Goal: Task Accomplishment & Management: Manage account settings

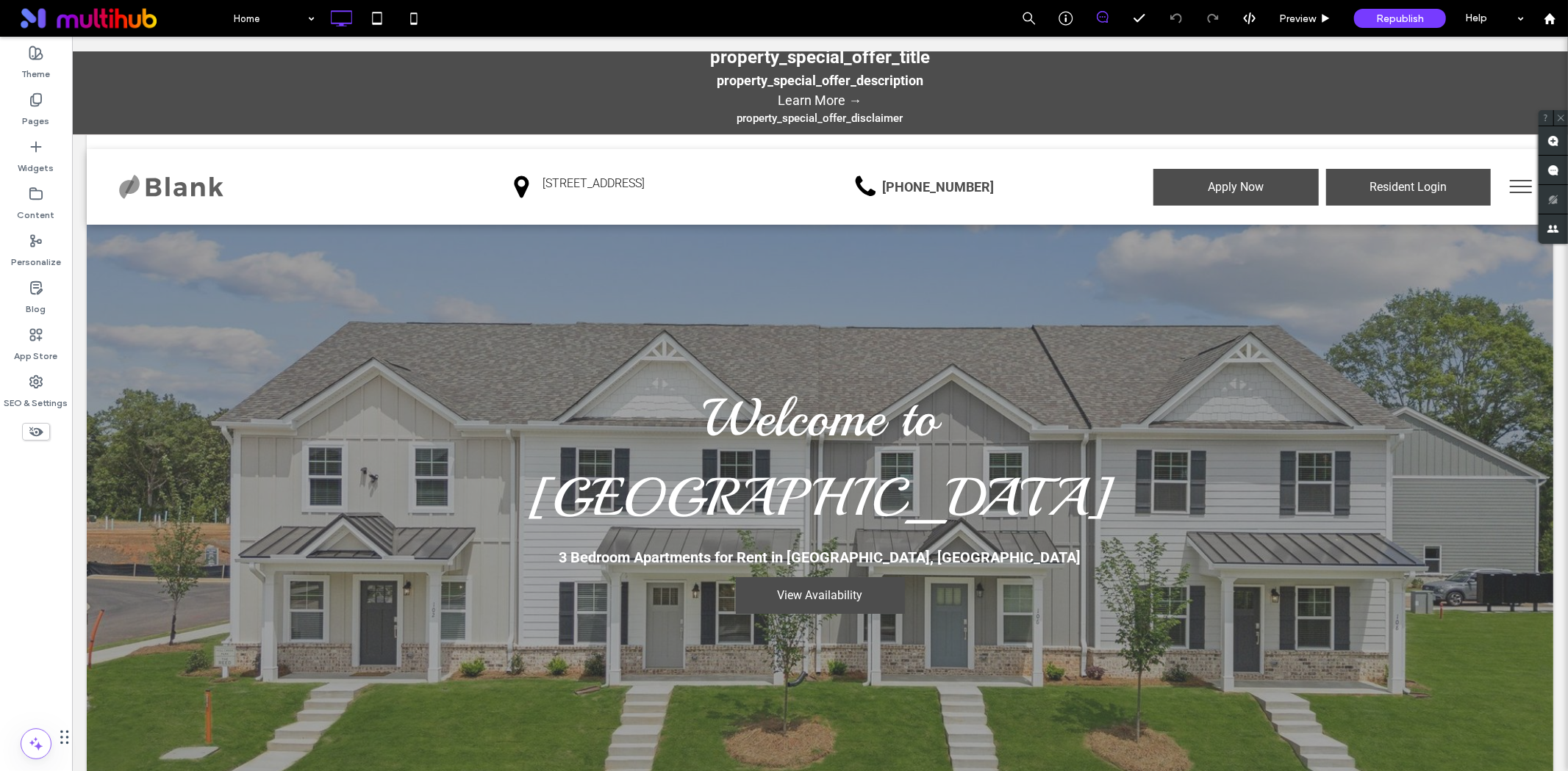
click at [789, 77] on p "property_special_offer_description" at bounding box center [819, 80] width 1481 height 20
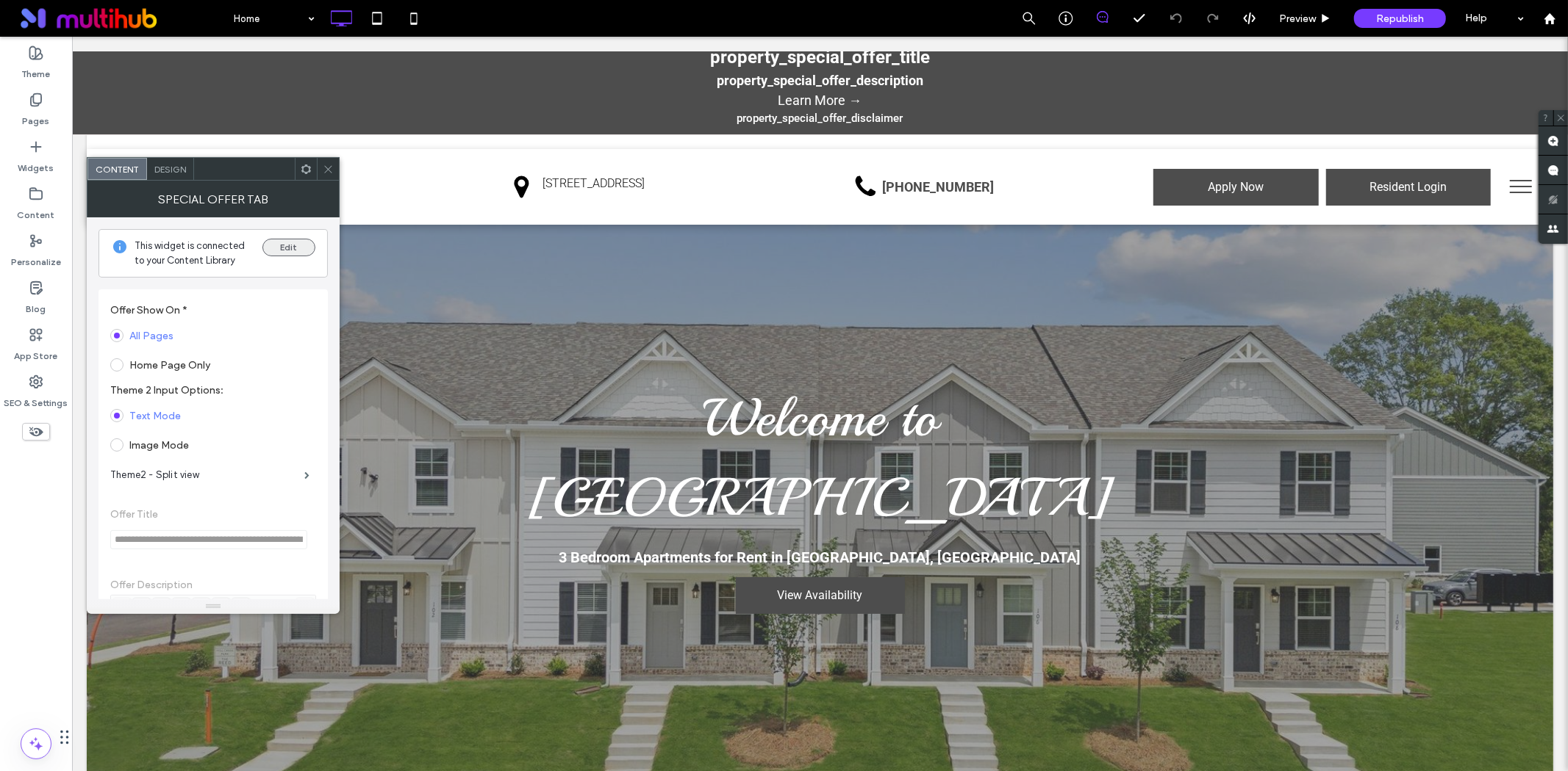
click at [297, 246] on button "Edit" at bounding box center [289, 247] width 53 height 17
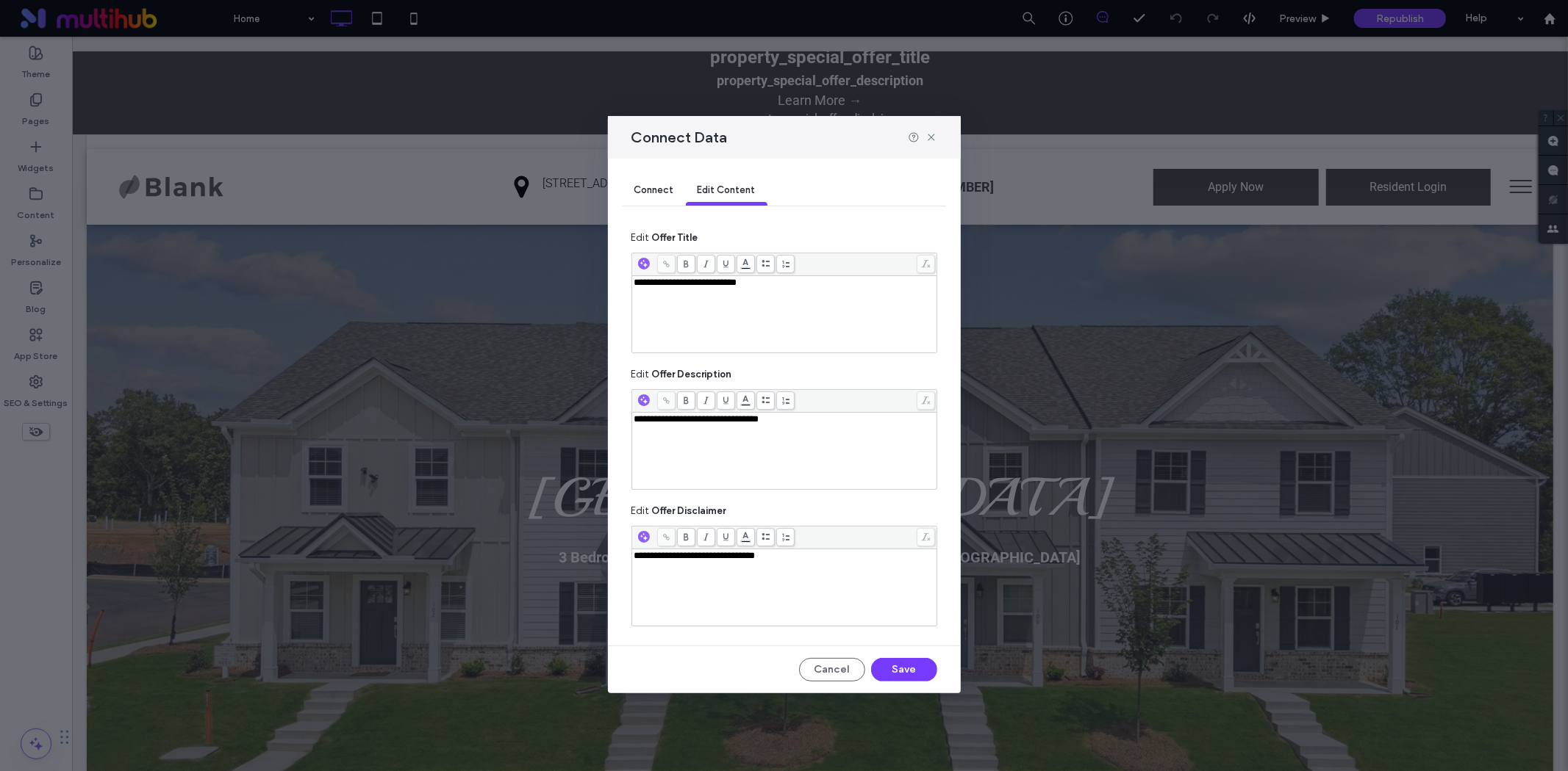
click at [783, 292] on div "**********" at bounding box center [784, 314] width 300 height 74
drag, startPoint x: 709, startPoint y: 284, endPoint x: 787, endPoint y: 281, distance: 78.1
click at [787, 281] on span "**********" at bounding box center [715, 282] width 162 height 10
click at [841, 448] on div "**********" at bounding box center [784, 450] width 300 height 74
click at [781, 460] on div "**********" at bounding box center [784, 450] width 300 height 74
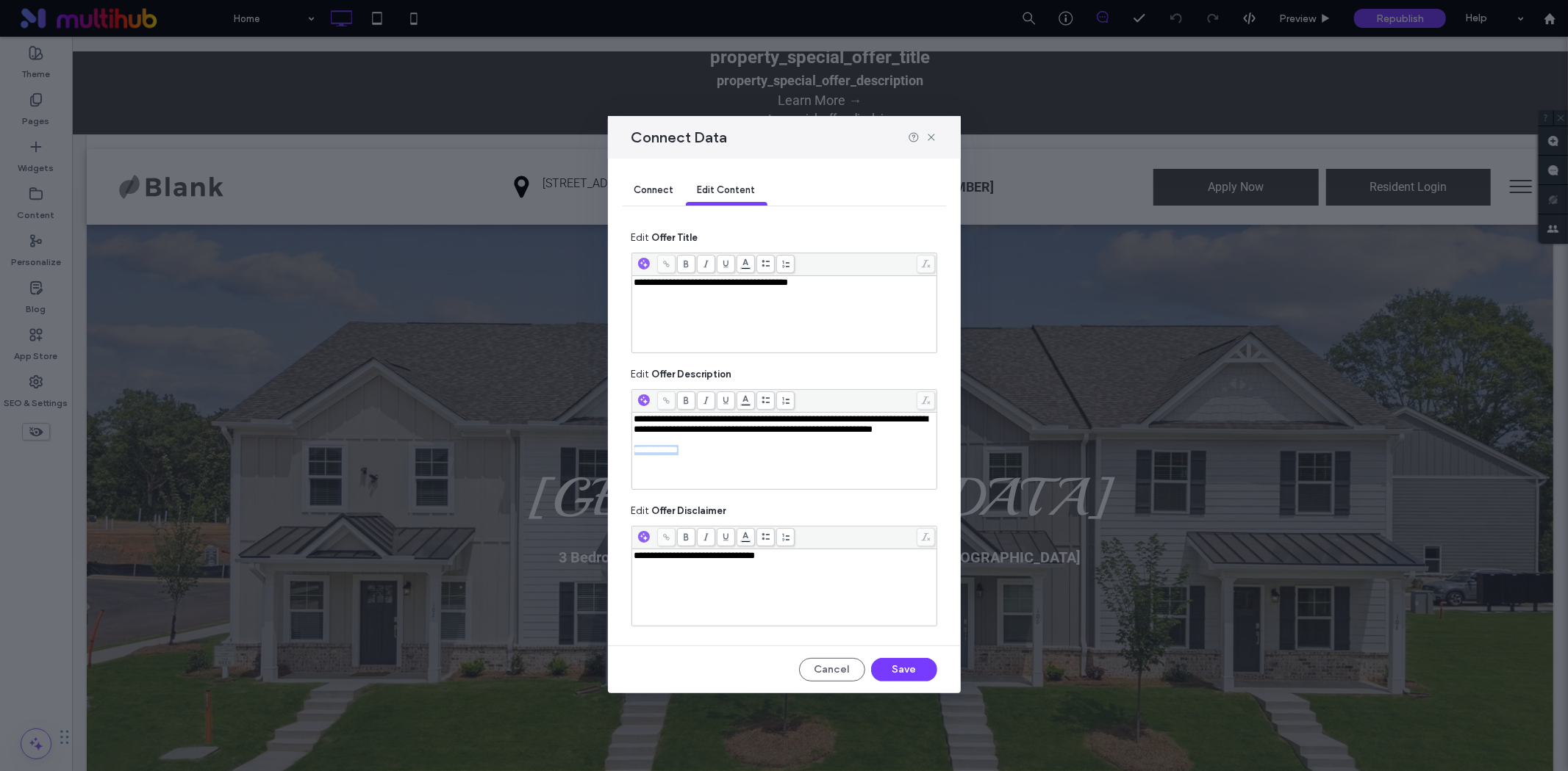
drag, startPoint x: 699, startPoint y: 465, endPoint x: 685, endPoint y: 419, distance: 48.1
click at [583, 463] on div "**********" at bounding box center [784, 385] width 1568 height 771
drag, startPoint x: 703, startPoint y: 468, endPoint x: 586, endPoint y: 472, distance: 117.1
click at [585, 473] on div "**********" at bounding box center [784, 385] width 1568 height 771
click at [667, 400] on icon at bounding box center [666, 400] width 8 height 8
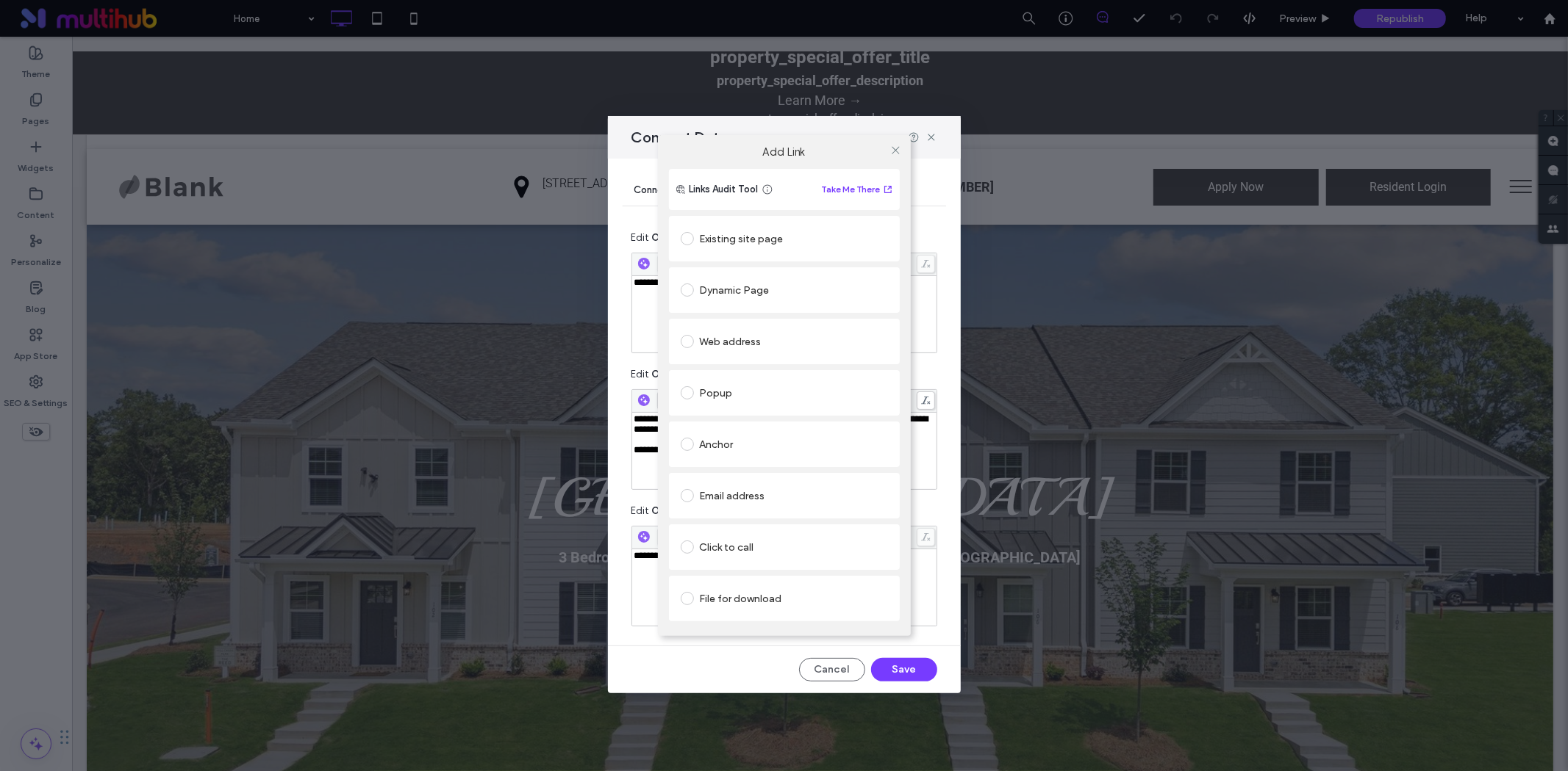
click at [740, 232] on div "Existing site page" at bounding box center [784, 238] width 207 height 24
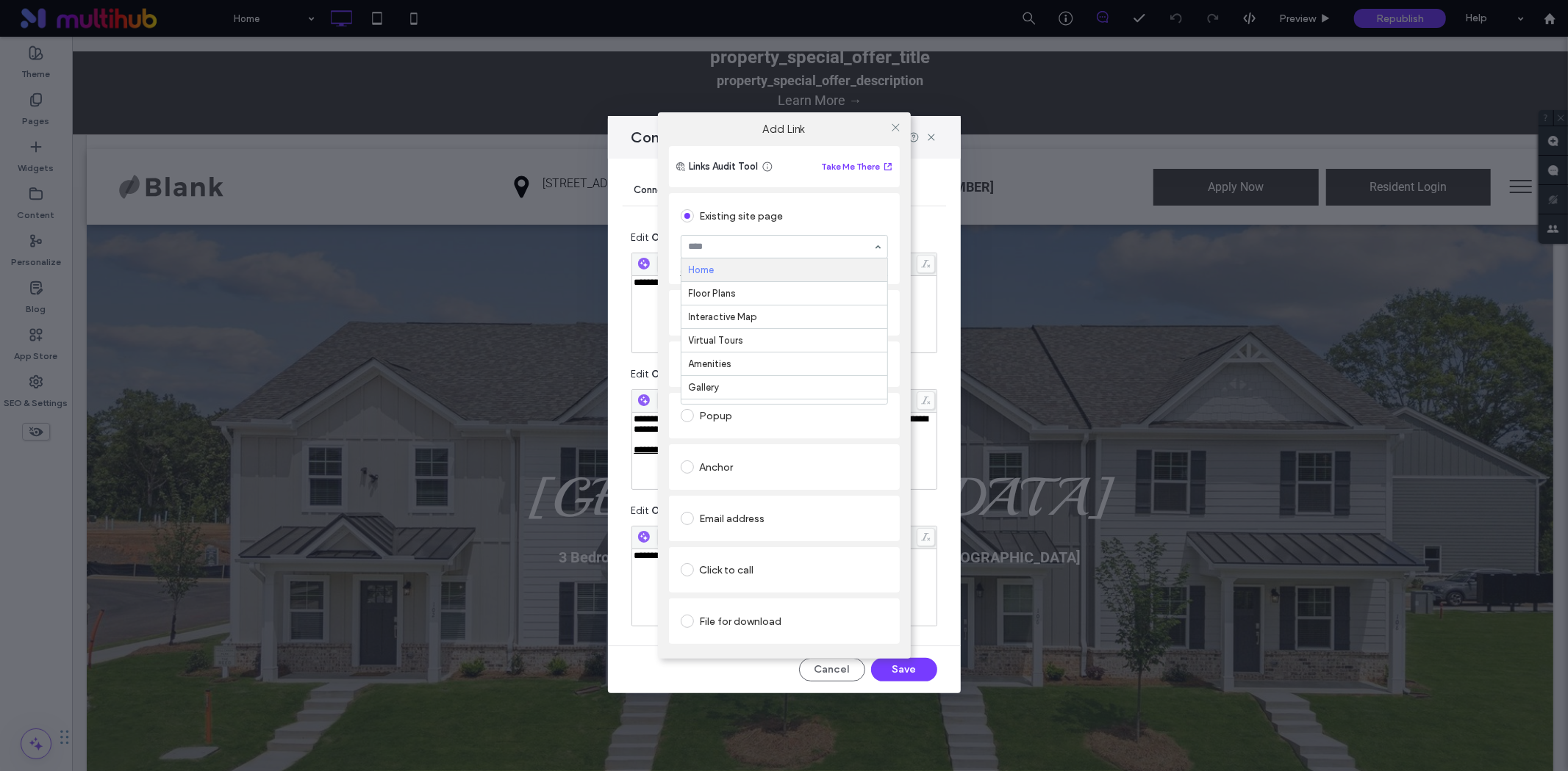
type input "*"
click at [897, 129] on use at bounding box center [895, 127] width 8 height 8
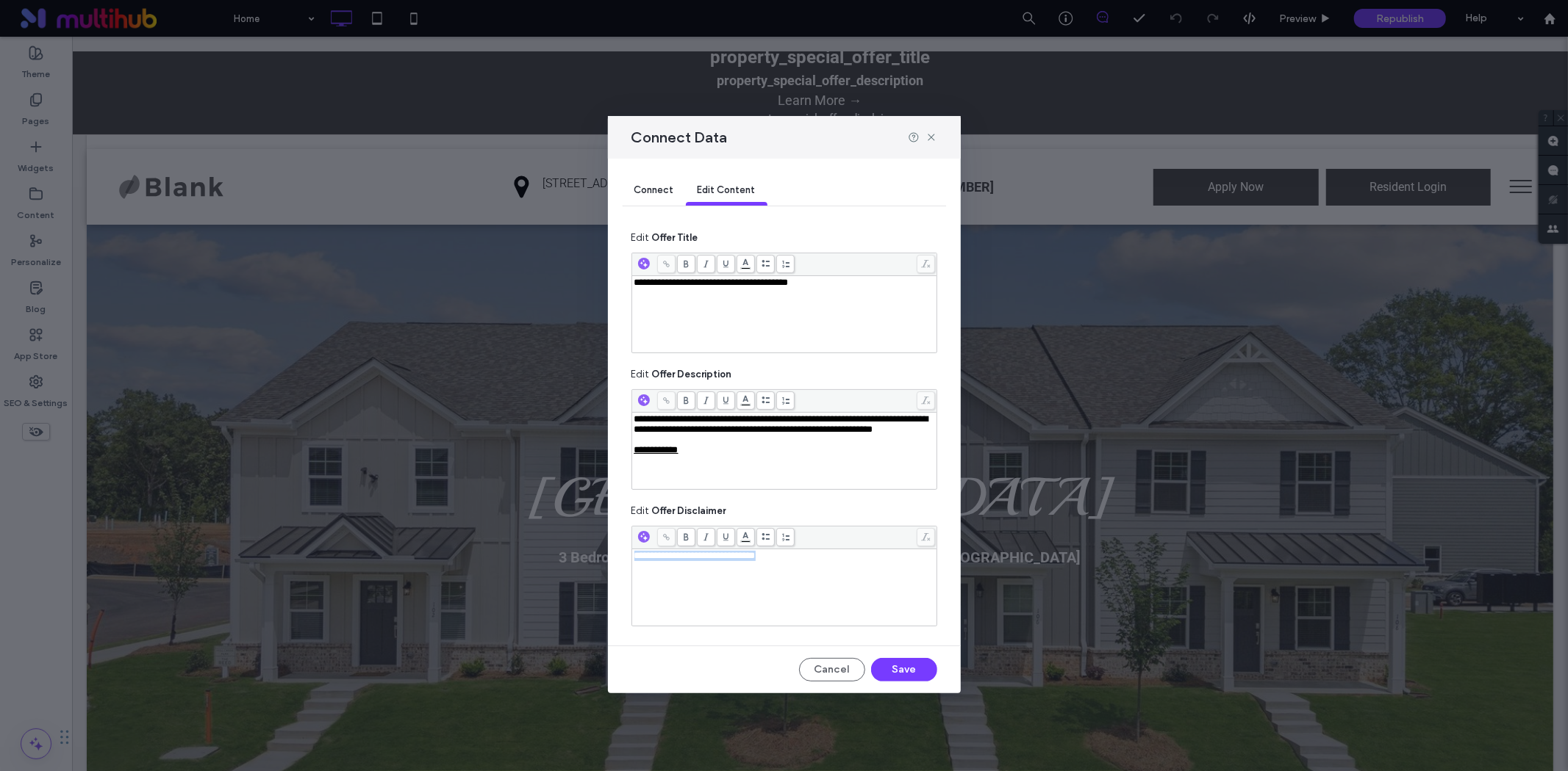
drag, startPoint x: 821, startPoint y: 559, endPoint x: 537, endPoint y: 564, distance: 284.0
click at [540, 564] on div "**********" at bounding box center [784, 385] width 1568 height 771
click at [901, 673] on button "Save" at bounding box center [903, 669] width 66 height 24
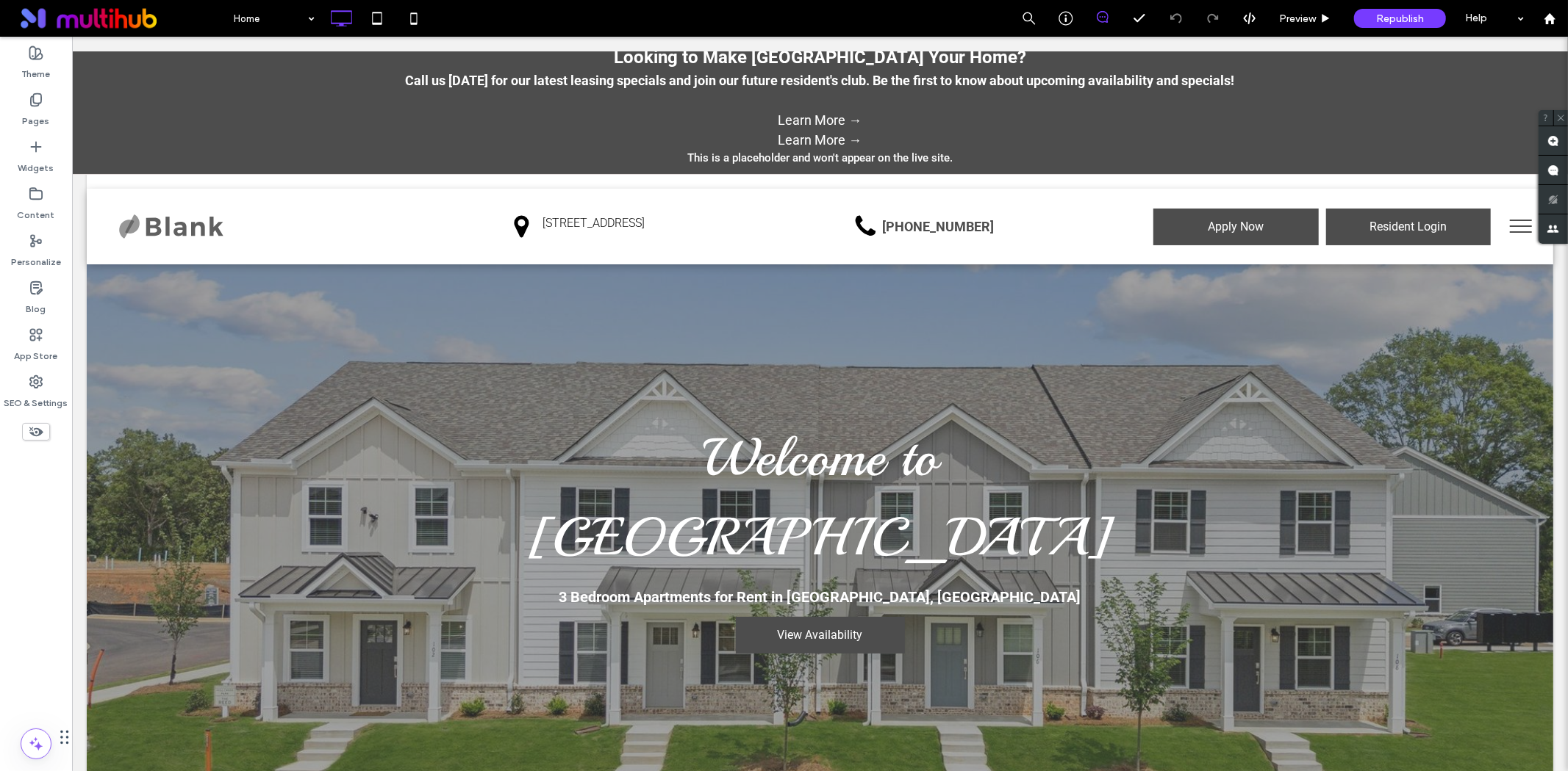
click at [789, 70] on p "Call us [DATE] for our latest leasing specials and join our future resident's c…" at bounding box center [819, 80] width 1481 height 20
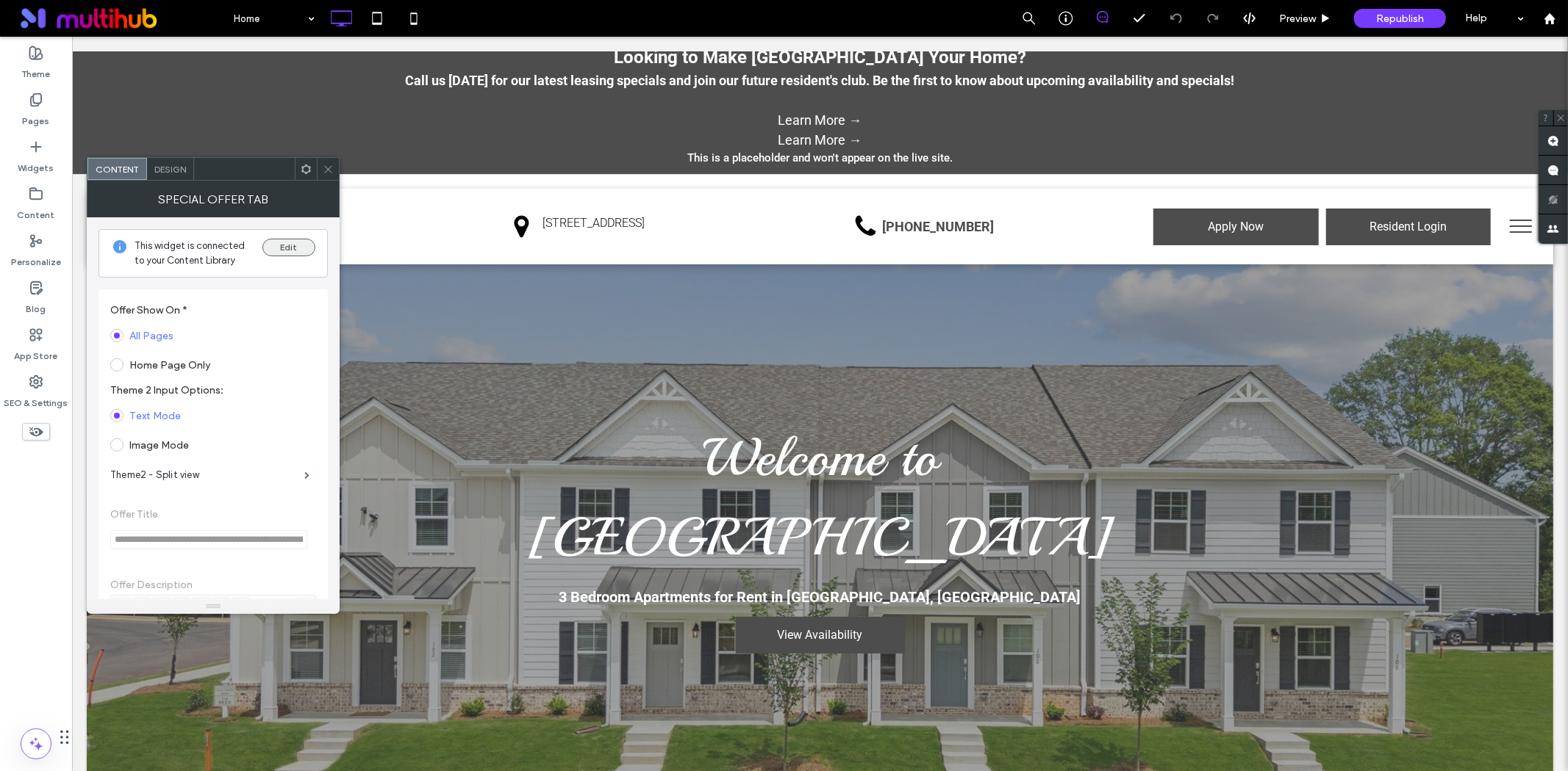
drag, startPoint x: 306, startPoint y: 230, endPoint x: 297, endPoint y: 244, distance: 16.6
click at [297, 244] on div "This widget is connected to your Content Library Edit" at bounding box center [213, 253] width 229 height 49
click at [301, 245] on button "Edit" at bounding box center [289, 247] width 53 height 17
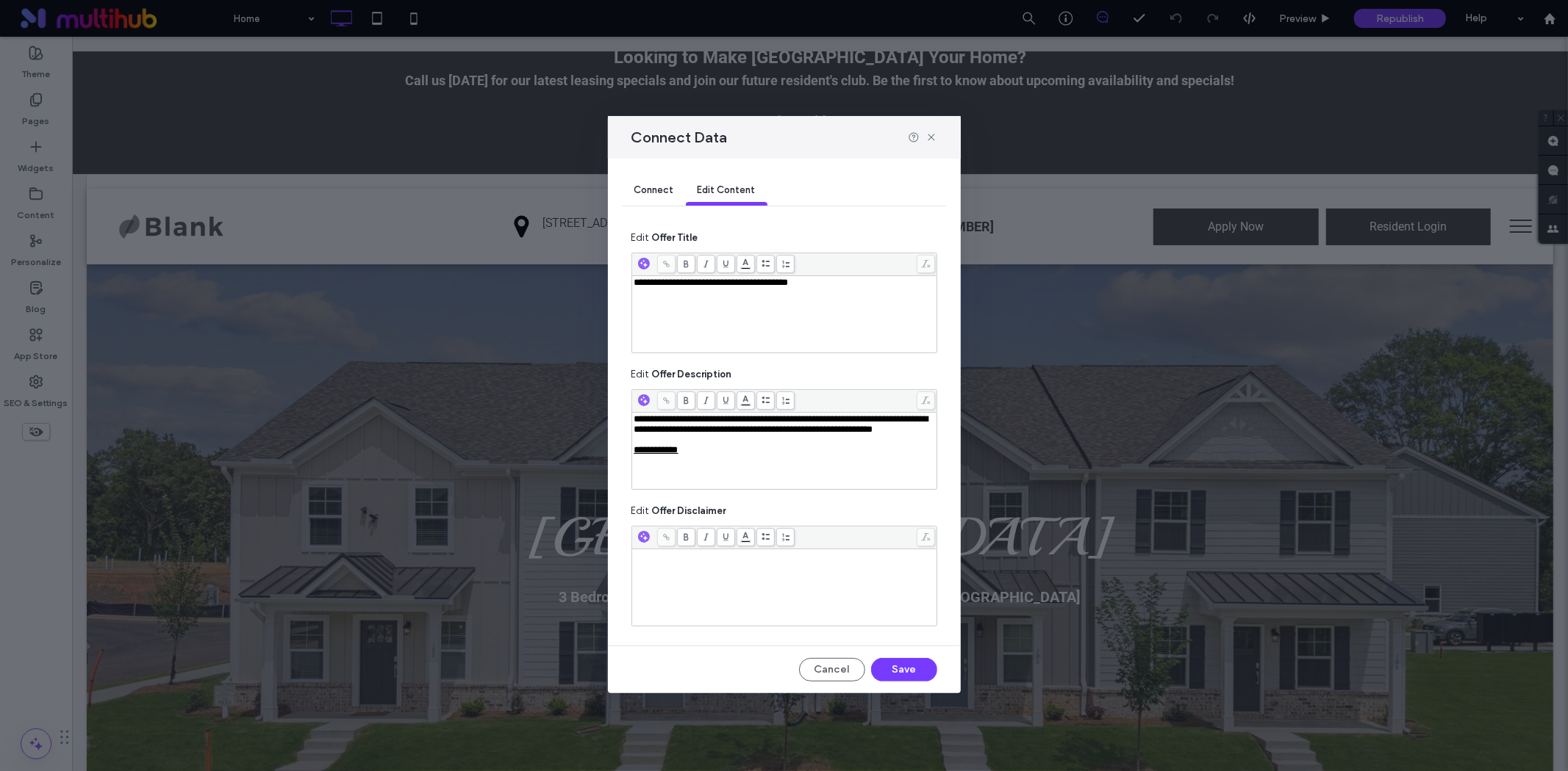
drag, startPoint x: 773, startPoint y: 289, endPoint x: 823, endPoint y: 287, distance: 50.0
click at [781, 287] on span "**********" at bounding box center [711, 282] width 154 height 10
drag, startPoint x: 913, startPoint y: 666, endPoint x: 840, endPoint y: 628, distance: 82.3
click at [913, 666] on button "Save" at bounding box center [903, 669] width 66 height 24
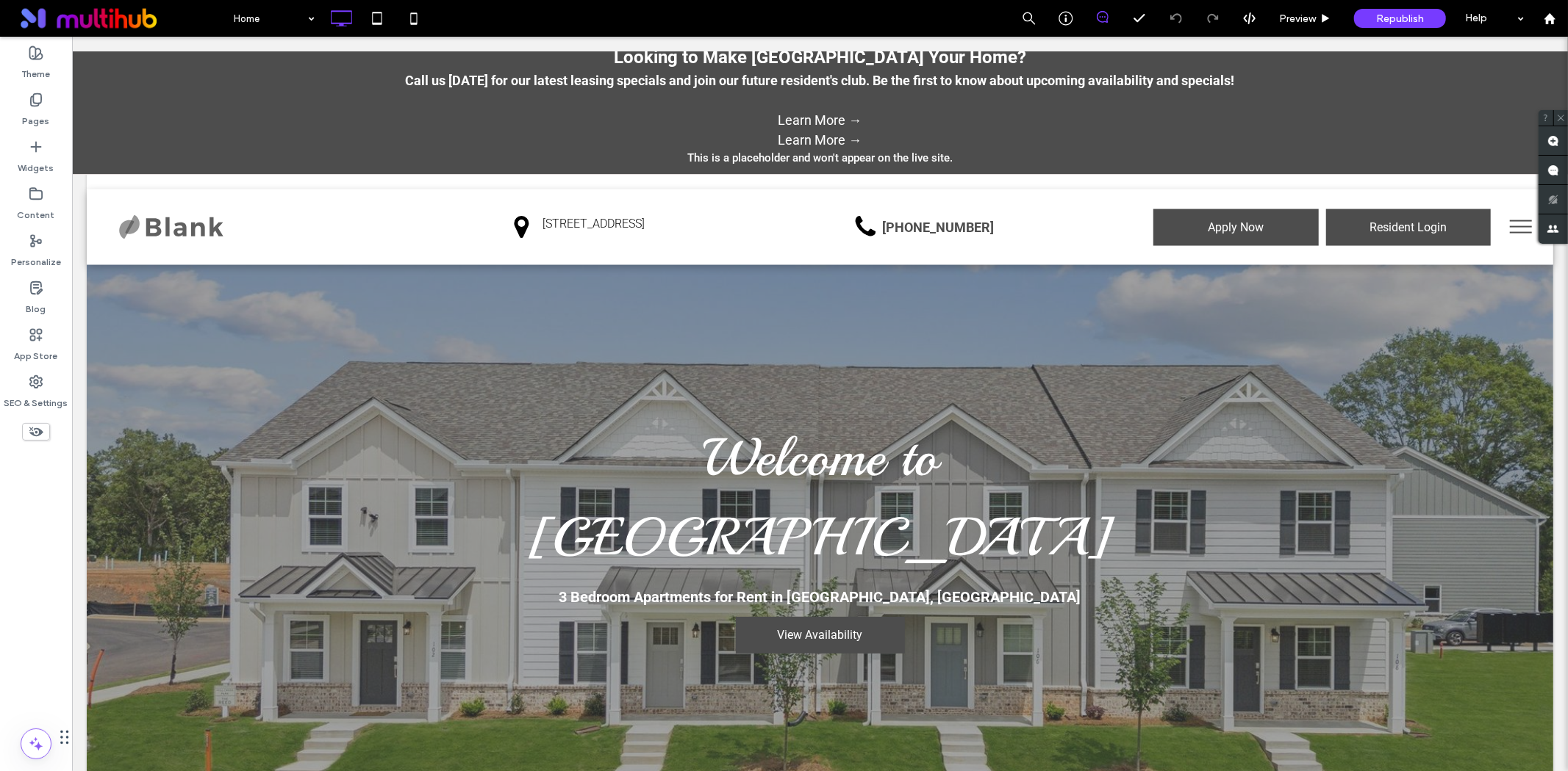
click at [831, 102] on div "Call us today for our latest leasing specials and join our future resident's cl…" at bounding box center [819, 99] width 1481 height 59
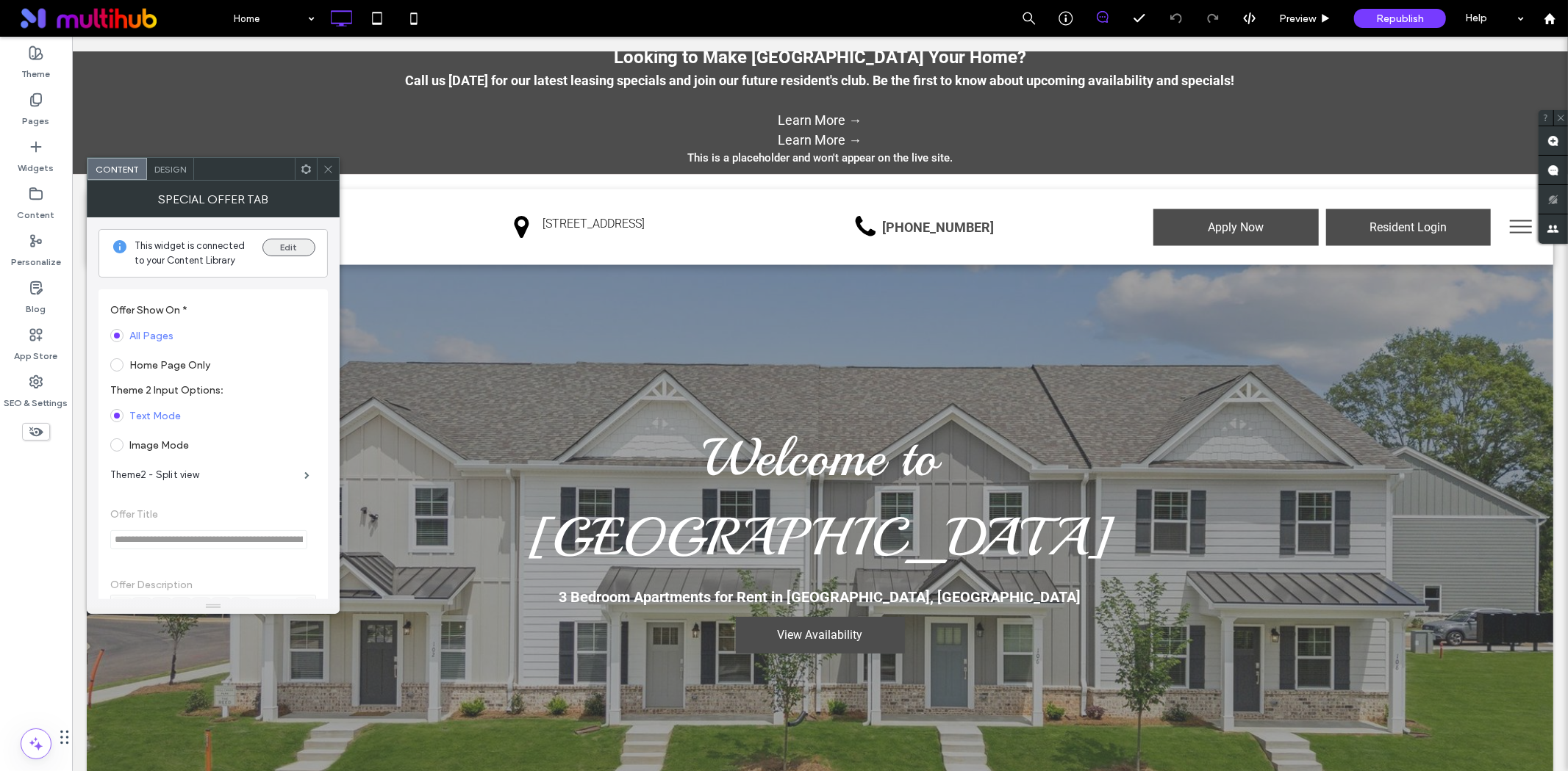
click at [297, 251] on button "Edit" at bounding box center [289, 247] width 53 height 17
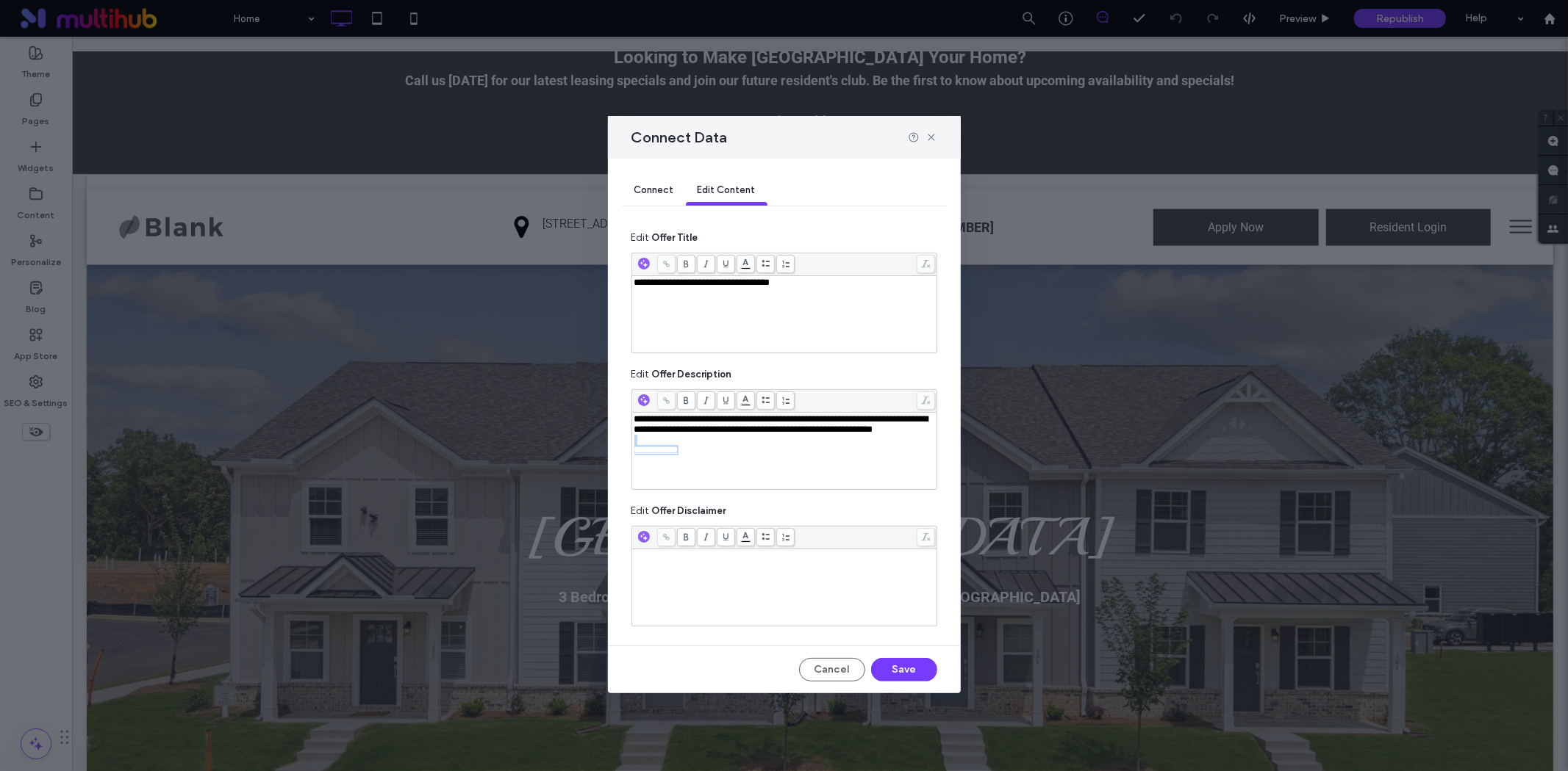
drag, startPoint x: 681, startPoint y: 441, endPoint x: 717, endPoint y: 478, distance: 51.6
click at [717, 478] on div "**********" at bounding box center [784, 450] width 300 height 74
click at [897, 672] on button "Save" at bounding box center [903, 669] width 66 height 24
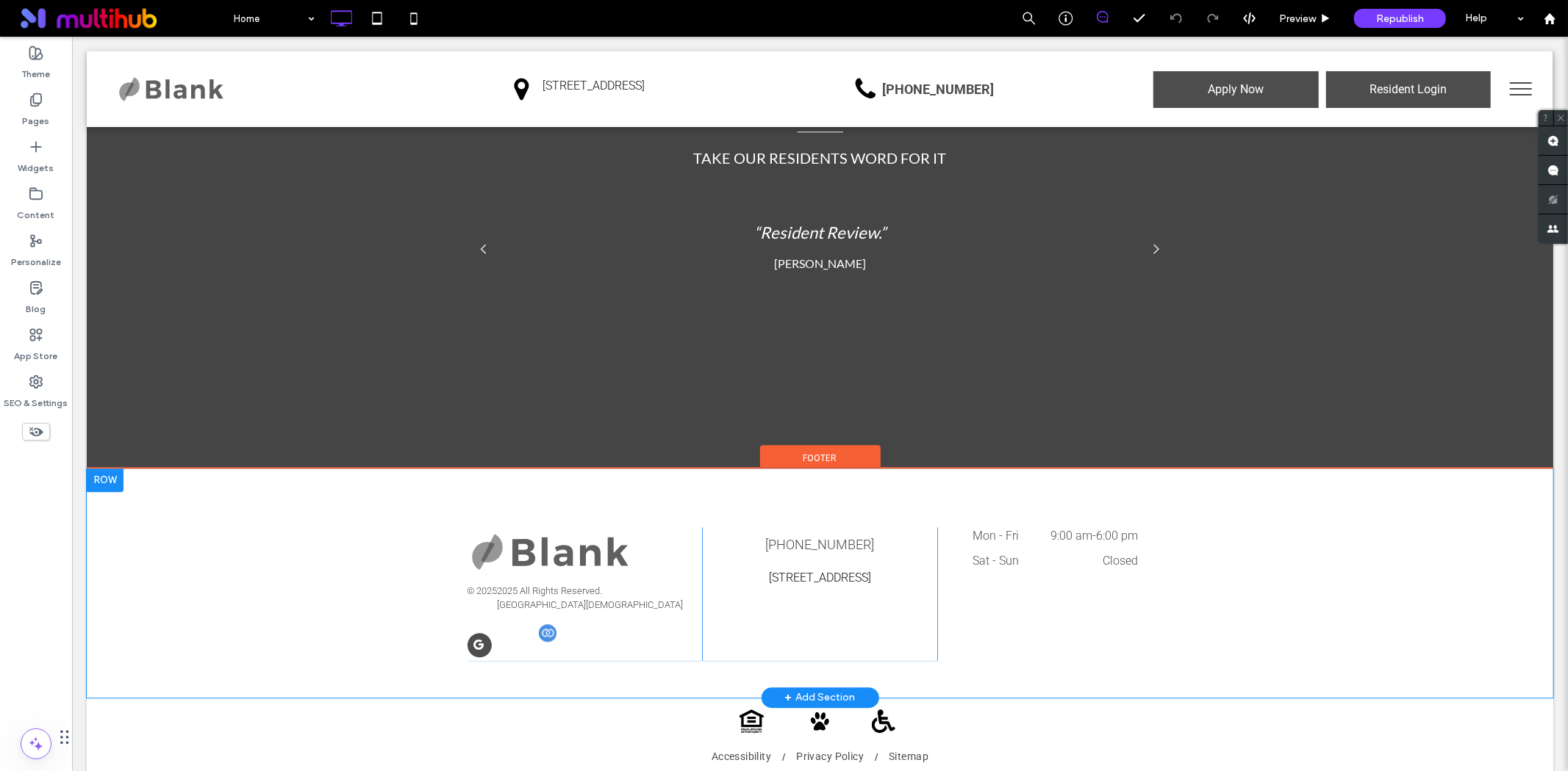
scroll to position [3042, 0]
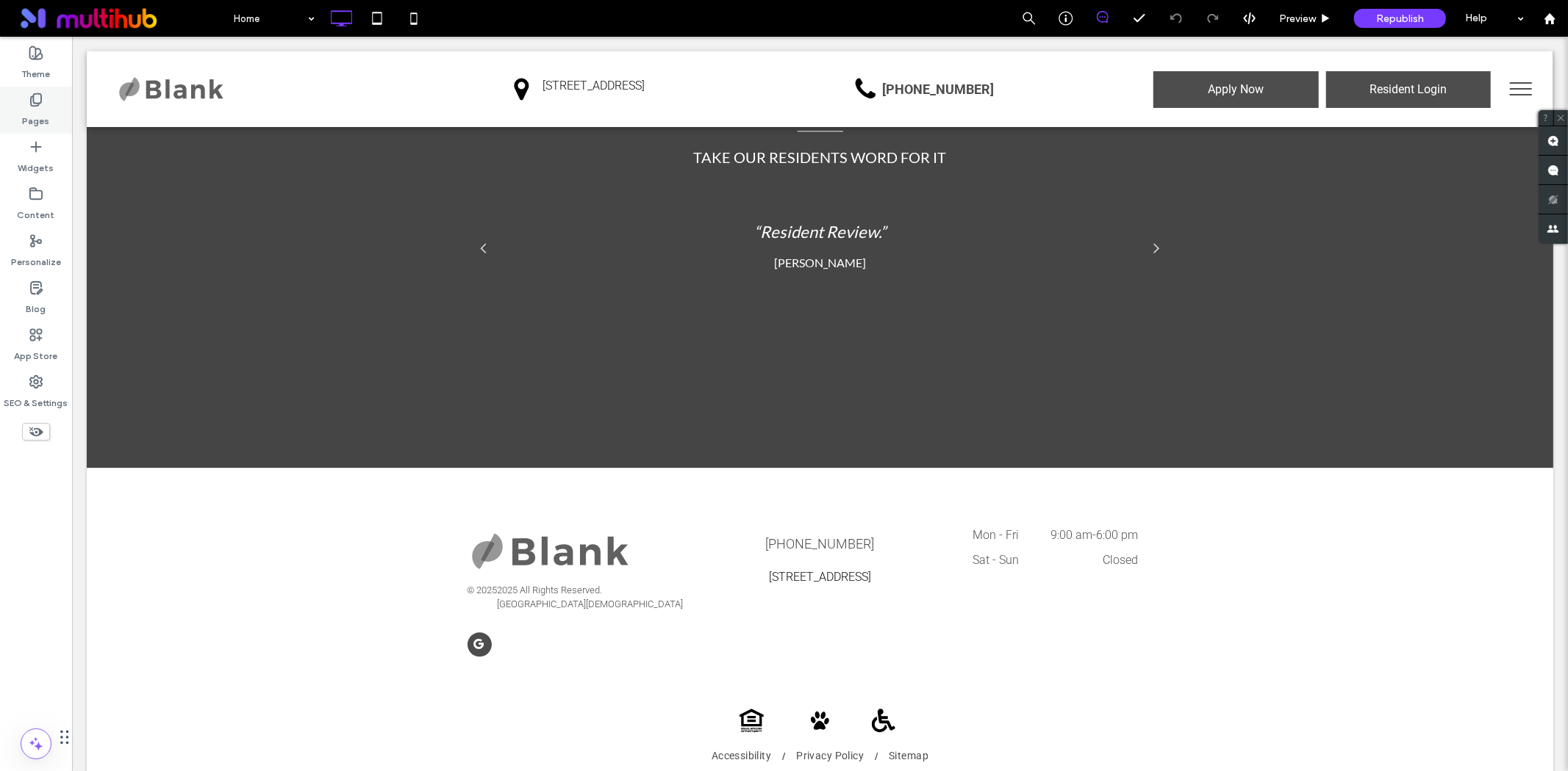
click at [34, 110] on label "Pages" at bounding box center [36, 117] width 27 height 20
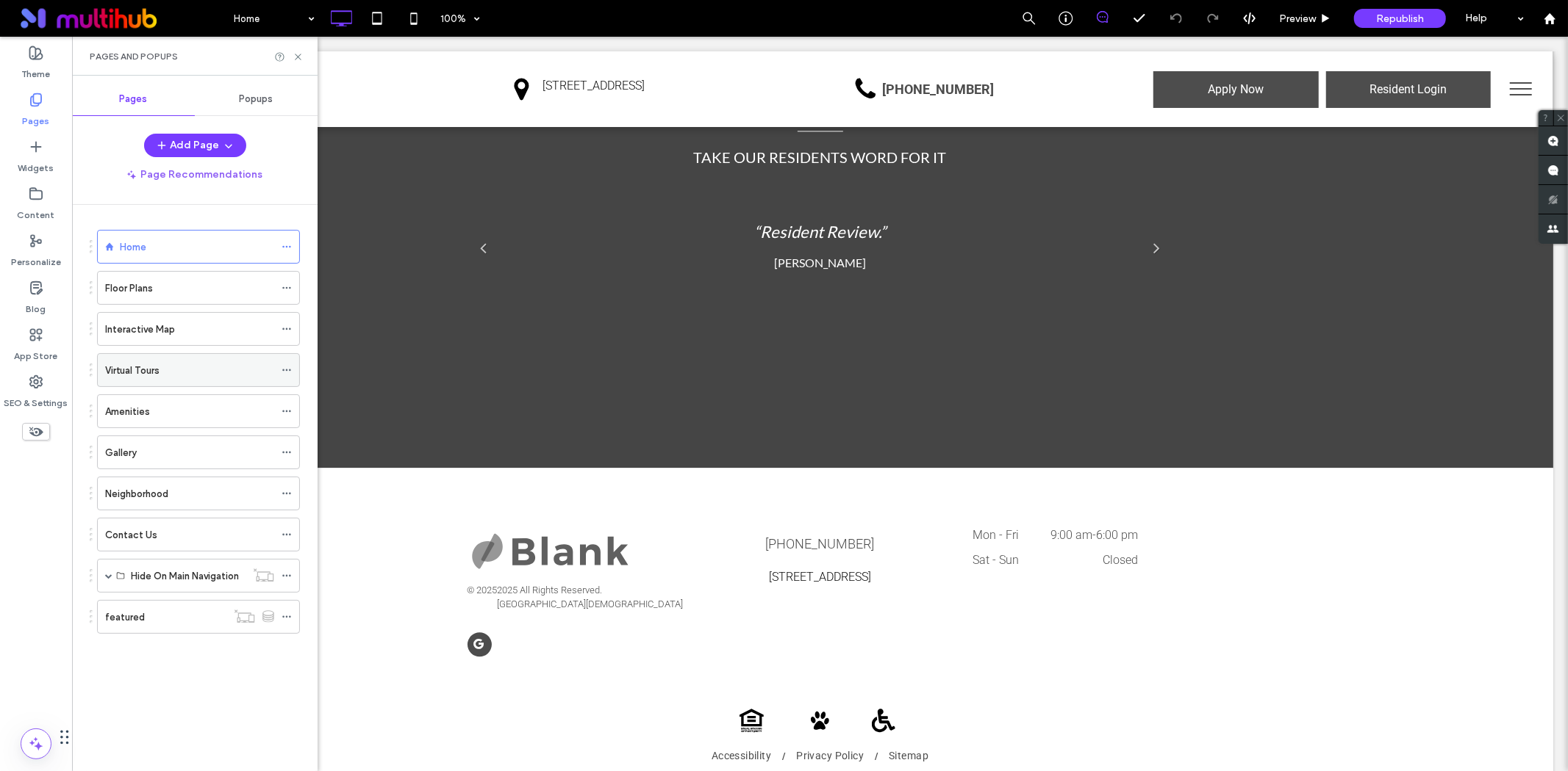
click at [260, 359] on div "Virtual Tours" at bounding box center [190, 370] width 169 height 33
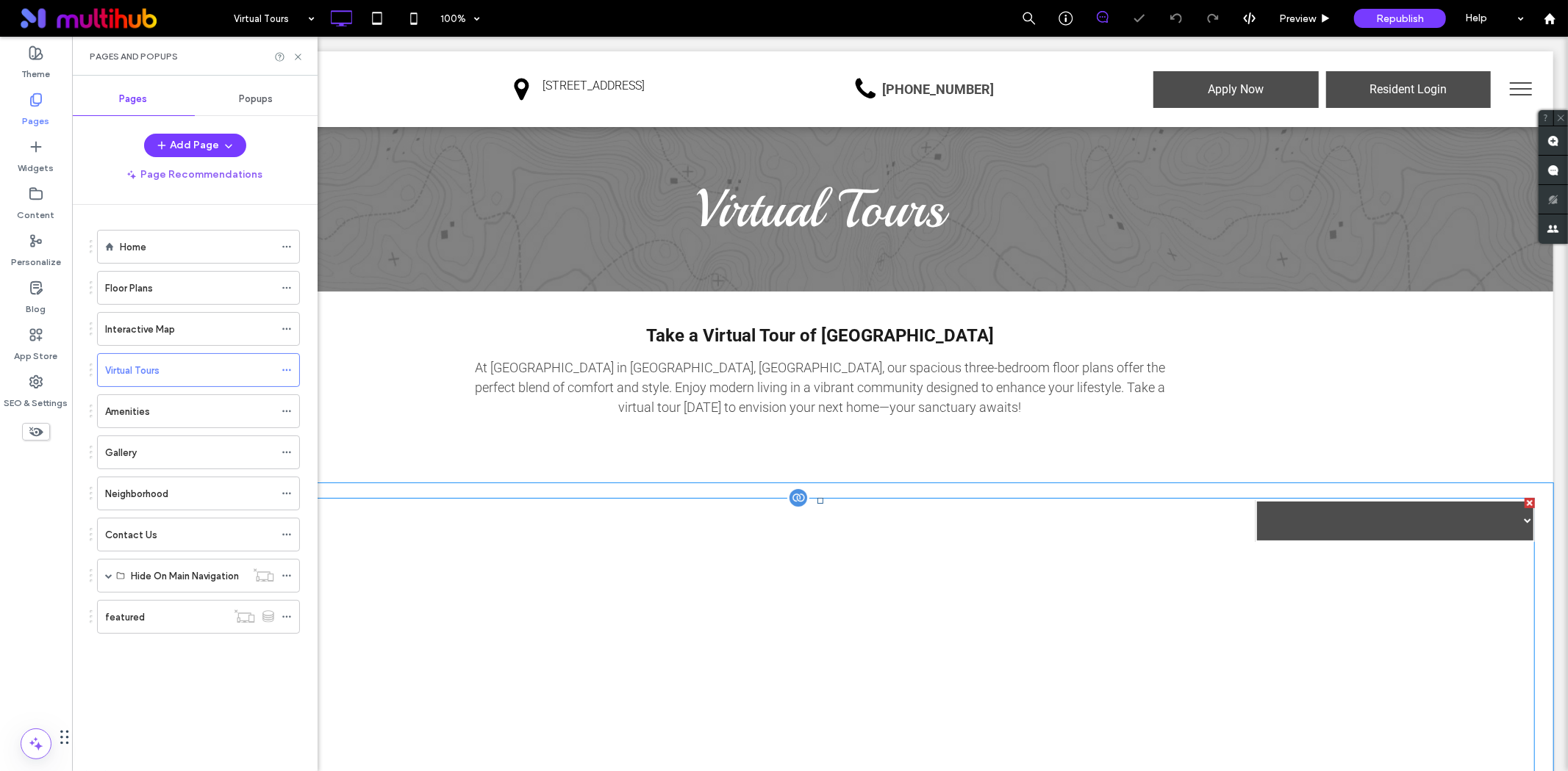
click at [780, 531] on span at bounding box center [819, 761] width 1430 height 528
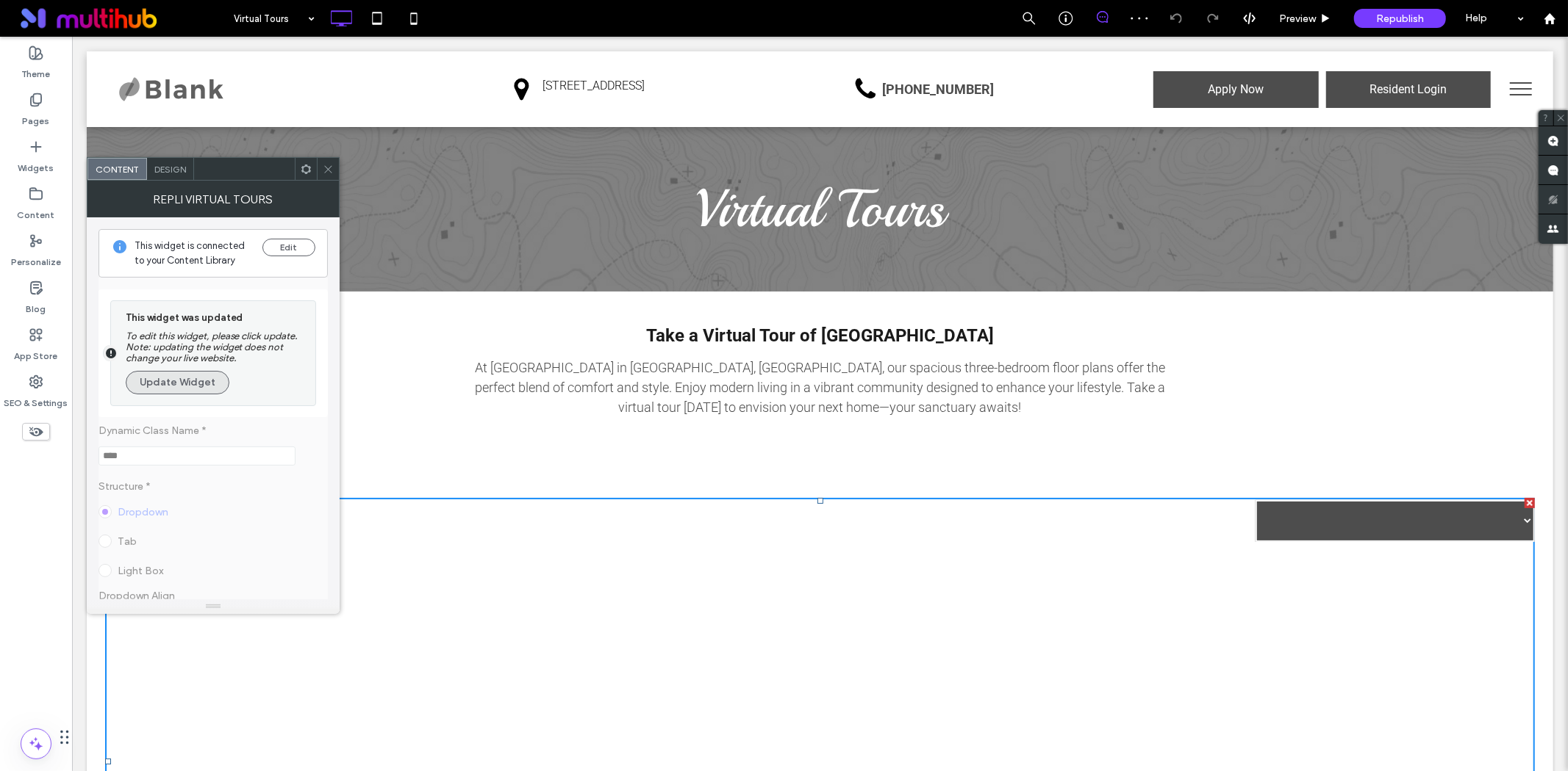
drag, startPoint x: 175, startPoint y: 383, endPoint x: 192, endPoint y: 387, distance: 17.5
click at [178, 384] on button "Update Widget" at bounding box center [178, 382] width 104 height 24
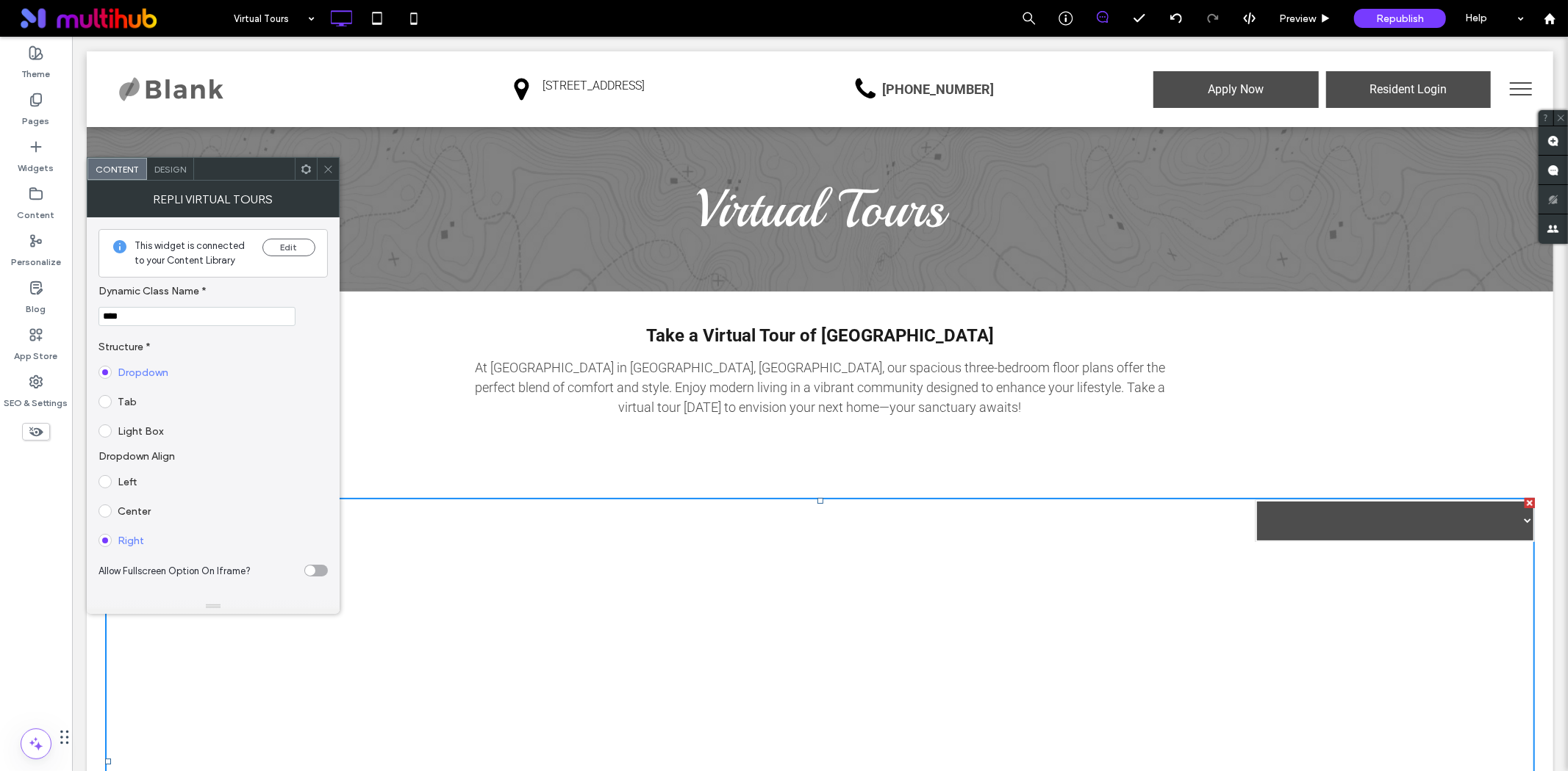
click at [287, 237] on div "This widget is connected to your Content Library Edit" at bounding box center [213, 253] width 229 height 49
click at [285, 255] on button "Edit" at bounding box center [289, 247] width 53 height 17
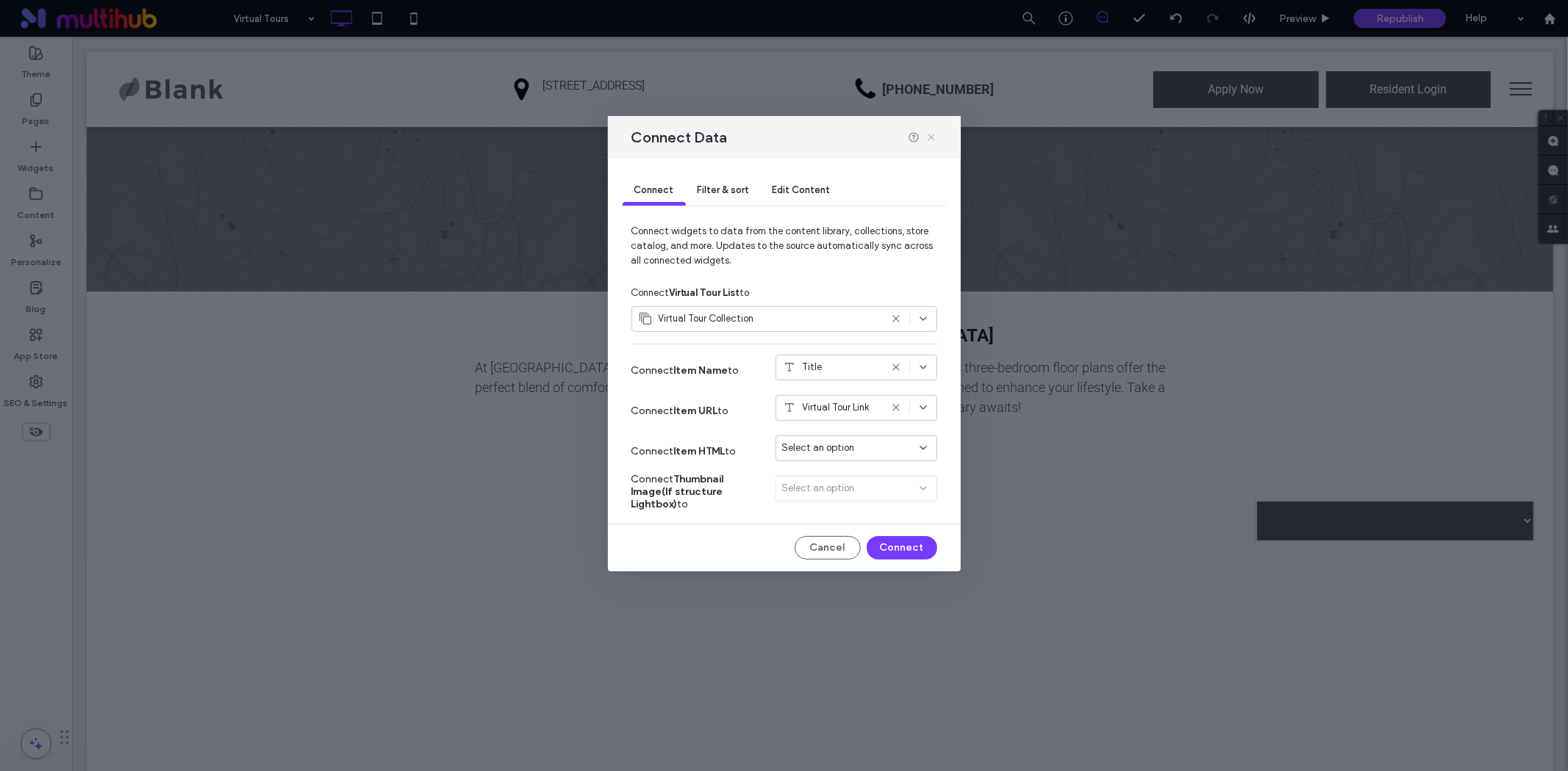
click at [929, 136] on icon at bounding box center [932, 137] width 12 height 12
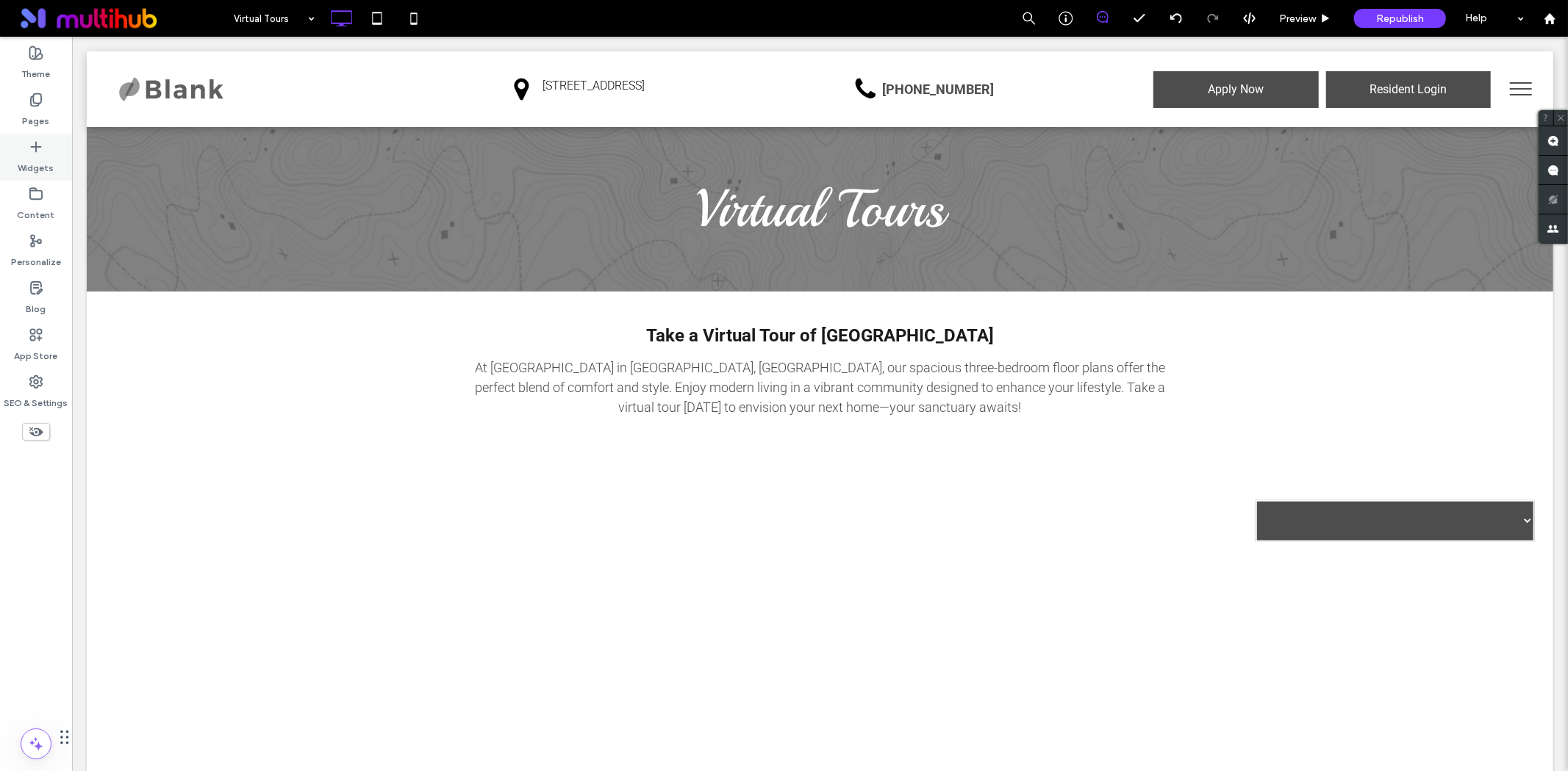
drag, startPoint x: 35, startPoint y: 112, endPoint x: 11, endPoint y: 165, distance: 58.2
click at [32, 114] on label "Pages" at bounding box center [36, 117] width 27 height 20
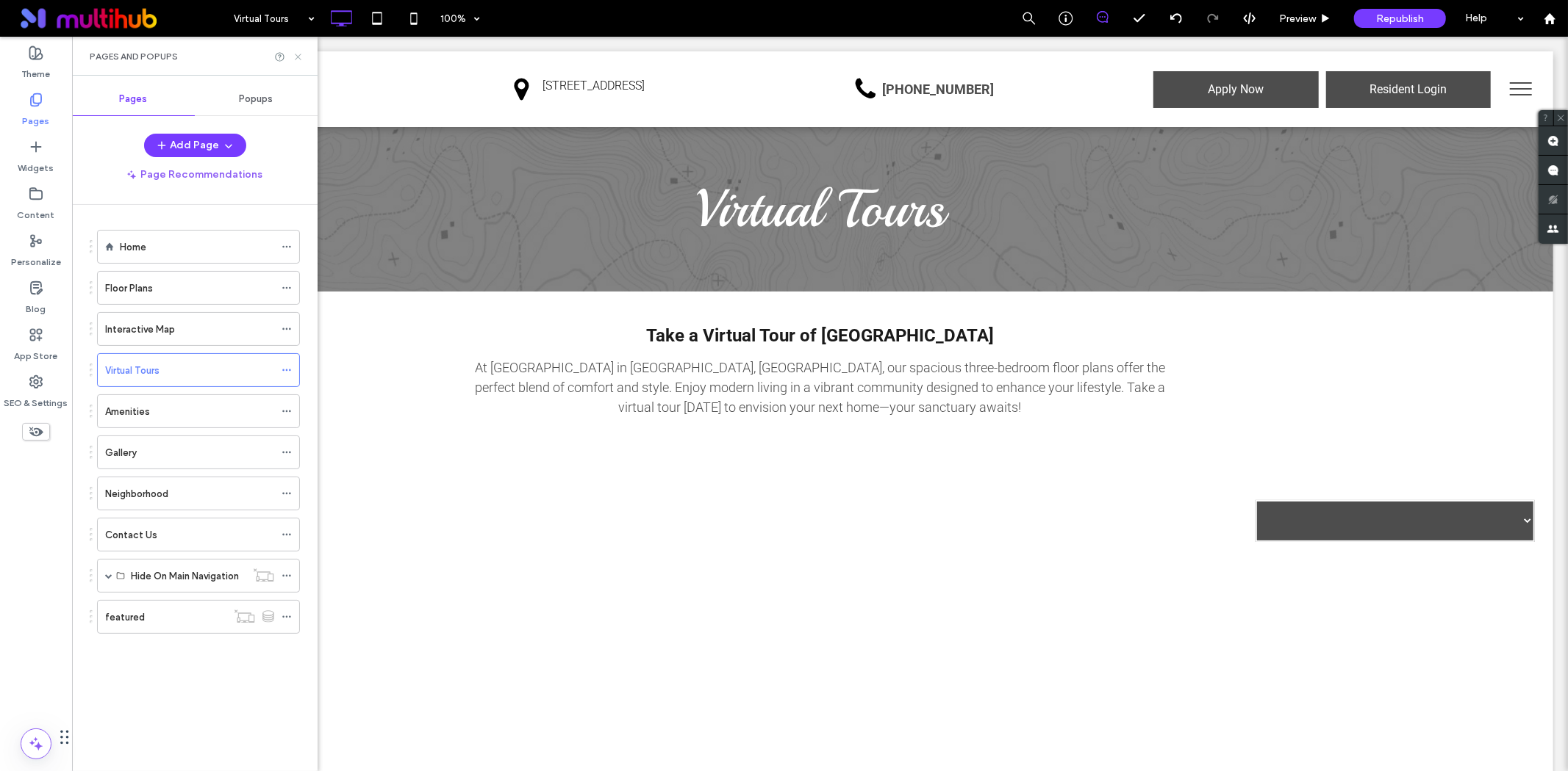
click at [297, 58] on icon at bounding box center [298, 57] width 11 height 11
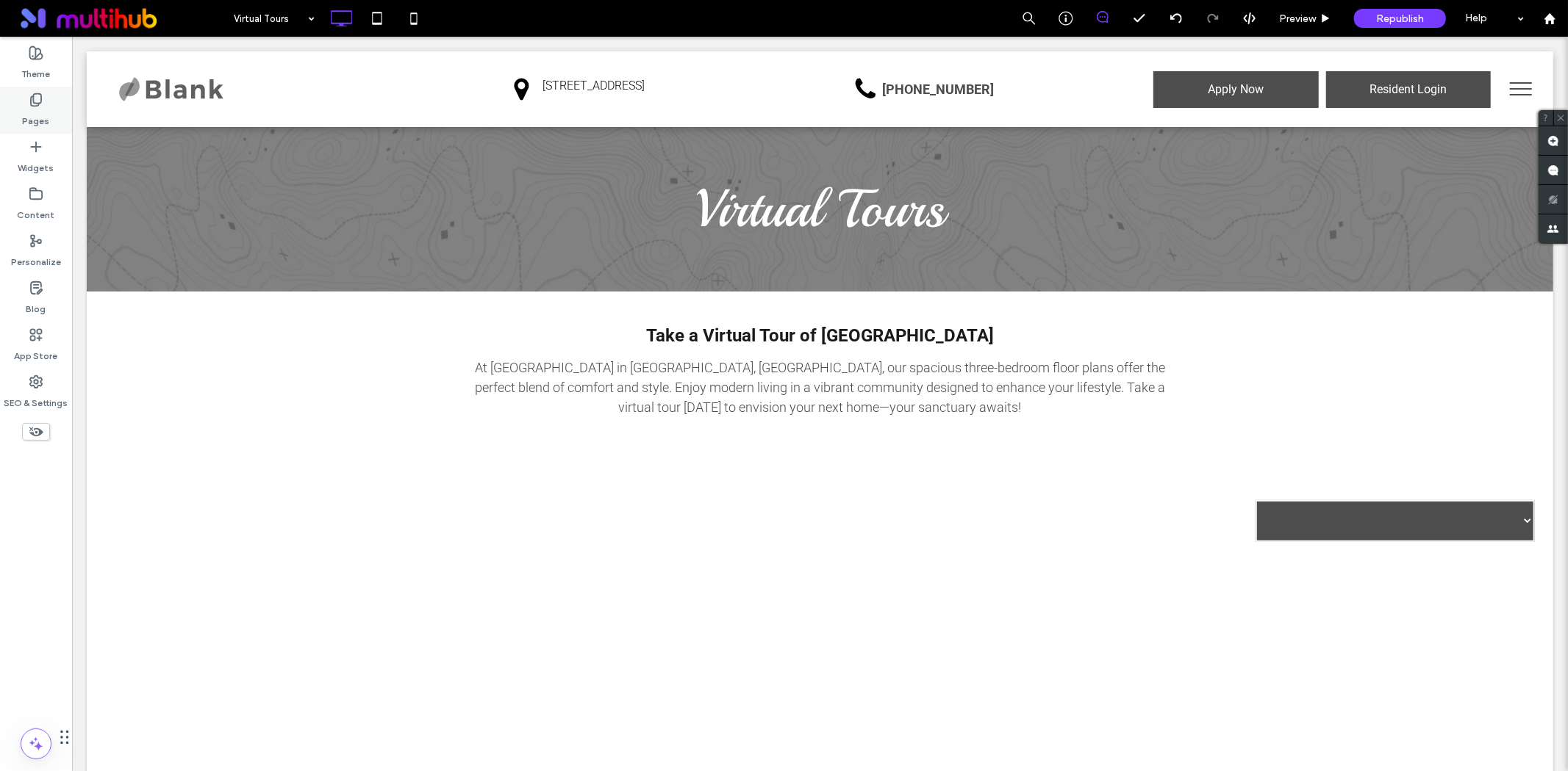
click at [28, 114] on label "Pages" at bounding box center [36, 117] width 27 height 20
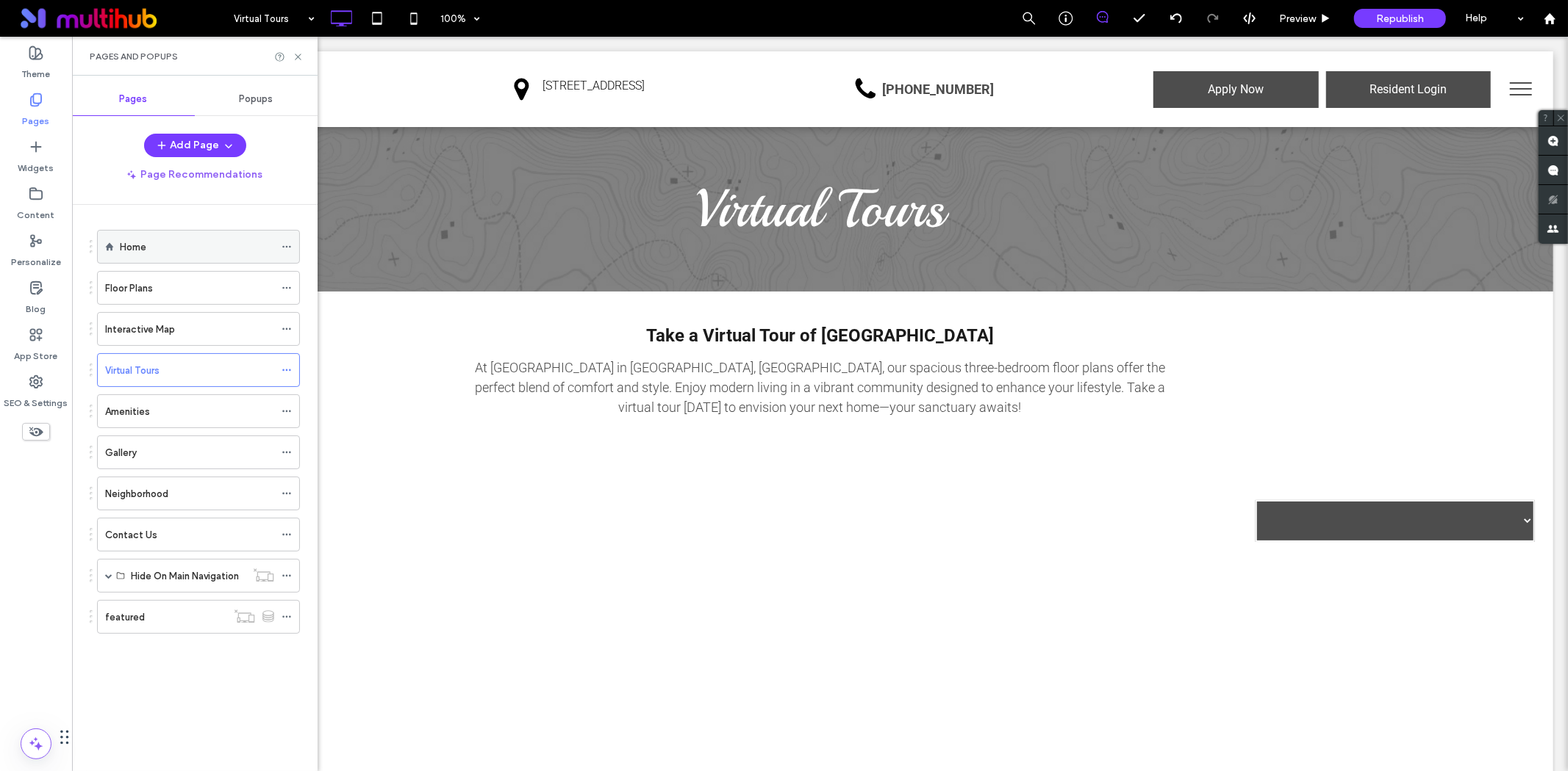
click at [178, 253] on div "Home" at bounding box center [196, 247] width 154 height 15
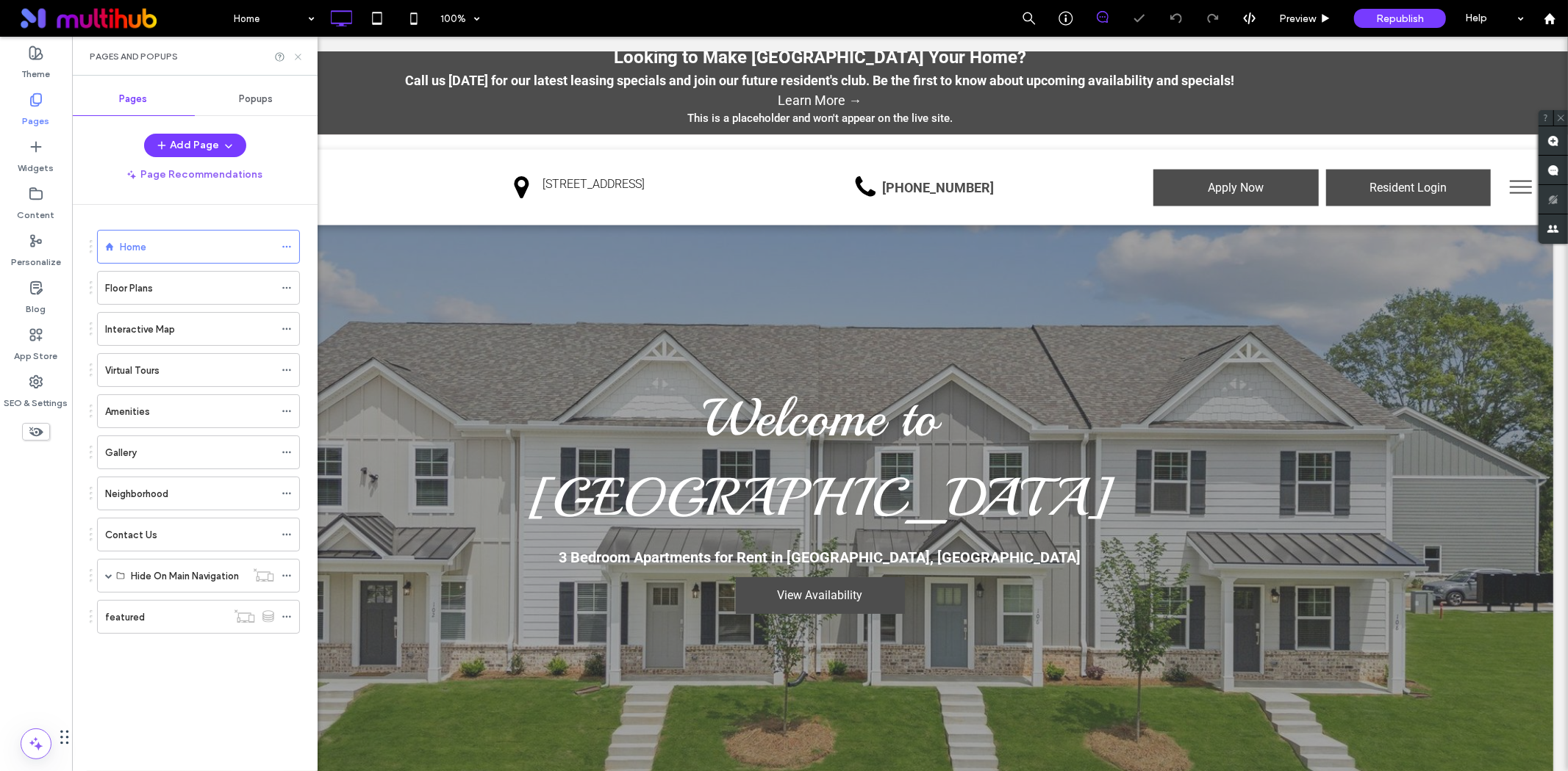
click at [297, 55] on icon at bounding box center [298, 57] width 11 height 11
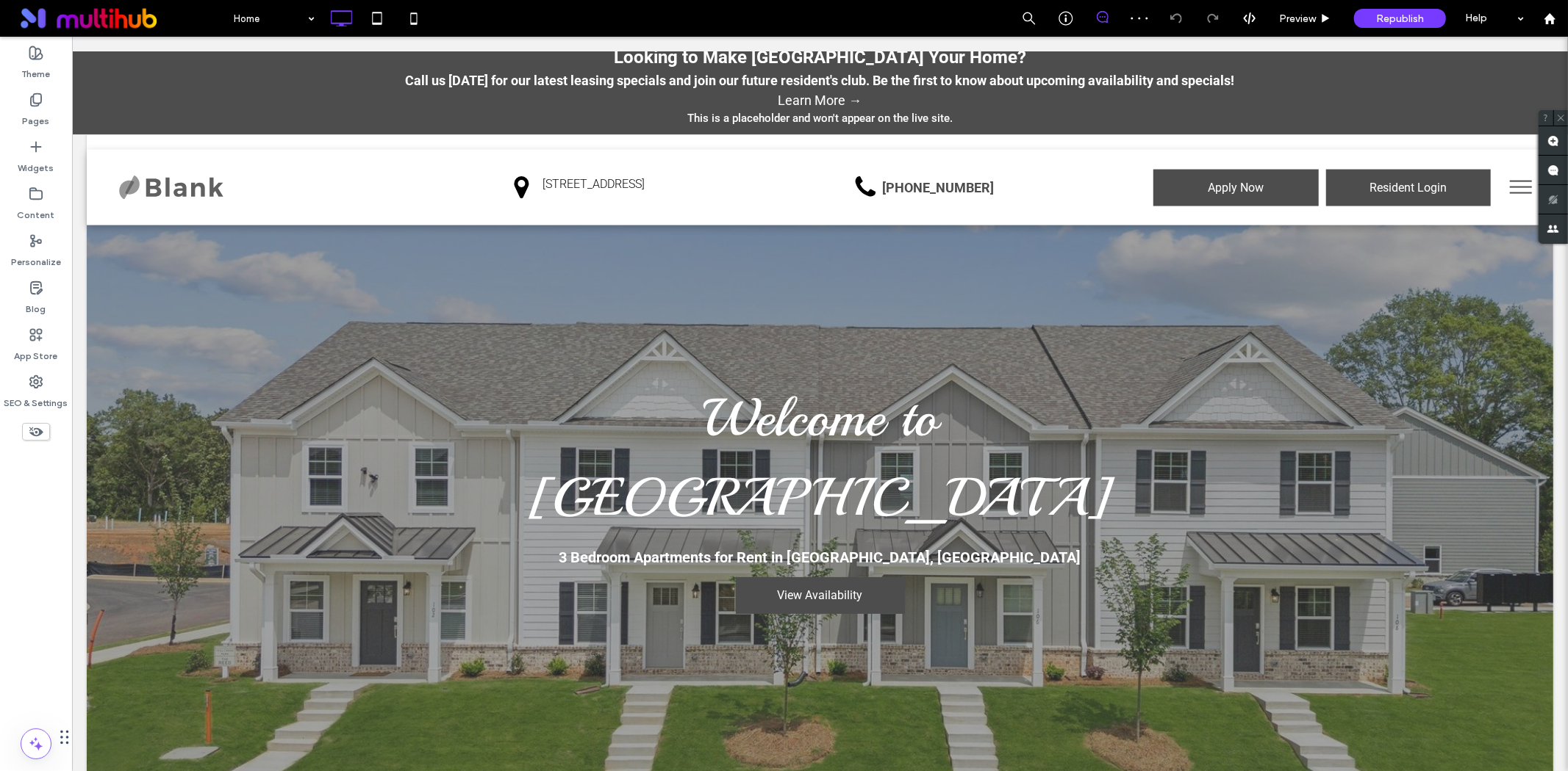
click at [1506, 189] on button "menu" at bounding box center [1520, 186] width 38 height 38
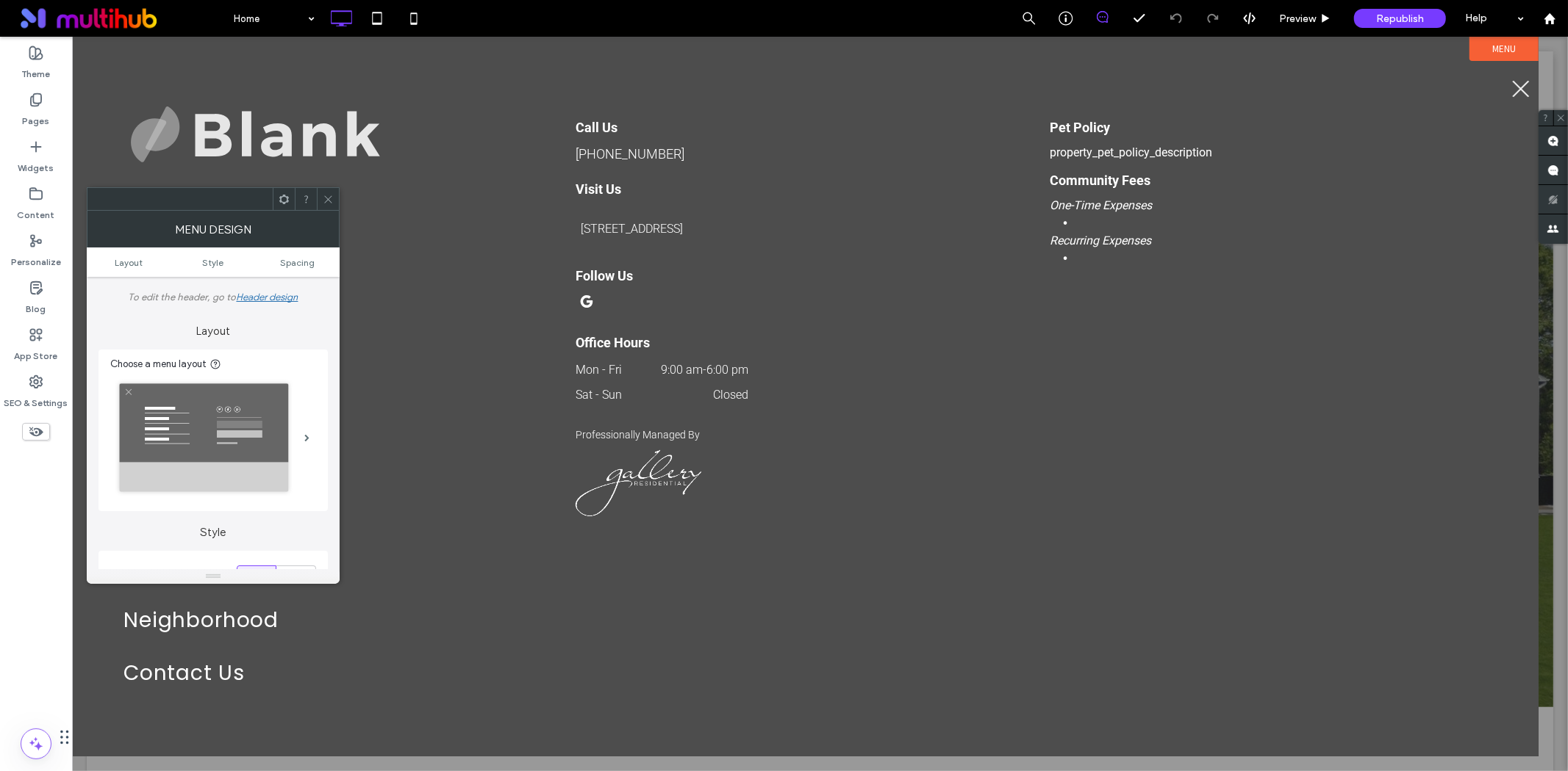
click at [328, 199] on use at bounding box center [328, 199] width 8 height 8
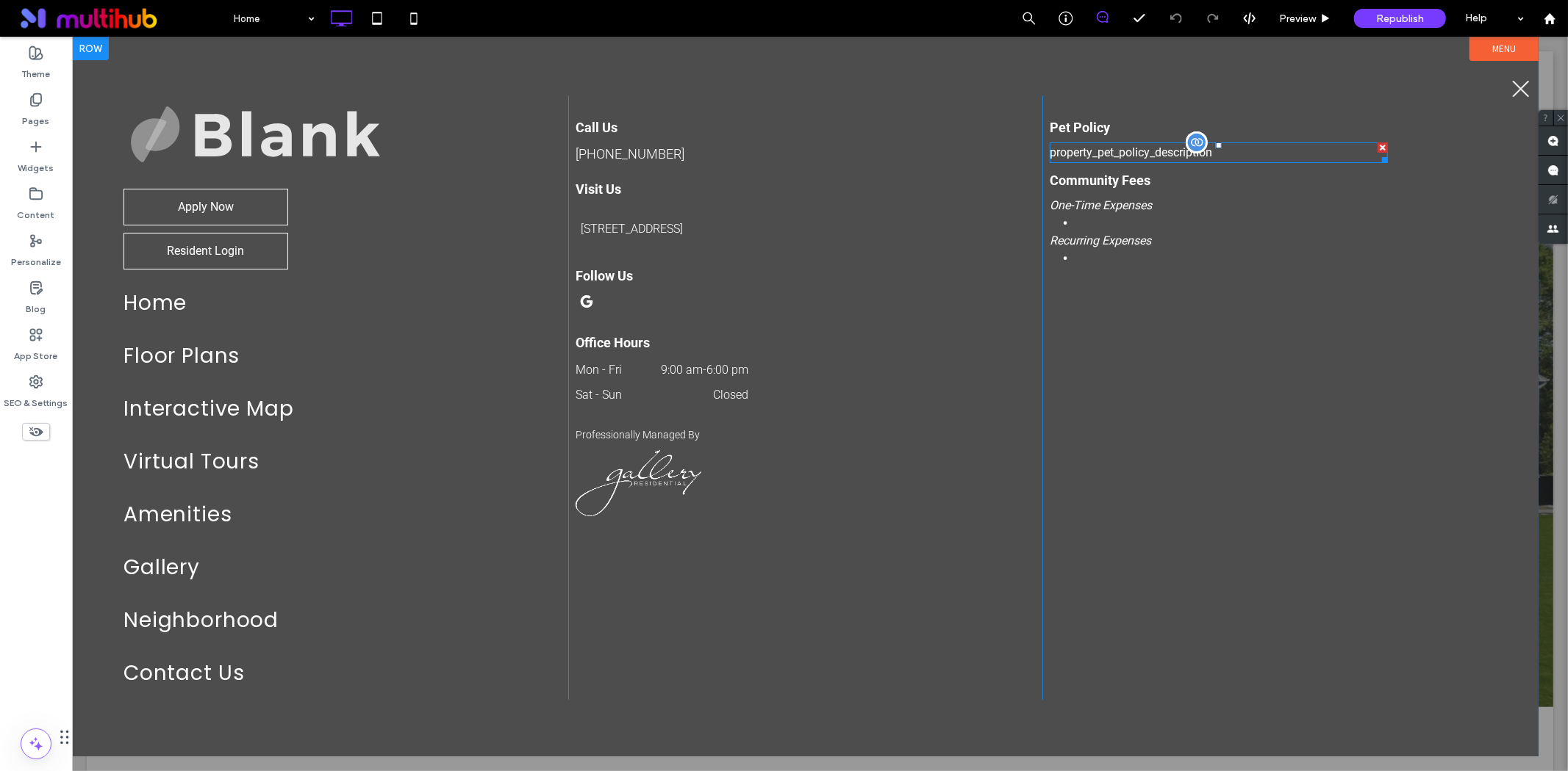
click at [1189, 143] on div at bounding box center [1196, 141] width 22 height 22
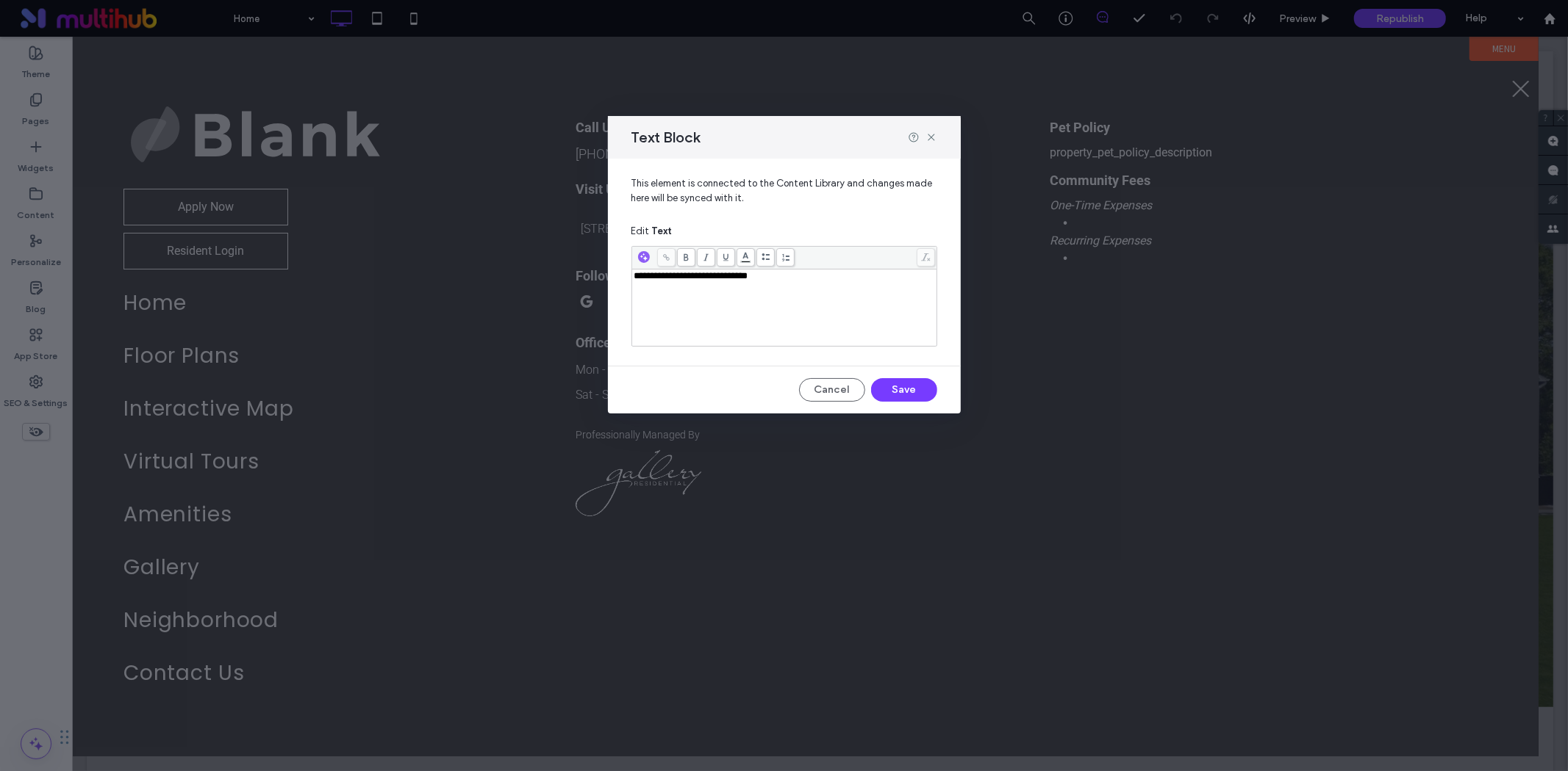
click at [724, 323] on div "**********" at bounding box center [784, 308] width 300 height 74
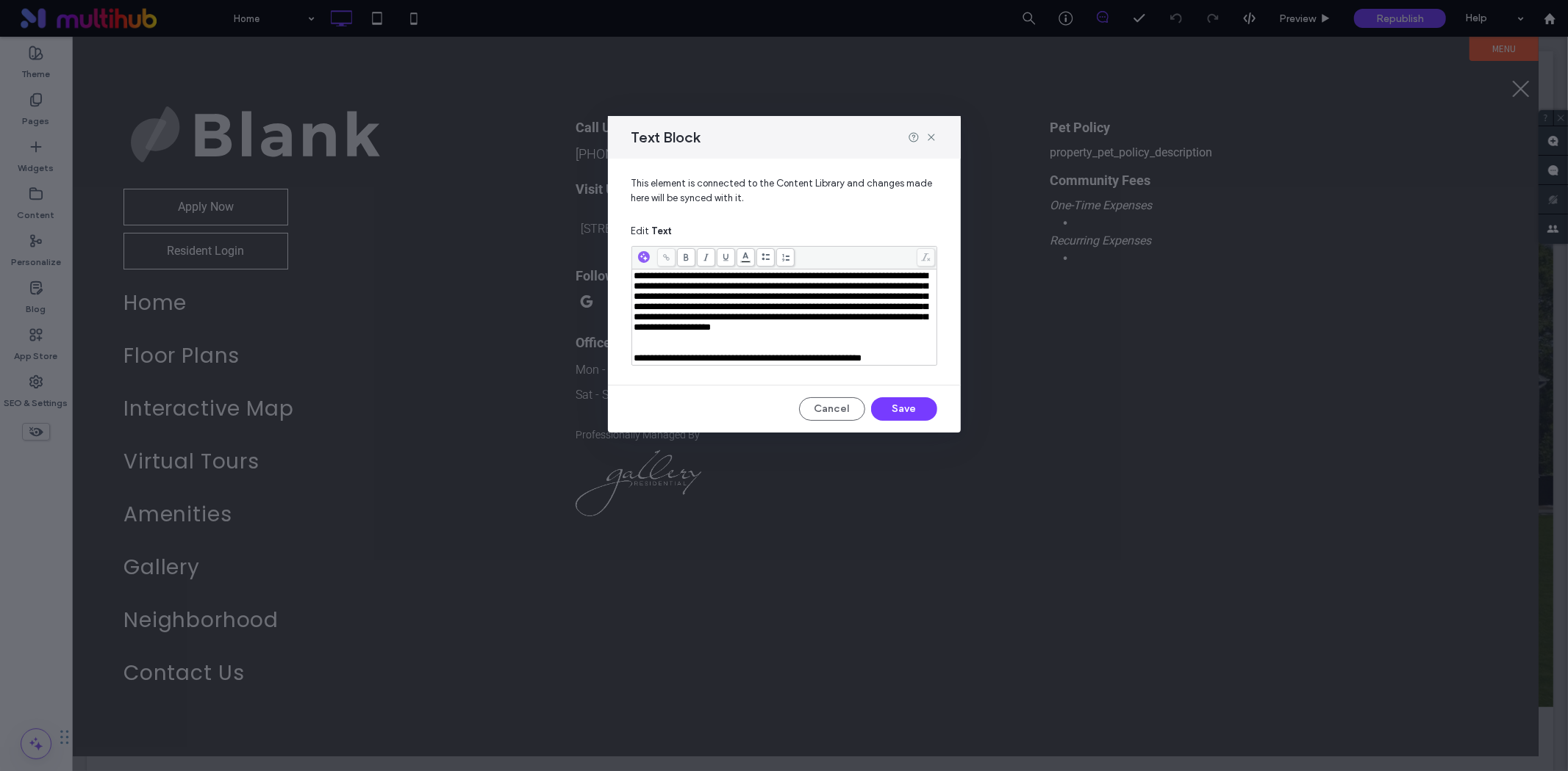
click at [658, 353] on div "Rich Text Editor" at bounding box center [784, 348] width 300 height 11
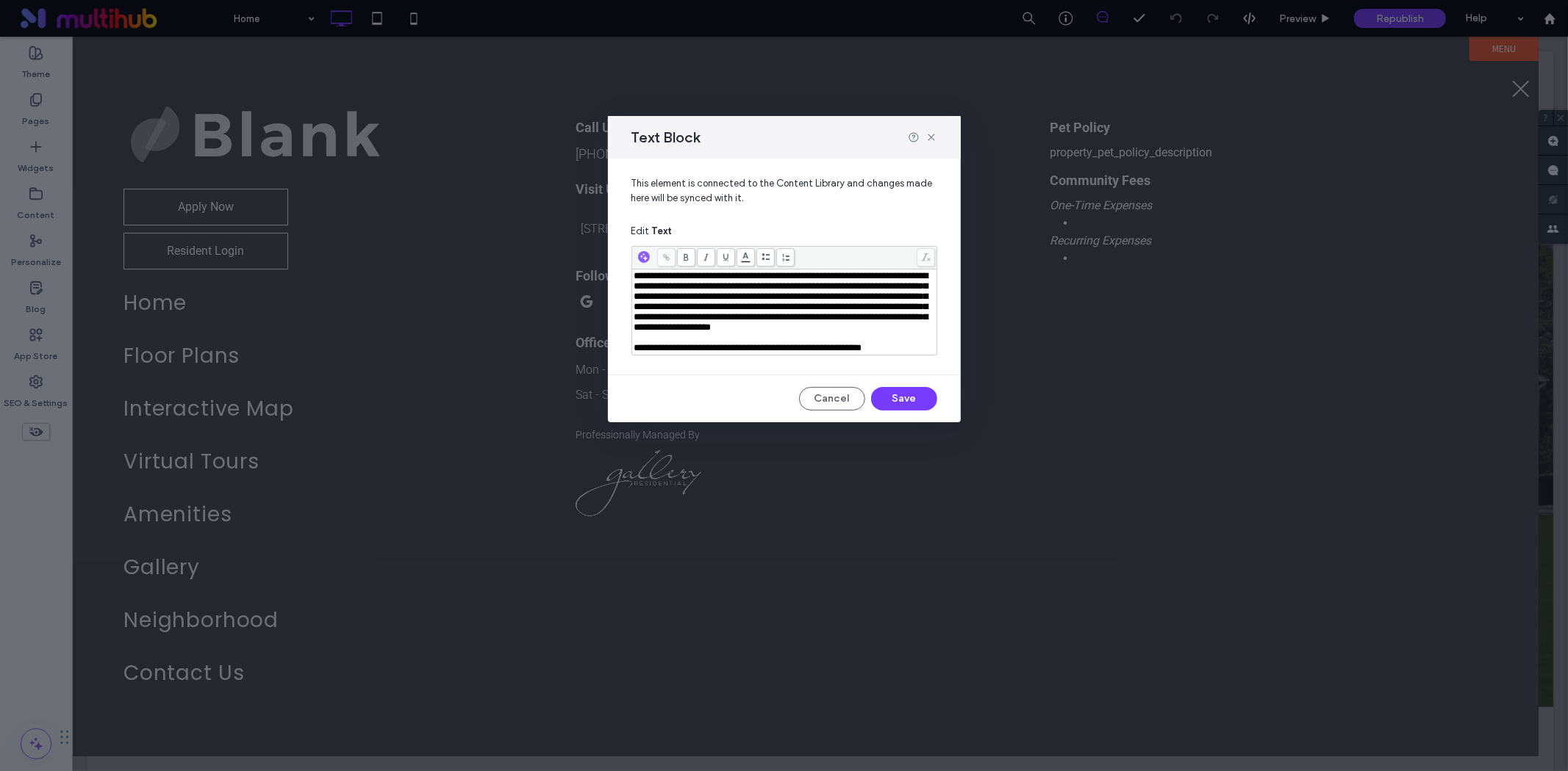
click at [634, 277] on span "**********" at bounding box center [781, 302] width 294 height 61
drag, startPoint x: 715, startPoint y: 290, endPoint x: 791, endPoint y: 289, distance: 76.0
click at [791, 289] on span "**********" at bounding box center [781, 302] width 294 height 61
drag, startPoint x: 878, startPoint y: 287, endPoint x: 921, endPoint y: 288, distance: 43.0
click at [921, 288] on span "**********" at bounding box center [781, 302] width 294 height 61
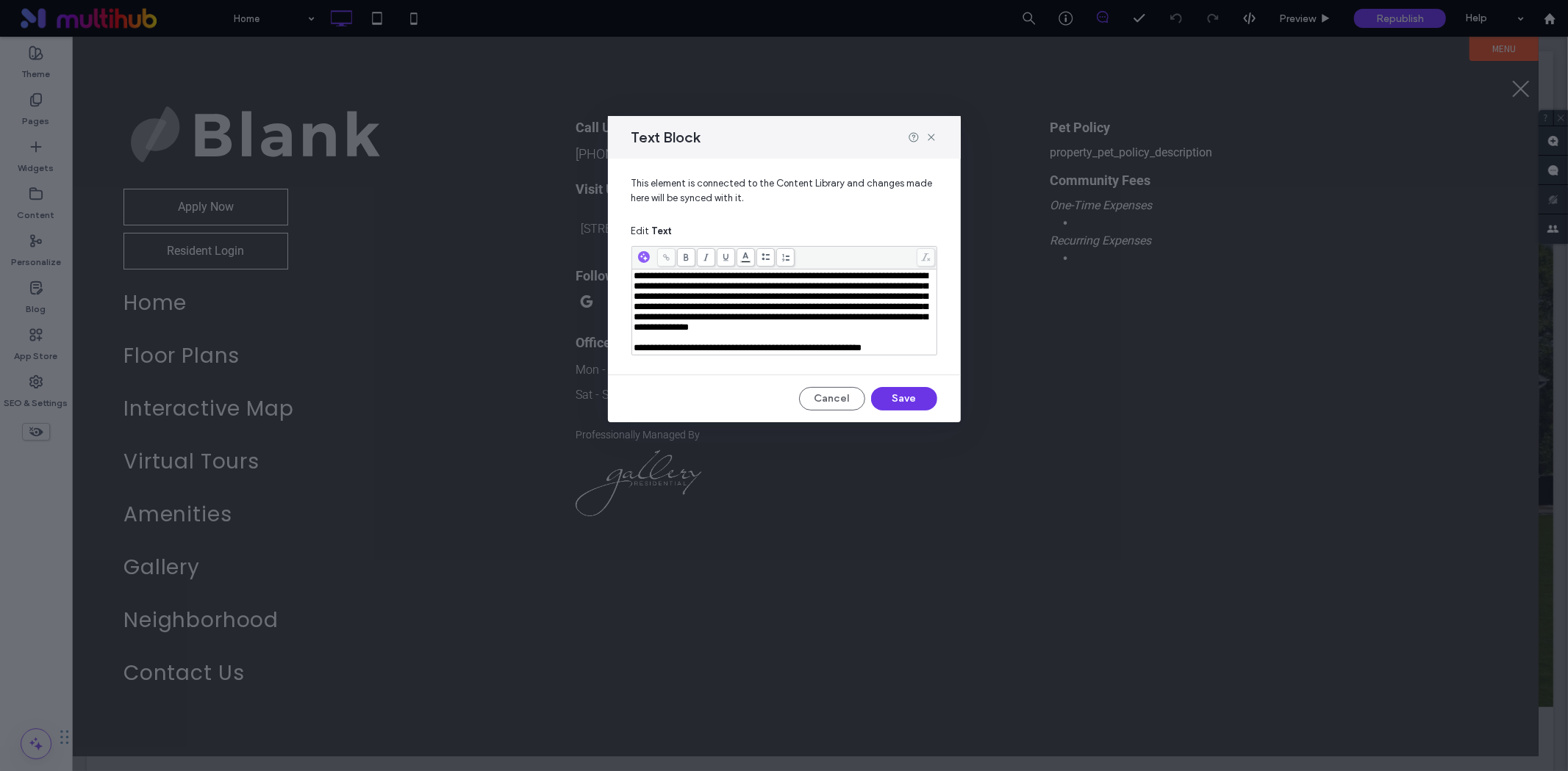
drag, startPoint x: 919, startPoint y: 419, endPoint x: 848, endPoint y: 378, distance: 82.0
click at [919, 411] on button "Save" at bounding box center [903, 399] width 66 height 24
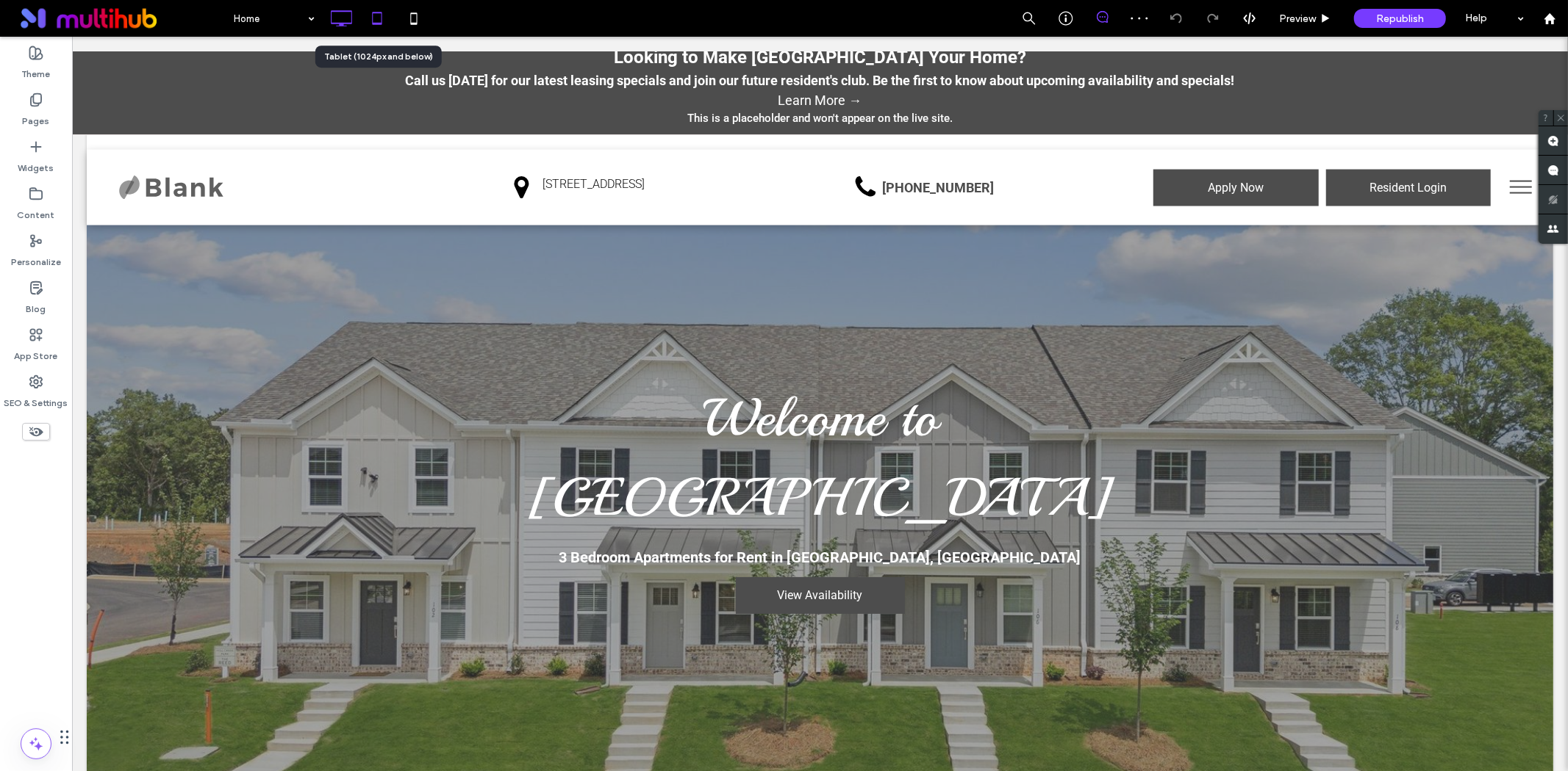
click at [381, 13] on icon at bounding box center [377, 18] width 30 height 30
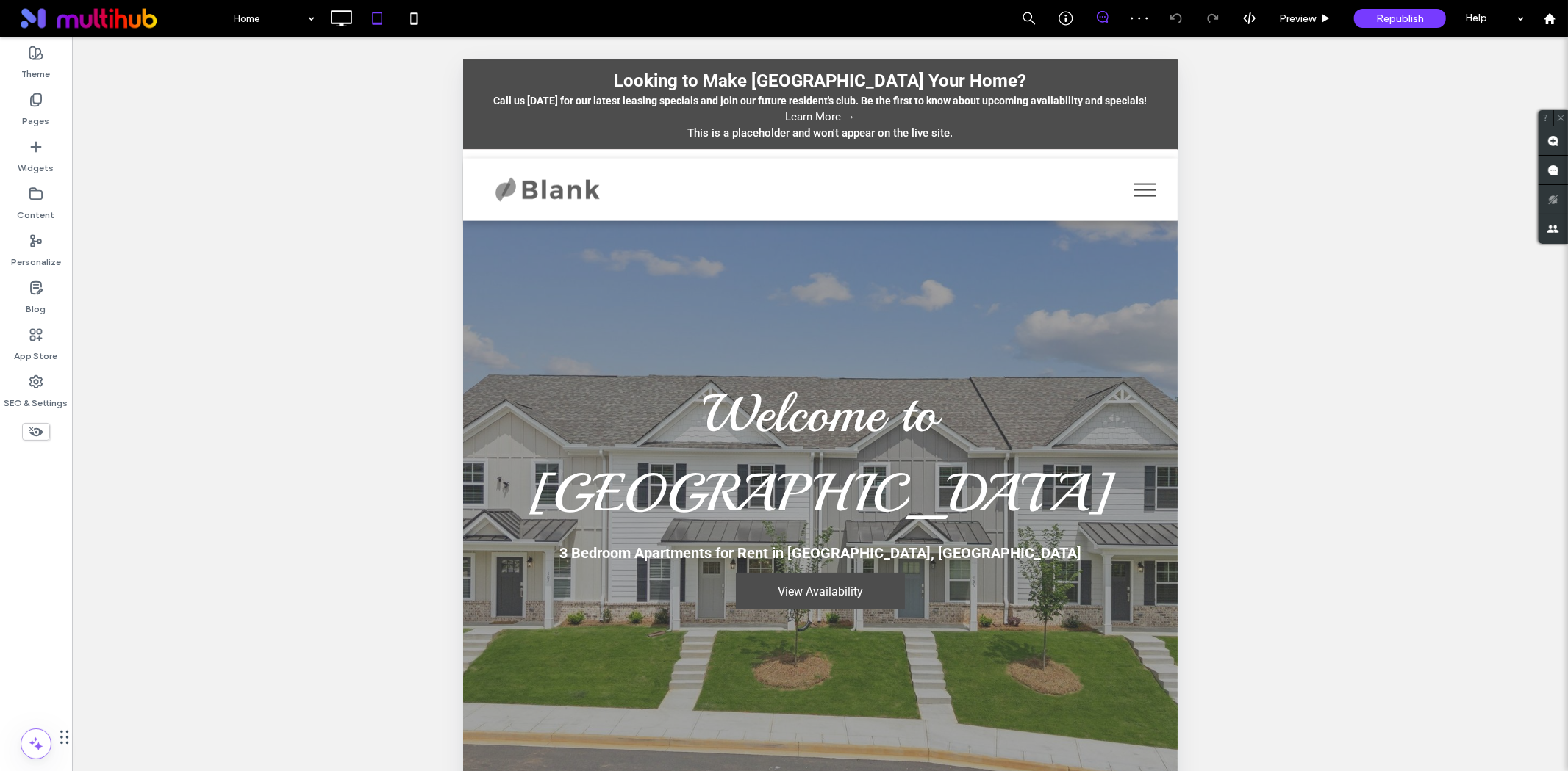
click at [1142, 173] on button "menu" at bounding box center [1144, 189] width 38 height 38
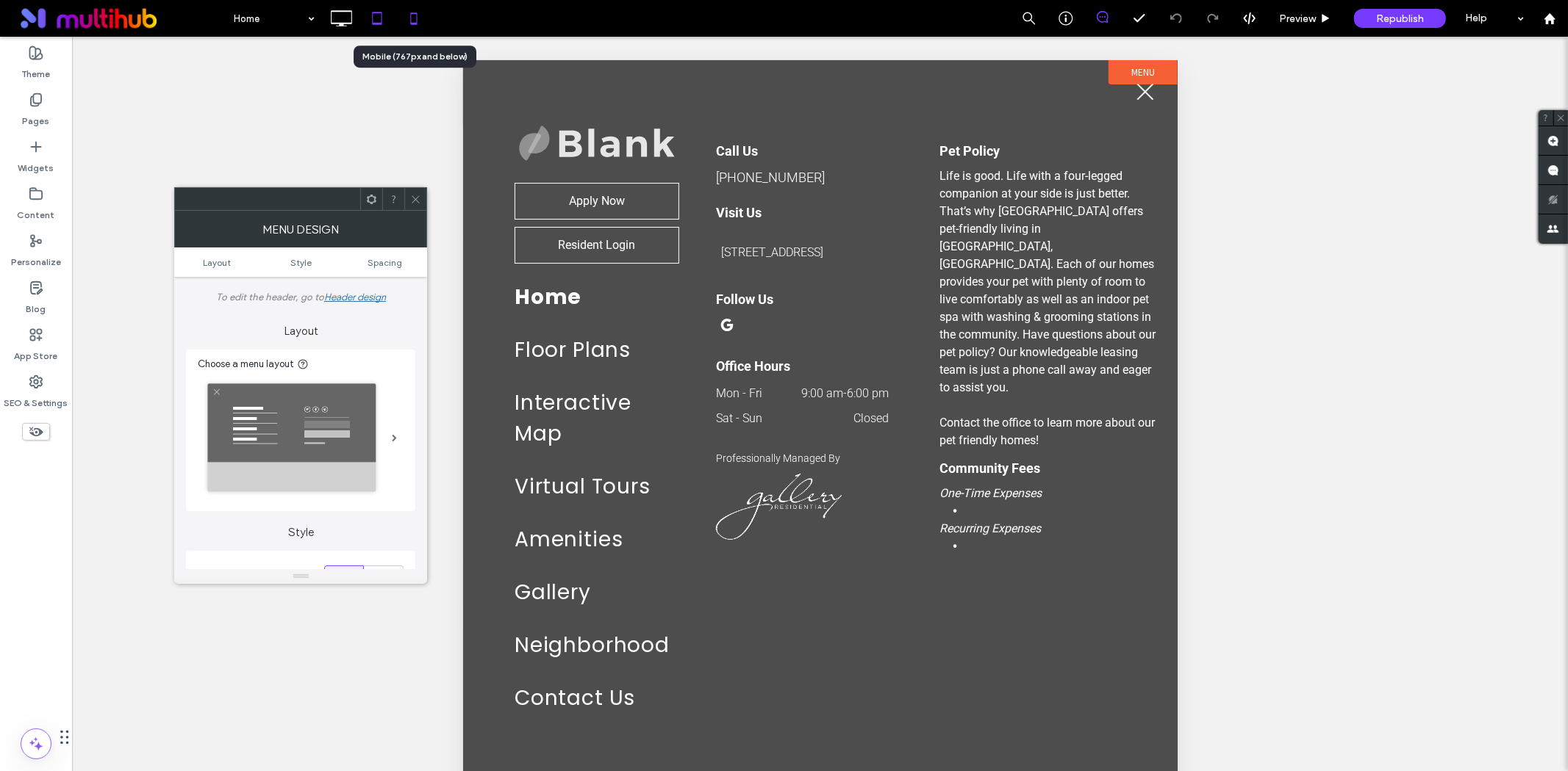
click at [416, 25] on icon at bounding box center [413, 18] width 30 height 30
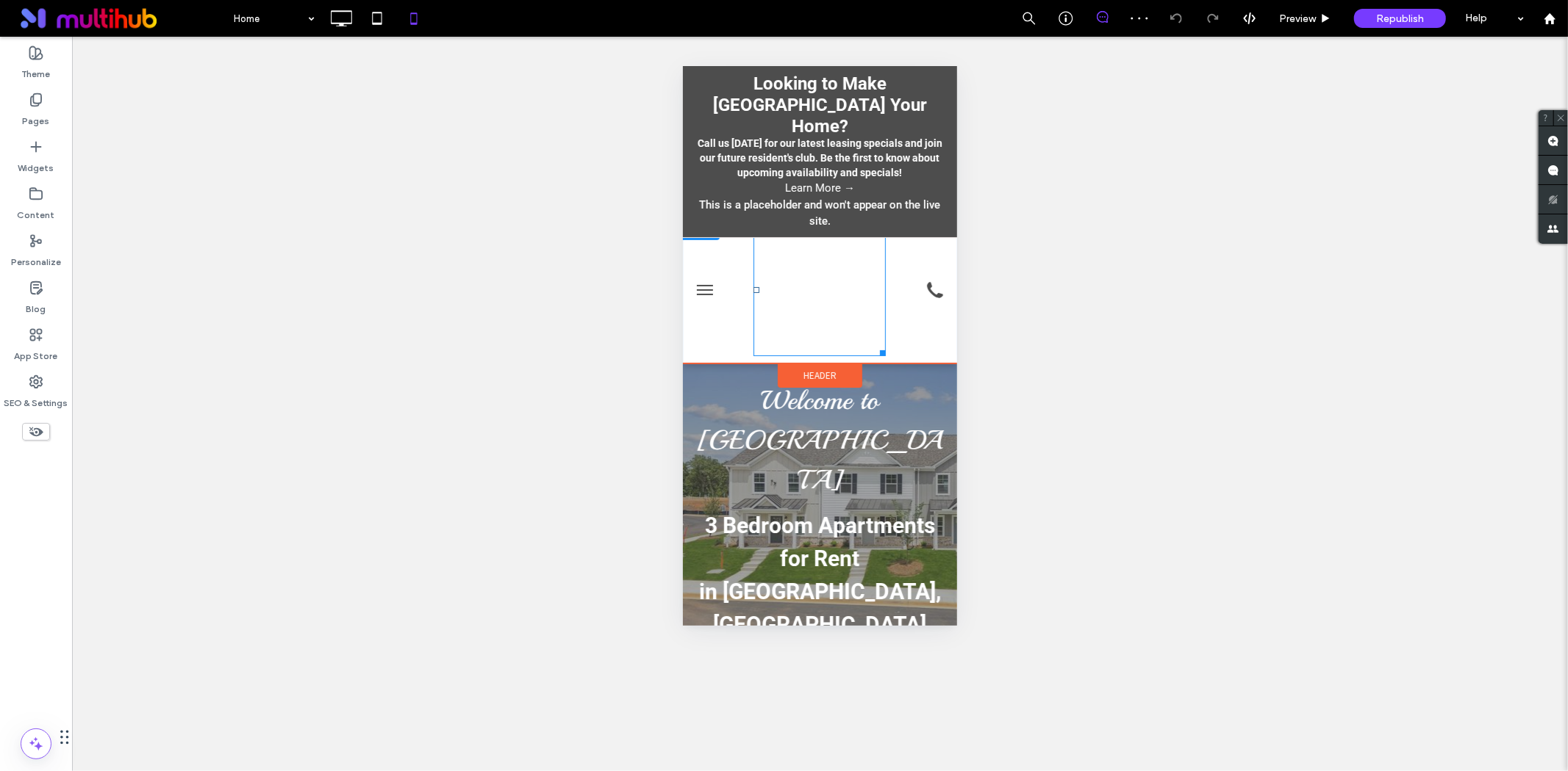
click at [813, 298] on img at bounding box center [819, 290] width 132 height 132
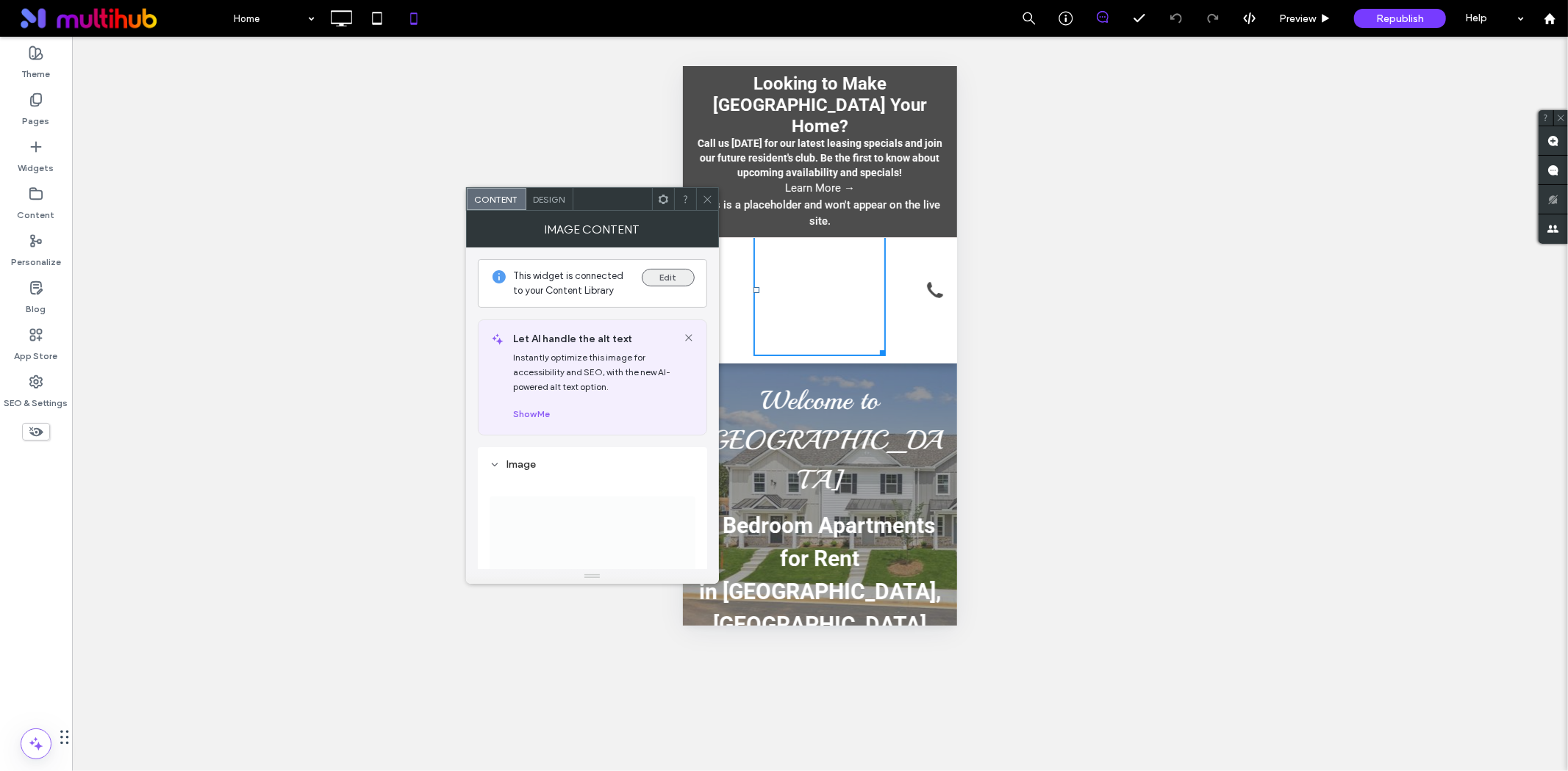
click at [670, 271] on button "Edit" at bounding box center [668, 277] width 53 height 17
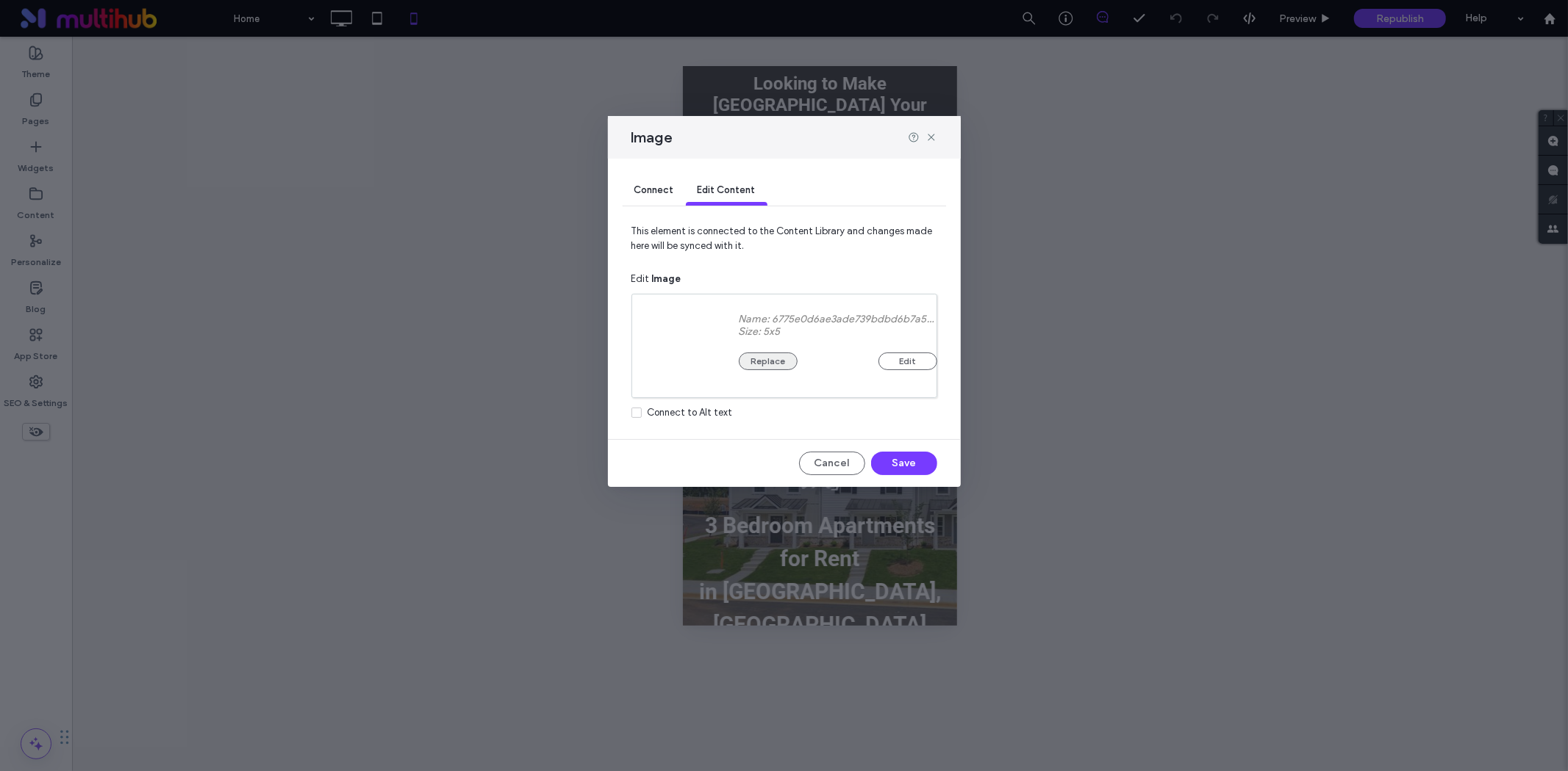
click at [768, 365] on button "Replace" at bounding box center [768, 361] width 59 height 17
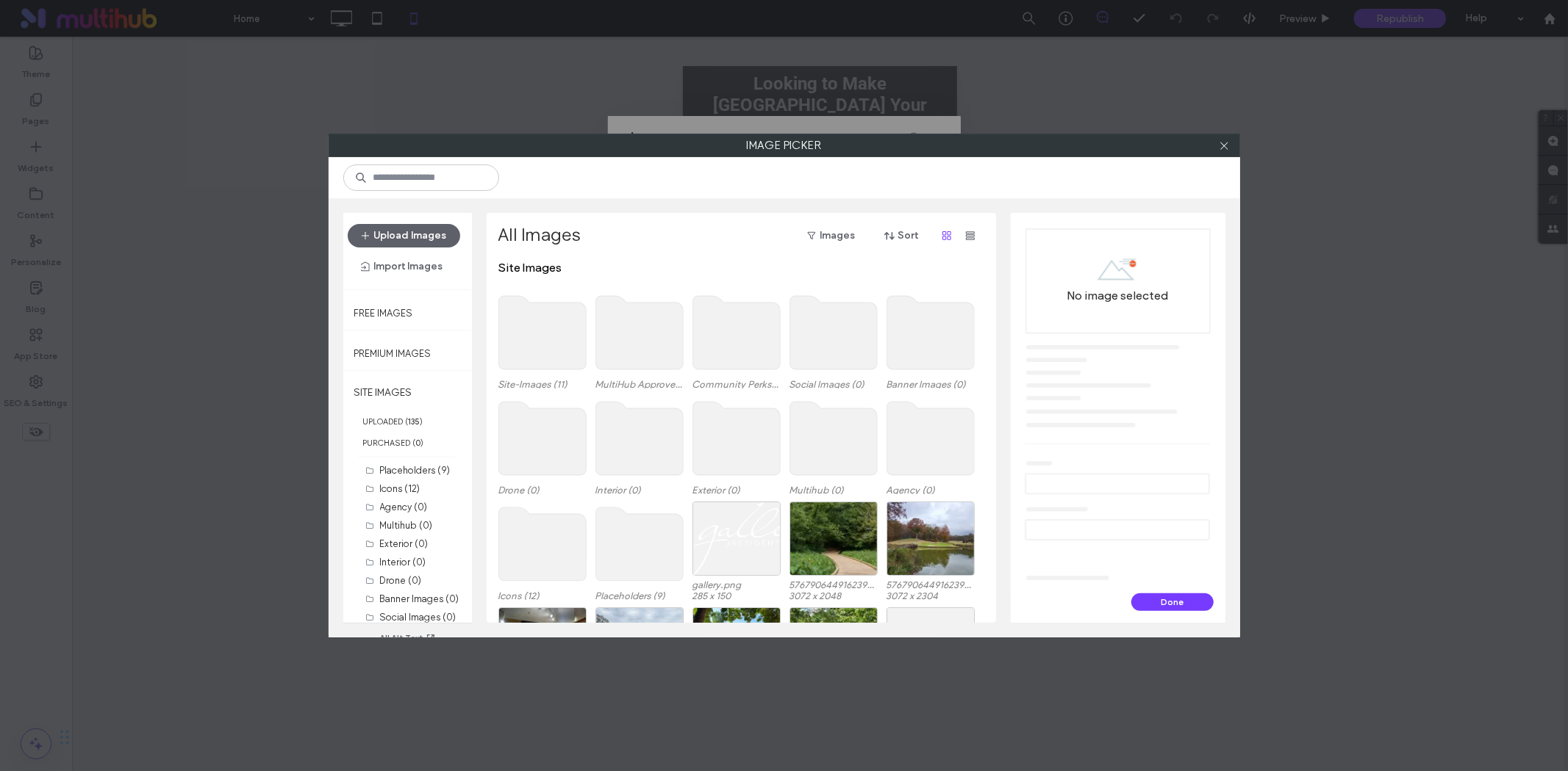
click at [556, 346] on use at bounding box center [542, 332] width 87 height 74
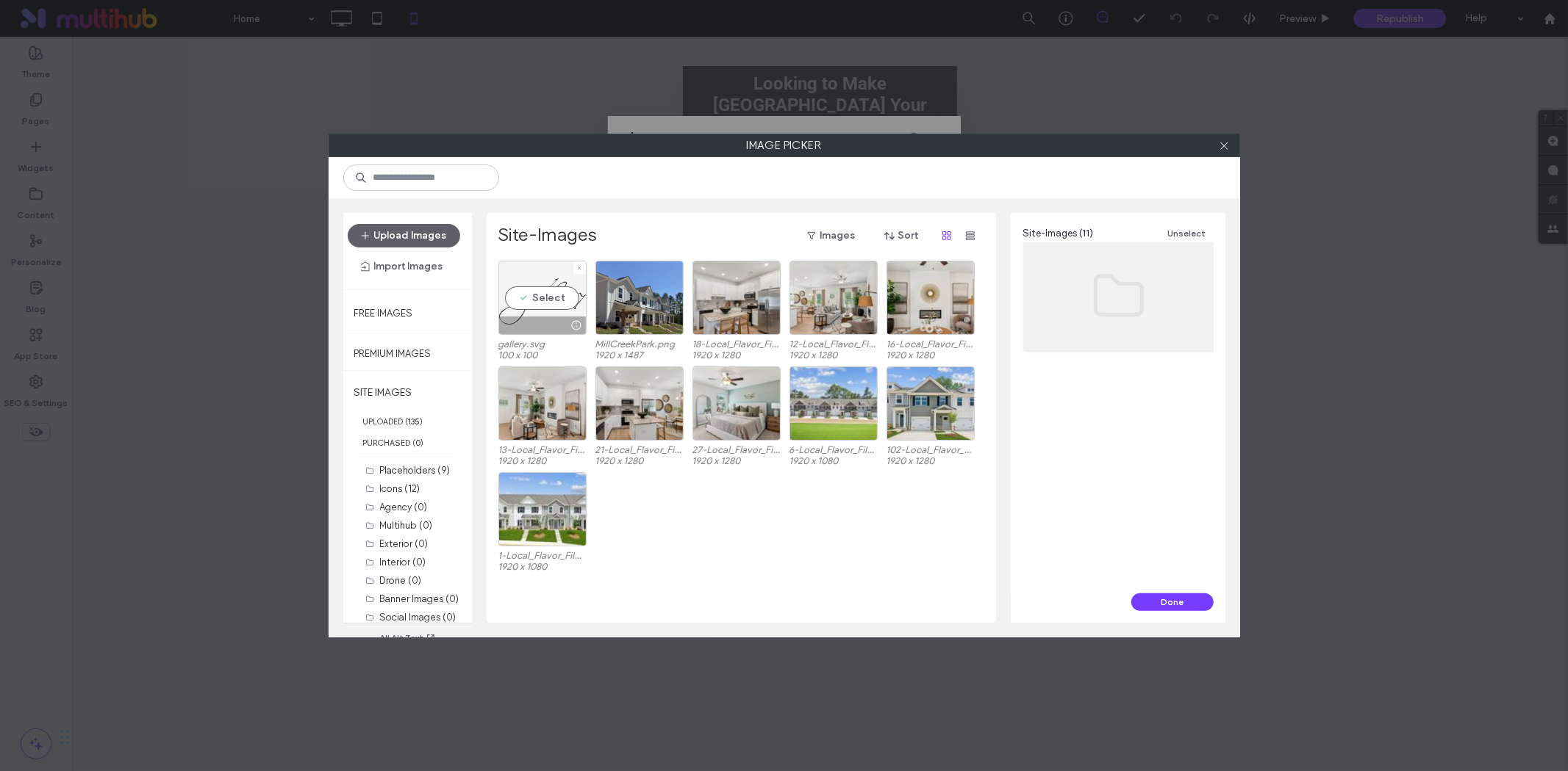
drag, startPoint x: 533, startPoint y: 298, endPoint x: 608, endPoint y: 331, distance: 81.9
click at [534, 298] on div "Select" at bounding box center [542, 298] width 88 height 74
click at [1157, 600] on button "Done" at bounding box center [1172, 602] width 83 height 17
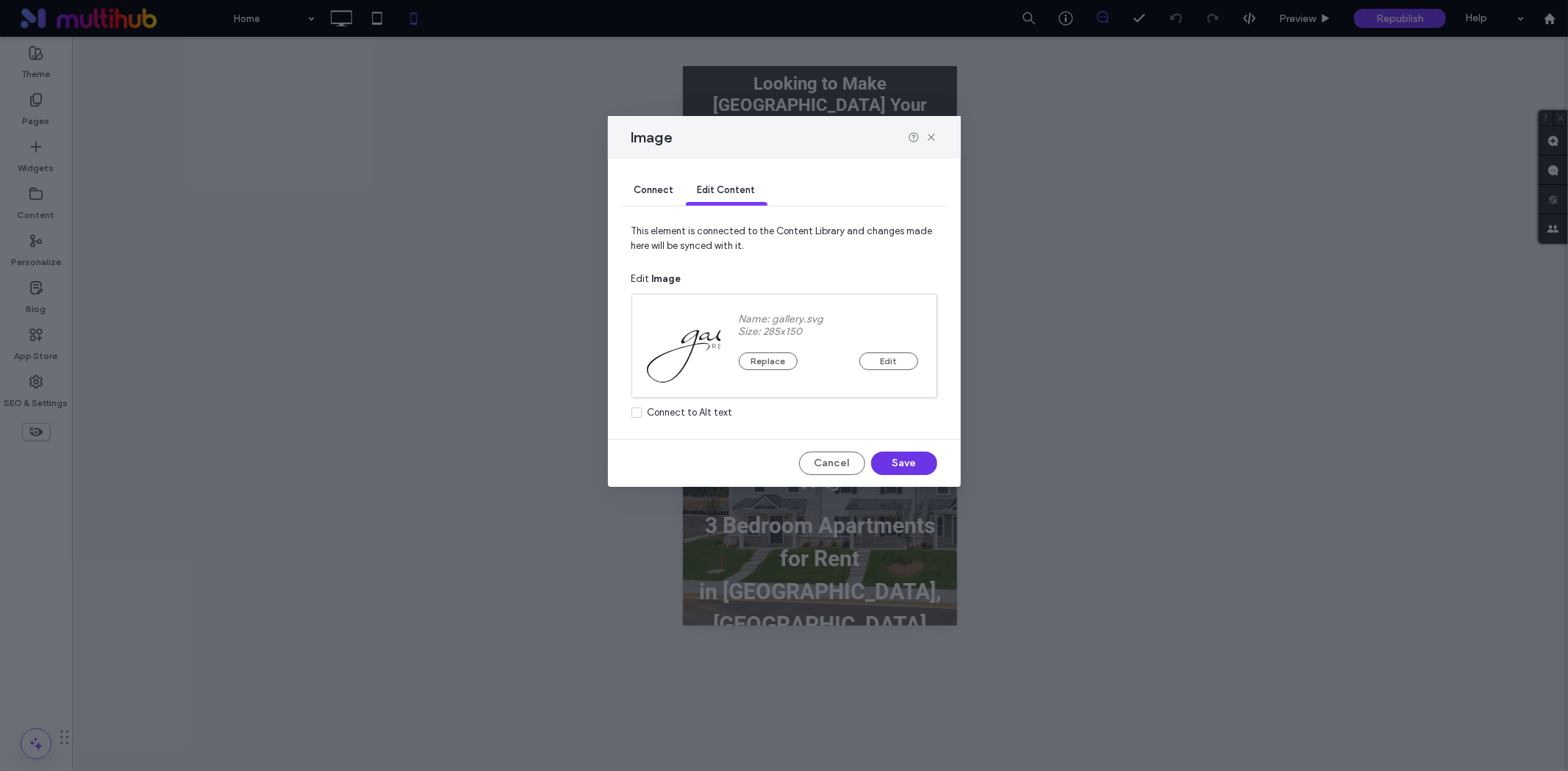
click at [902, 465] on button "Save" at bounding box center [903, 463] width 66 height 24
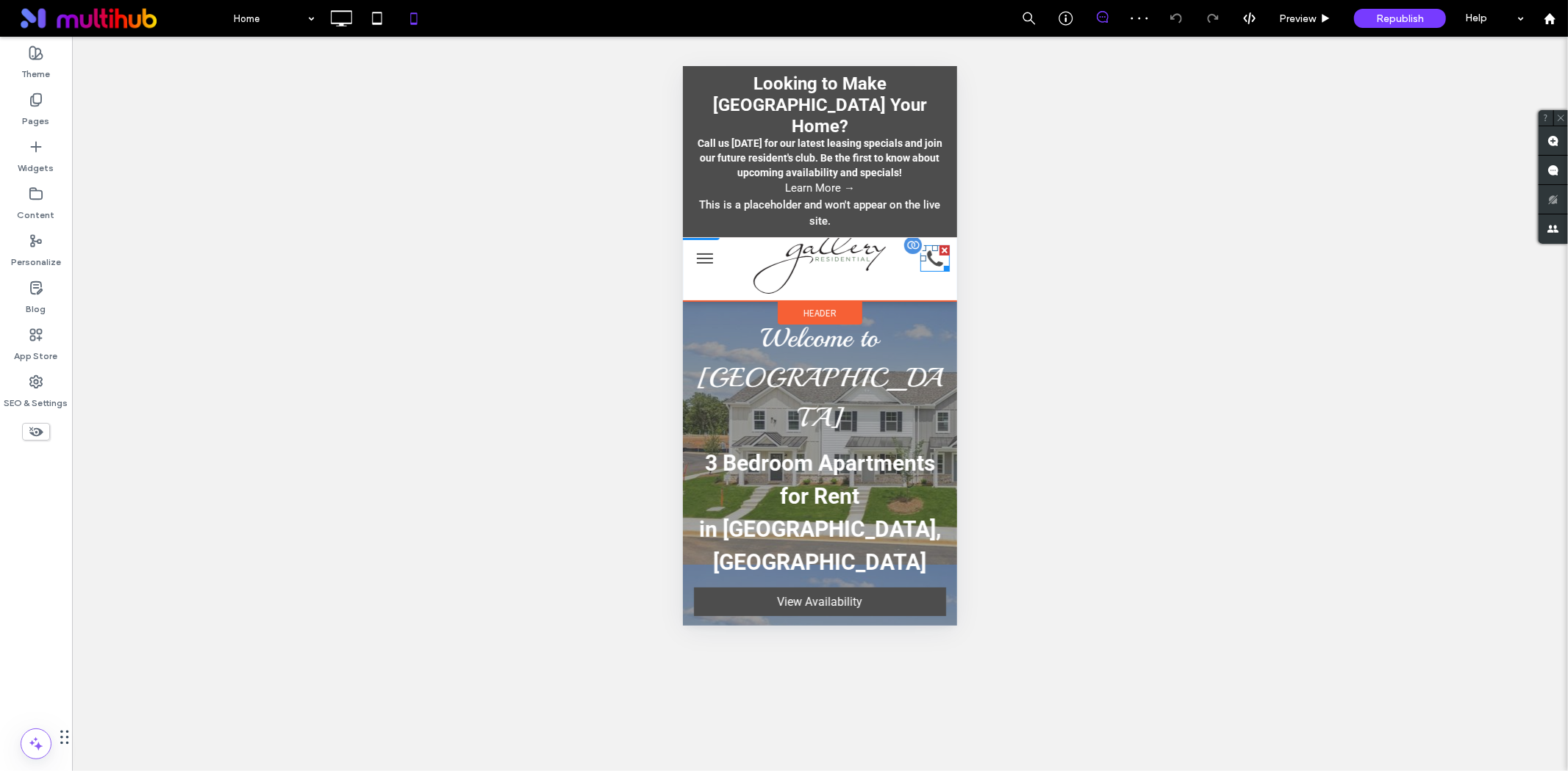
click at [926, 260] on icon at bounding box center [934, 258] width 16 height 16
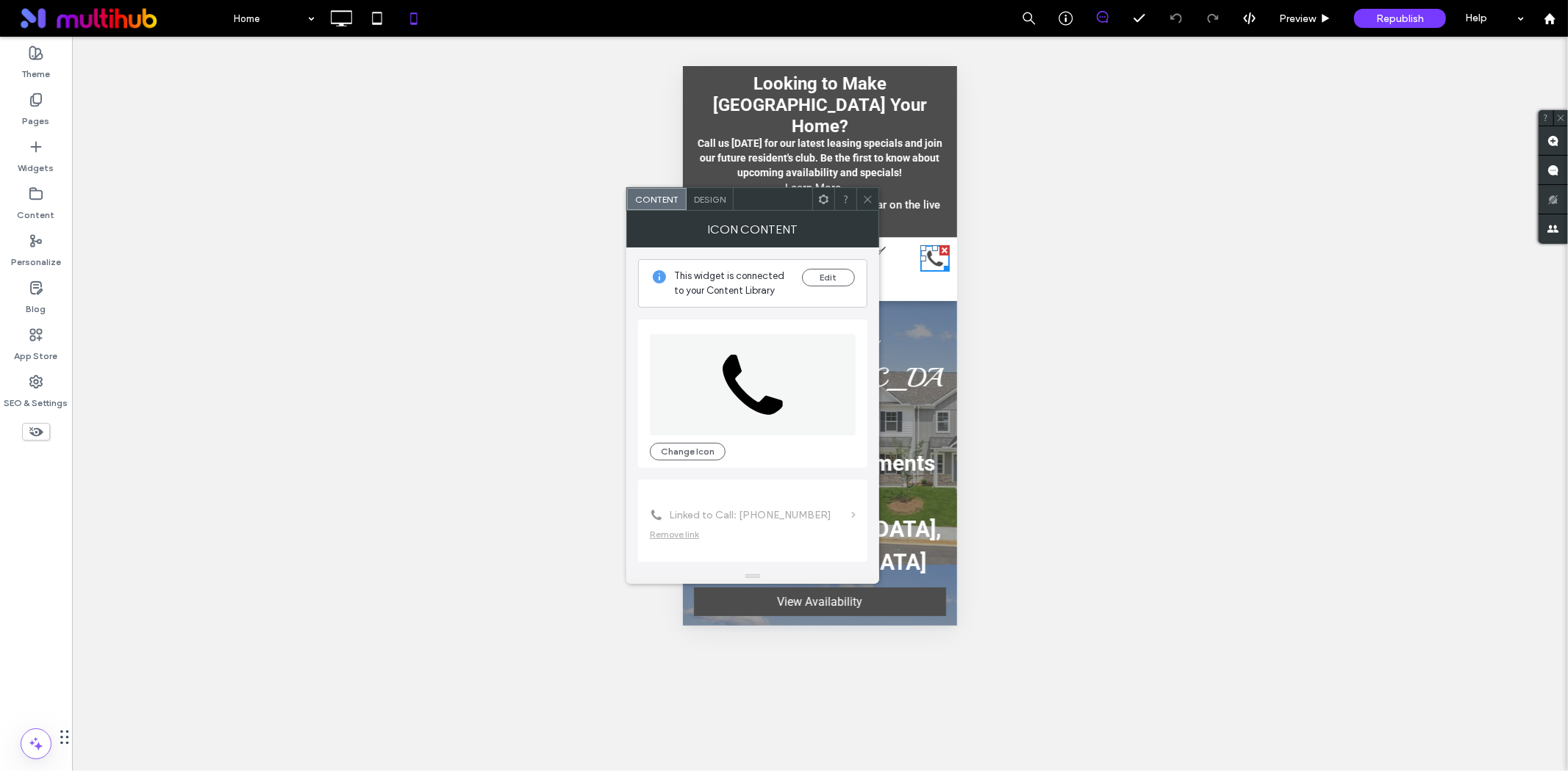
click at [866, 199] on icon at bounding box center [868, 199] width 11 height 11
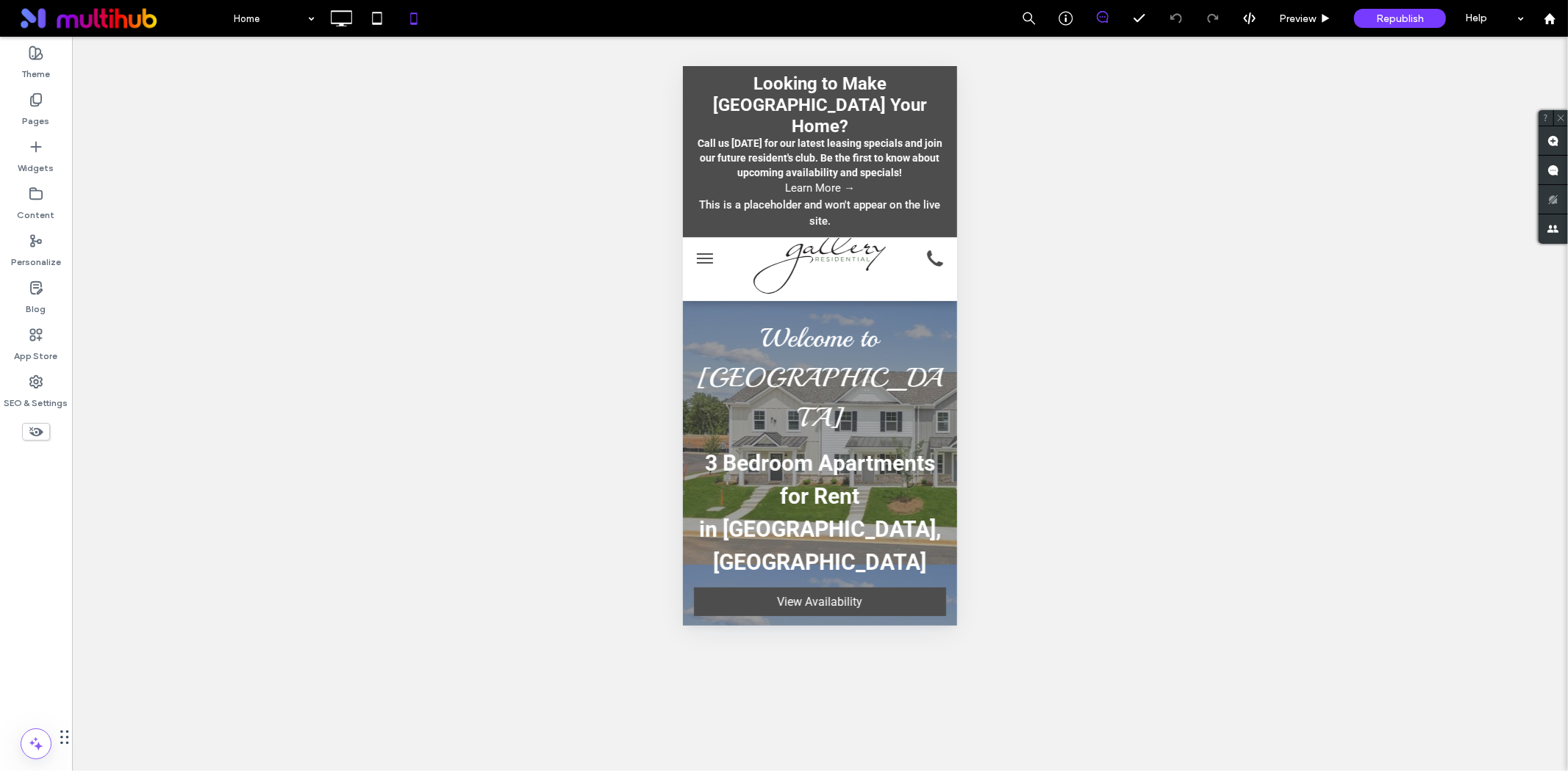
click at [708, 255] on button "menu" at bounding box center [704, 258] width 30 height 30
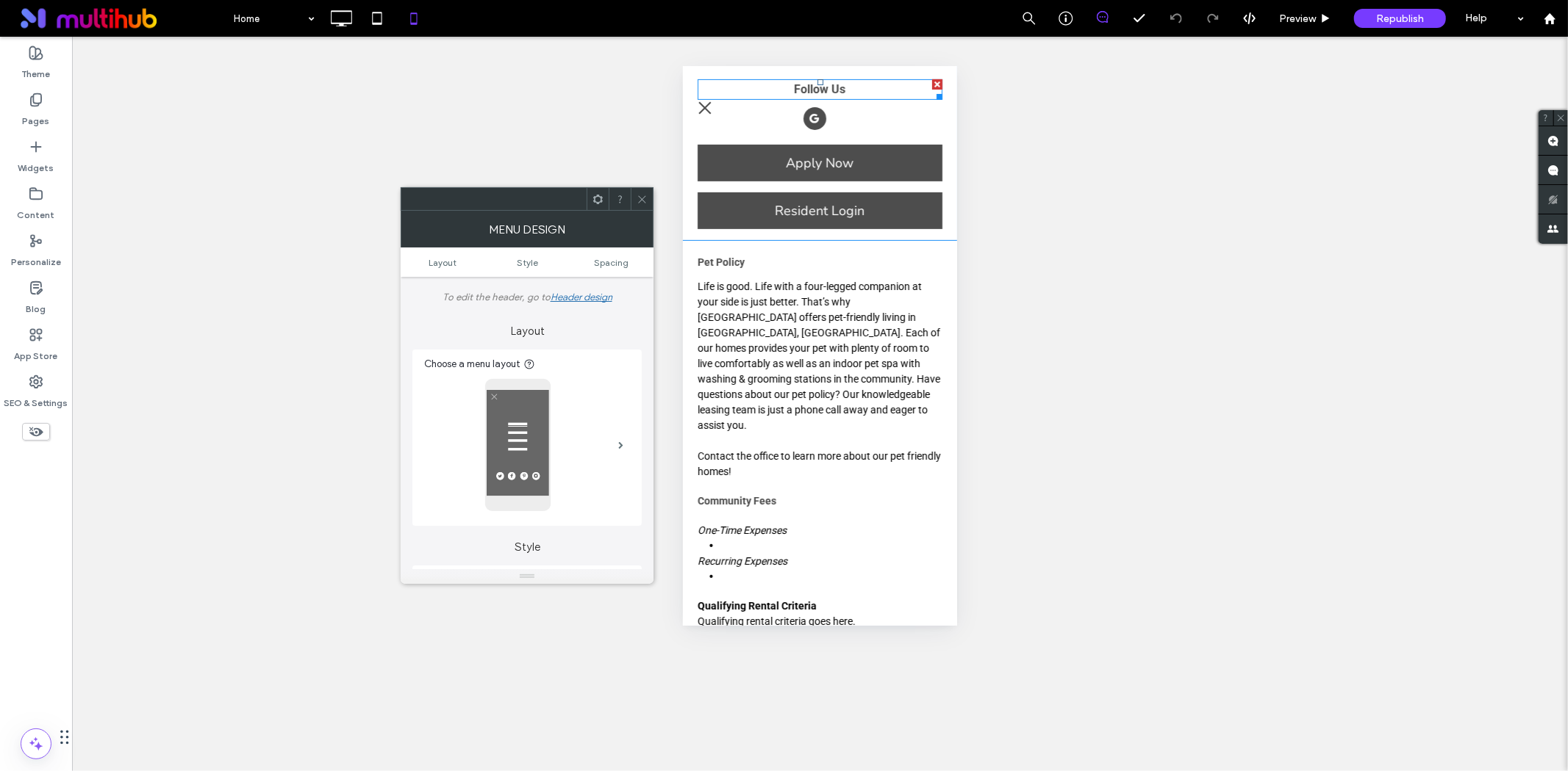
scroll to position [516, 0]
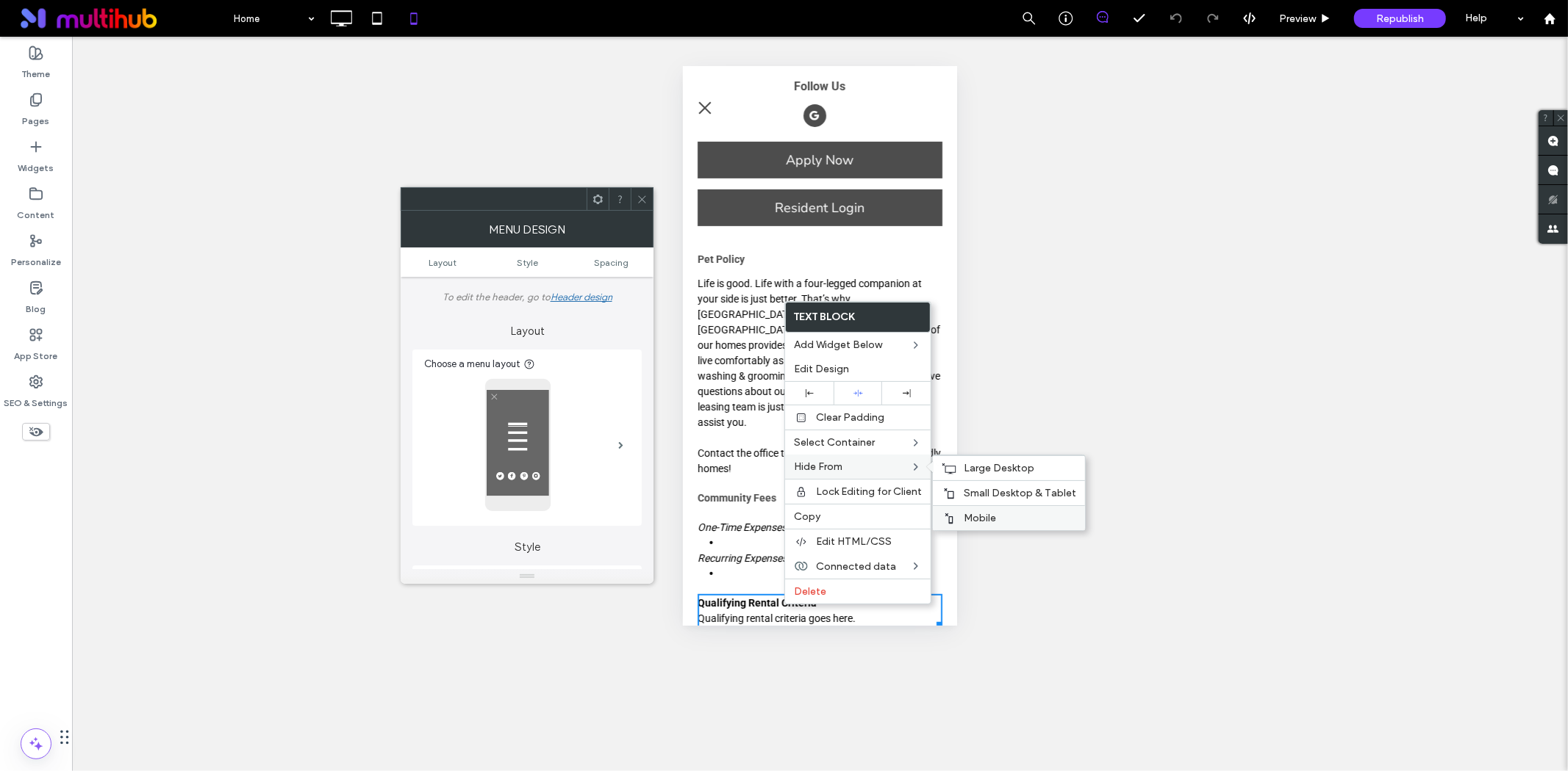
click at [982, 515] on span "Mobile" at bounding box center [979, 518] width 33 height 12
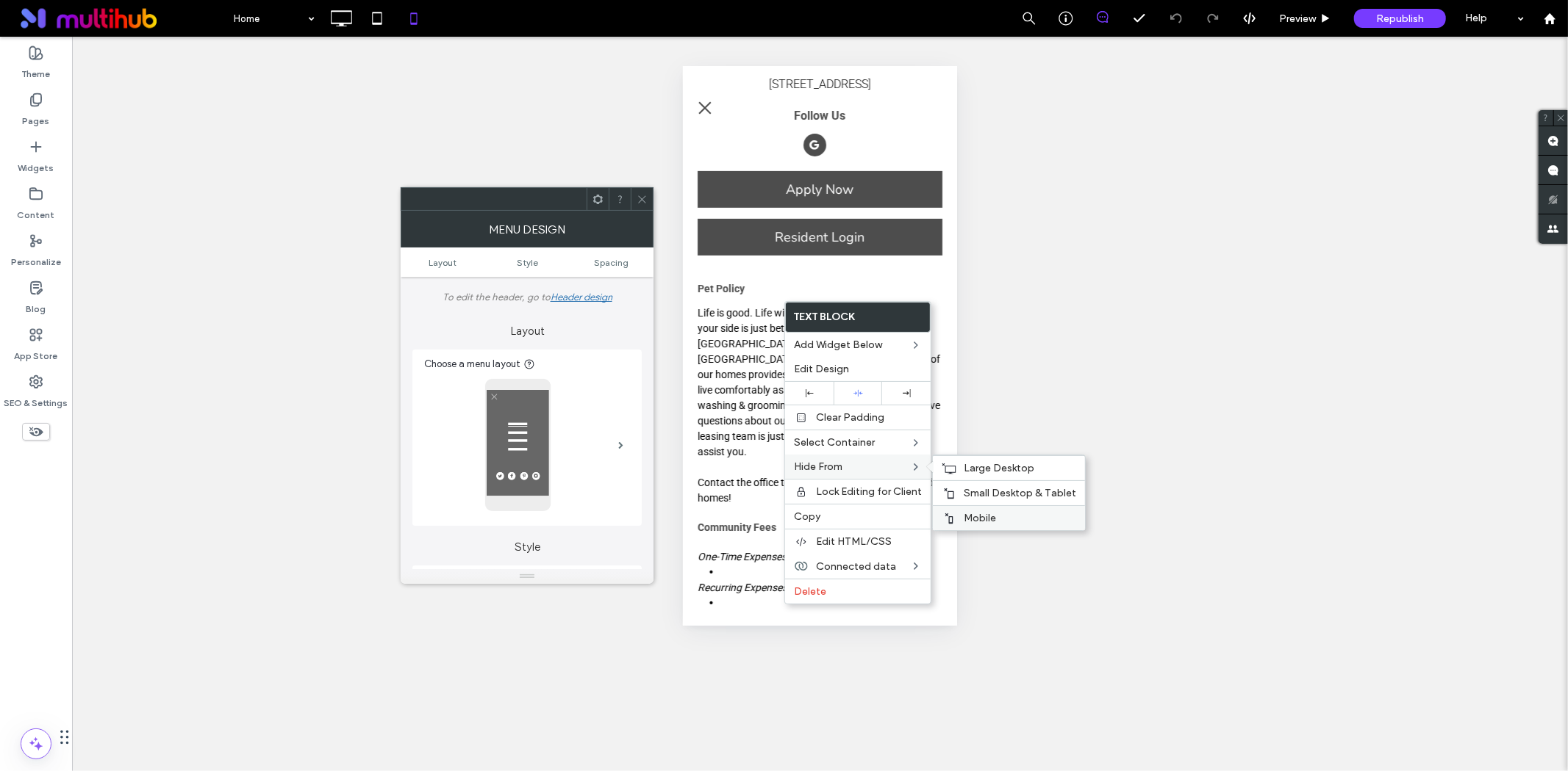
scroll to position [471, 0]
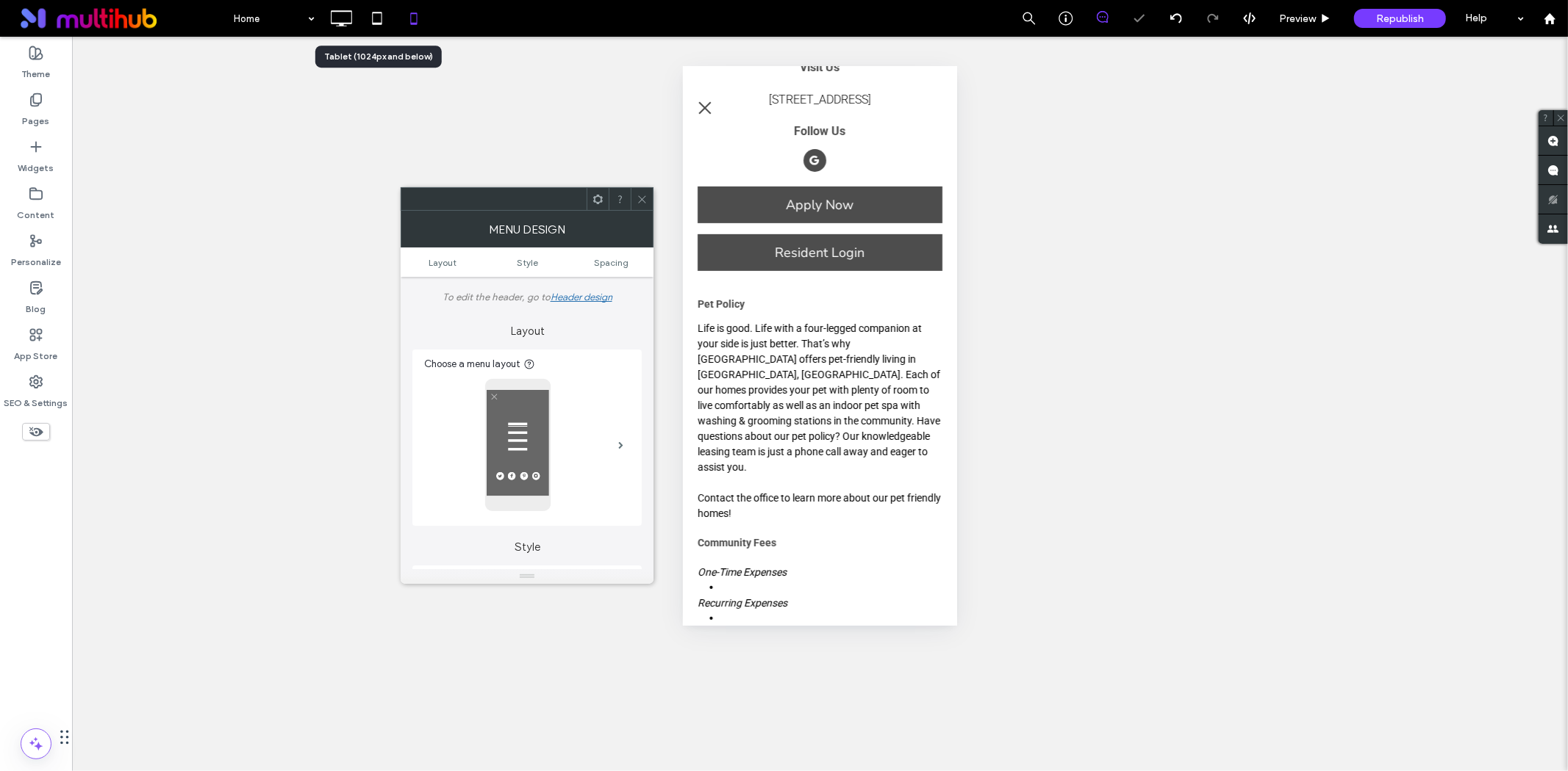
drag, startPoint x: 382, startPoint y: 22, endPoint x: 475, endPoint y: 72, distance: 105.6
click at [385, 24] on icon at bounding box center [377, 18] width 30 height 30
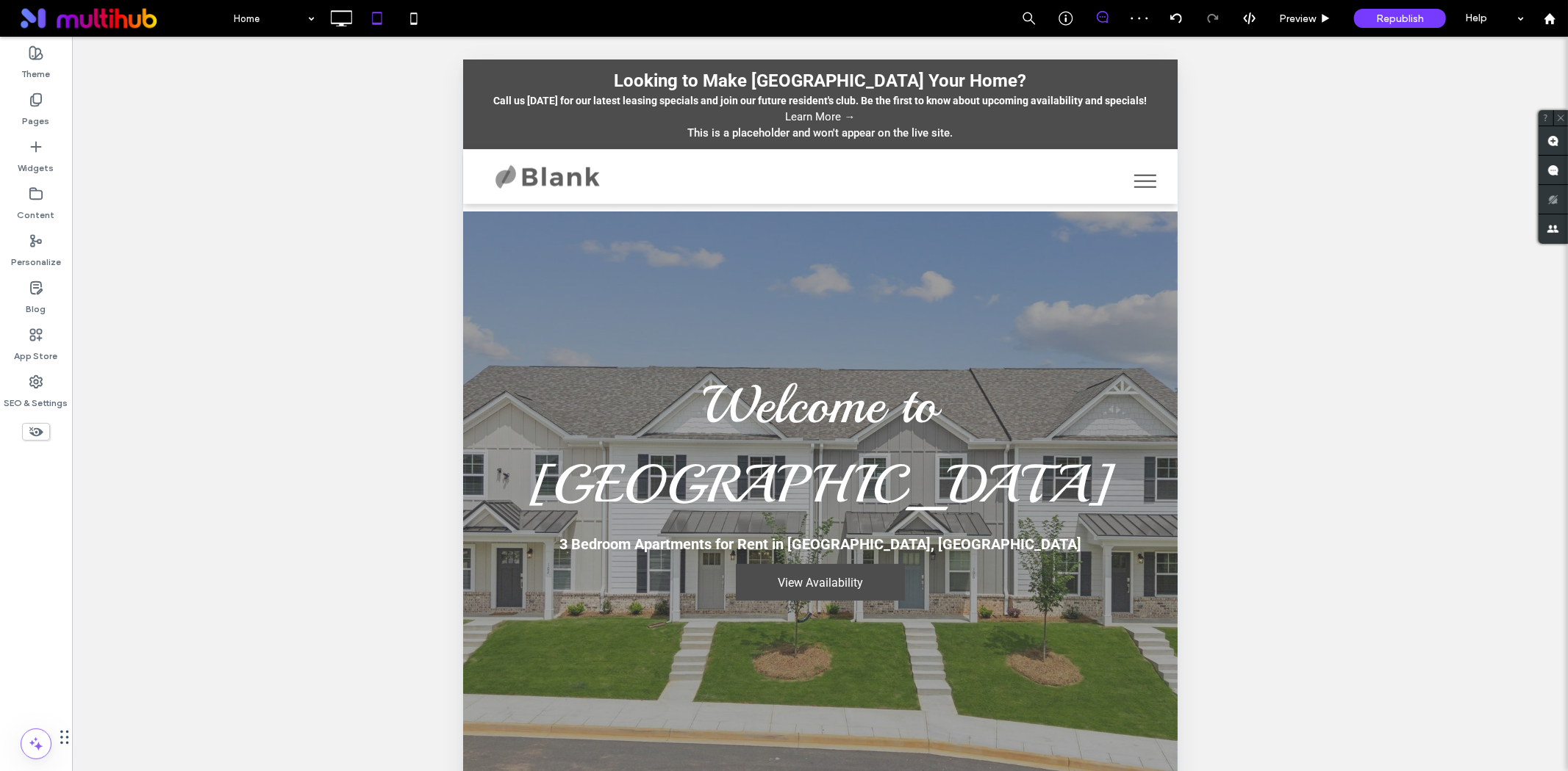
scroll to position [0, 0]
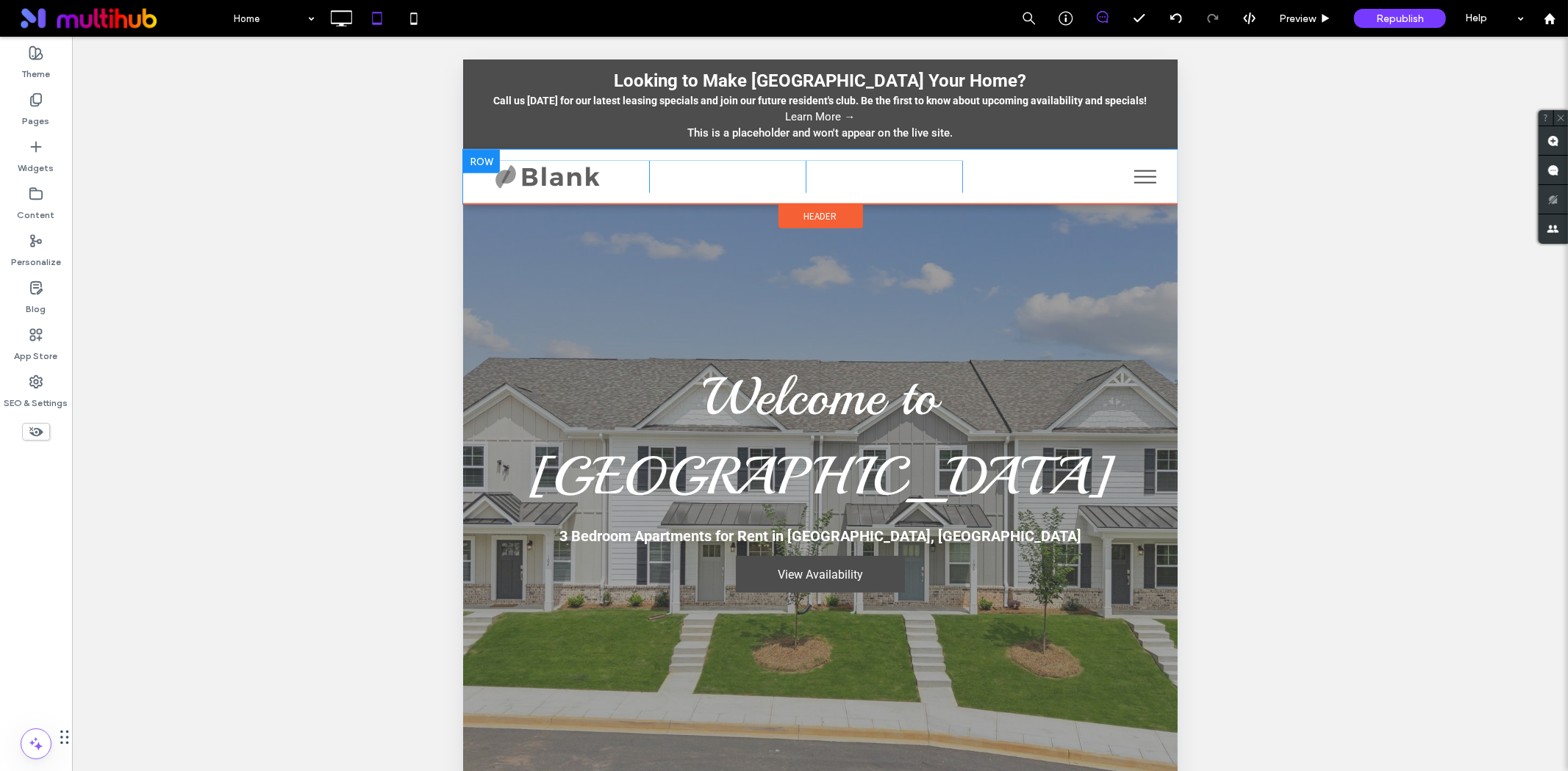
click at [688, 174] on div "Map drop icon. Click To Paste 165 Mill Center Blvd, Athens, GA 30606 Click To P…" at bounding box center [727, 176] width 156 height 33
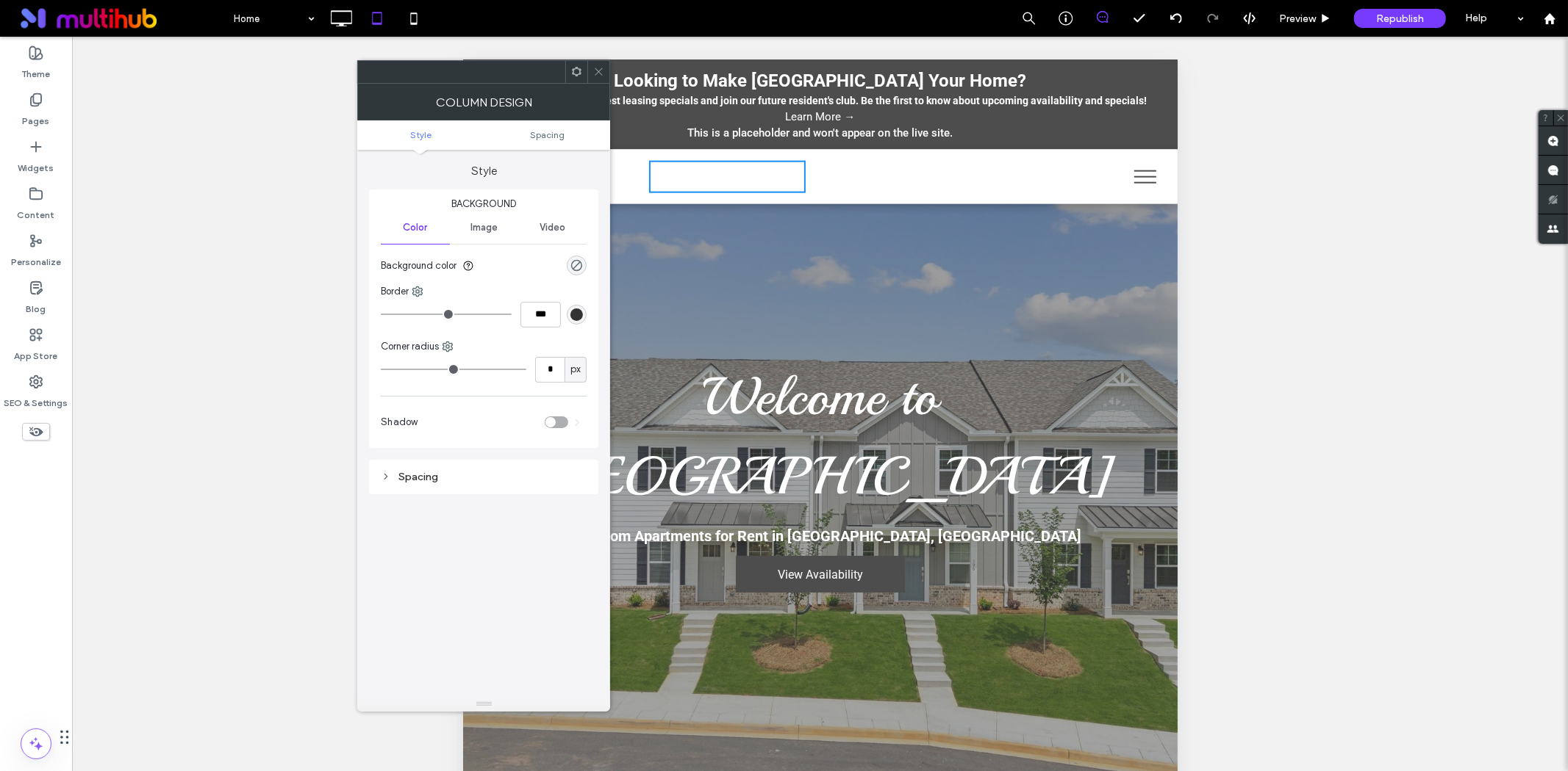
click at [595, 72] on icon at bounding box center [599, 71] width 11 height 11
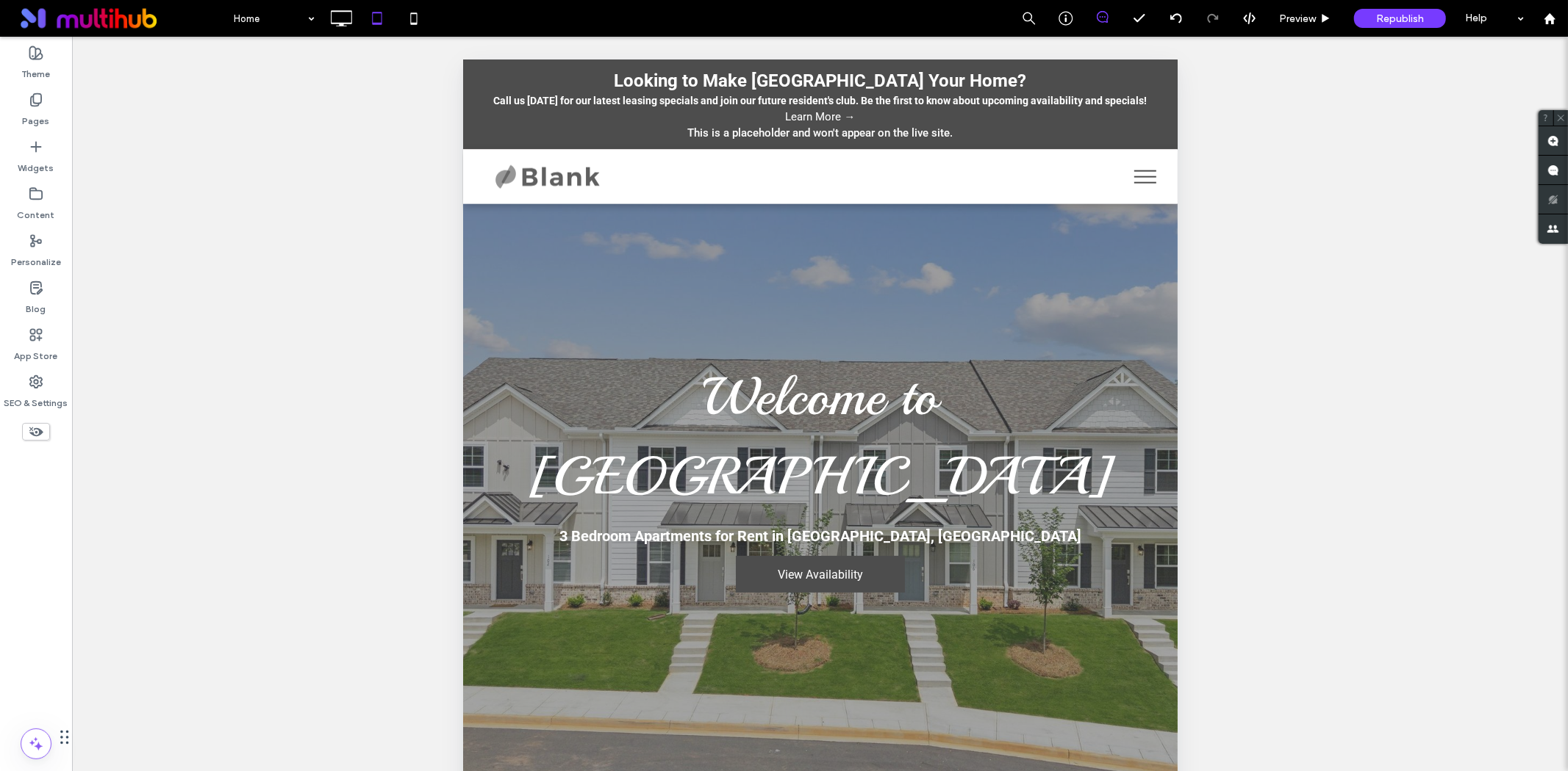
click at [1133, 178] on button "menu" at bounding box center [1144, 176] width 38 height 38
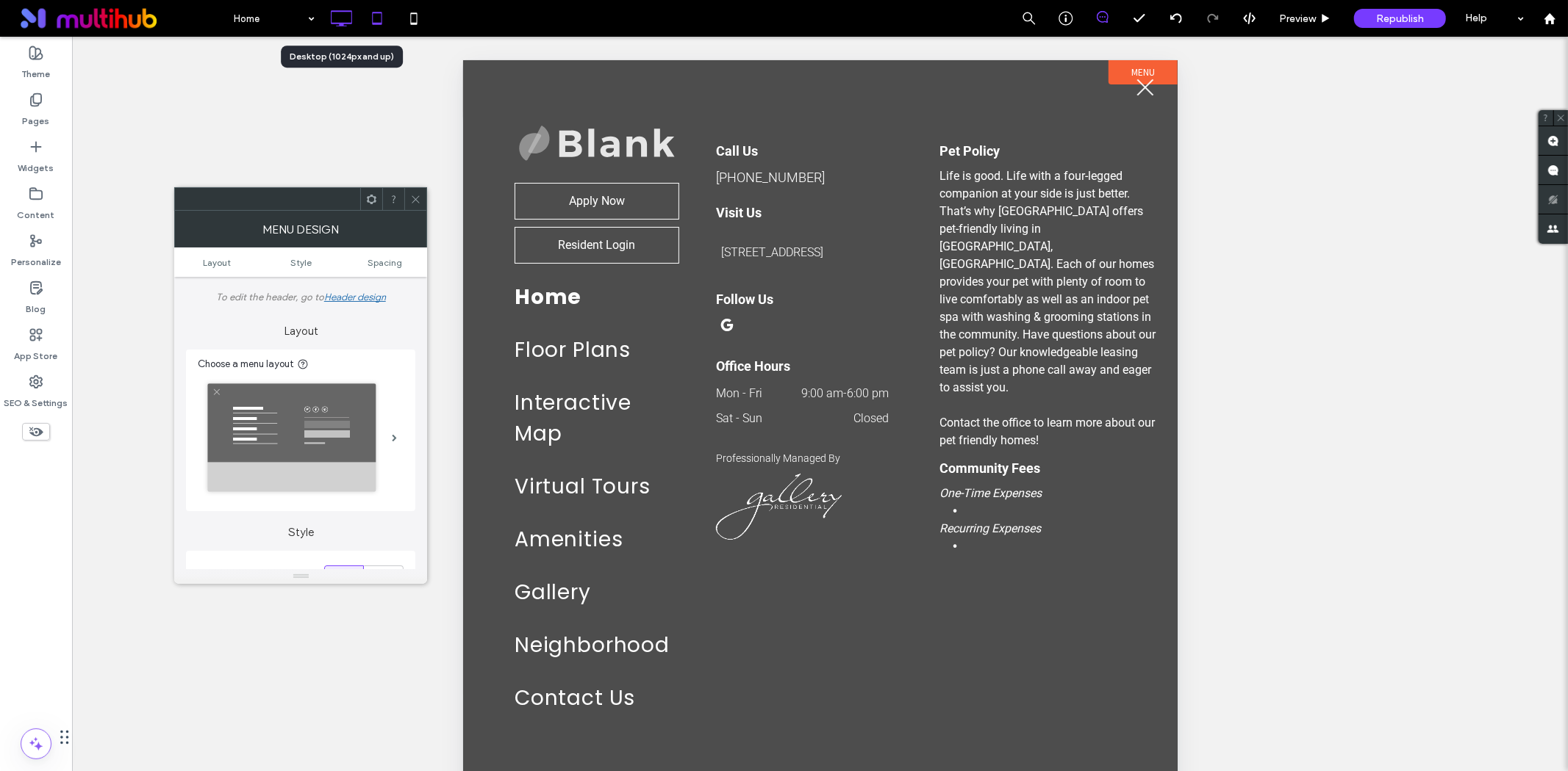
click at [347, 17] on icon at bounding box center [341, 18] width 30 height 30
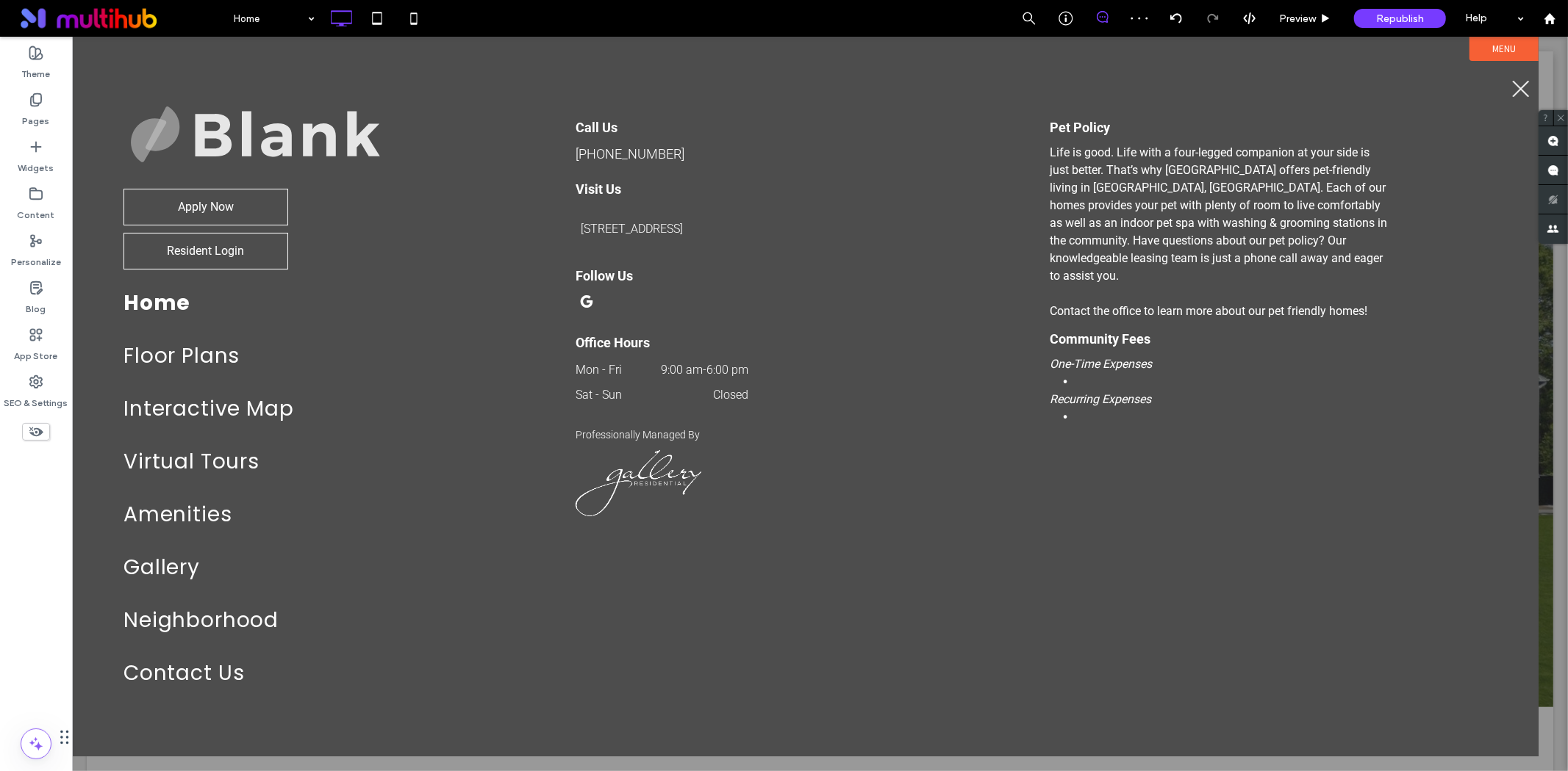
click at [1524, 87] on span "menu" at bounding box center [1519, 88] width 22 height 2
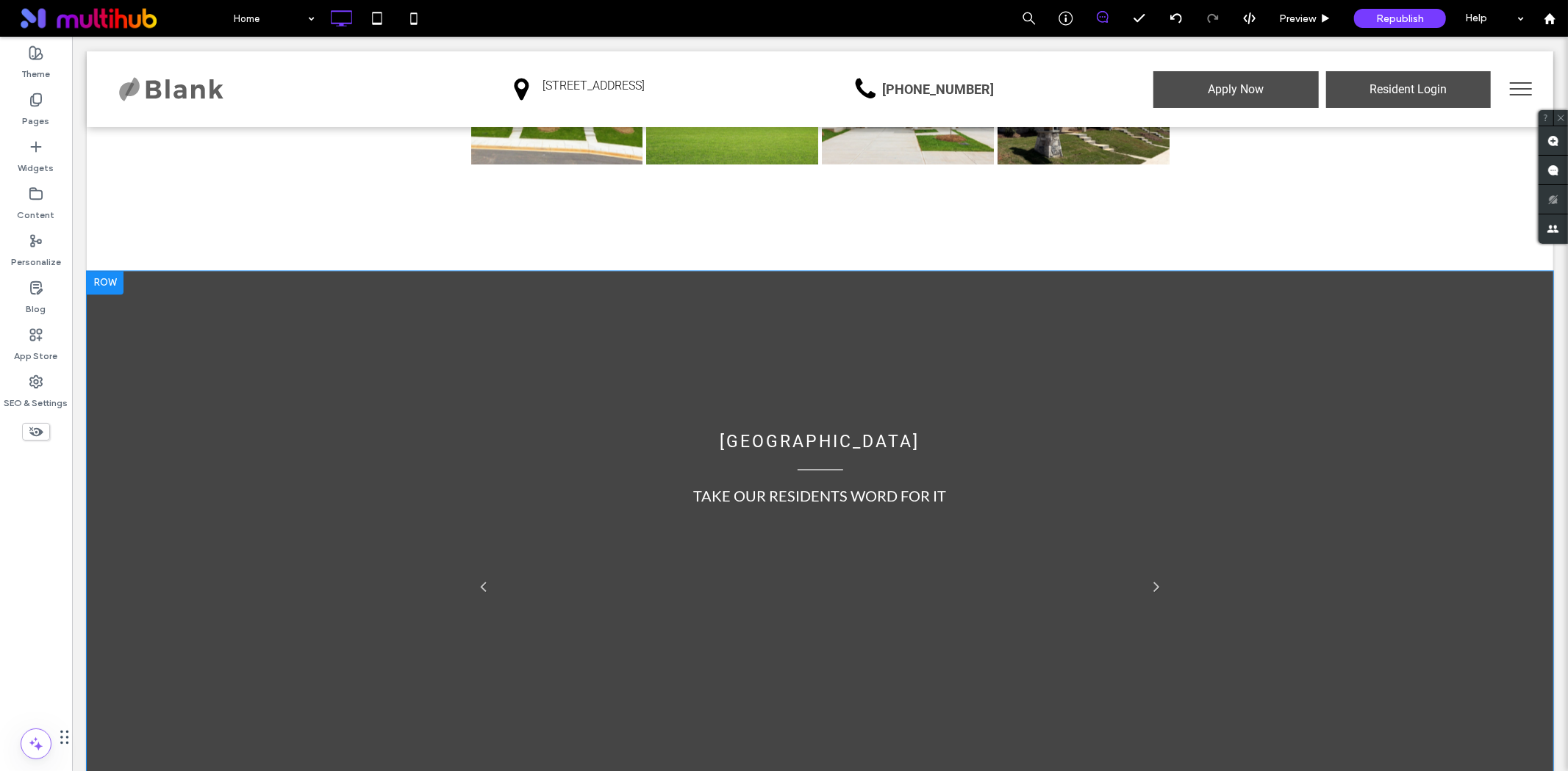
scroll to position [2693, 0]
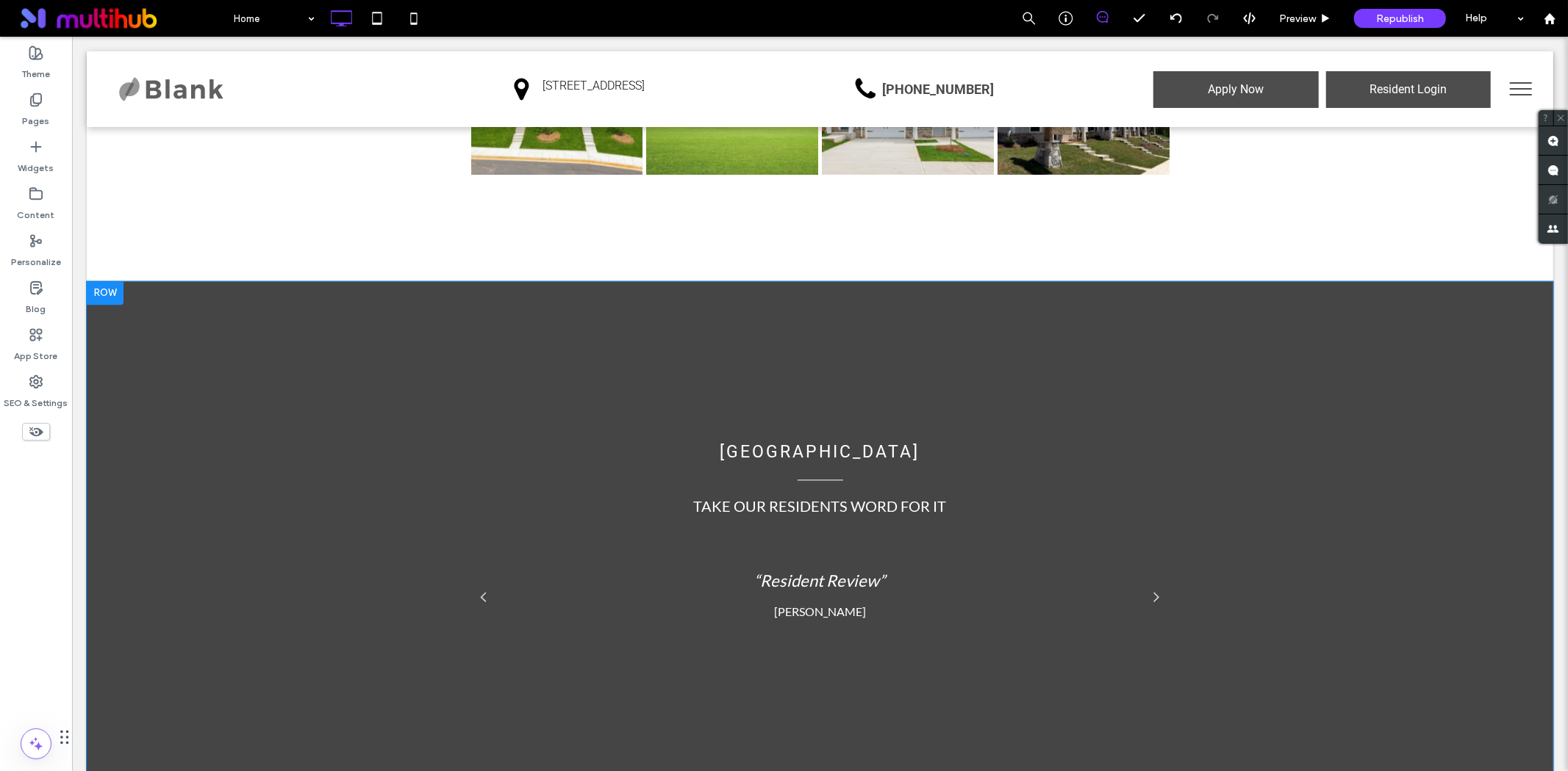
click at [357, 377] on div "Mill Creek TAKE OUR RESIDENTS WORD FOR IT “Resident Review.” John D. Button “Re…" at bounding box center [819, 548] width 1466 height 535
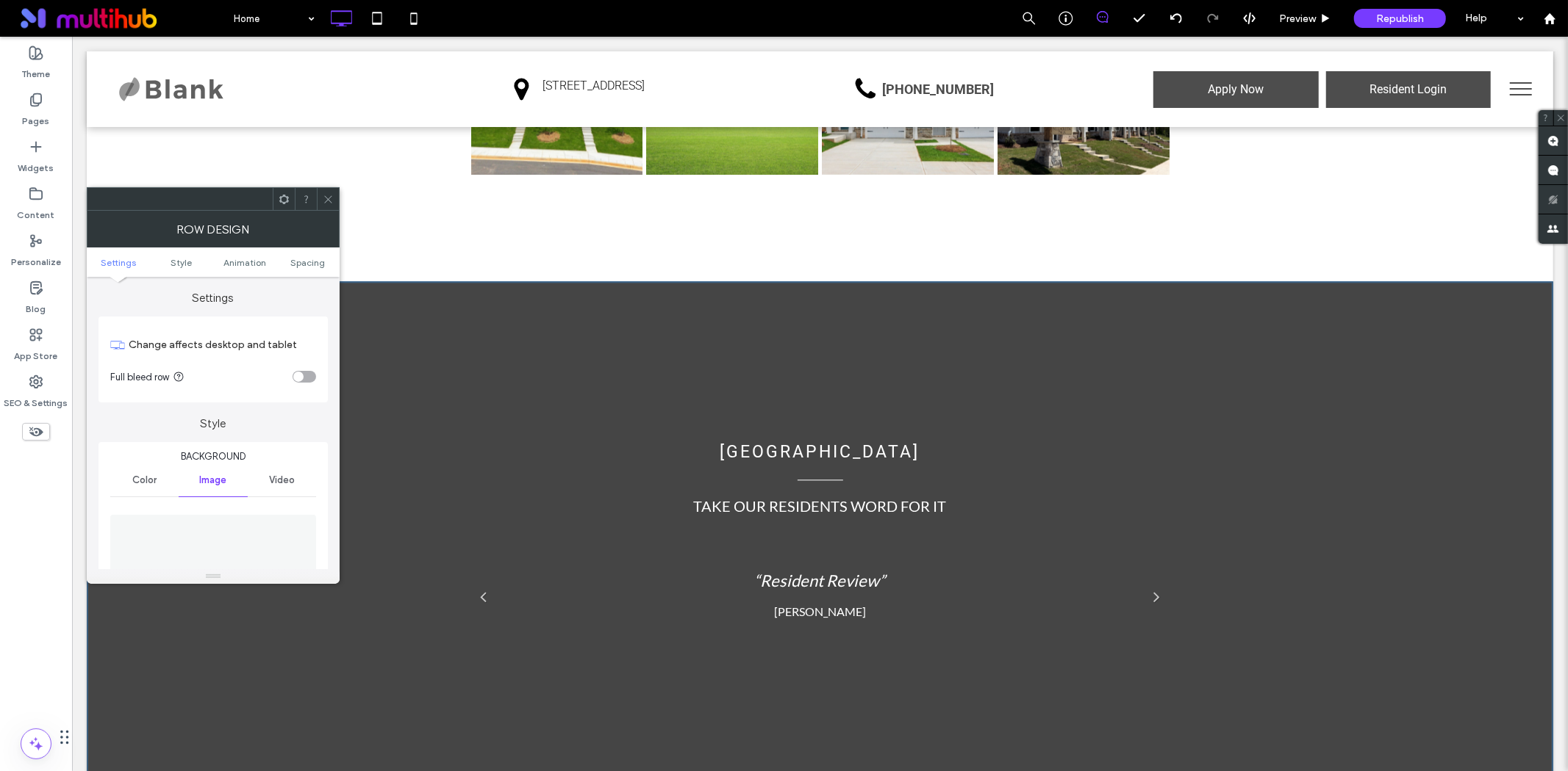
click at [225, 536] on img at bounding box center [213, 566] width 207 height 102
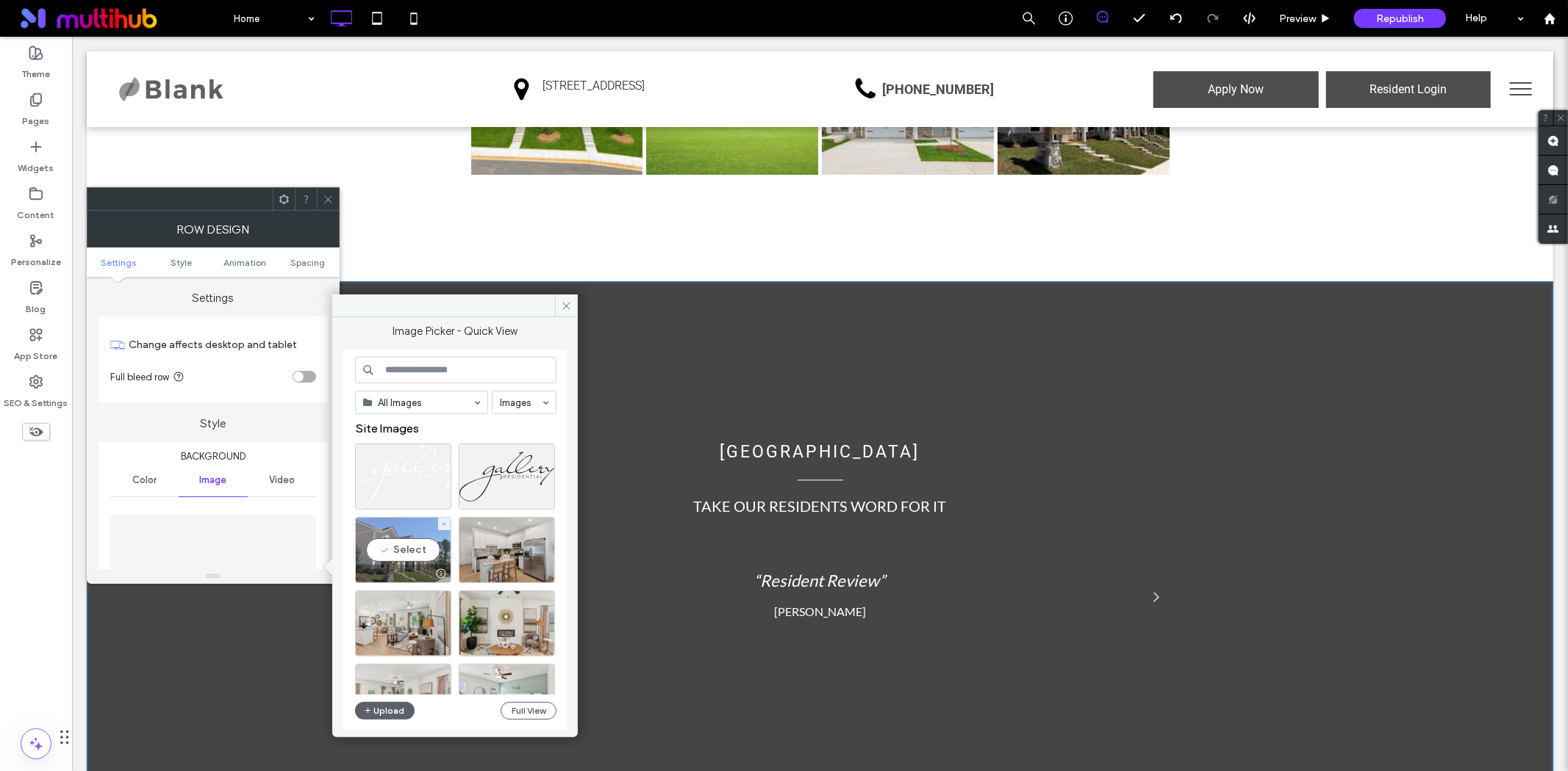
click at [407, 548] on div "Select" at bounding box center [403, 550] width 96 height 66
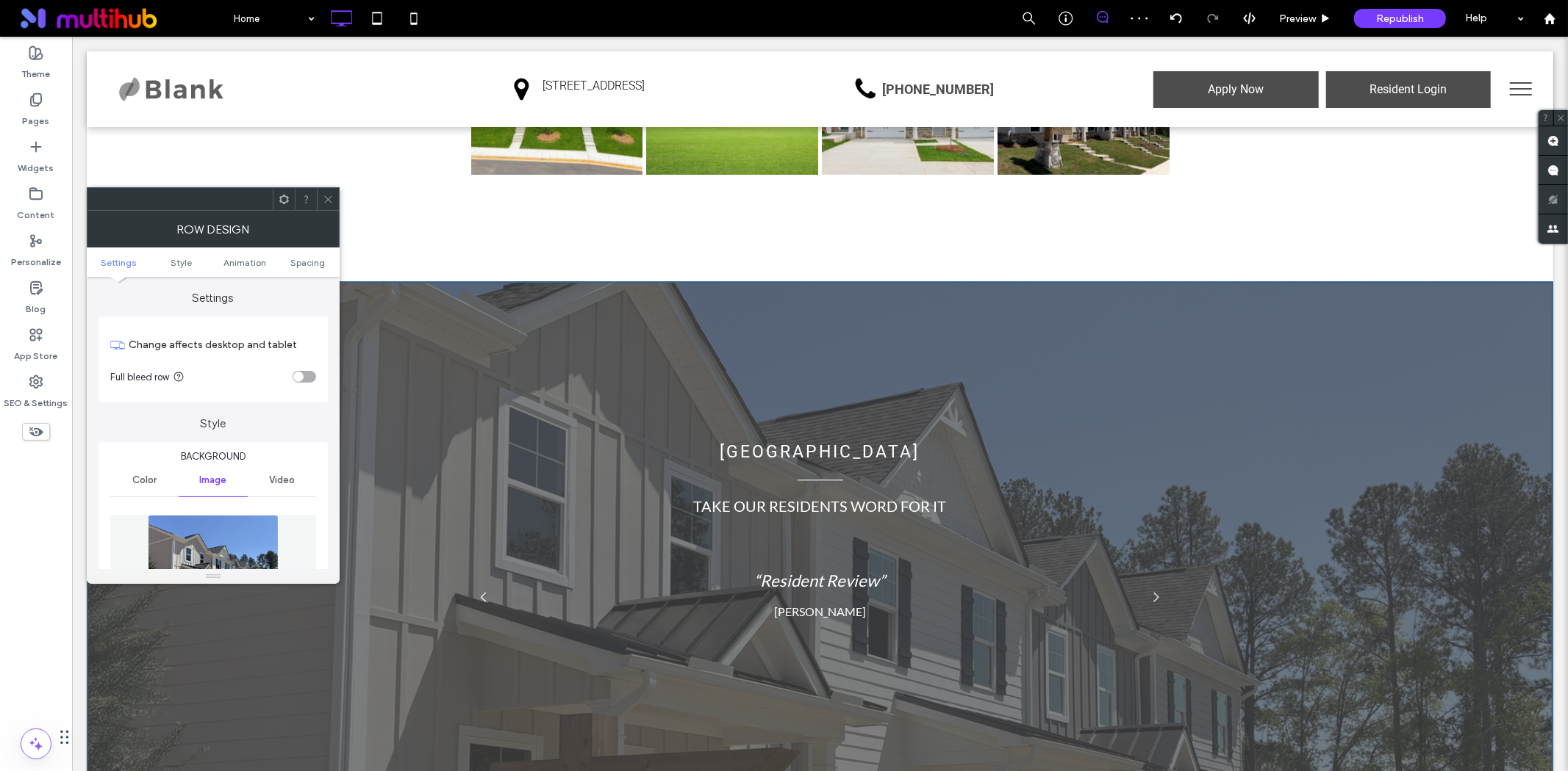
click at [331, 191] on span at bounding box center [328, 199] width 11 height 22
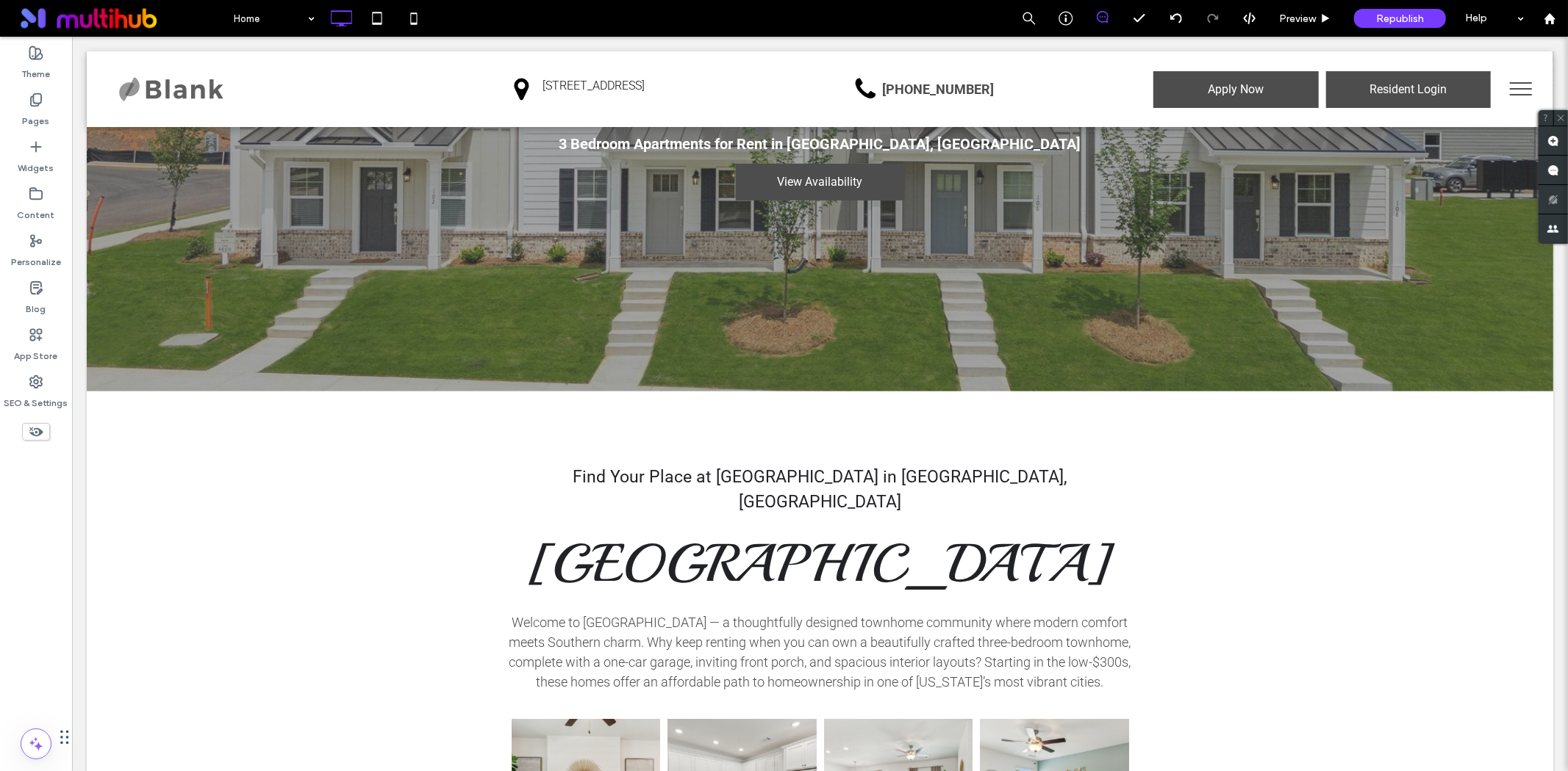
scroll to position [267, 0]
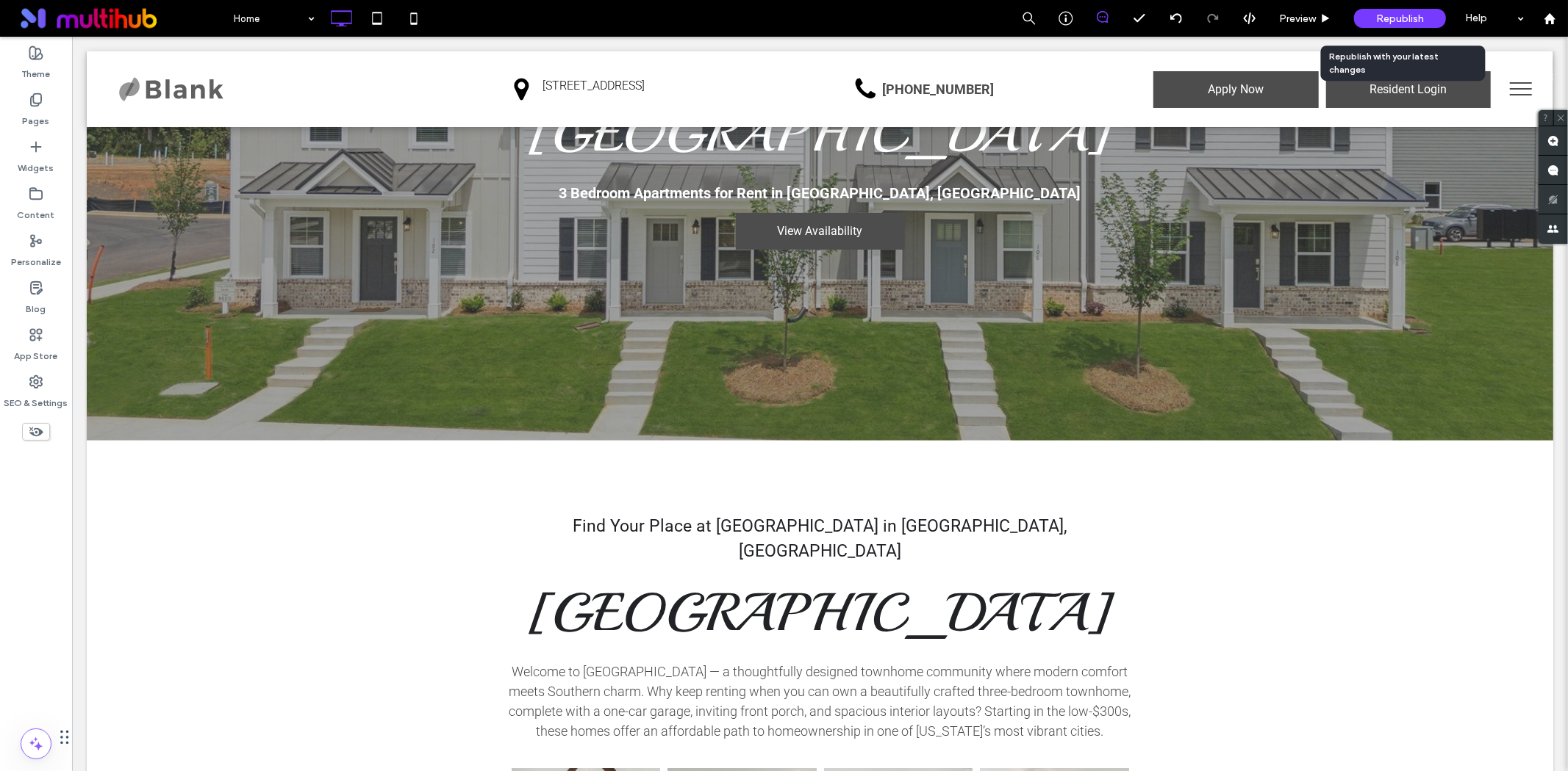
click at [1381, 22] on span "Republish" at bounding box center [1400, 18] width 48 height 12
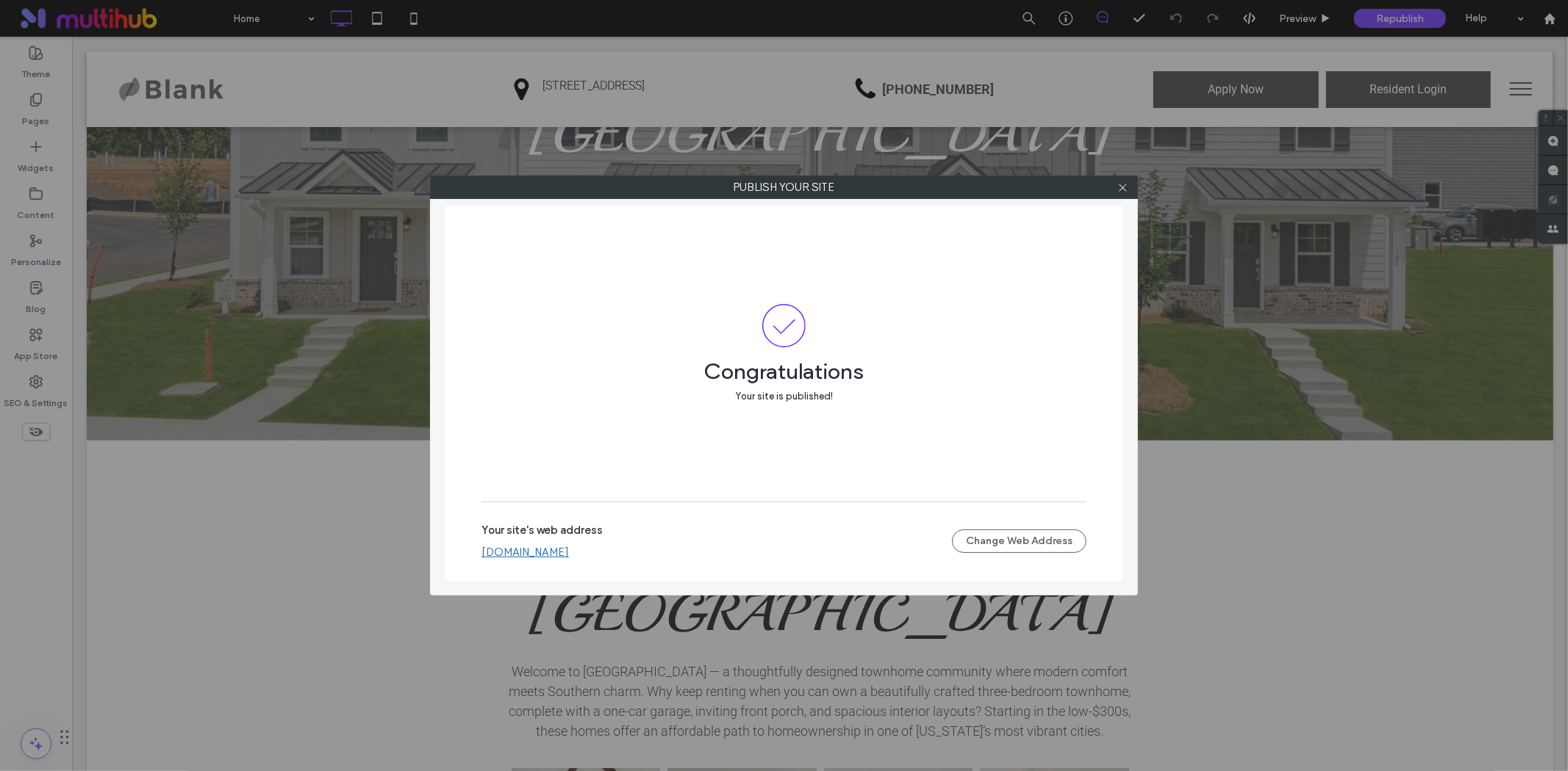
drag, startPoint x: 1102, startPoint y: 186, endPoint x: 1121, endPoint y: 196, distance: 21.5
click at [1115, 193] on label "Publish your site" at bounding box center [784, 187] width 706 height 22
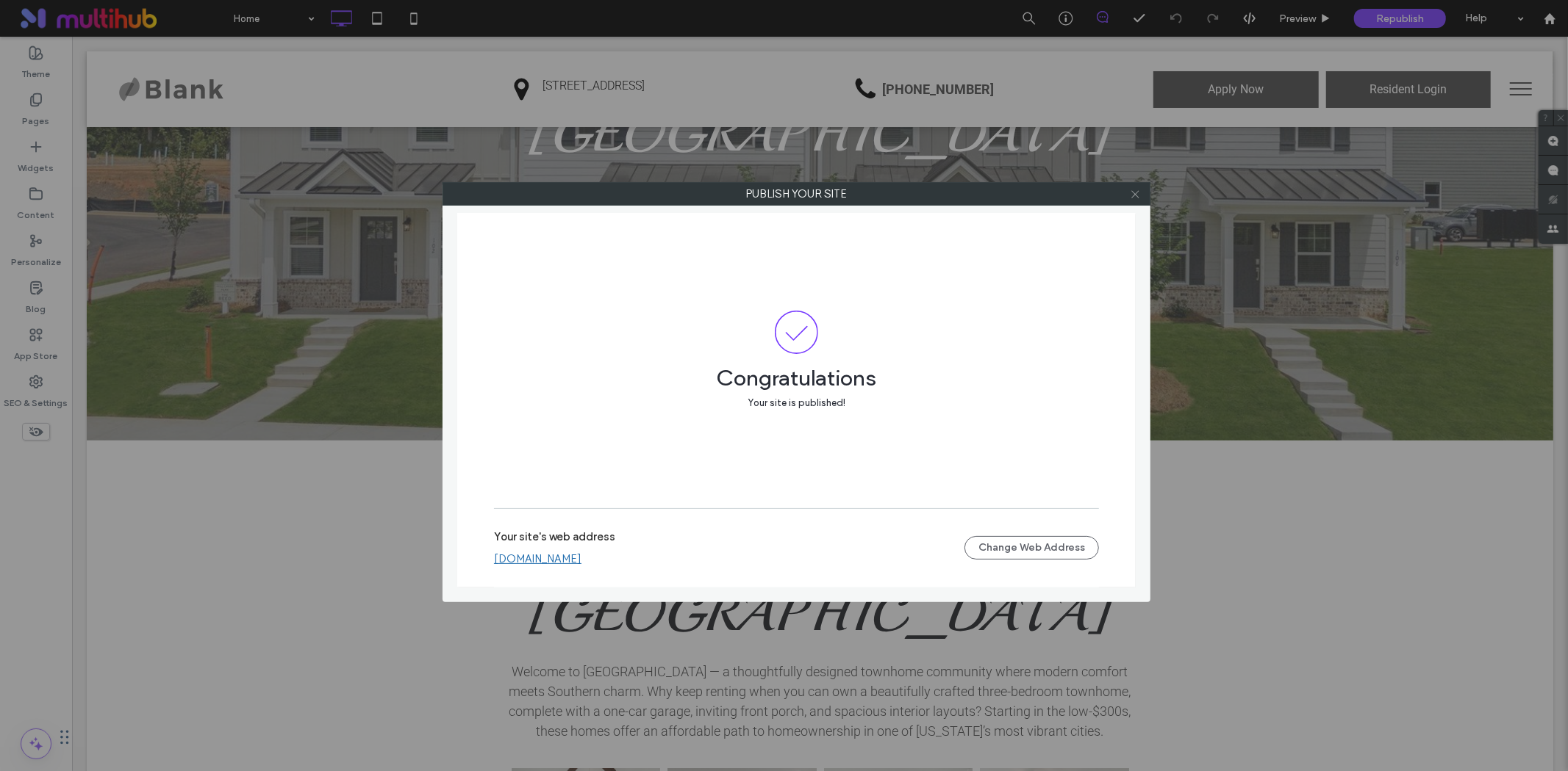
click at [1136, 196] on icon at bounding box center [1135, 194] width 11 height 11
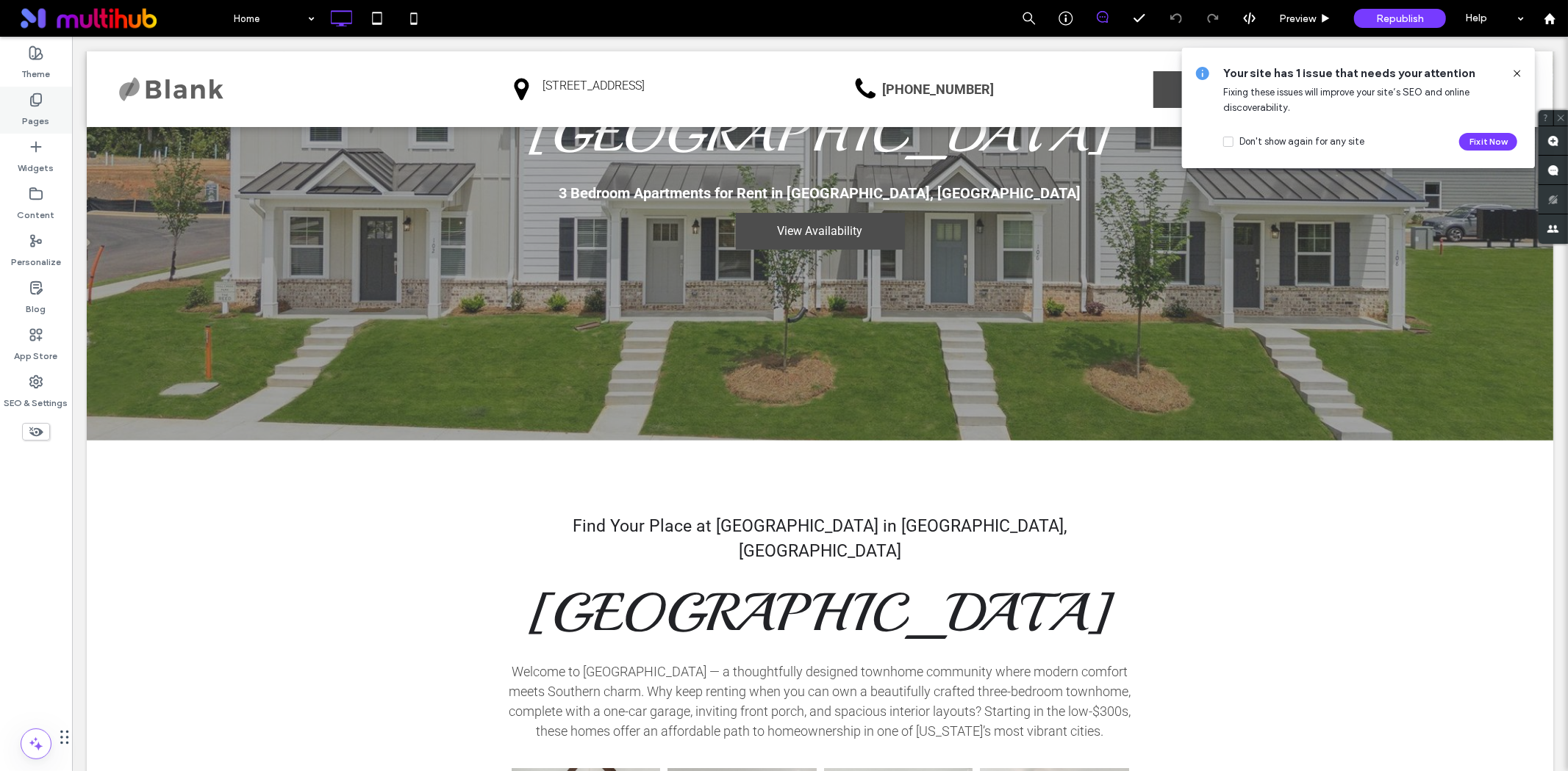
drag, startPoint x: 12, startPoint y: 124, endPoint x: 26, endPoint y: 121, distance: 14.3
click at [12, 124] on div "Pages" at bounding box center [36, 110] width 72 height 47
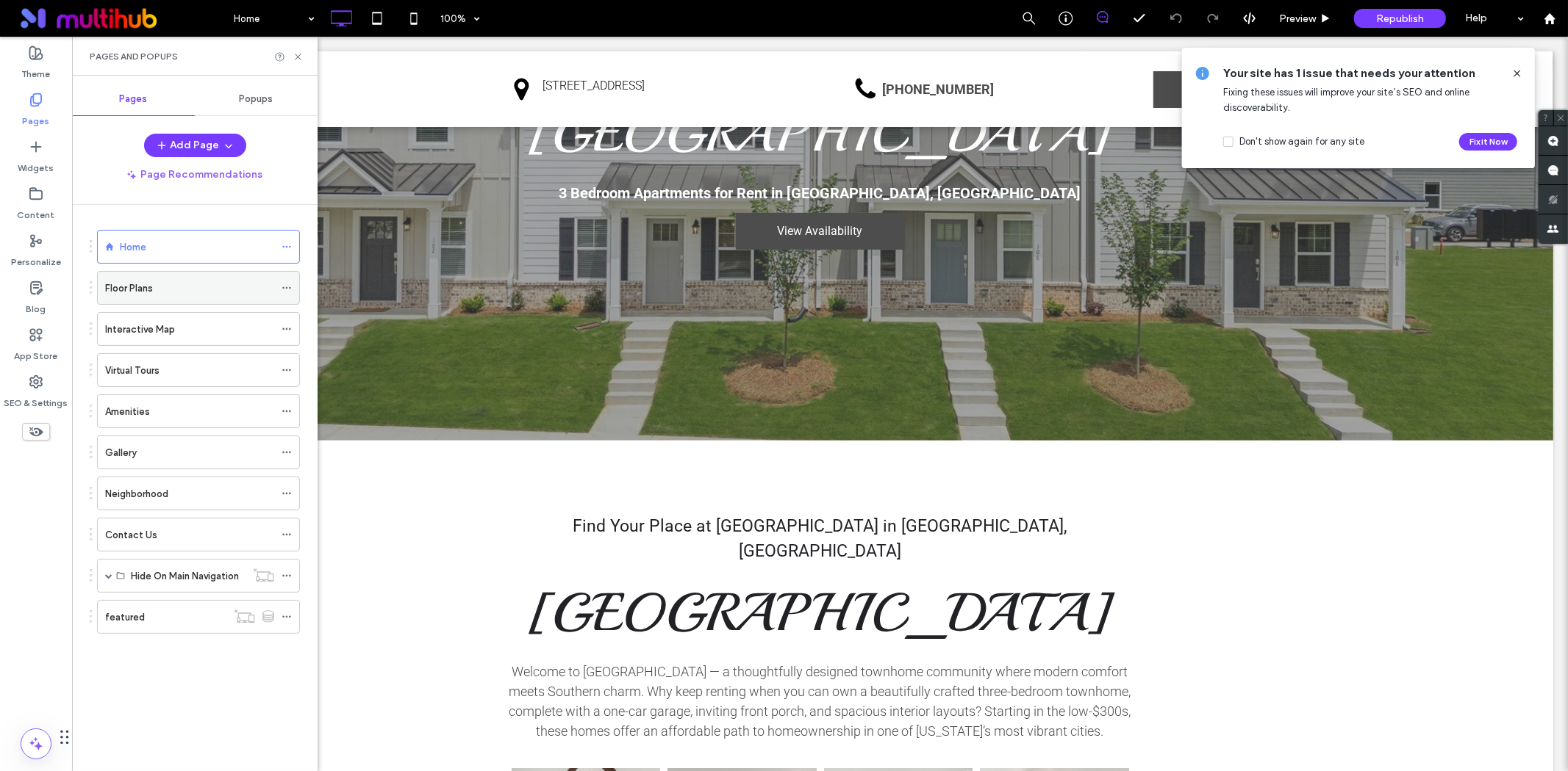
click at [202, 295] on div "Floor Plans" at bounding box center [190, 288] width 169 height 15
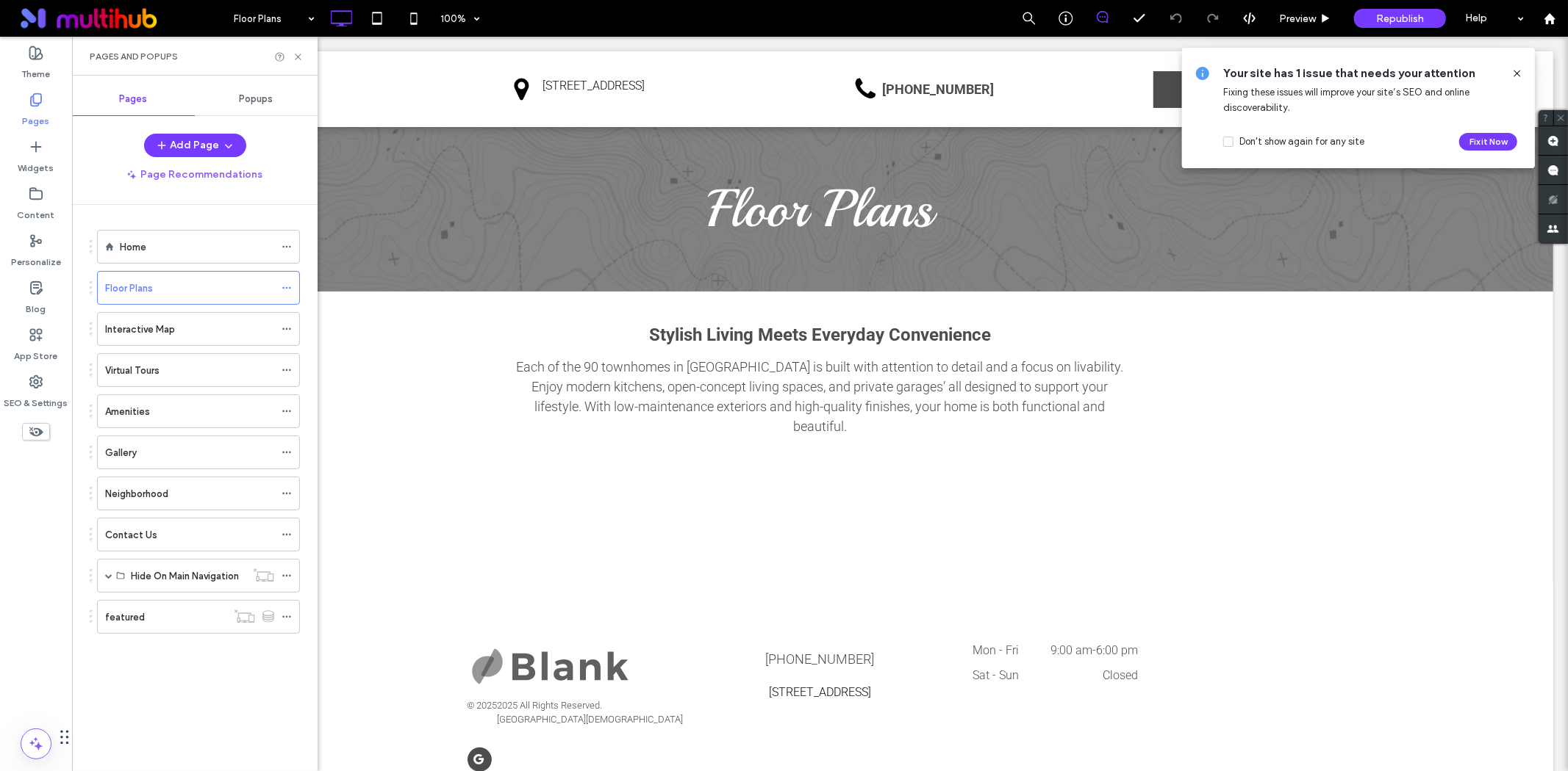
click at [297, 48] on div "Pages and Popups" at bounding box center [195, 55] width 246 height 39
drag, startPoint x: 297, startPoint y: 56, endPoint x: 112, endPoint y: 130, distance: 199.3
click at [297, 56] on icon at bounding box center [298, 57] width 11 height 11
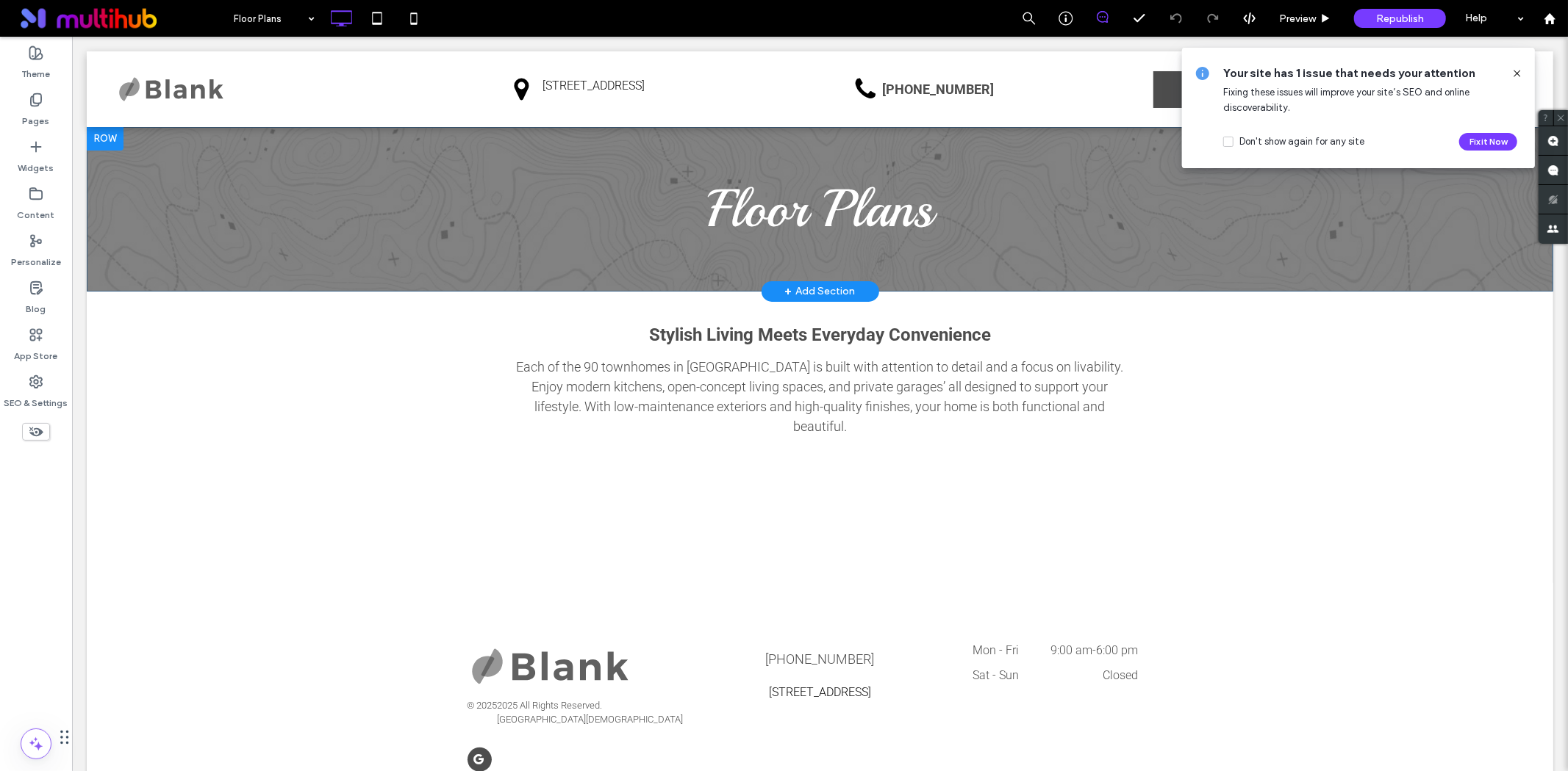
click at [155, 196] on div "Floor Plans Click To Paste Row + Add Section" at bounding box center [819, 208] width 1466 height 165
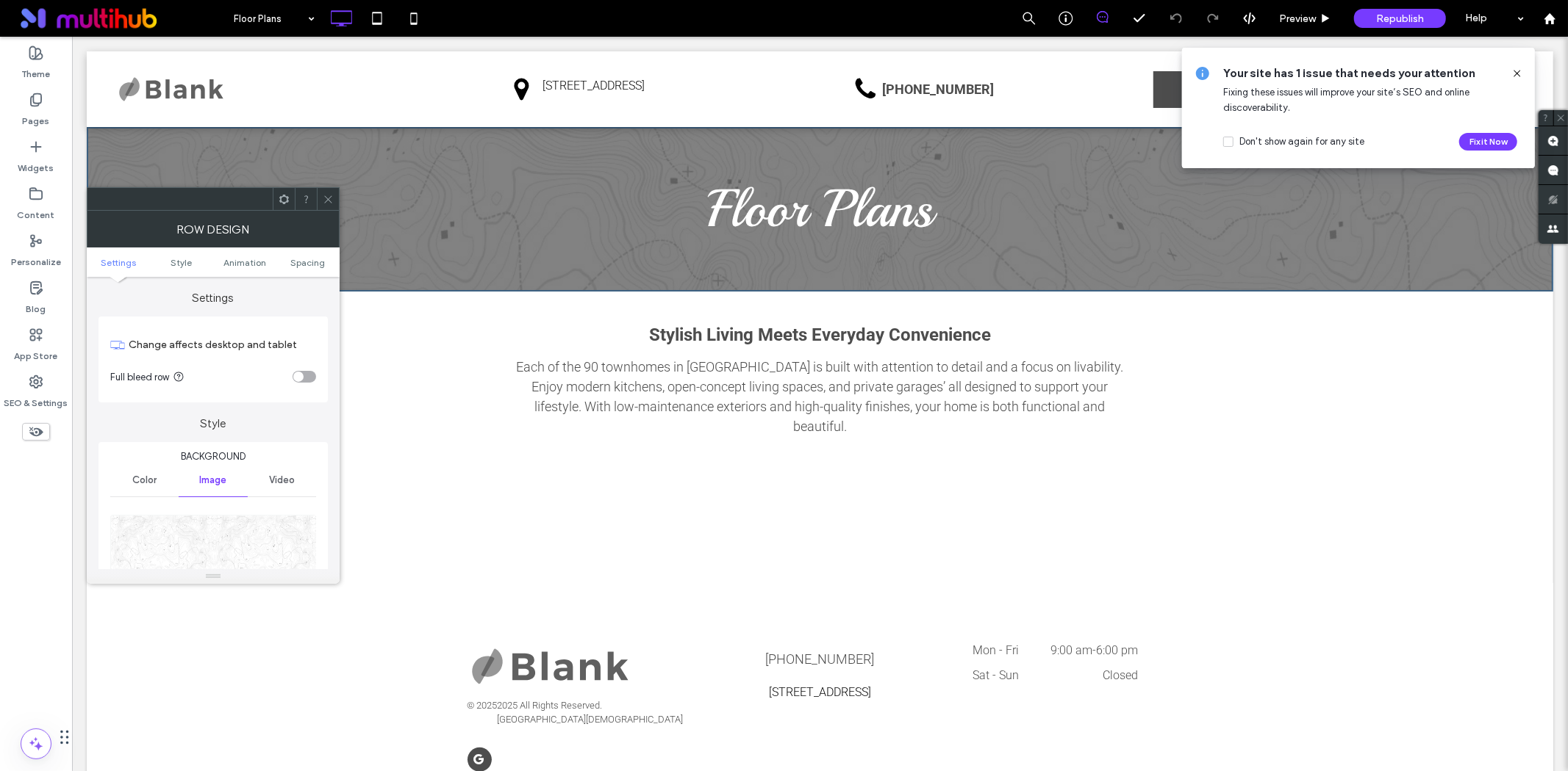
click at [204, 559] on img at bounding box center [213, 566] width 207 height 102
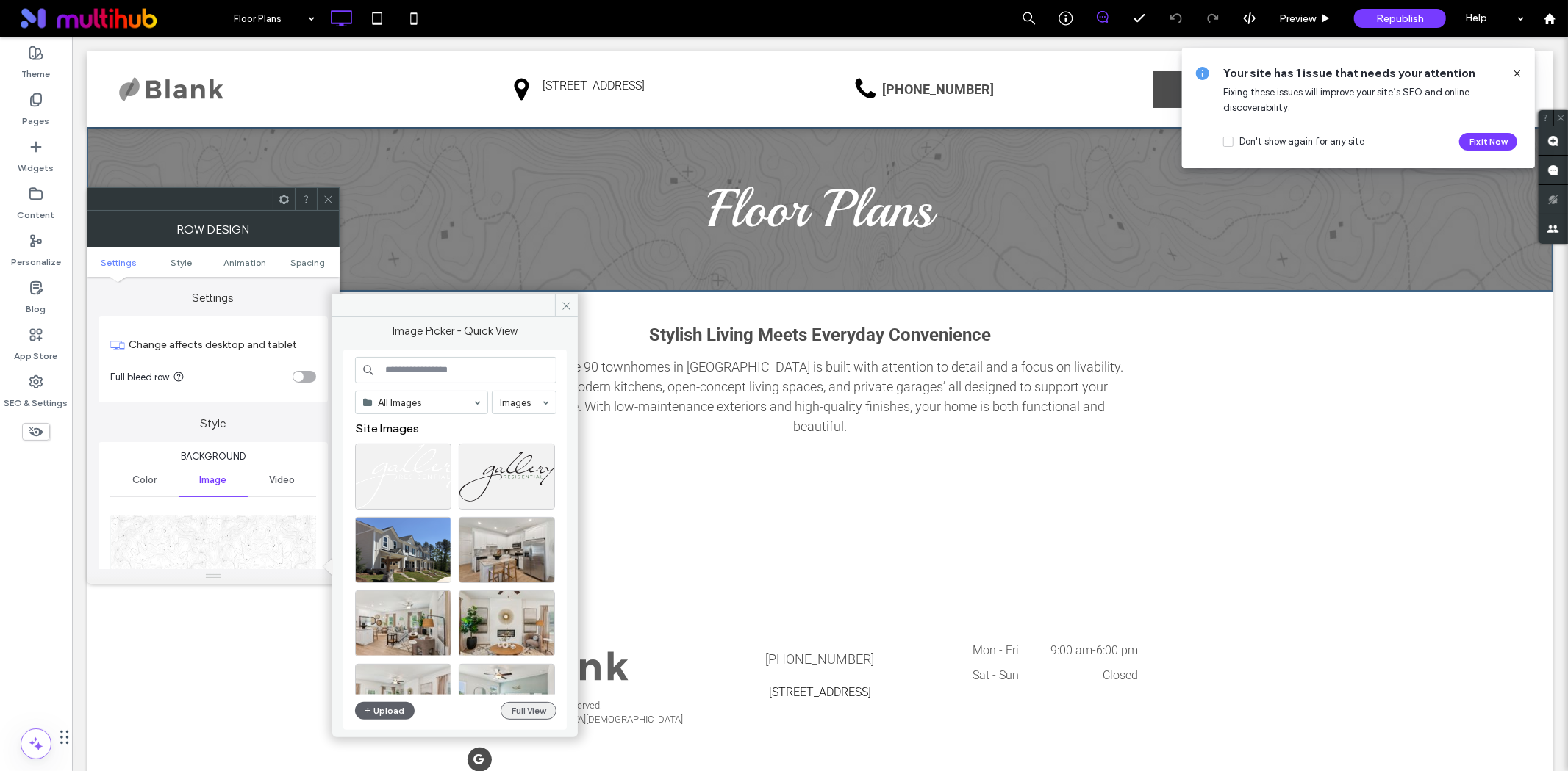
click at [529, 713] on button "Full View" at bounding box center [529, 710] width 56 height 17
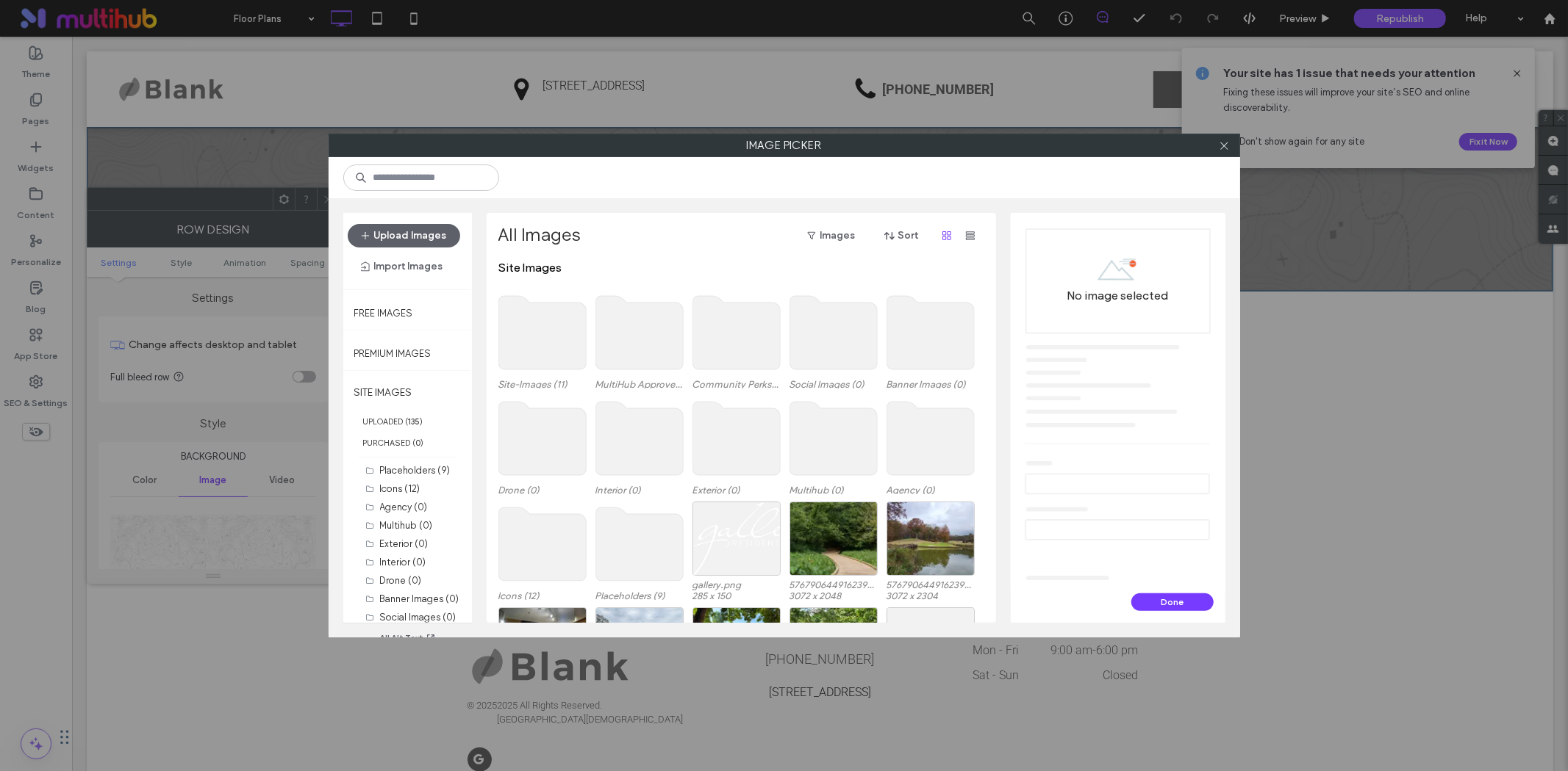
click at [550, 340] on use at bounding box center [542, 332] width 87 height 74
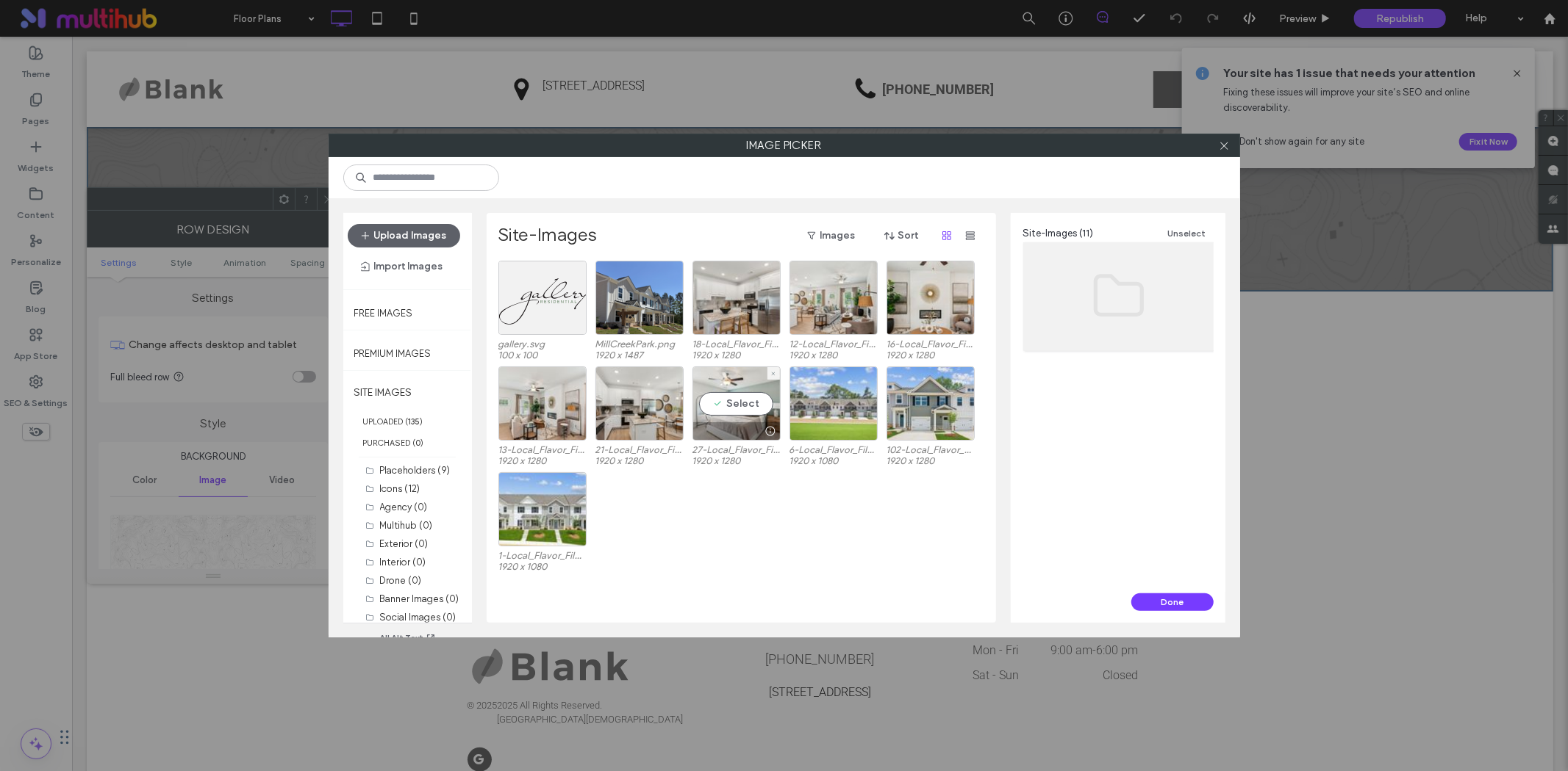
drag, startPoint x: 746, startPoint y: 396, endPoint x: 787, endPoint y: 397, distance: 41.0
click at [749, 395] on div "Select" at bounding box center [737, 403] width 88 height 74
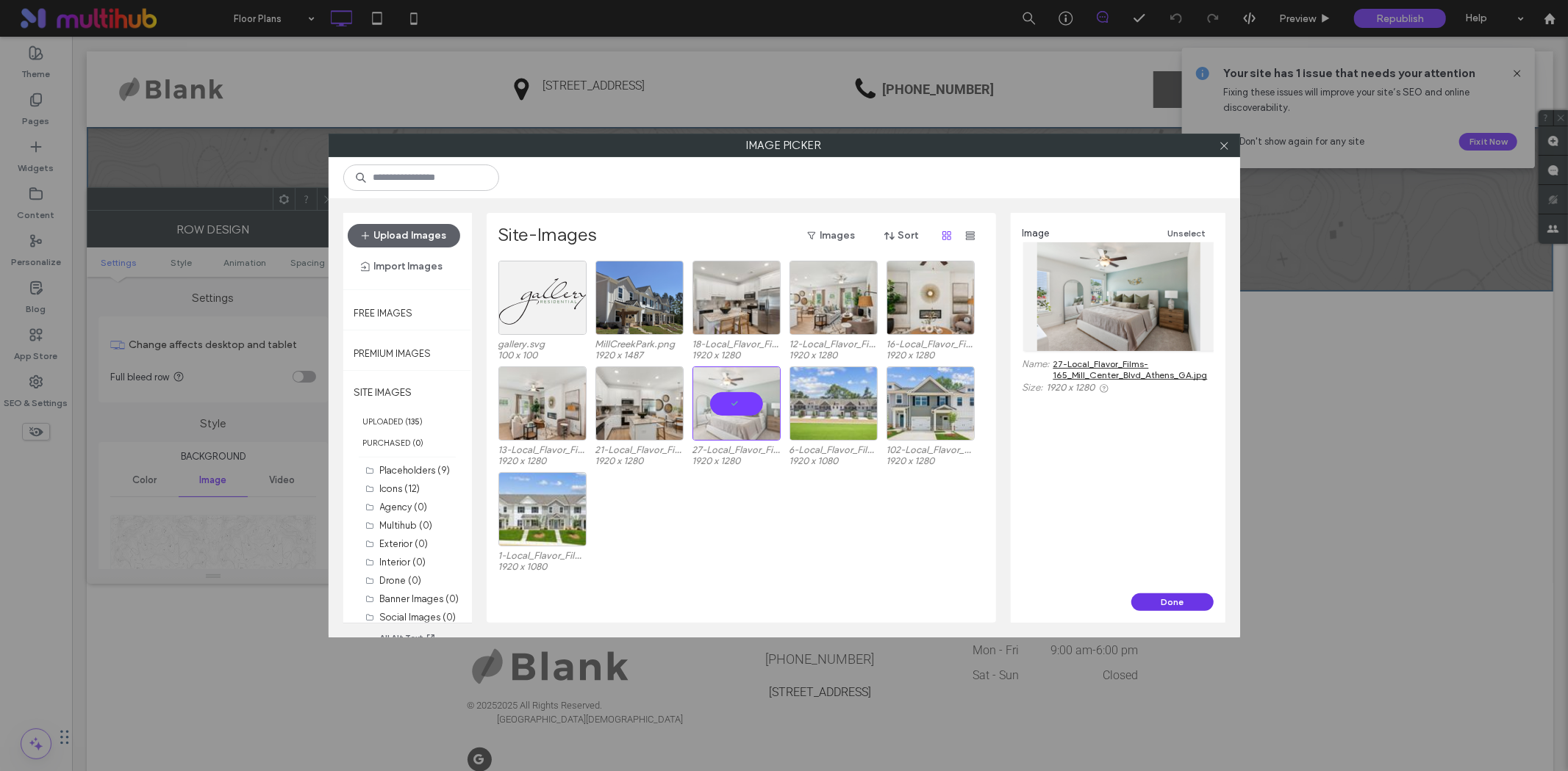
click at [1171, 597] on button "Done" at bounding box center [1172, 602] width 83 height 17
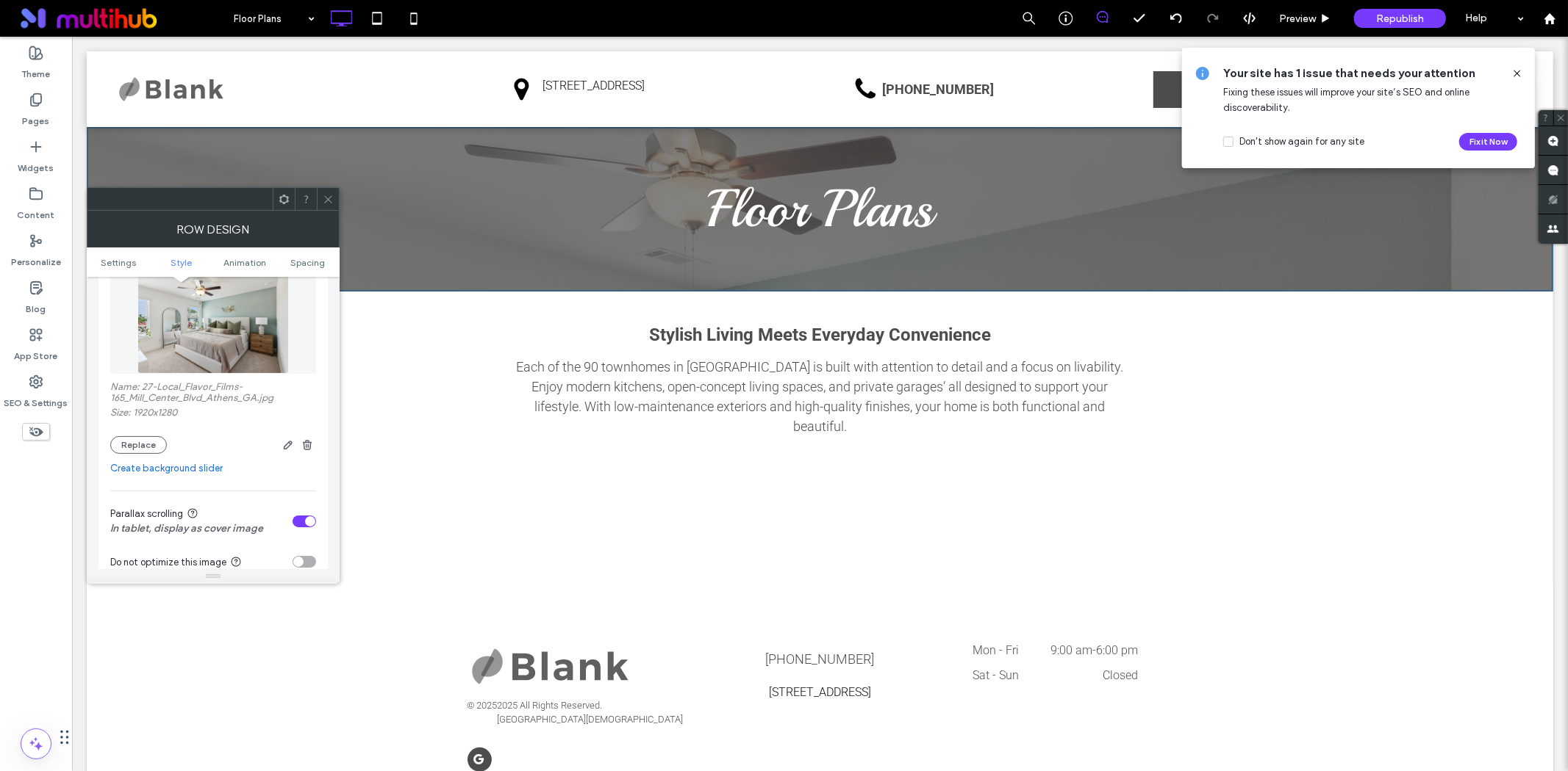
scroll to position [245, 0]
click at [133, 451] on button "Replace" at bounding box center [138, 443] width 57 height 17
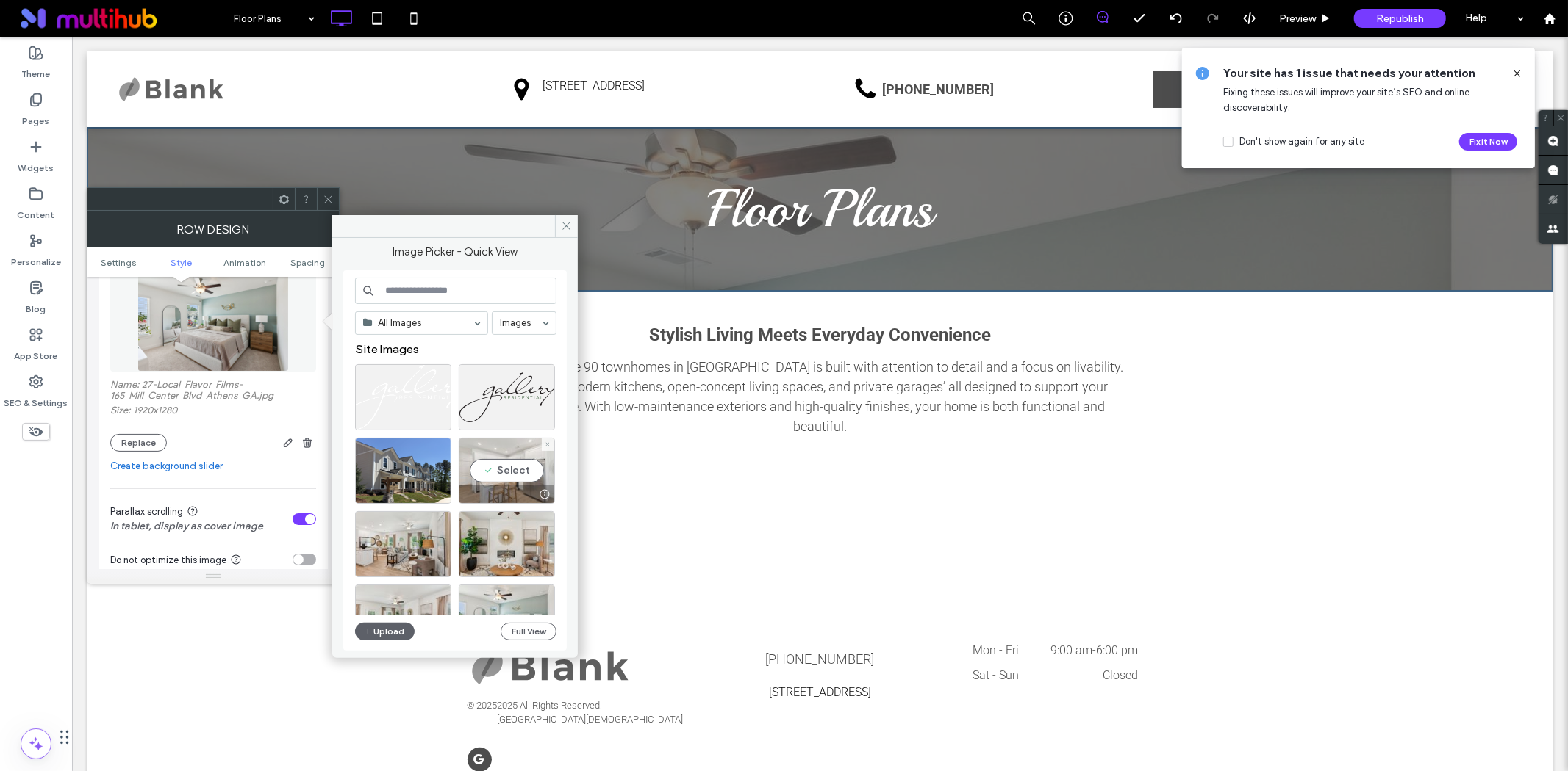
click at [517, 465] on div "Select" at bounding box center [507, 470] width 96 height 66
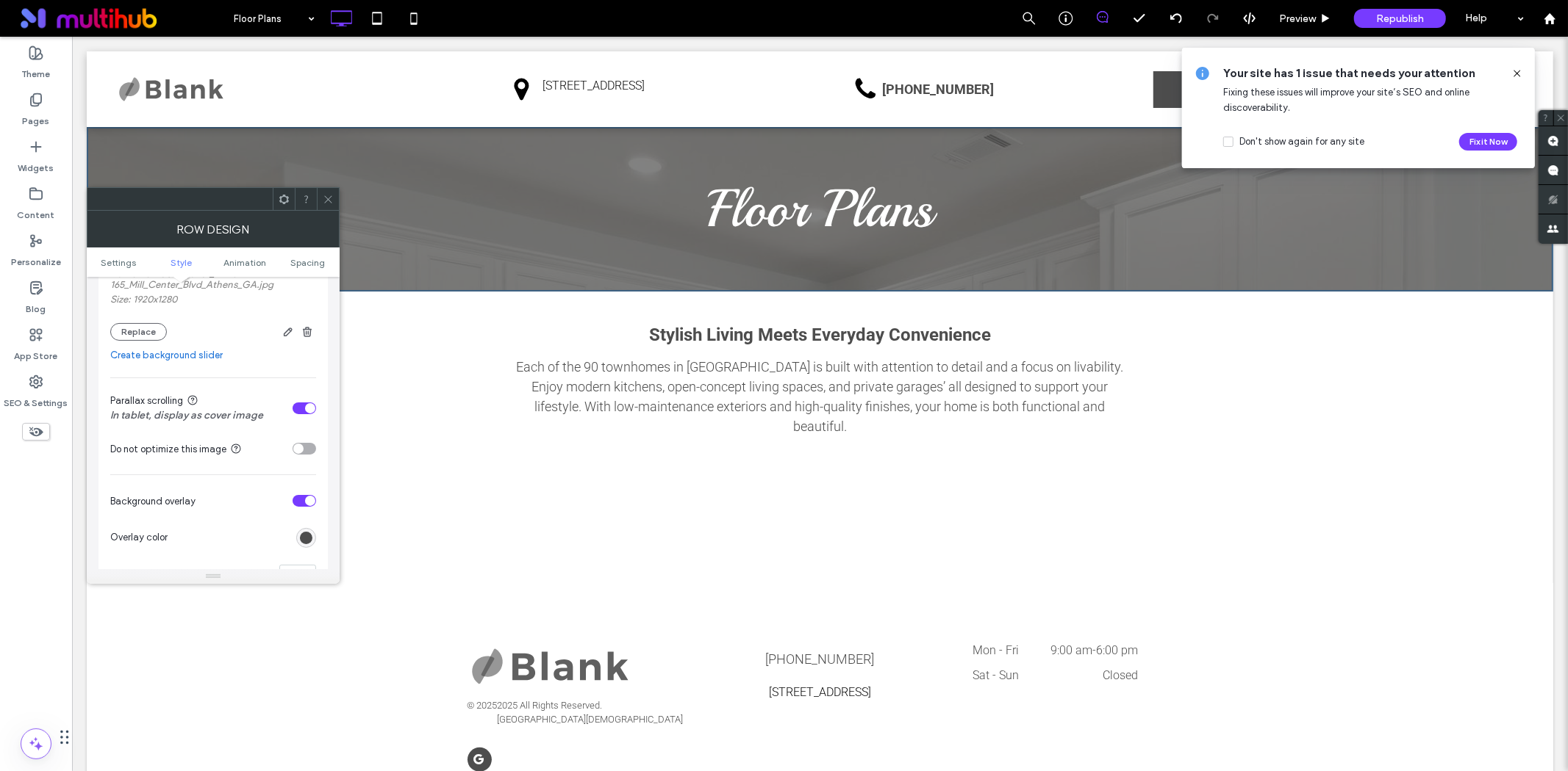
scroll to position [353, 0]
click at [328, 196] on icon at bounding box center [328, 199] width 11 height 11
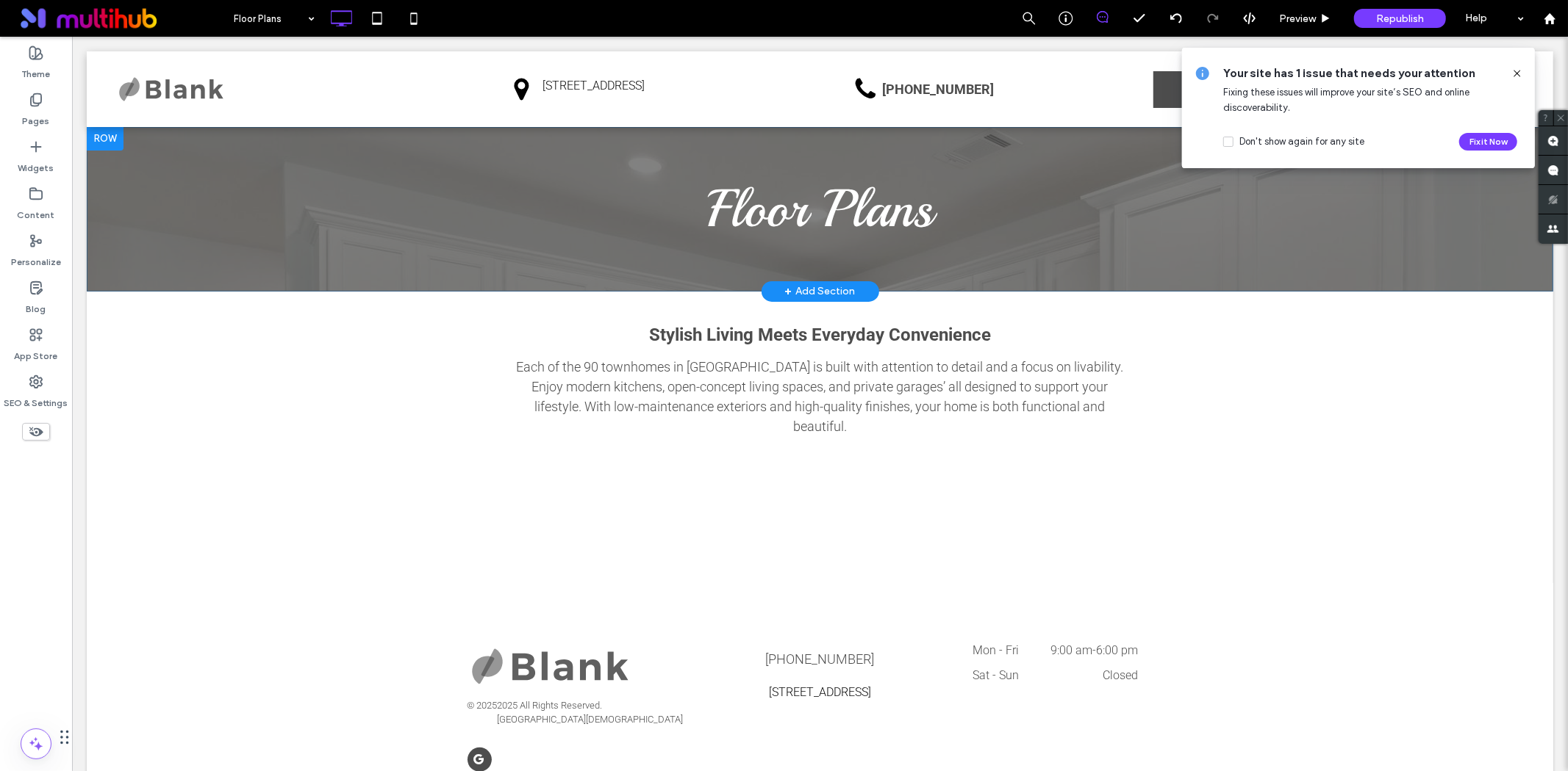
click at [239, 202] on div "Floor Plans Click To Paste Row + Add Section" at bounding box center [819, 208] width 1466 height 165
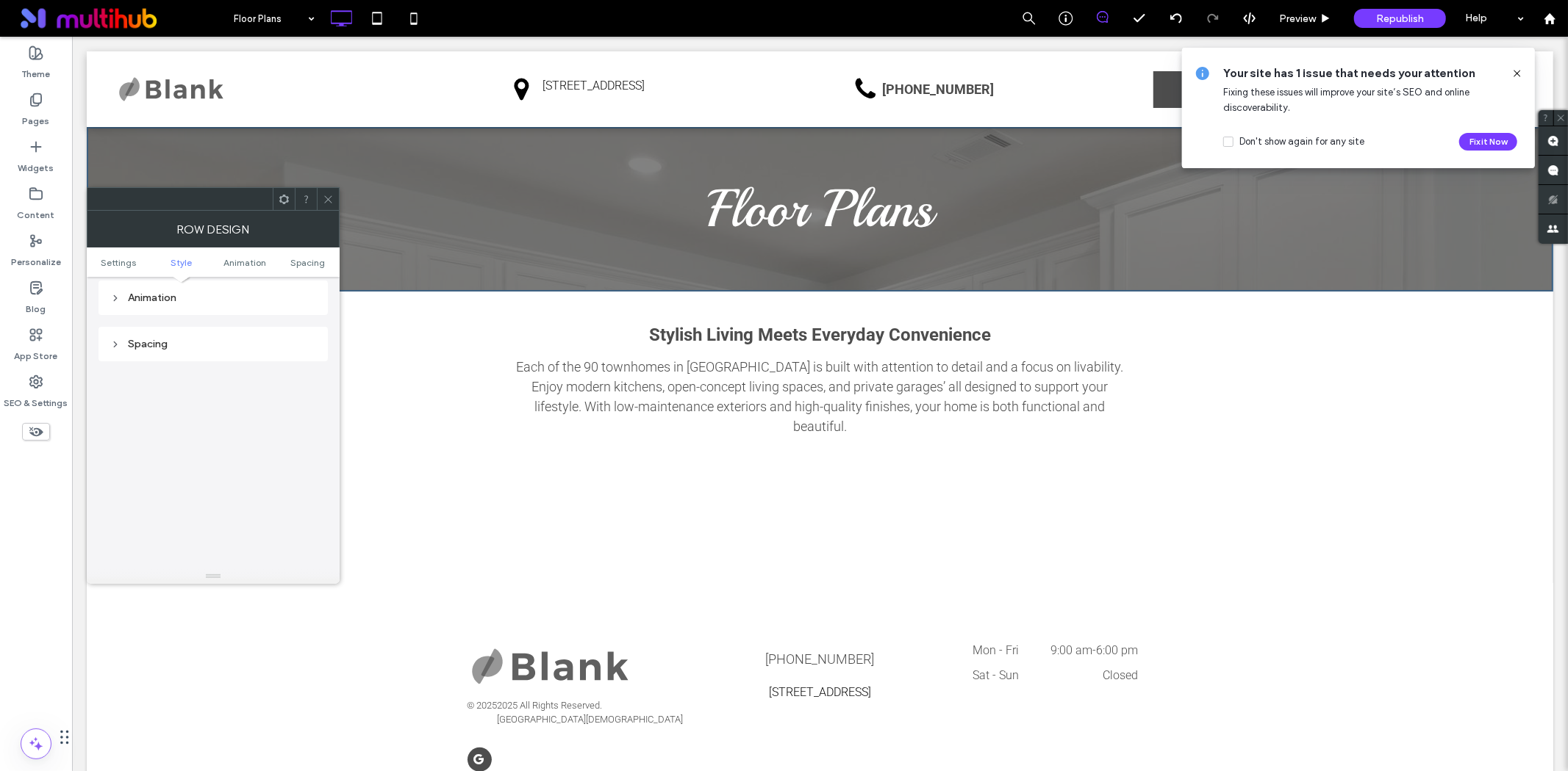
scroll to position [842, 0]
click at [289, 195] on icon at bounding box center [284, 199] width 11 height 11
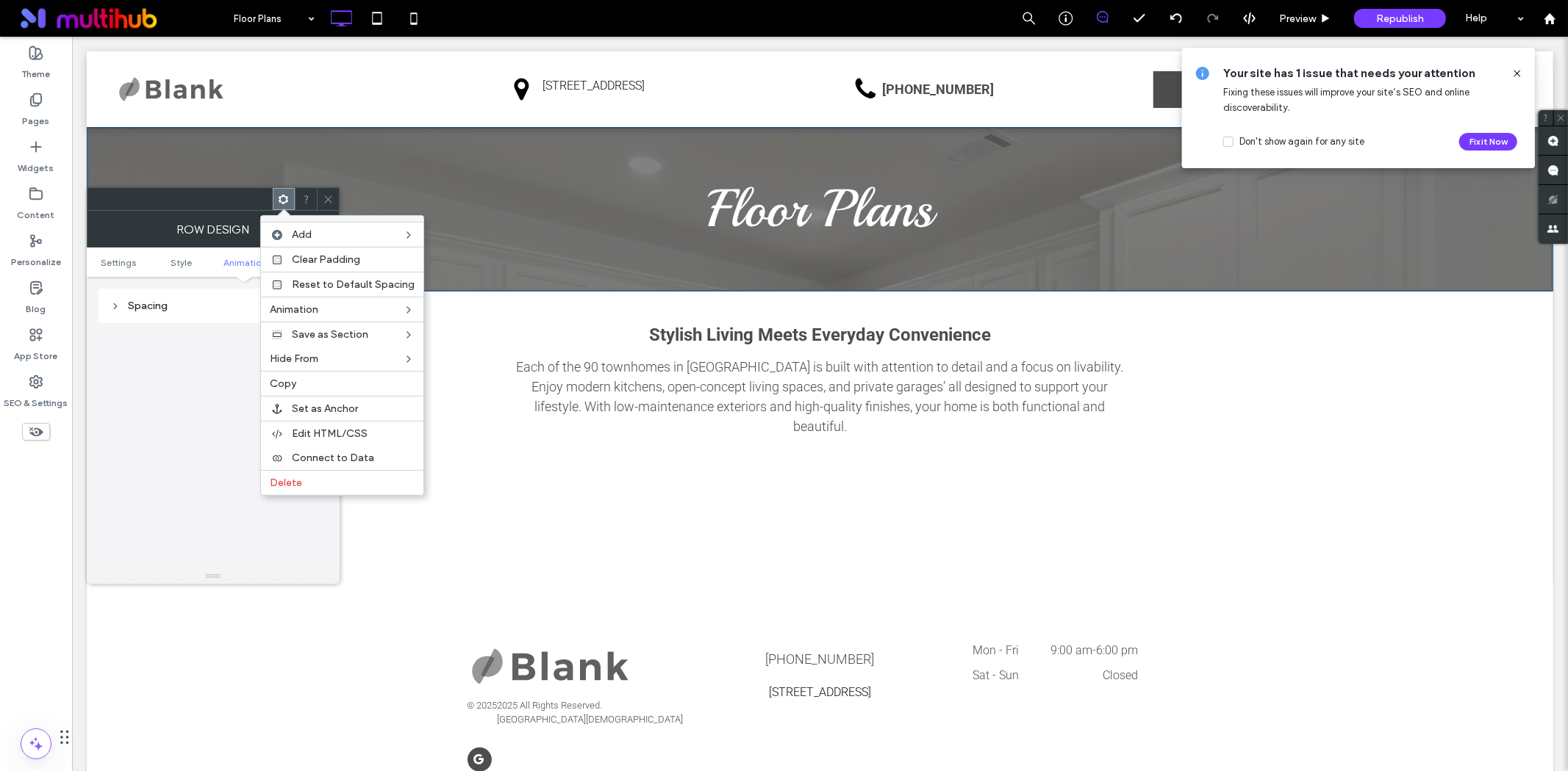
click at [185, 415] on div "Settings Change affects desktop and tablet Full bleed row Style Background Colo…" at bounding box center [213, 2] width 229 height 1134
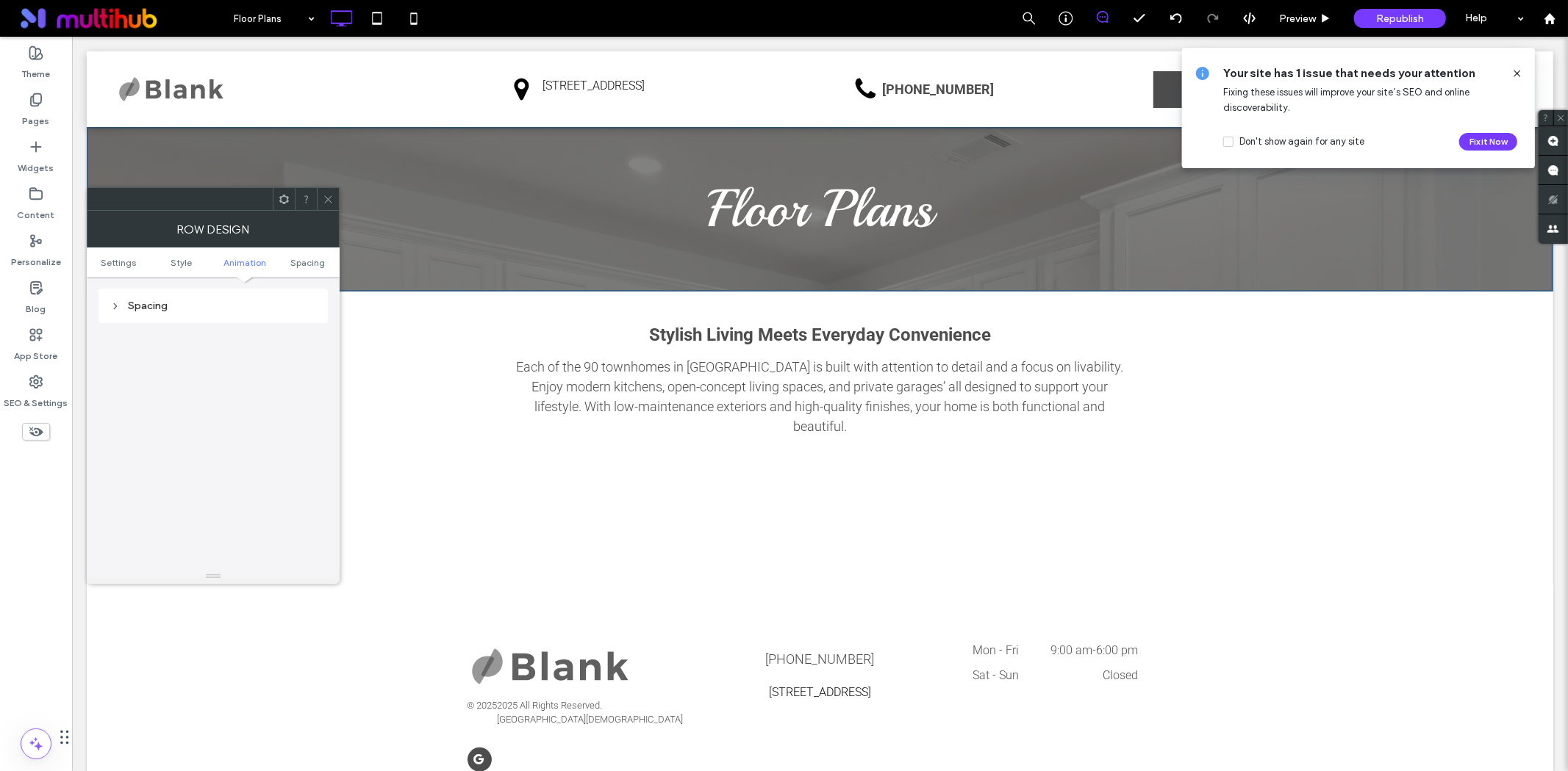
click at [332, 191] on span at bounding box center [328, 199] width 11 height 22
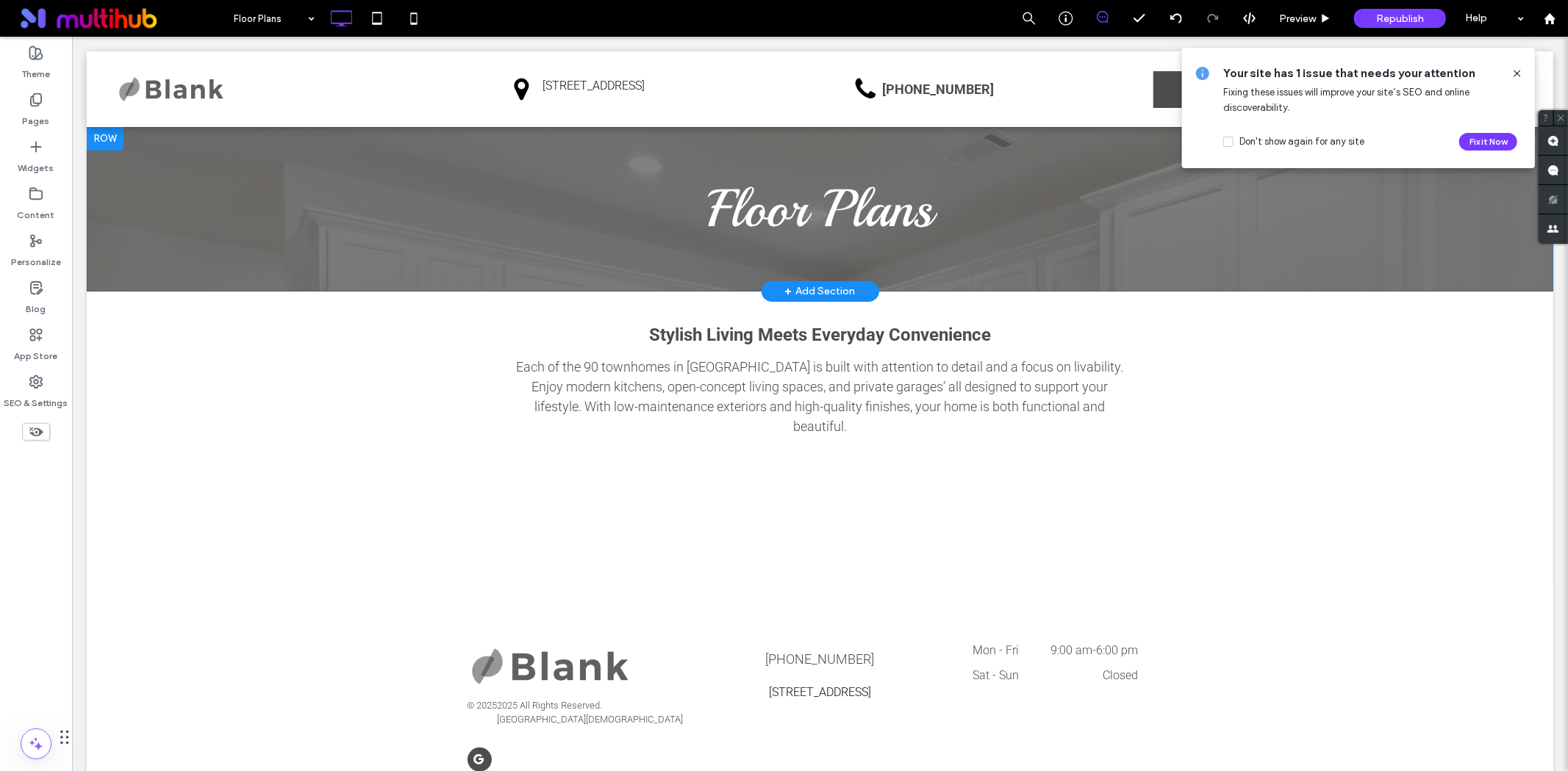
click at [137, 244] on div "Floor Plans Click To Paste Row + Add Section" at bounding box center [819, 208] width 1466 height 165
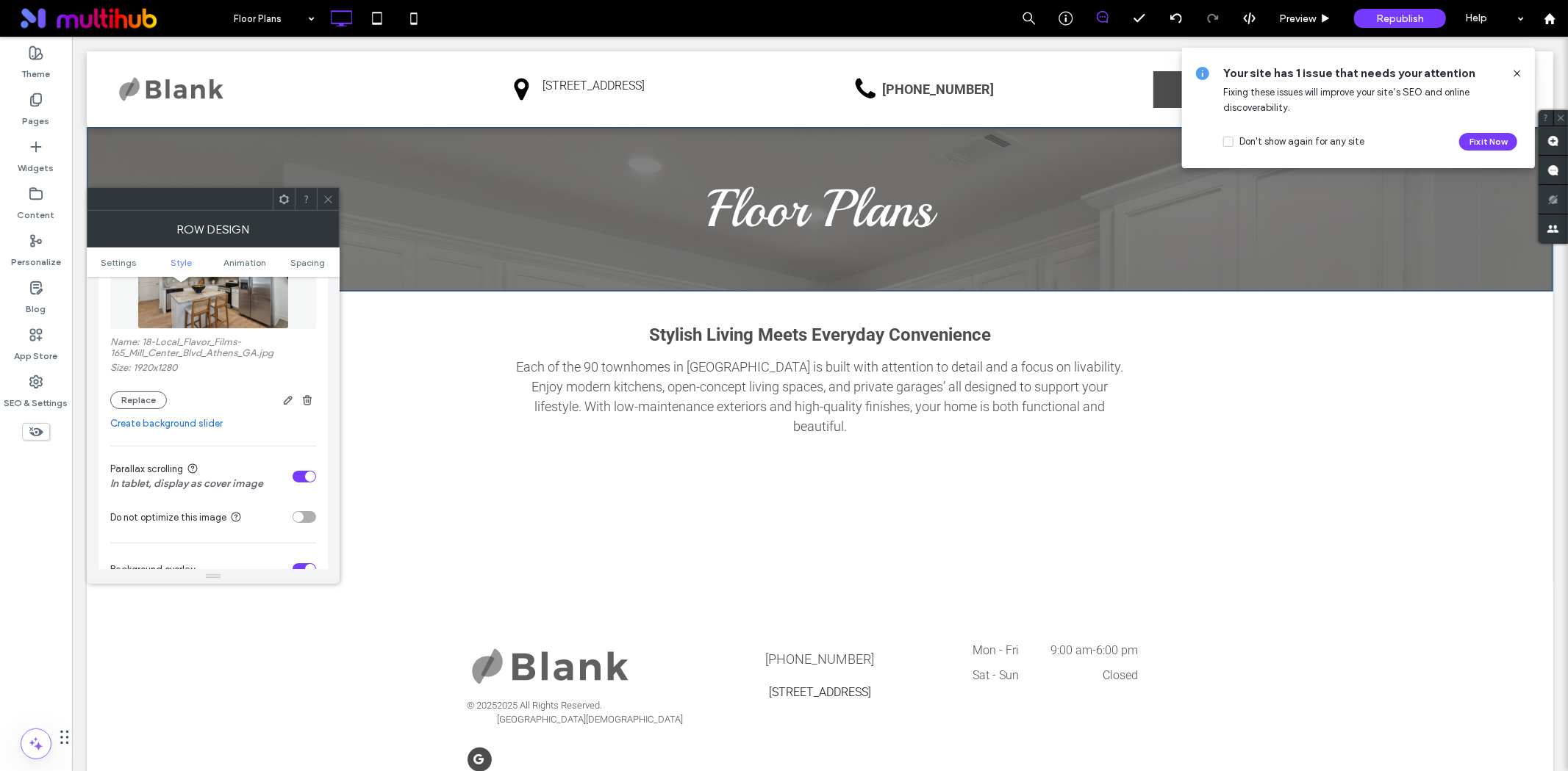
scroll to position [326, 0]
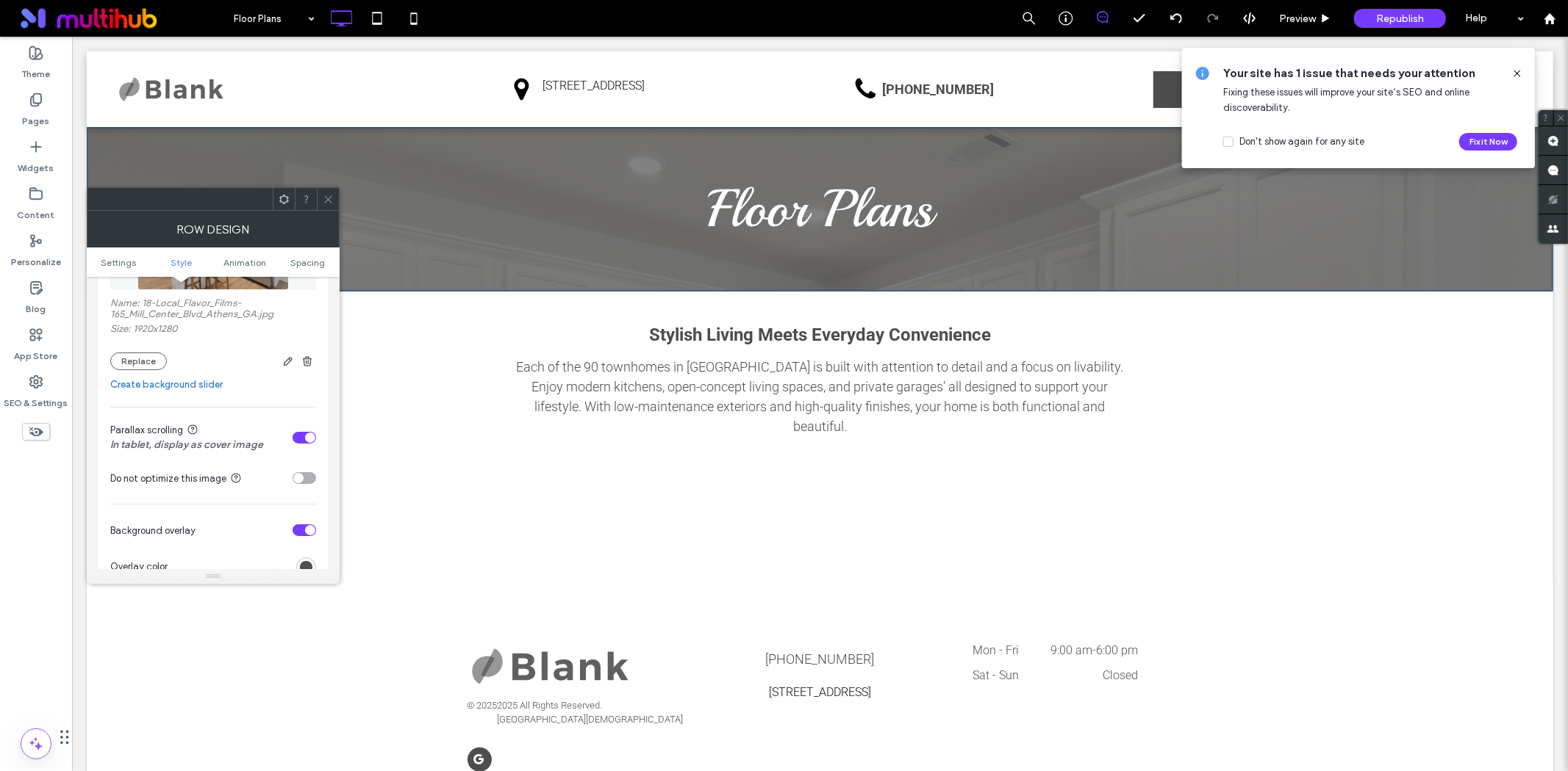
click at [302, 438] on div "toggle" at bounding box center [304, 438] width 24 height 12
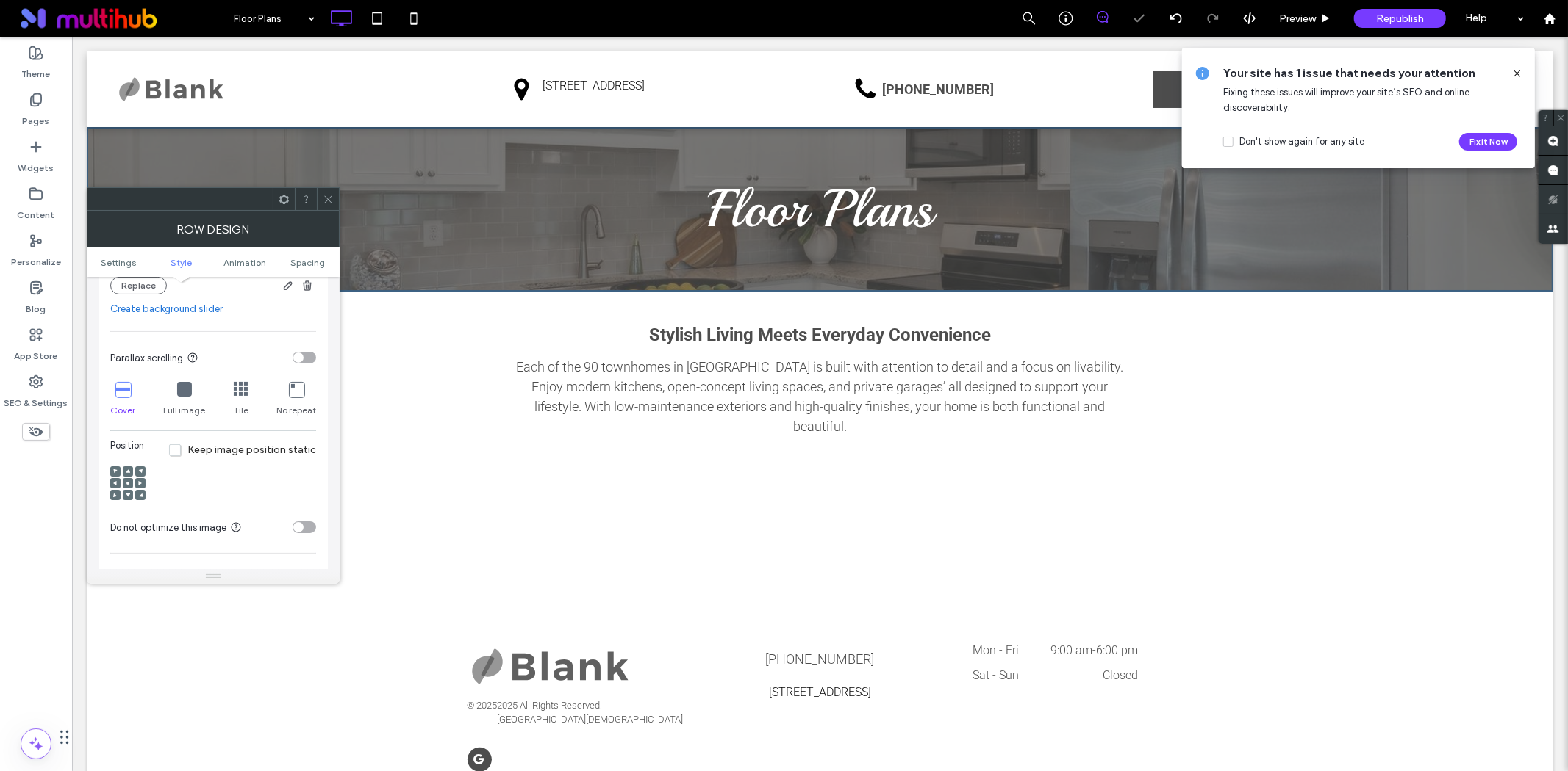
scroll to position [408, 0]
click at [128, 479] on use at bounding box center [128, 478] width 3 height 3
click at [335, 203] on div at bounding box center [328, 199] width 22 height 22
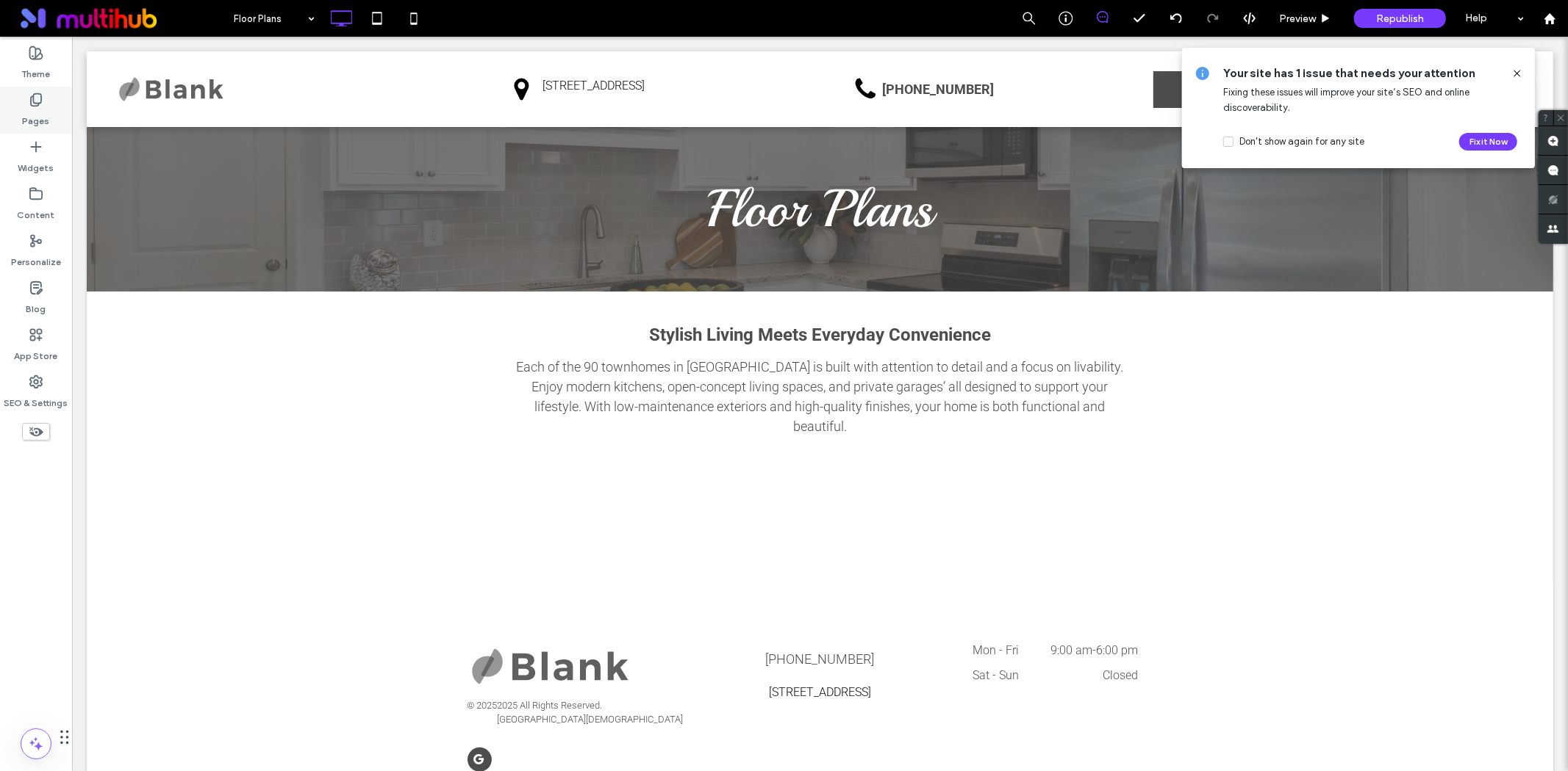
click at [40, 99] on use at bounding box center [36, 100] width 11 height 12
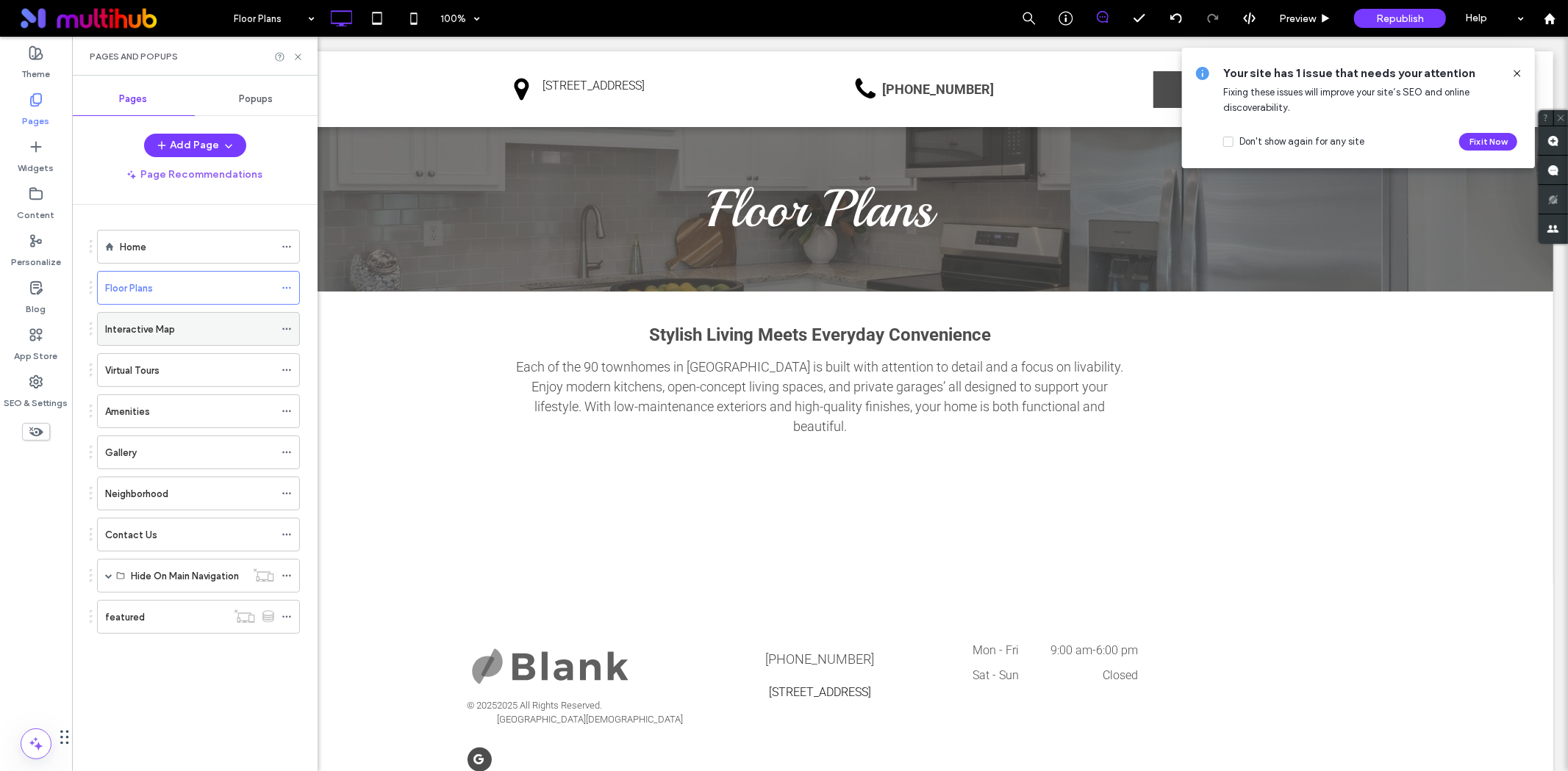
click at [204, 338] on div "Interactive Map" at bounding box center [190, 329] width 169 height 33
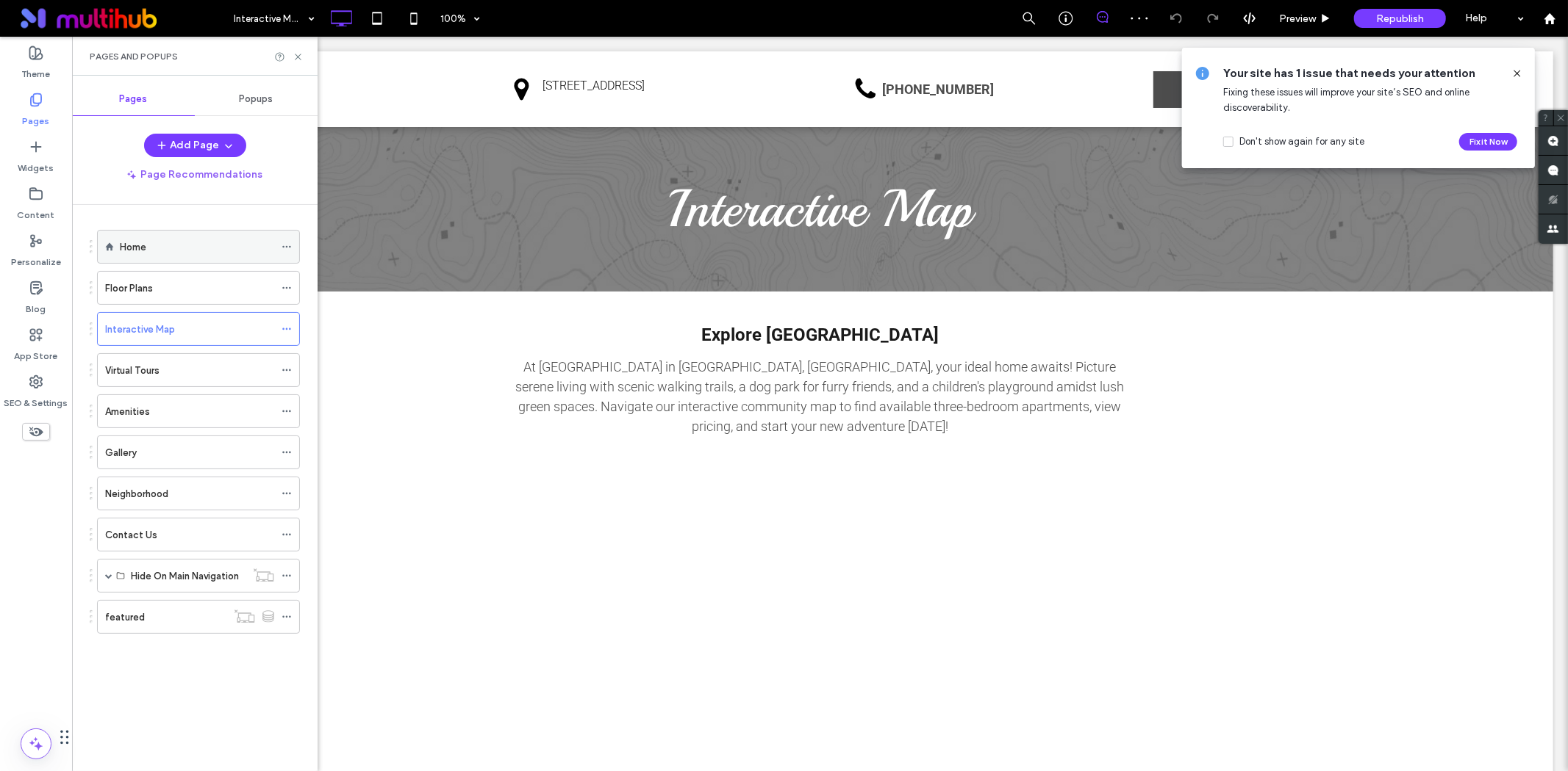
click at [287, 245] on icon at bounding box center [287, 247] width 11 height 11
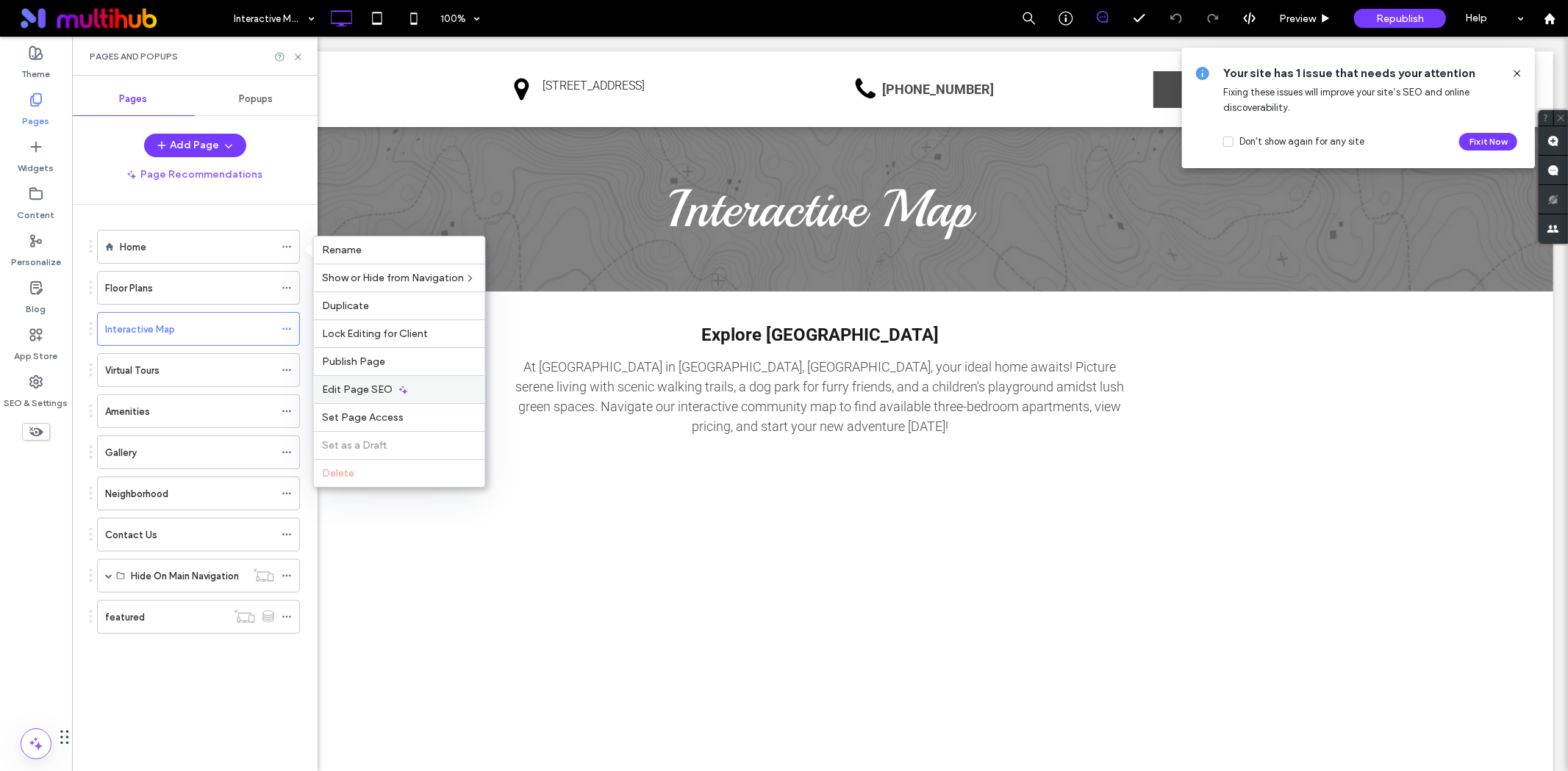
click at [388, 390] on span "Edit Page SEO" at bounding box center [357, 390] width 71 height 12
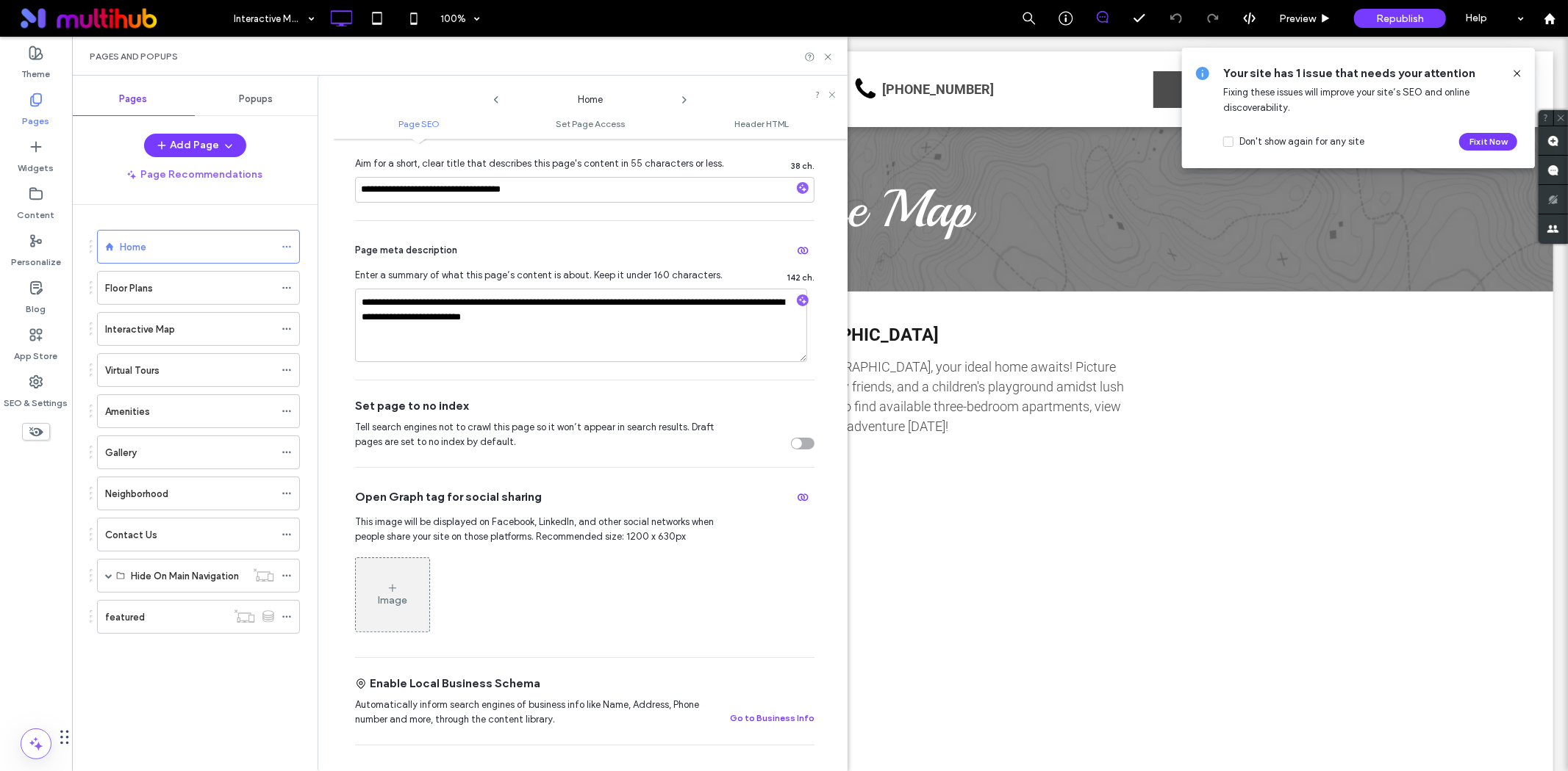
scroll to position [326, 0]
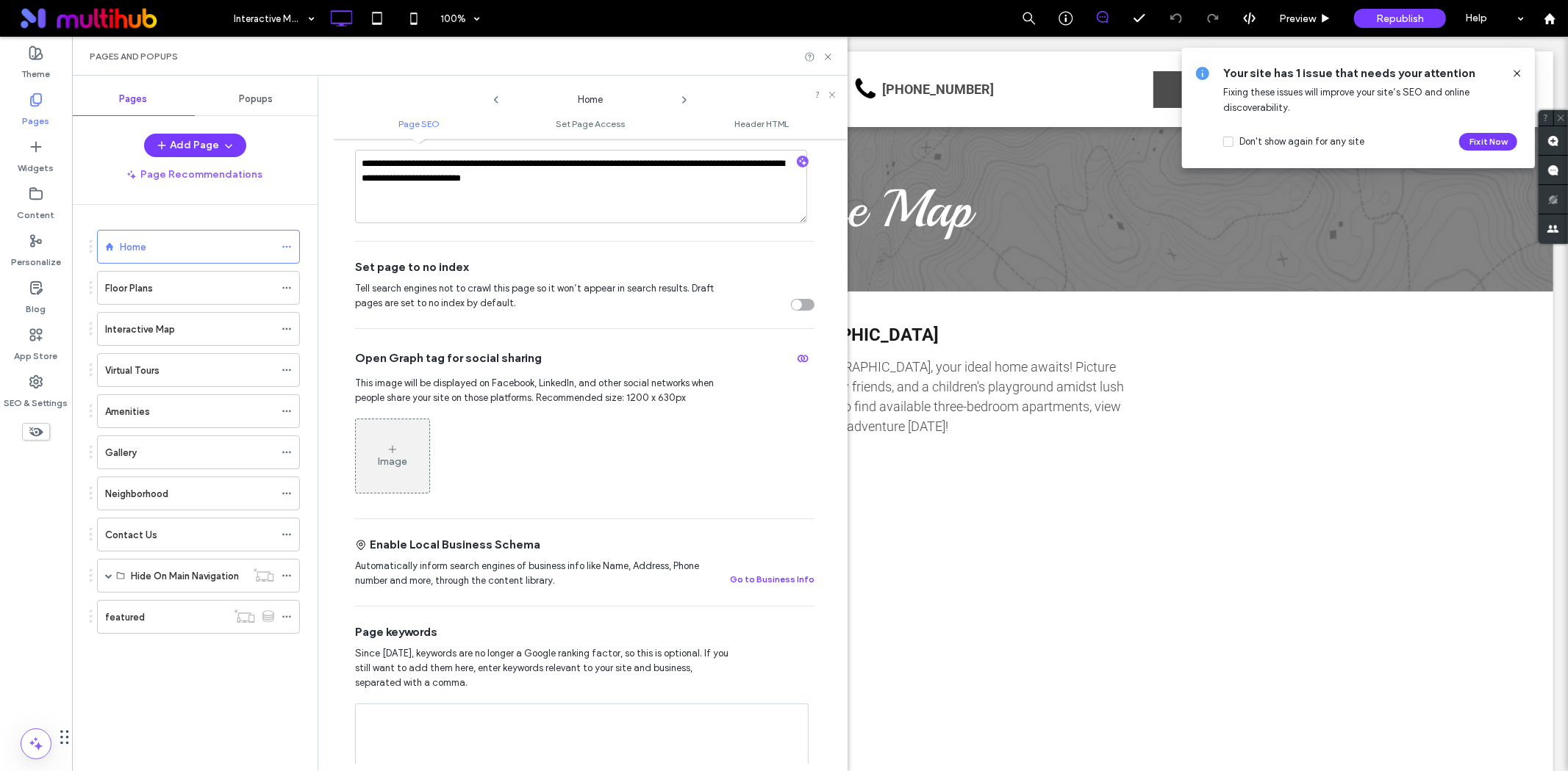
click at [797, 301] on div "toggle" at bounding box center [803, 305] width 24 height 12
click at [292, 331] on icon at bounding box center [287, 329] width 11 height 11
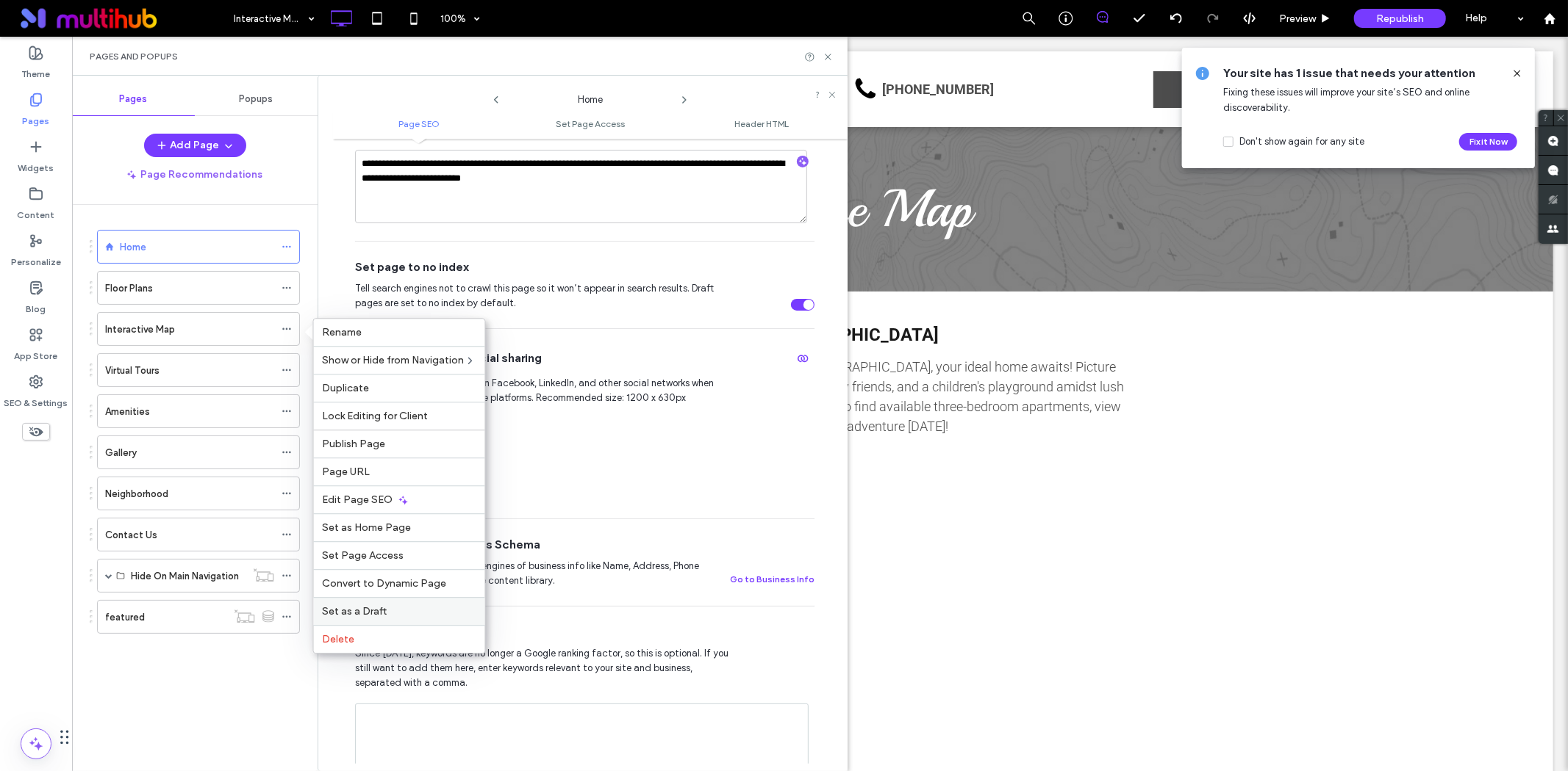
click at [406, 614] on label "Set as a Draft" at bounding box center [399, 611] width 154 height 12
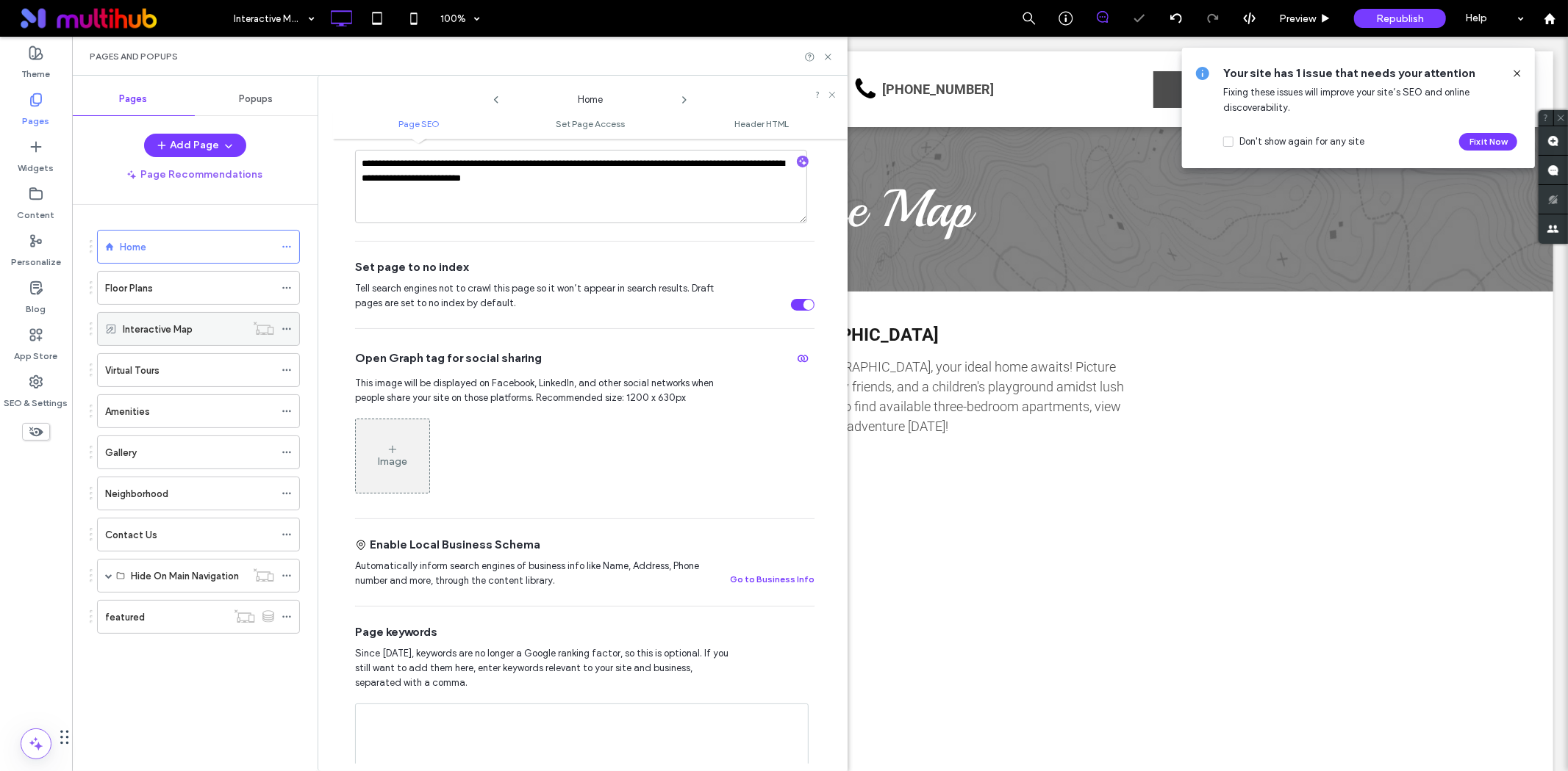
click at [291, 327] on icon at bounding box center [287, 329] width 11 height 11
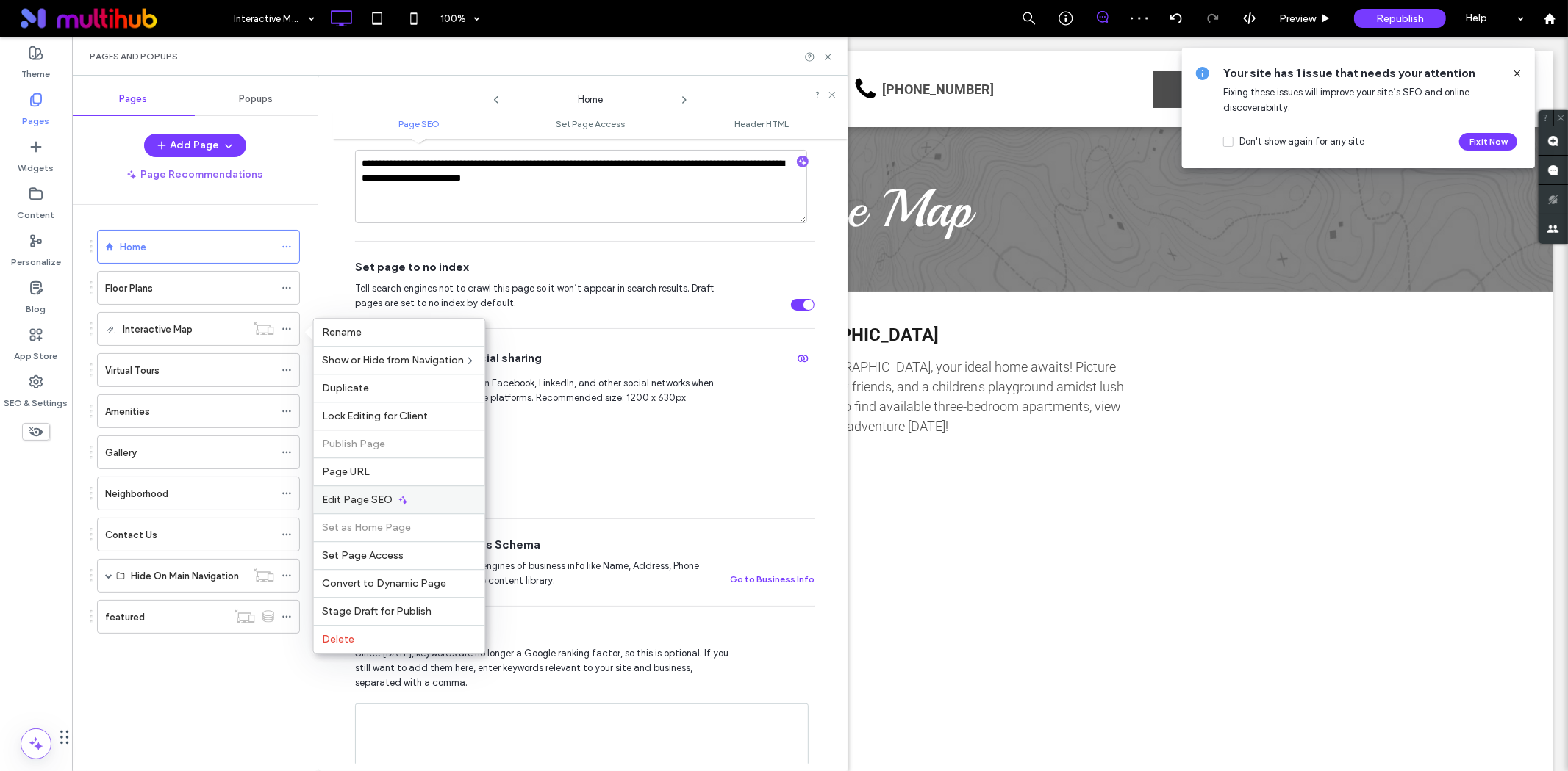
click at [405, 490] on div "Edit Page SEO" at bounding box center [400, 499] width 171 height 28
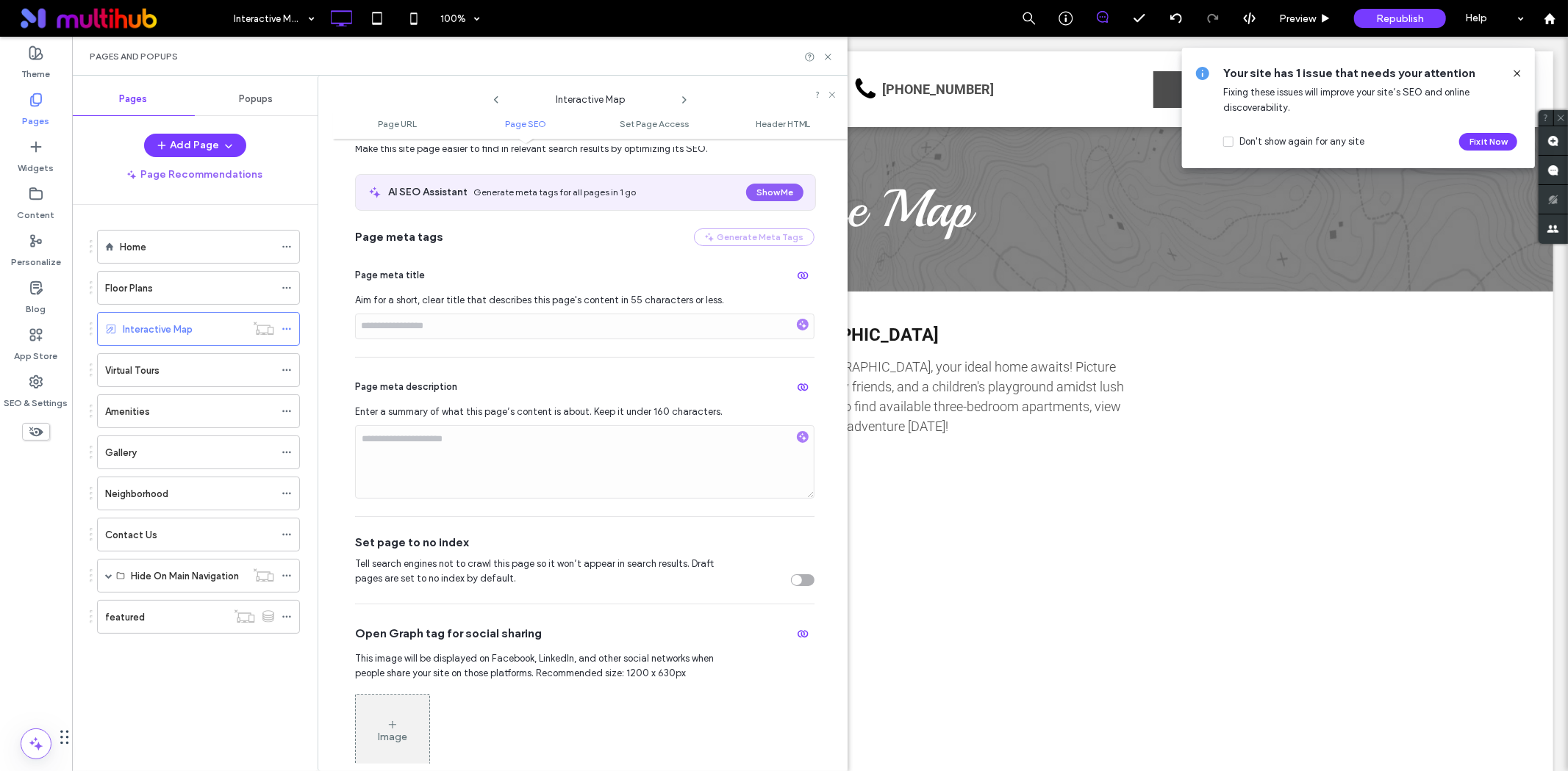
scroll to position [245, 0]
click at [801, 585] on div "toggle" at bounding box center [803, 580] width 24 height 12
click at [112, 575] on span at bounding box center [109, 576] width 8 height 8
click at [288, 610] on use at bounding box center [286, 610] width 8 height 2
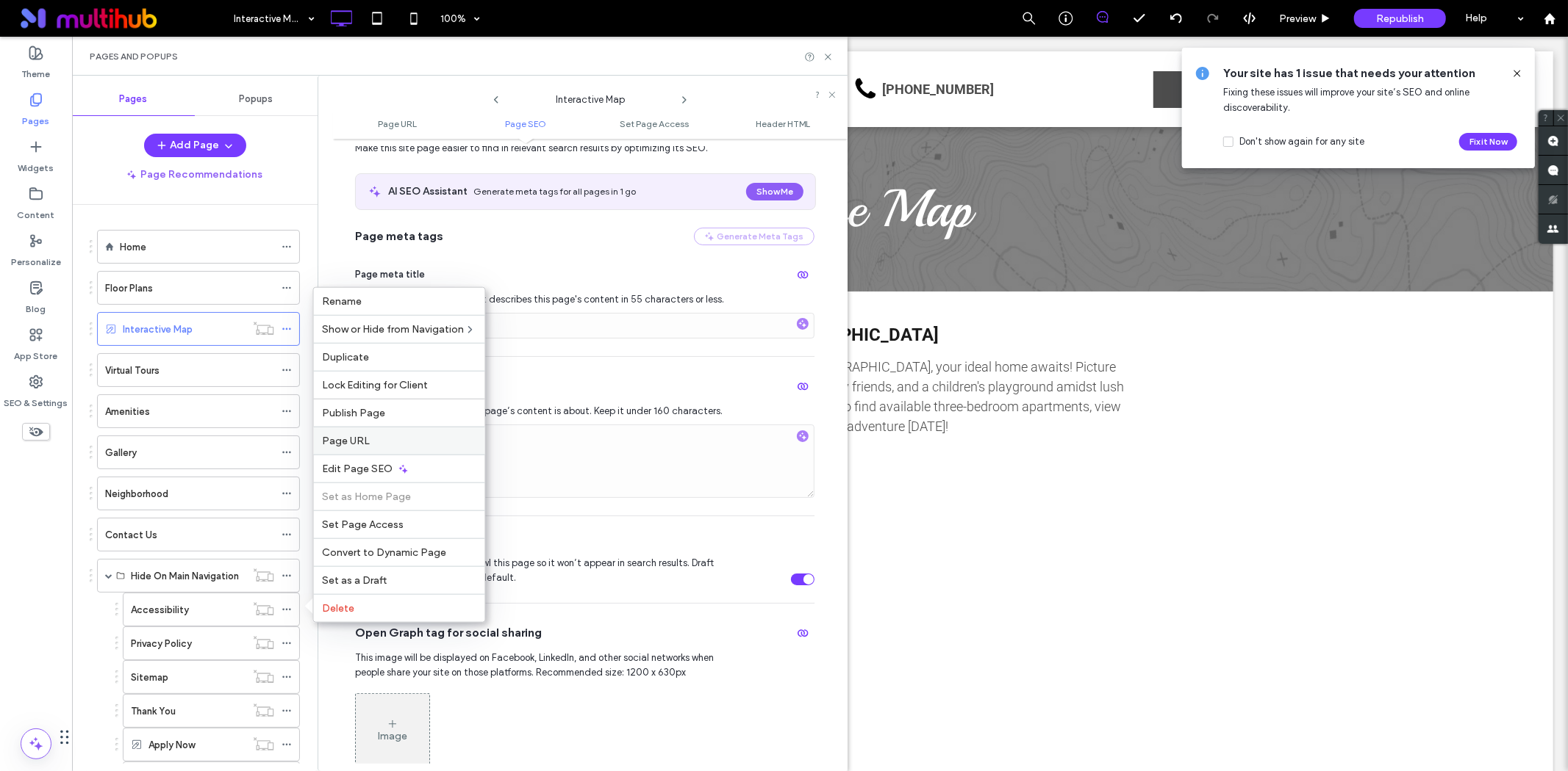
click at [393, 453] on div "Page URL" at bounding box center [400, 440] width 171 height 28
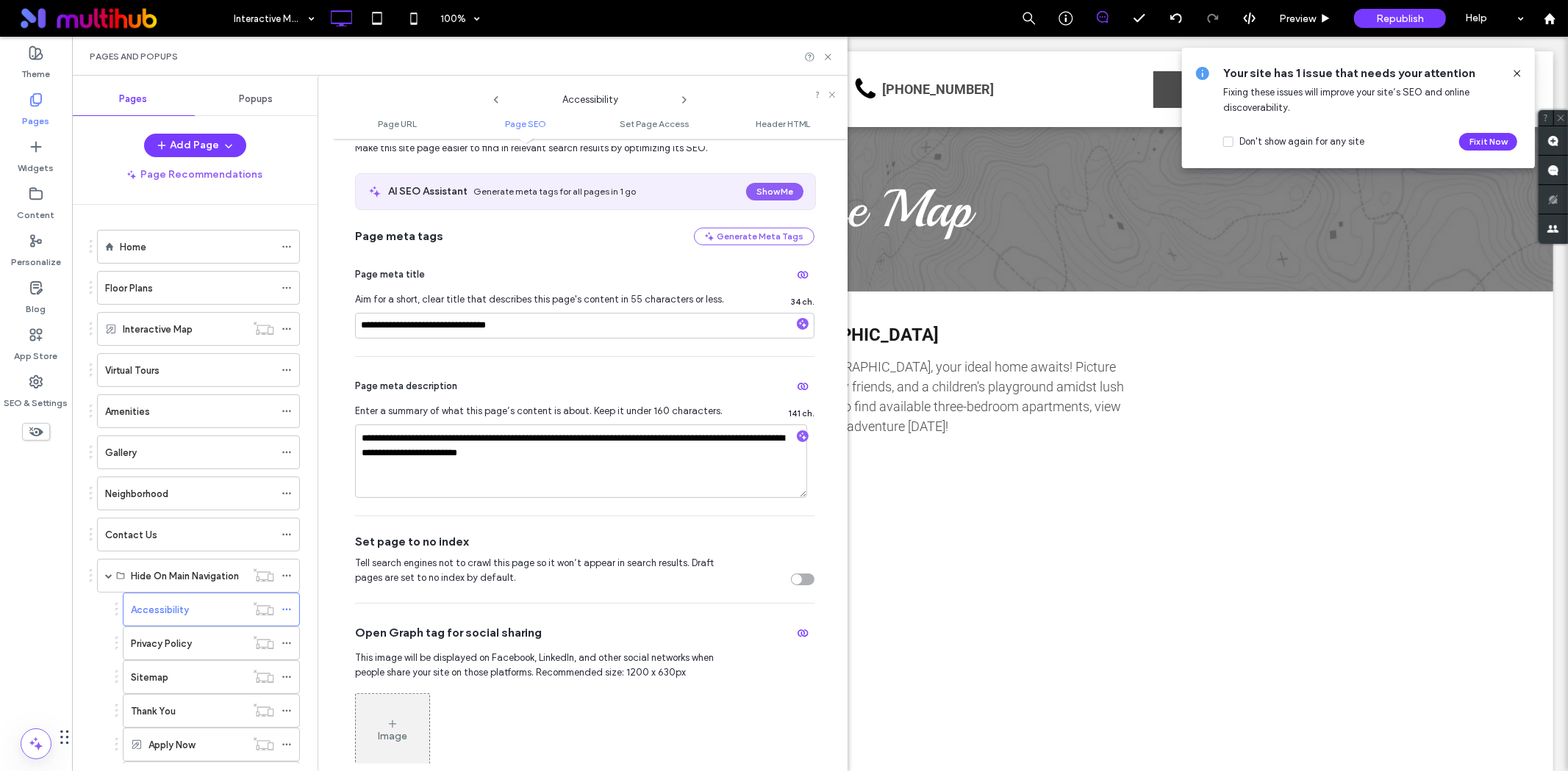
click at [792, 581] on div "toggle" at bounding box center [797, 580] width 11 height 11
click at [285, 644] on icon at bounding box center [287, 644] width 11 height 11
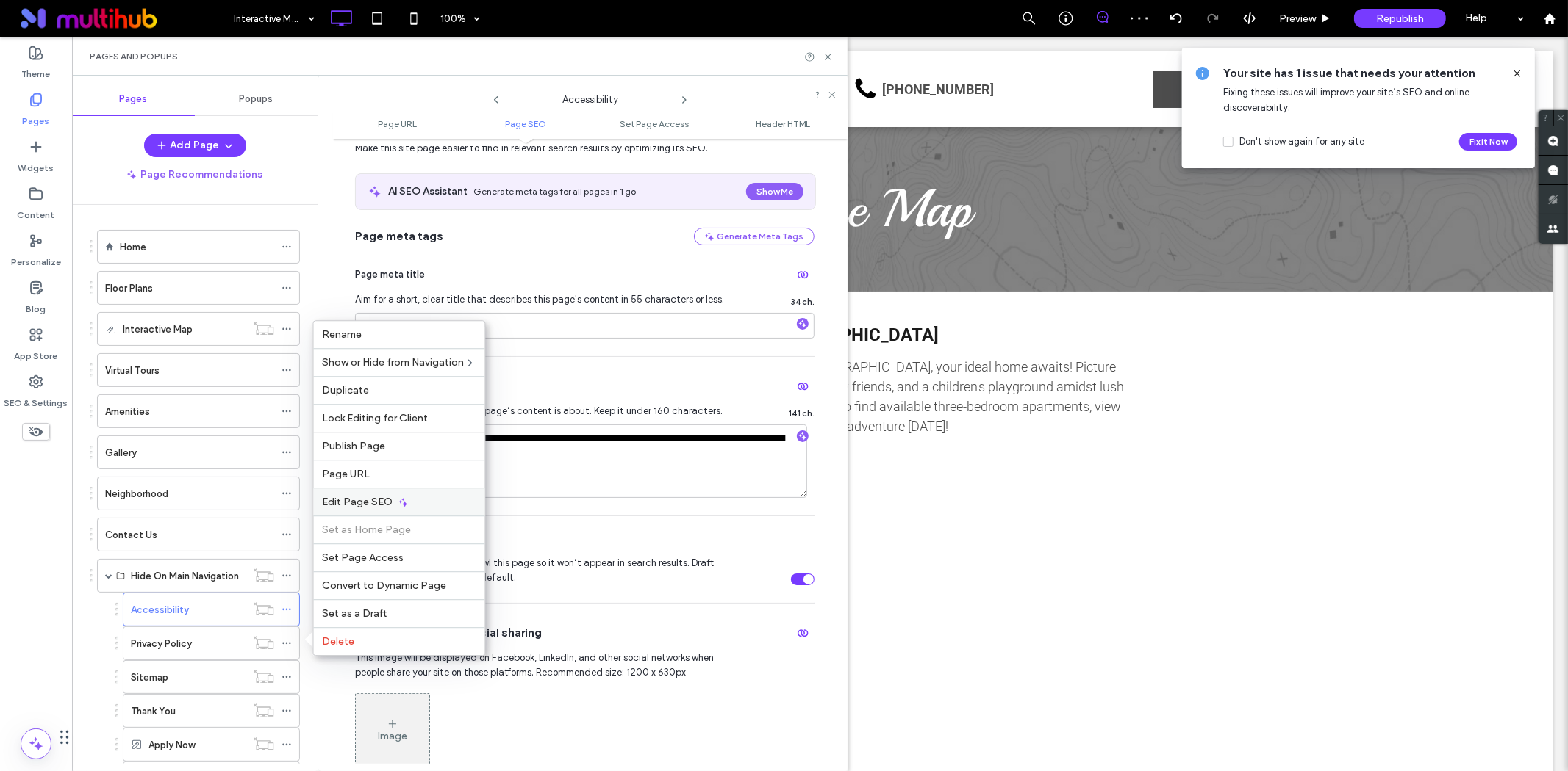
click at [404, 508] on icon at bounding box center [404, 503] width 12 height 12
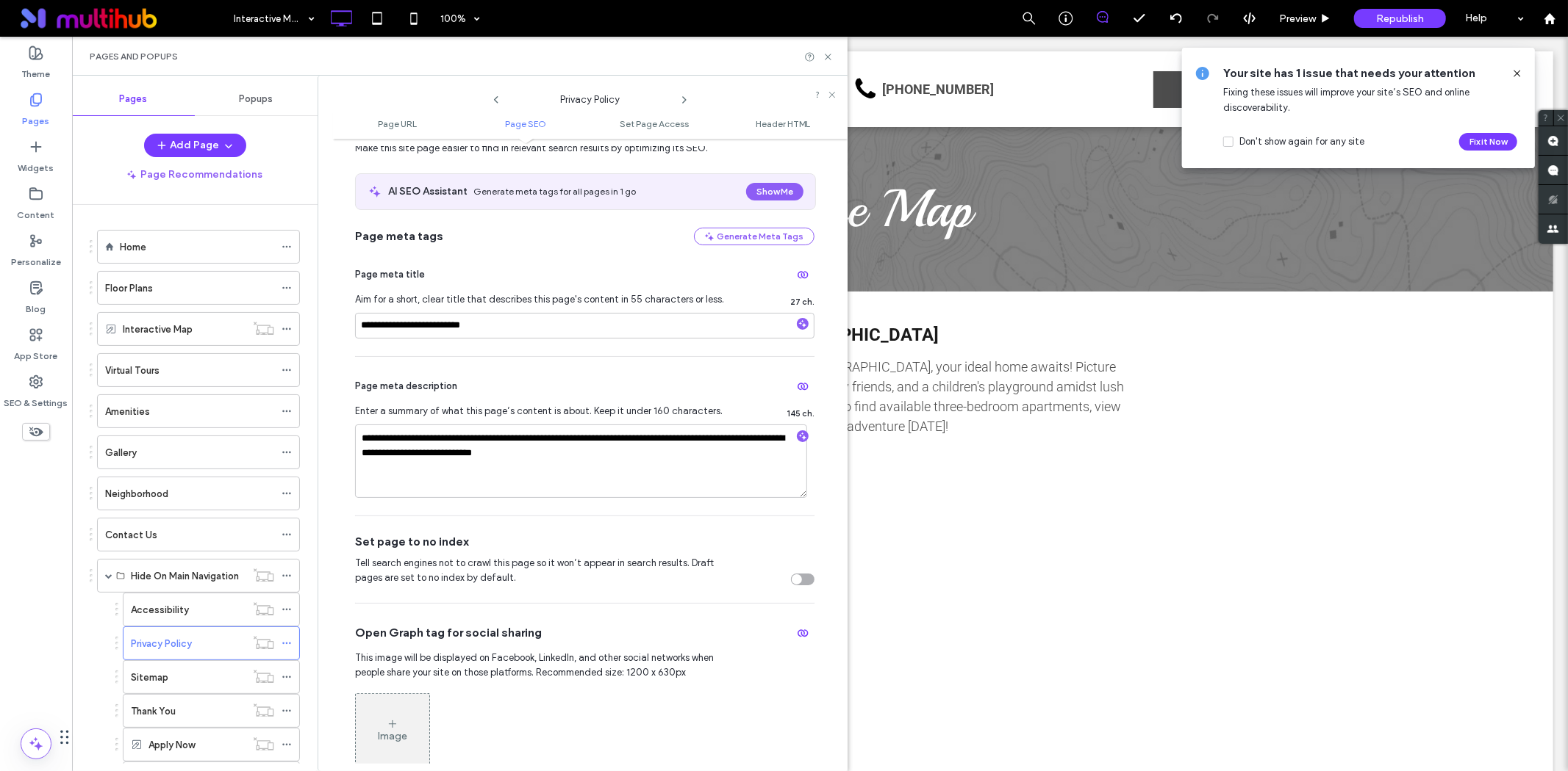
click at [795, 583] on div "toggle" at bounding box center [803, 580] width 24 height 12
click at [288, 677] on icon at bounding box center [287, 678] width 11 height 11
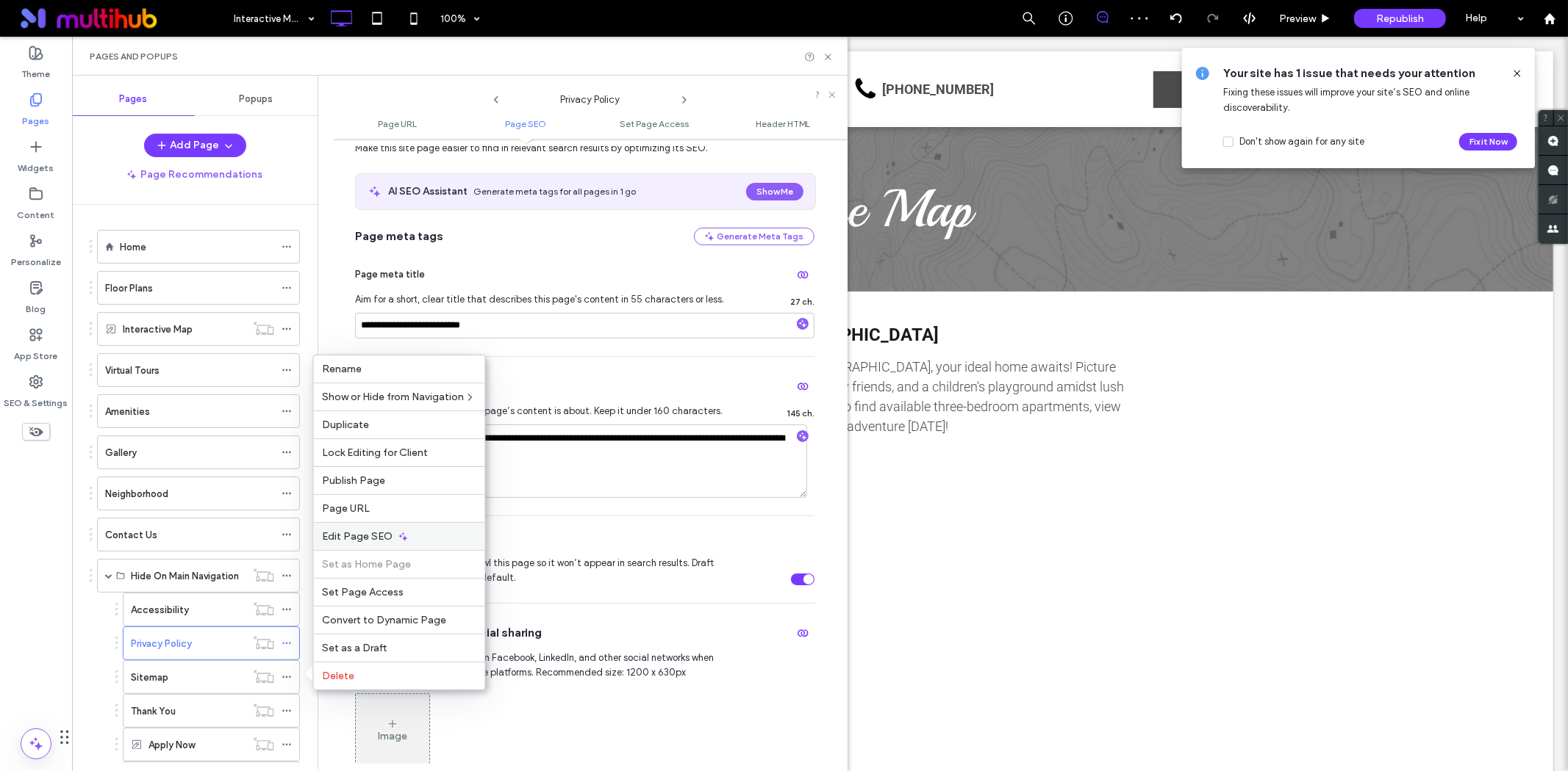
click at [397, 532] on icon at bounding box center [404, 538] width 12 height 12
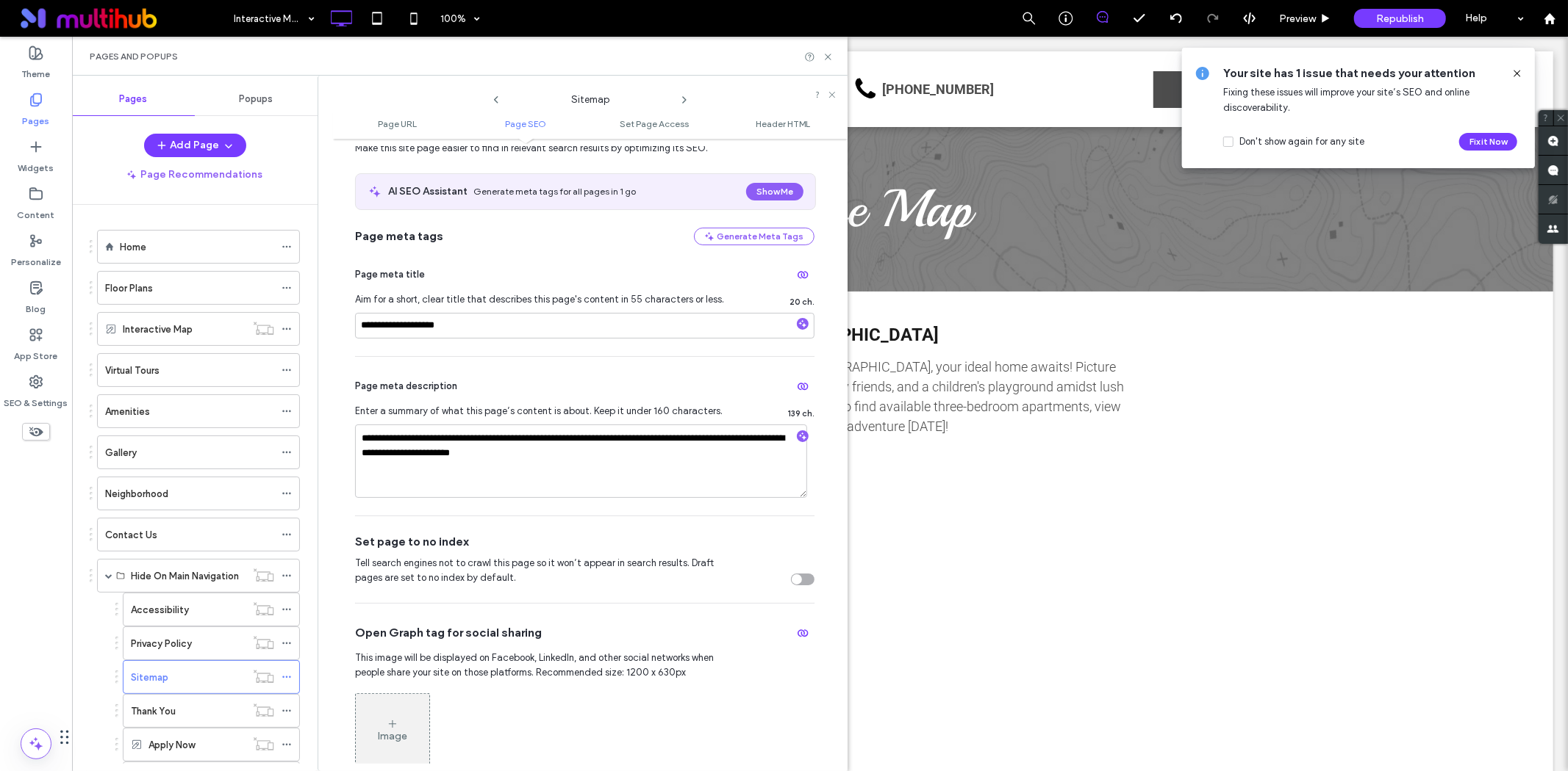
click at [792, 578] on div "toggle" at bounding box center [797, 580] width 11 height 11
click at [285, 713] on icon at bounding box center [287, 711] width 11 height 11
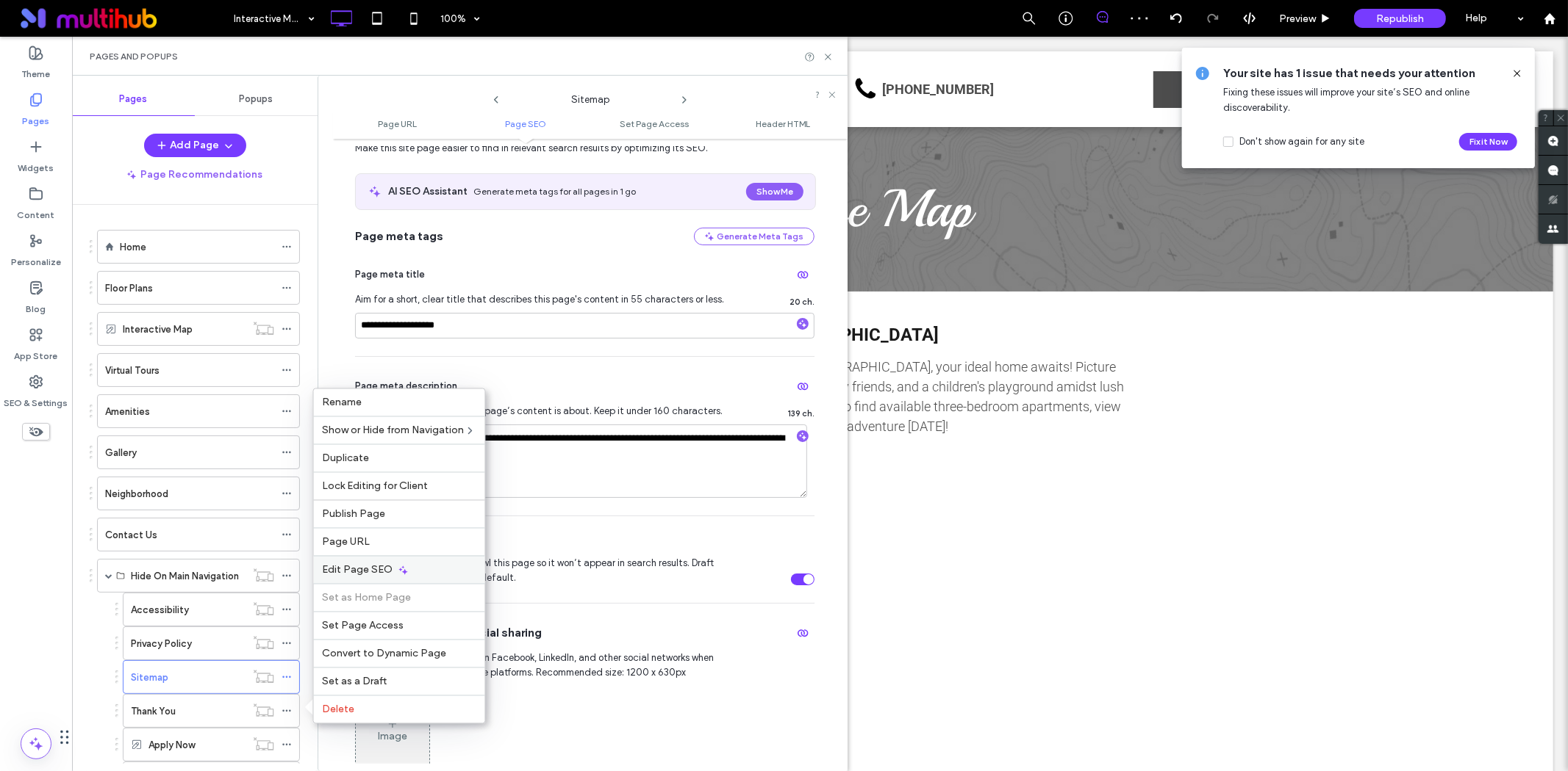
click at [397, 572] on icon at bounding box center [404, 570] width 12 height 12
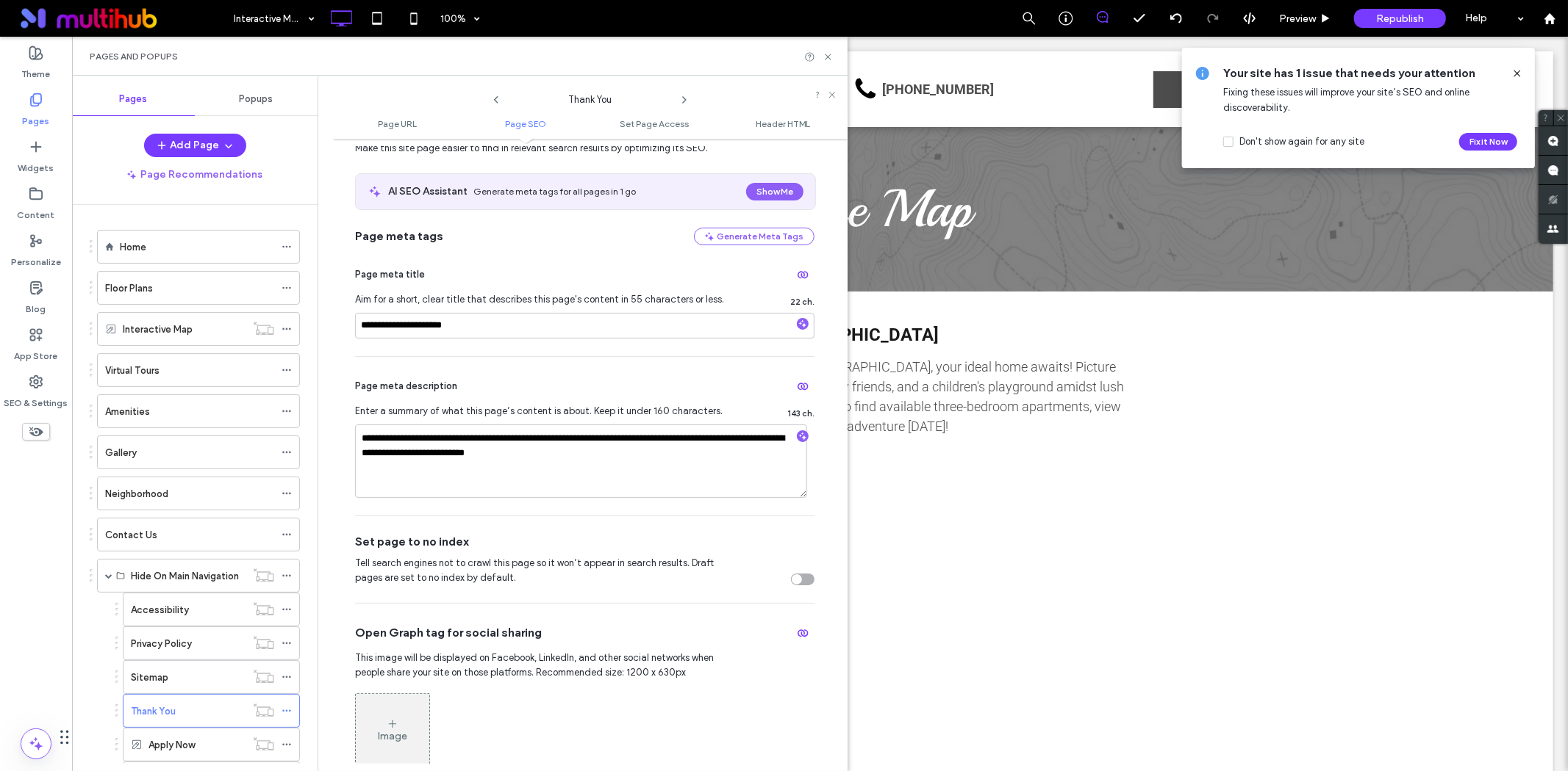
click at [798, 583] on div "toggle" at bounding box center [803, 580] width 24 height 12
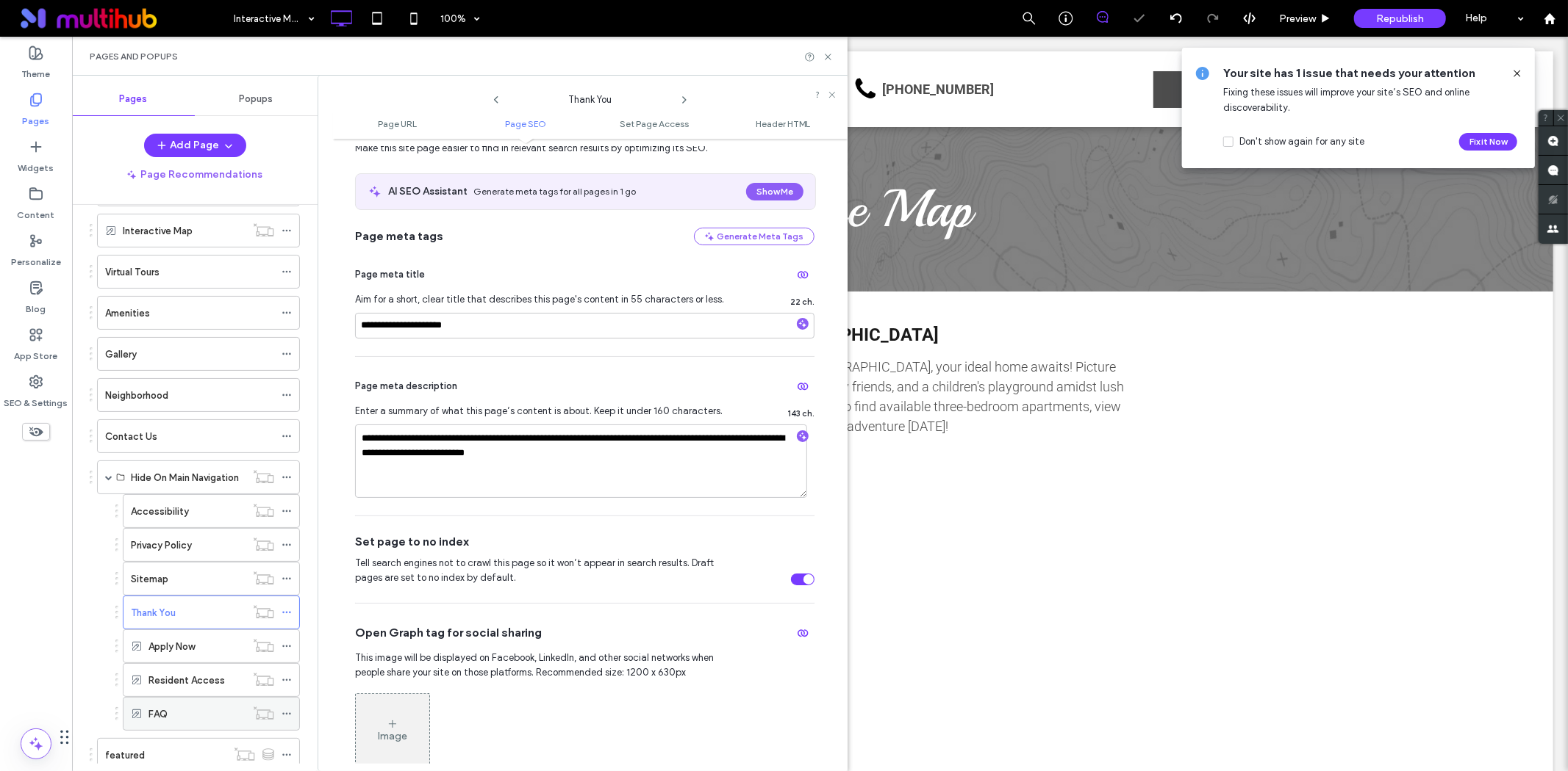
scroll to position [146, 0]
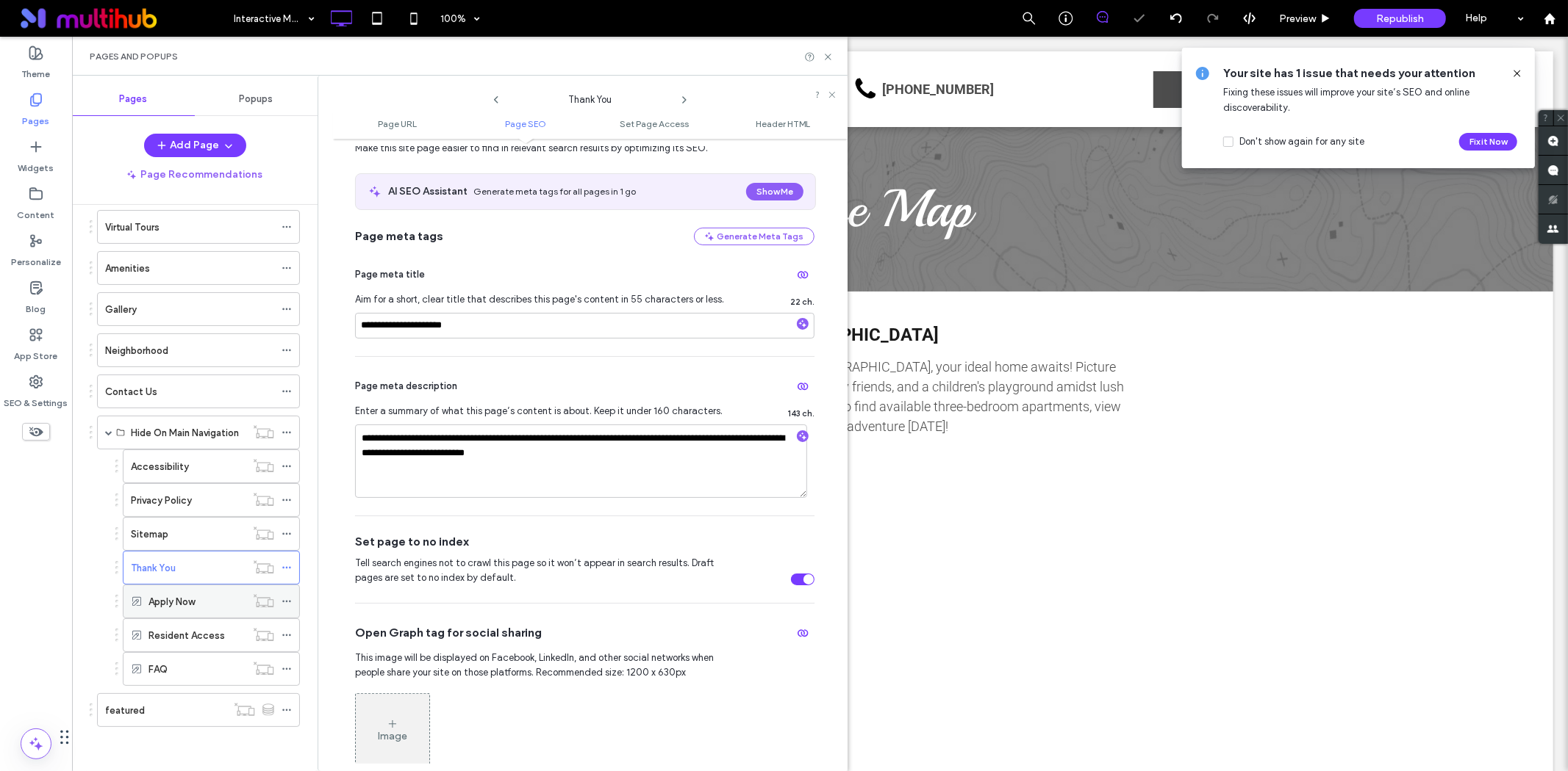
click at [284, 599] on icon at bounding box center [287, 602] width 11 height 11
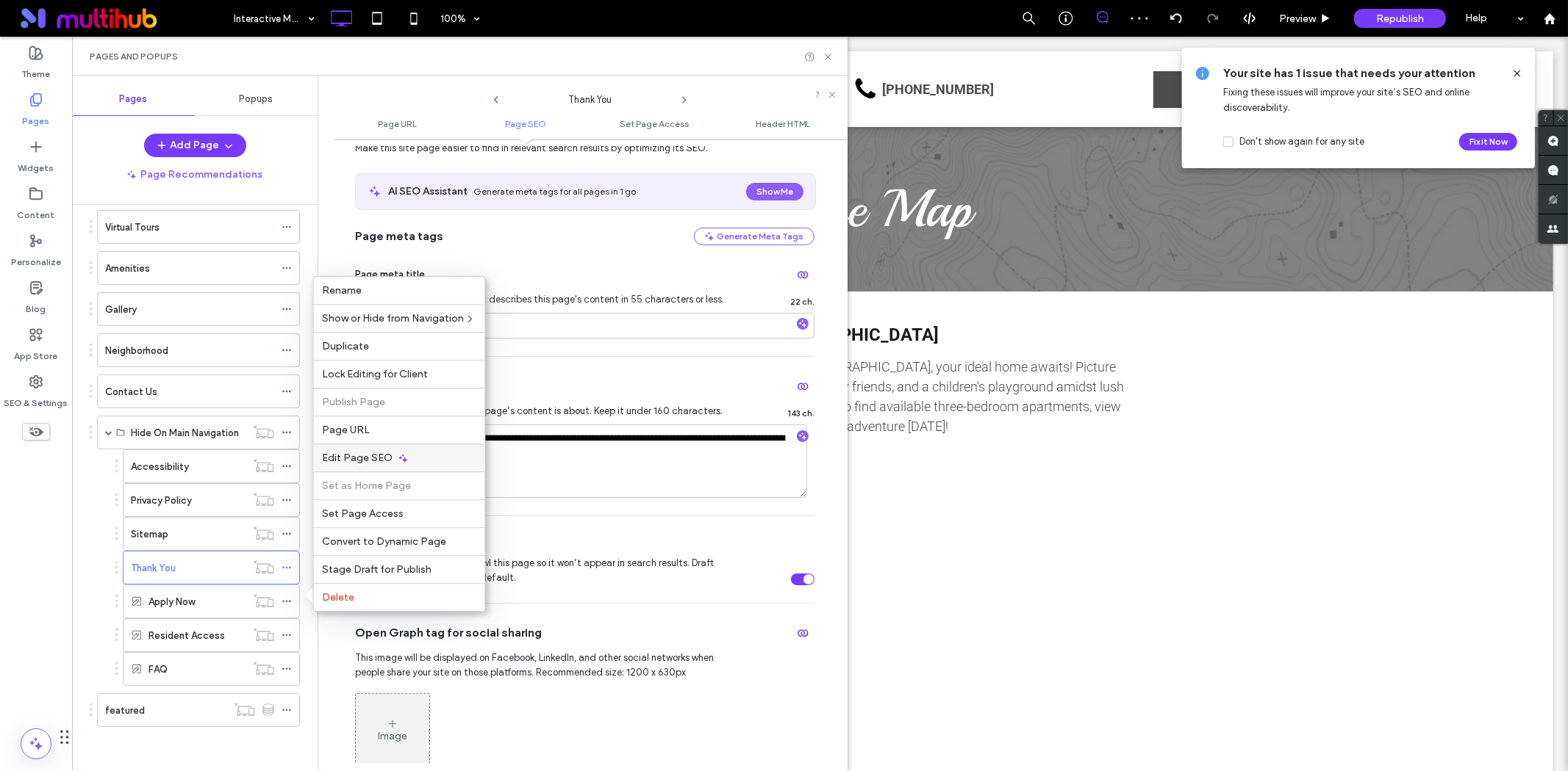
click at [392, 468] on div "Edit Page SEO" at bounding box center [400, 457] width 171 height 28
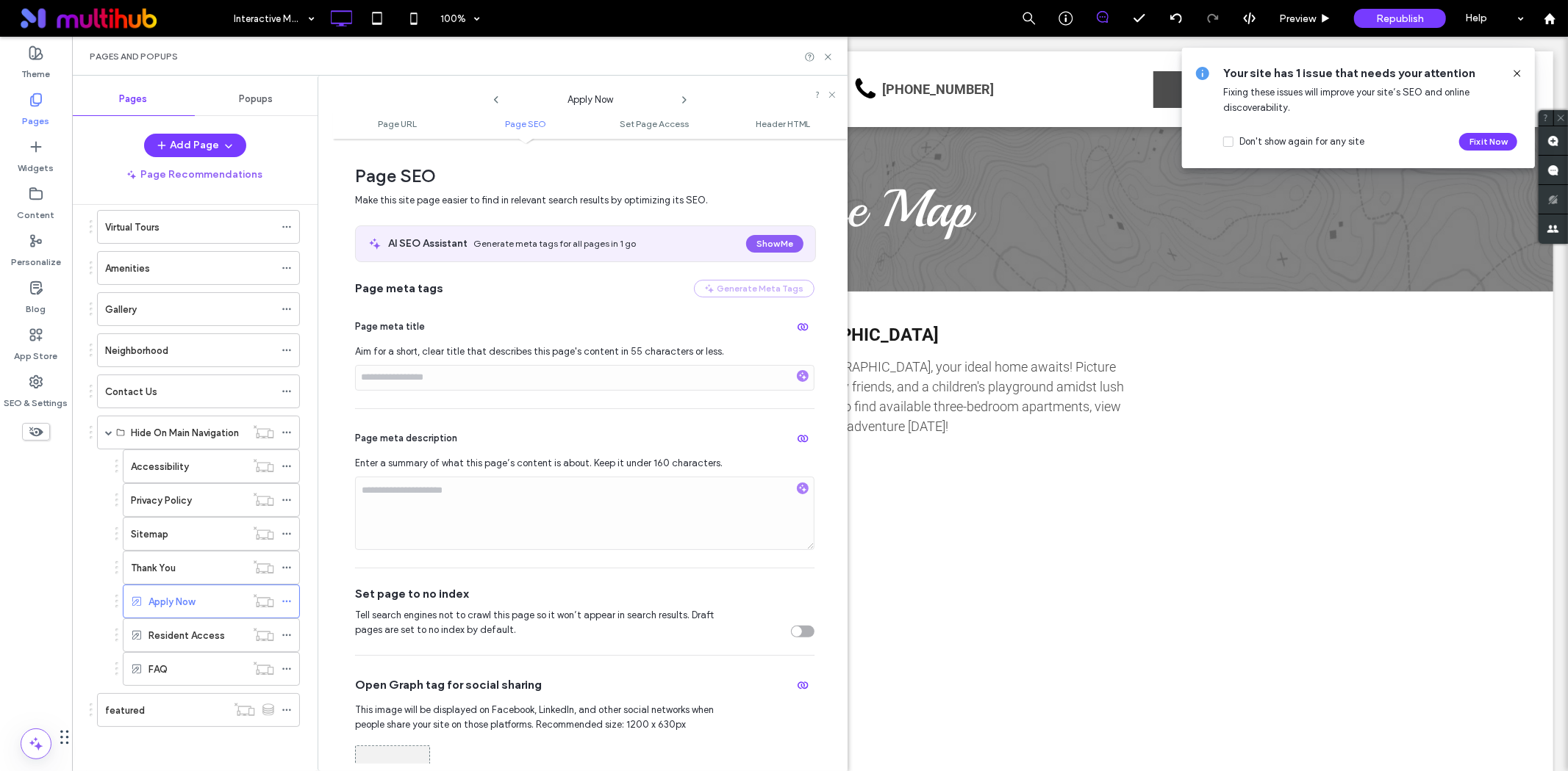
scroll to position [245, 0]
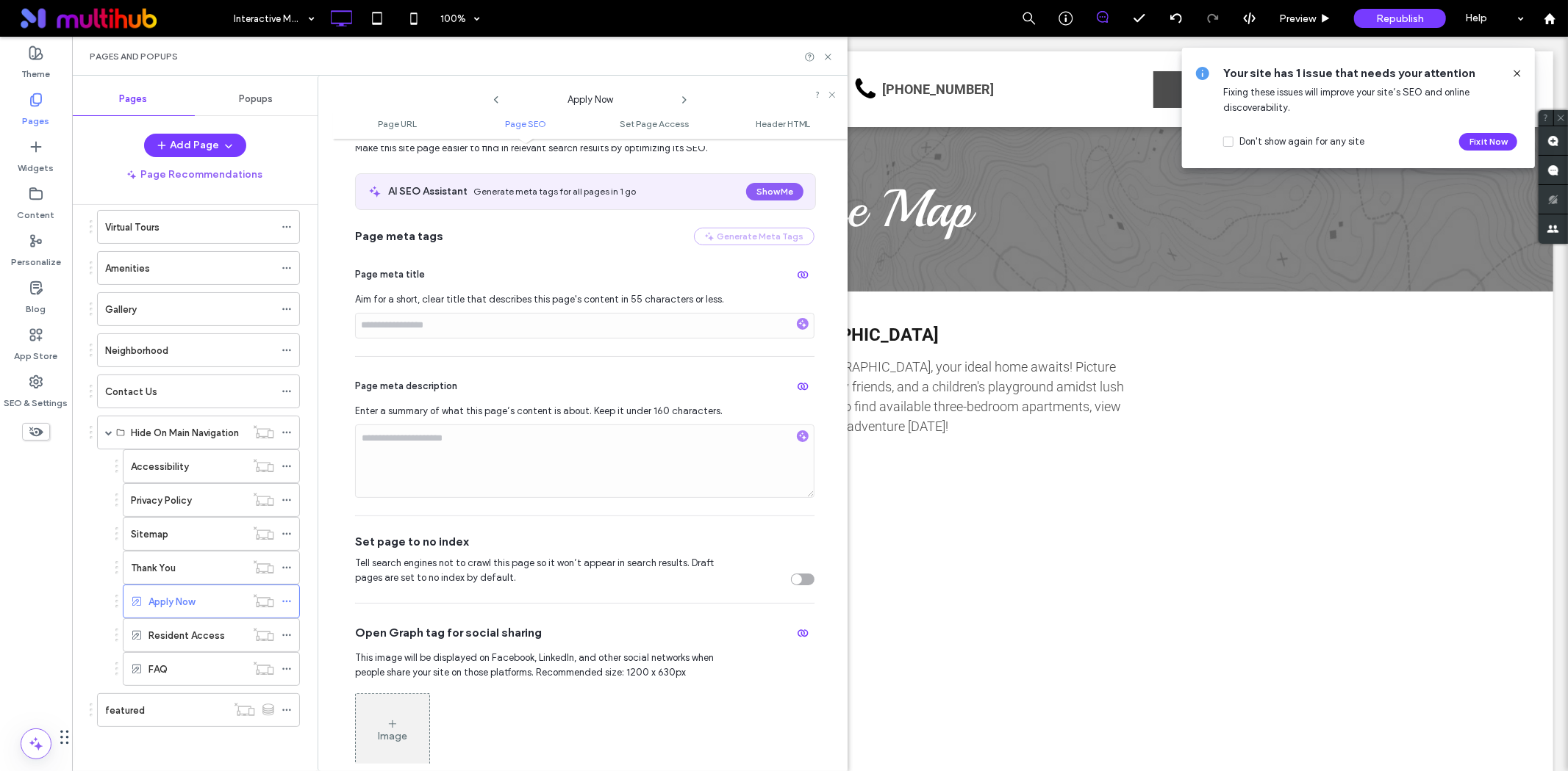
click at [794, 585] on div "toggle" at bounding box center [803, 580] width 24 height 12
click at [290, 637] on icon at bounding box center [287, 635] width 11 height 11
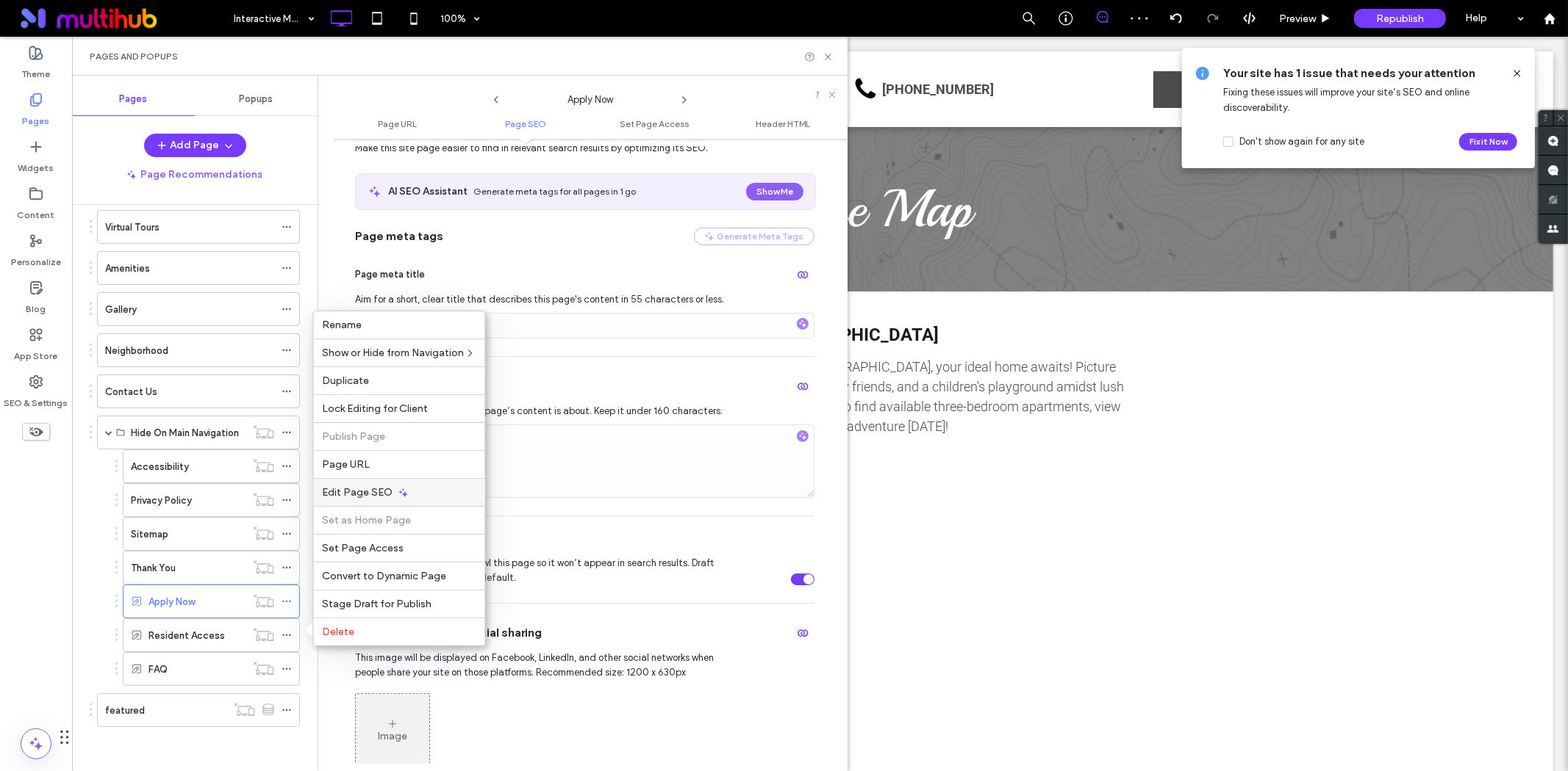
click at [401, 494] on icon at bounding box center [404, 493] width 12 height 12
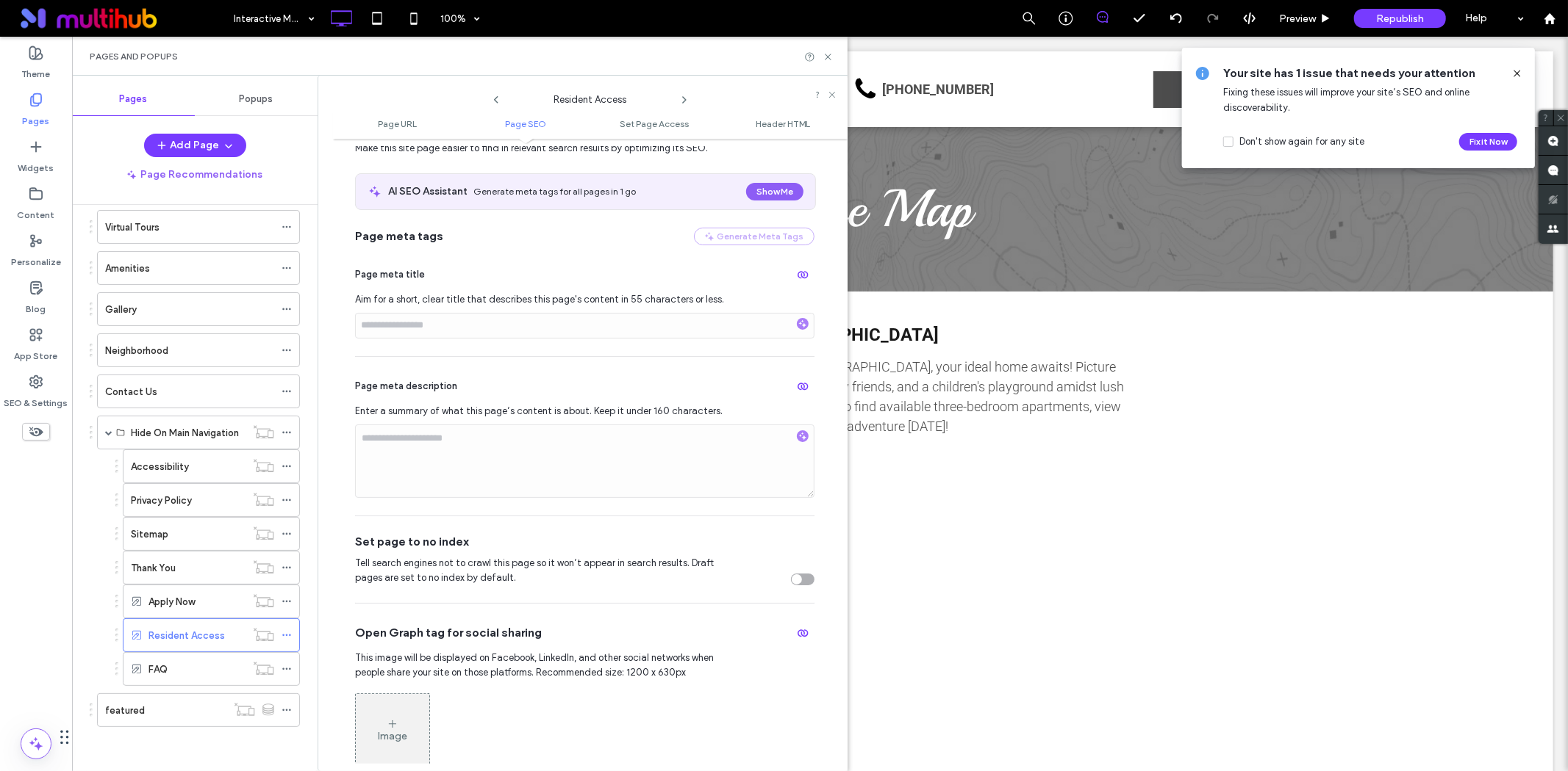
click at [794, 582] on div "toggle" at bounding box center [803, 580] width 24 height 12
click at [284, 664] on icon at bounding box center [287, 669] width 11 height 11
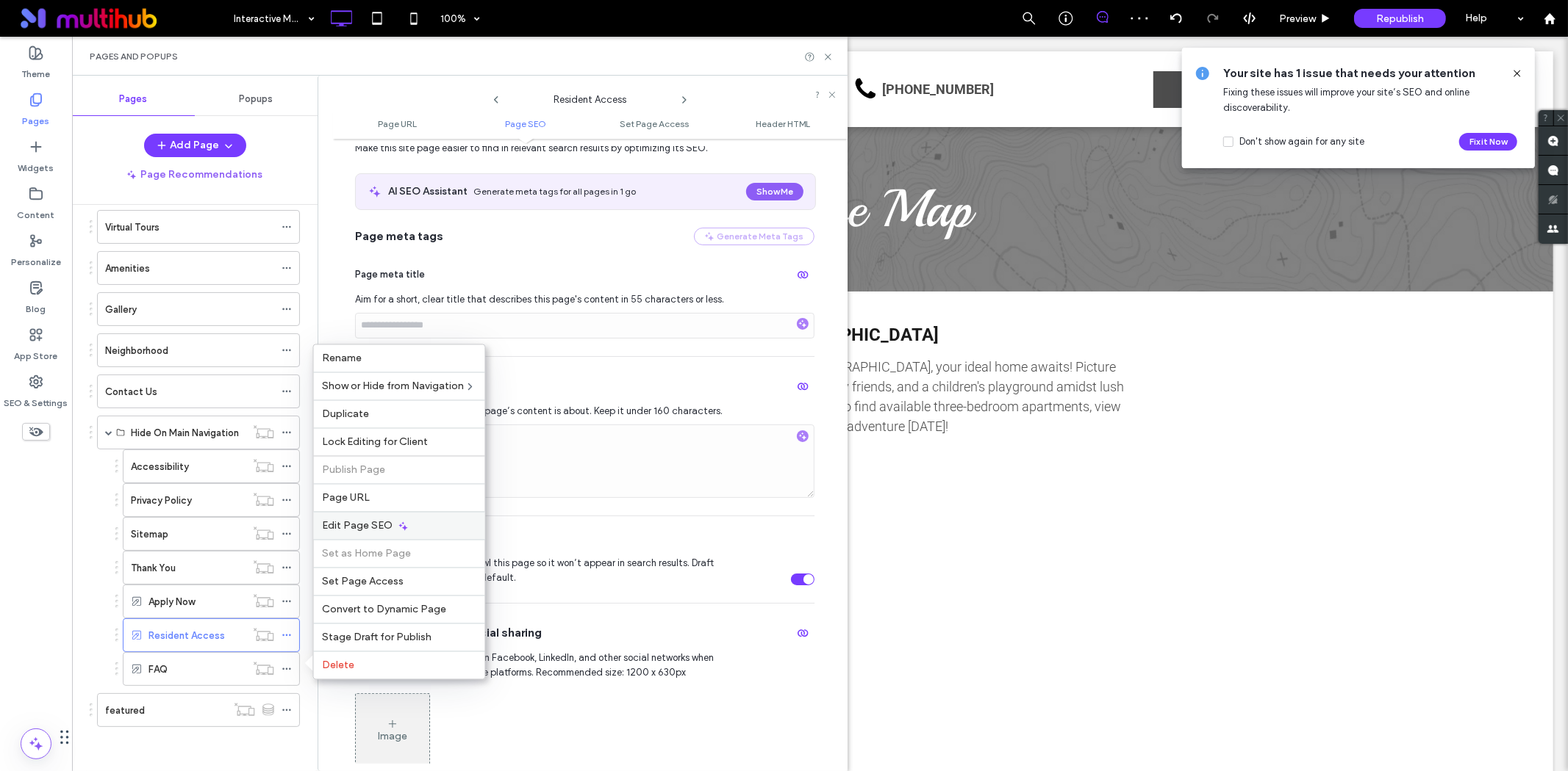
click at [402, 530] on use at bounding box center [404, 526] width 9 height 9
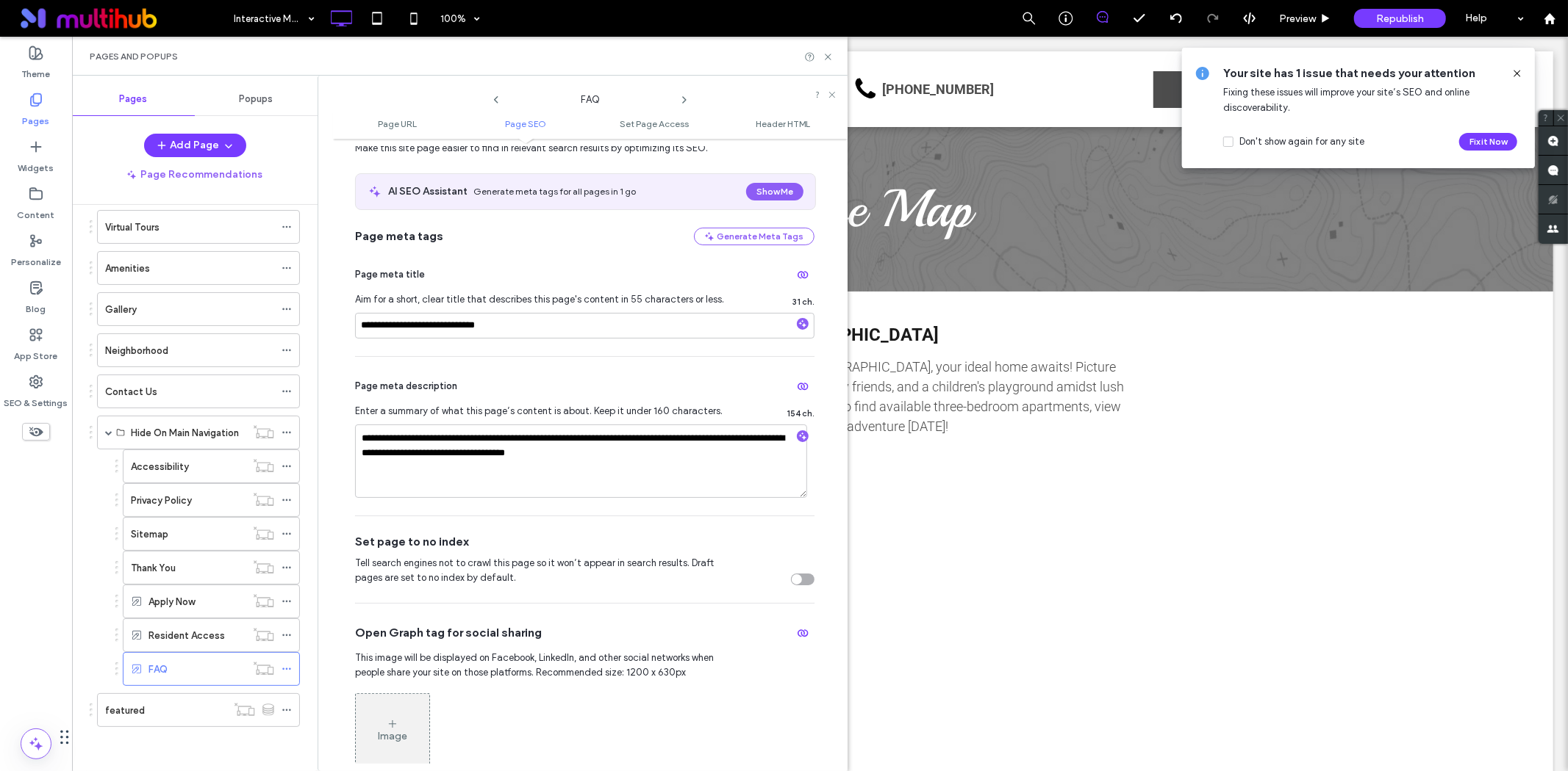
click at [798, 579] on div "toggle" at bounding box center [803, 580] width 24 height 12
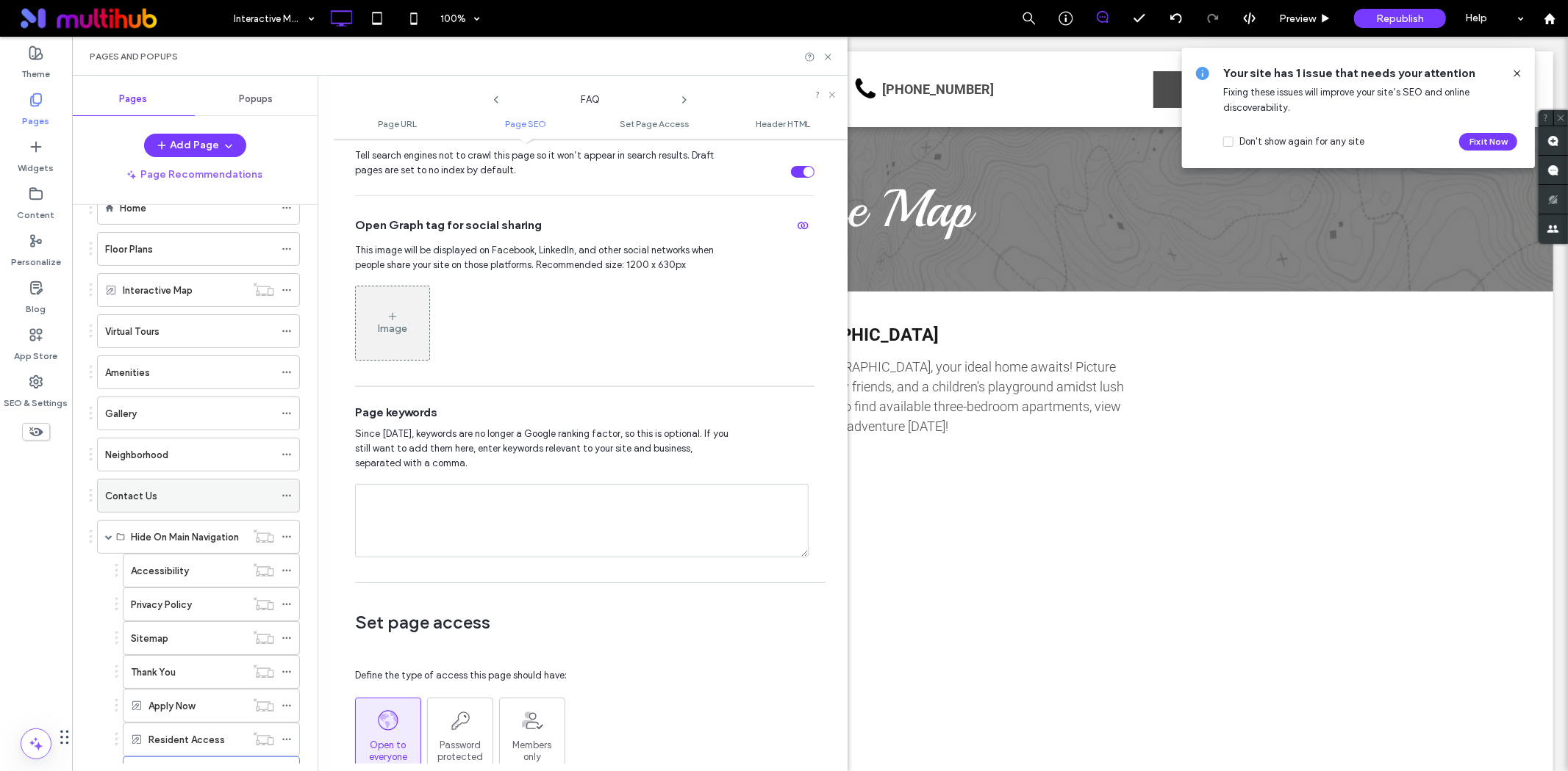
scroll to position [0, 0]
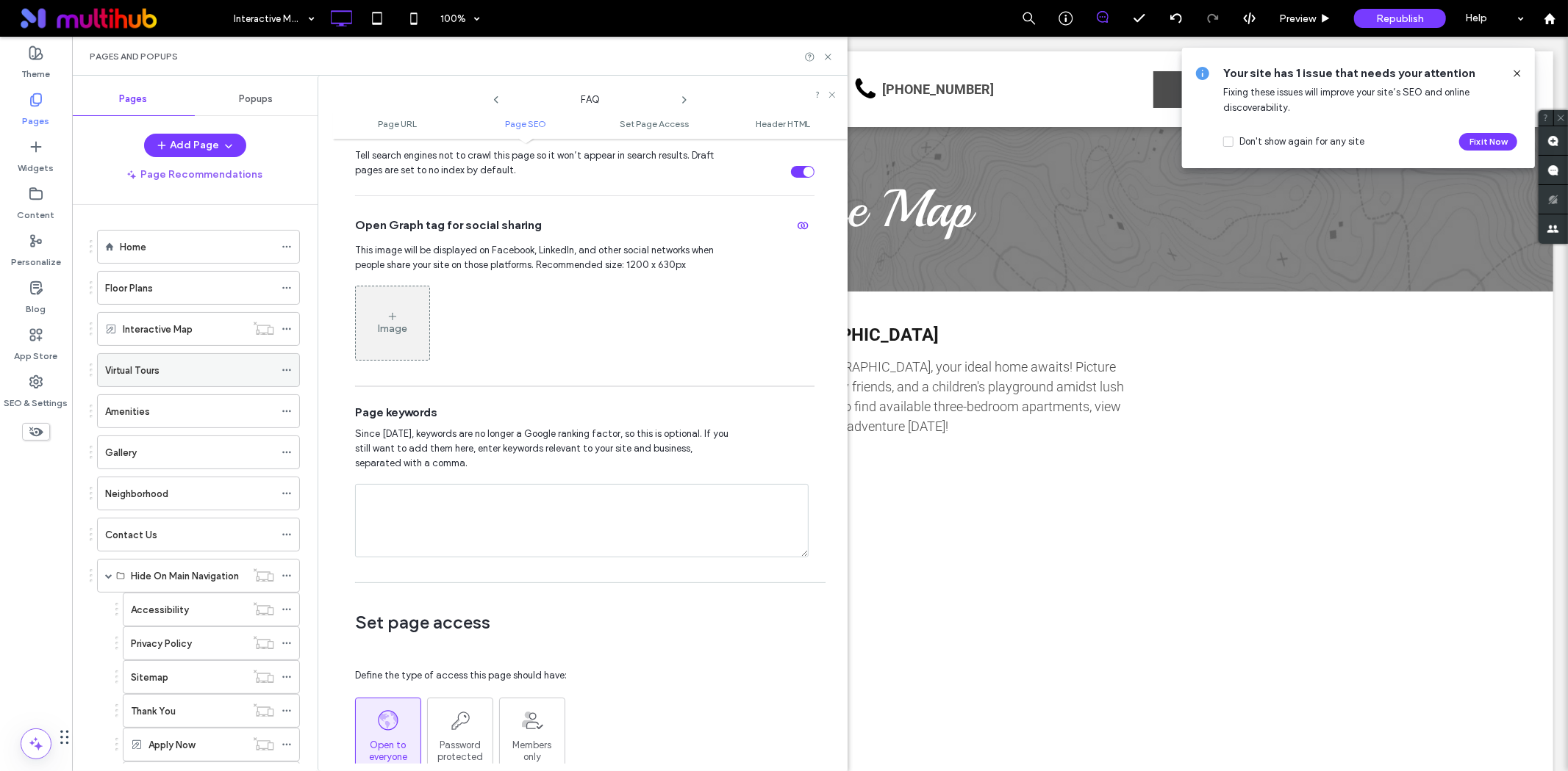
click at [186, 375] on div "Virtual Tours" at bounding box center [190, 371] width 169 height 15
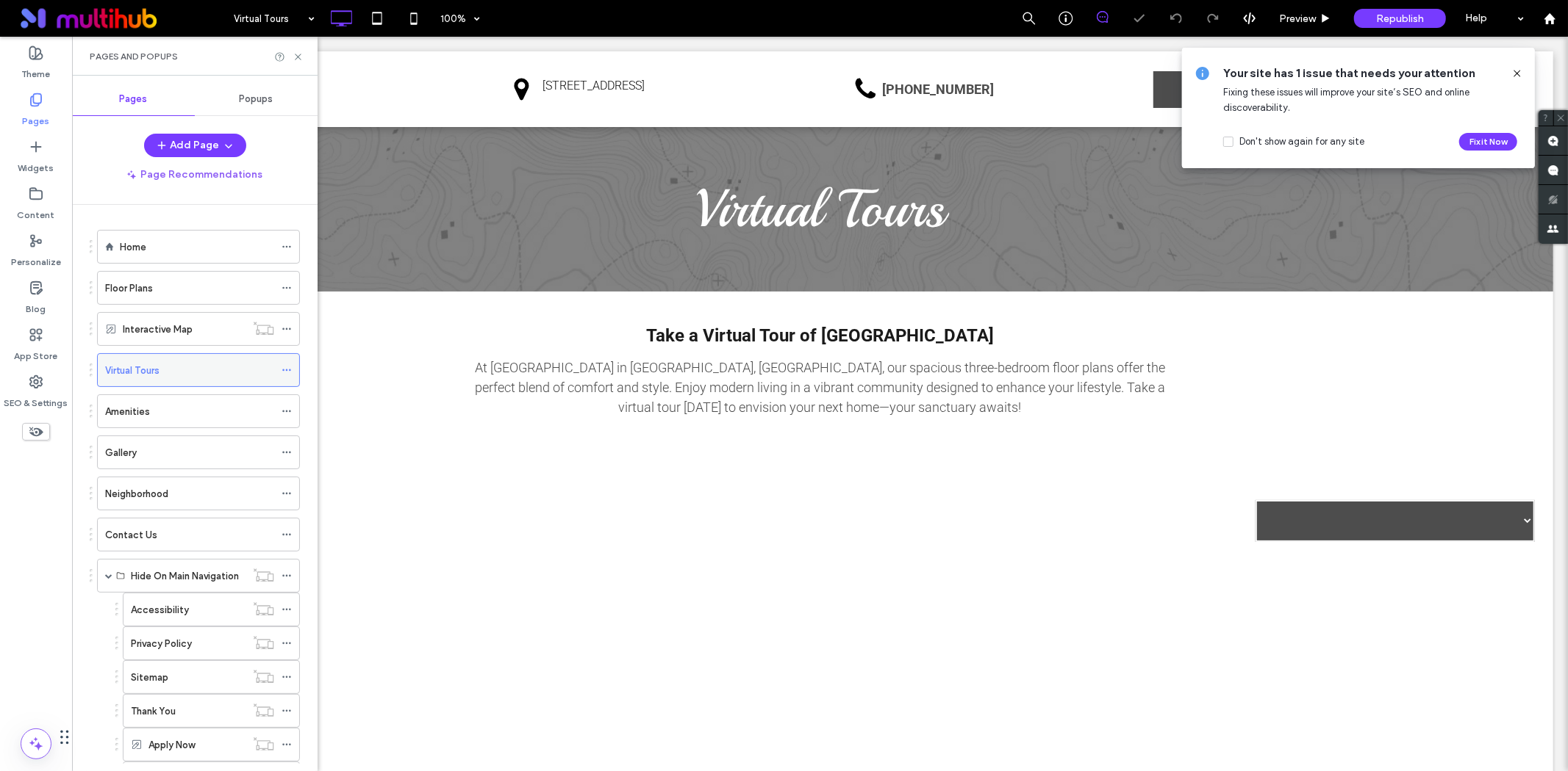
click at [285, 368] on icon at bounding box center [287, 371] width 11 height 11
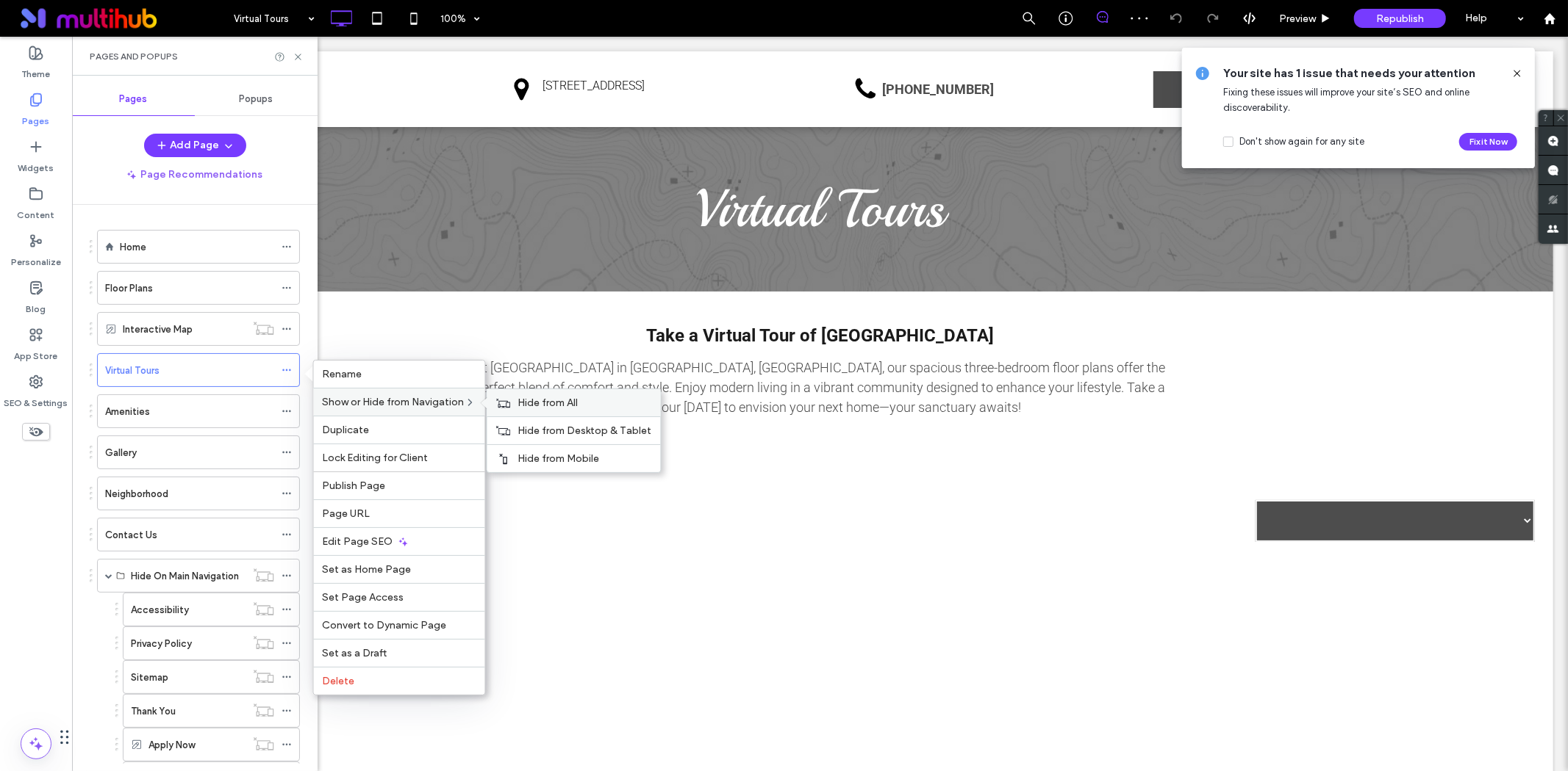
click at [532, 405] on span "Hide from All" at bounding box center [548, 403] width 60 height 12
click at [378, 537] on span "Edit Page SEO" at bounding box center [357, 541] width 71 height 12
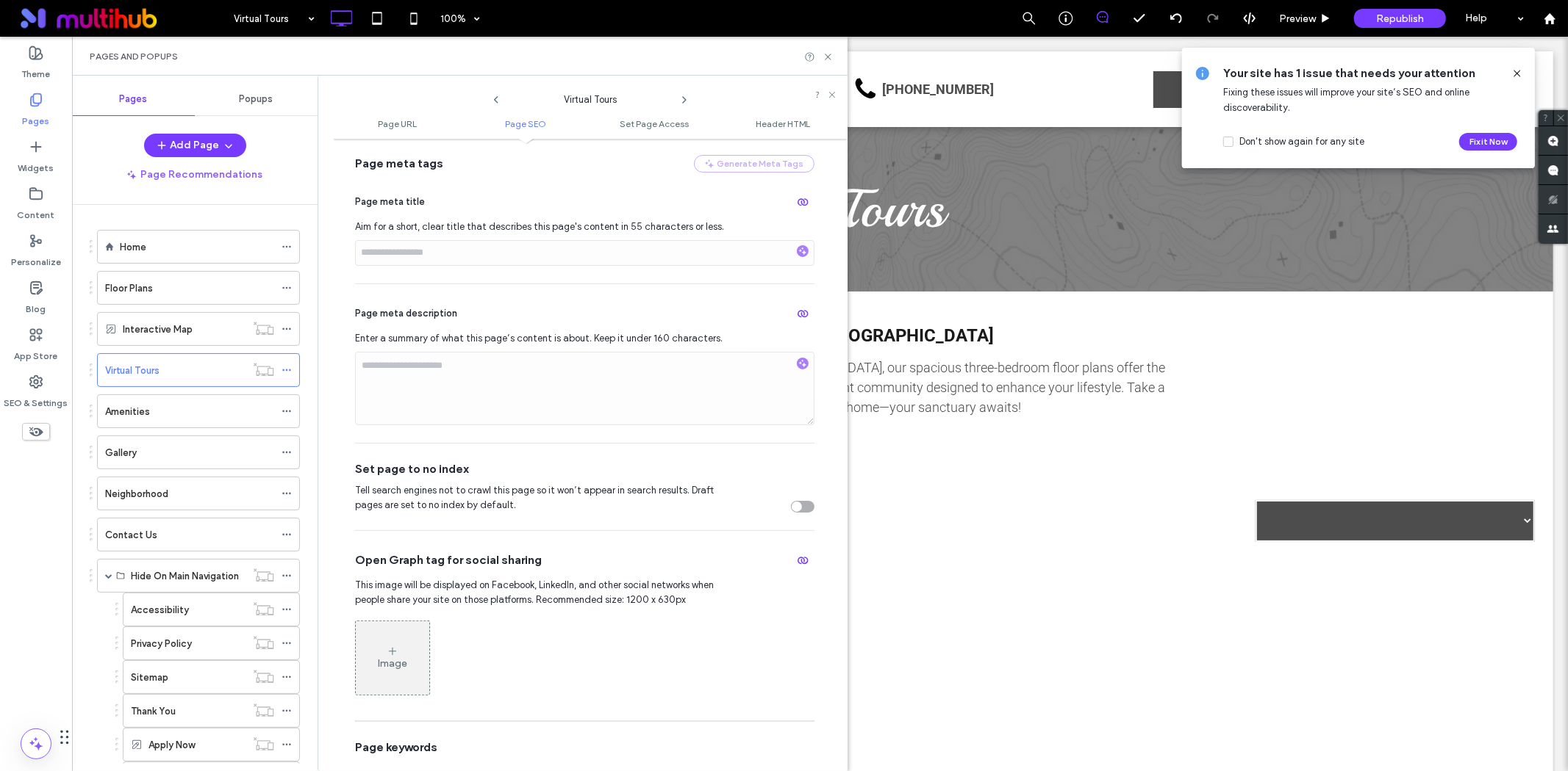
scroll to position [326, 0]
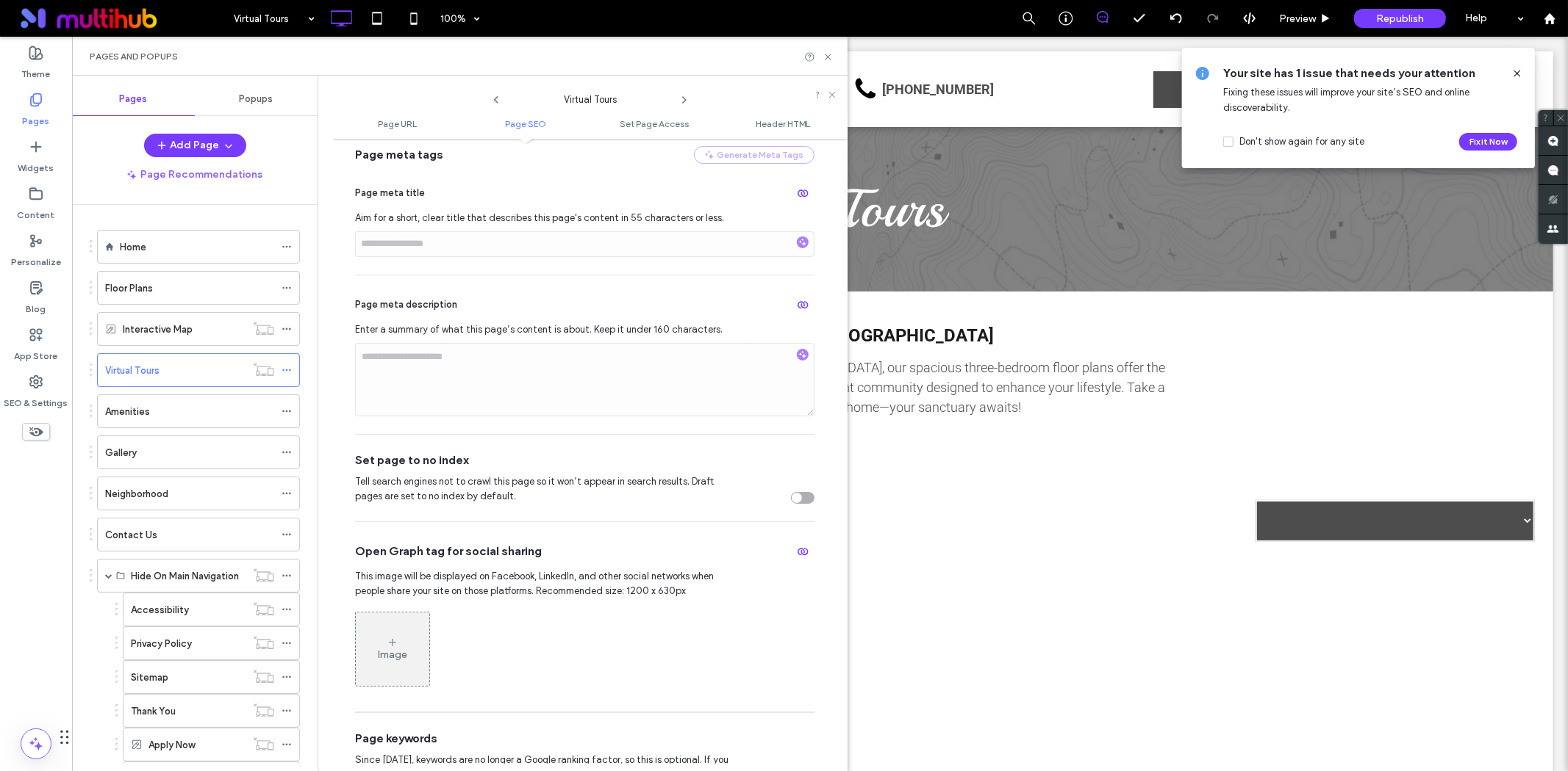
click at [798, 497] on div "toggle" at bounding box center [803, 498] width 24 height 12
click at [291, 370] on use at bounding box center [286, 370] width 8 height 2
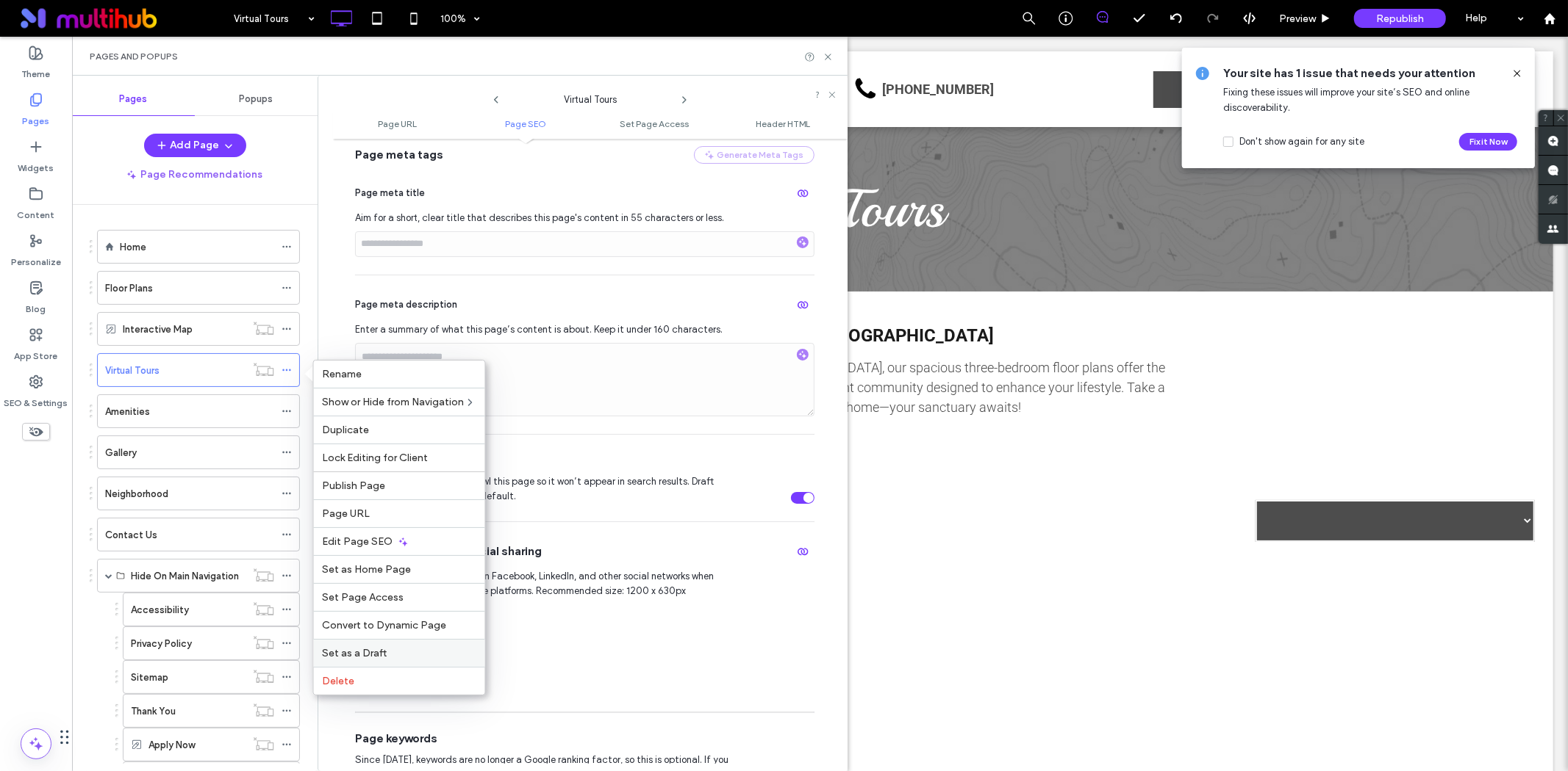
click at [367, 647] on span "Set as a Draft" at bounding box center [354, 653] width 64 height 12
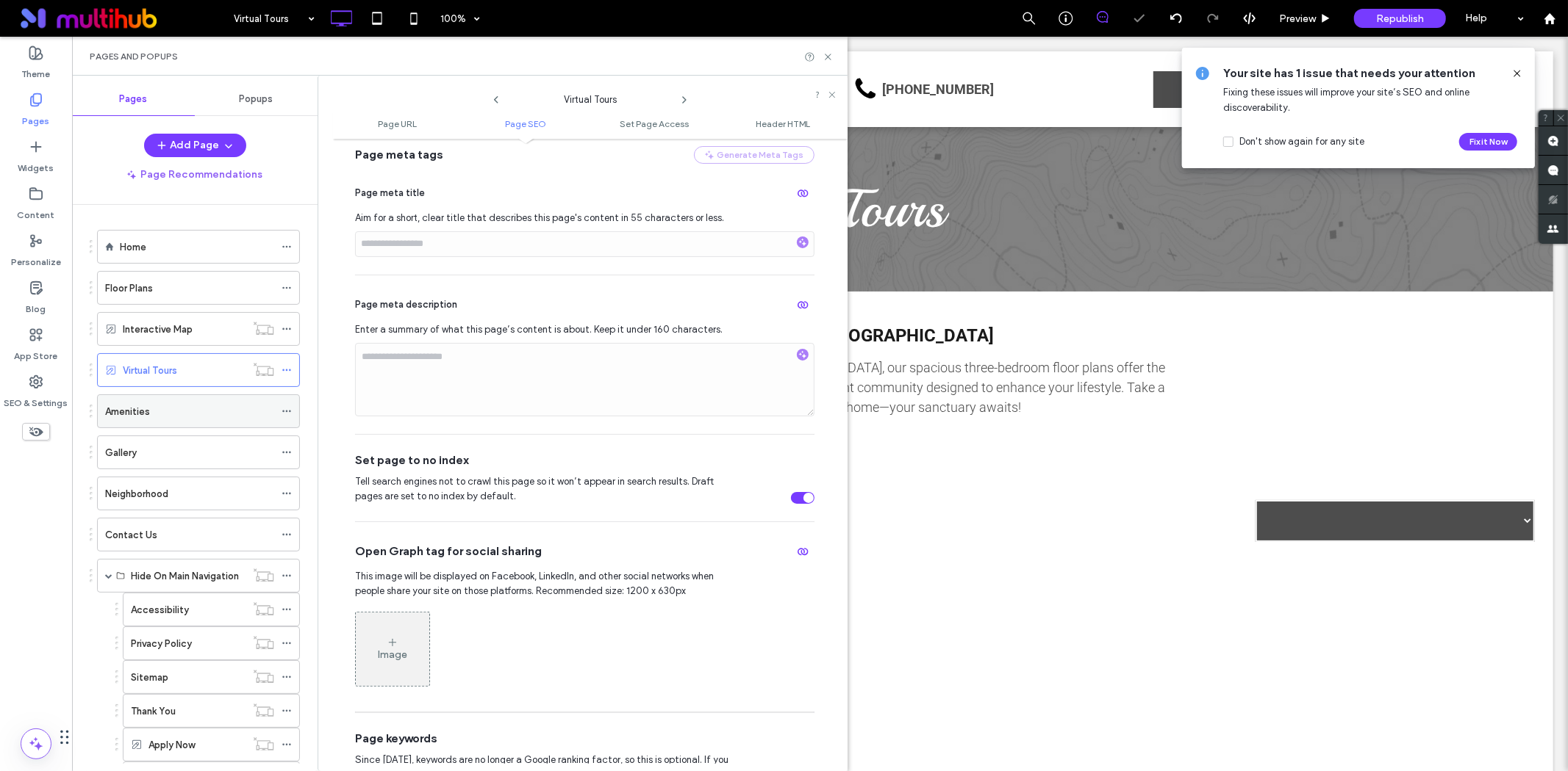
click at [266, 412] on div "Amenities" at bounding box center [190, 412] width 169 height 15
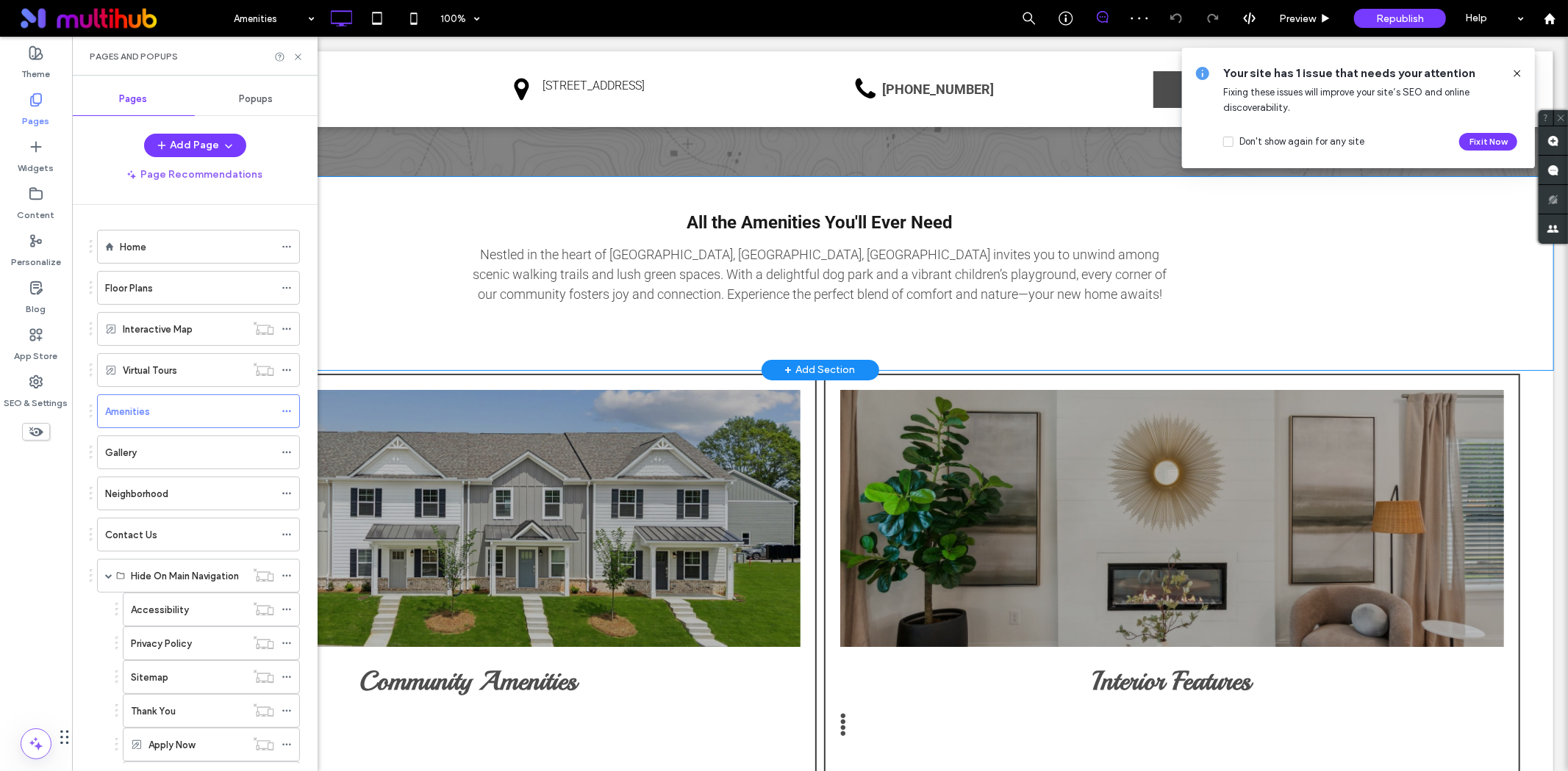
scroll to position [408, 0]
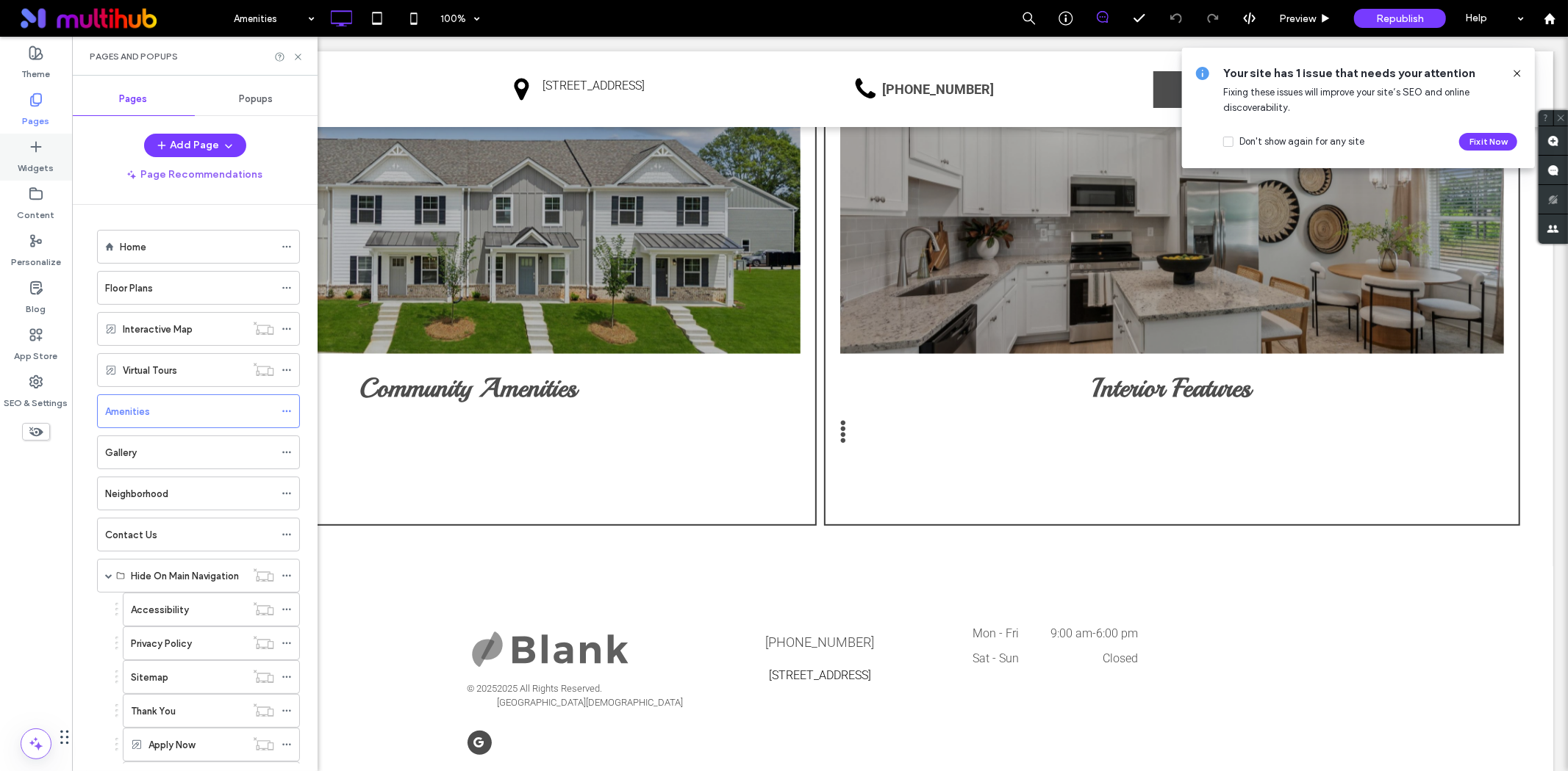
click at [27, 143] on div "Widgets" at bounding box center [36, 157] width 72 height 47
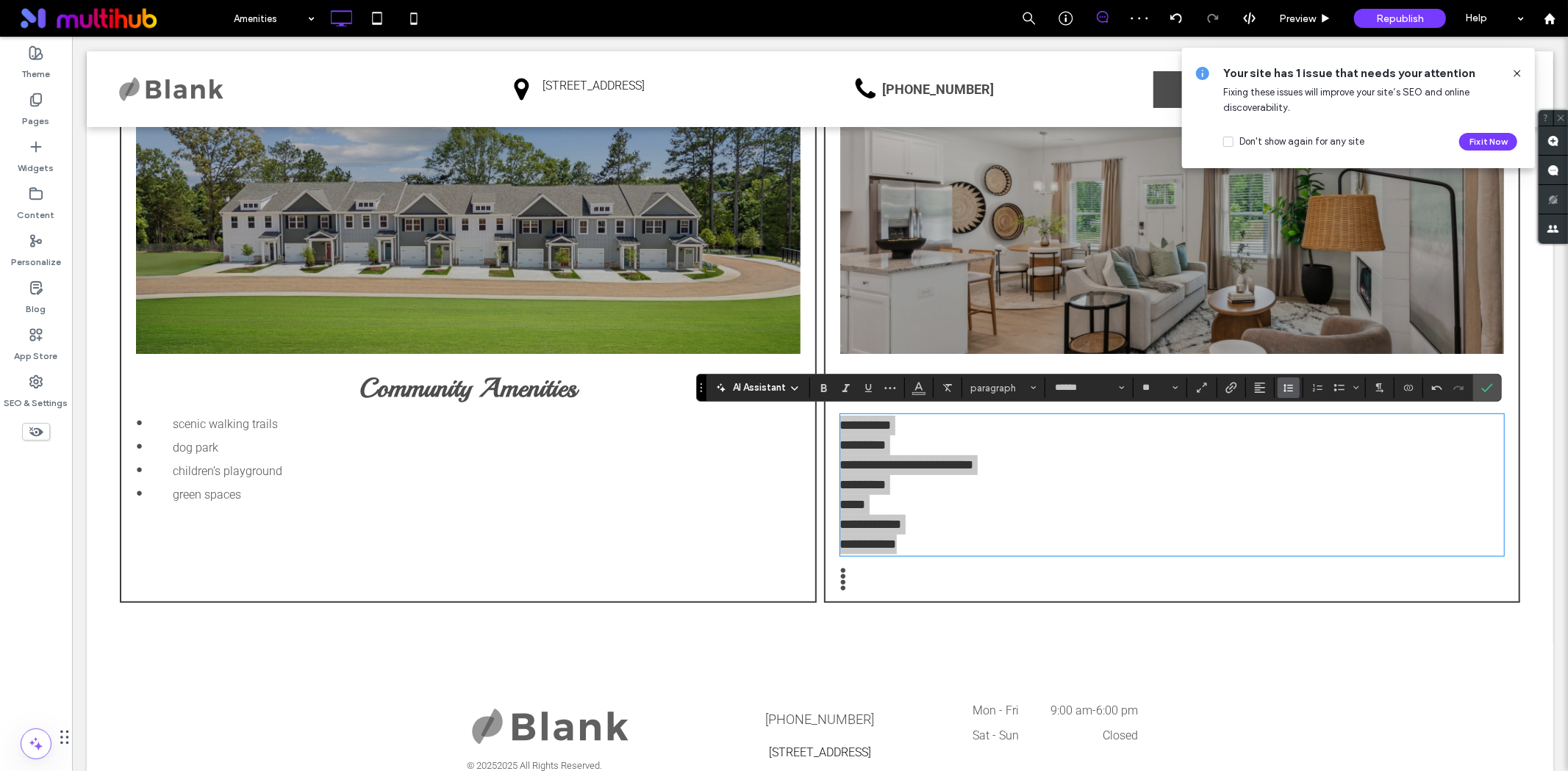
click at [1290, 390] on icon "Line Height" at bounding box center [1289, 388] width 12 height 12
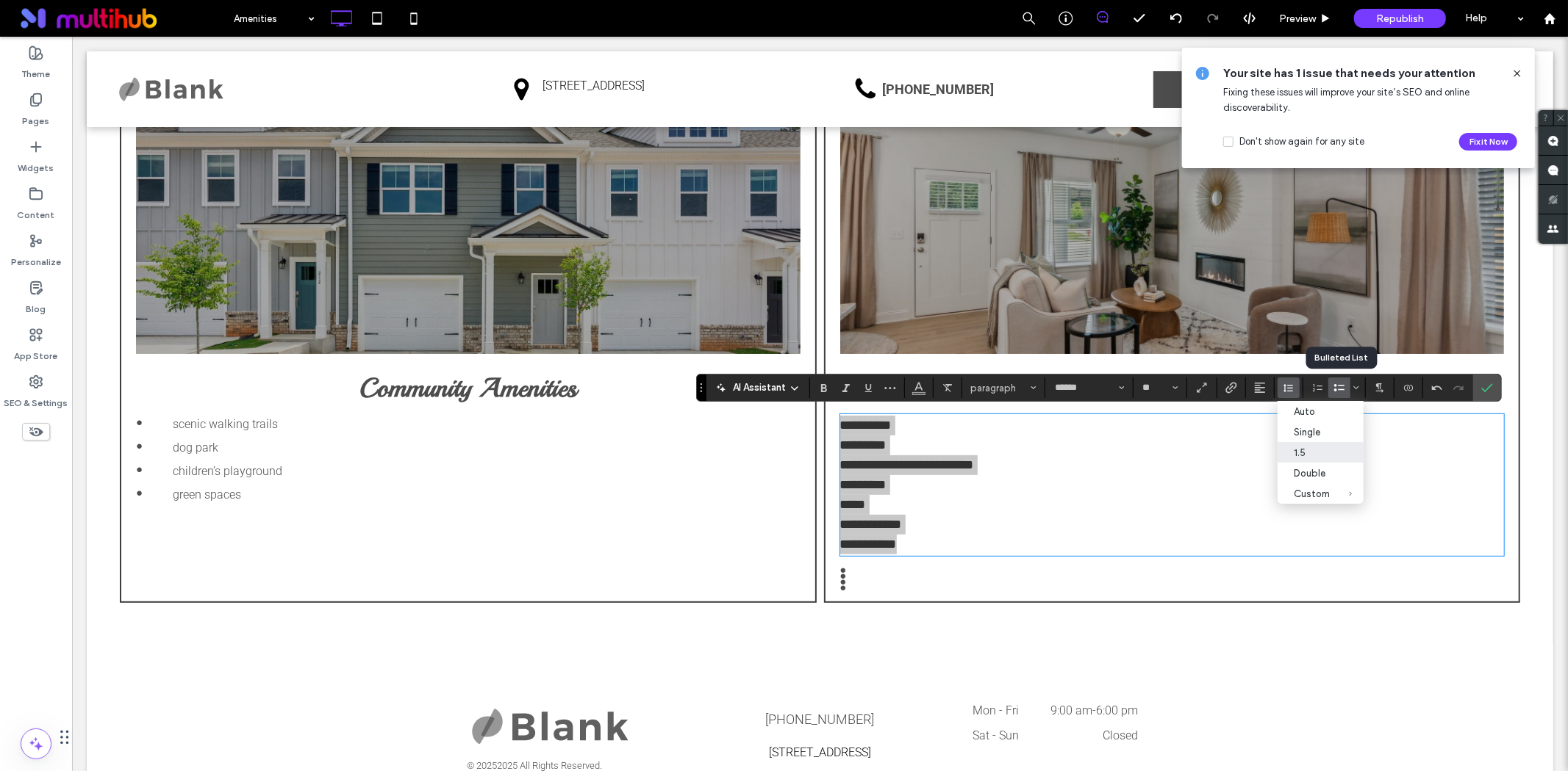
click at [1342, 388] on icon "Bulleted List" at bounding box center [1340, 388] width 12 height 12
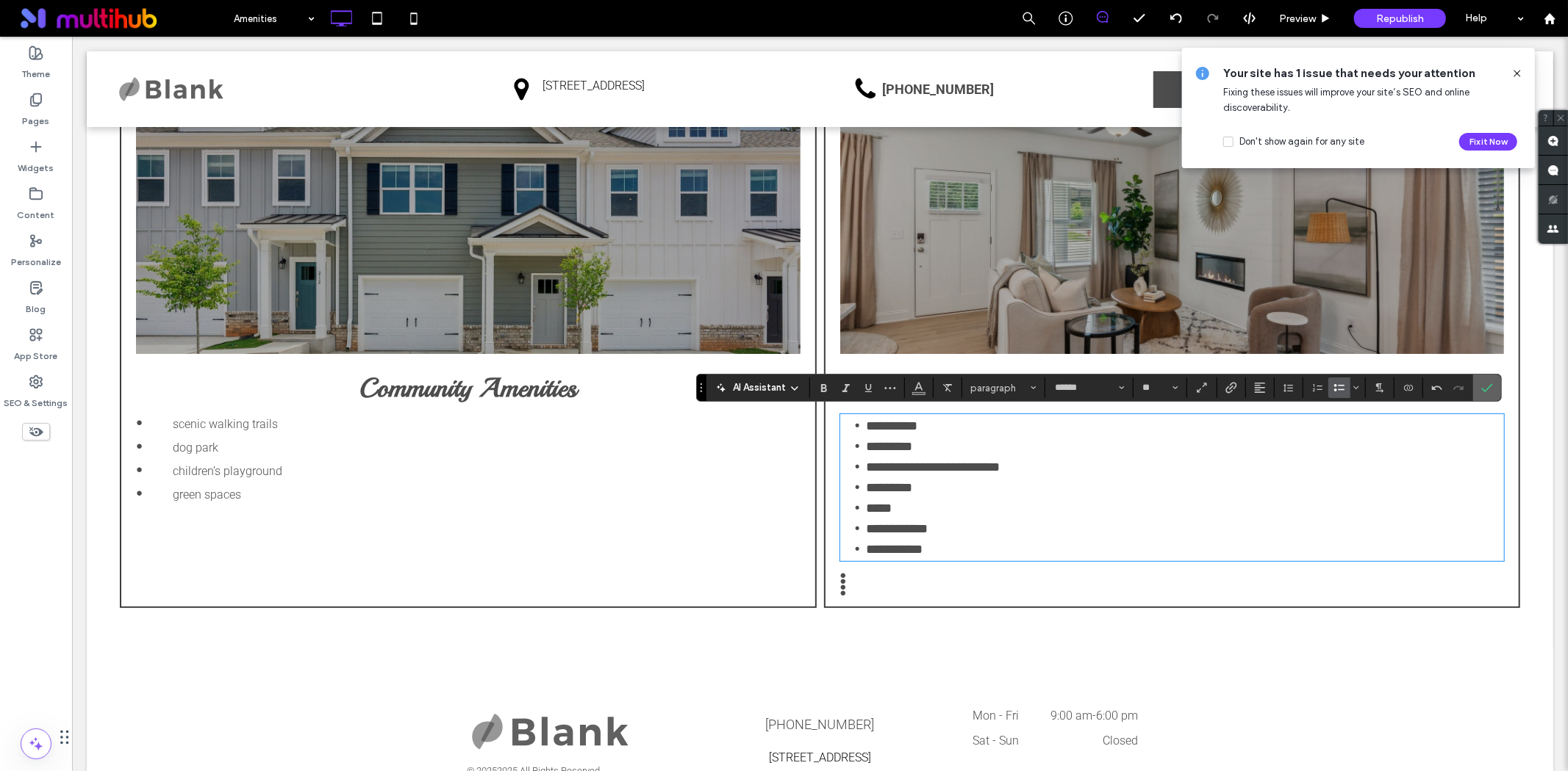
click at [1497, 394] on label "Confirm" at bounding box center [1487, 387] width 22 height 27
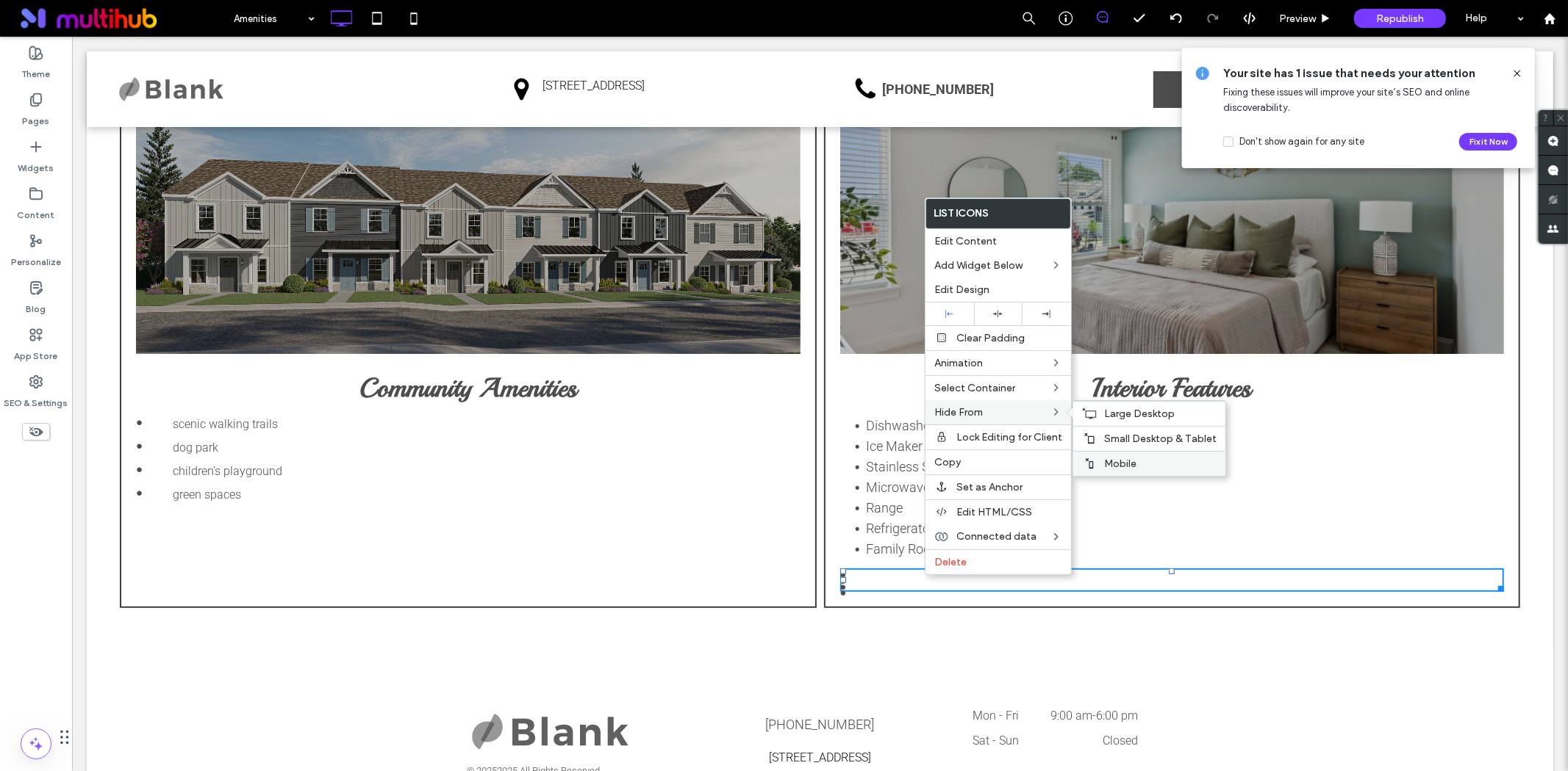
click at [1123, 464] on span "Mobile" at bounding box center [1120, 464] width 33 height 12
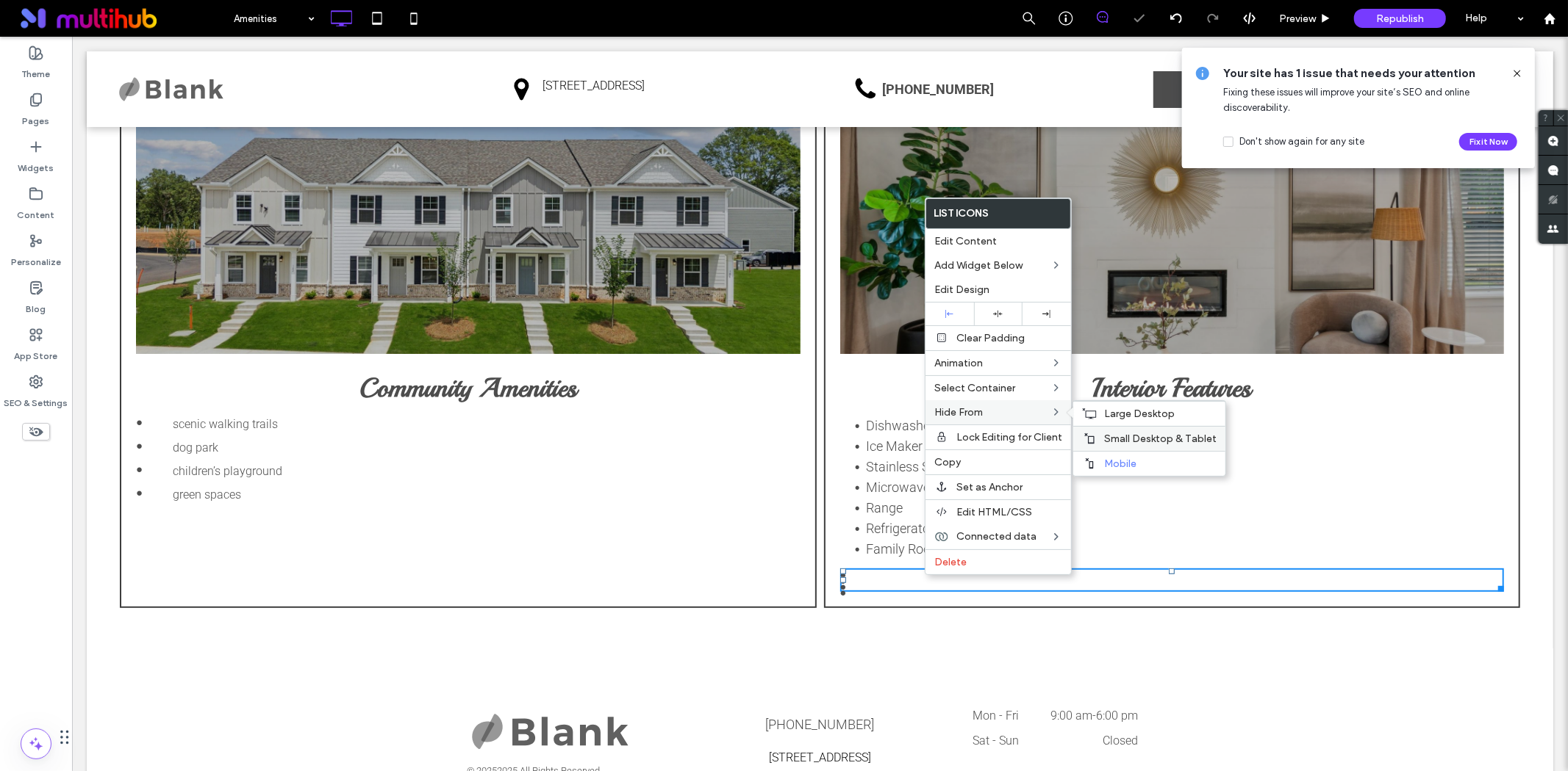
click at [1130, 441] on span "Small Desktop & Tablet" at bounding box center [1160, 439] width 112 height 12
click at [1133, 413] on span "Large Desktop" at bounding box center [1139, 414] width 71 height 12
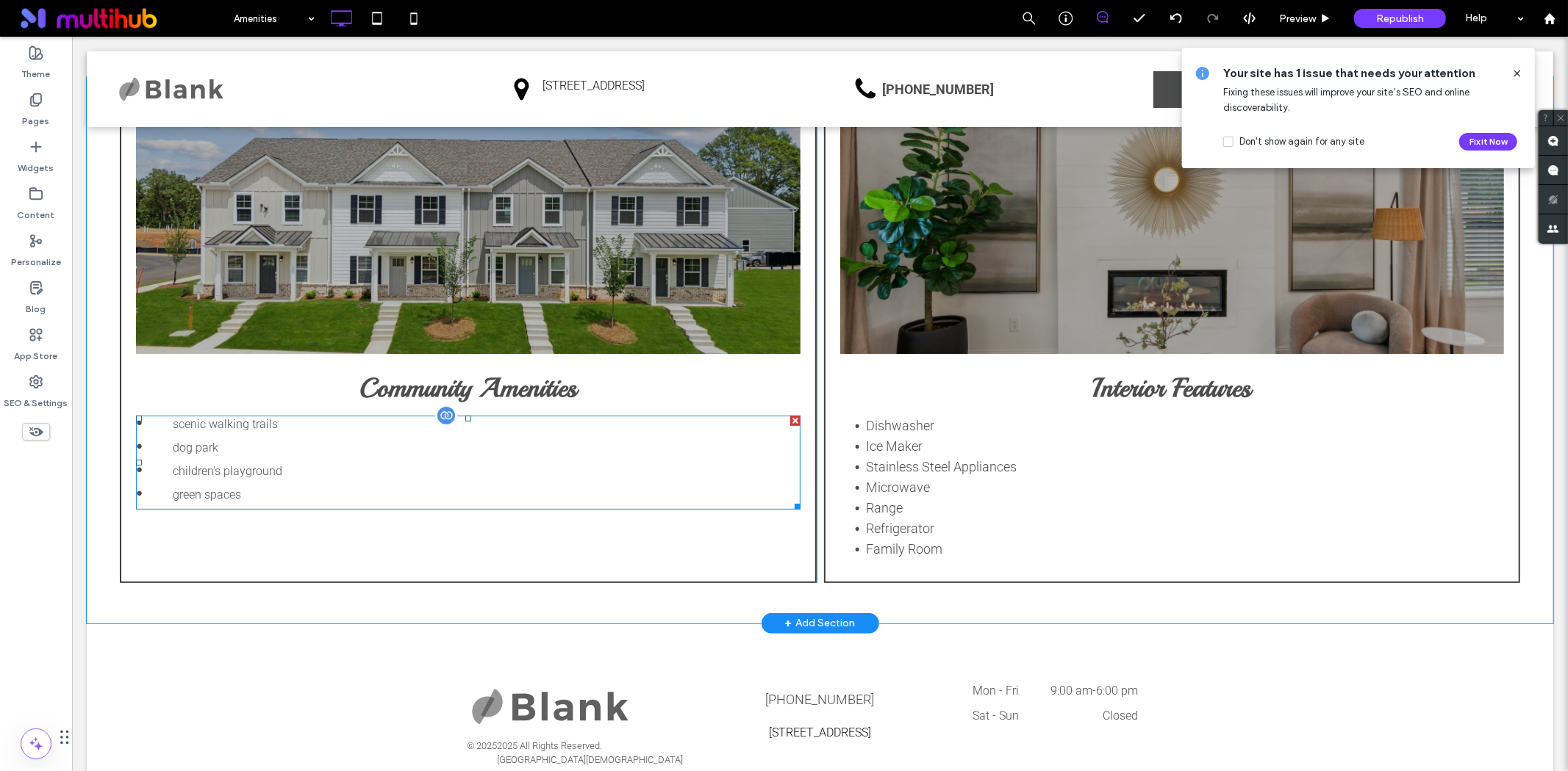
click at [284, 489] on span at bounding box center [467, 462] width 665 height 94
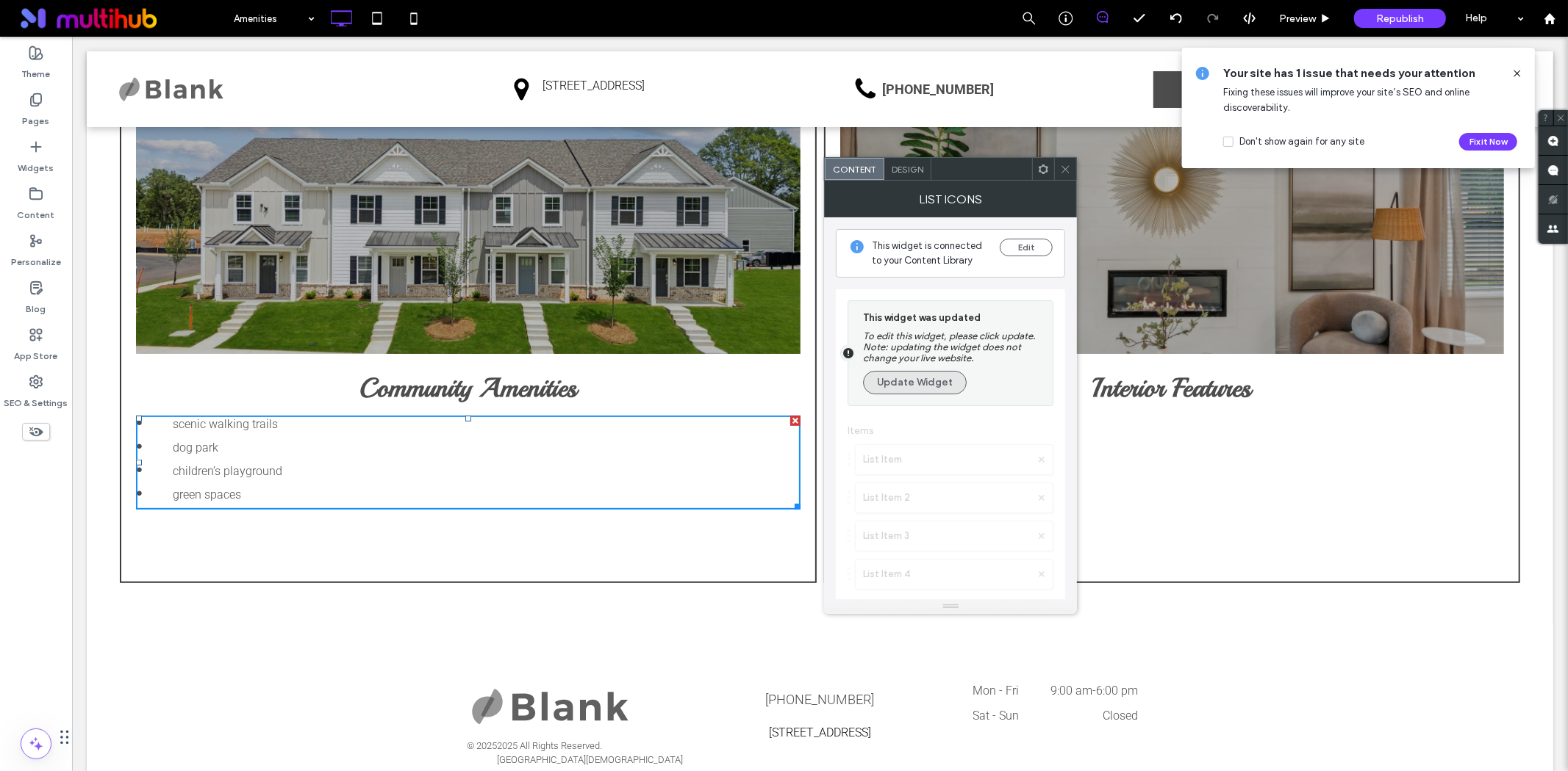
click at [936, 392] on button "Update Widget" at bounding box center [915, 382] width 104 height 24
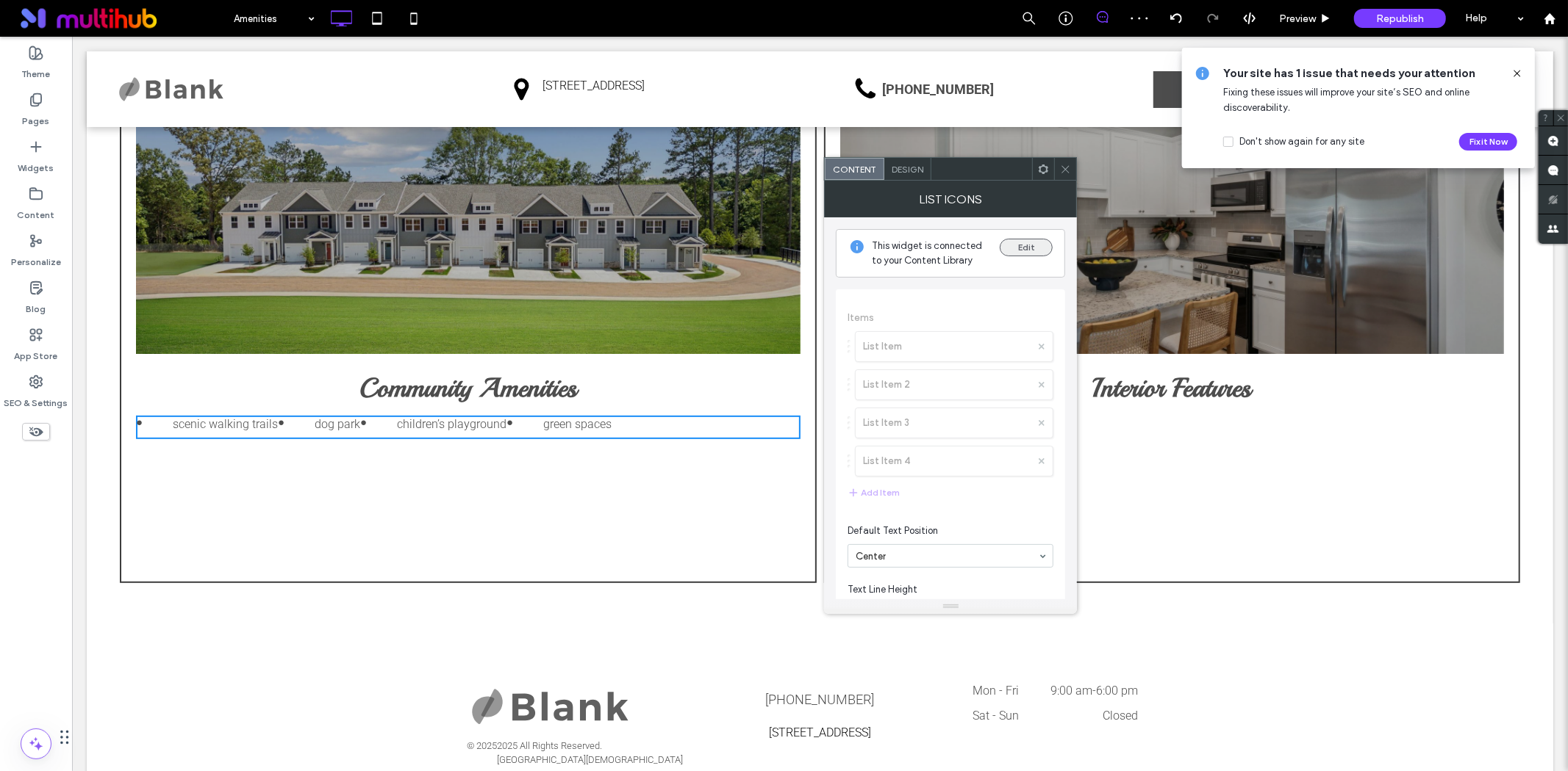
click at [1031, 247] on button "Edit" at bounding box center [1026, 247] width 53 height 17
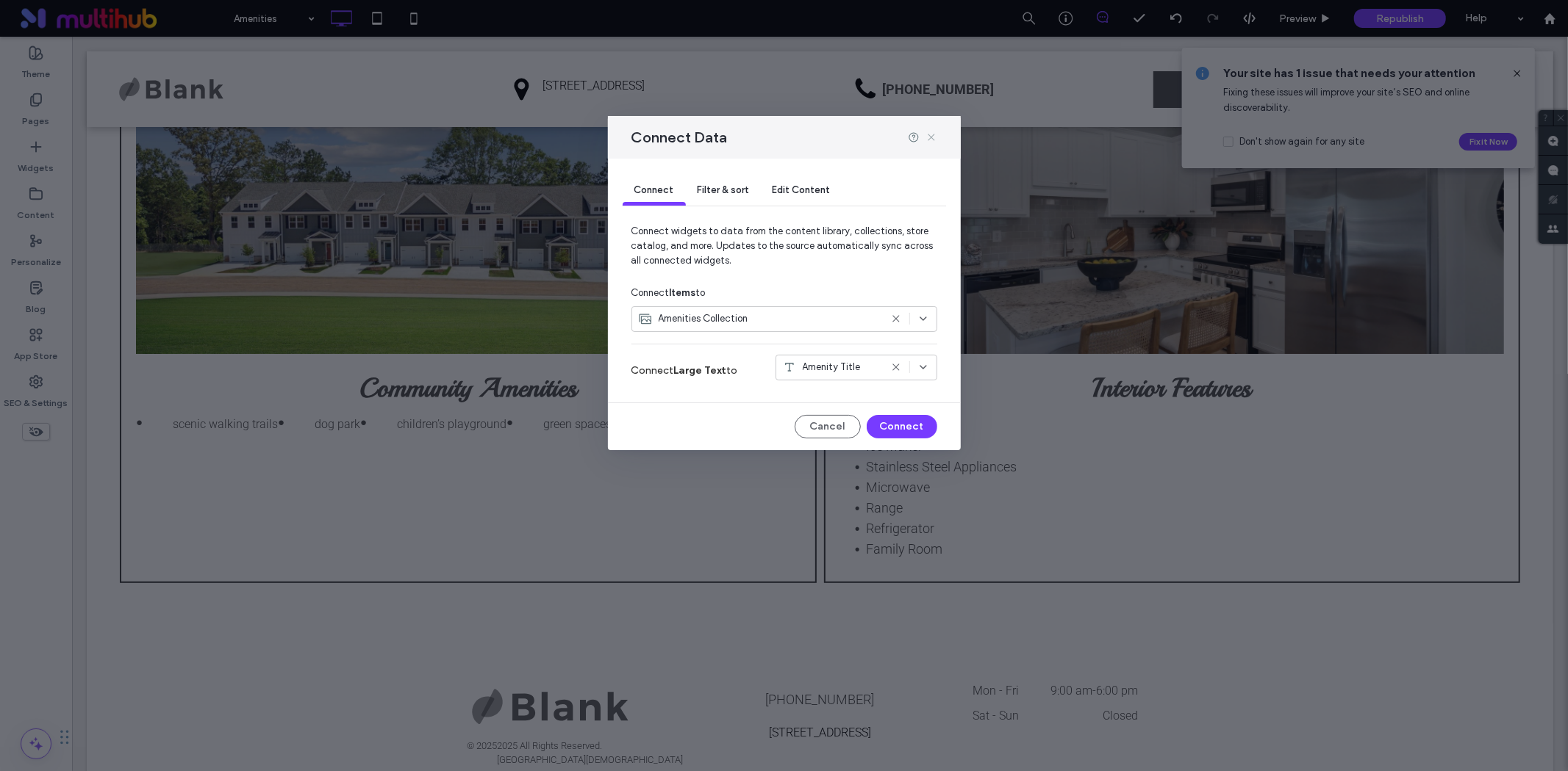
drag, startPoint x: 934, startPoint y: 136, endPoint x: 168, endPoint y: 248, distance: 774.1
click at [934, 136] on icon at bounding box center [932, 137] width 12 height 12
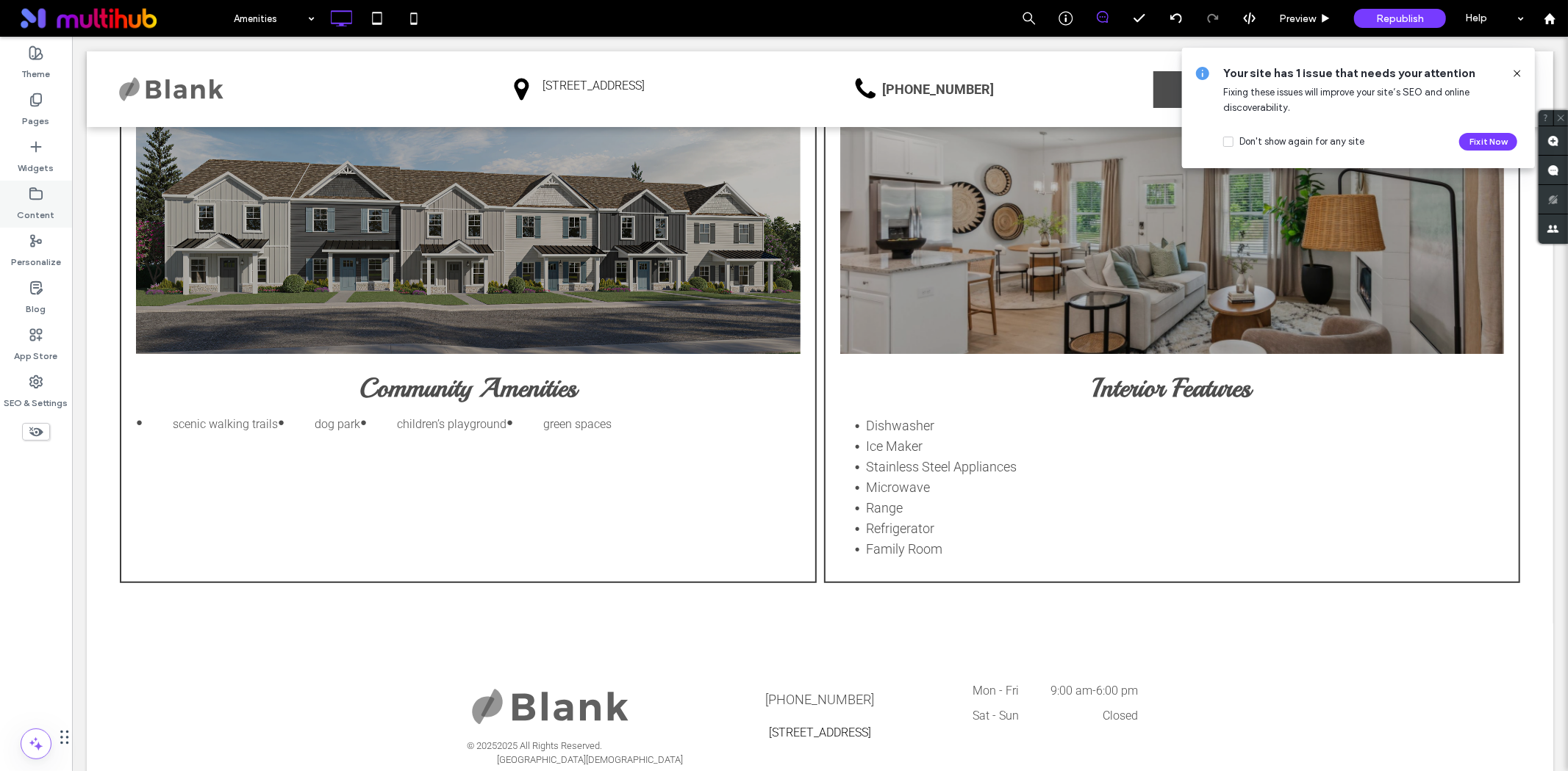
click at [33, 208] on label "Content" at bounding box center [36, 211] width 37 height 20
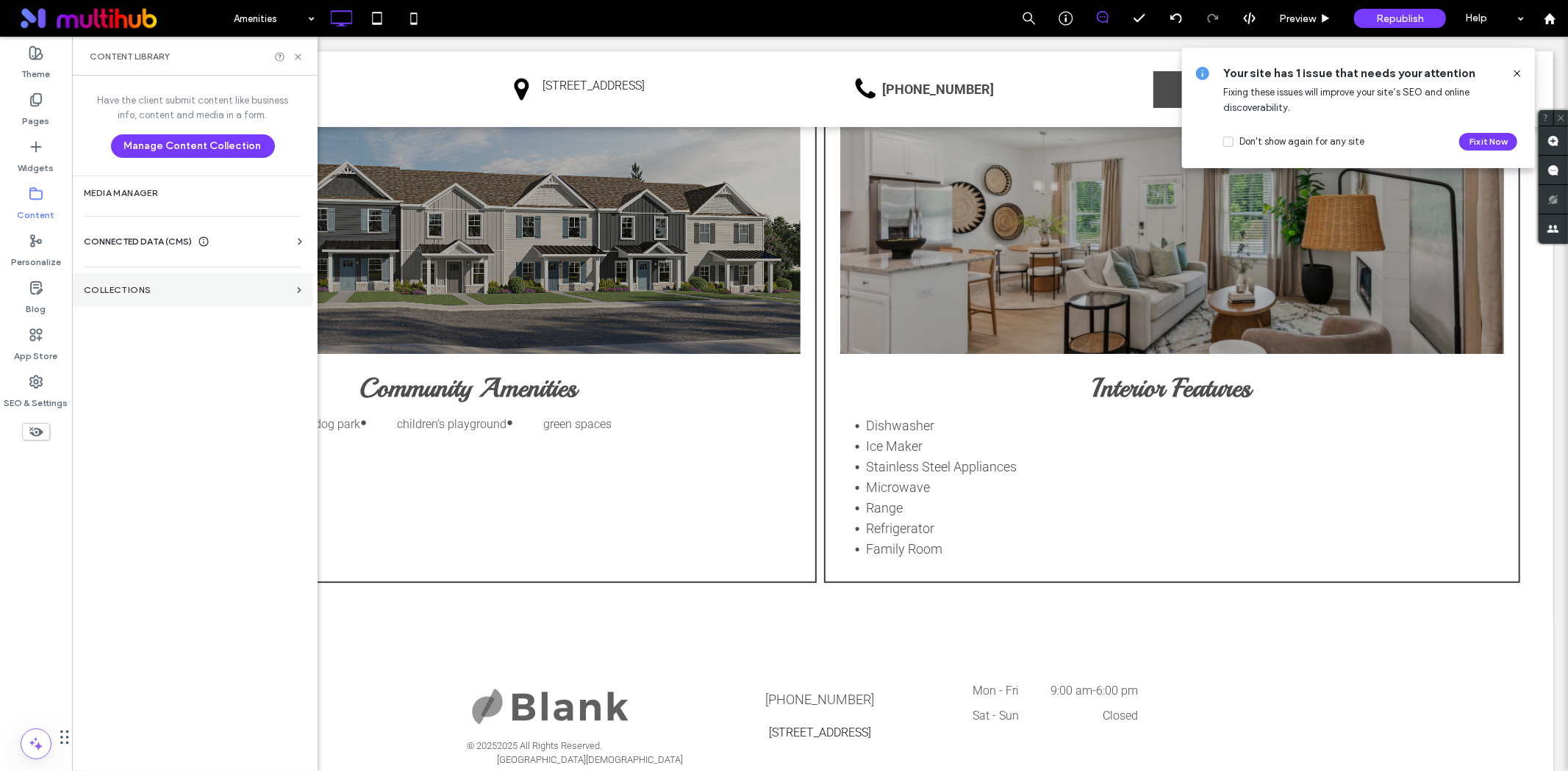
click at [130, 292] on label "Collections" at bounding box center [187, 290] width 207 height 11
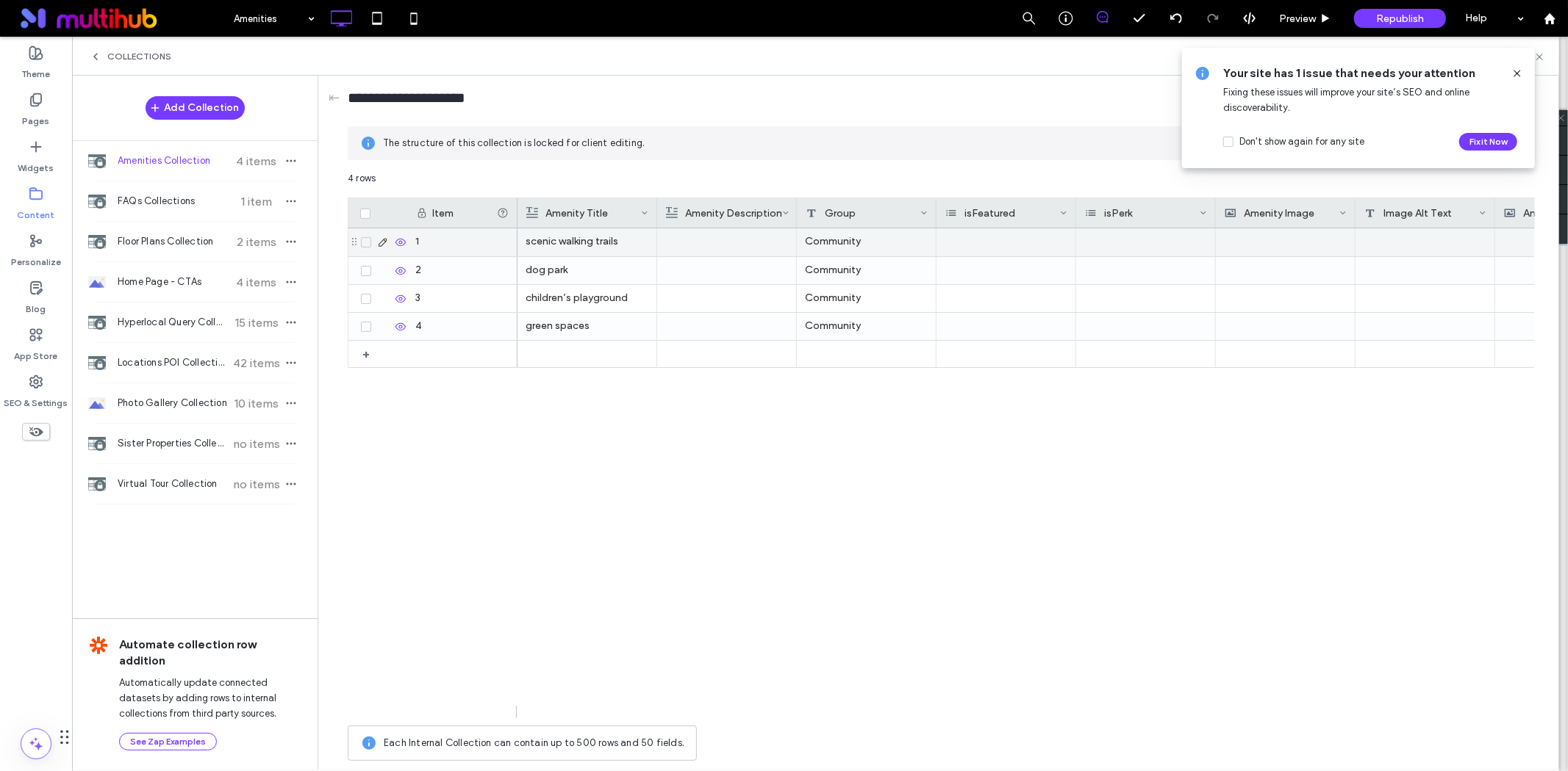
click at [586, 246] on div "scenic walking trails" at bounding box center [587, 241] width 123 height 27
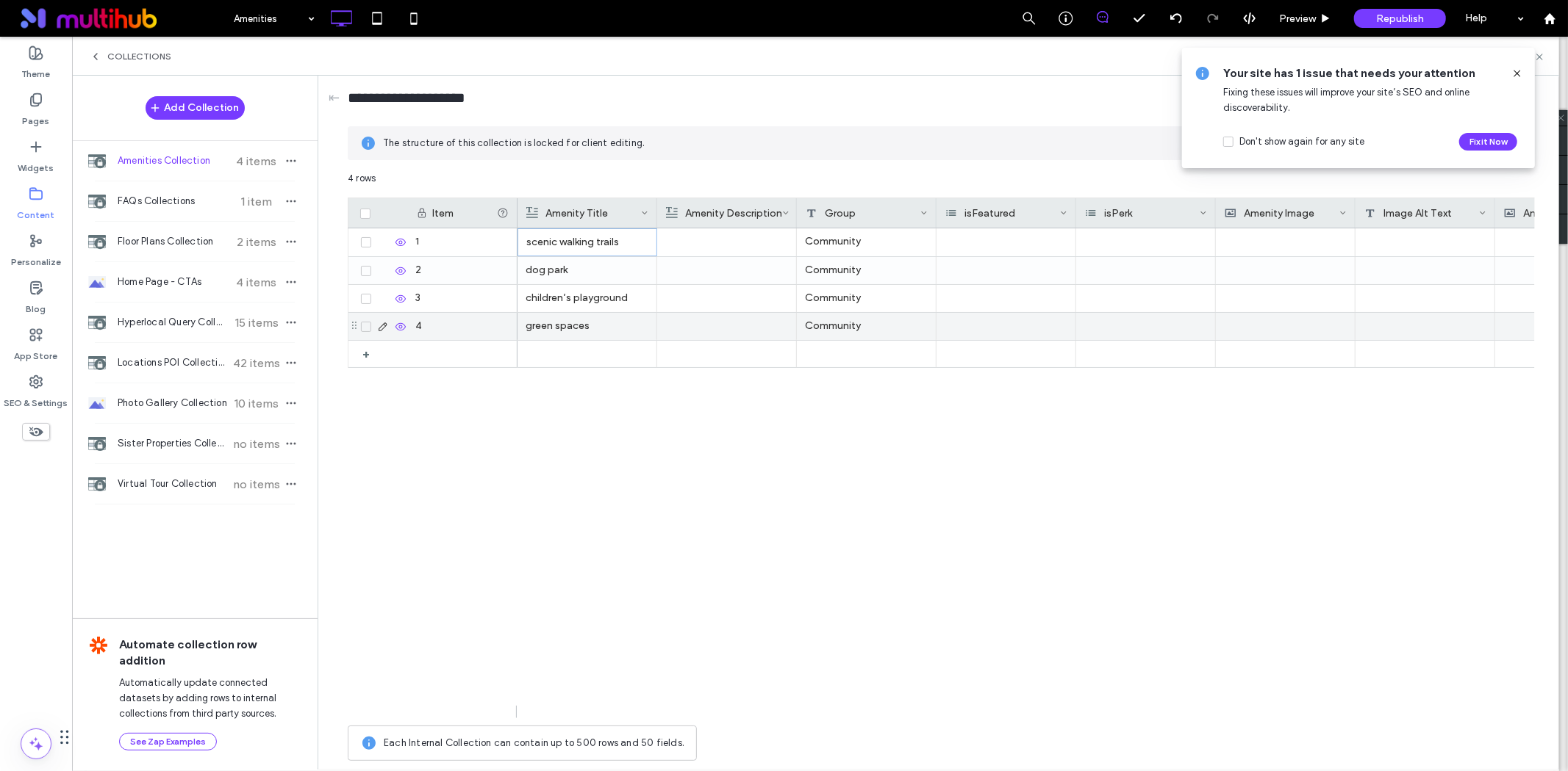
click at [599, 321] on div "green spaces" at bounding box center [587, 326] width 123 height 27
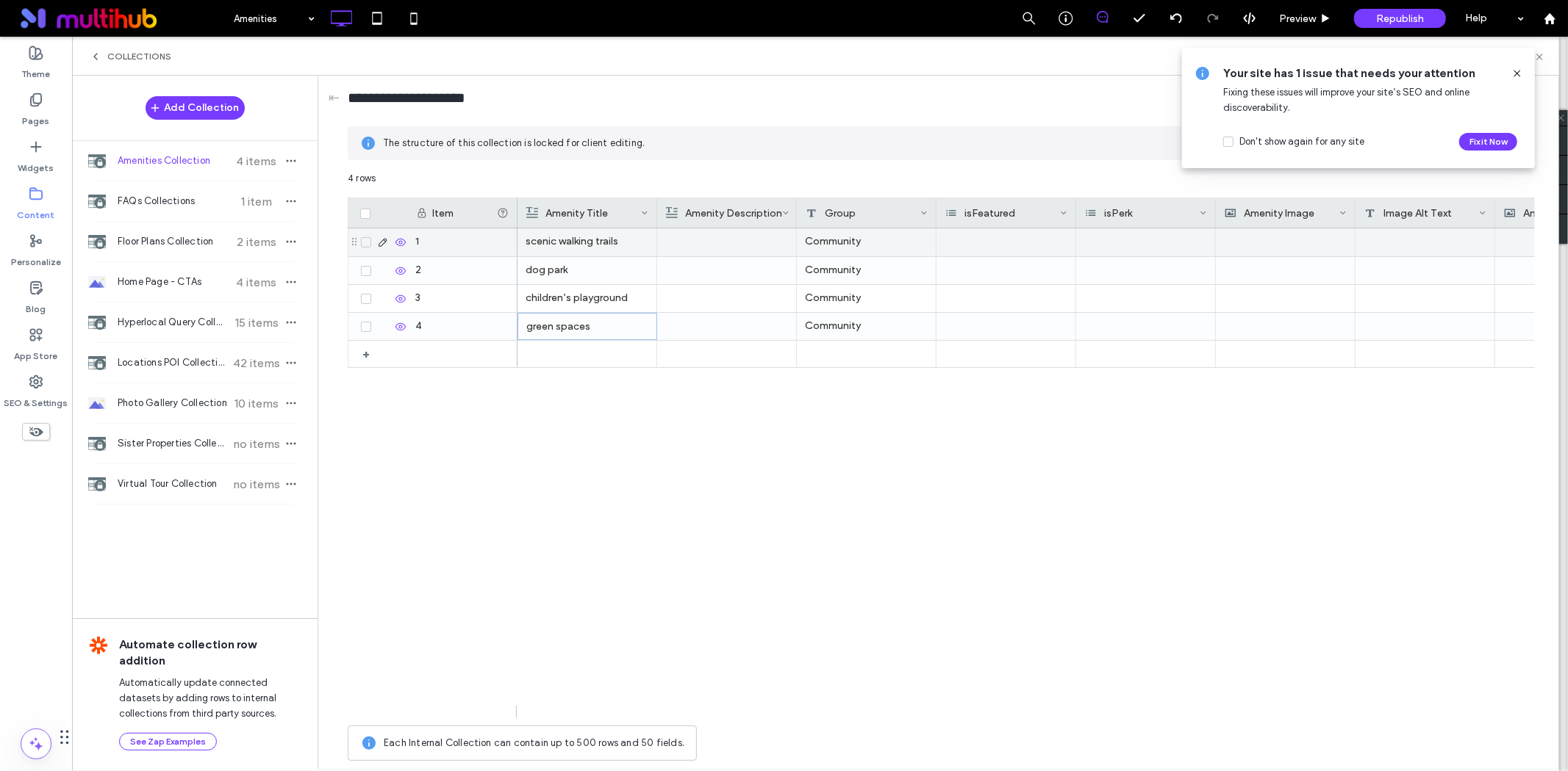
click at [589, 245] on div "scenic walking trails" at bounding box center [587, 241] width 123 height 27
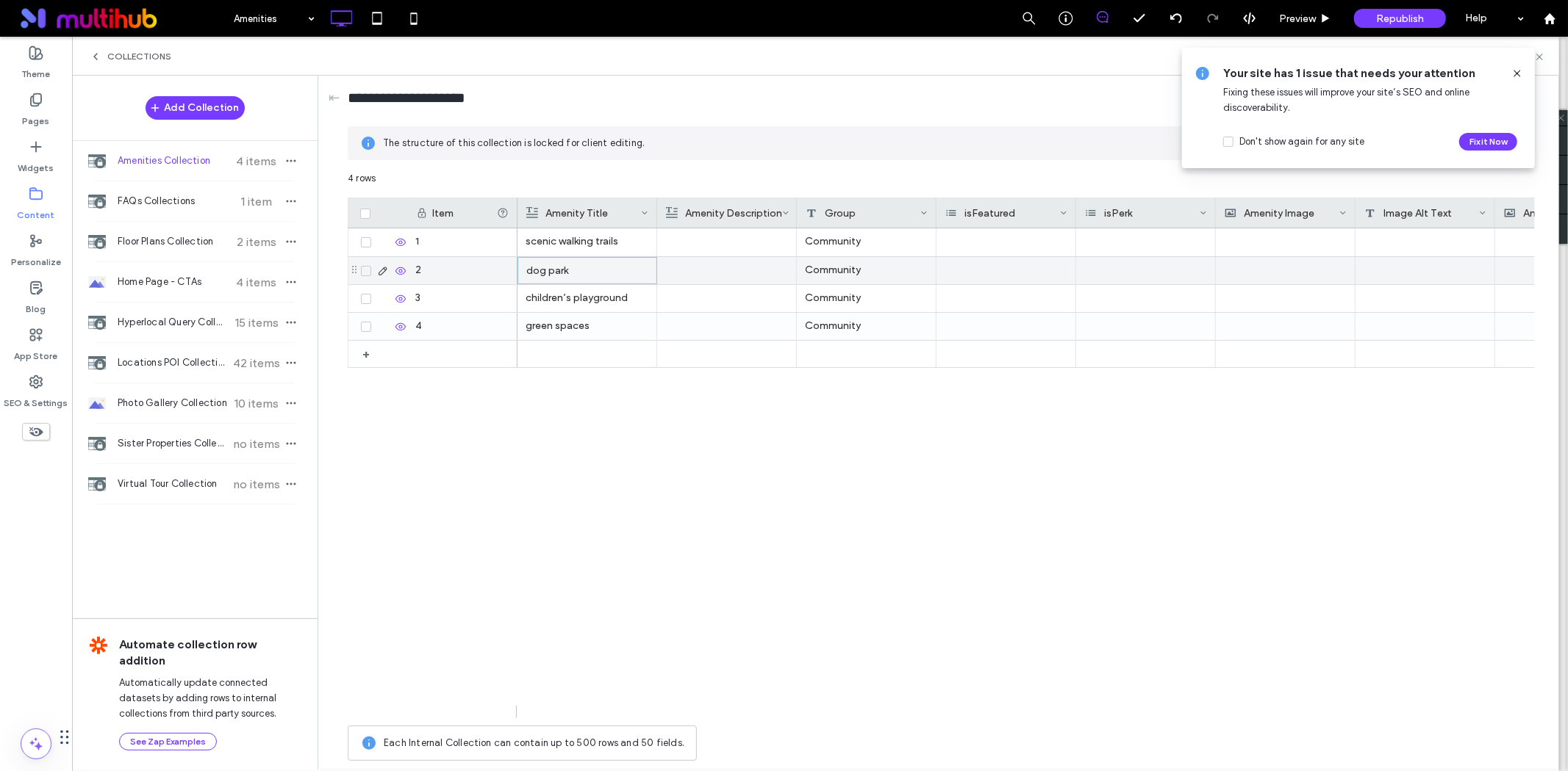
click at [551, 268] on div "dog park" at bounding box center [587, 271] width 122 height 27
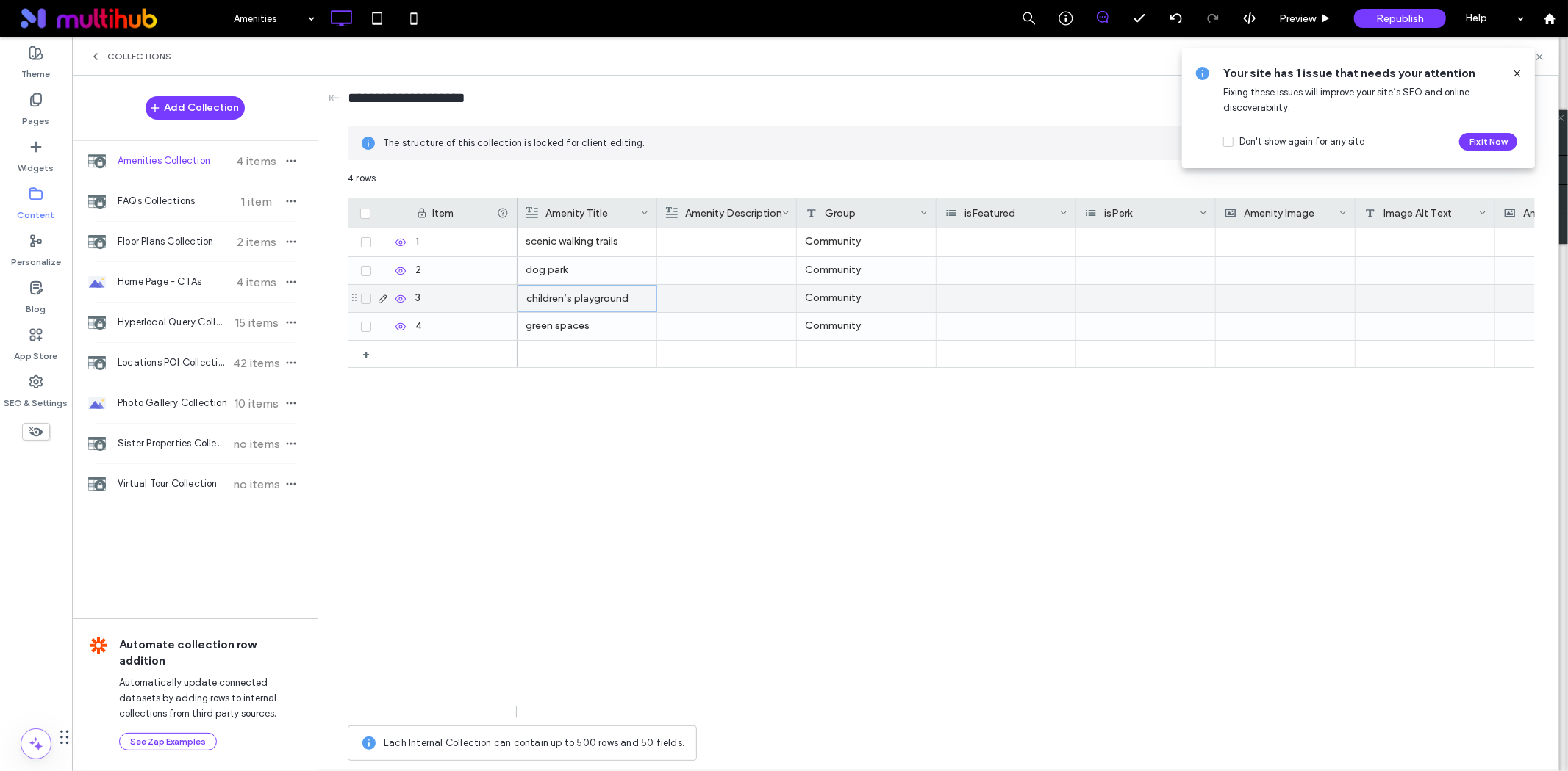
click at [601, 296] on div "children’s playground" at bounding box center [587, 299] width 122 height 27
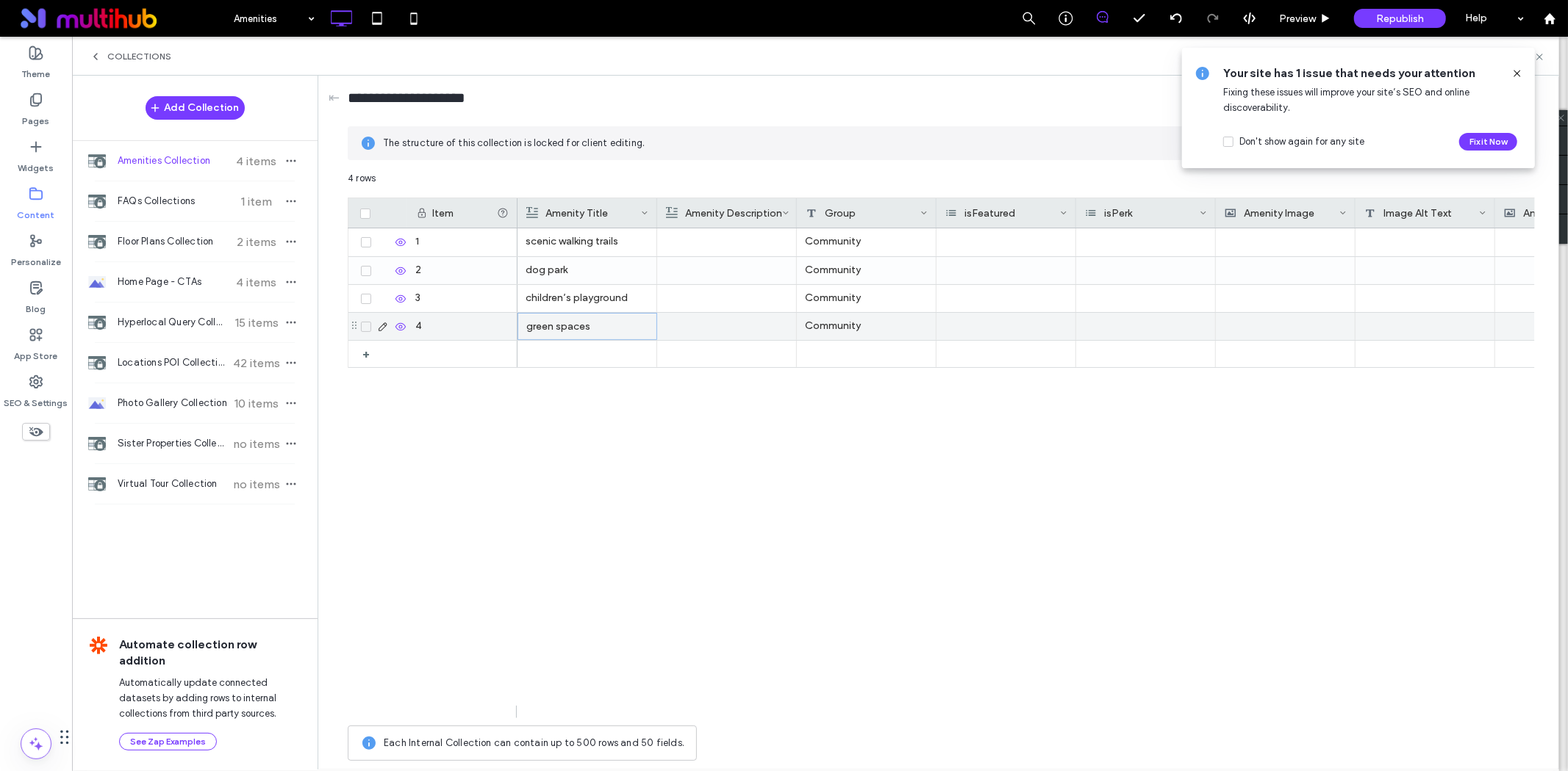
click at [564, 328] on div "green spaces" at bounding box center [587, 327] width 122 height 27
click at [1526, 76] on div "Your site has 1 issue that needs your attention Fixing these issues will improv…" at bounding box center [1358, 108] width 353 height 121
drag, startPoint x: 1517, startPoint y: 74, endPoint x: 1544, endPoint y: 58, distance: 31.4
click at [1525, 71] on div "Your site has 1 issue that needs your attention Fixing these issues will improv…" at bounding box center [1358, 108] width 353 height 121
drag, startPoint x: 1519, startPoint y: 72, endPoint x: 1541, endPoint y: 64, distance: 23.4
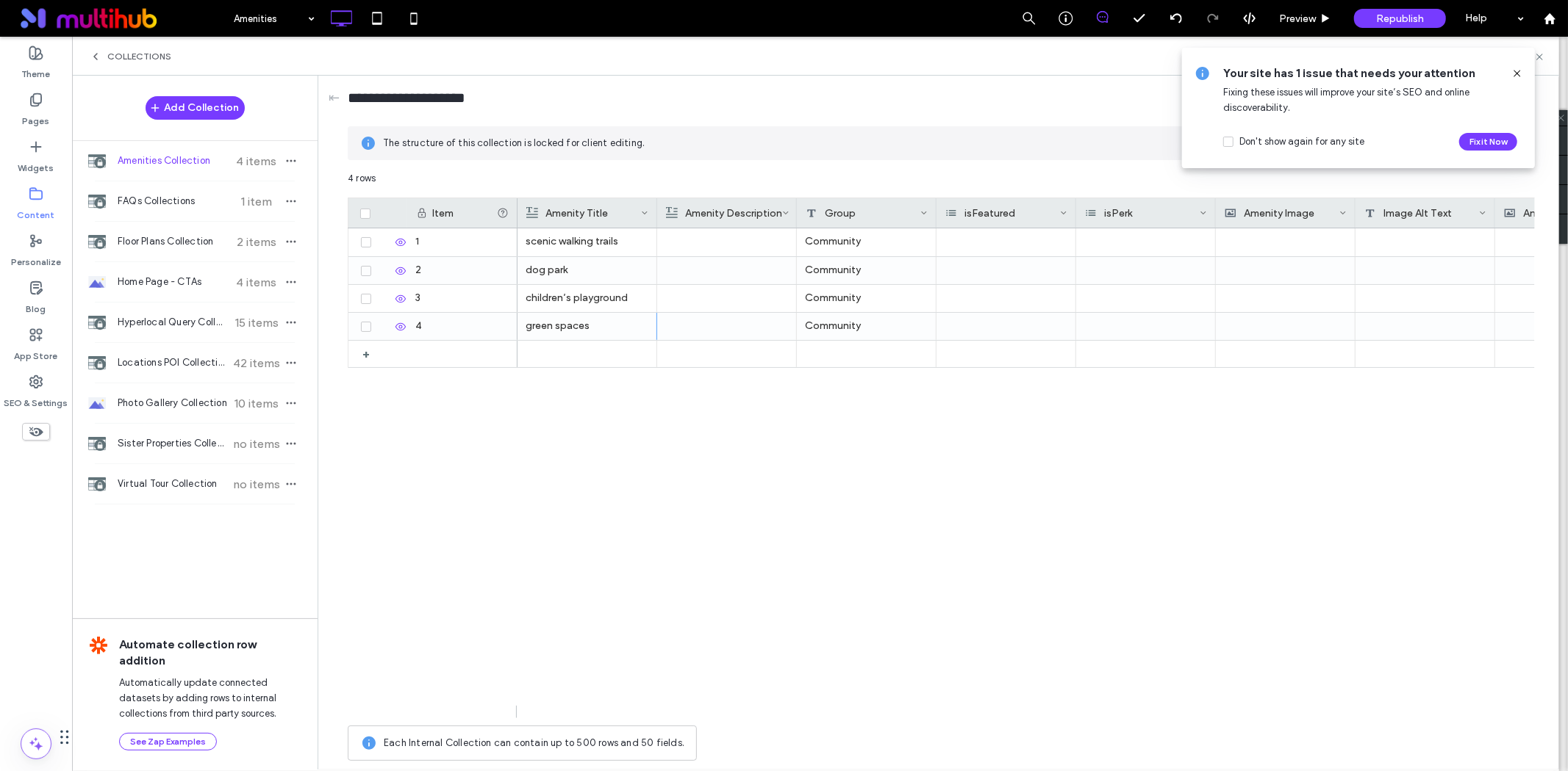
click at [1519, 72] on icon at bounding box center [1517, 74] width 12 height 12
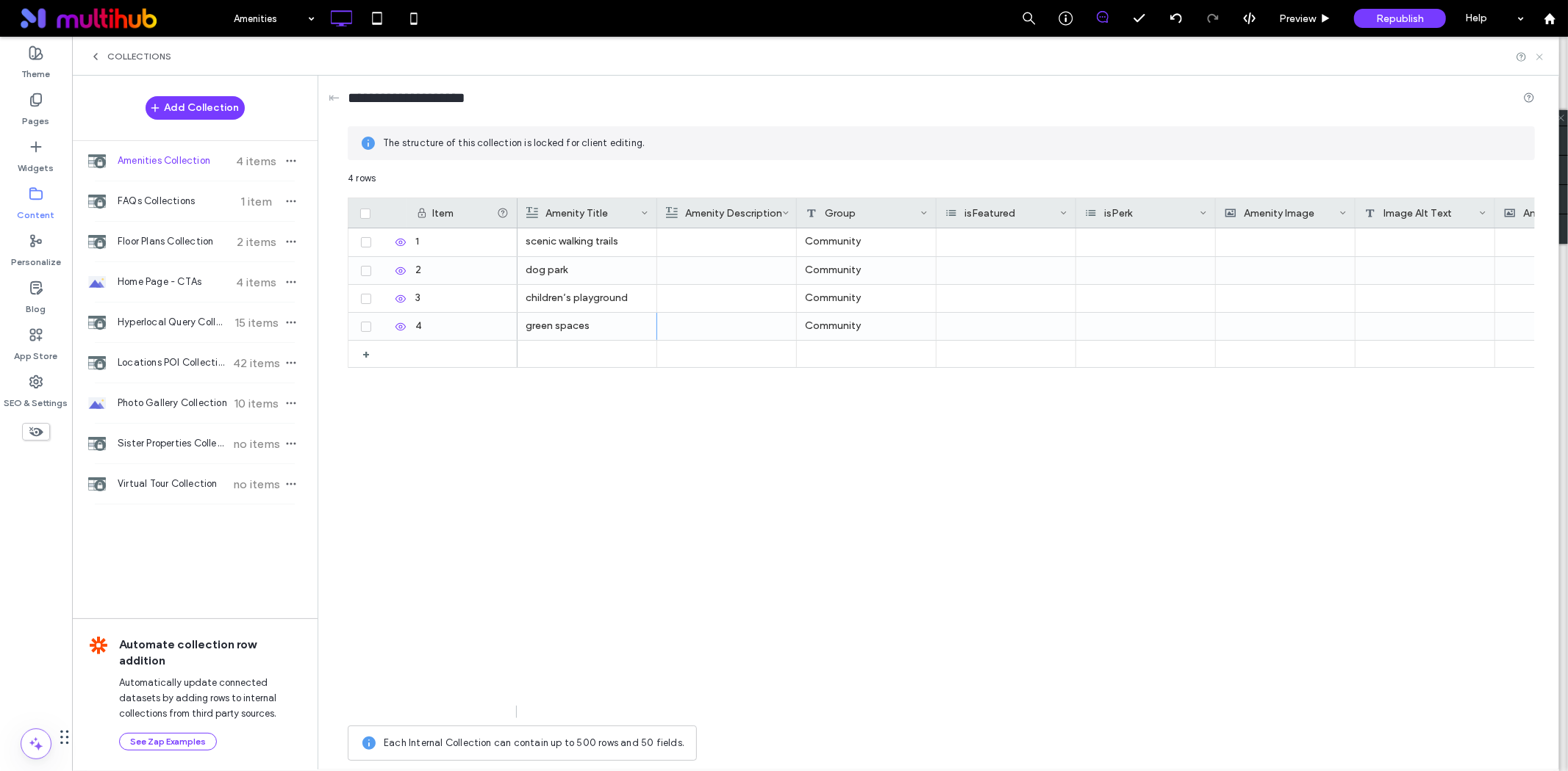
click at [1542, 58] on icon at bounding box center [1539, 57] width 11 height 11
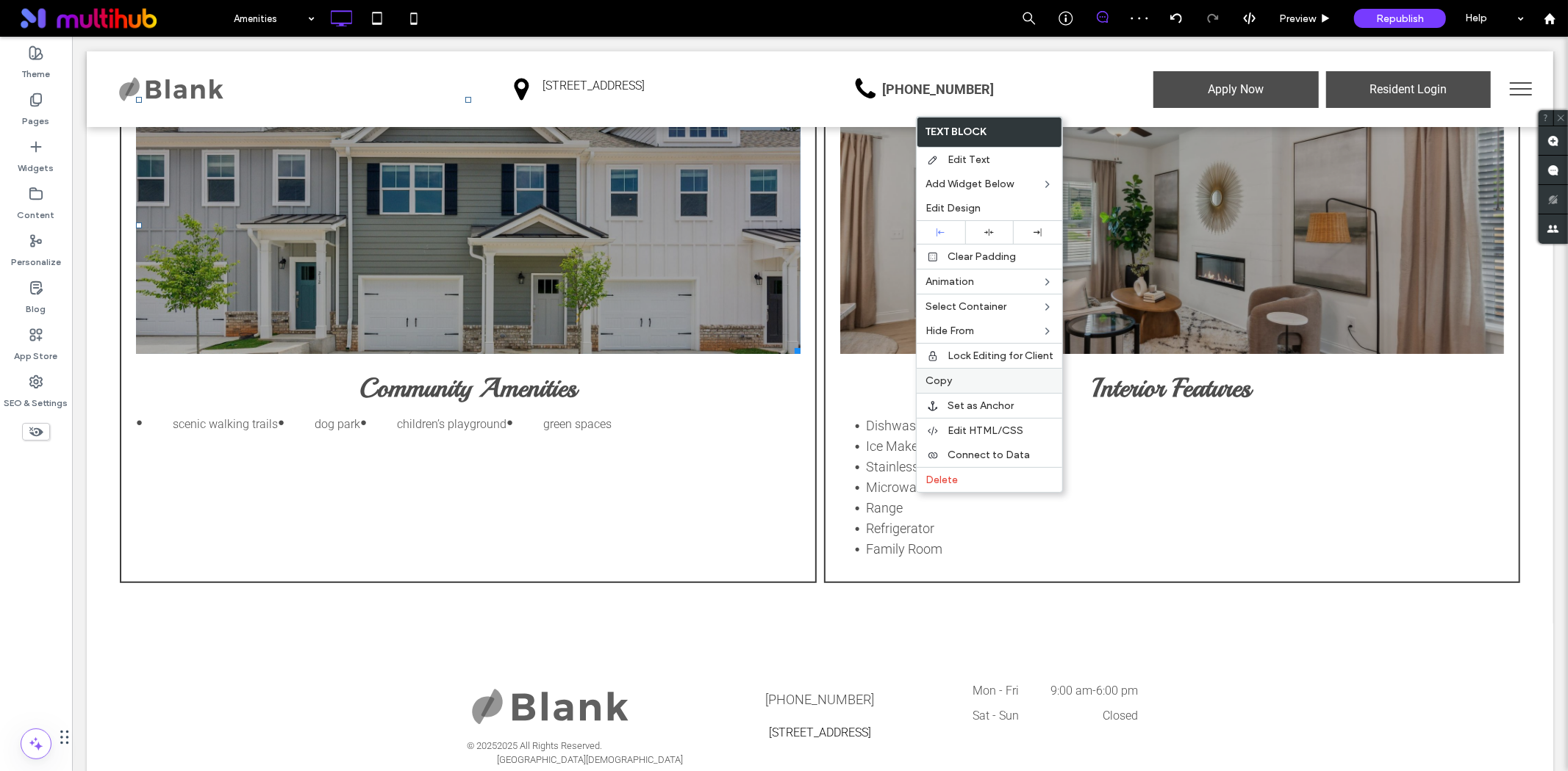
click at [949, 375] on span "Copy" at bounding box center [938, 381] width 27 height 12
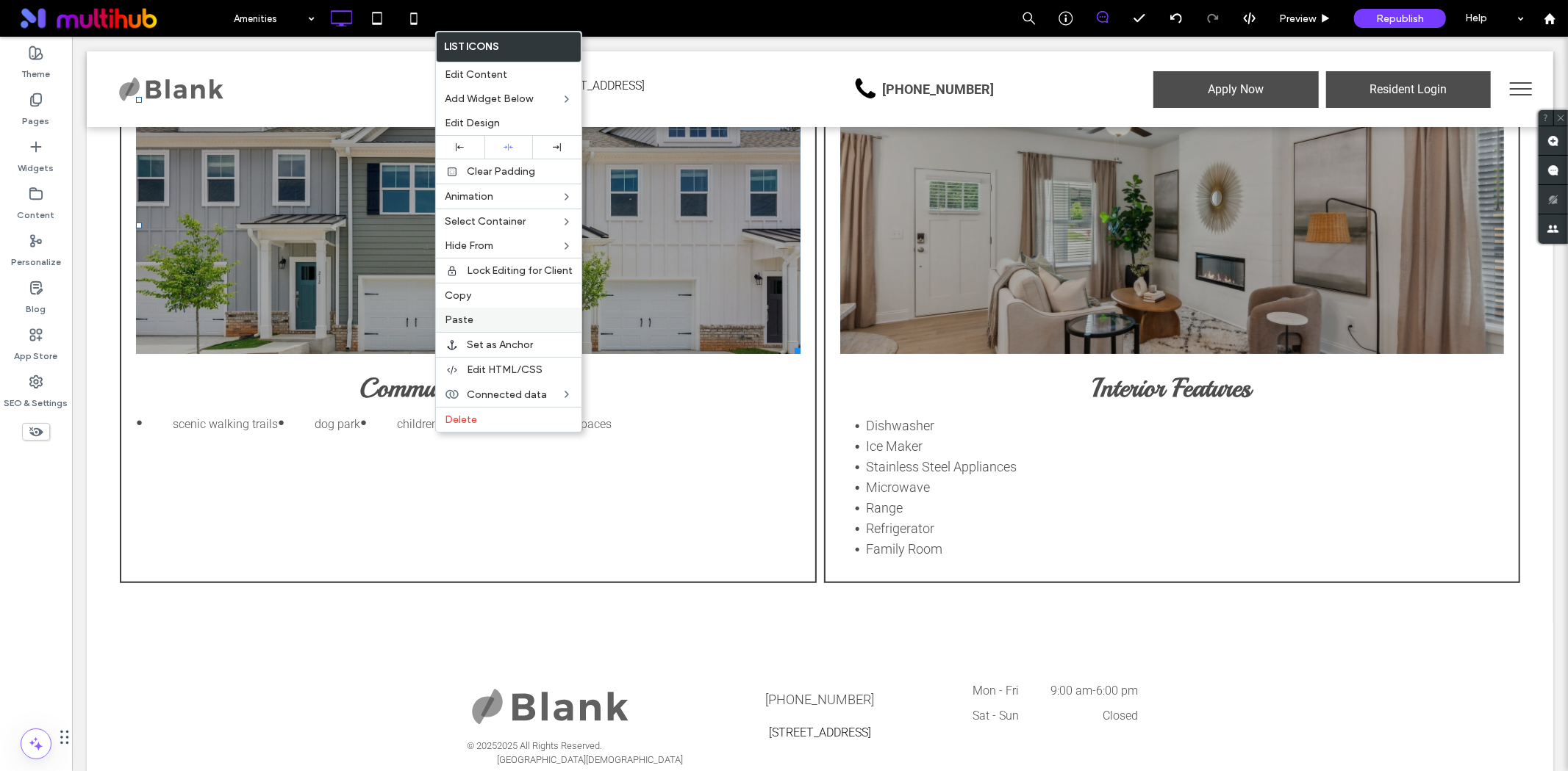
click at [466, 324] on span "Paste" at bounding box center [459, 320] width 29 height 12
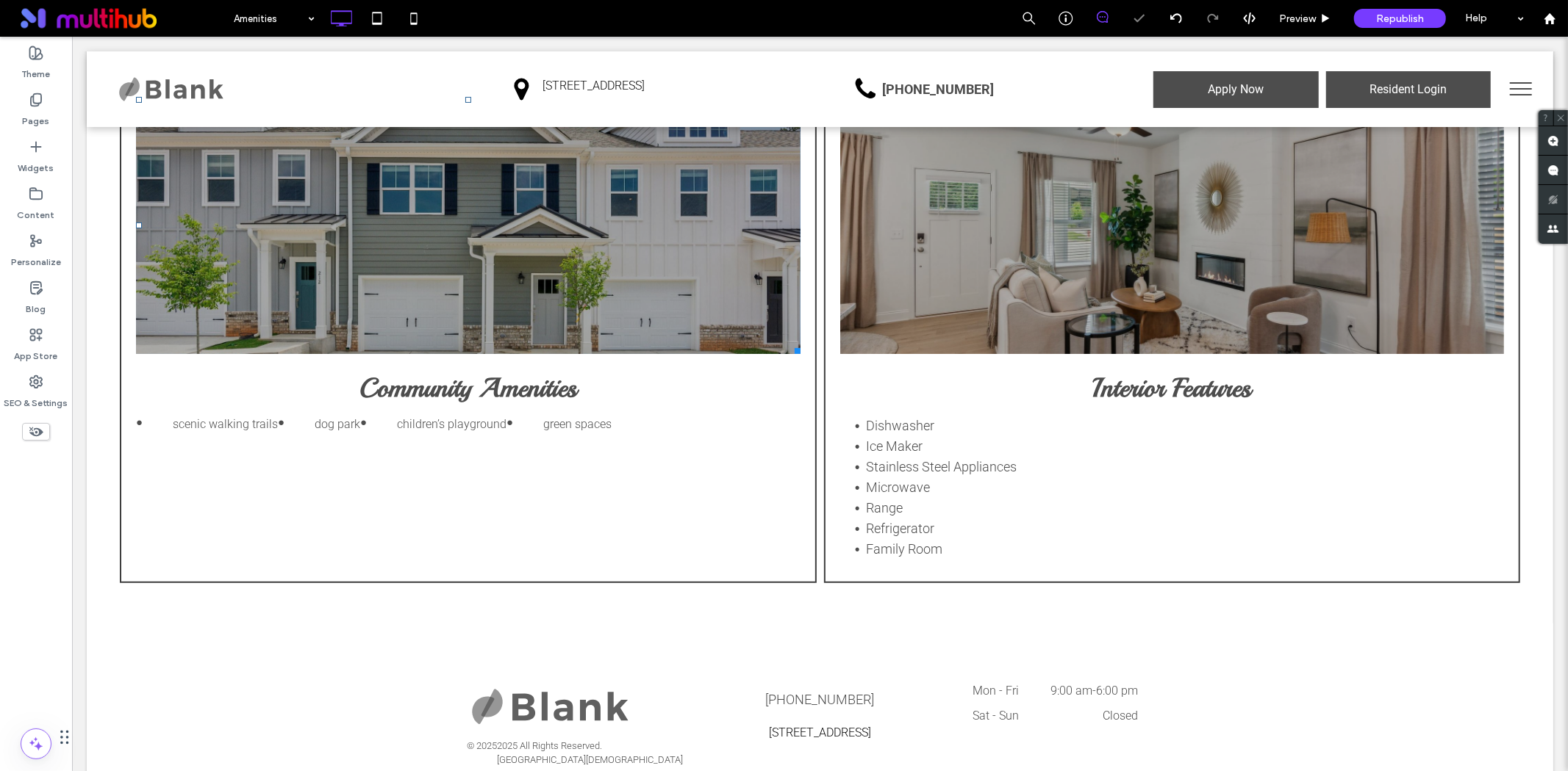
type input "******"
type input "**"
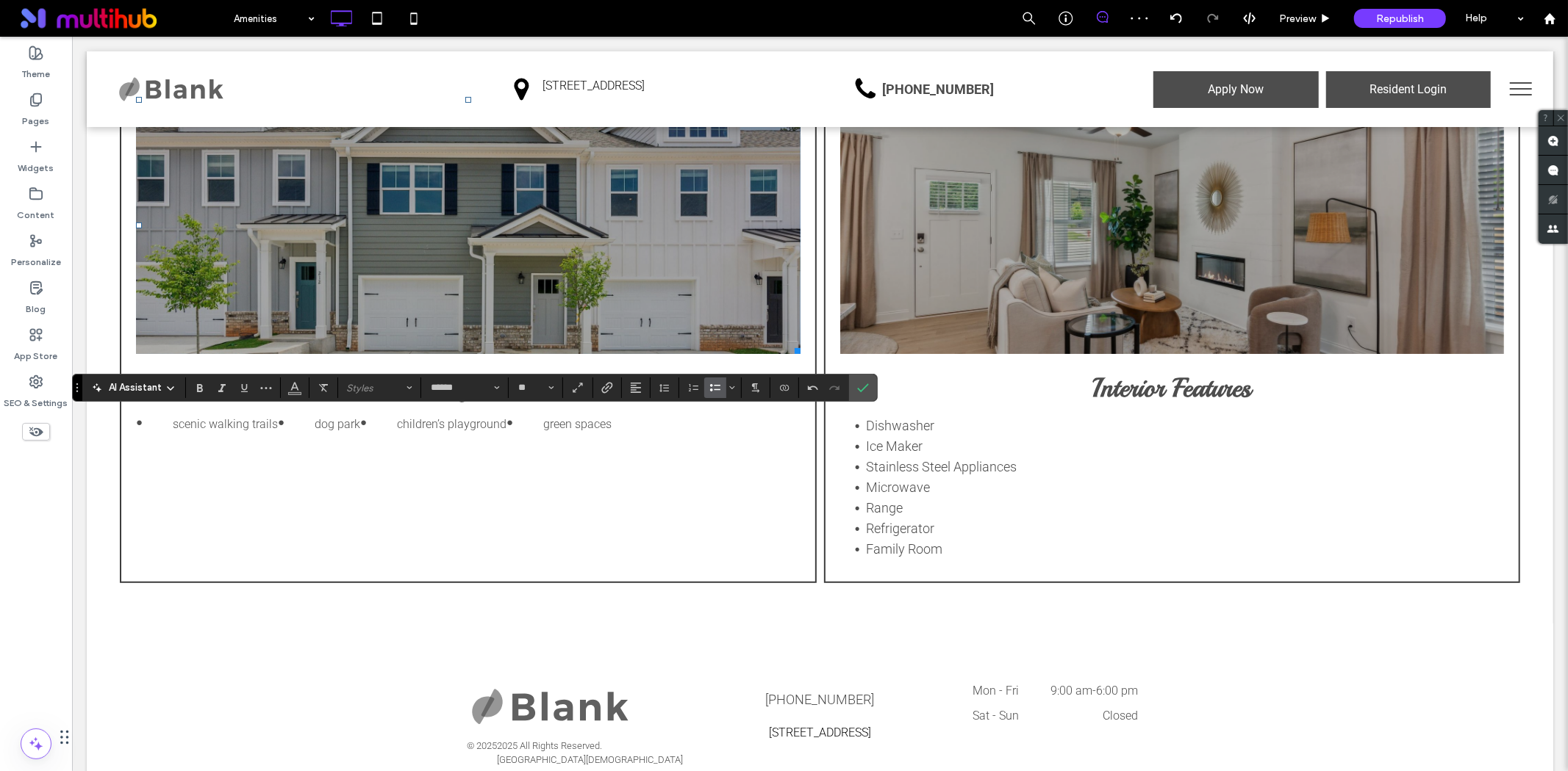
click at [709, 390] on label "Bulleted List" at bounding box center [715, 387] width 22 height 20
click at [861, 390] on use "Confirm" at bounding box center [864, 389] width 12 height 9
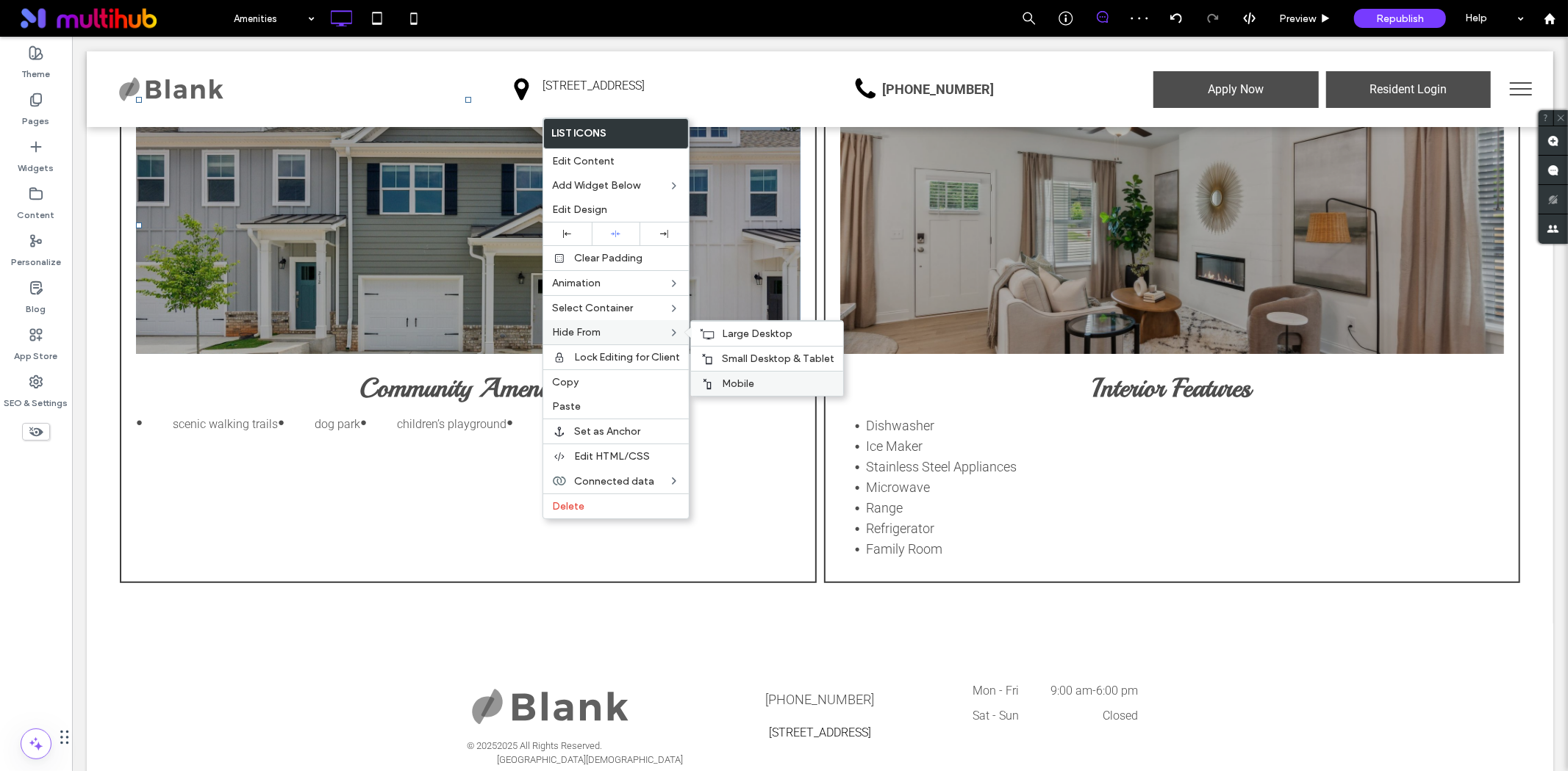
click at [762, 375] on div "Mobile" at bounding box center [767, 383] width 152 height 25
click at [760, 357] on span "Small Desktop & Tablet" at bounding box center [778, 359] width 112 height 12
click at [755, 337] on span "Large Desktop" at bounding box center [756, 334] width 71 height 12
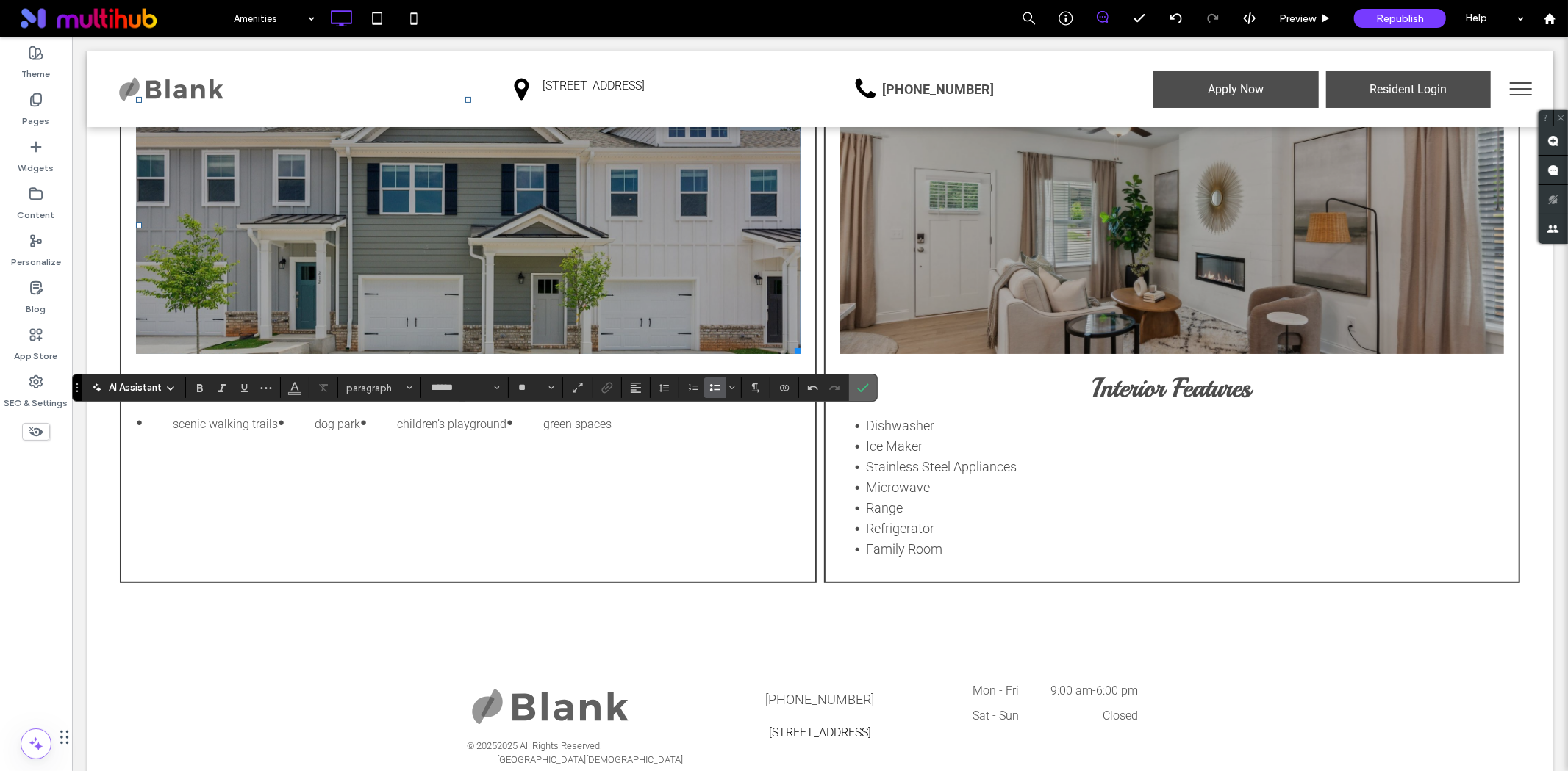
click at [860, 394] on span "Confirm" at bounding box center [860, 387] width 7 height 27
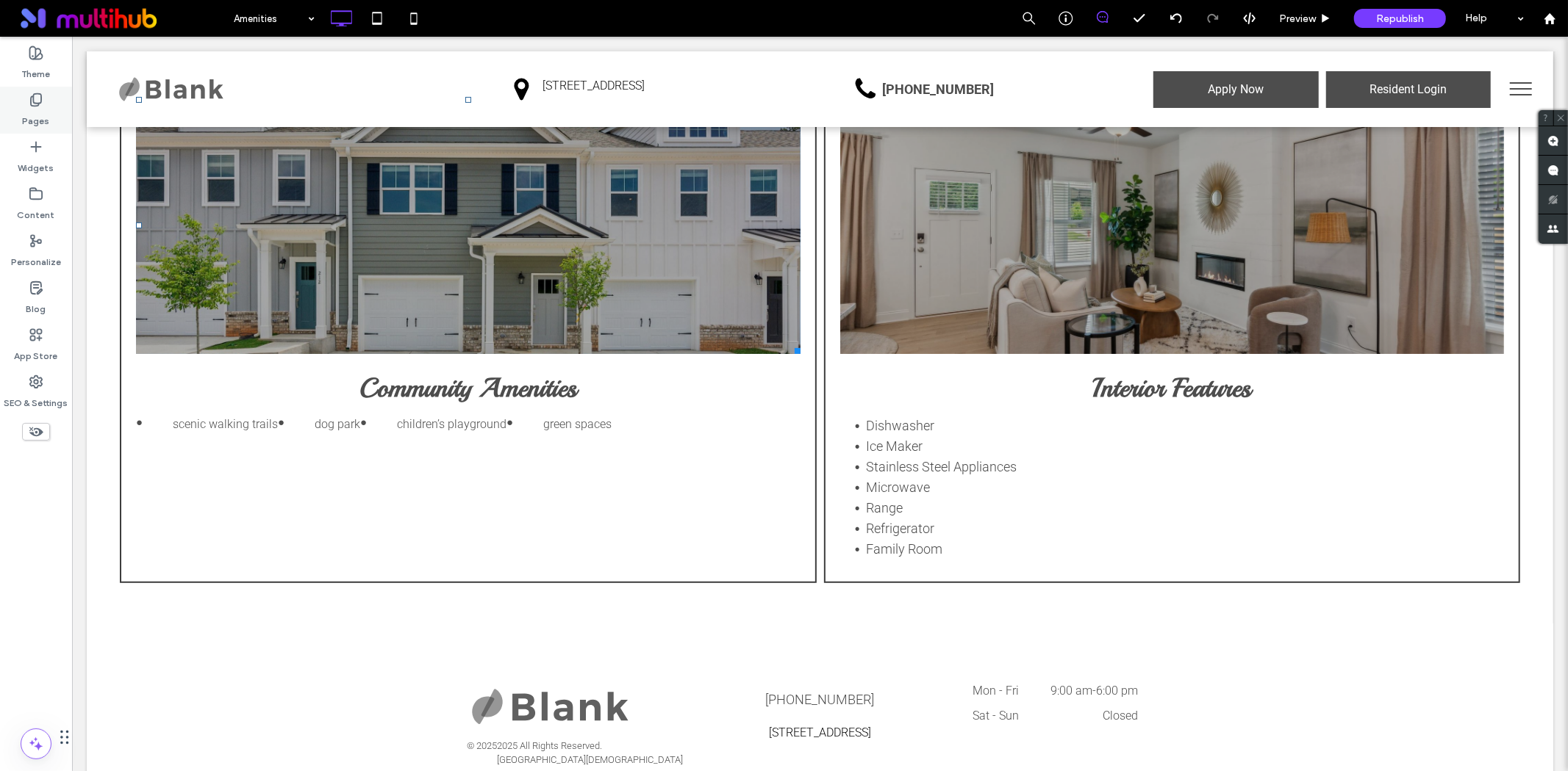
click at [42, 103] on icon at bounding box center [36, 99] width 14 height 14
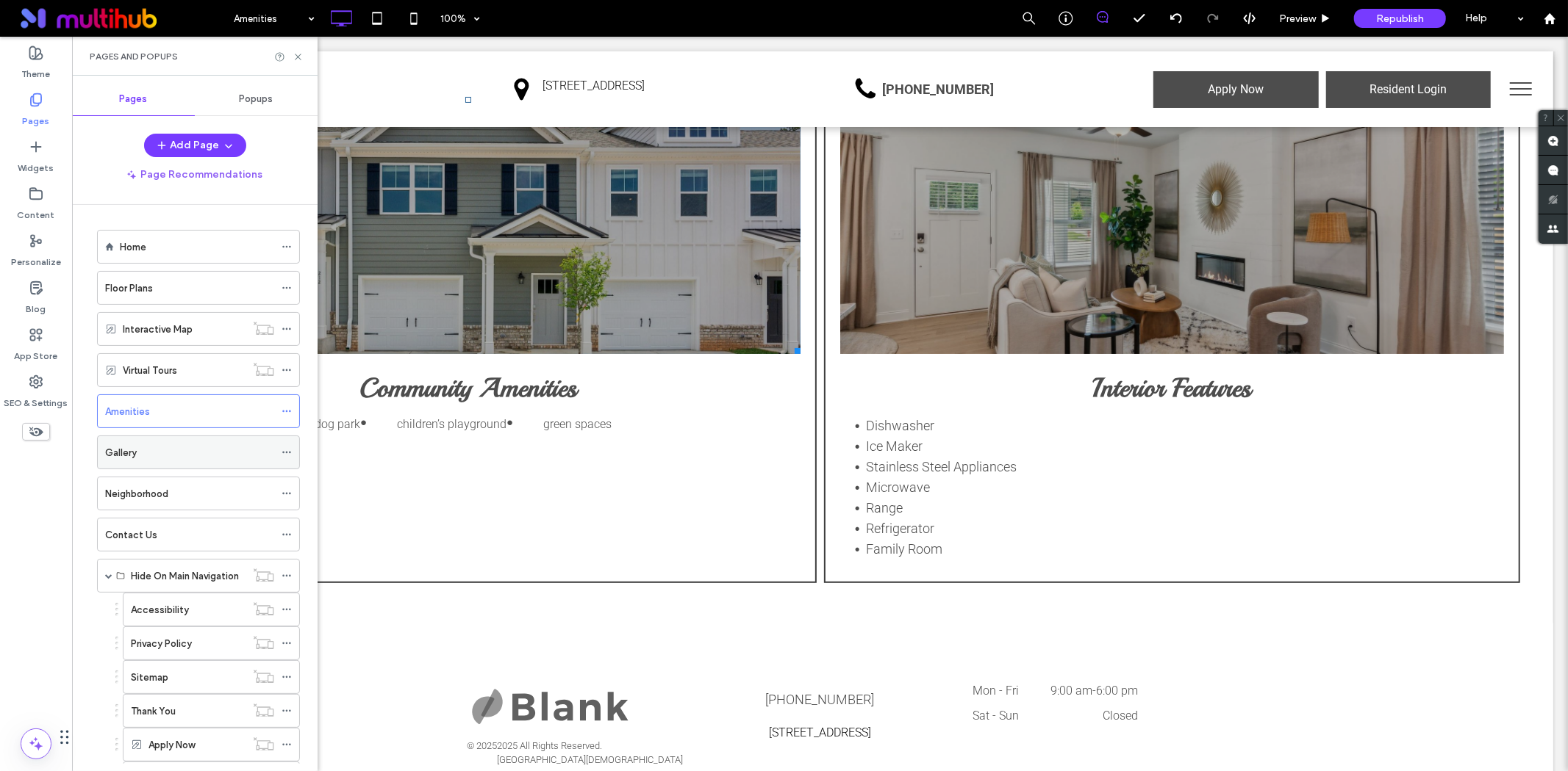
click at [144, 450] on div "Gallery" at bounding box center [190, 453] width 169 height 15
click at [156, 425] on div "Amenities" at bounding box center [190, 411] width 169 height 33
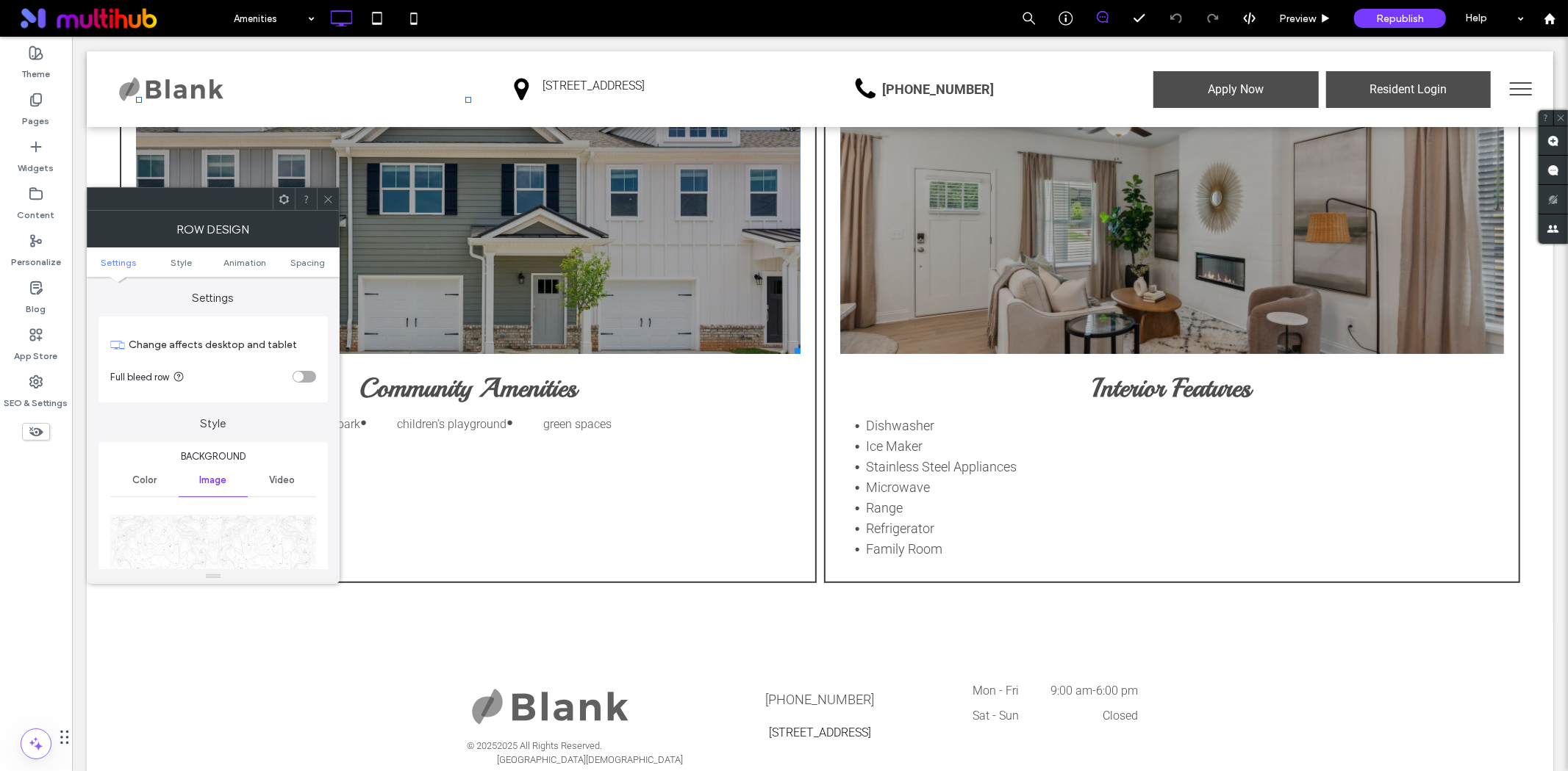
click at [197, 537] on img at bounding box center [213, 566] width 207 height 102
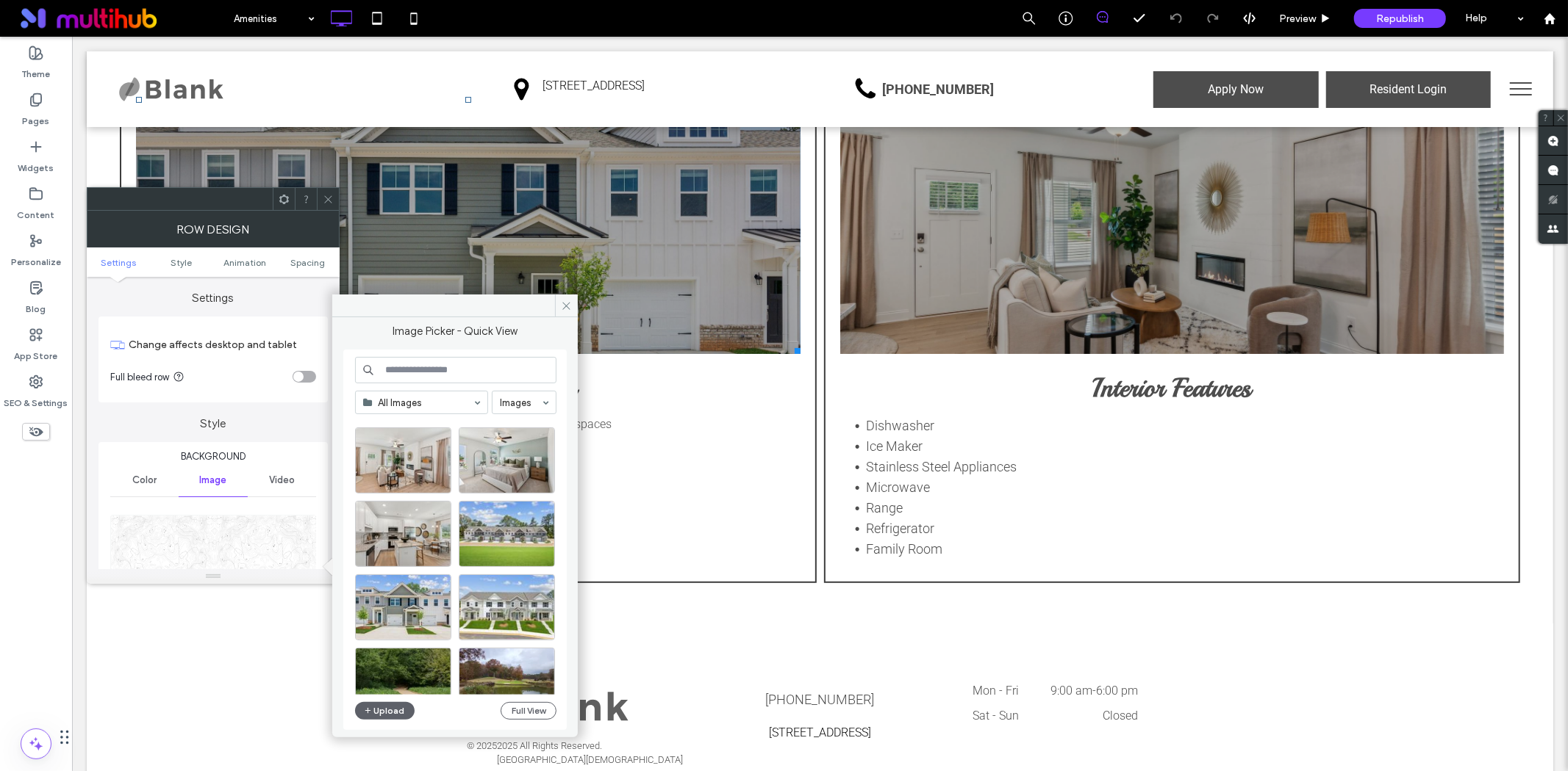
scroll to position [326, 0]
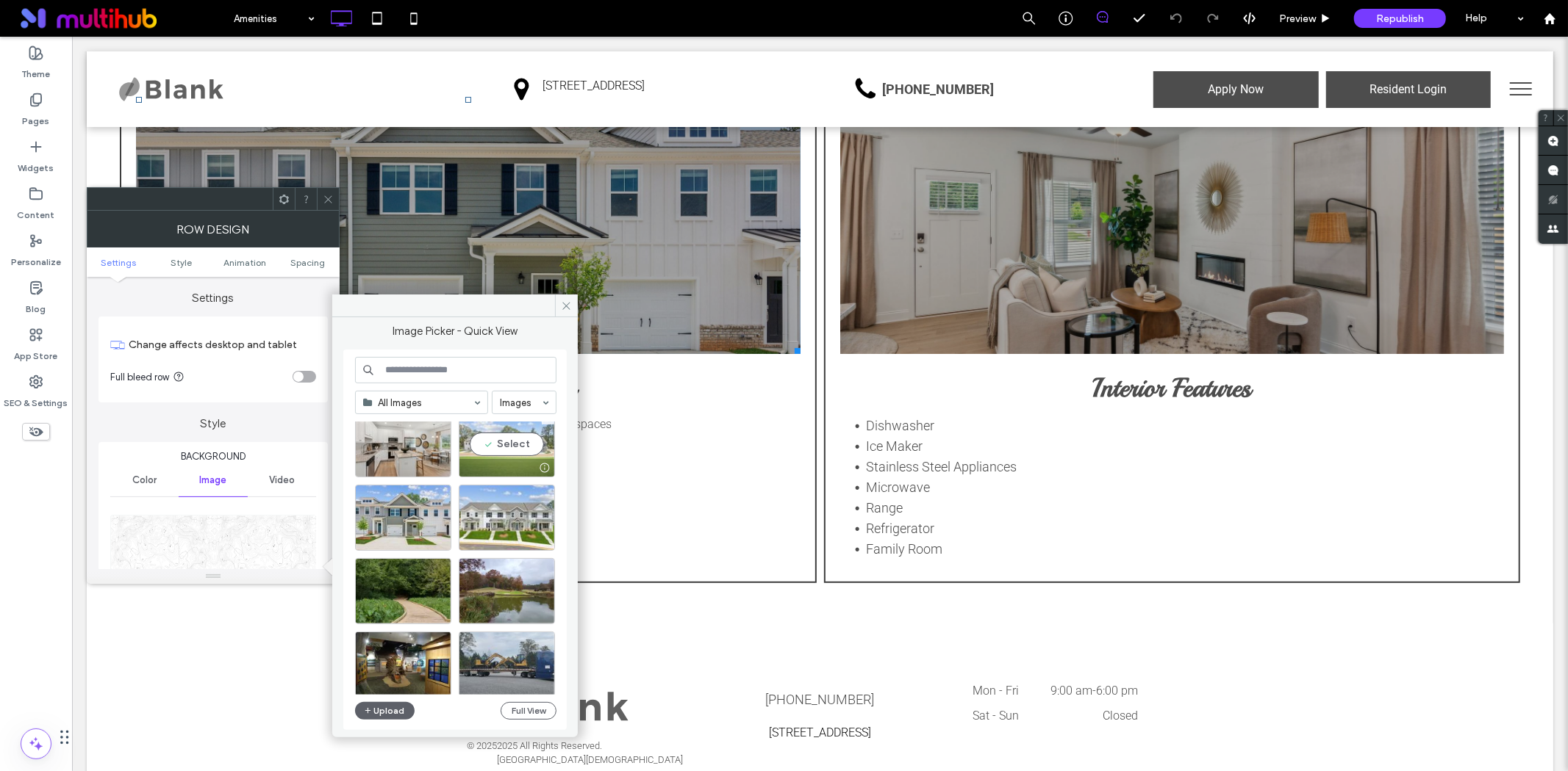
click at [489, 434] on div "Select" at bounding box center [507, 444] width 96 height 66
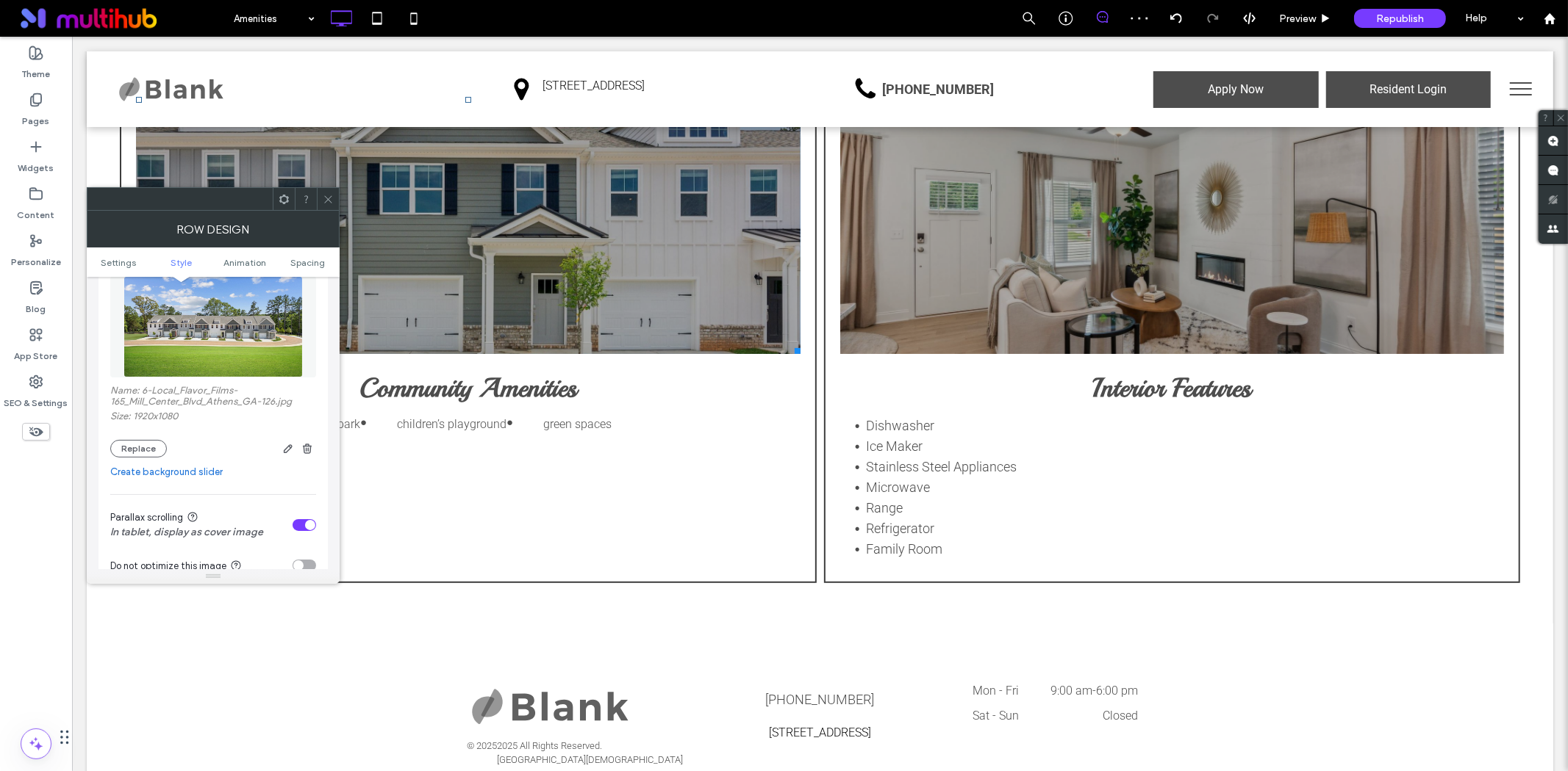
scroll to position [245, 0]
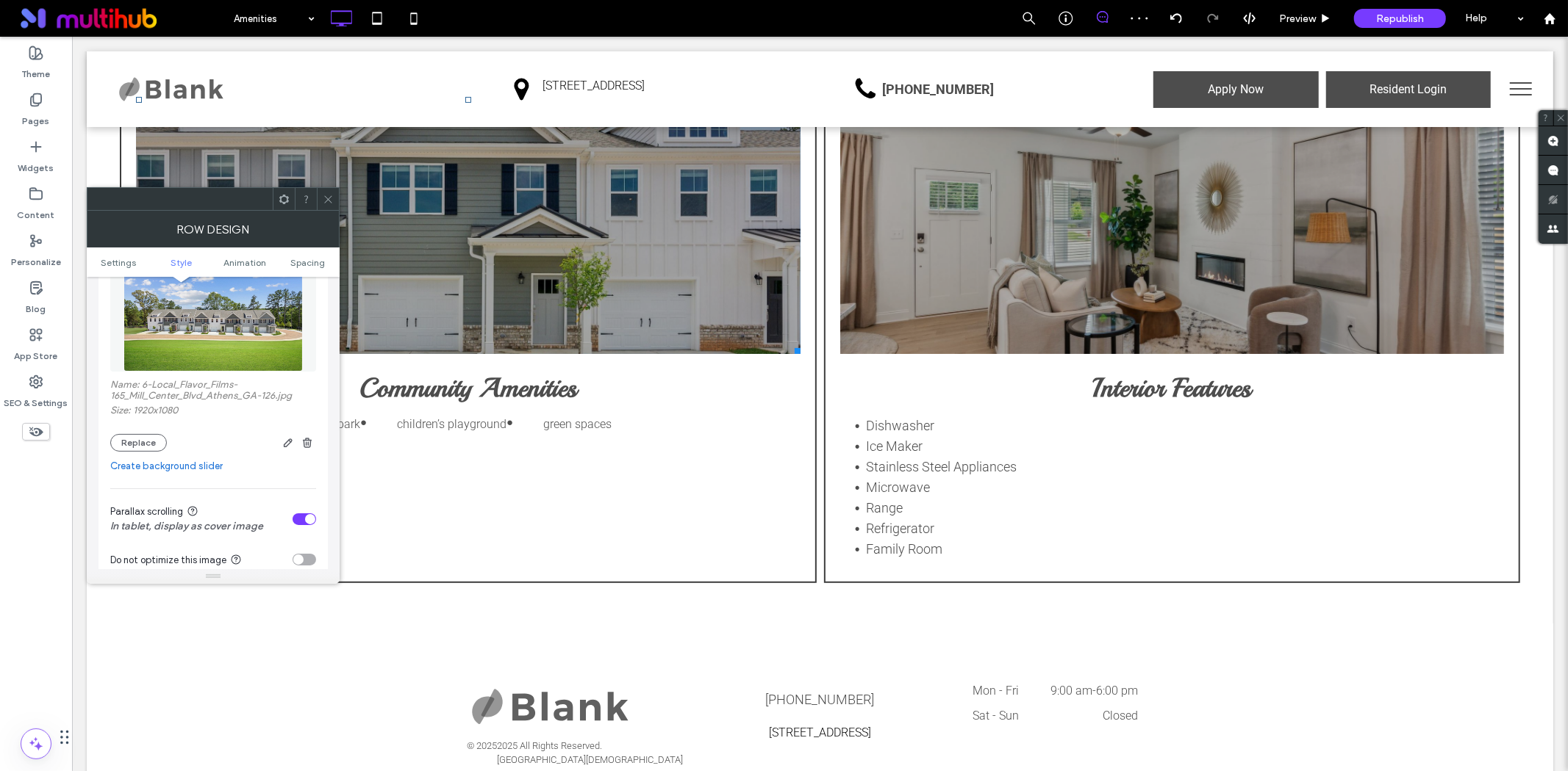
click at [303, 520] on div "toggle" at bounding box center [304, 519] width 24 height 12
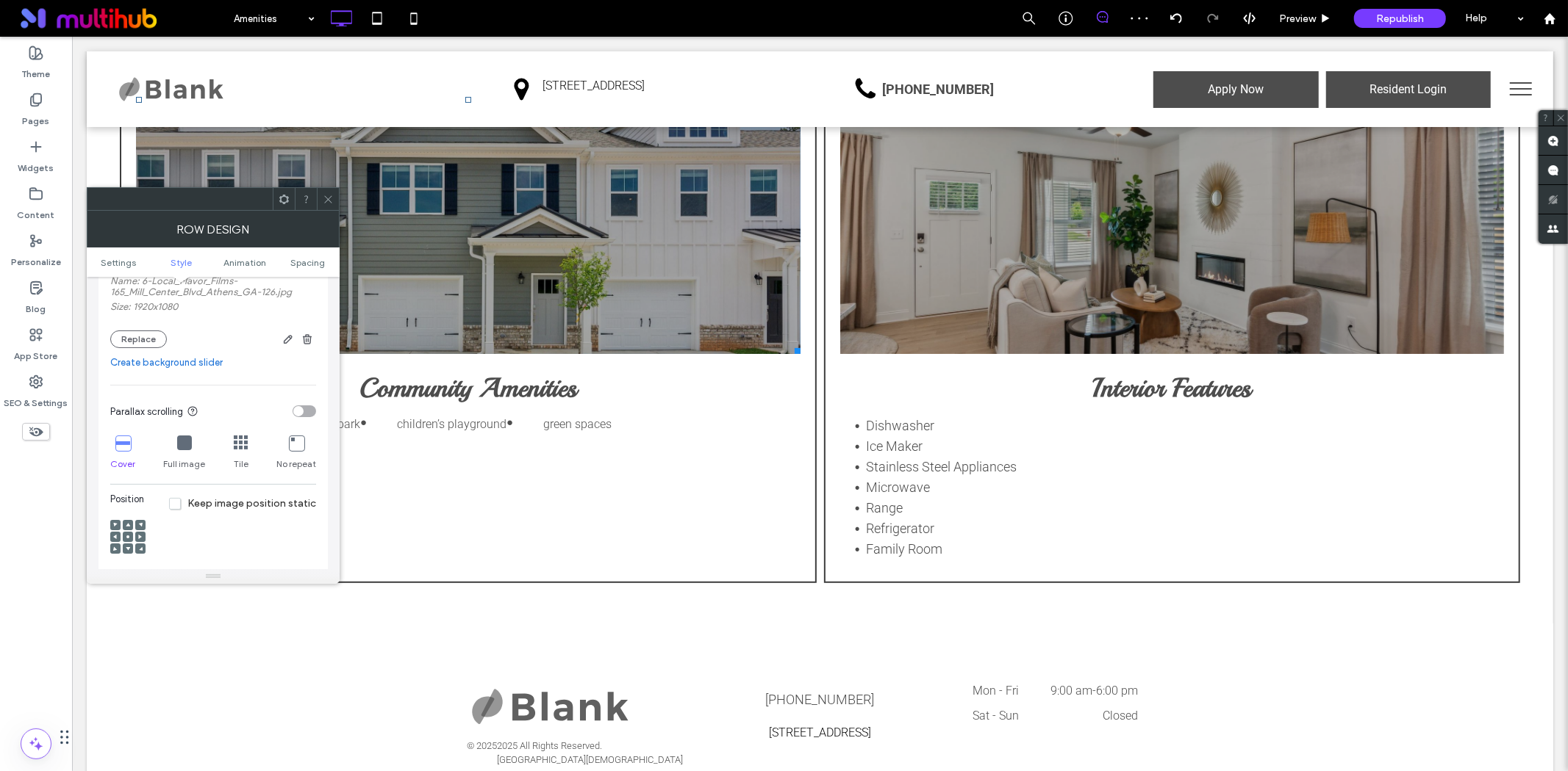
scroll to position [408, 0]
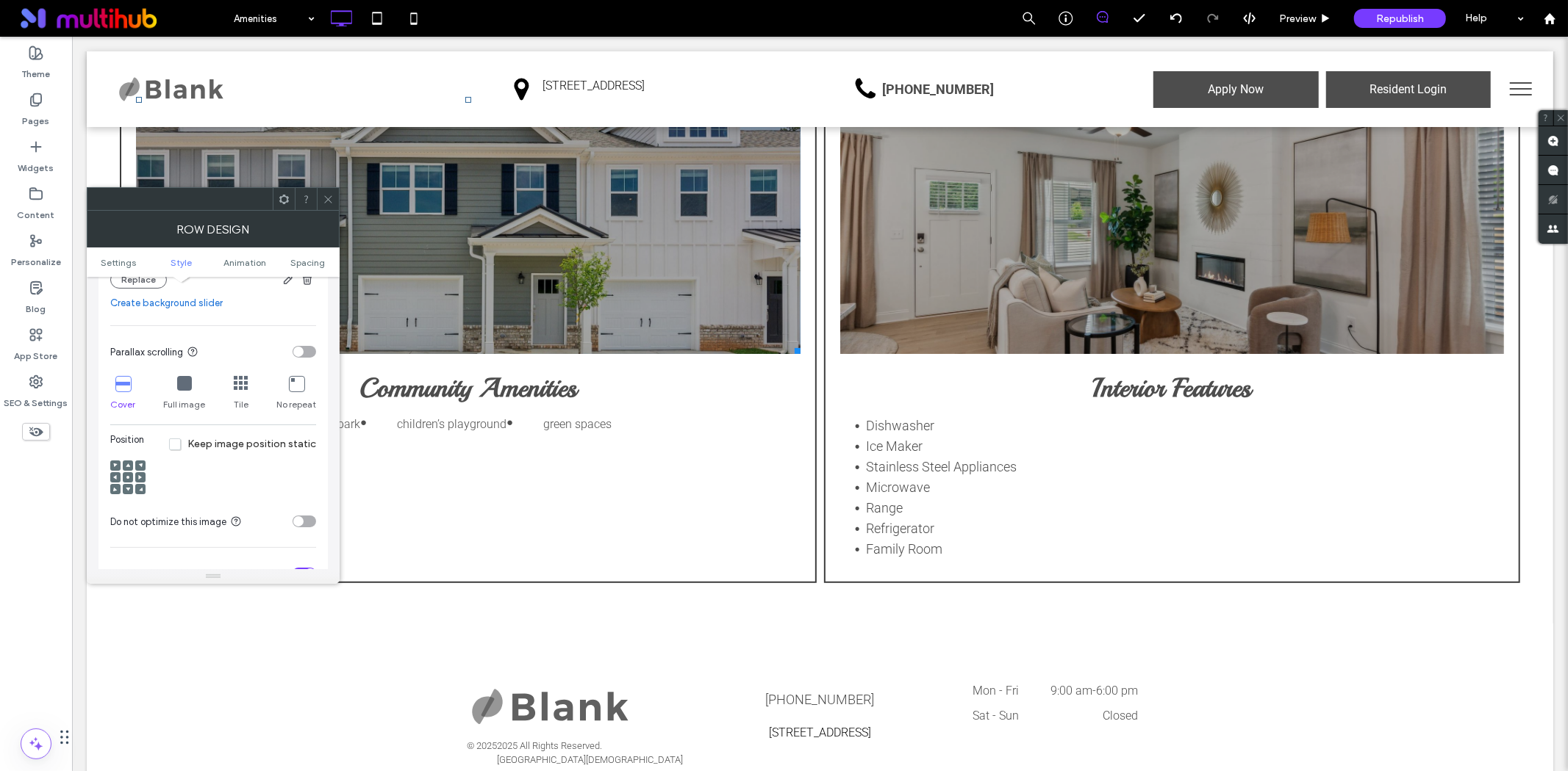
click at [323, 199] on icon at bounding box center [328, 199] width 11 height 11
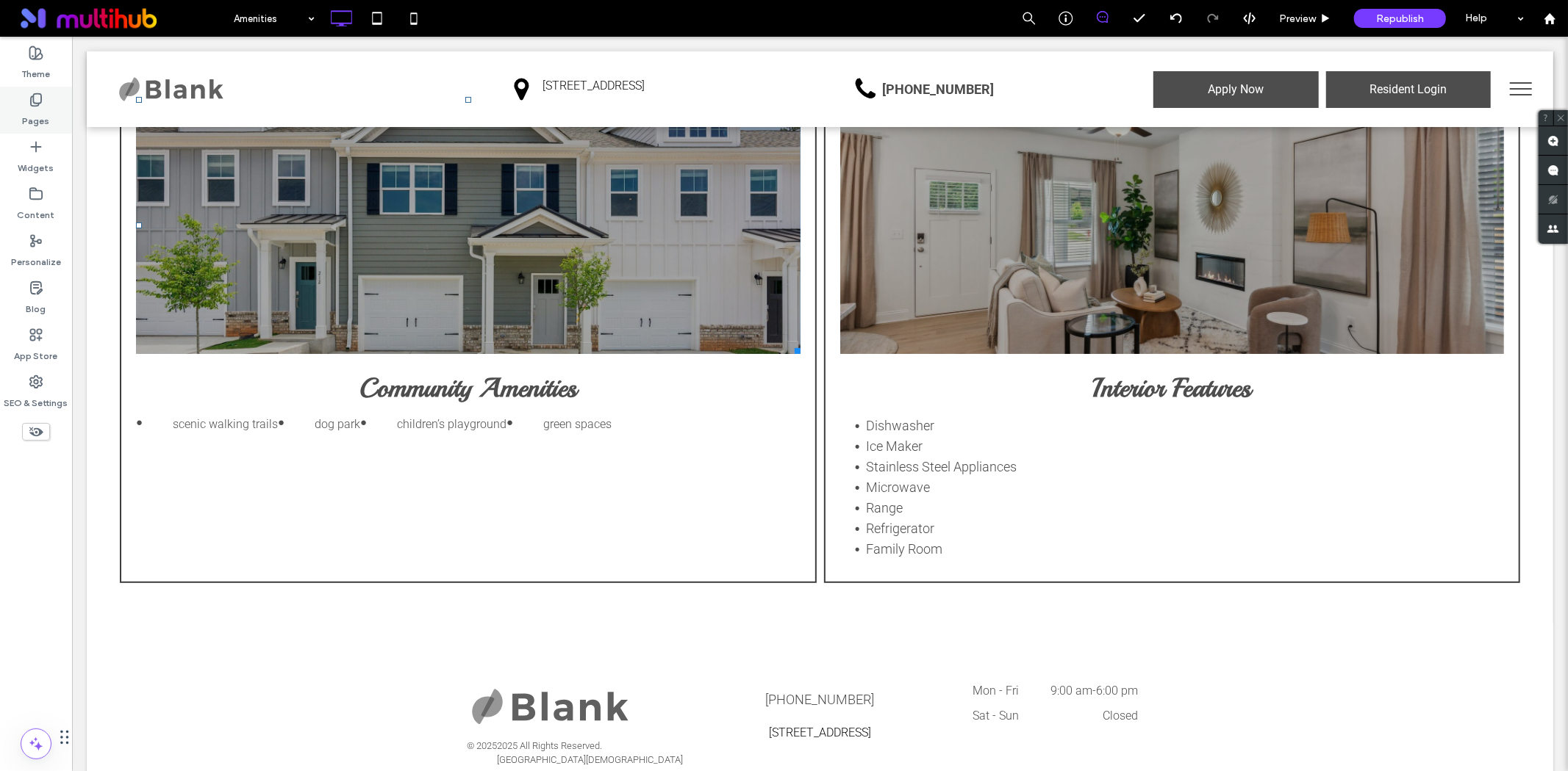
click at [24, 108] on label "Pages" at bounding box center [36, 117] width 27 height 20
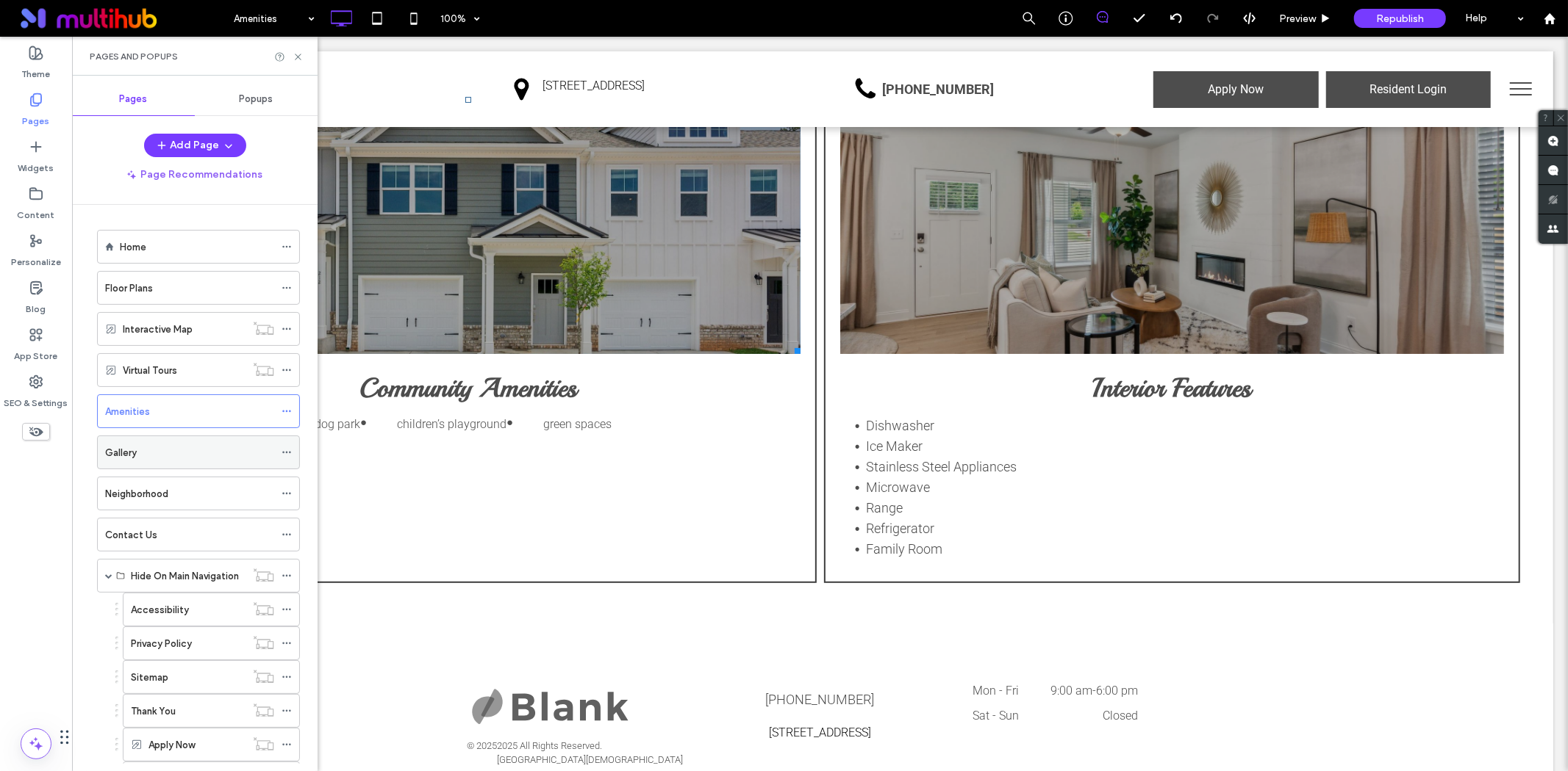
click at [177, 454] on div "Gallery" at bounding box center [190, 453] width 169 height 15
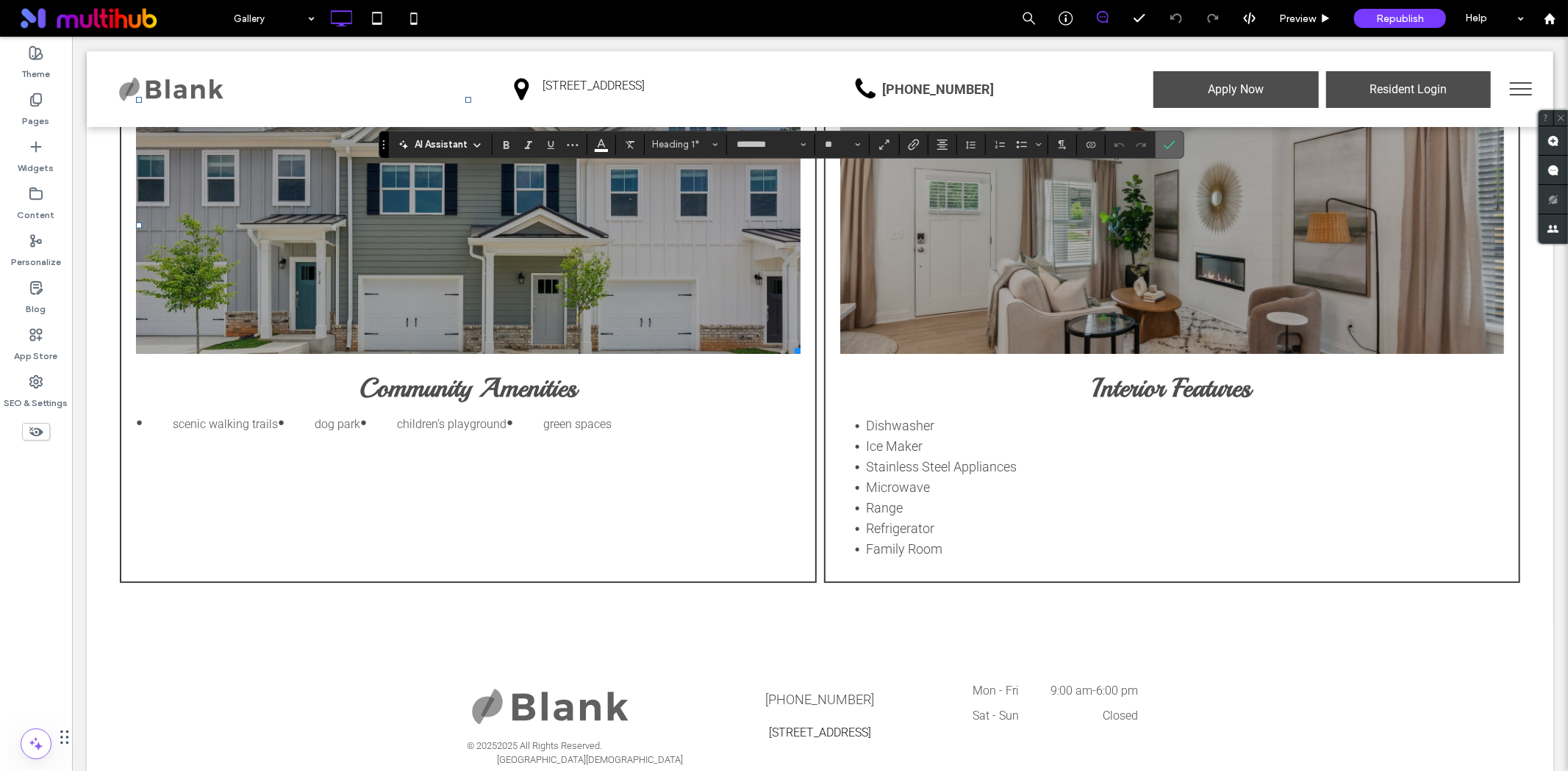
click at [1165, 146] on use "Confirm" at bounding box center [1170, 145] width 12 height 9
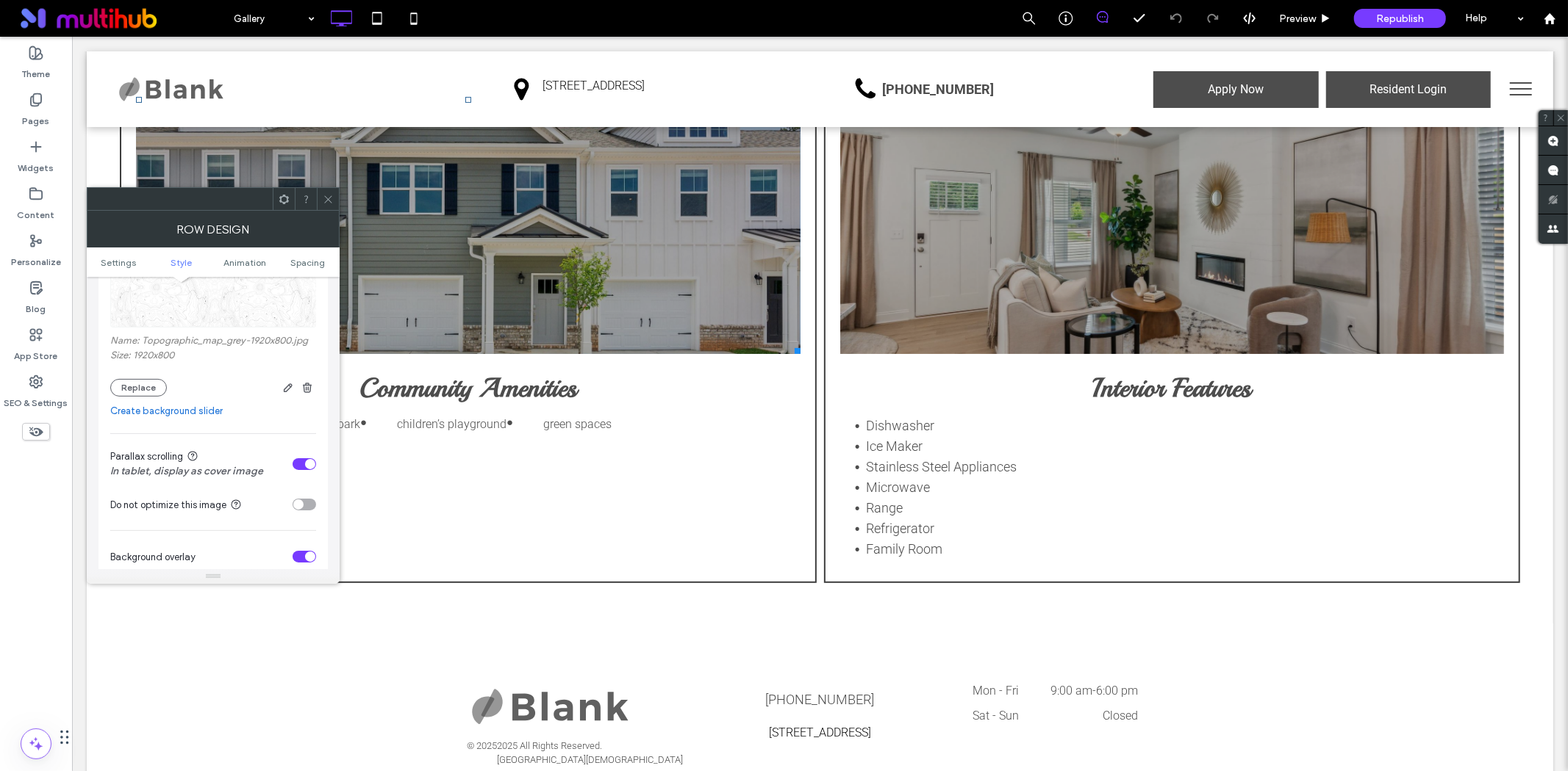
scroll to position [326, 0]
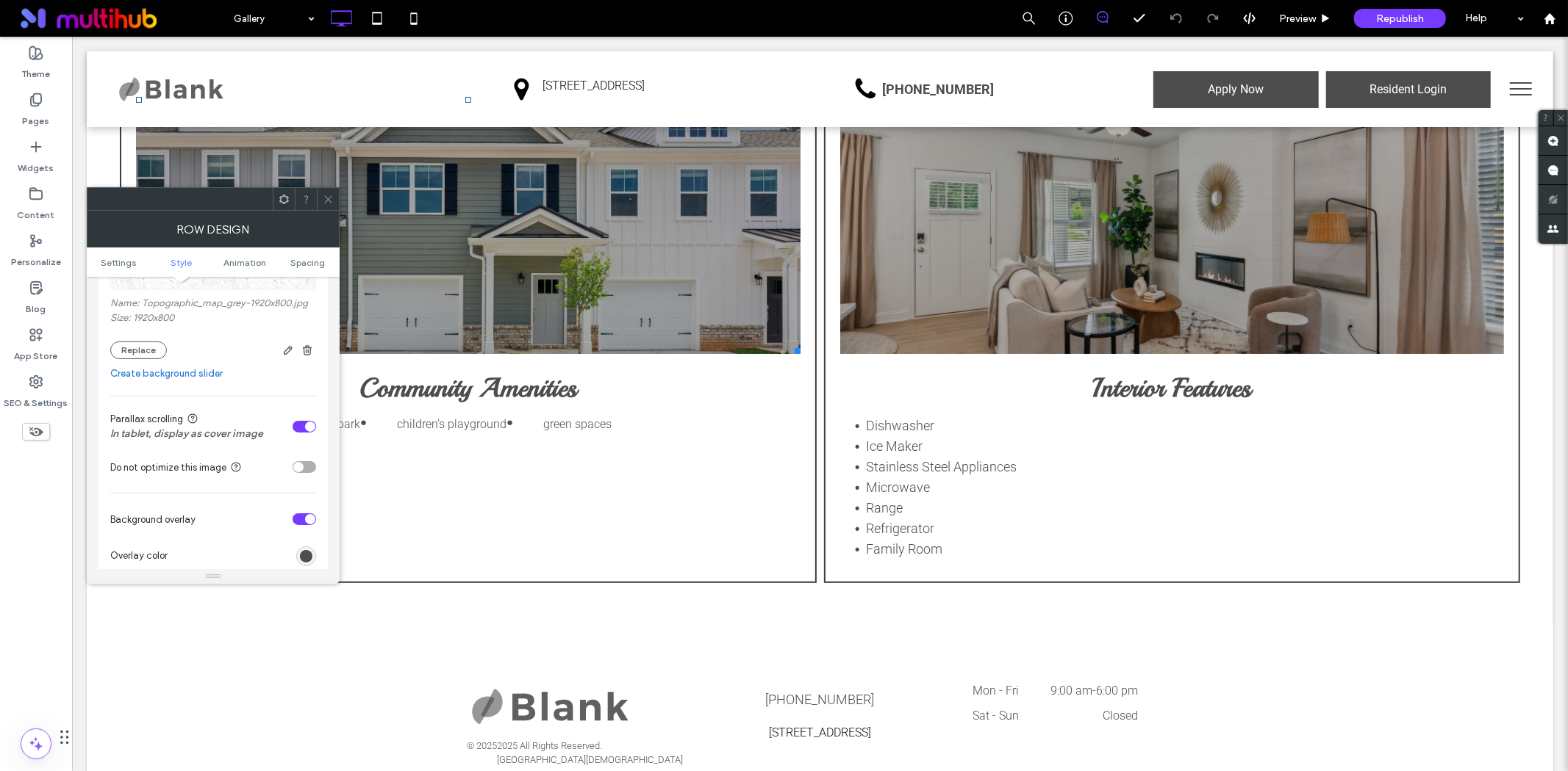
click at [300, 424] on div "toggle" at bounding box center [304, 427] width 24 height 12
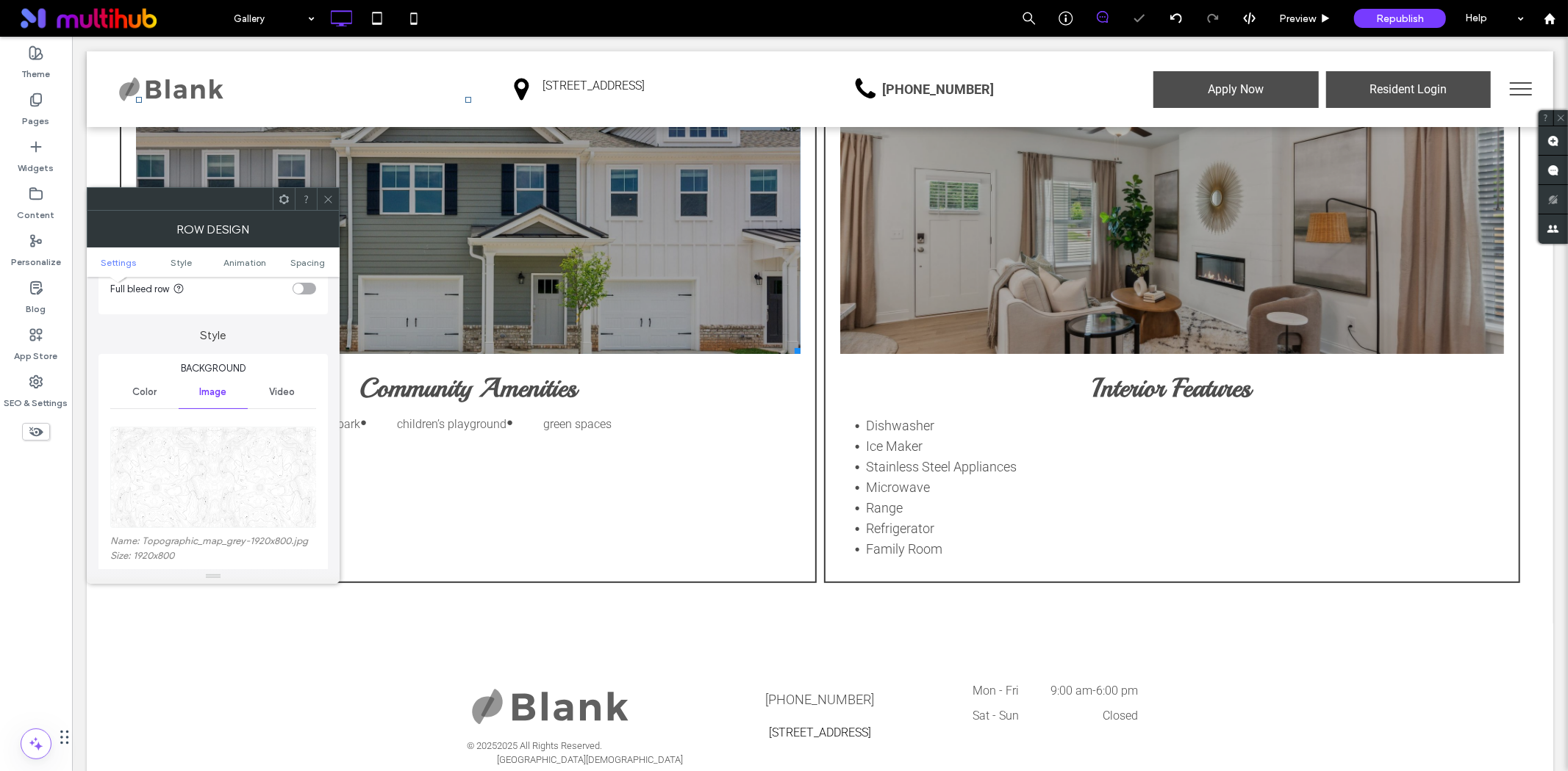
scroll to position [82, 0]
click at [224, 458] on img at bounding box center [213, 484] width 207 height 102
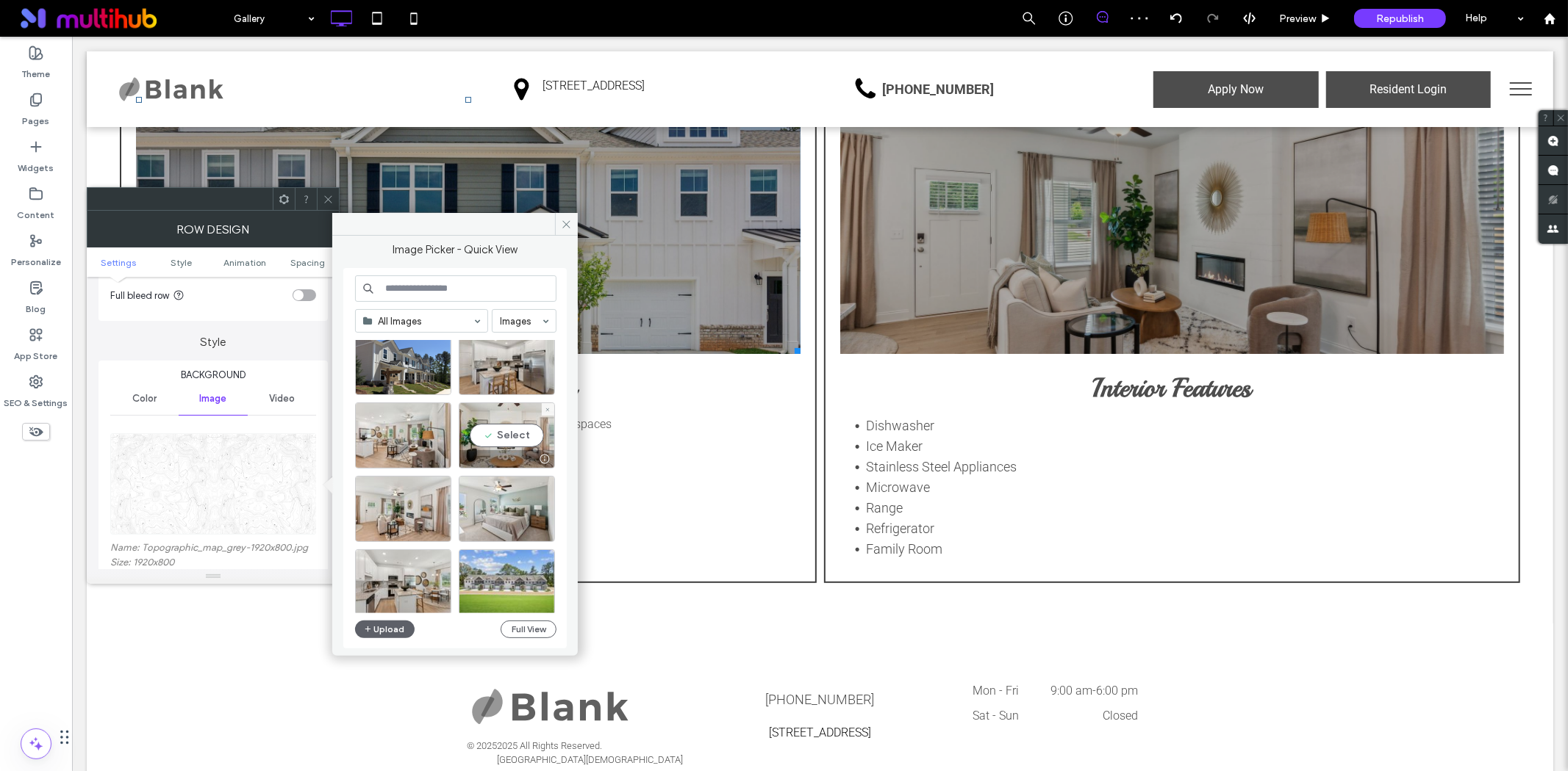
scroll to position [163, 0]
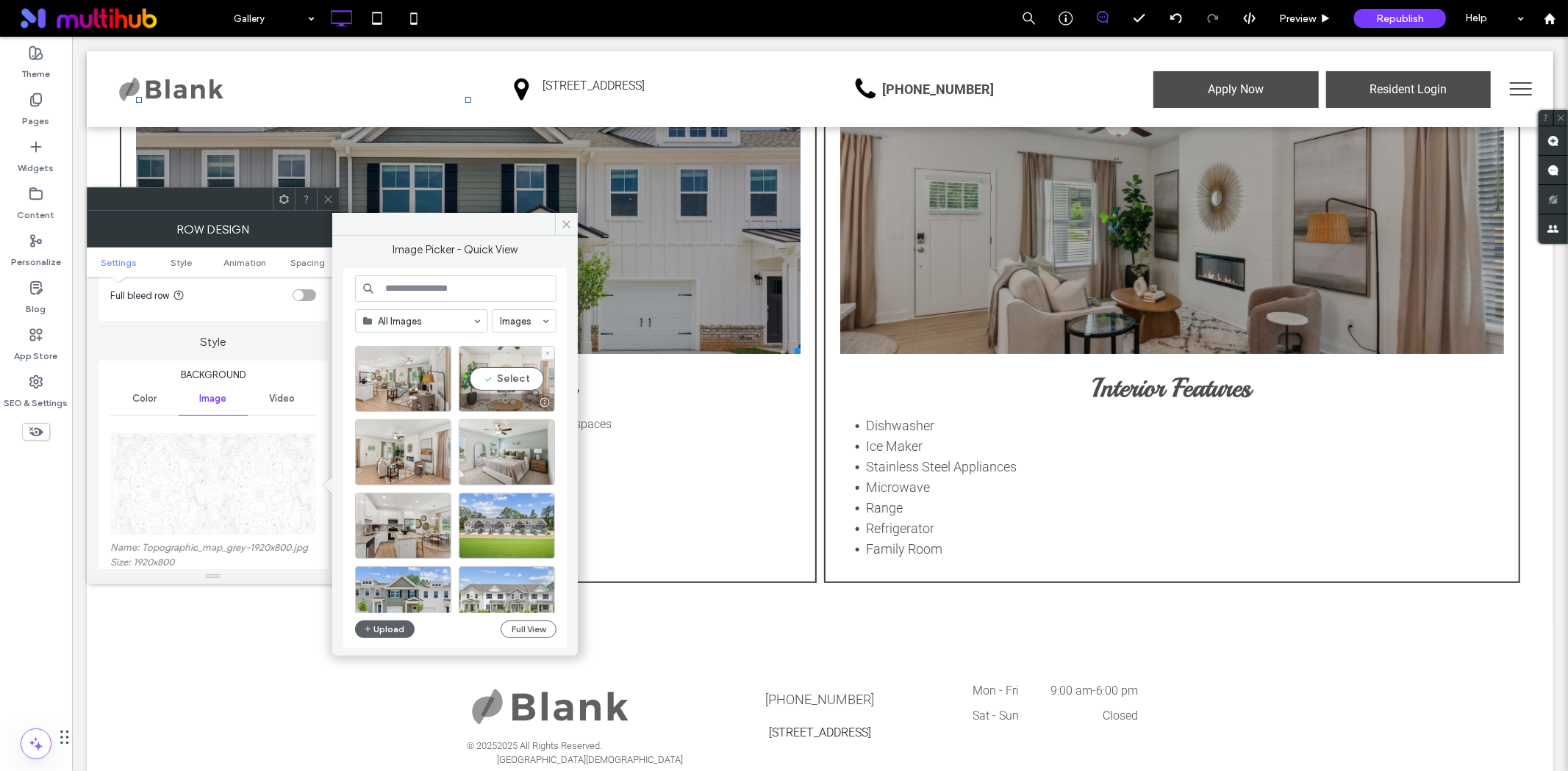
click at [502, 384] on div "Select" at bounding box center [507, 378] width 96 height 66
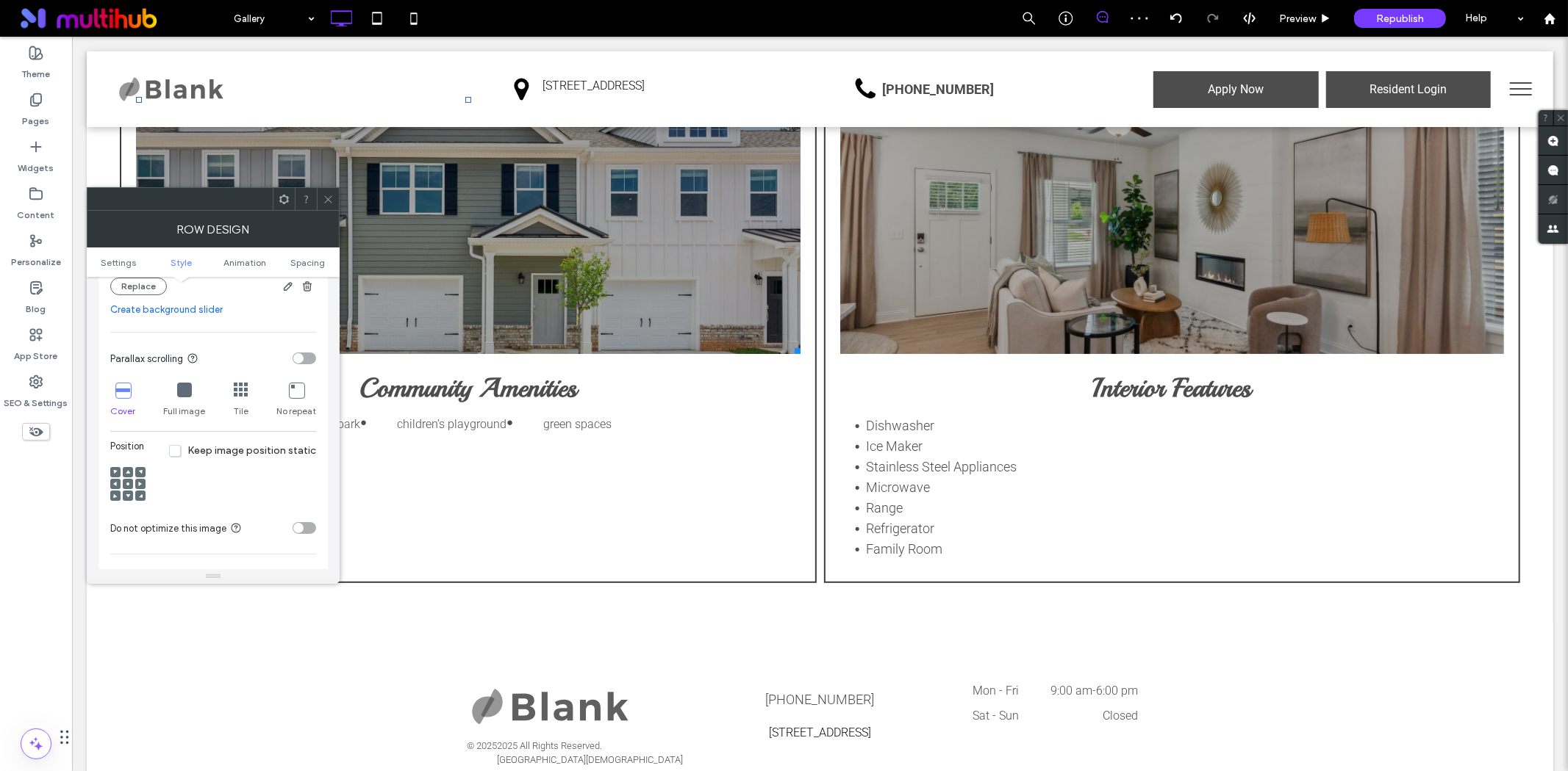
scroll to position [408, 0]
click at [129, 478] on icon at bounding box center [128, 478] width 5 height 5
click at [127, 484] on div at bounding box center [127, 478] width 36 height 36
click at [127, 485] on span at bounding box center [128, 490] width 5 height 11
click at [129, 475] on span at bounding box center [128, 478] width 5 height 11
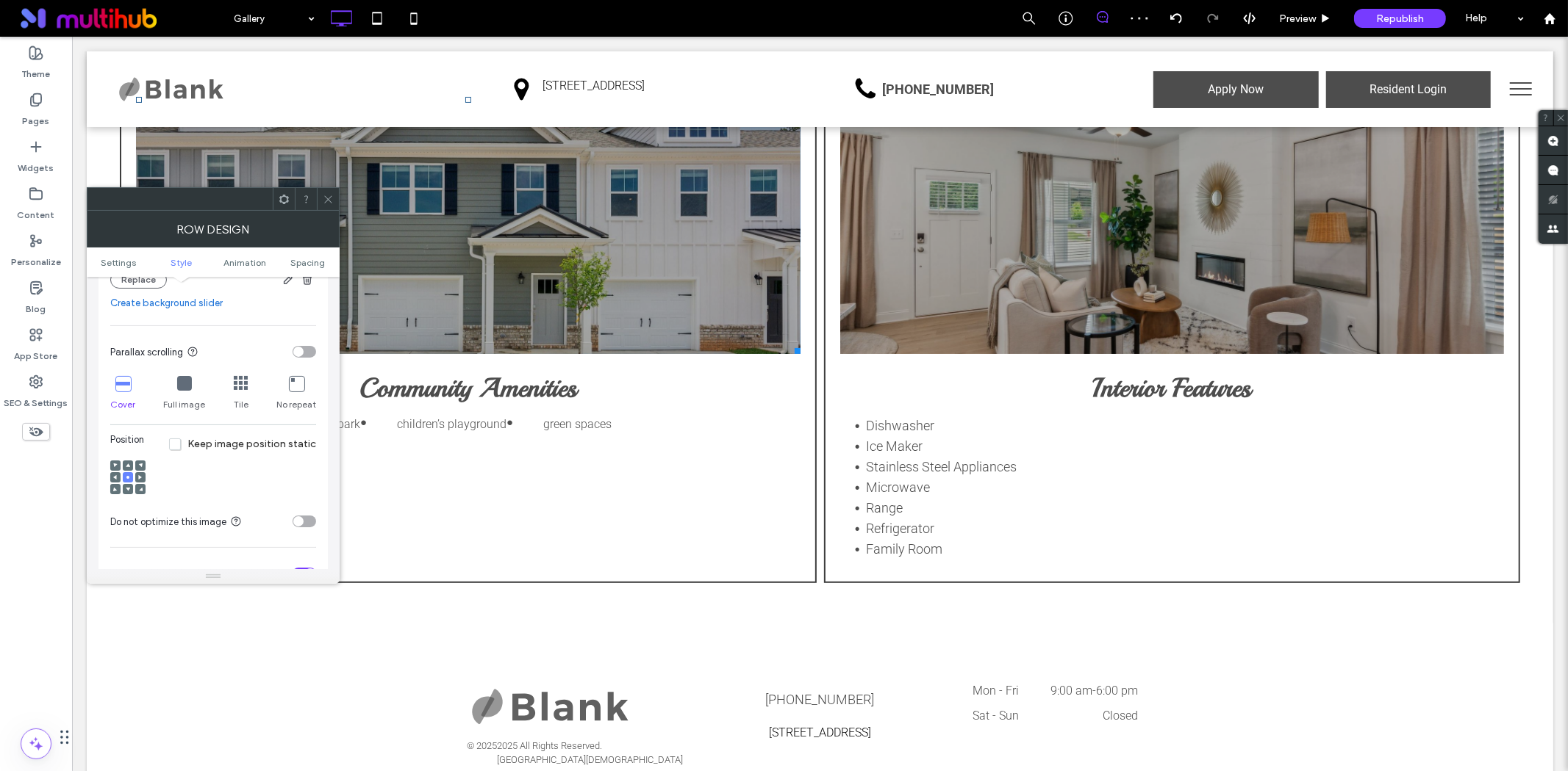
click at [323, 195] on icon at bounding box center [328, 199] width 11 height 11
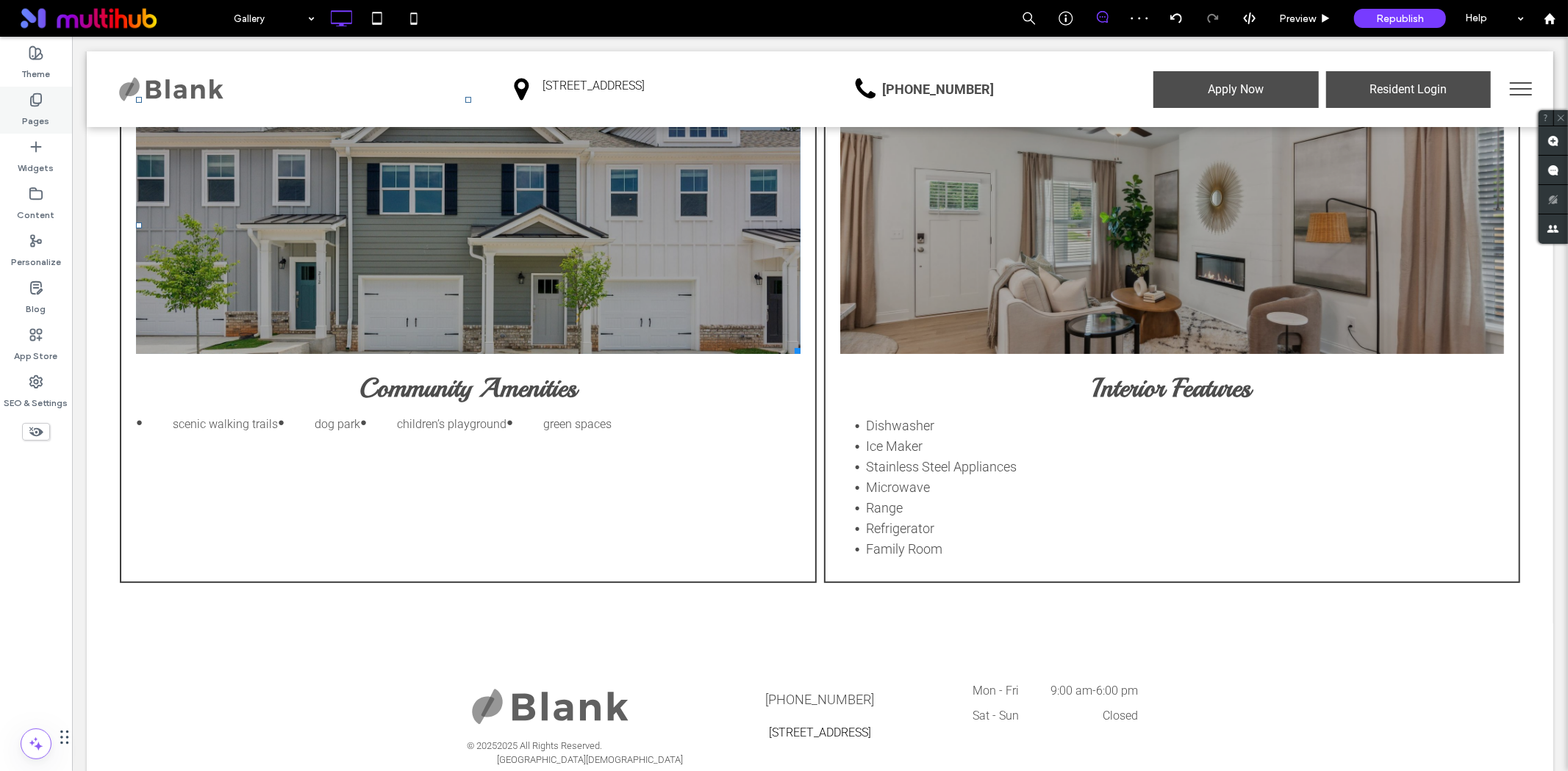
click at [48, 89] on div "Pages" at bounding box center [36, 110] width 72 height 47
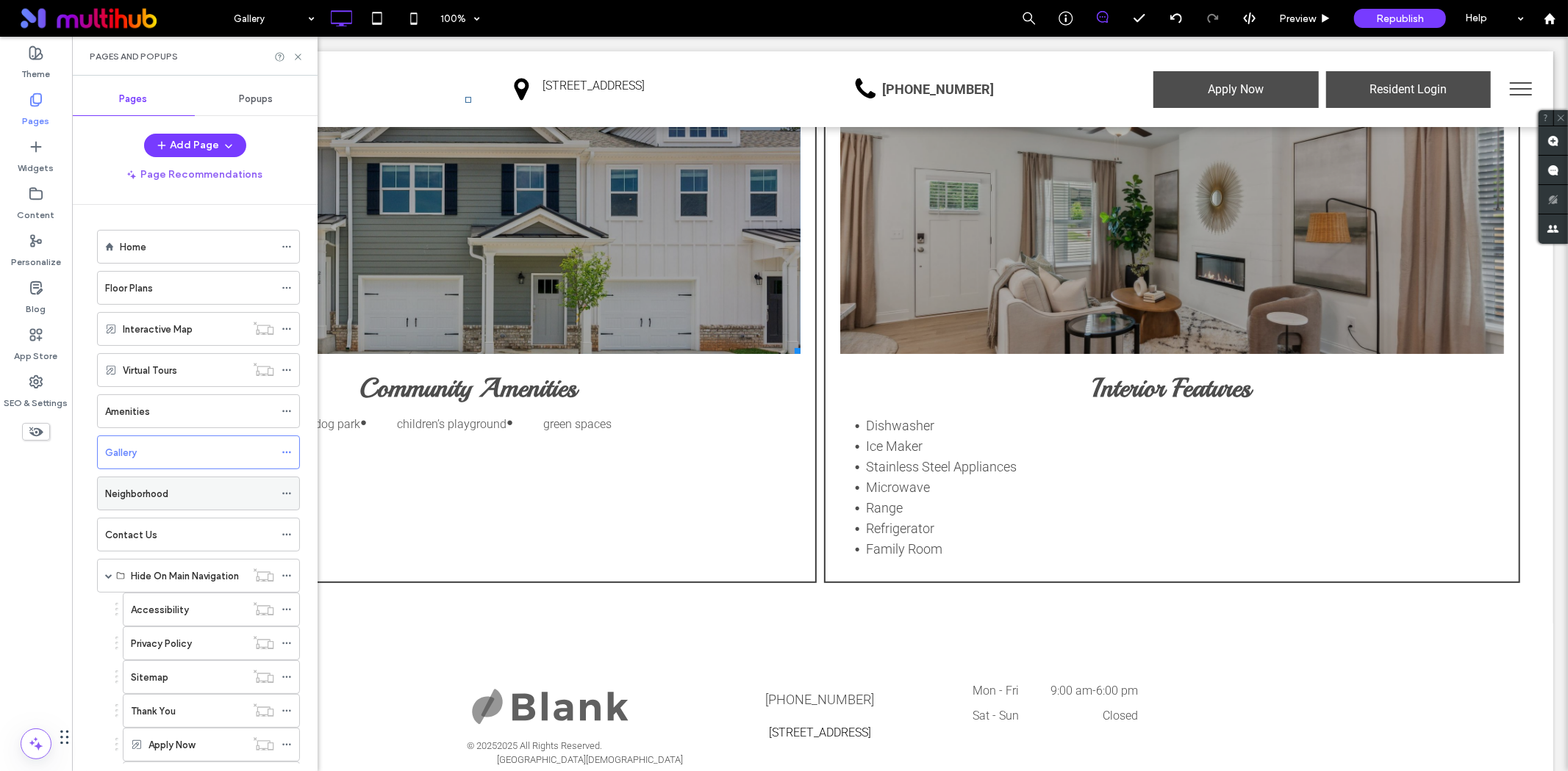
click at [193, 487] on div "Neighborhood" at bounding box center [190, 494] width 169 height 15
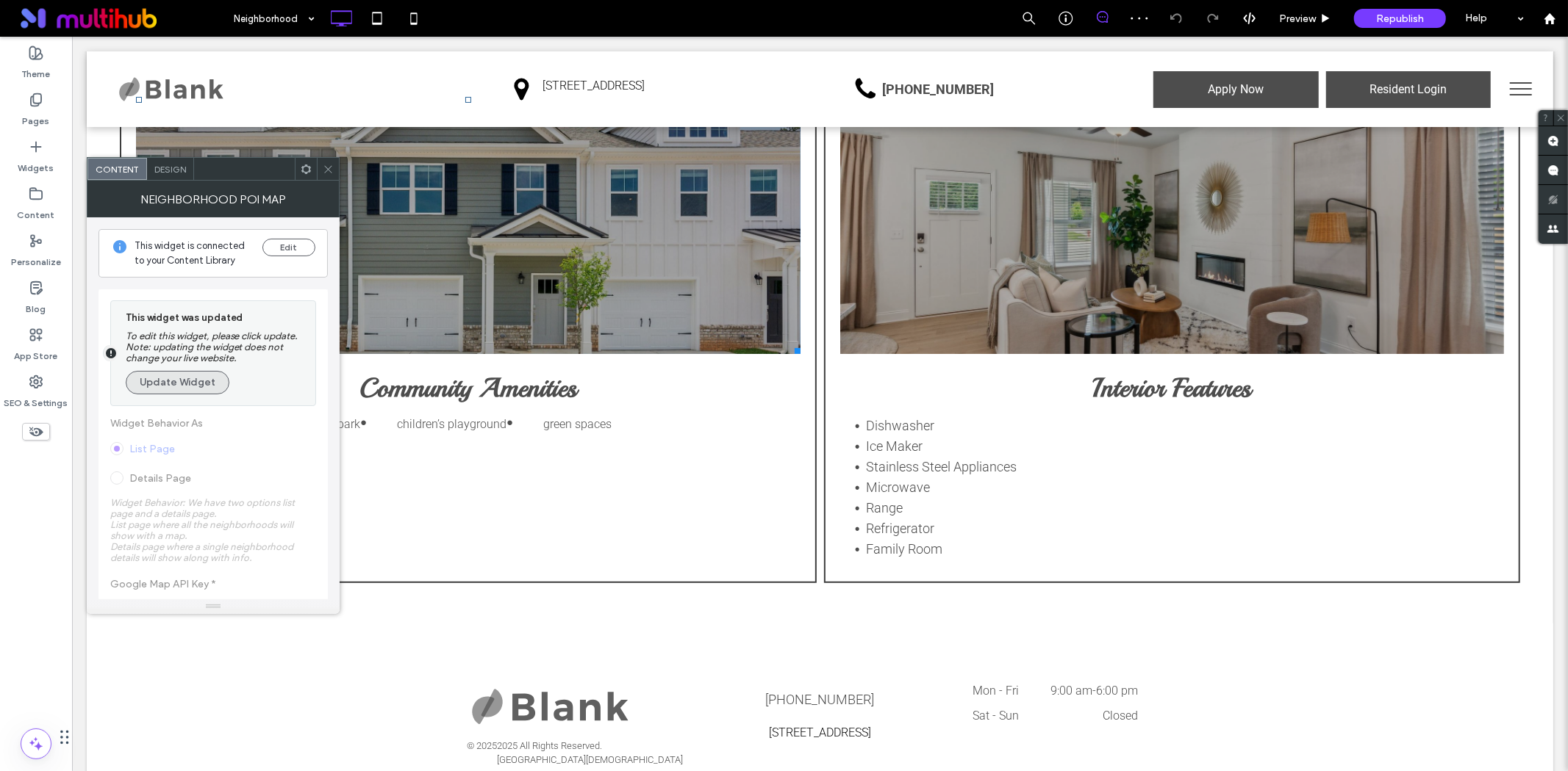
click at [164, 393] on button "Update Widget" at bounding box center [178, 382] width 104 height 24
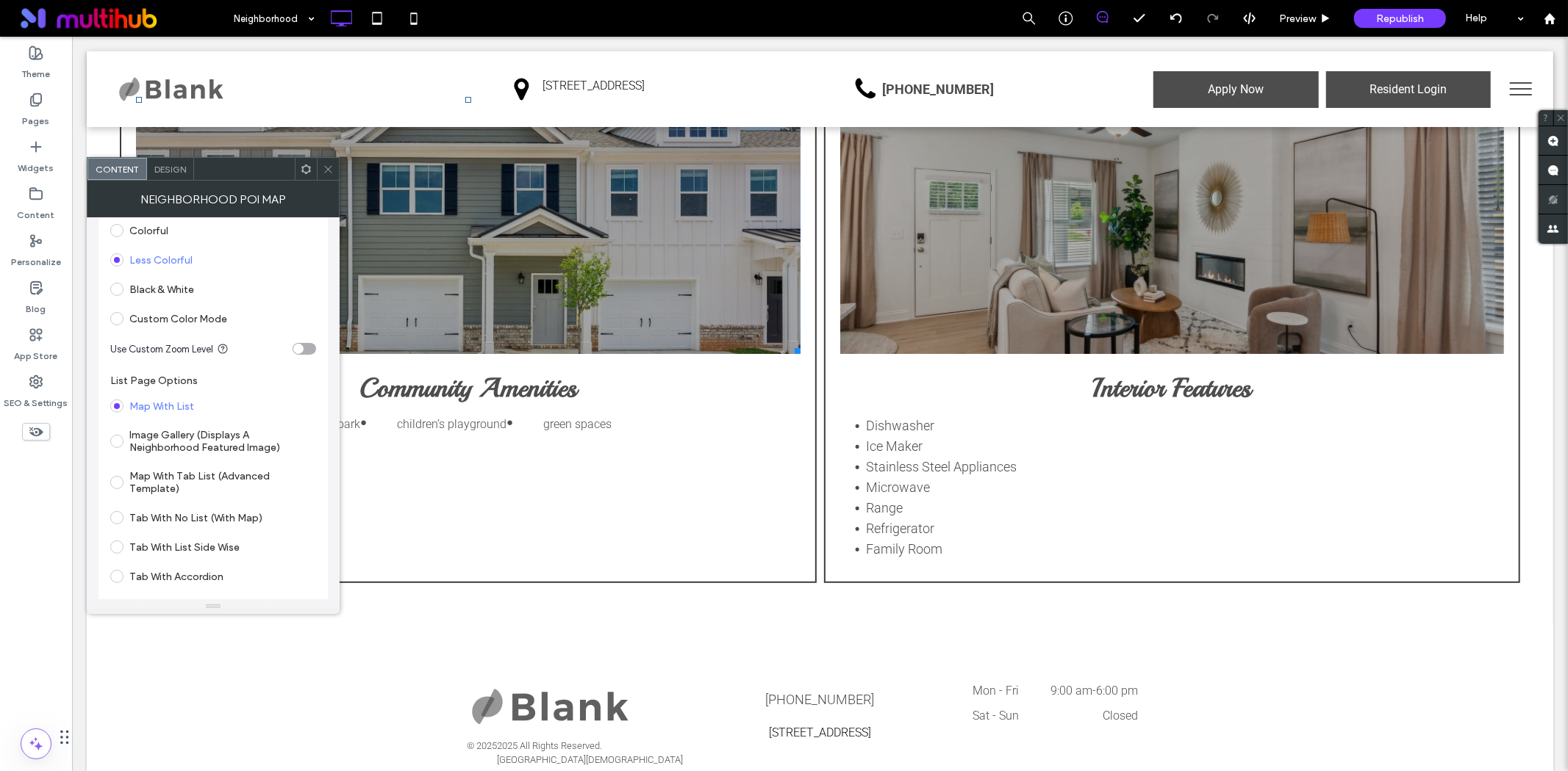
scroll to position [326, 0]
click at [326, 164] on icon at bounding box center [328, 169] width 11 height 11
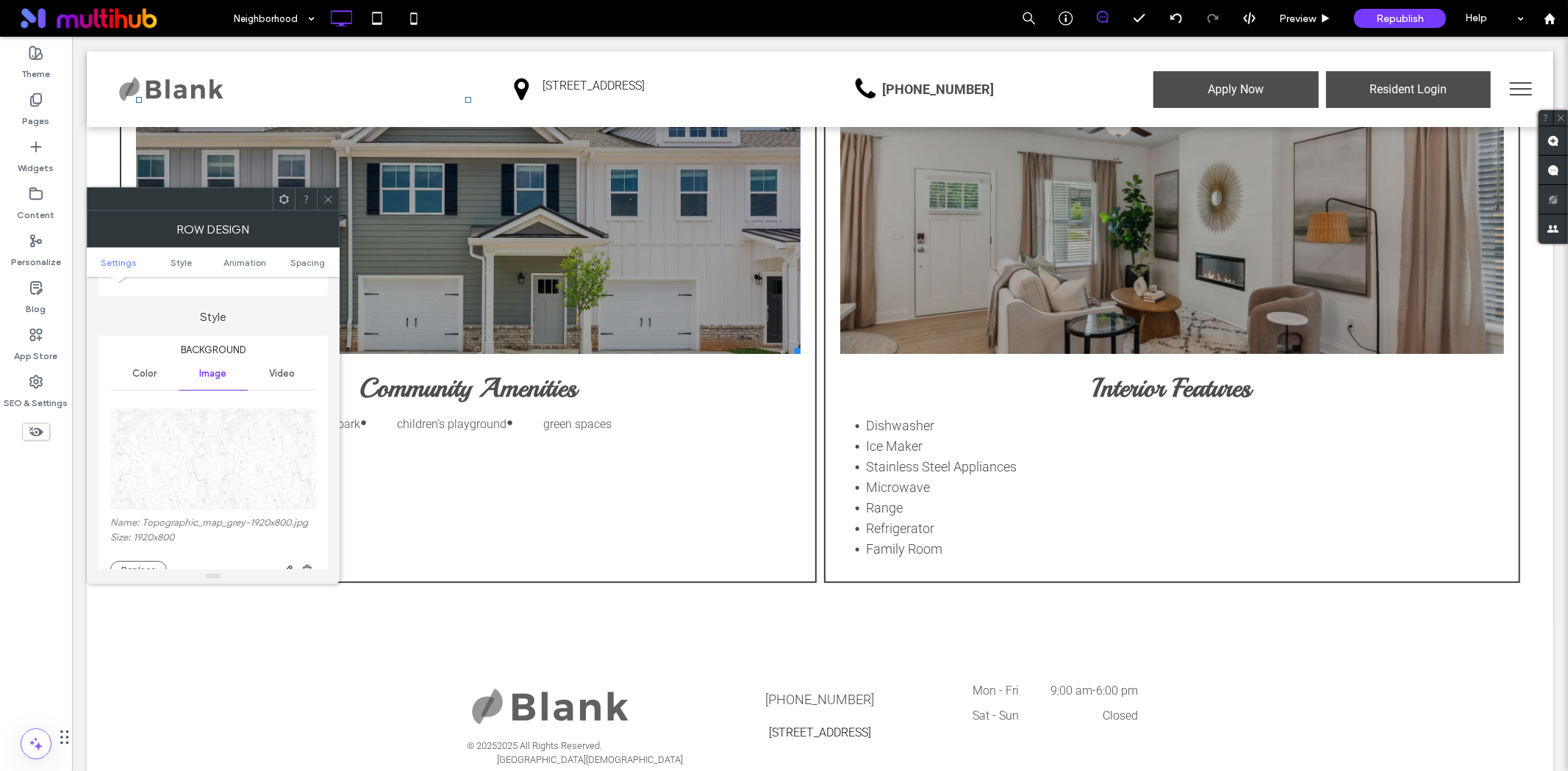
scroll to position [163, 0]
click at [248, 444] on img at bounding box center [213, 403] width 207 height 102
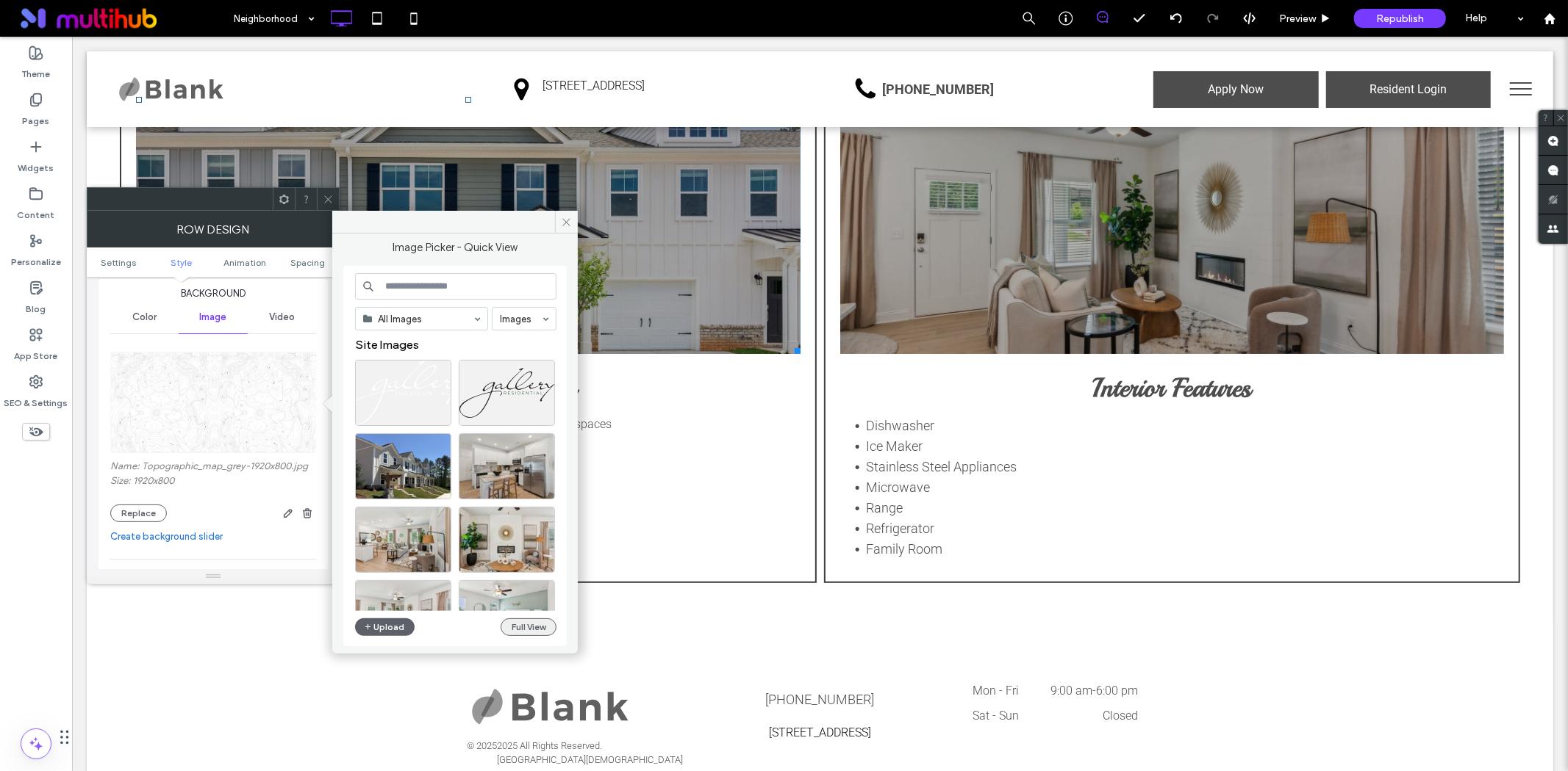
click at [532, 628] on button "Full View" at bounding box center [529, 627] width 56 height 17
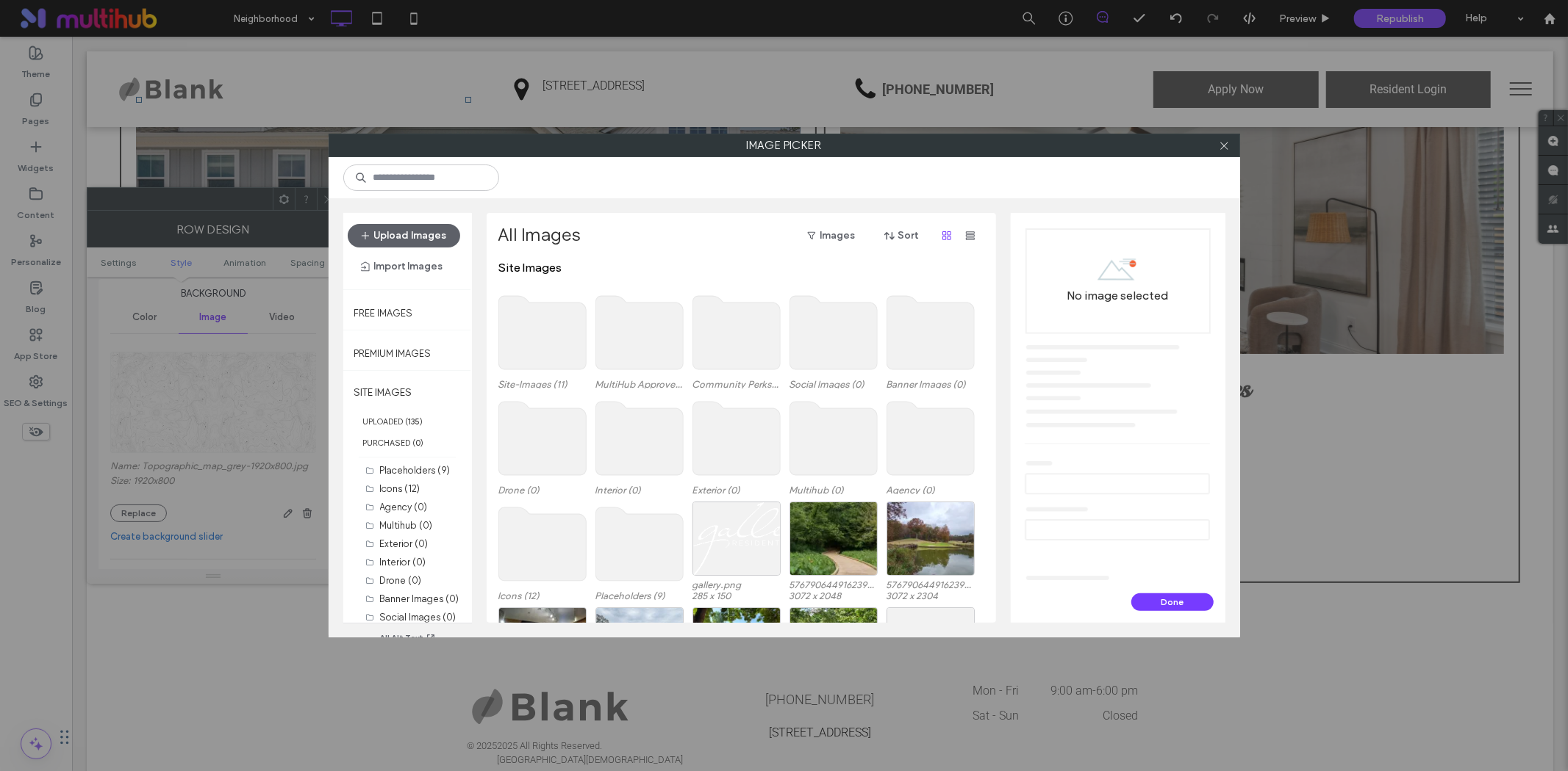
click at [546, 319] on use at bounding box center [542, 332] width 87 height 74
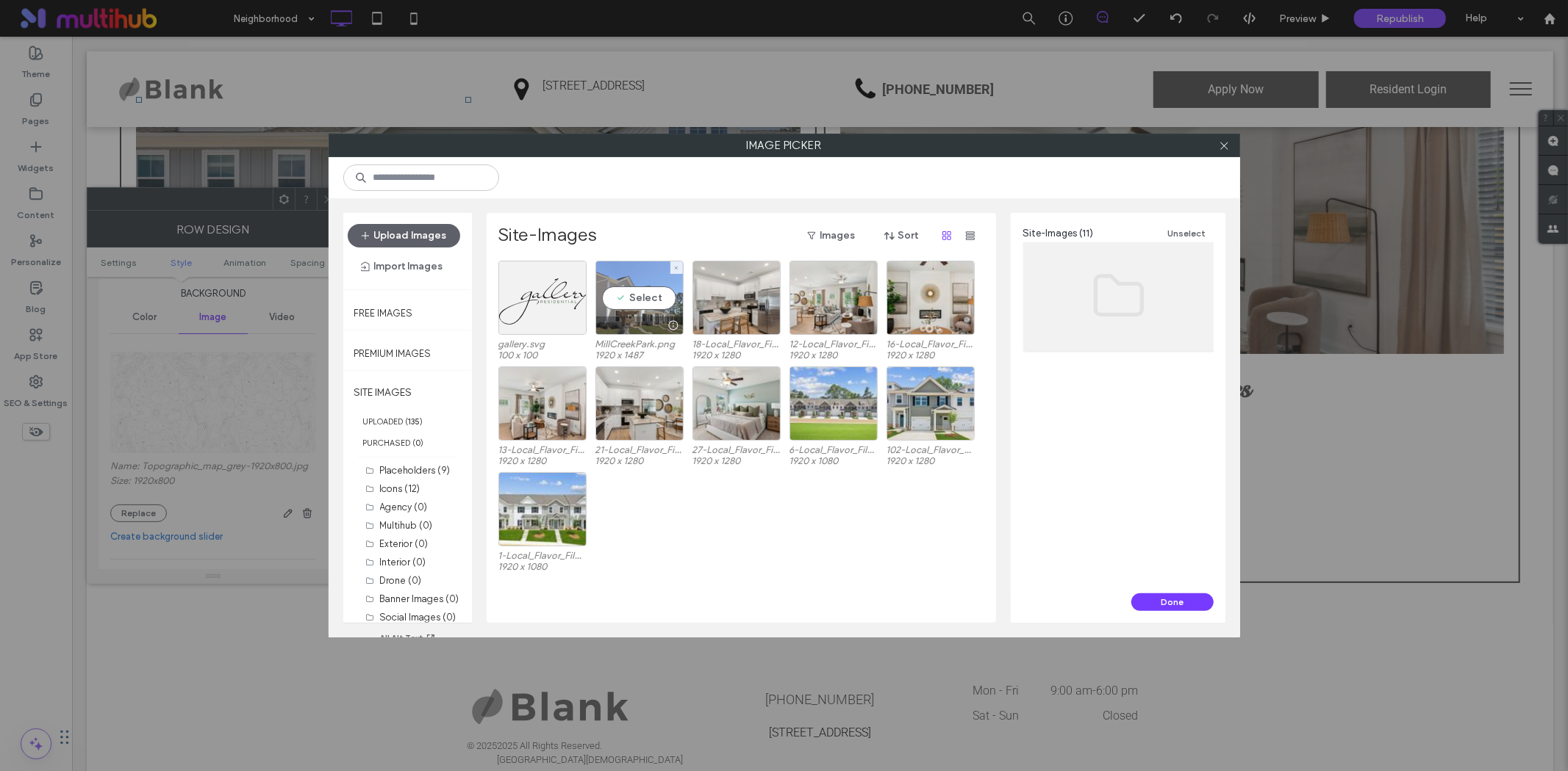
click at [630, 287] on div "Select" at bounding box center [639, 298] width 88 height 74
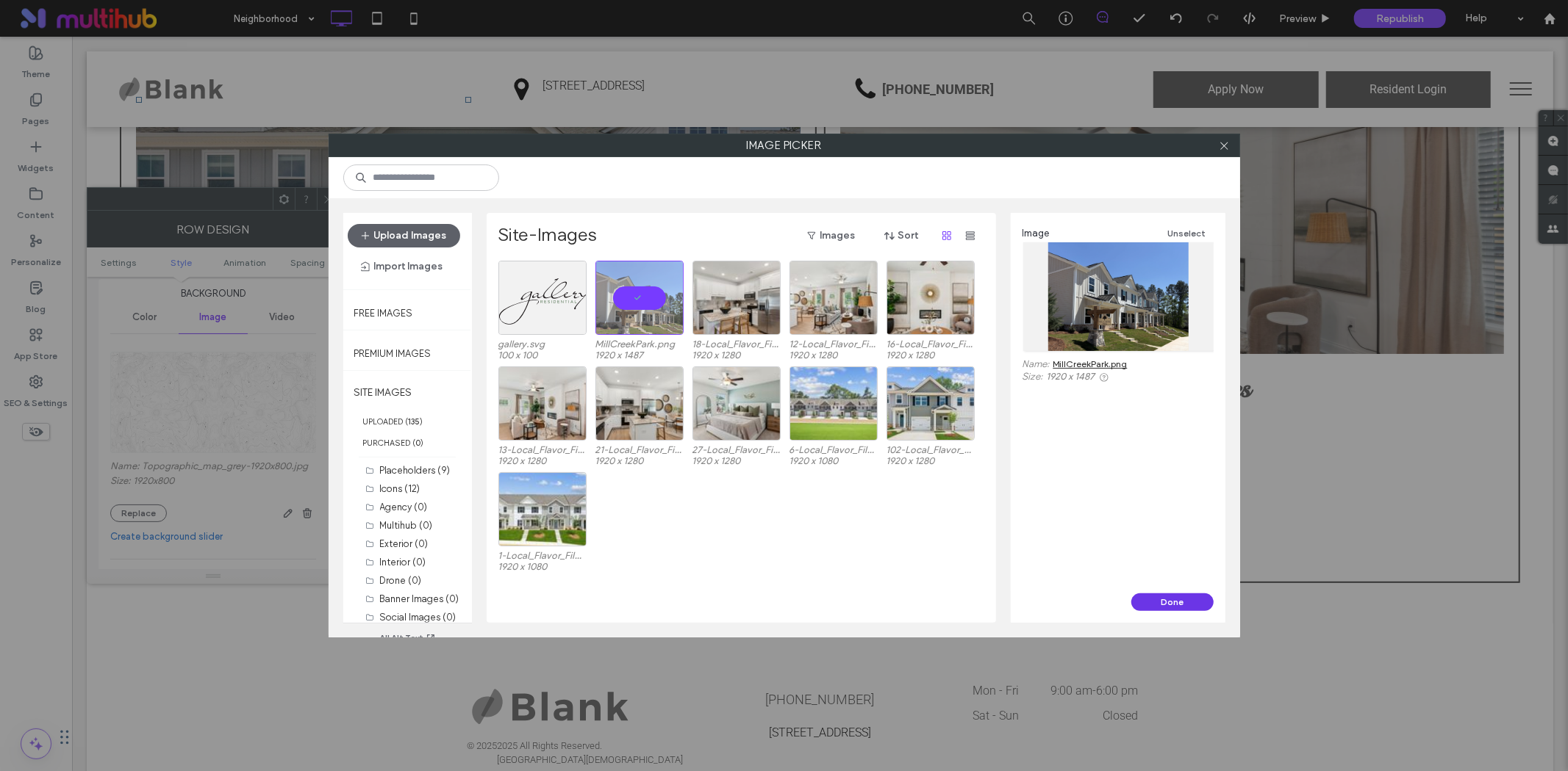
click at [1181, 603] on button "Done" at bounding box center [1172, 602] width 83 height 17
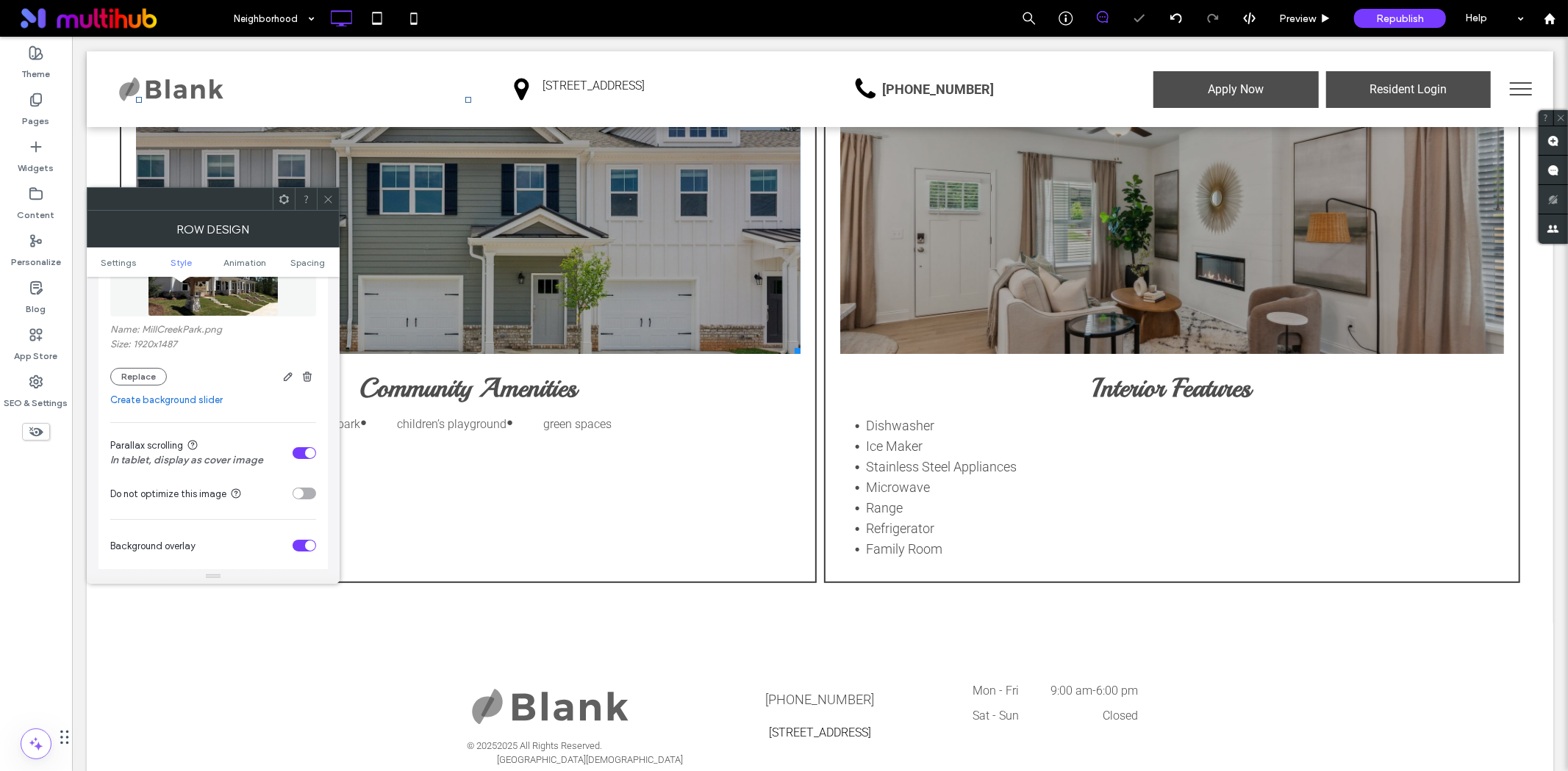
scroll to position [326, 0]
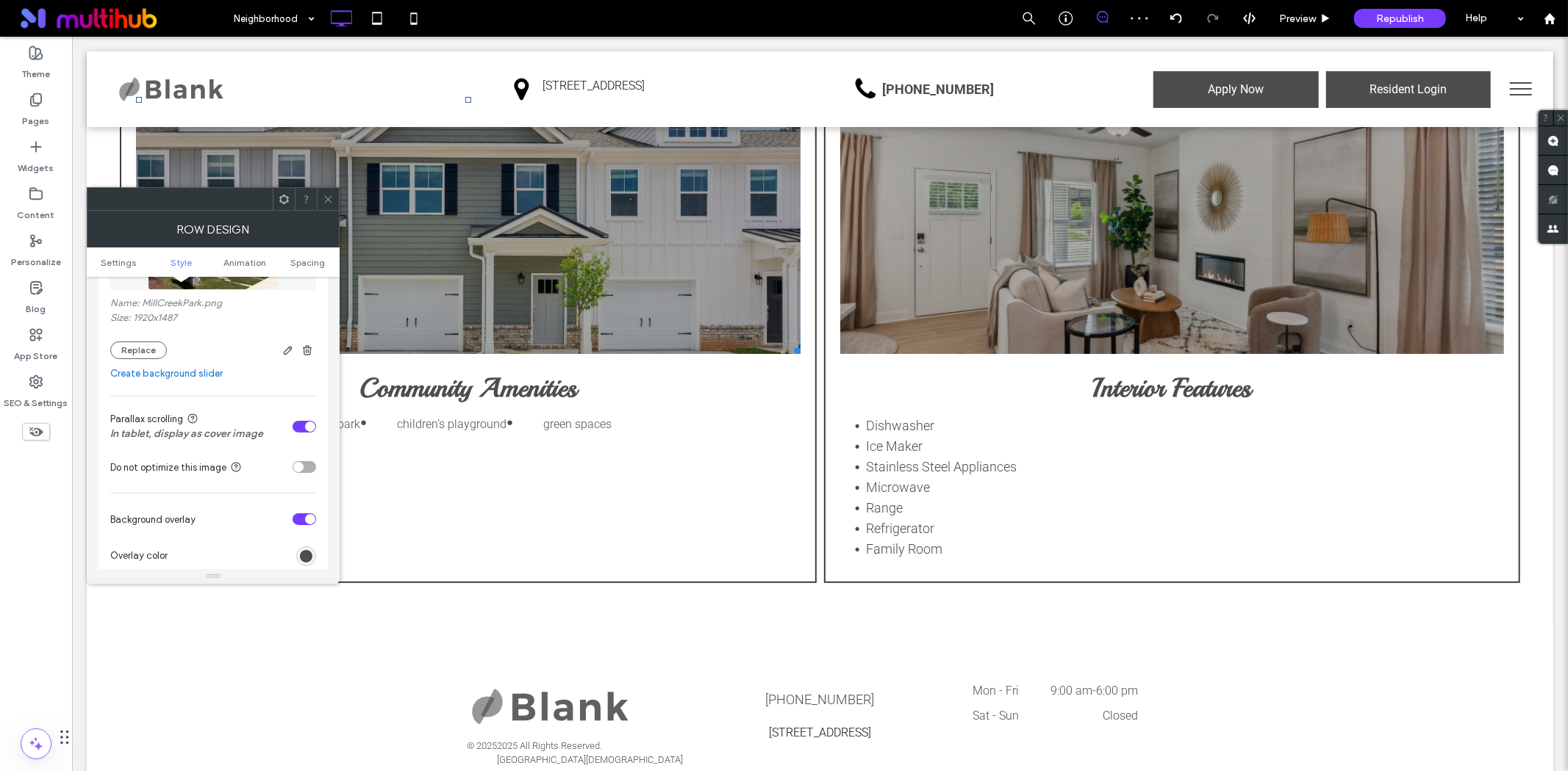
click at [296, 426] on div "toggle" at bounding box center [304, 427] width 24 height 12
click at [325, 199] on icon at bounding box center [328, 199] width 11 height 11
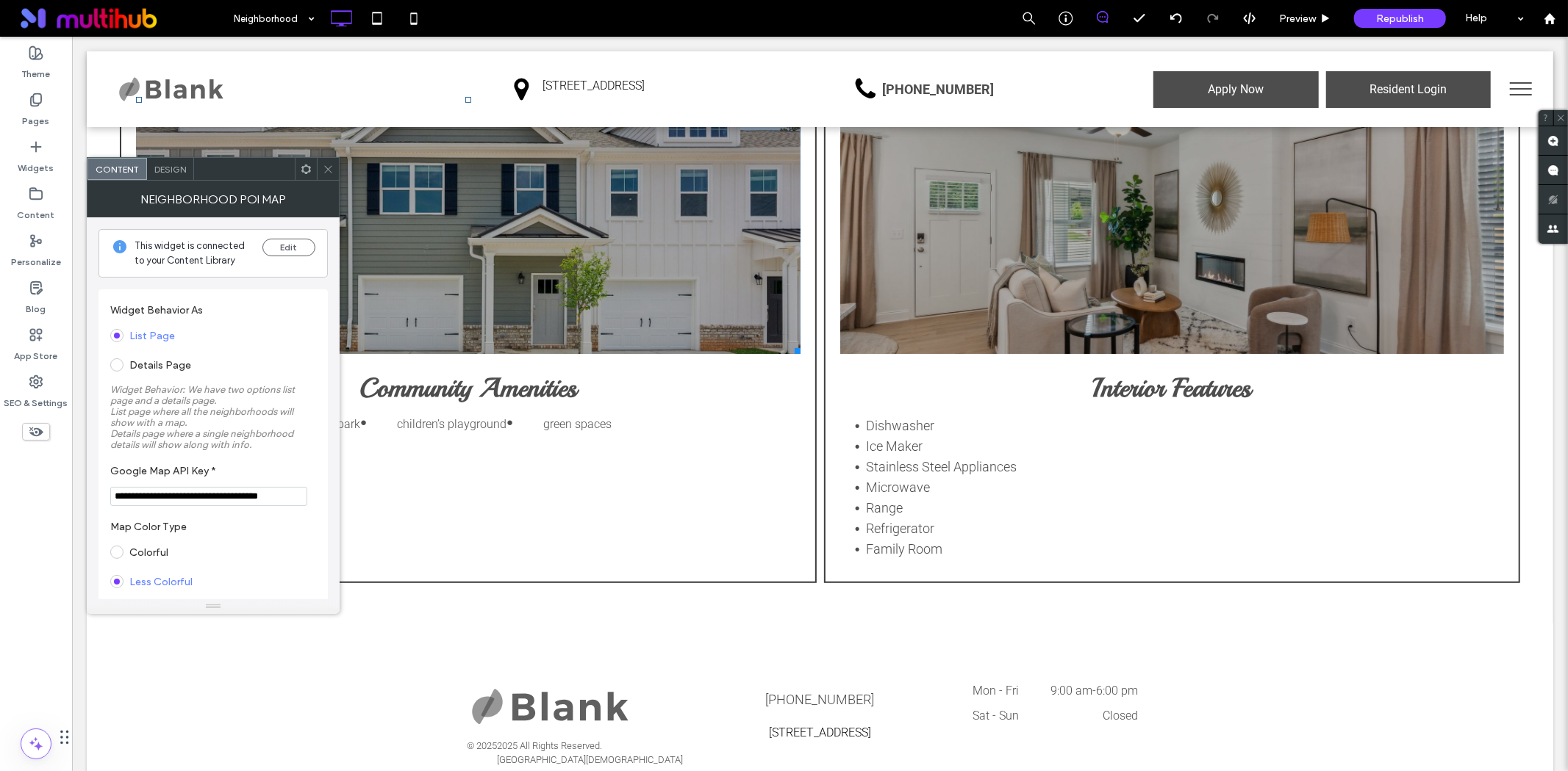
click at [177, 174] on div "Design" at bounding box center [171, 168] width 47 height 22
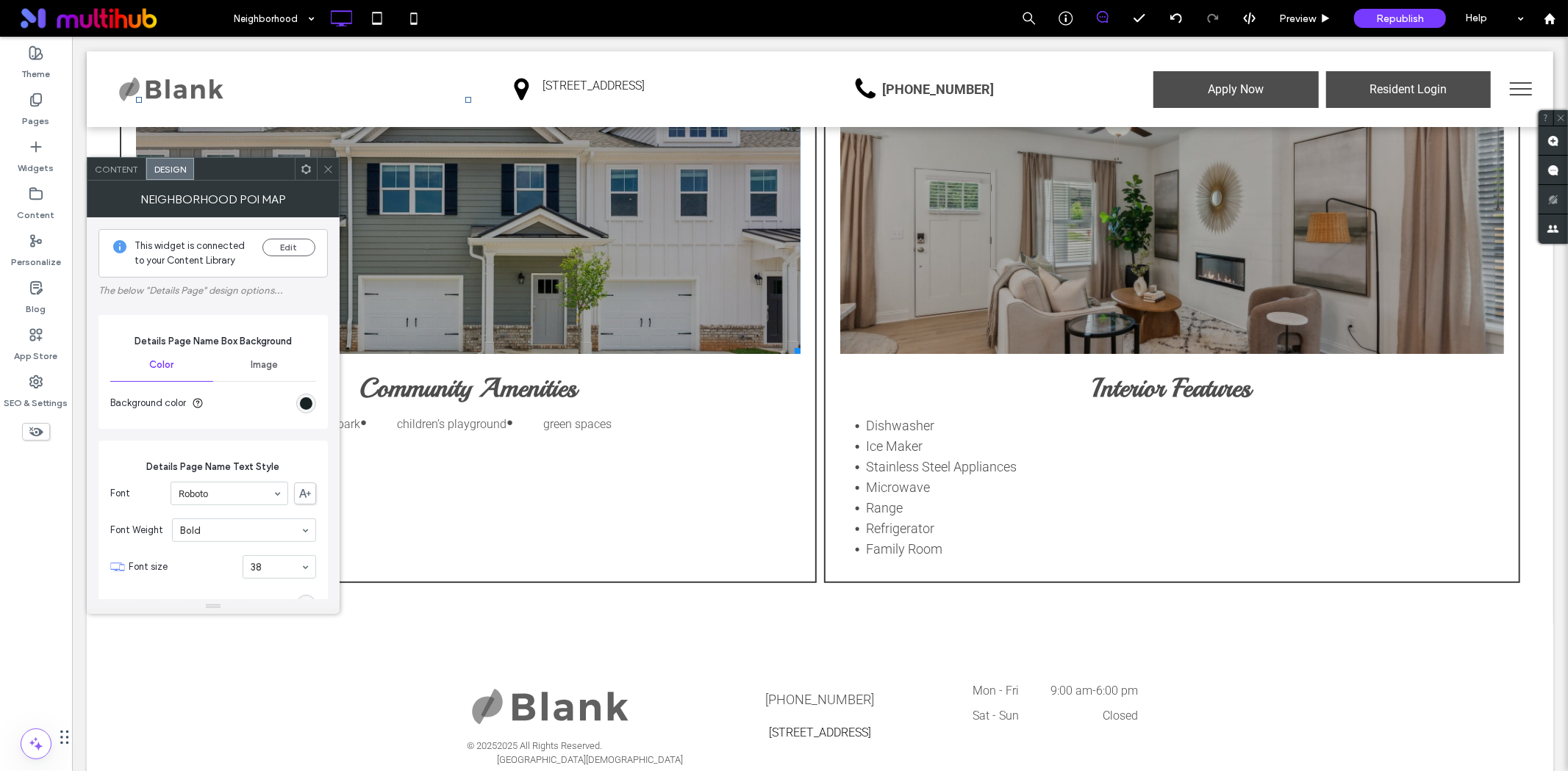
click at [178, 166] on span "Design" at bounding box center [170, 169] width 32 height 11
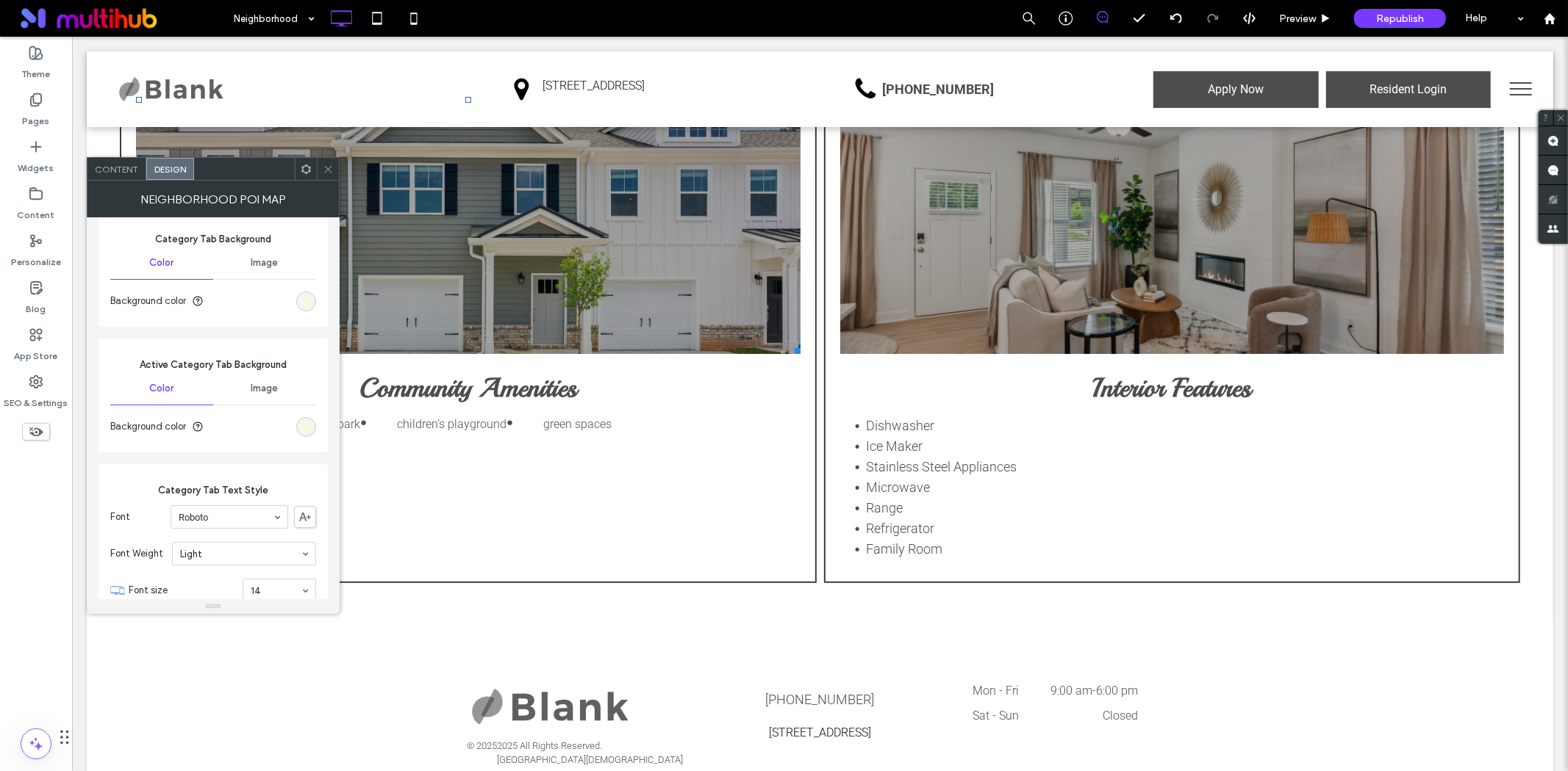
scroll to position [1224, 0]
click at [307, 431] on div "rgb(248, 247, 224)" at bounding box center [306, 424] width 12 height 12
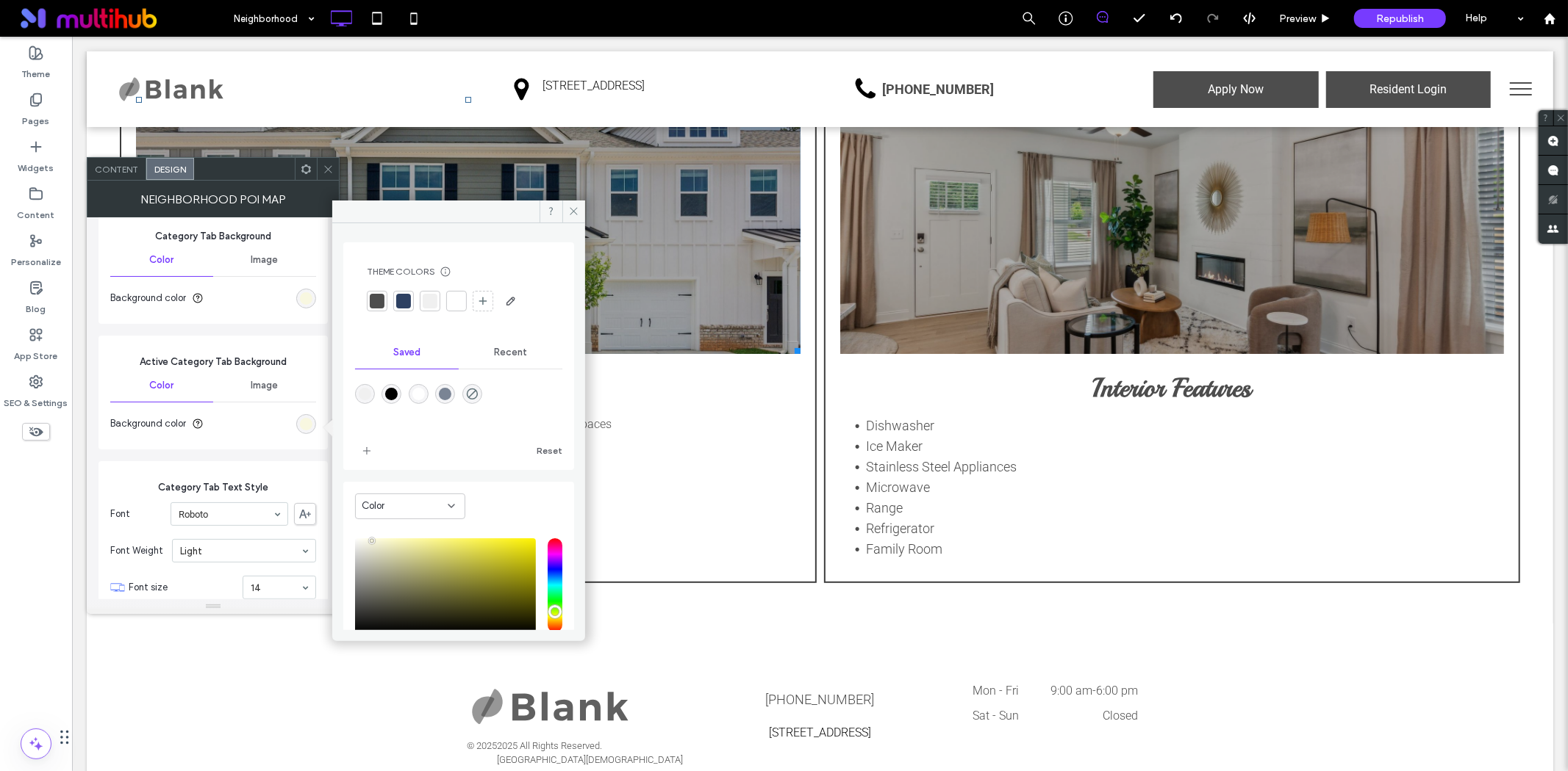
click at [401, 305] on div at bounding box center [403, 301] width 14 height 14
type input "*"
drag, startPoint x: 575, startPoint y: 208, endPoint x: 319, endPoint y: 382, distance: 309.5
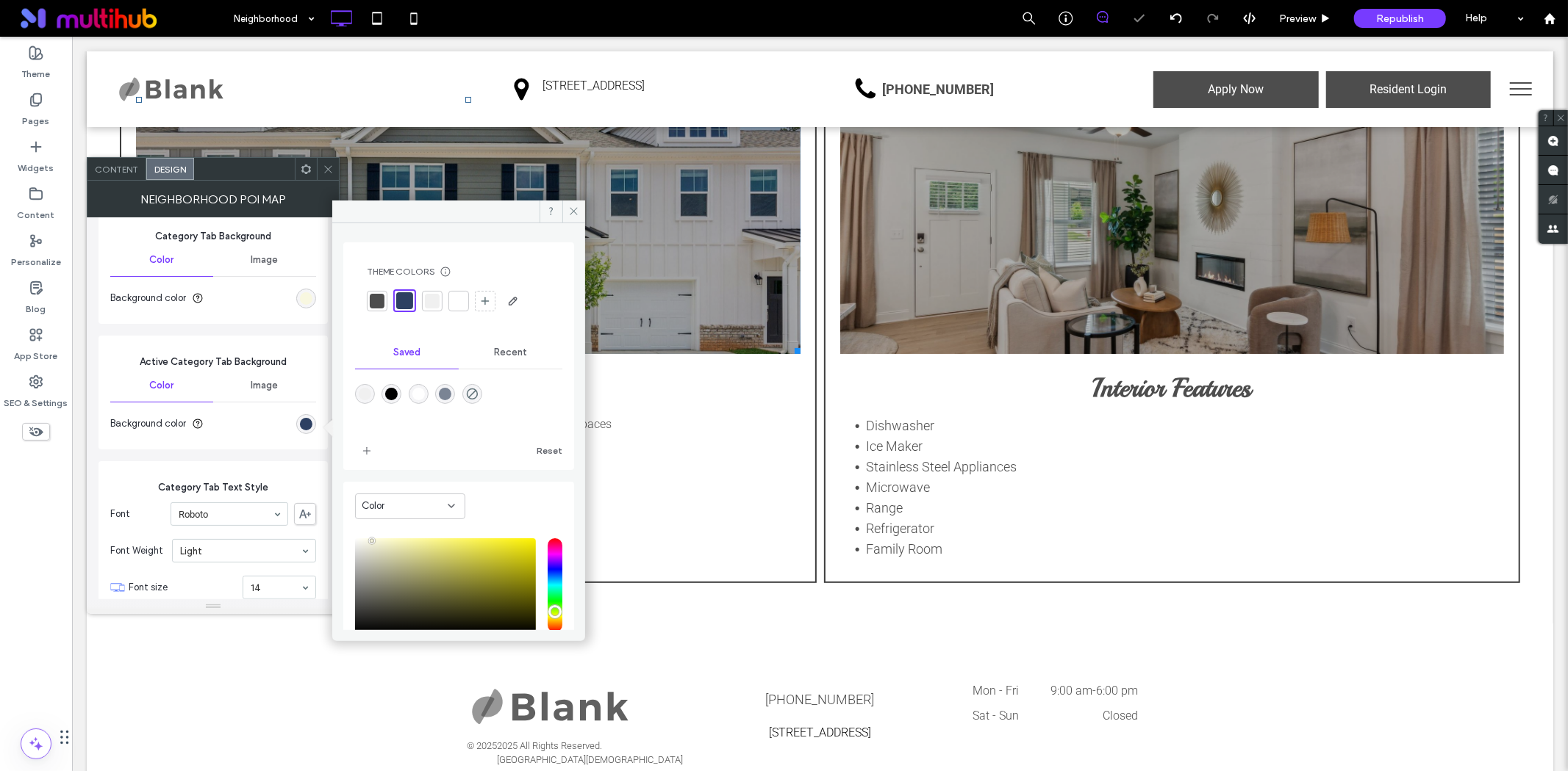
click at [575, 208] on icon at bounding box center [573, 211] width 11 height 11
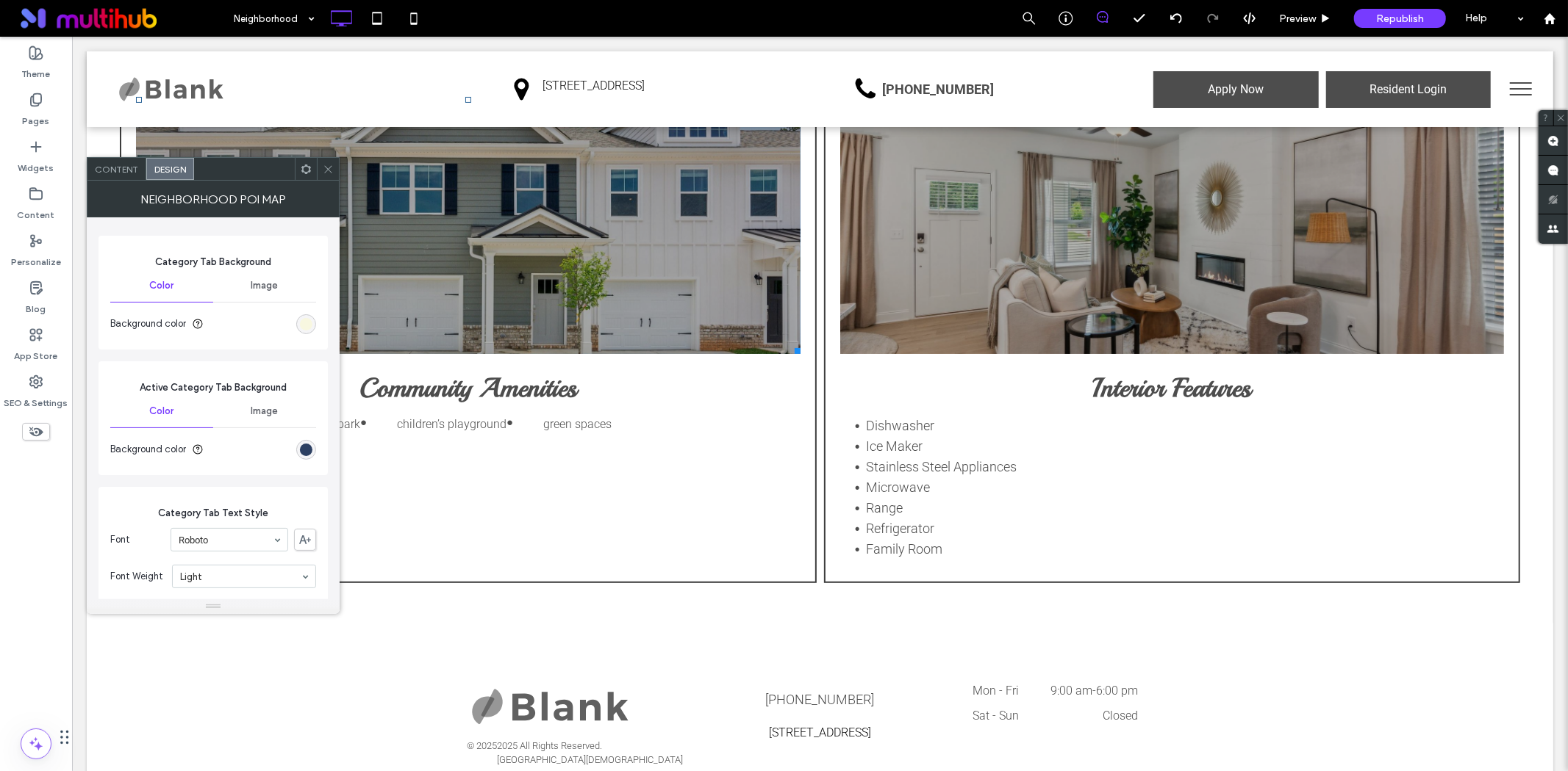
scroll to position [1142, 0]
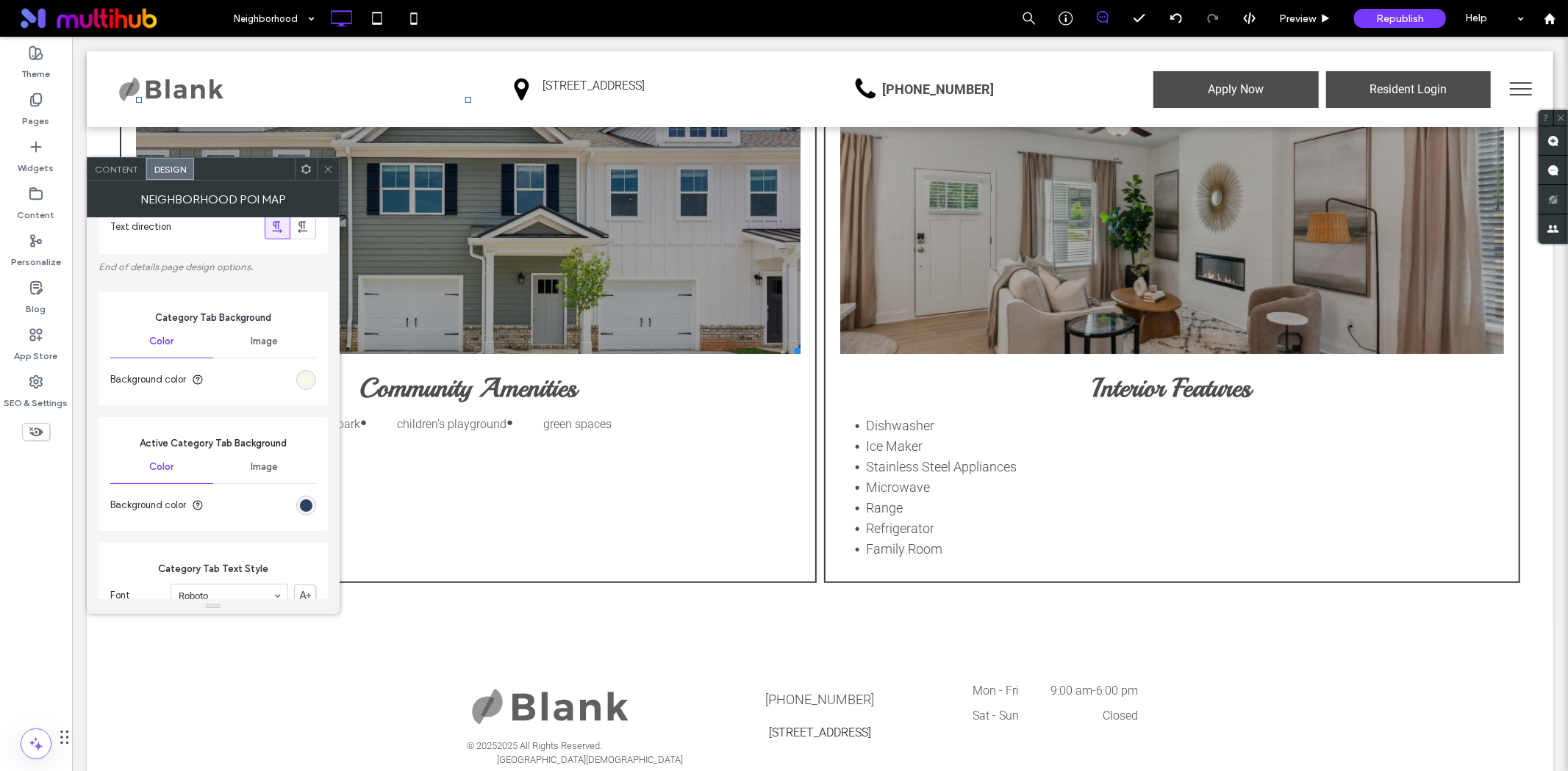
click at [302, 381] on div "rgb(248, 247, 224)" at bounding box center [306, 380] width 12 height 12
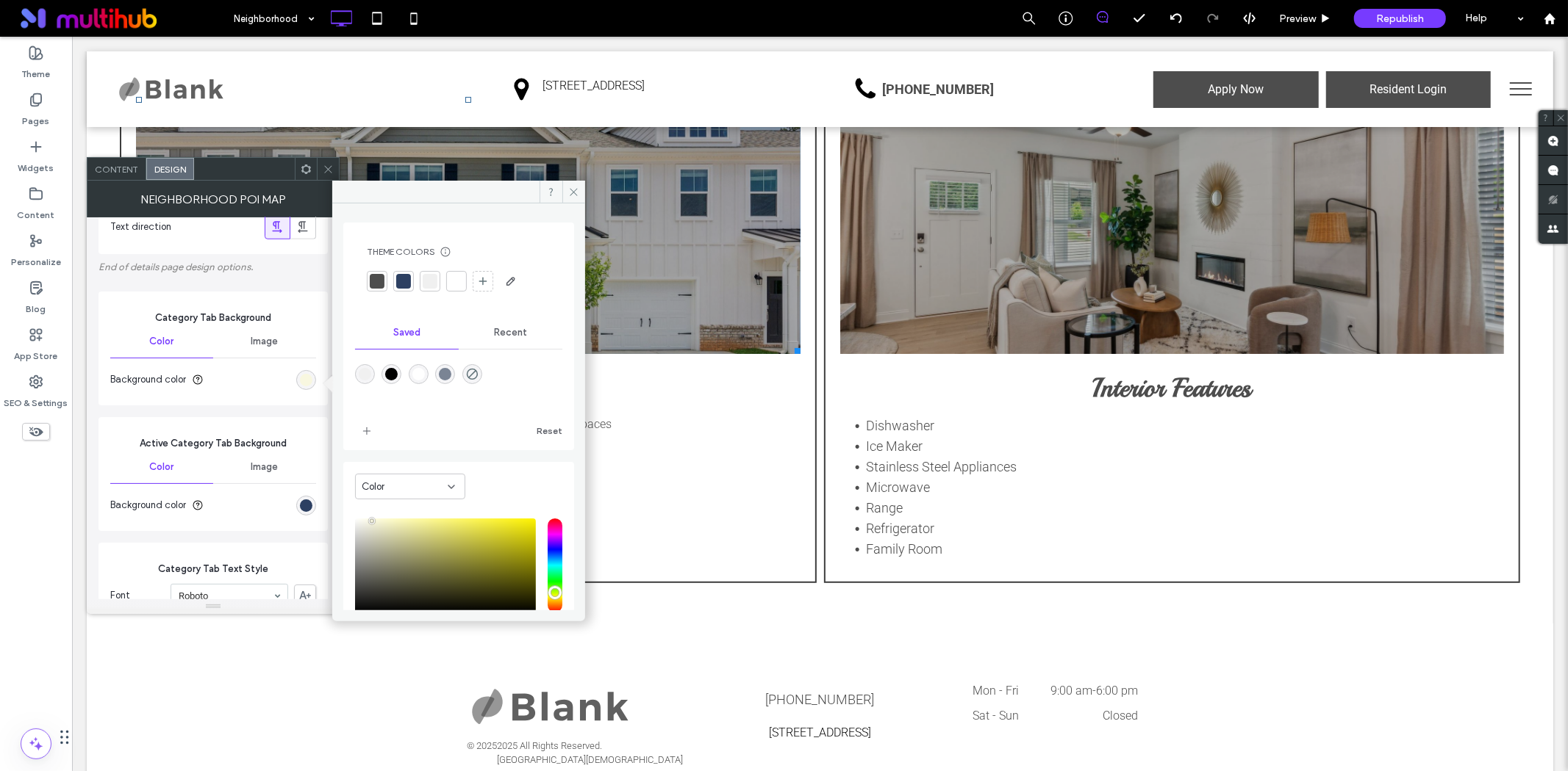
drag, startPoint x: 372, startPoint y: 280, endPoint x: 394, endPoint y: 277, distance: 22.2
click at [373, 280] on div at bounding box center [376, 281] width 14 height 14
type input "*"
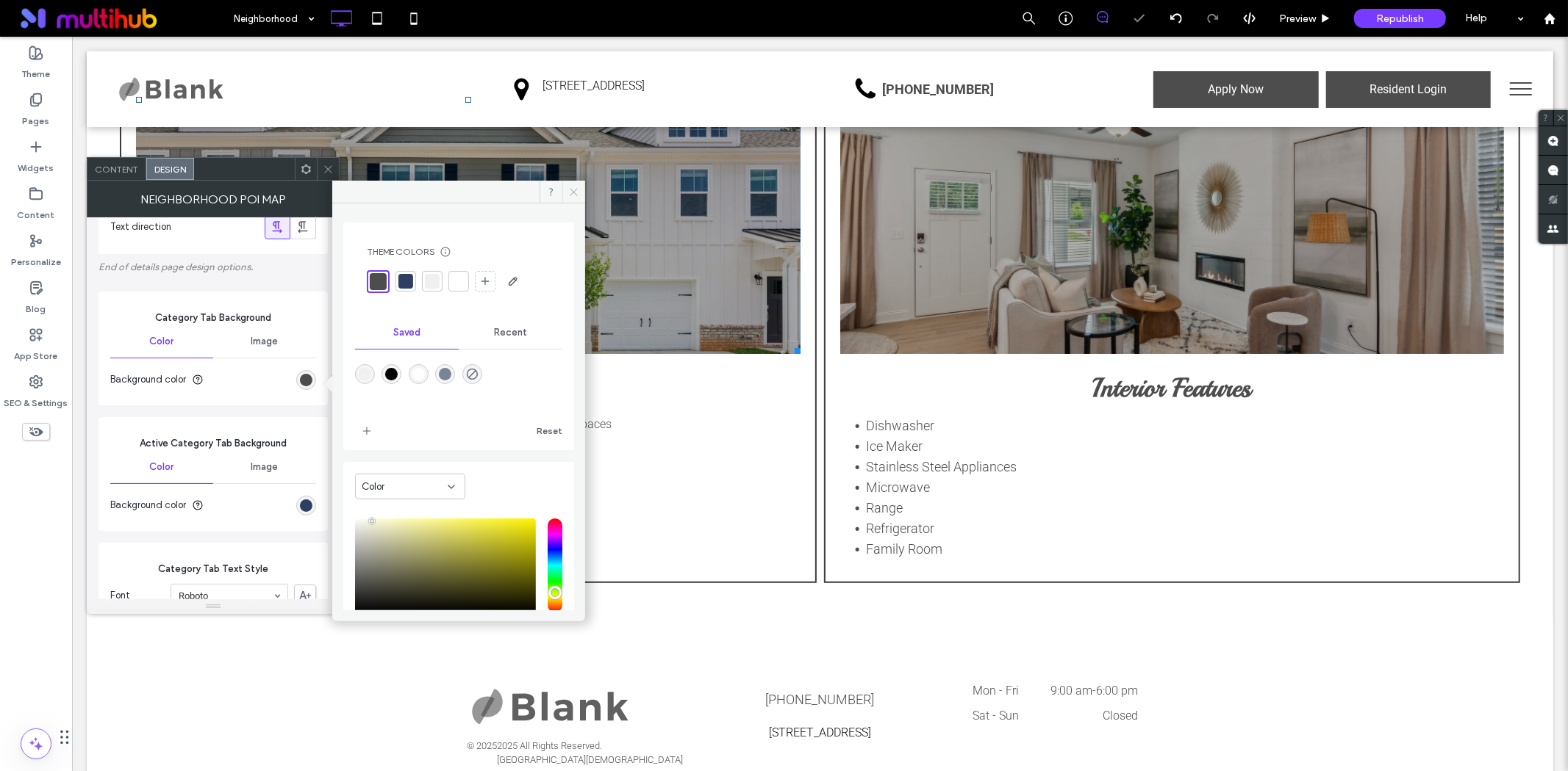
click at [570, 188] on use at bounding box center [574, 192] width 8 height 8
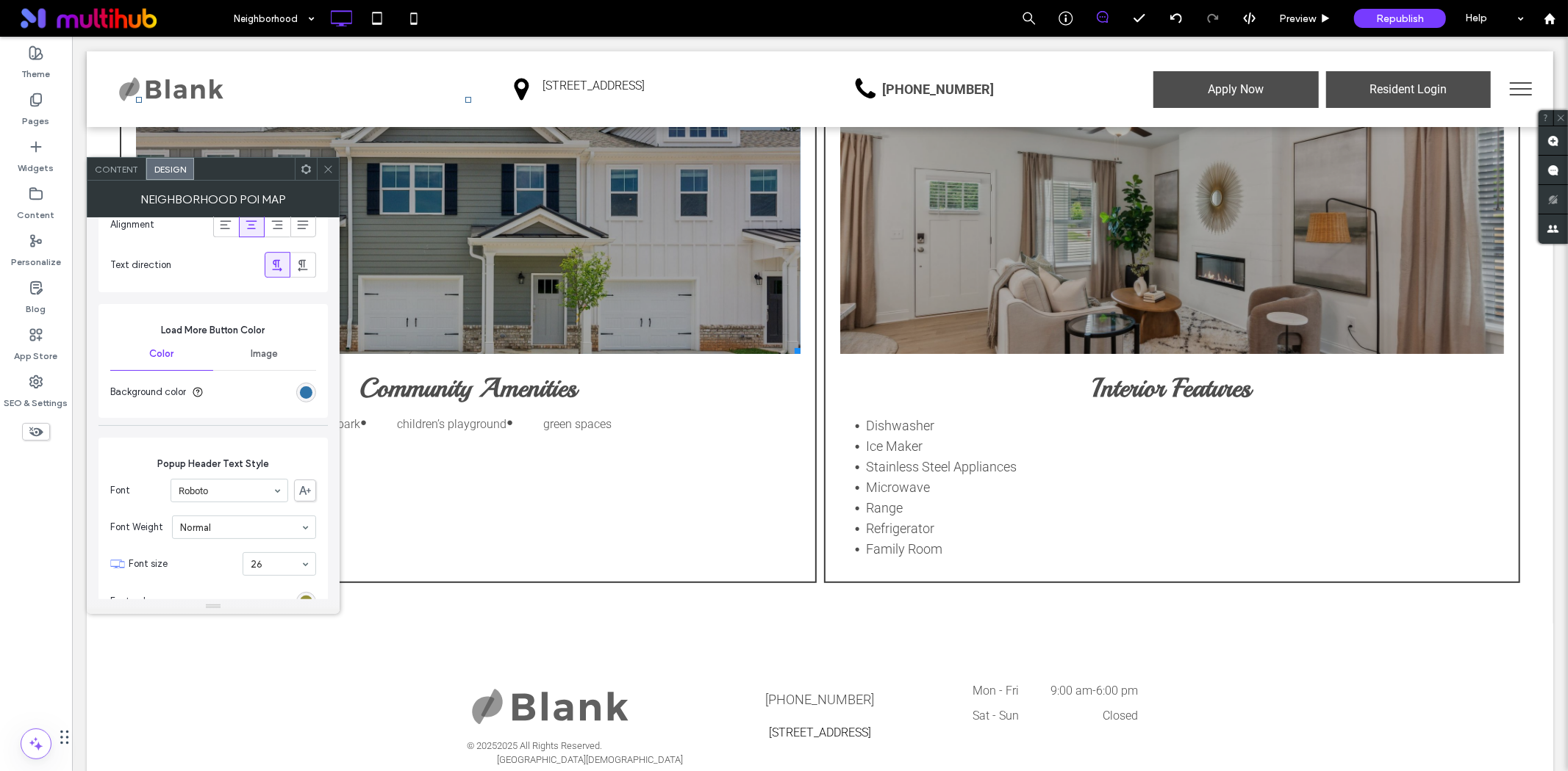
scroll to position [3917, 0]
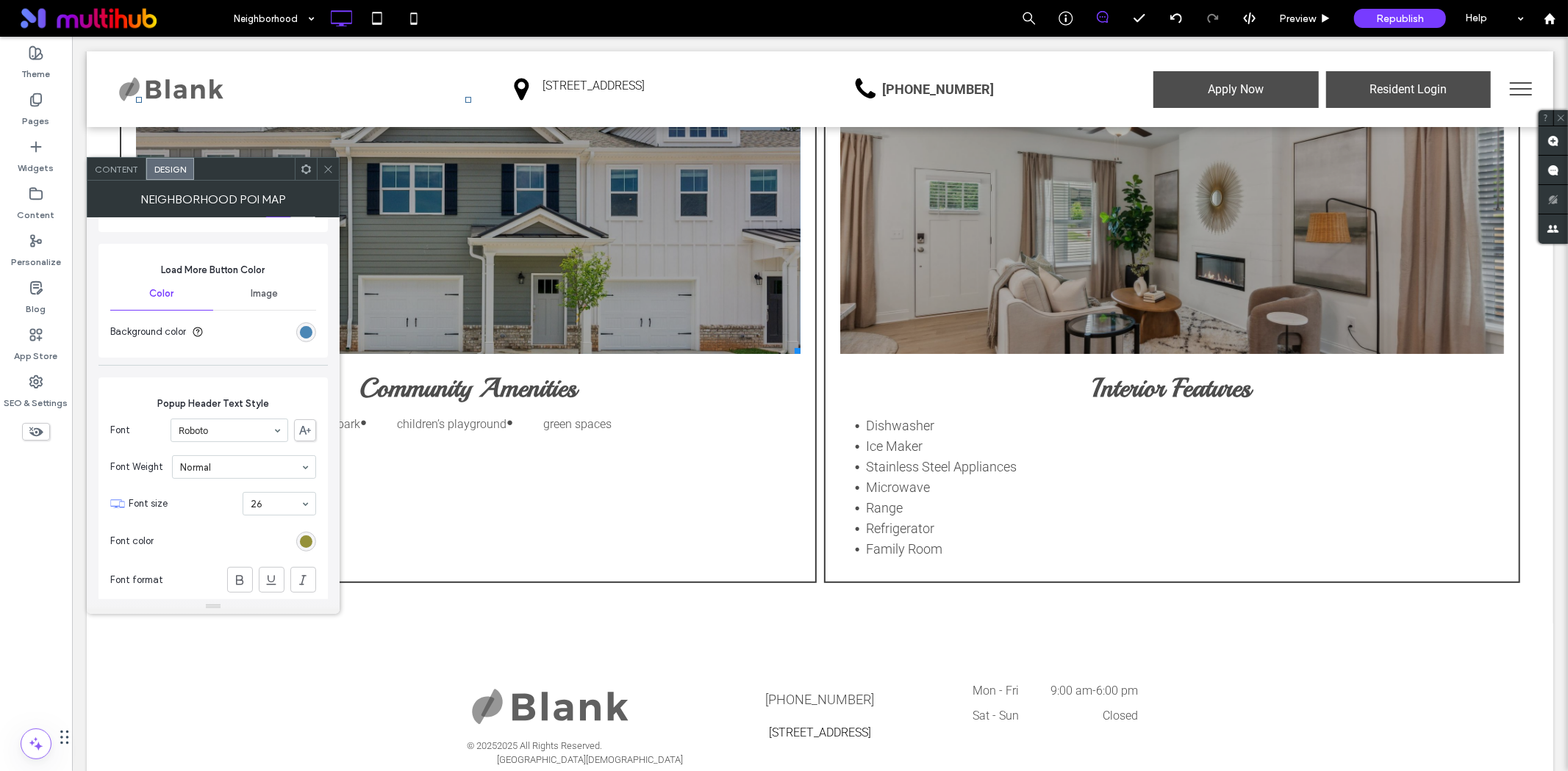
click at [307, 339] on div "rgb(47, 116, 170)" at bounding box center [306, 332] width 12 height 12
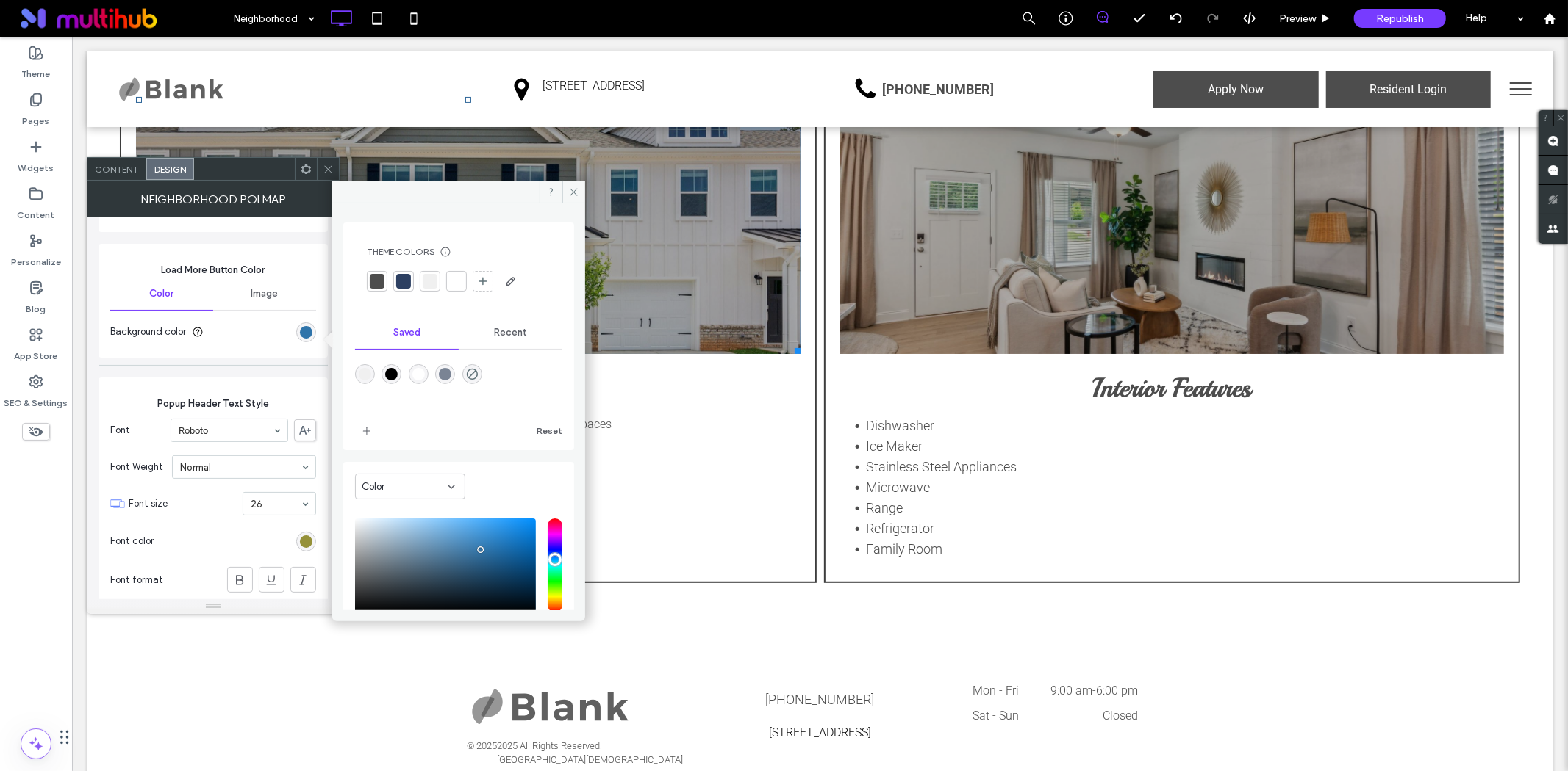
click at [402, 283] on div at bounding box center [403, 281] width 14 height 14
type input "*"
click at [580, 189] on span at bounding box center [573, 191] width 23 height 22
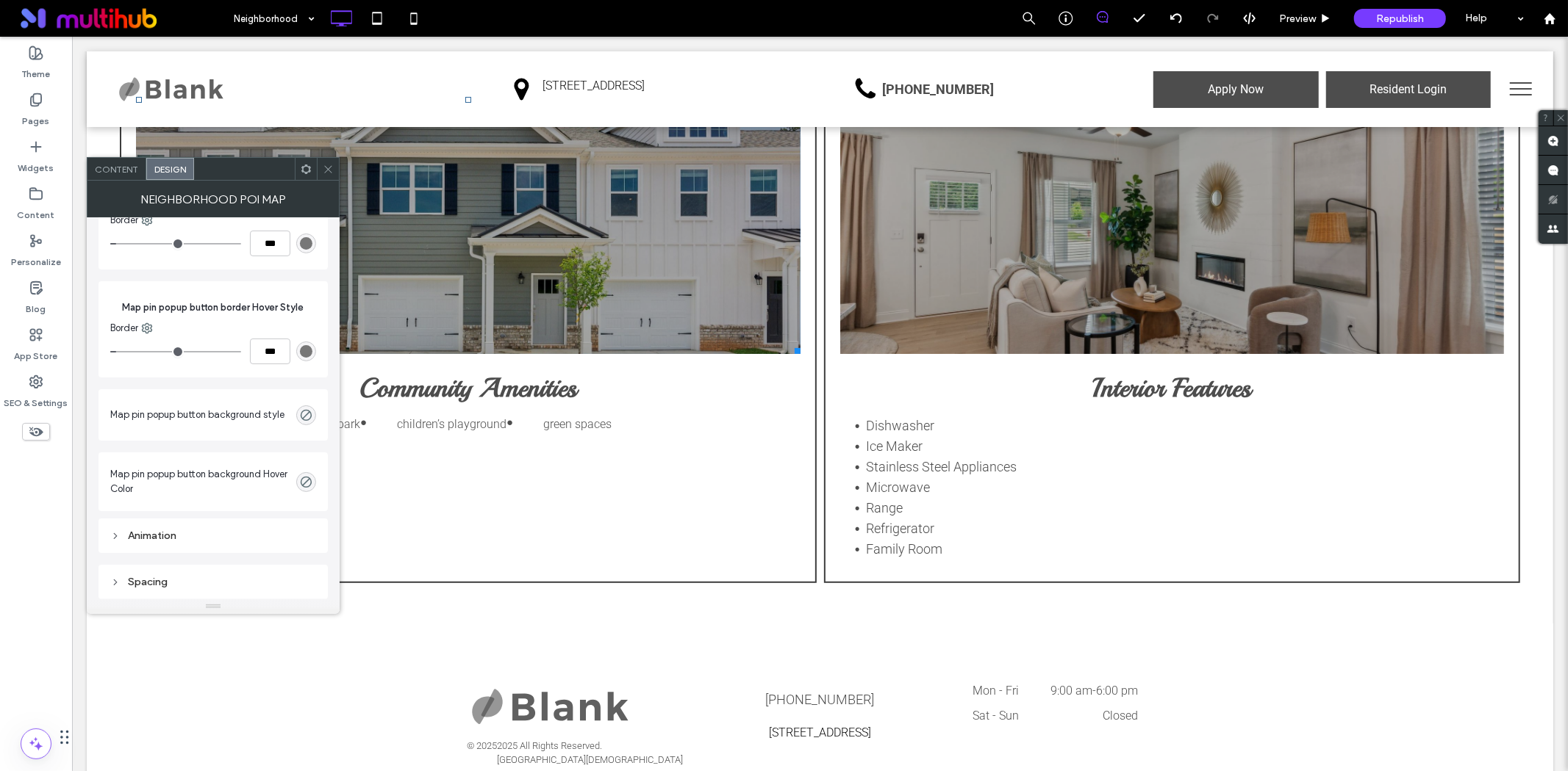
scroll to position [7238, 0]
click at [326, 167] on use at bounding box center [328, 169] width 8 height 8
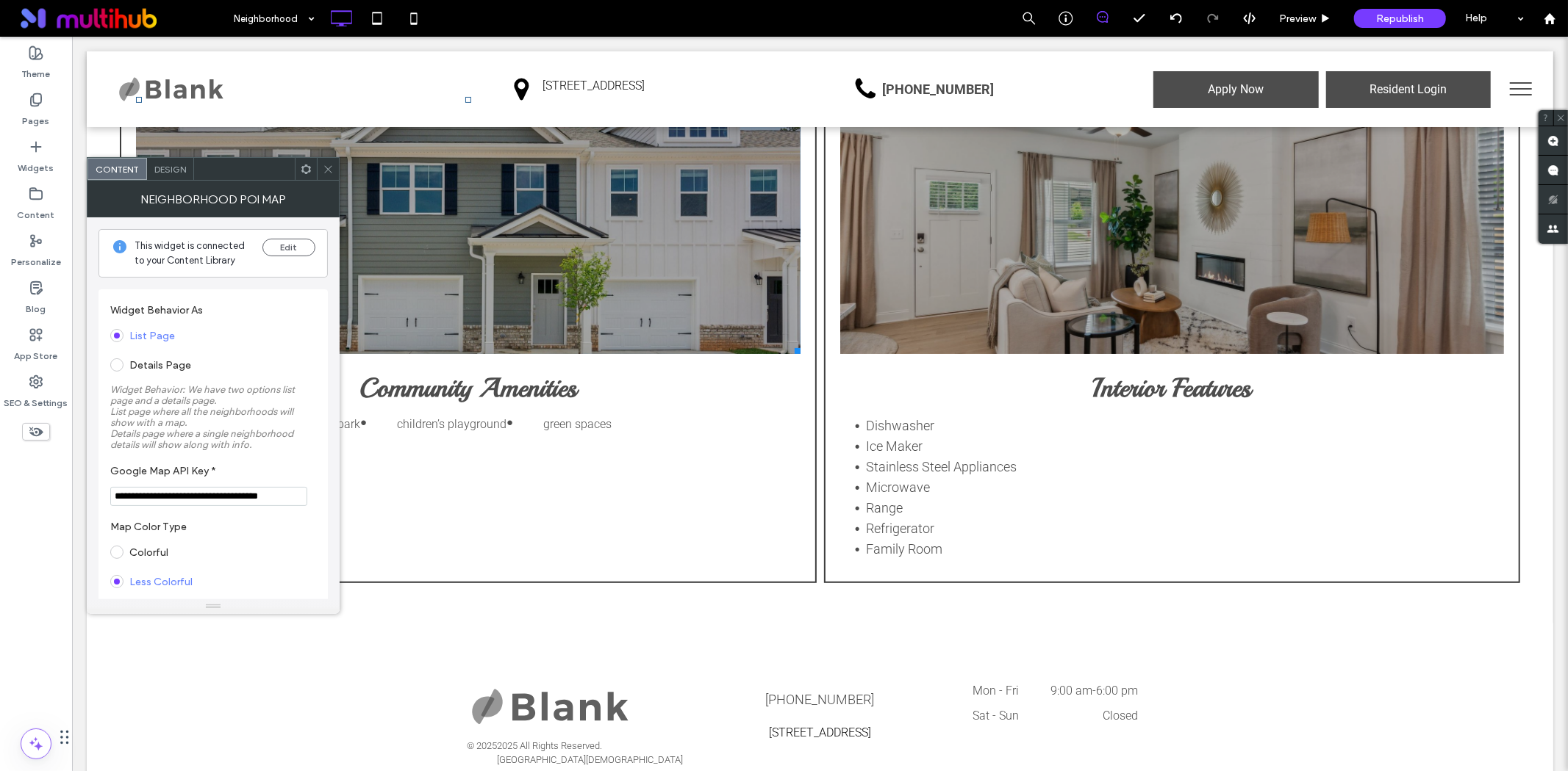
click at [167, 165] on span "Design" at bounding box center [170, 169] width 32 height 11
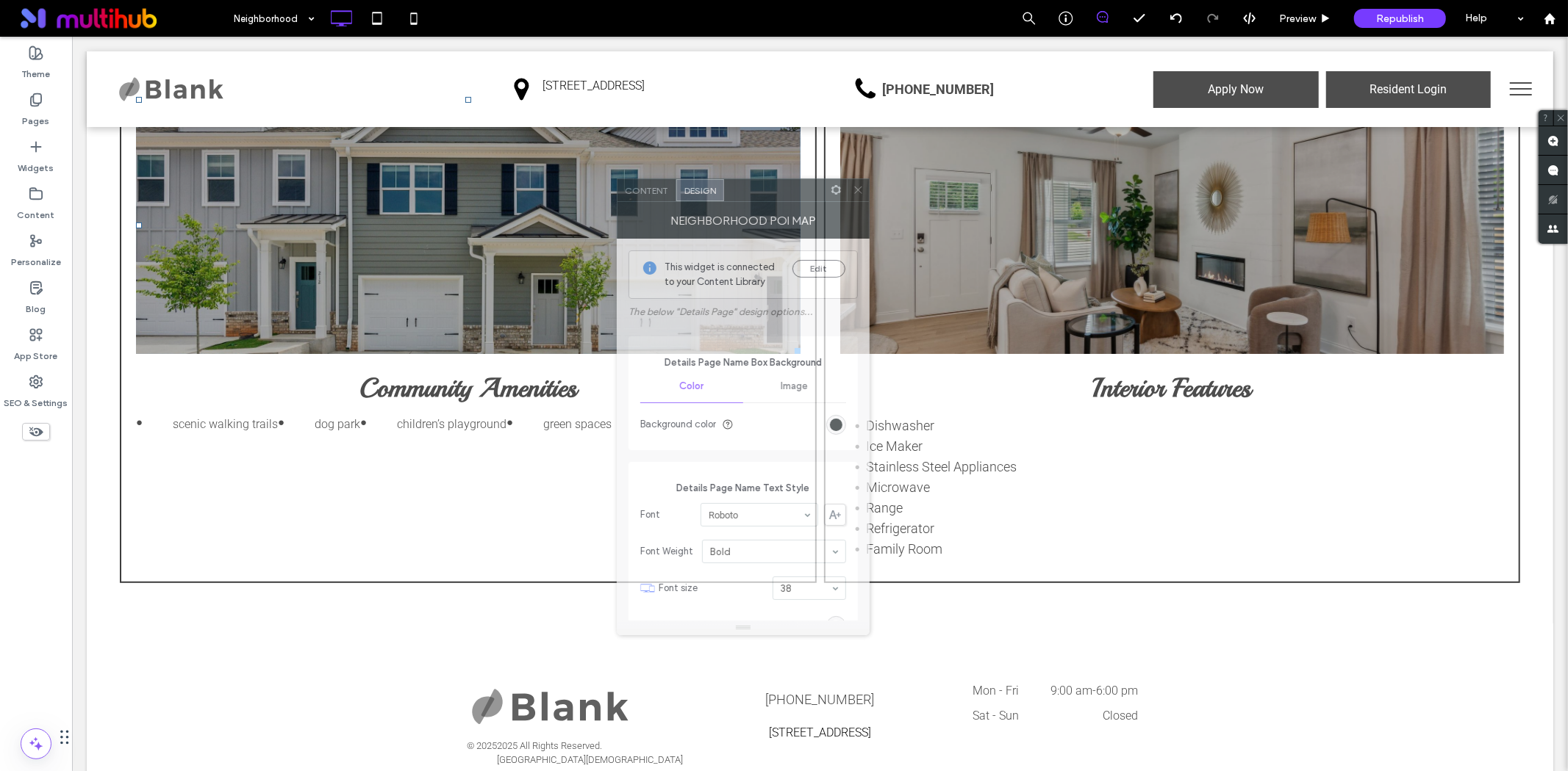
drag, startPoint x: 246, startPoint y: 171, endPoint x: 762, endPoint y: 197, distance: 516.7
click at [762, 197] on div at bounding box center [774, 190] width 101 height 22
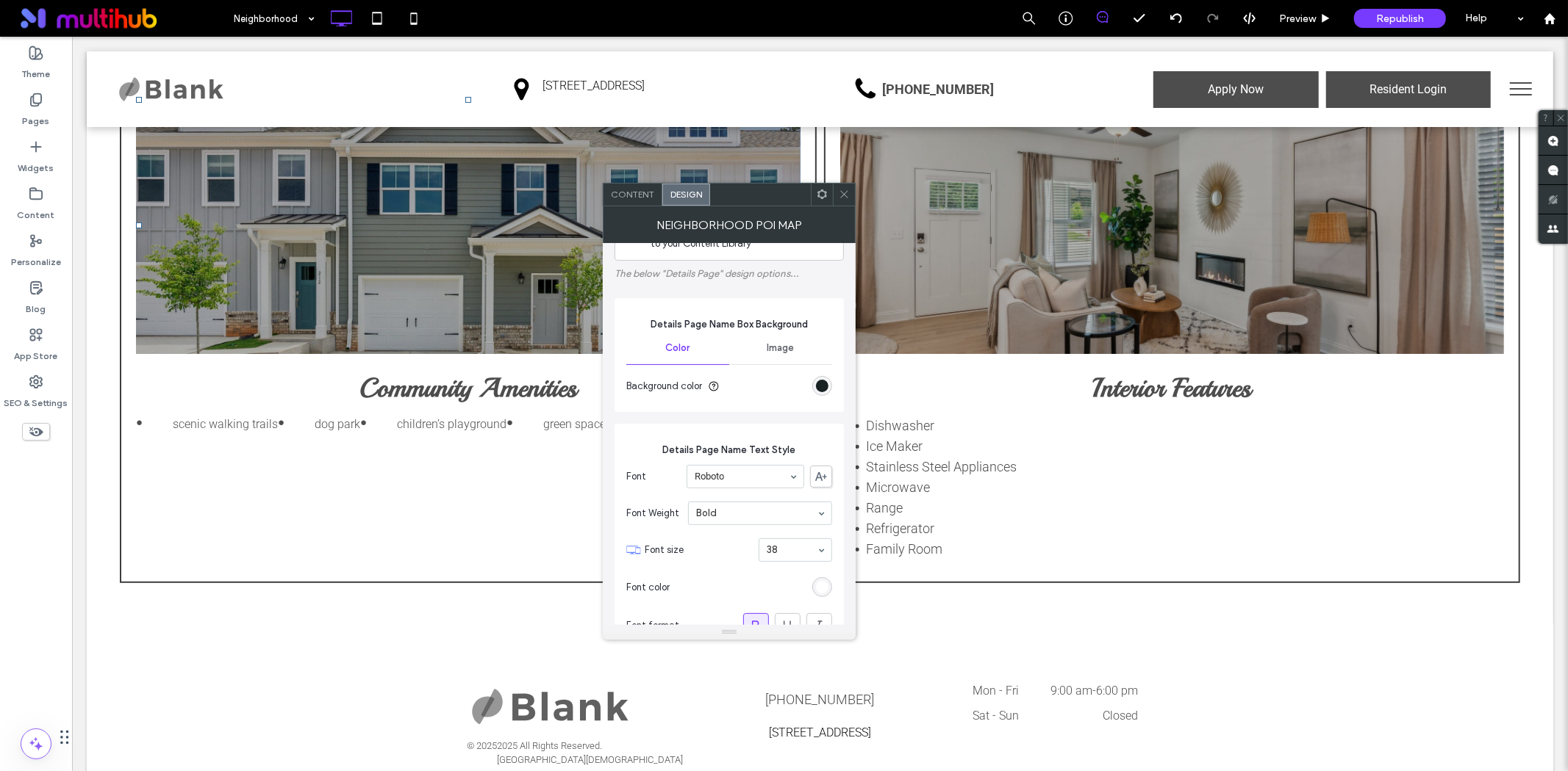
scroll to position [163, 0]
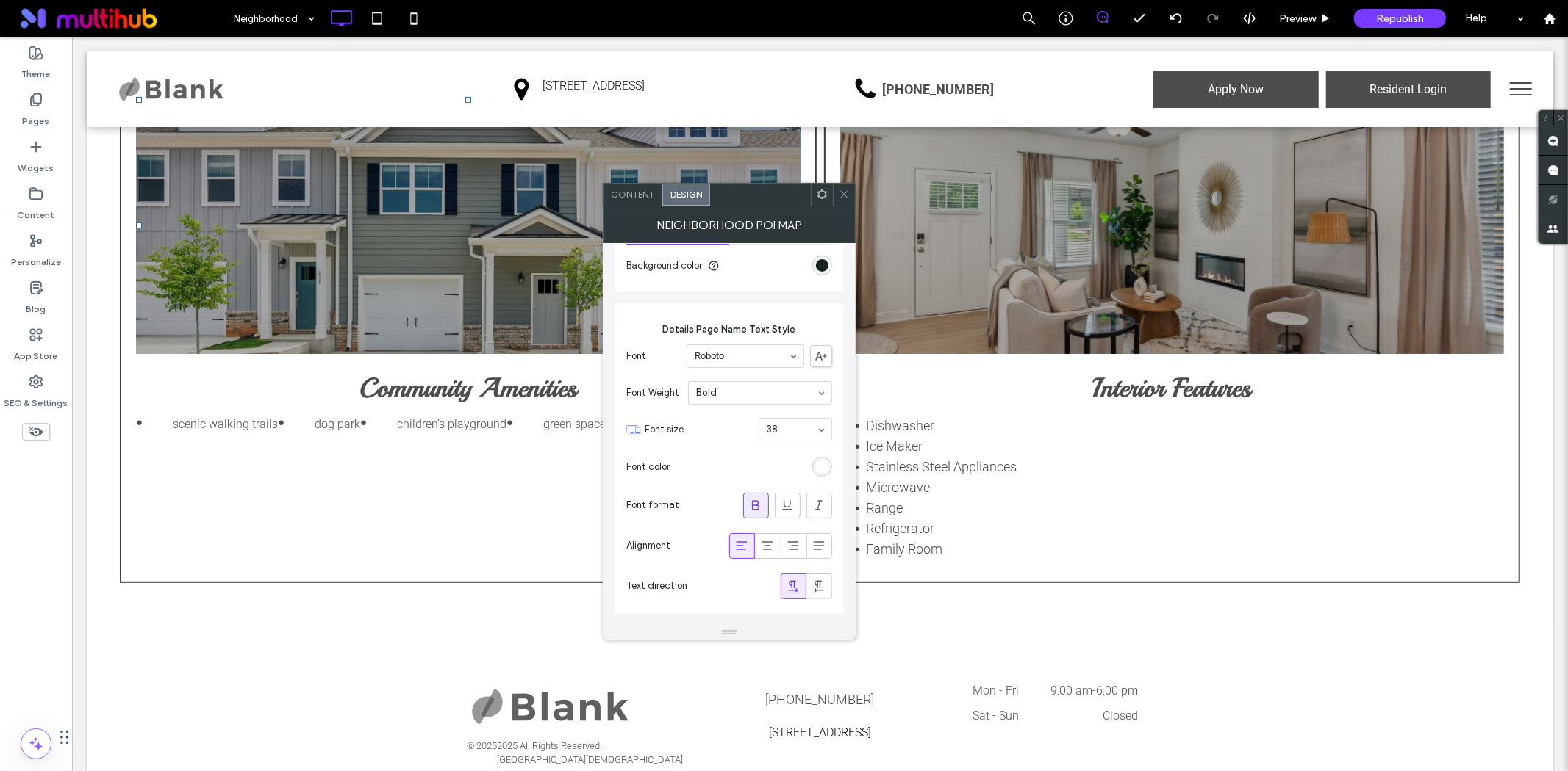
click at [826, 465] on div "rgb(255, 255, 255)" at bounding box center [822, 467] width 12 height 12
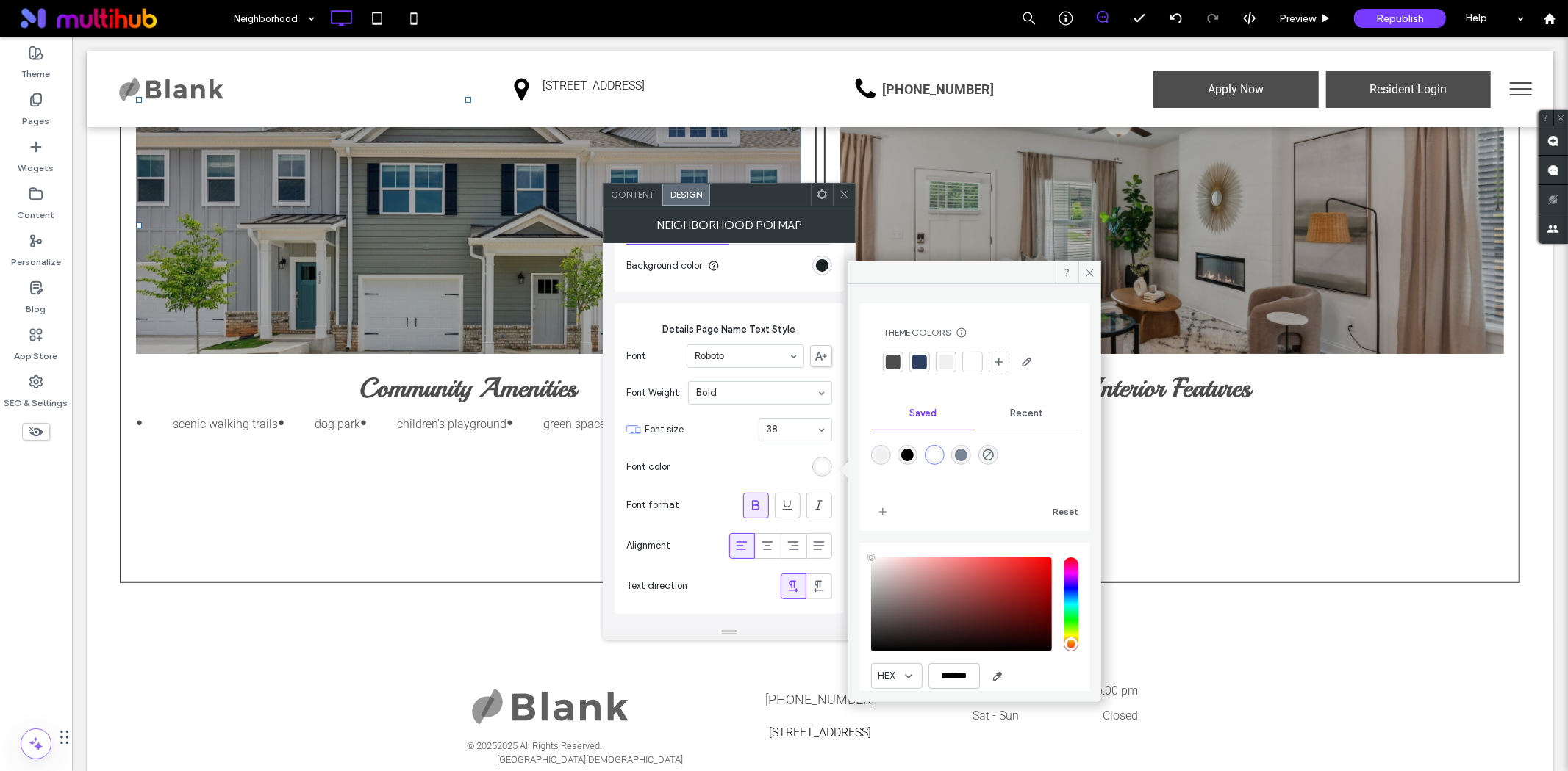
click at [936, 456] on div "rgba(255,255,255,1)" at bounding box center [935, 455] width 20 height 20
type input "*"
click at [1092, 280] on span at bounding box center [1089, 272] width 23 height 22
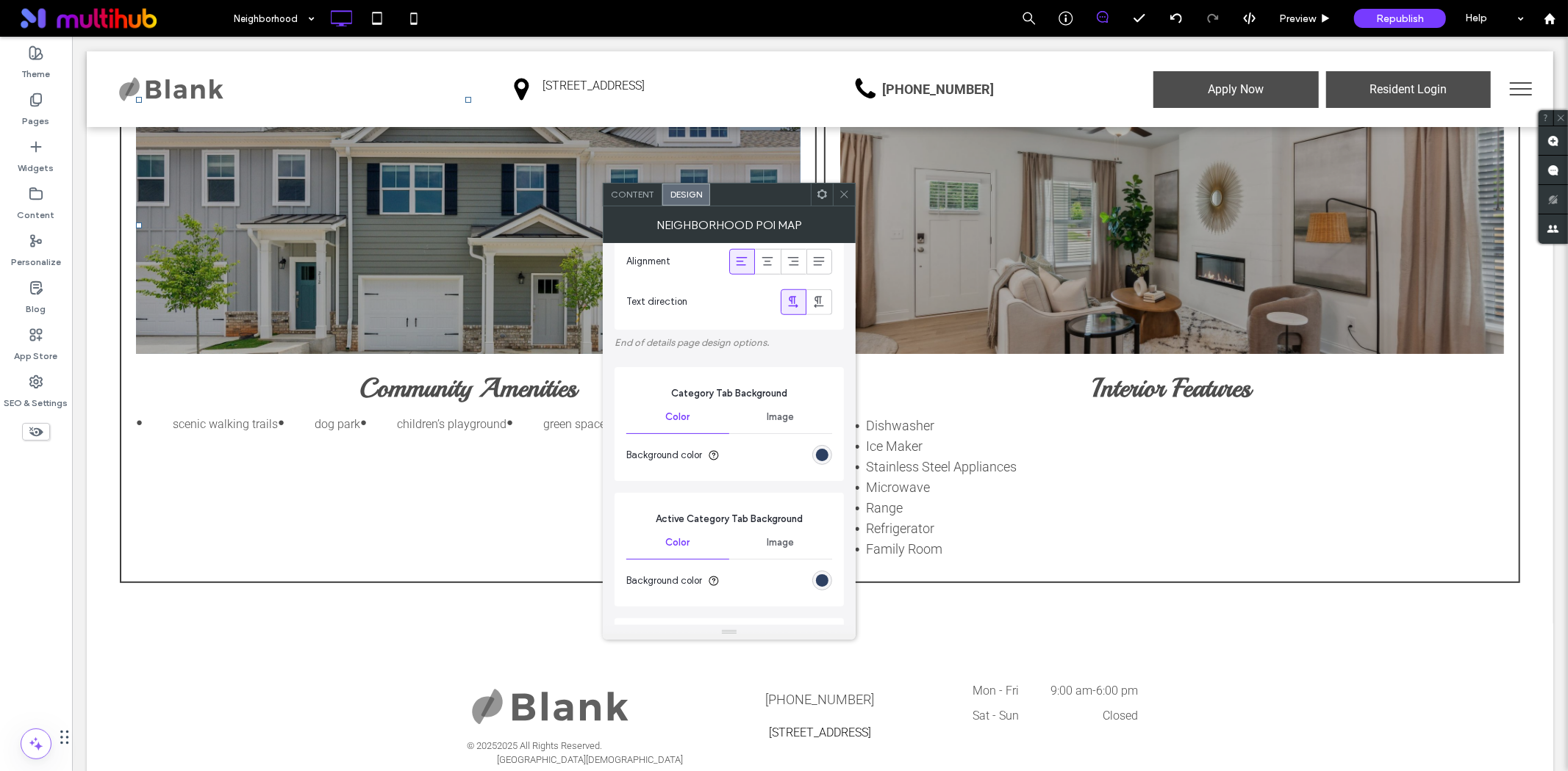
scroll to position [1142, 0]
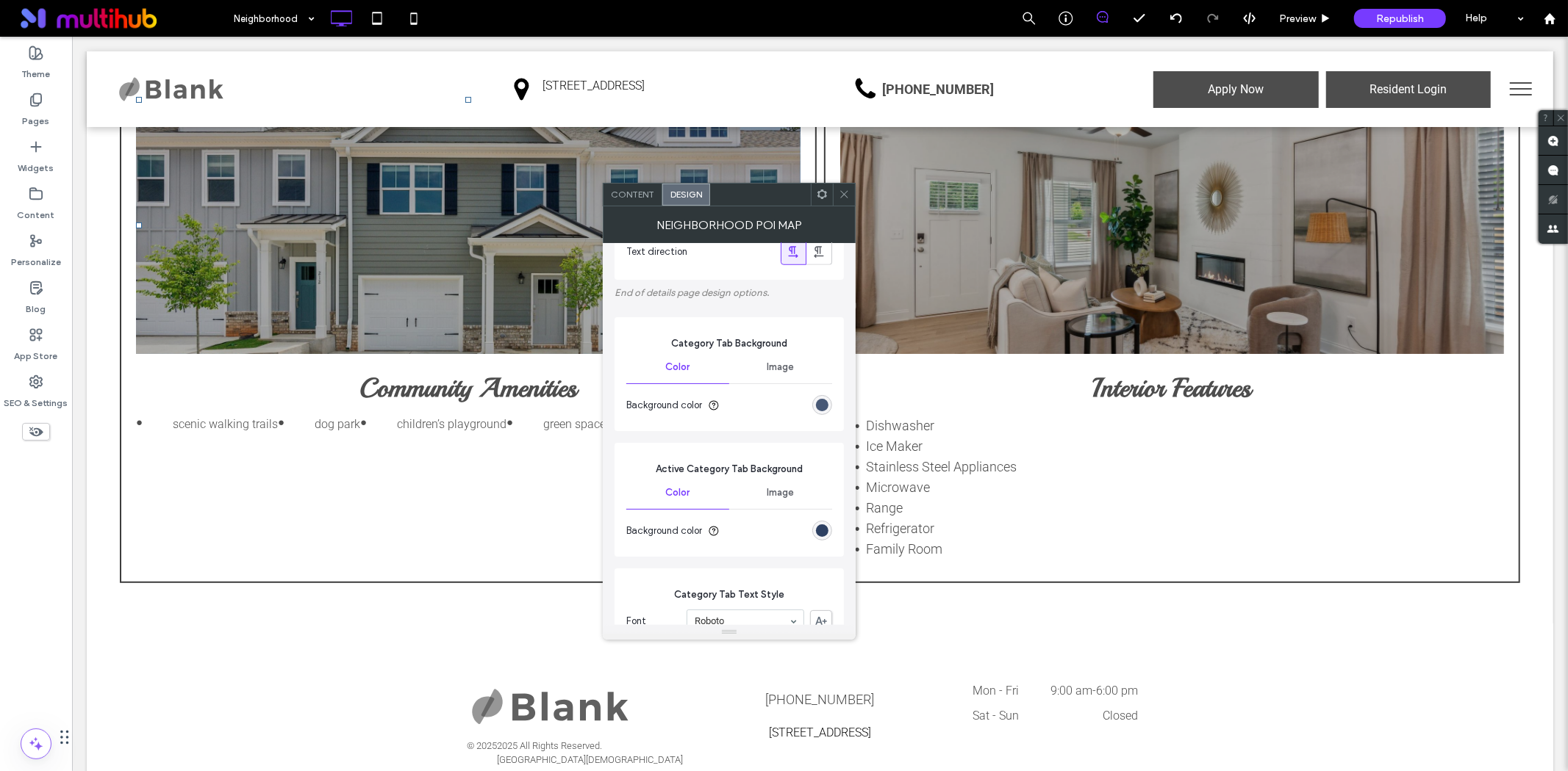
click at [825, 412] on div "rgb(45, 64, 98)" at bounding box center [822, 405] width 12 height 12
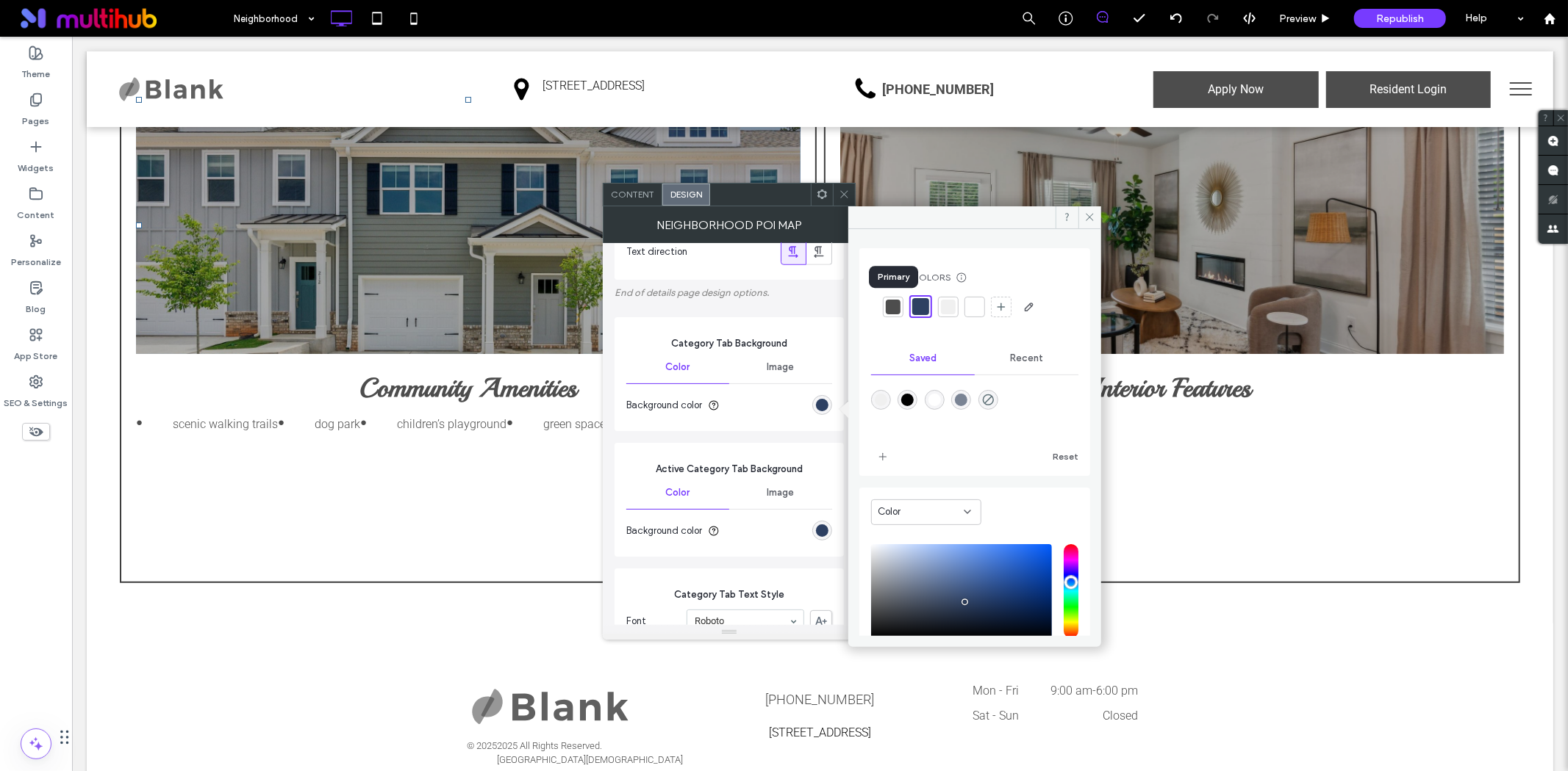
click at [891, 310] on div at bounding box center [893, 306] width 14 height 14
type input "*"
click at [1086, 219] on icon at bounding box center [1089, 217] width 11 height 11
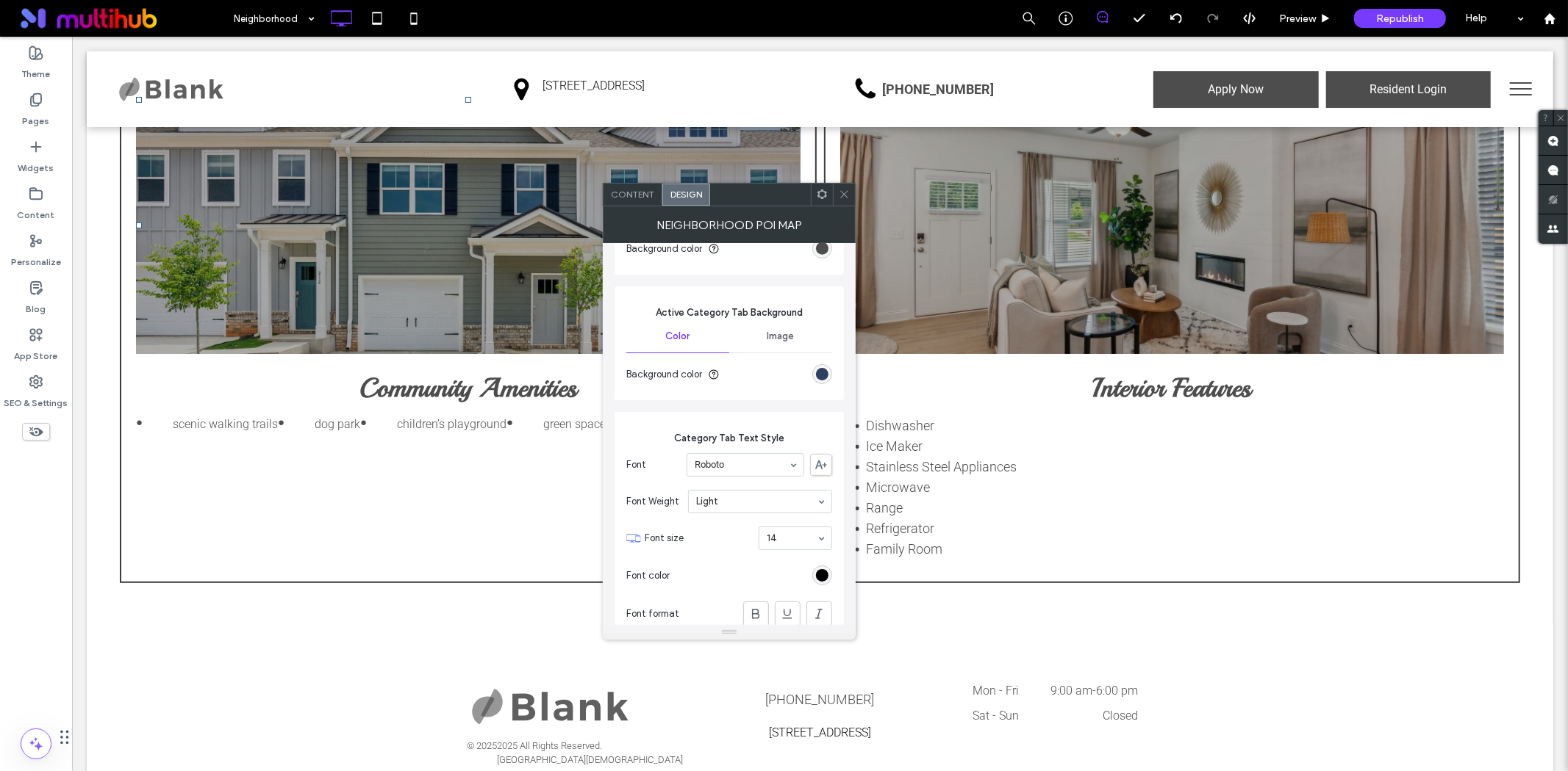
scroll to position [1305, 0]
click at [815, 573] on div "rgb(0, 0, 0)" at bounding box center [822, 569] width 12 height 12
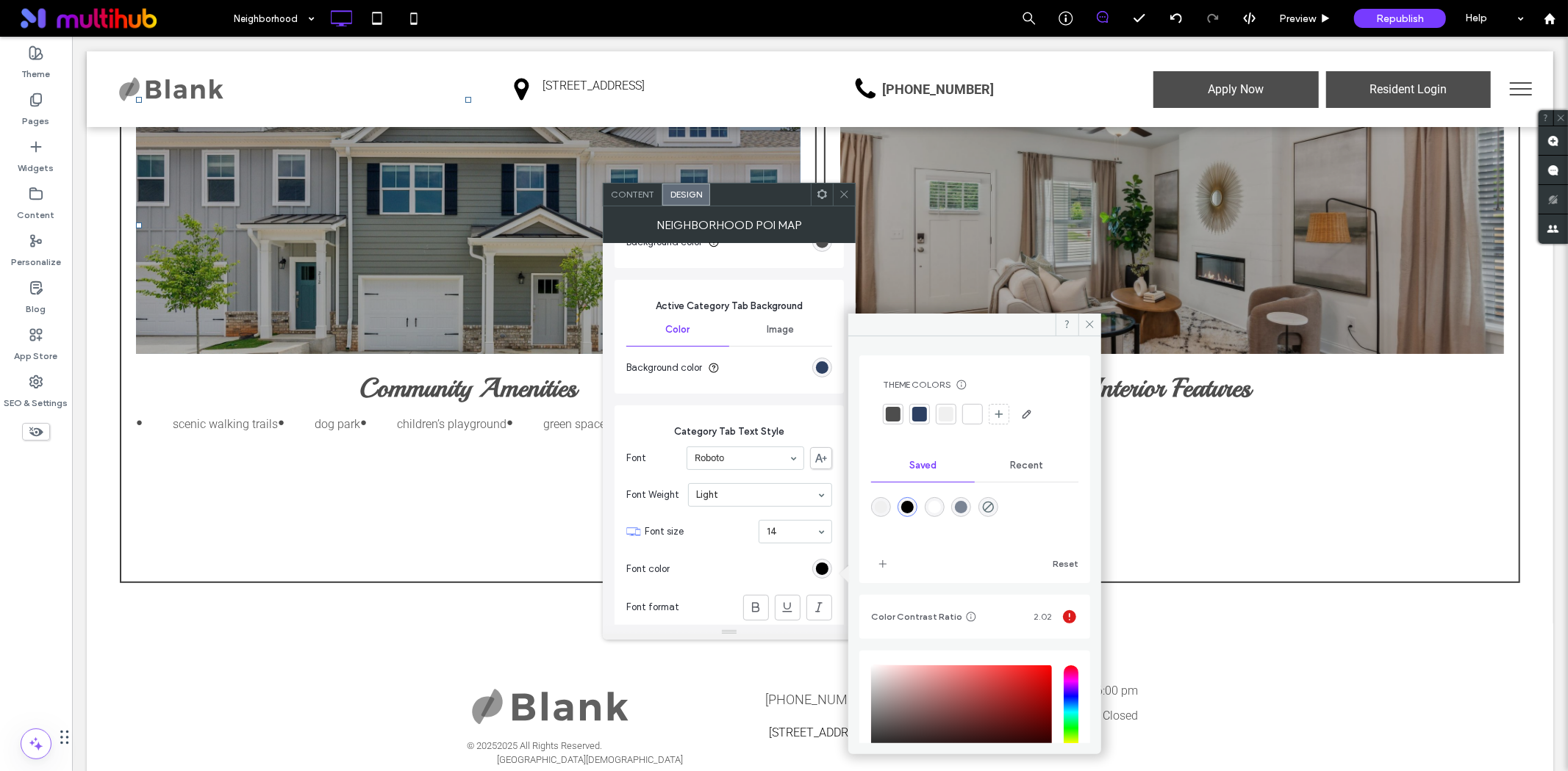
click at [930, 505] on div "rgba(255,255,255,1)" at bounding box center [935, 507] width 12 height 12
type input "*"
type input "*******"
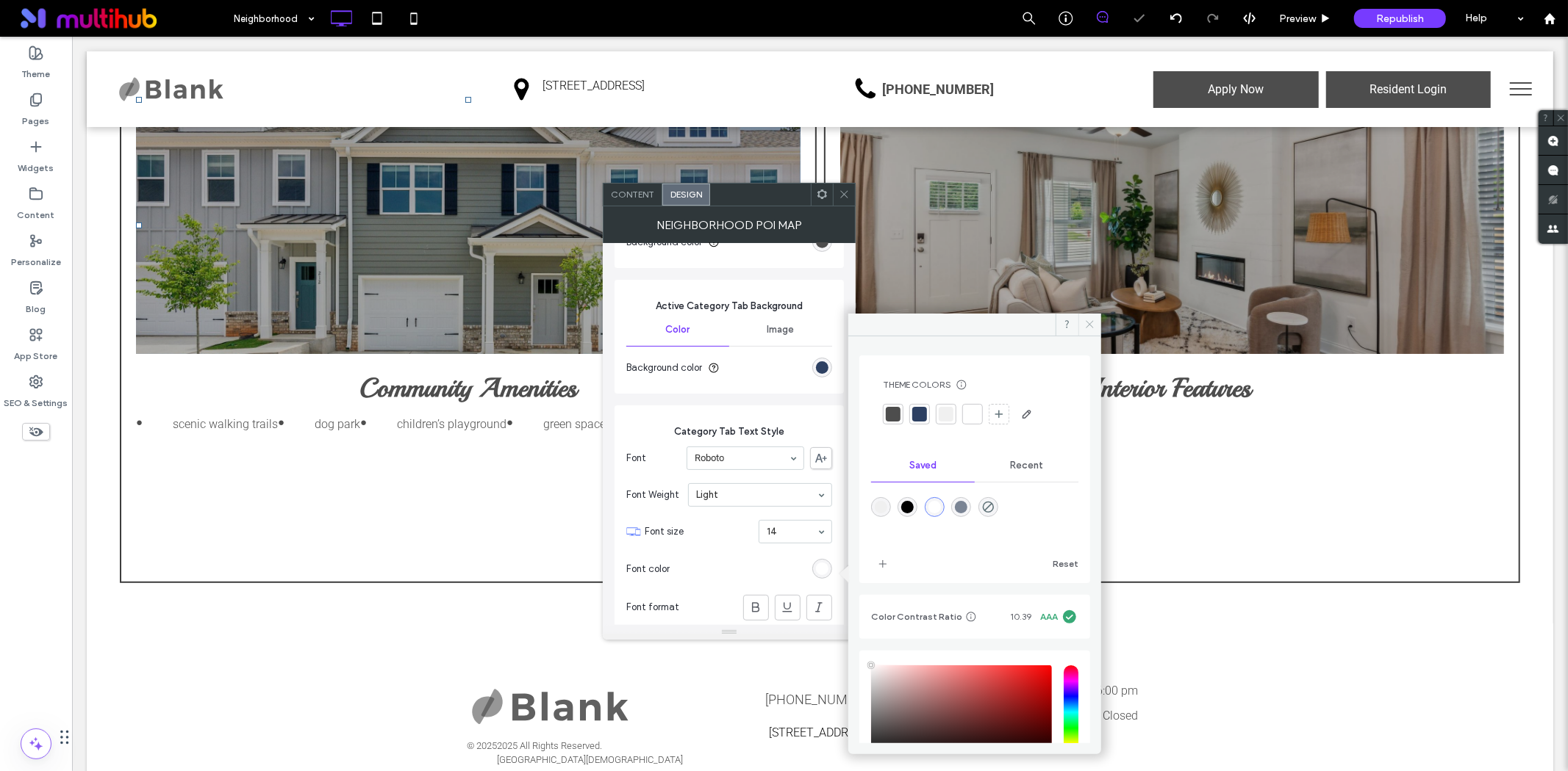
click at [1086, 327] on icon at bounding box center [1089, 324] width 11 height 11
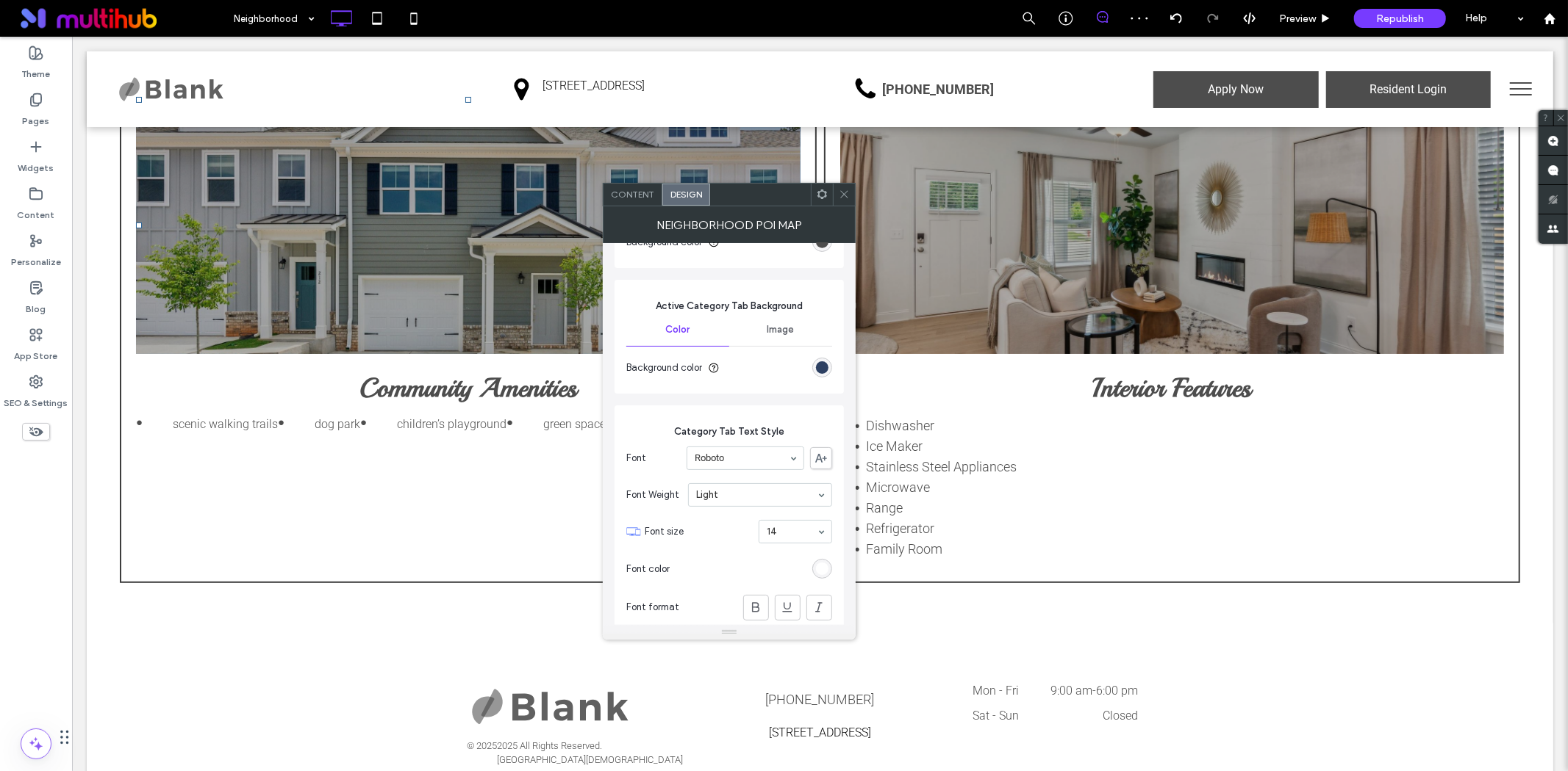
click at [849, 201] on span at bounding box center [844, 194] width 11 height 22
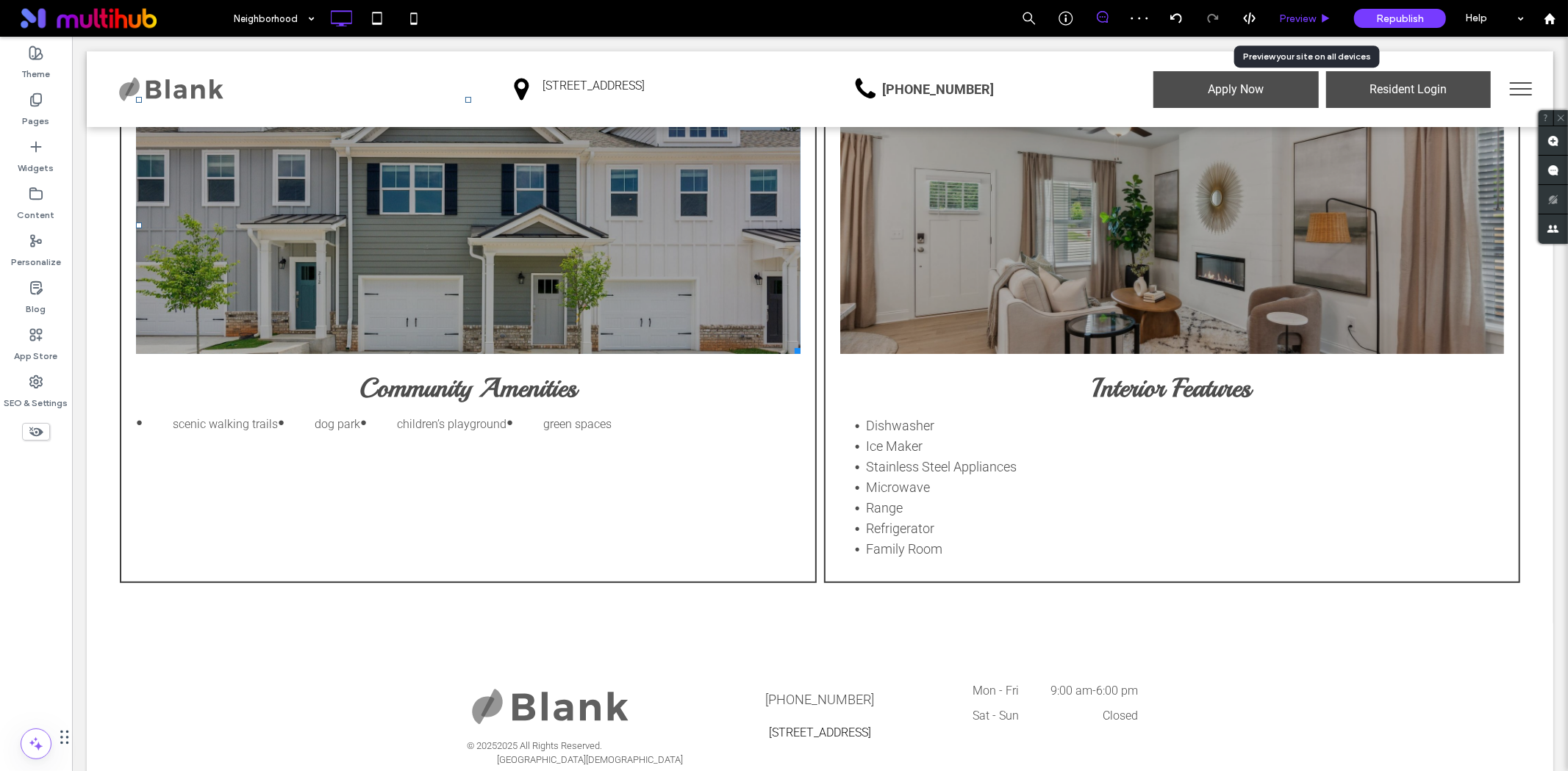
click at [1306, 20] on span "Preview" at bounding box center [1297, 18] width 36 height 12
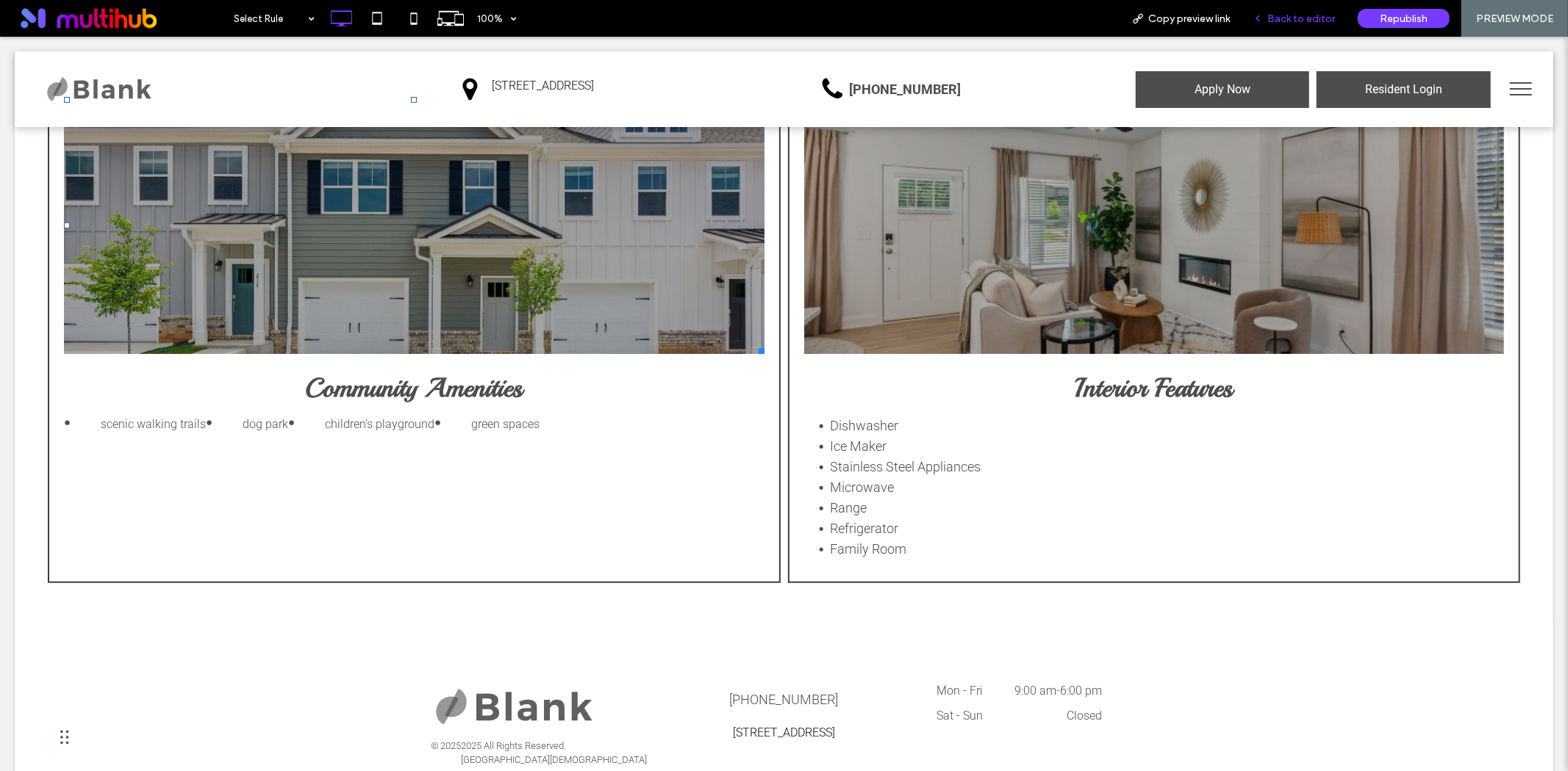
click at [1316, 5] on div "Back to editor" at bounding box center [1294, 18] width 105 height 36
click at [1270, 5] on div "Back to editor" at bounding box center [1294, 18] width 105 height 36
click at [1268, 16] on div "Back to editor" at bounding box center [1294, 18] width 105 height 12
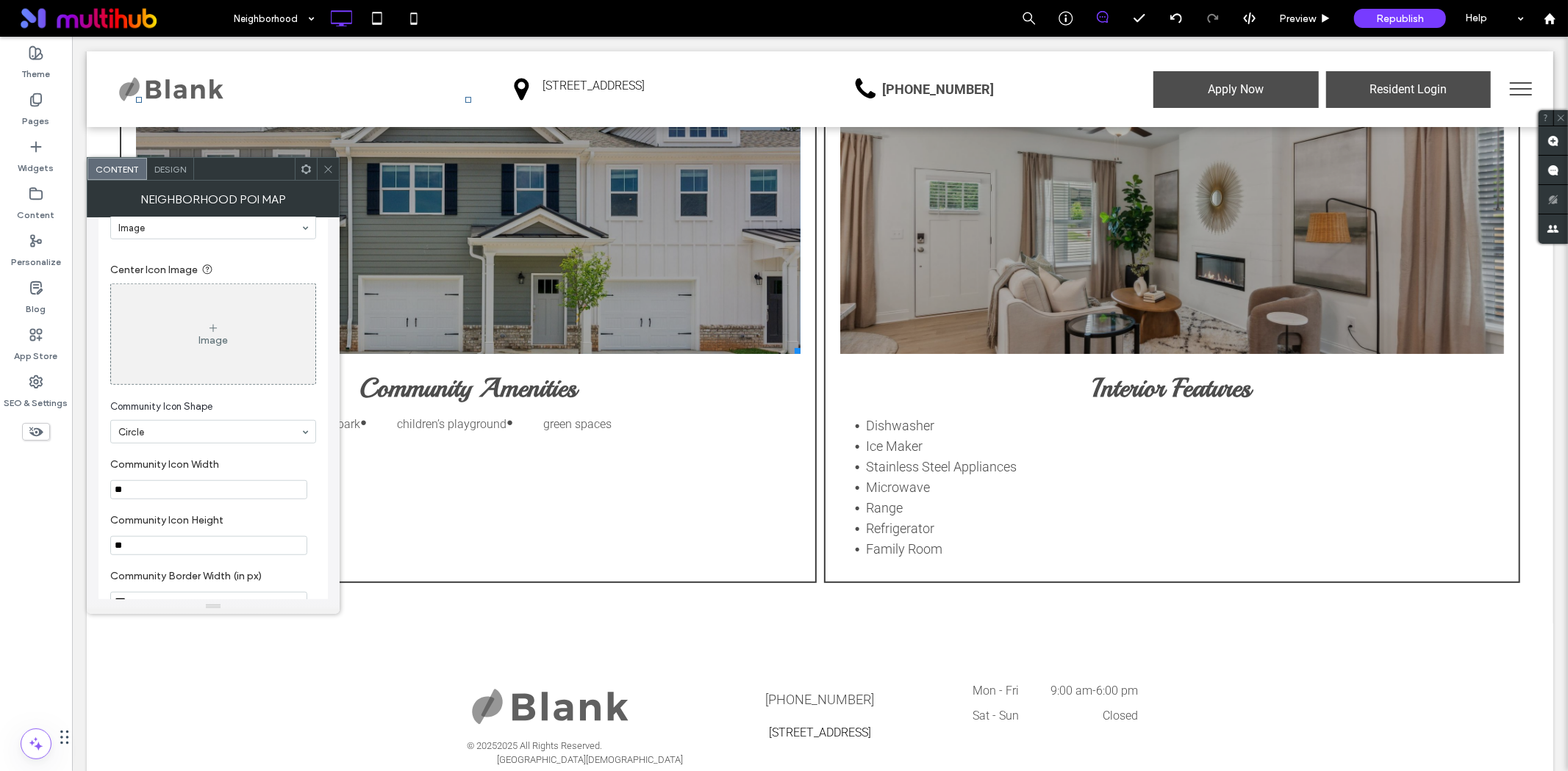
scroll to position [1061, 0]
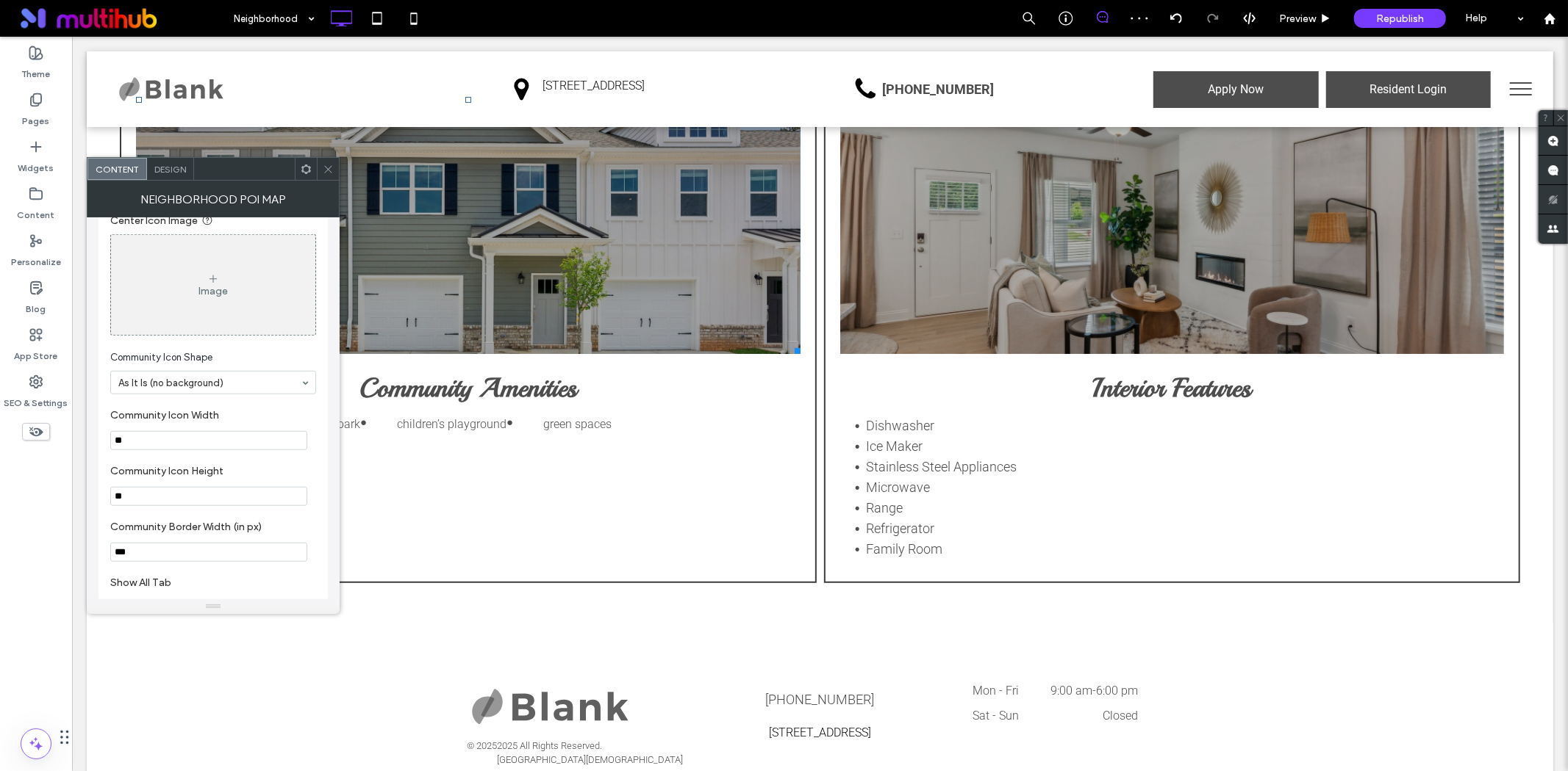
click at [326, 166] on icon at bounding box center [328, 169] width 11 height 11
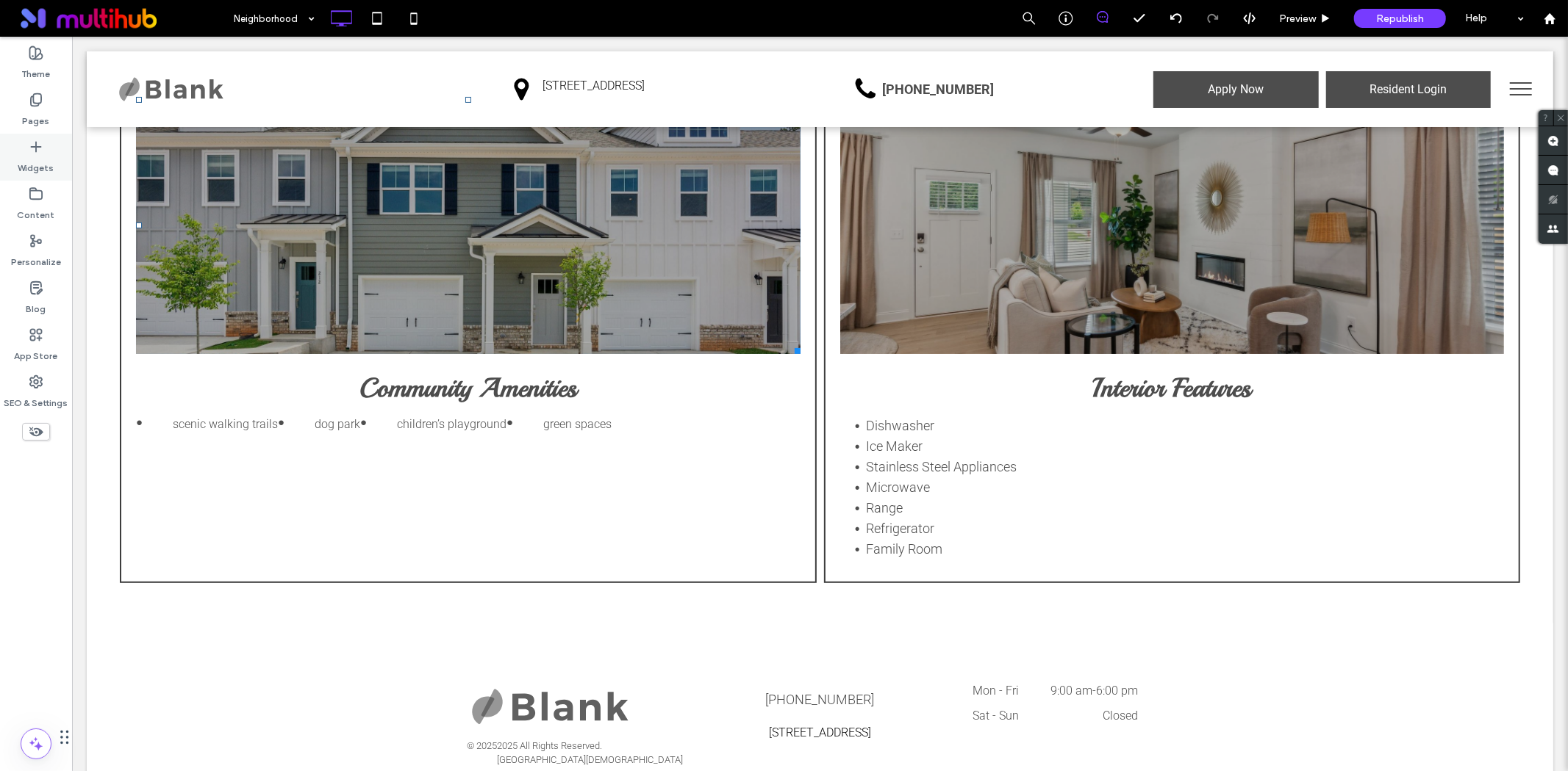
drag, startPoint x: 33, startPoint y: 114, endPoint x: 3, endPoint y: 163, distance: 57.5
click at [33, 114] on label "Pages" at bounding box center [36, 117] width 27 height 20
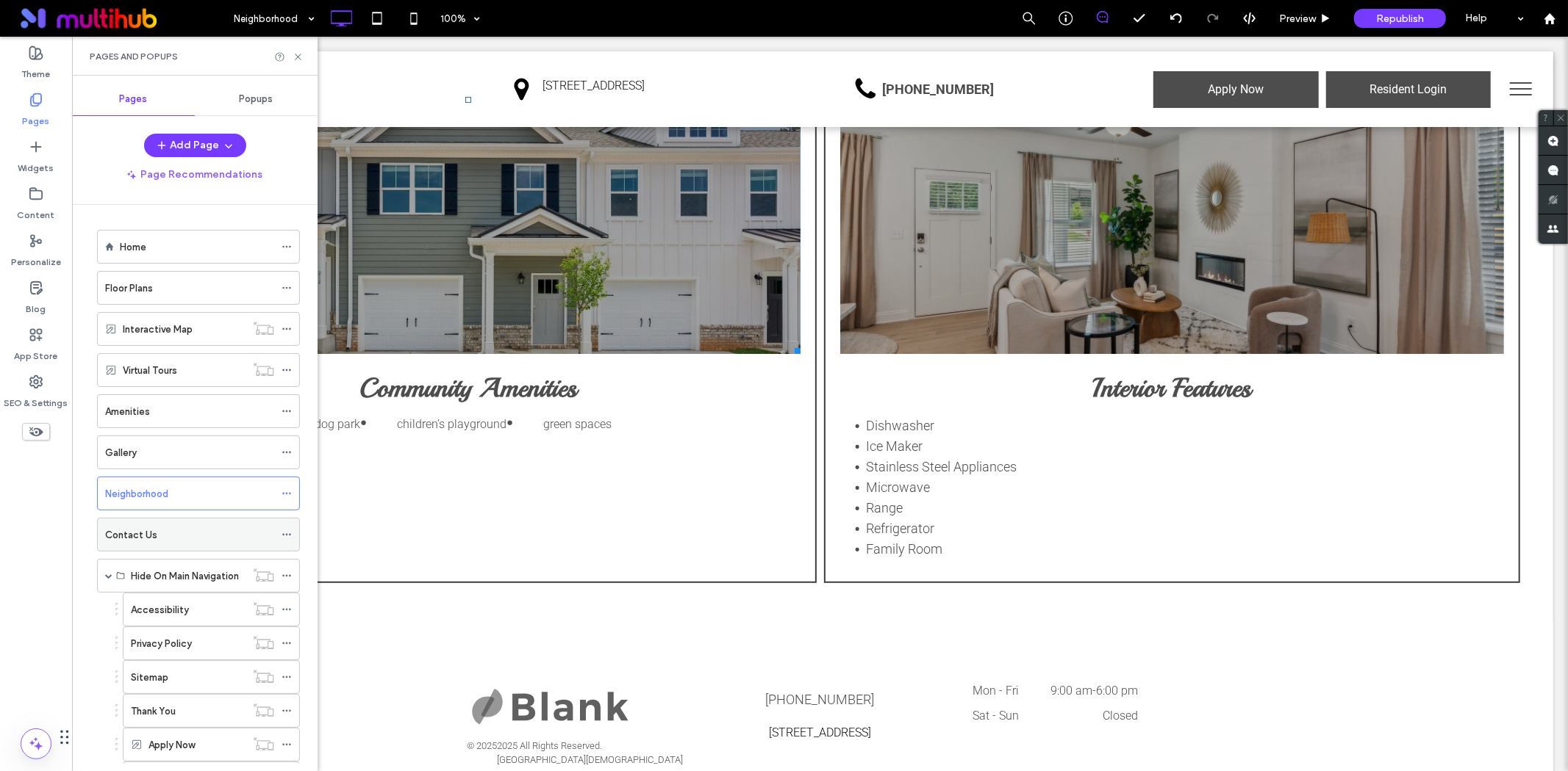
click at [206, 532] on div "Contact Us" at bounding box center [190, 535] width 169 height 15
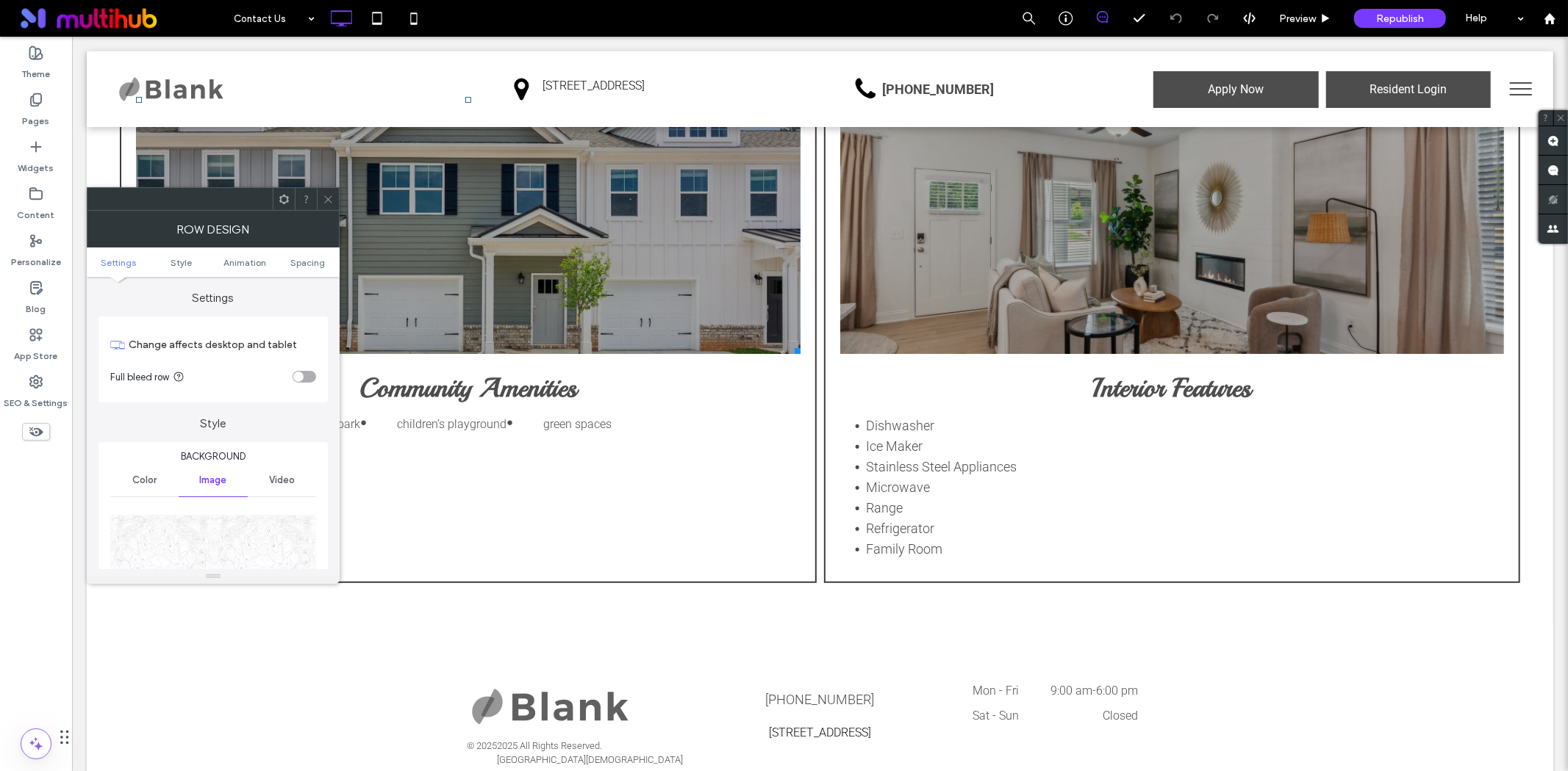
click at [193, 554] on img at bounding box center [213, 566] width 207 height 102
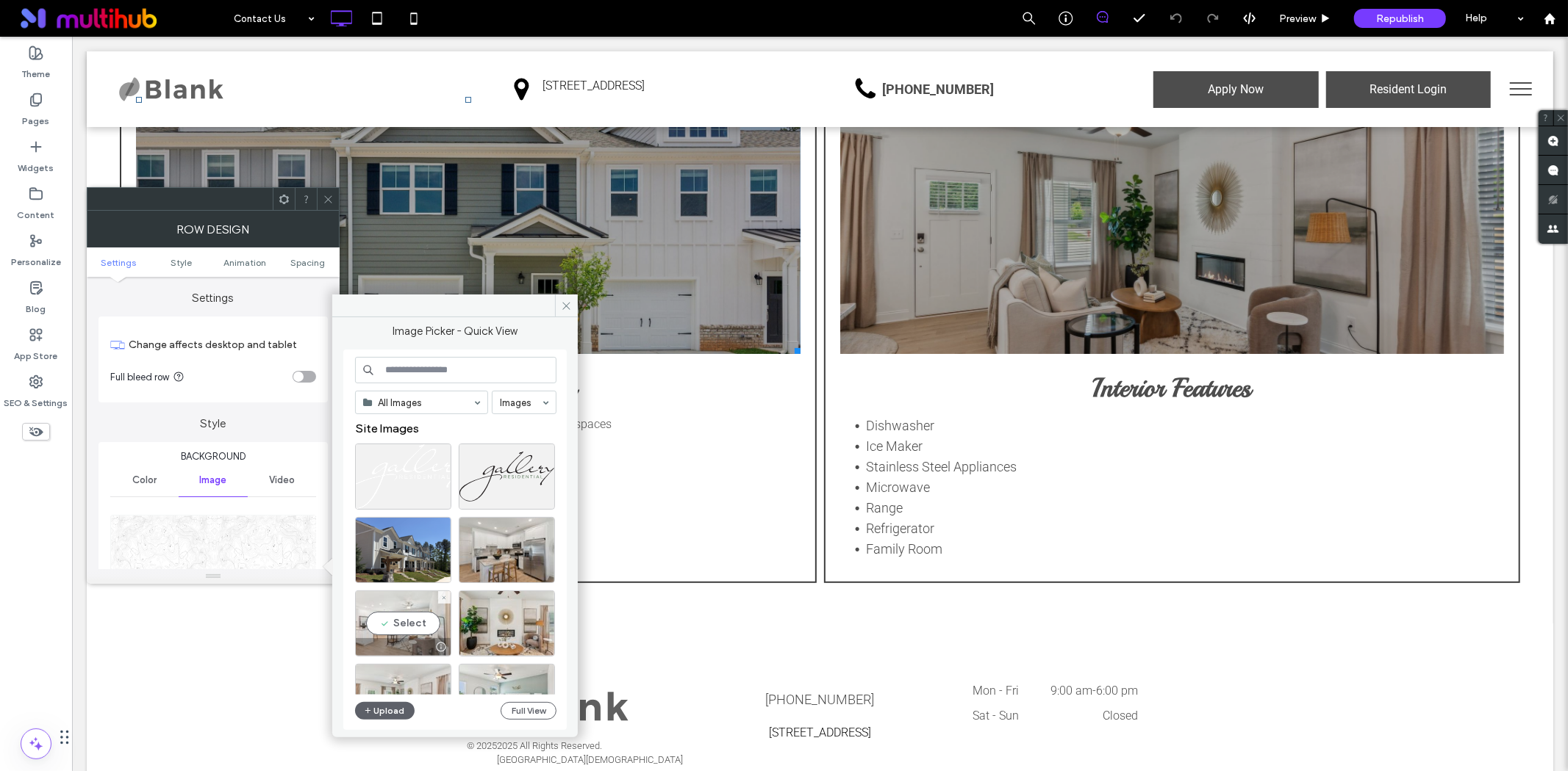
click at [381, 632] on div "Select" at bounding box center [403, 623] width 96 height 66
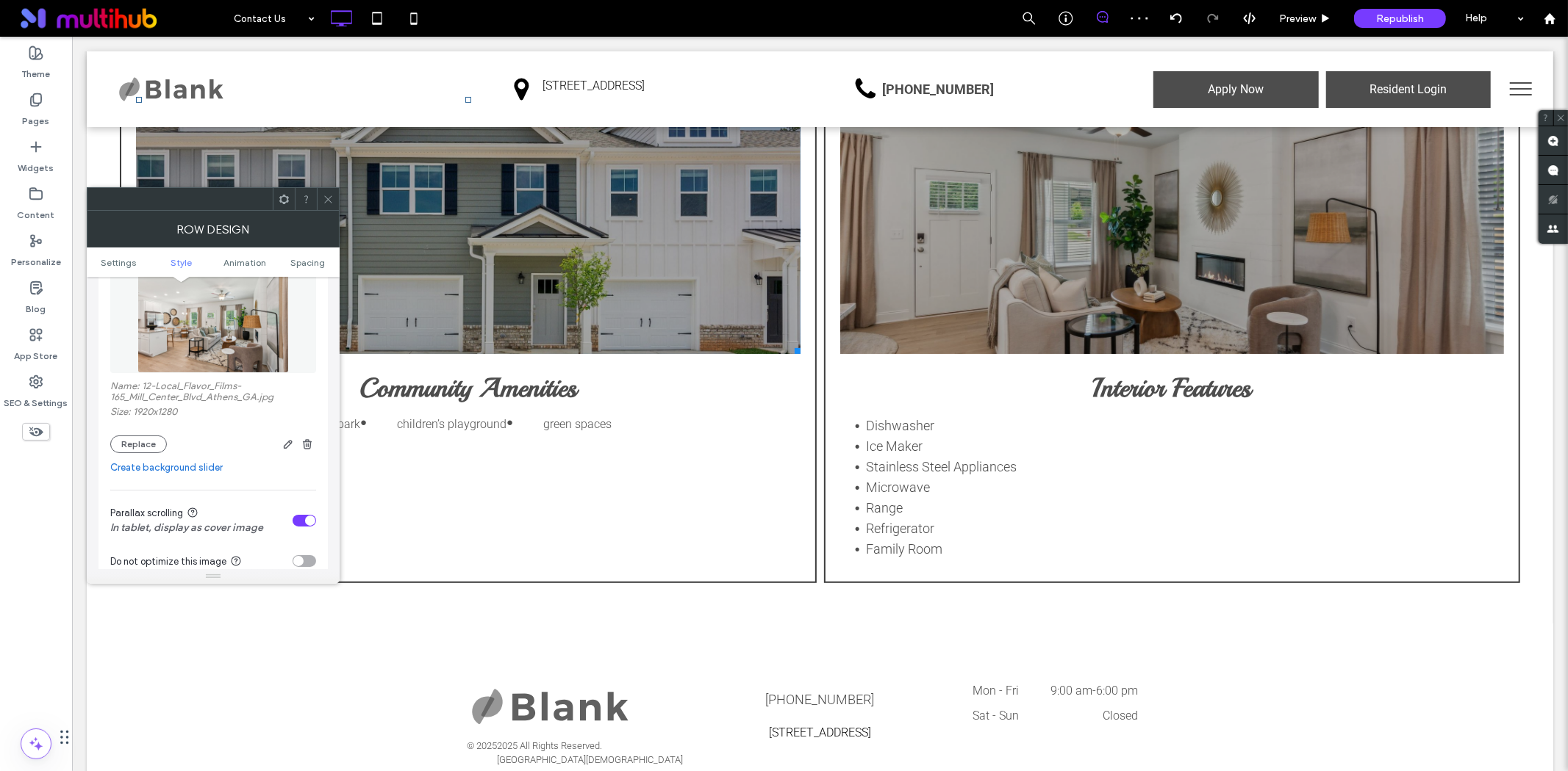
scroll to position [245, 0]
click at [301, 525] on div "toggle" at bounding box center [304, 519] width 24 height 12
click at [327, 211] on div "Row Design" at bounding box center [212, 229] width 253 height 36
click at [326, 203] on icon at bounding box center [328, 199] width 11 height 11
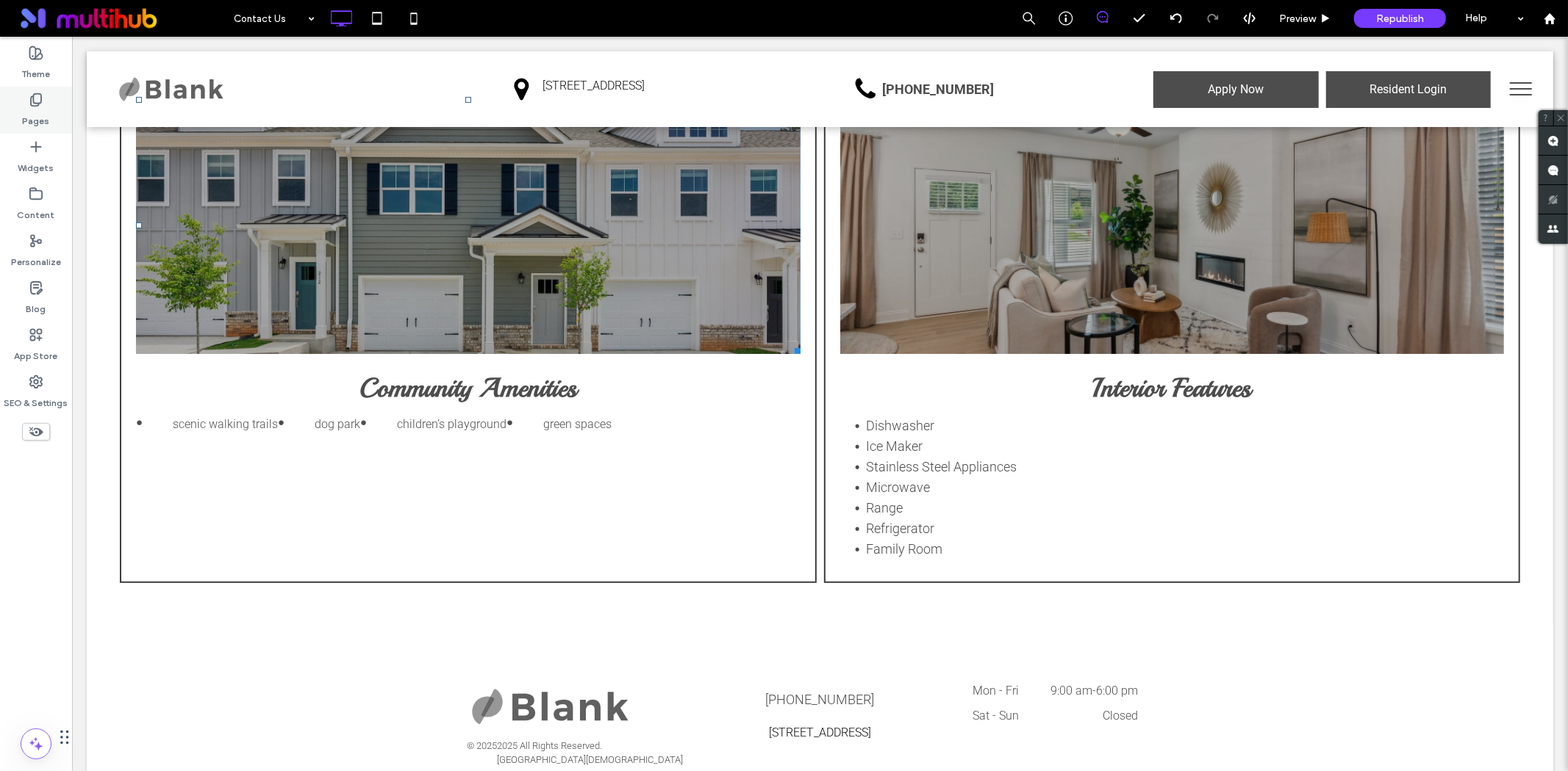
click at [15, 91] on div "Pages" at bounding box center [36, 110] width 72 height 47
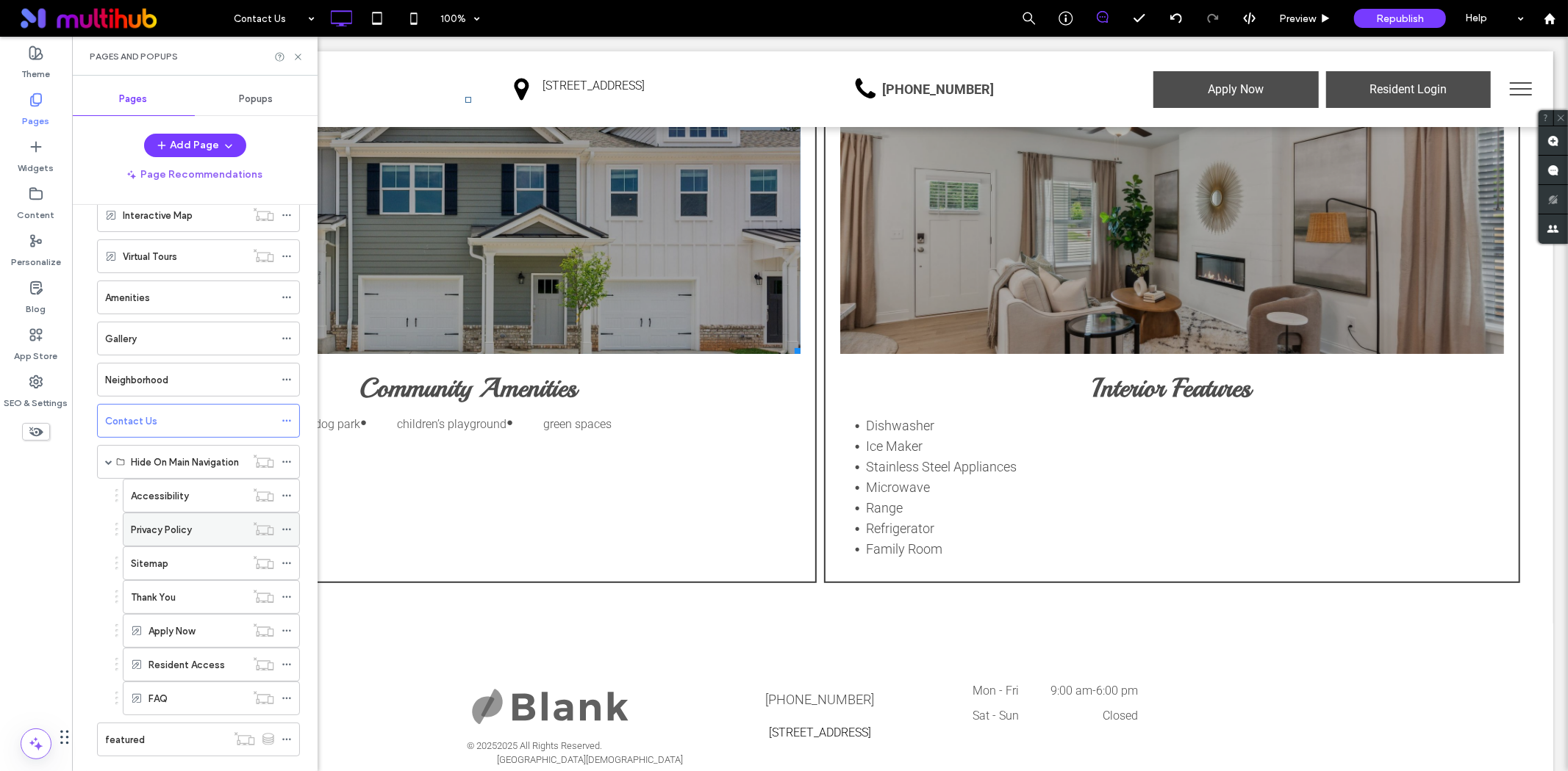
scroll to position [146, 0]
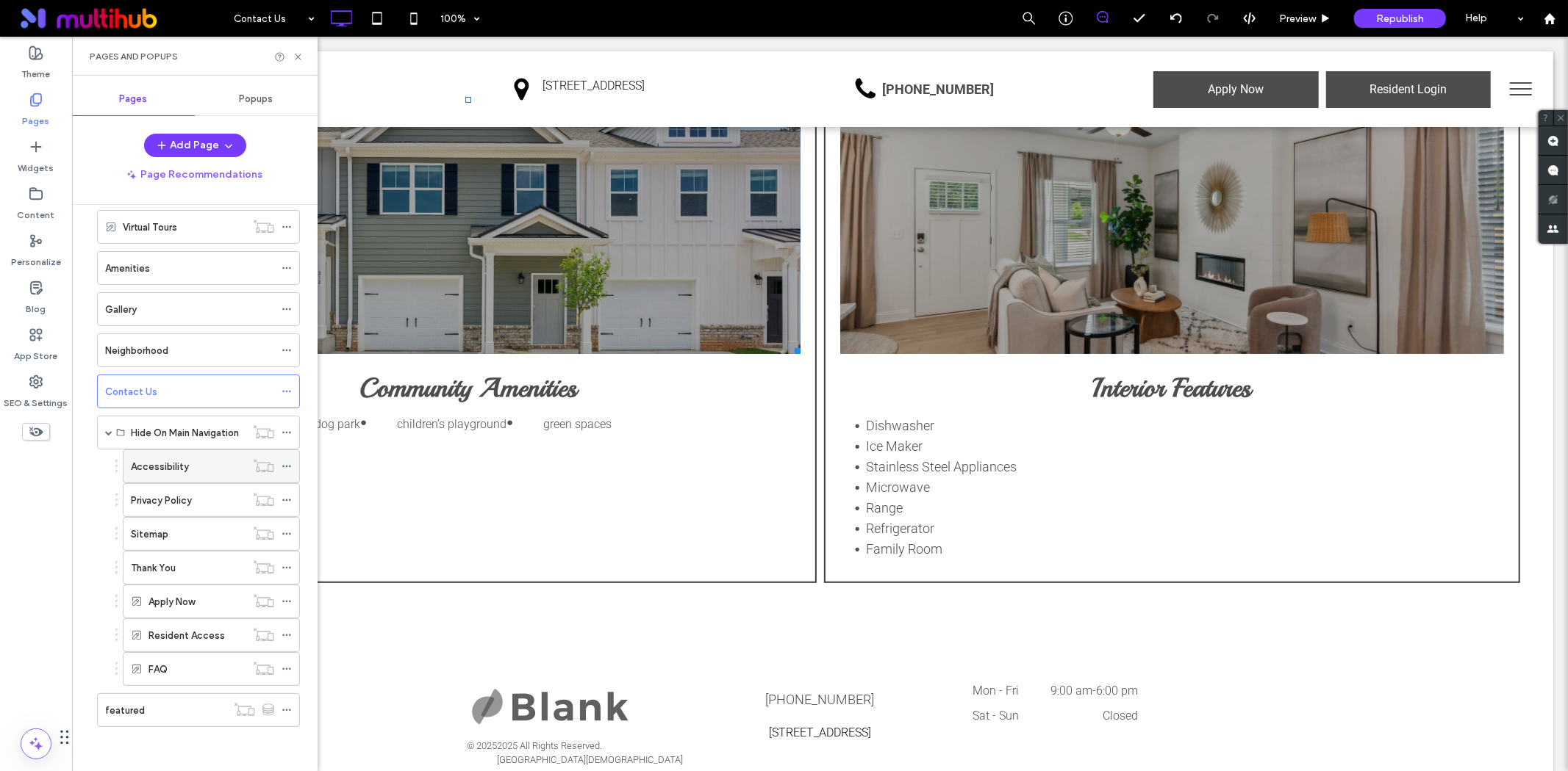
click at [204, 450] on div "Accessibility" at bounding box center [187, 466] width 115 height 33
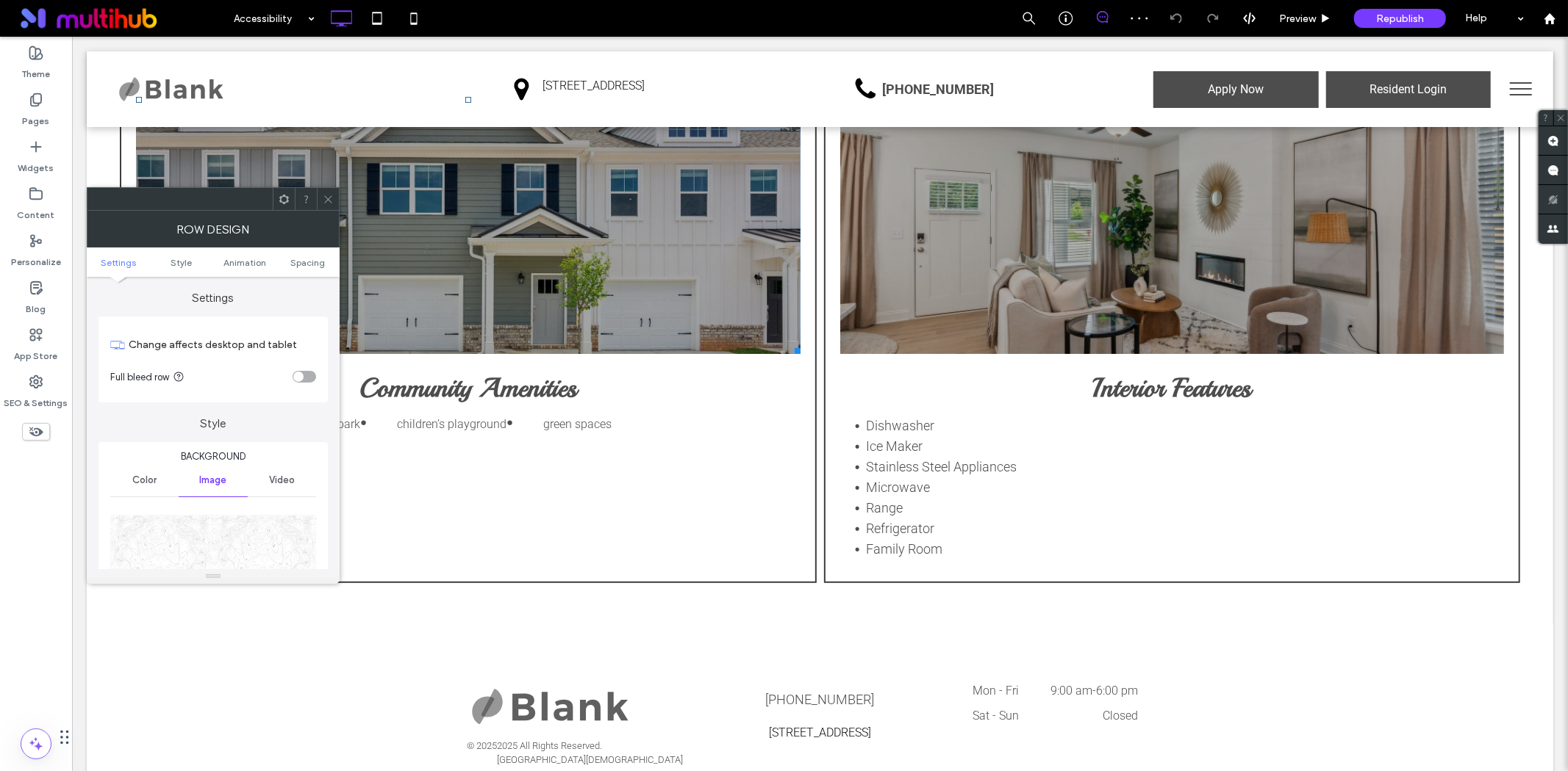
click at [215, 553] on img at bounding box center [213, 566] width 207 height 102
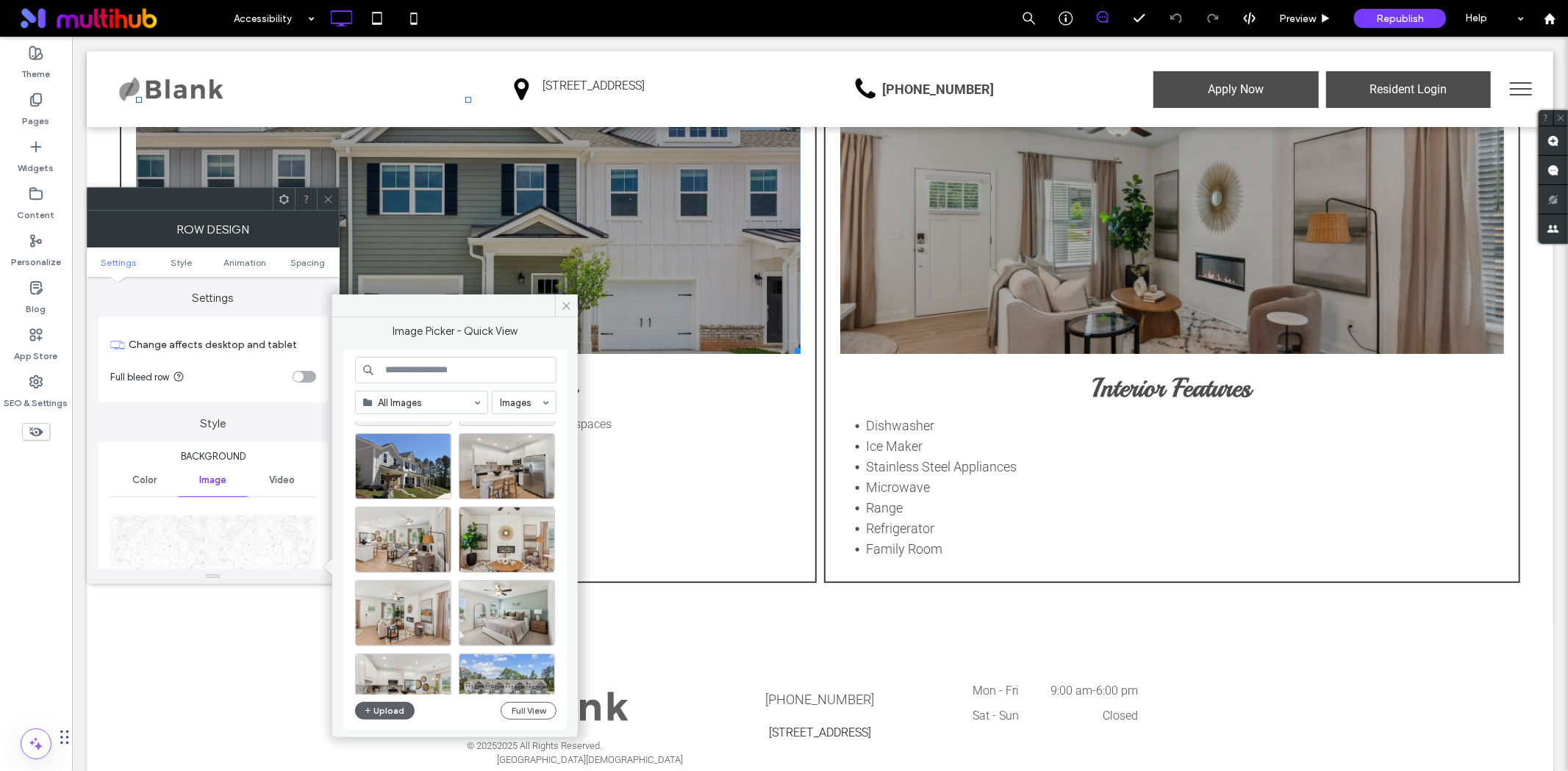
scroll to position [163, 0]
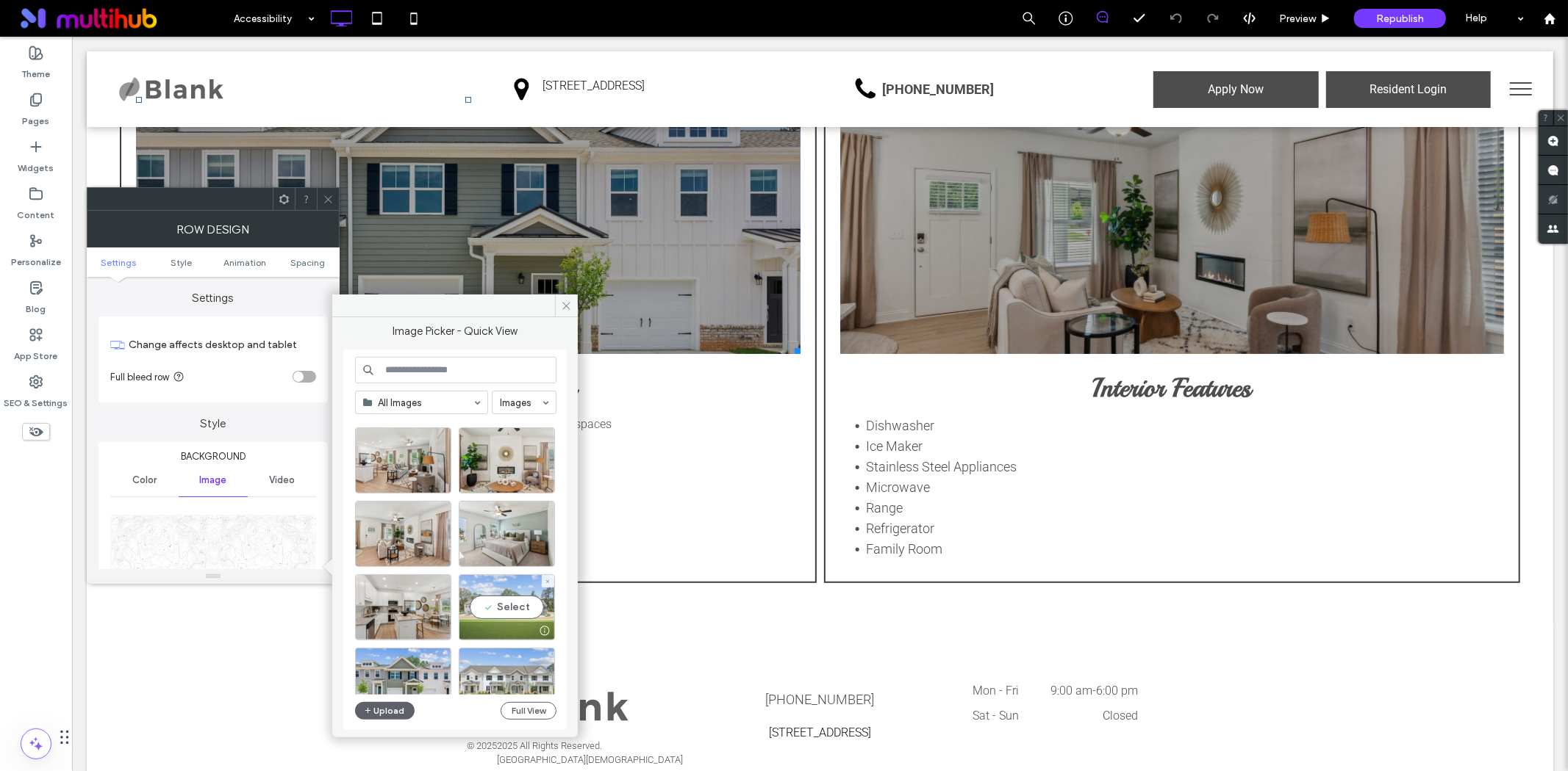
click at [514, 612] on div "Select" at bounding box center [507, 607] width 96 height 66
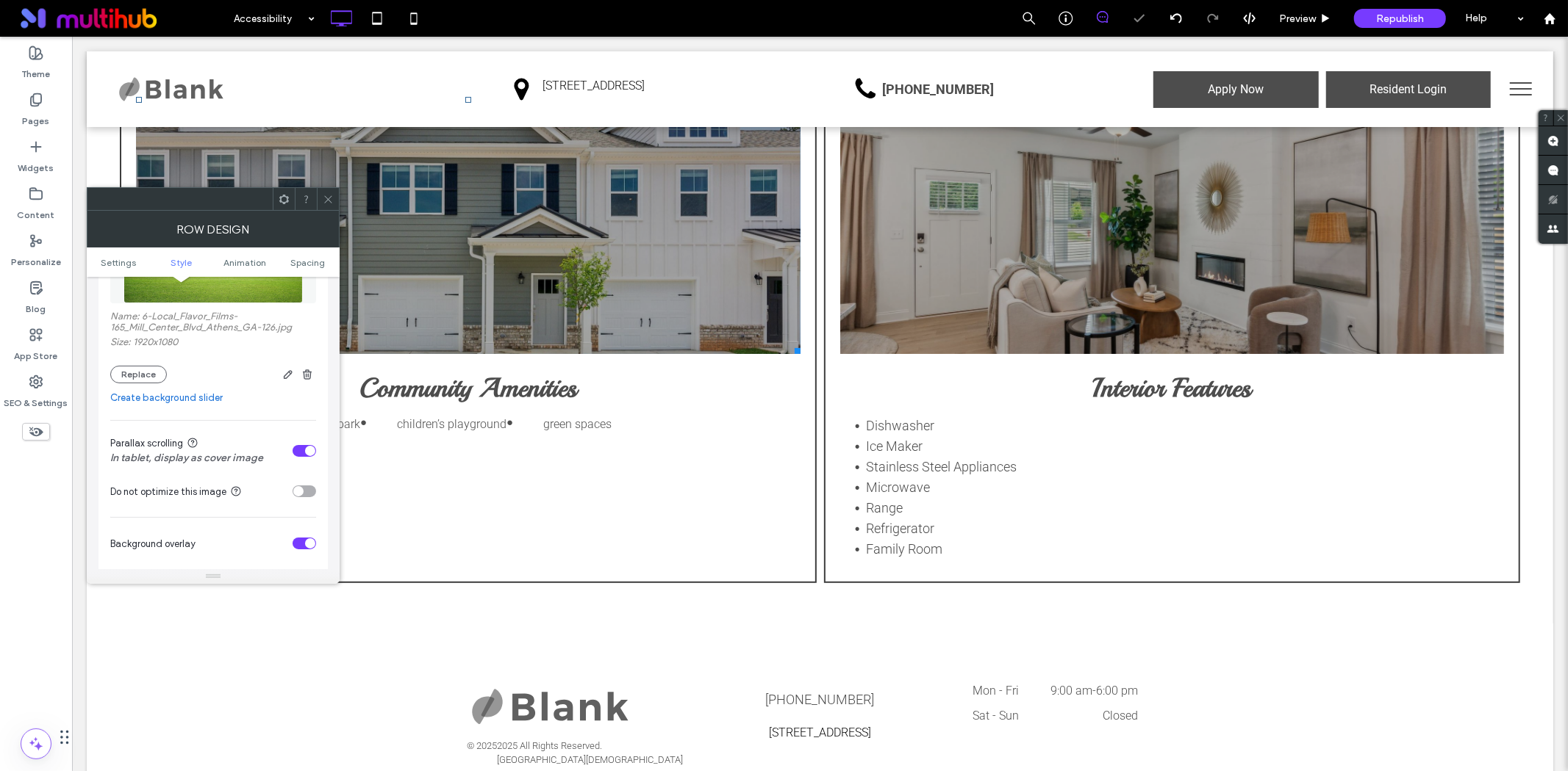
scroll to position [326, 0]
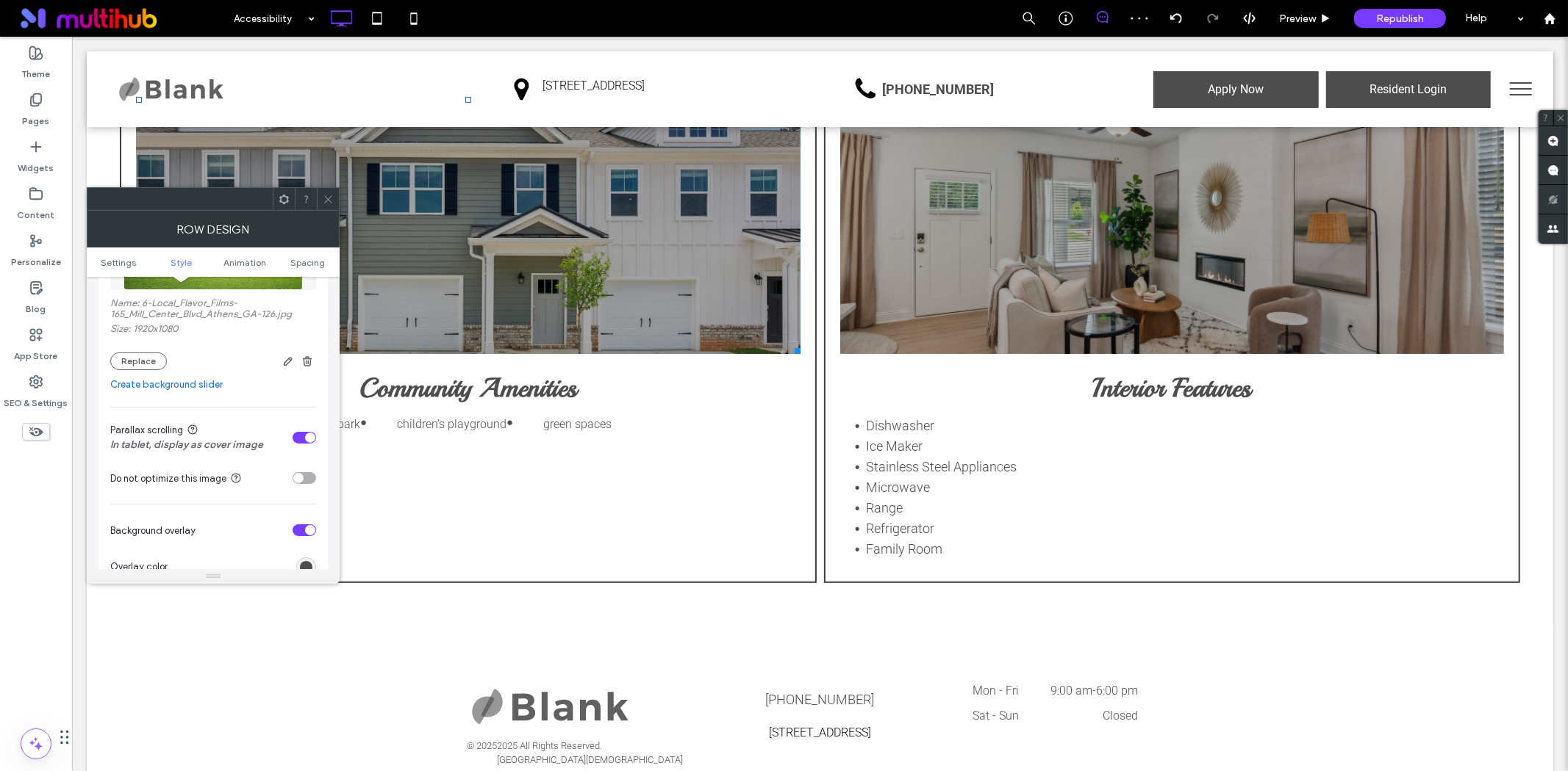
click at [302, 437] on div "toggle" at bounding box center [304, 438] width 24 height 12
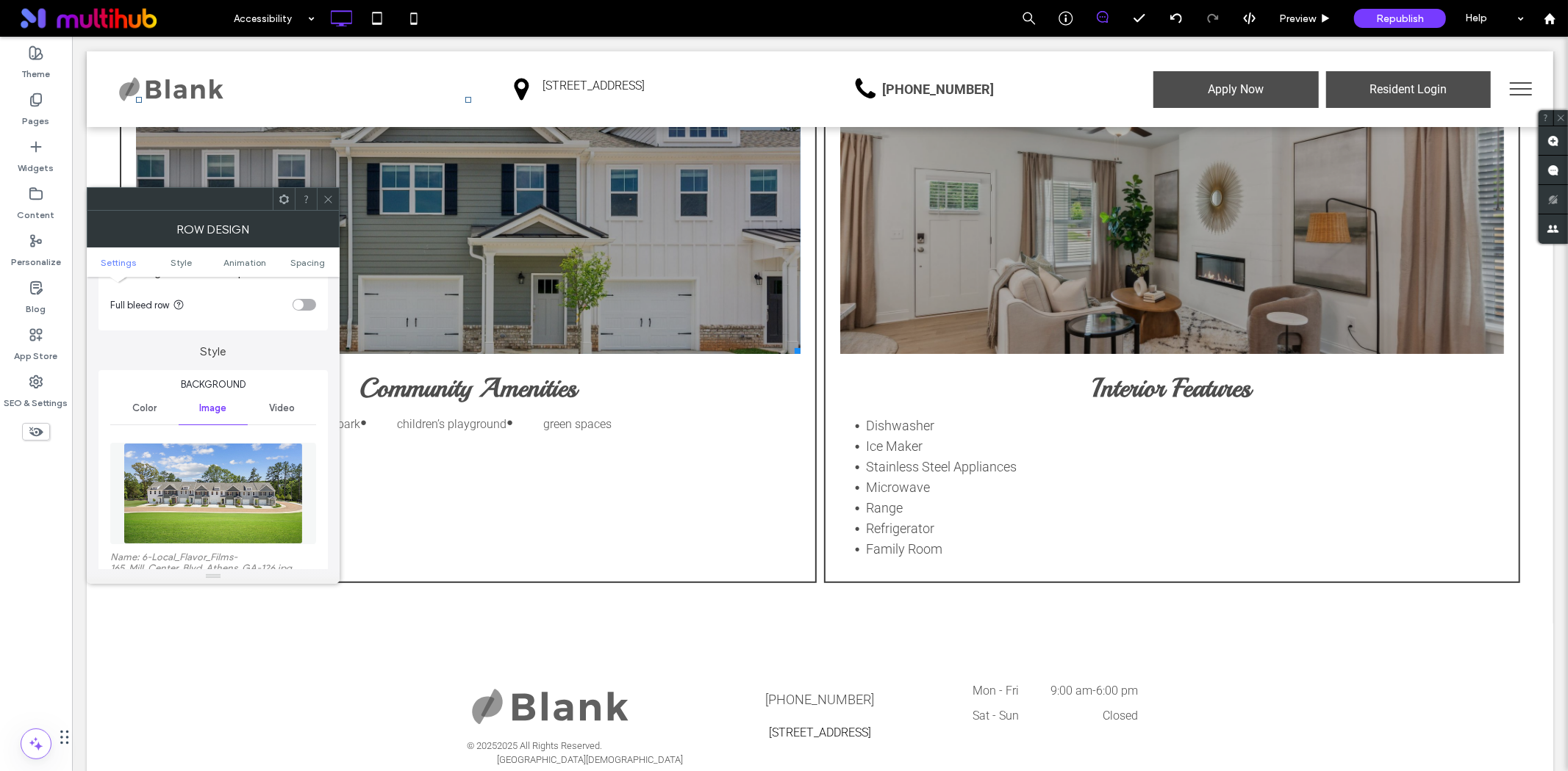
scroll to position [0, 0]
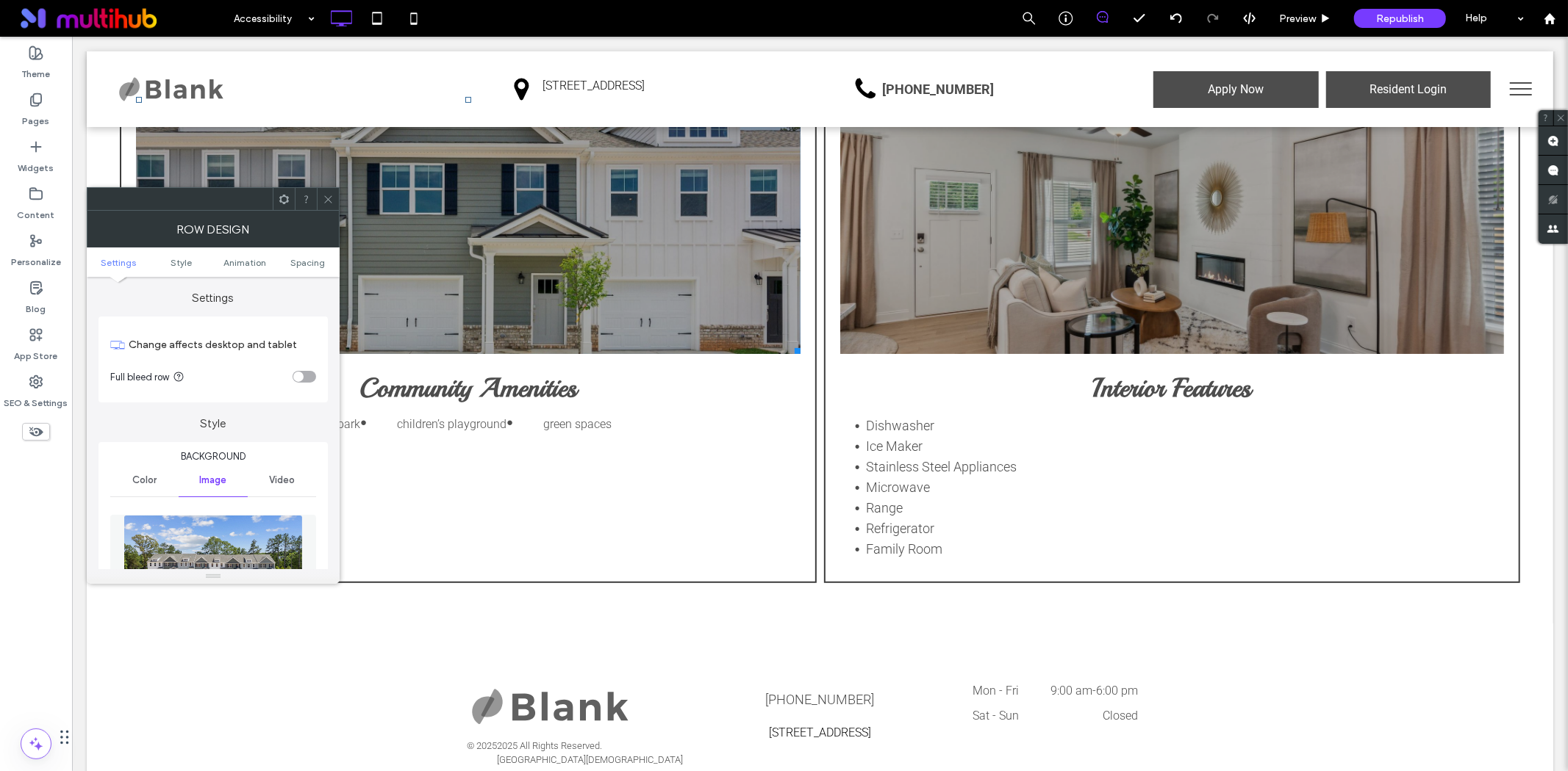
click at [144, 483] on span "Color" at bounding box center [144, 481] width 24 height 12
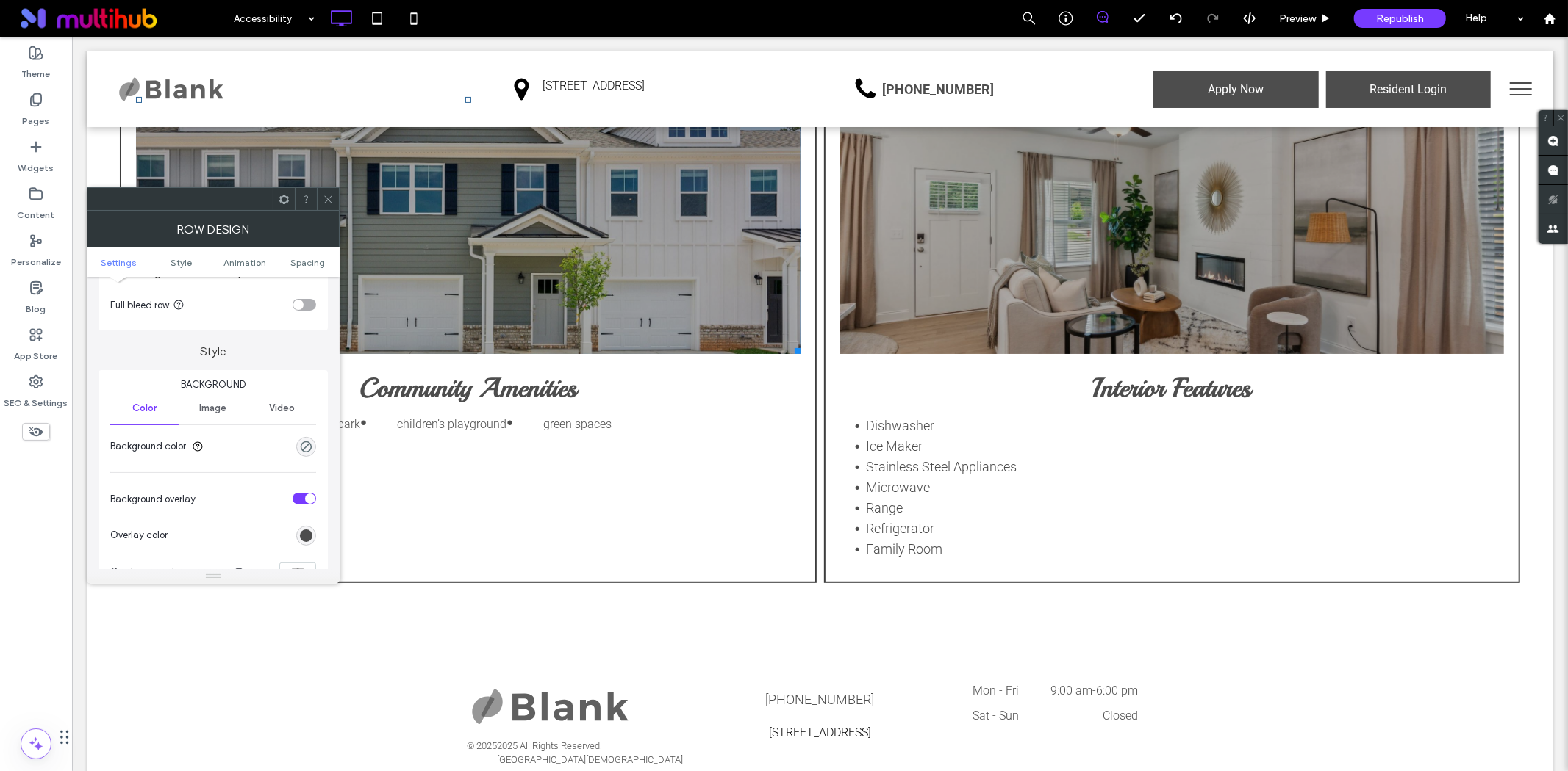
scroll to position [82, 0]
click at [321, 200] on div at bounding box center [328, 199] width 22 height 22
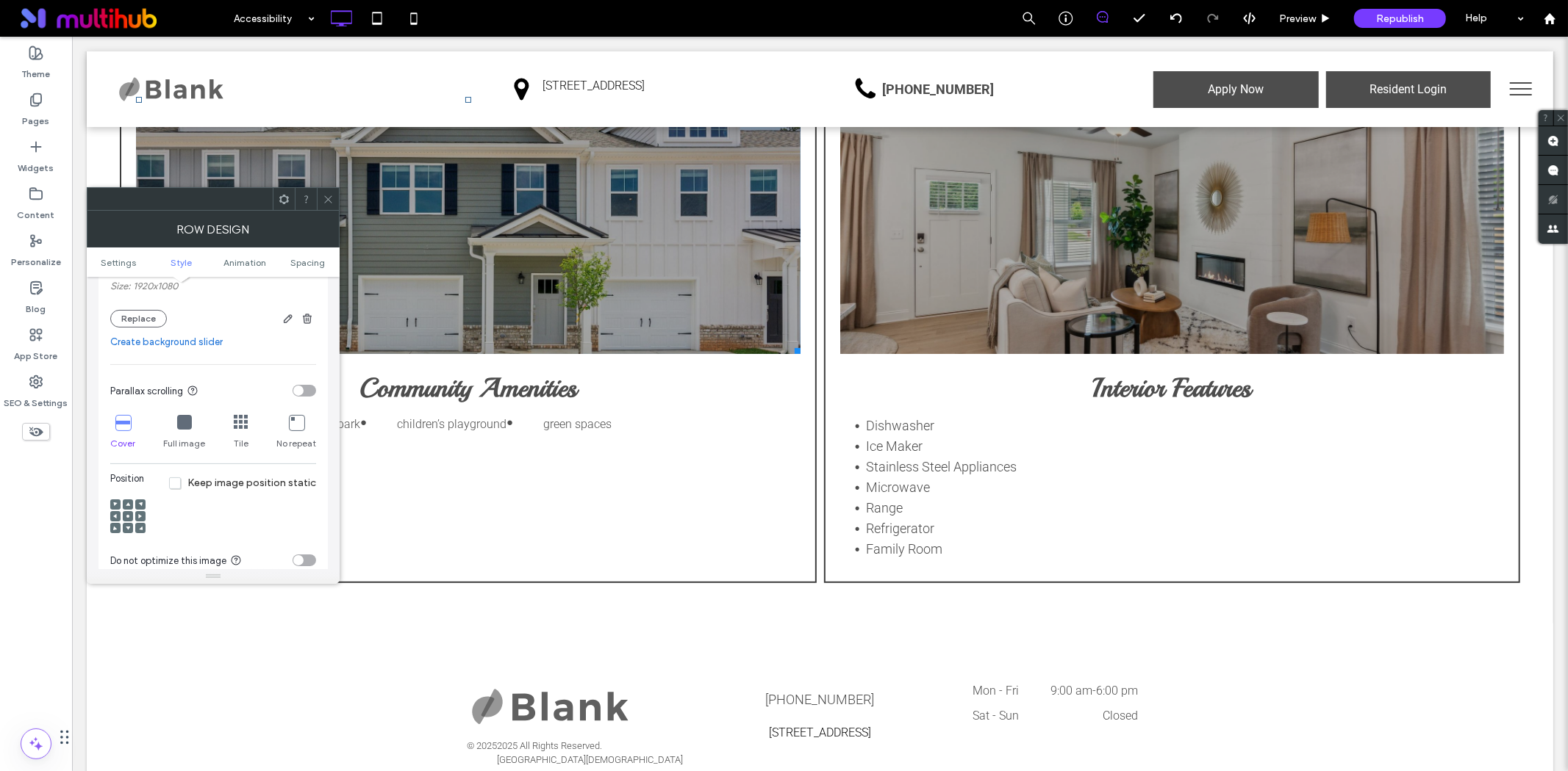
scroll to position [408, 0]
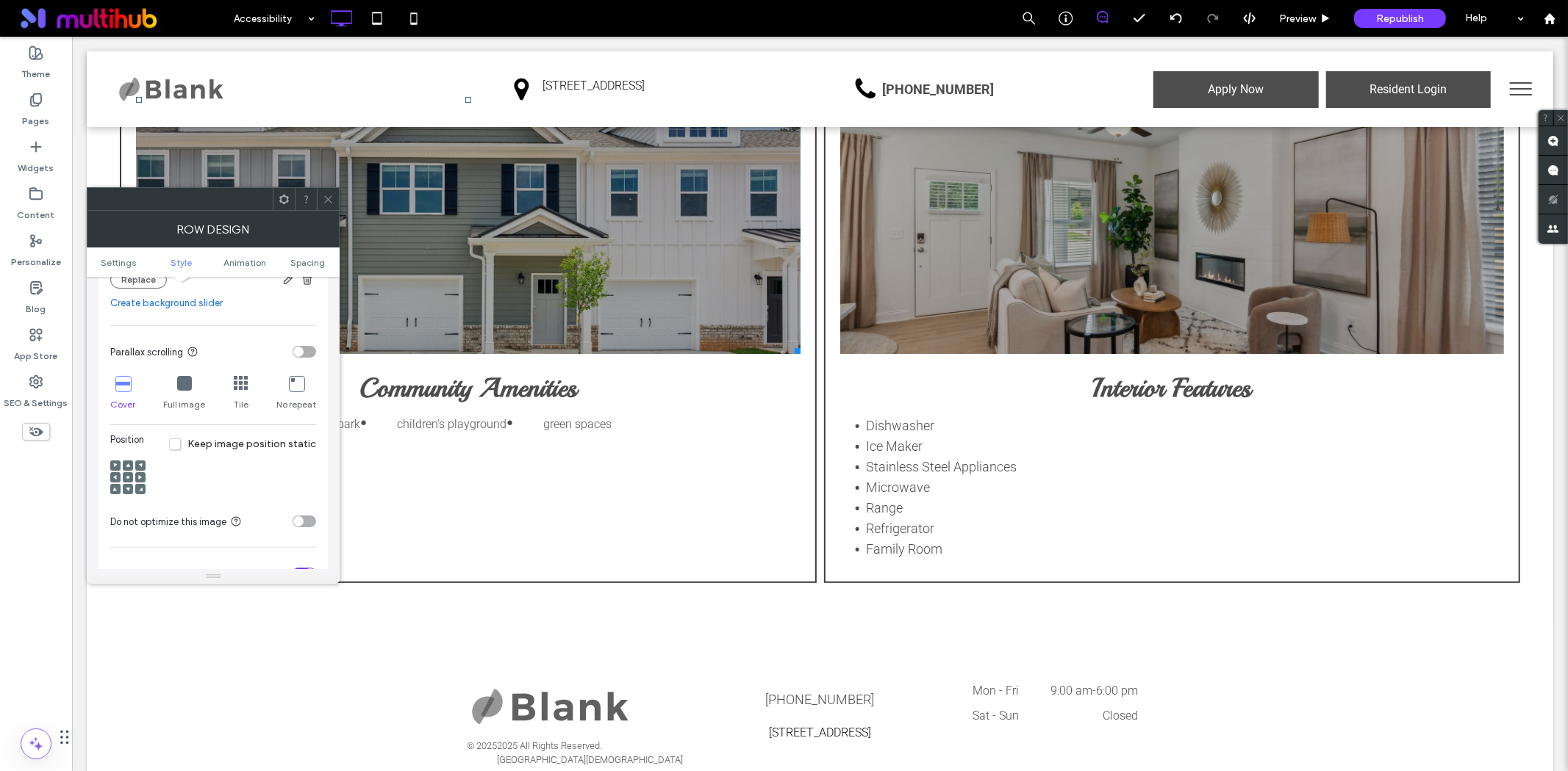
click at [127, 480] on icon at bounding box center [128, 478] width 5 height 5
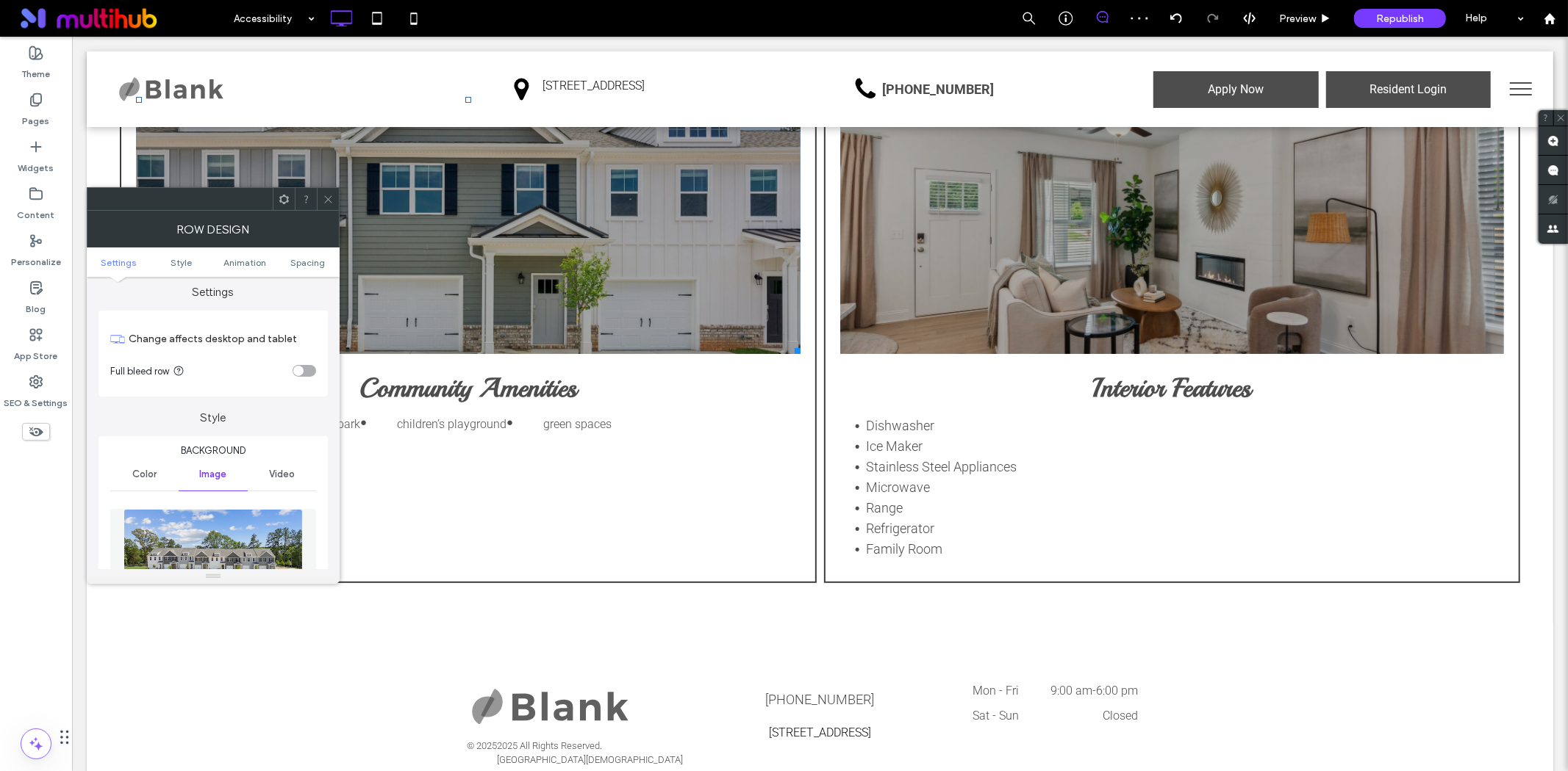
scroll to position [0, 0]
drag, startPoint x: 325, startPoint y: 193, endPoint x: 338, endPoint y: 190, distance: 13.3
click at [325, 196] on icon at bounding box center [328, 199] width 11 height 11
click at [329, 200] on icon at bounding box center [328, 199] width 11 height 11
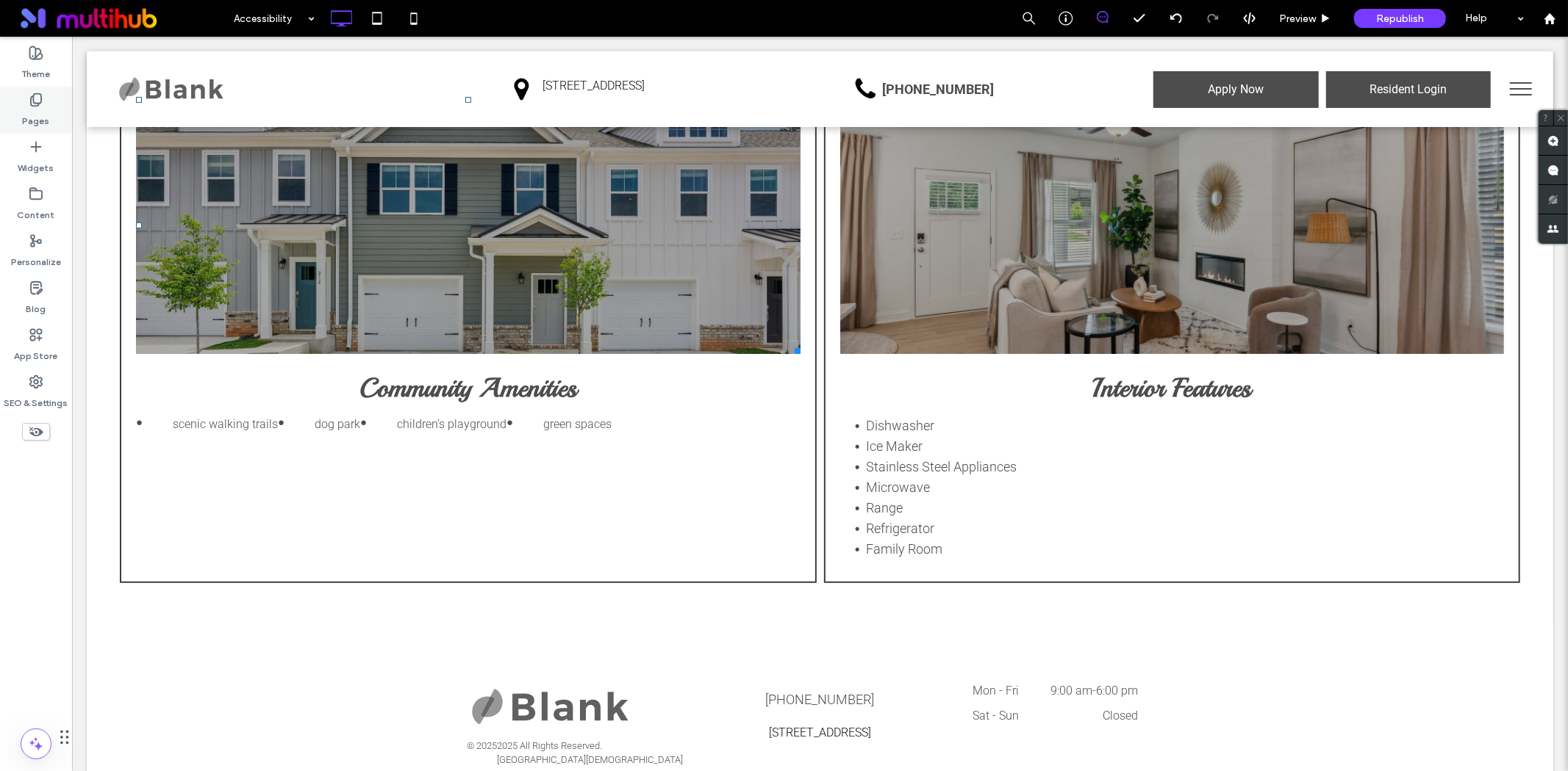
click at [37, 119] on label "Pages" at bounding box center [36, 117] width 27 height 20
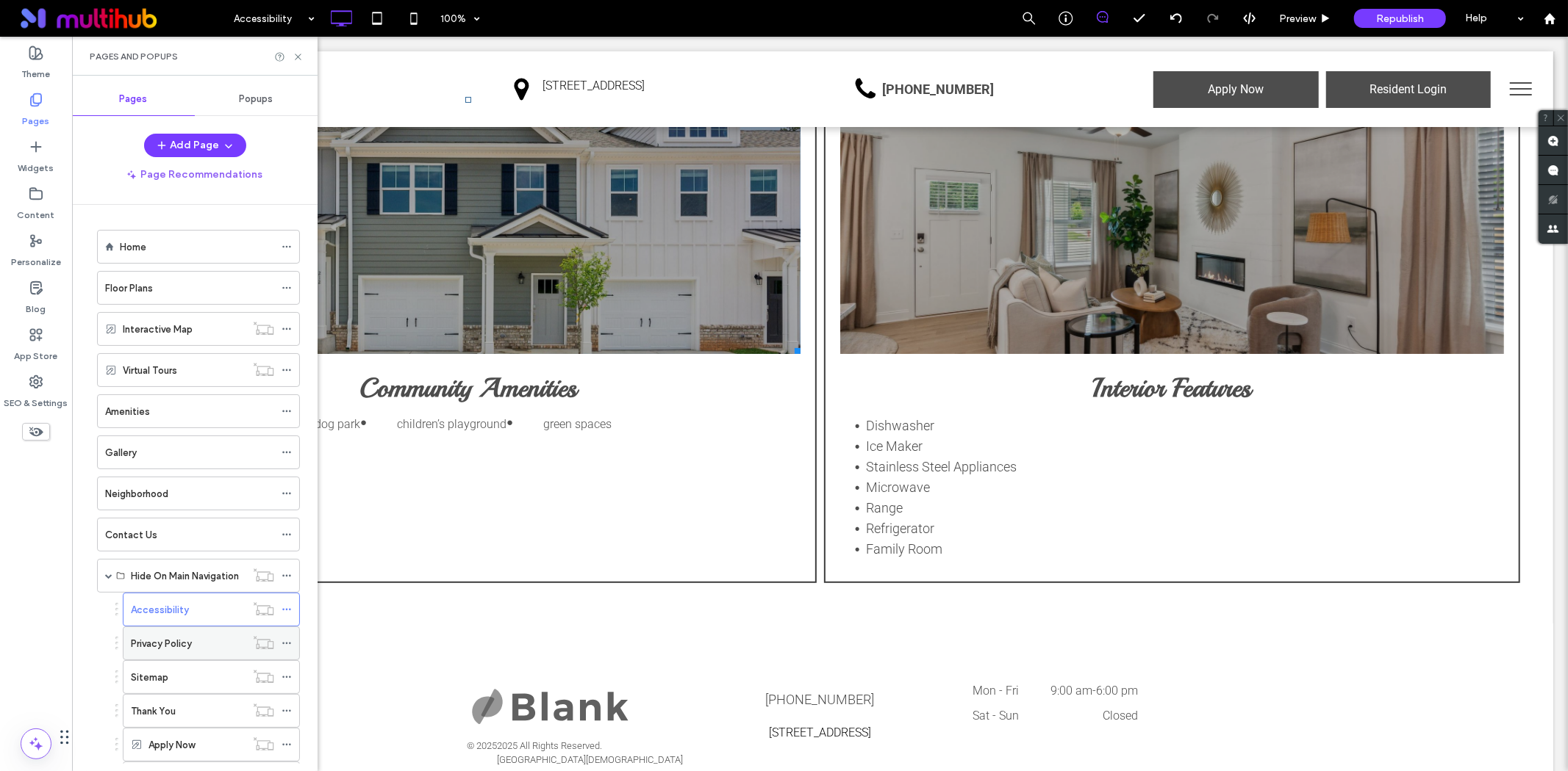
click at [162, 636] on div "Privacy Policy" at bounding box center [187, 643] width 115 height 33
click at [299, 58] on use at bounding box center [298, 57] width 6 height 6
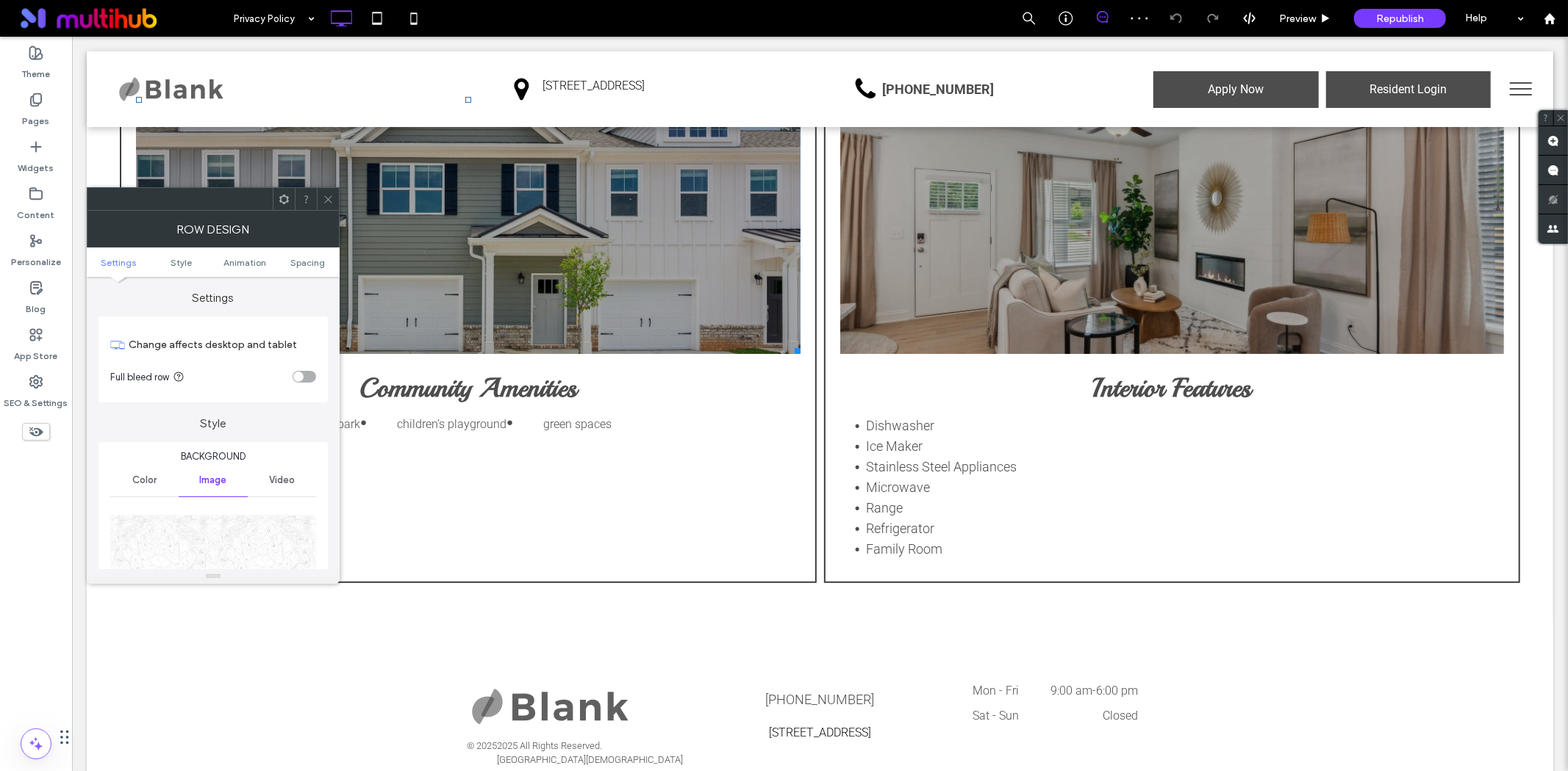
click at [166, 531] on img at bounding box center [213, 566] width 207 height 102
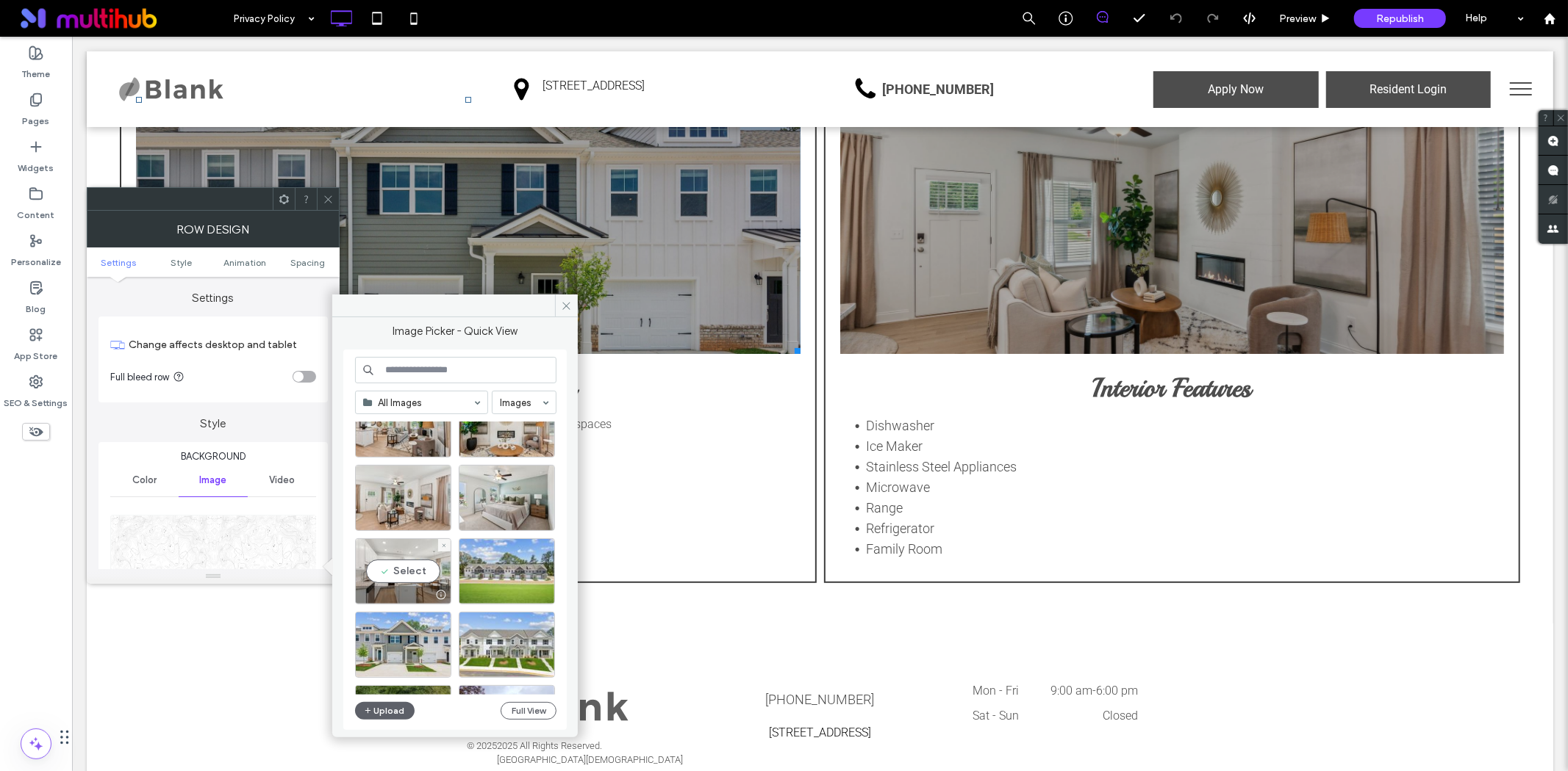
scroll to position [245, 0]
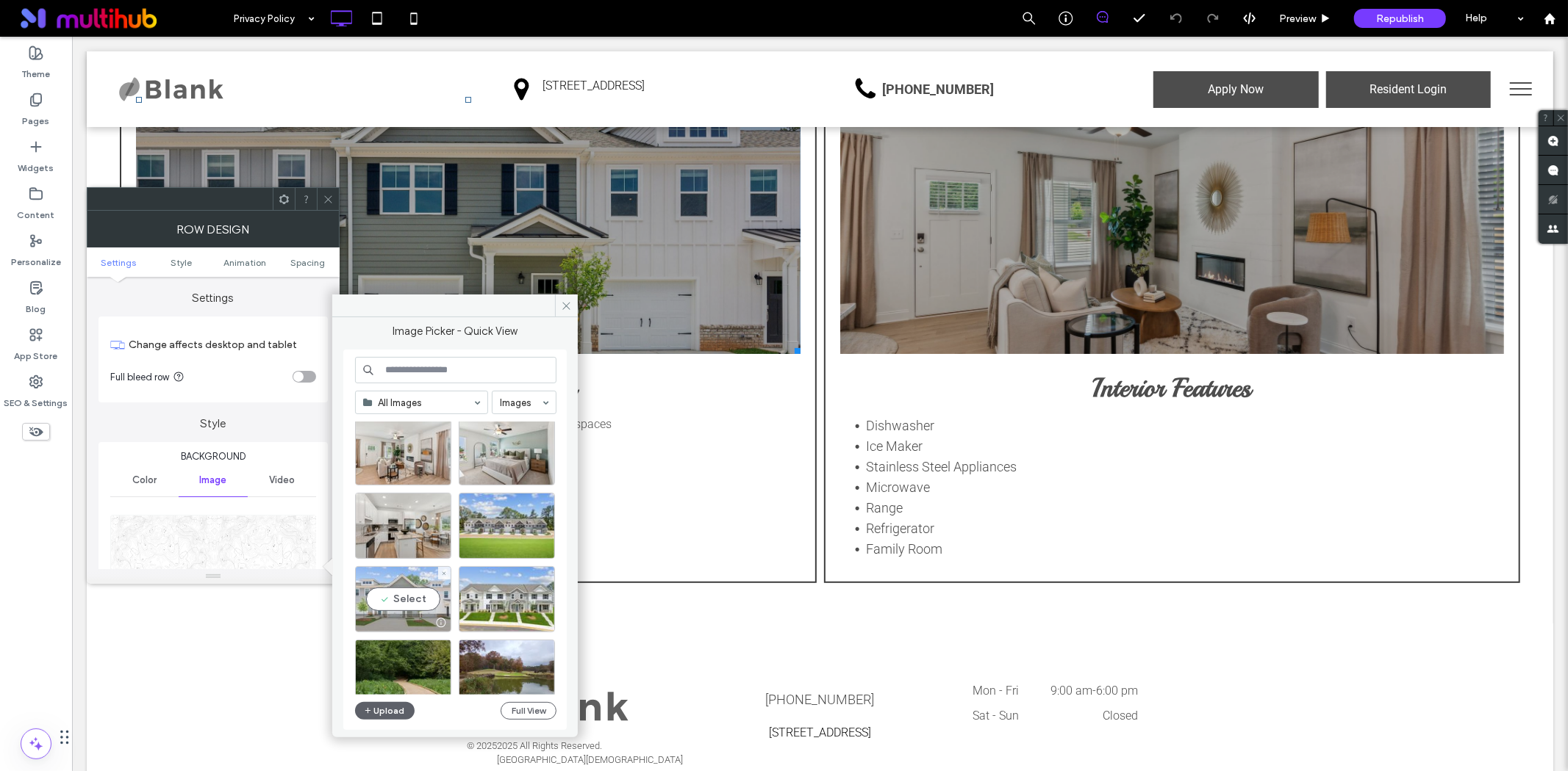
click at [410, 605] on div "Select" at bounding box center [403, 599] width 96 height 66
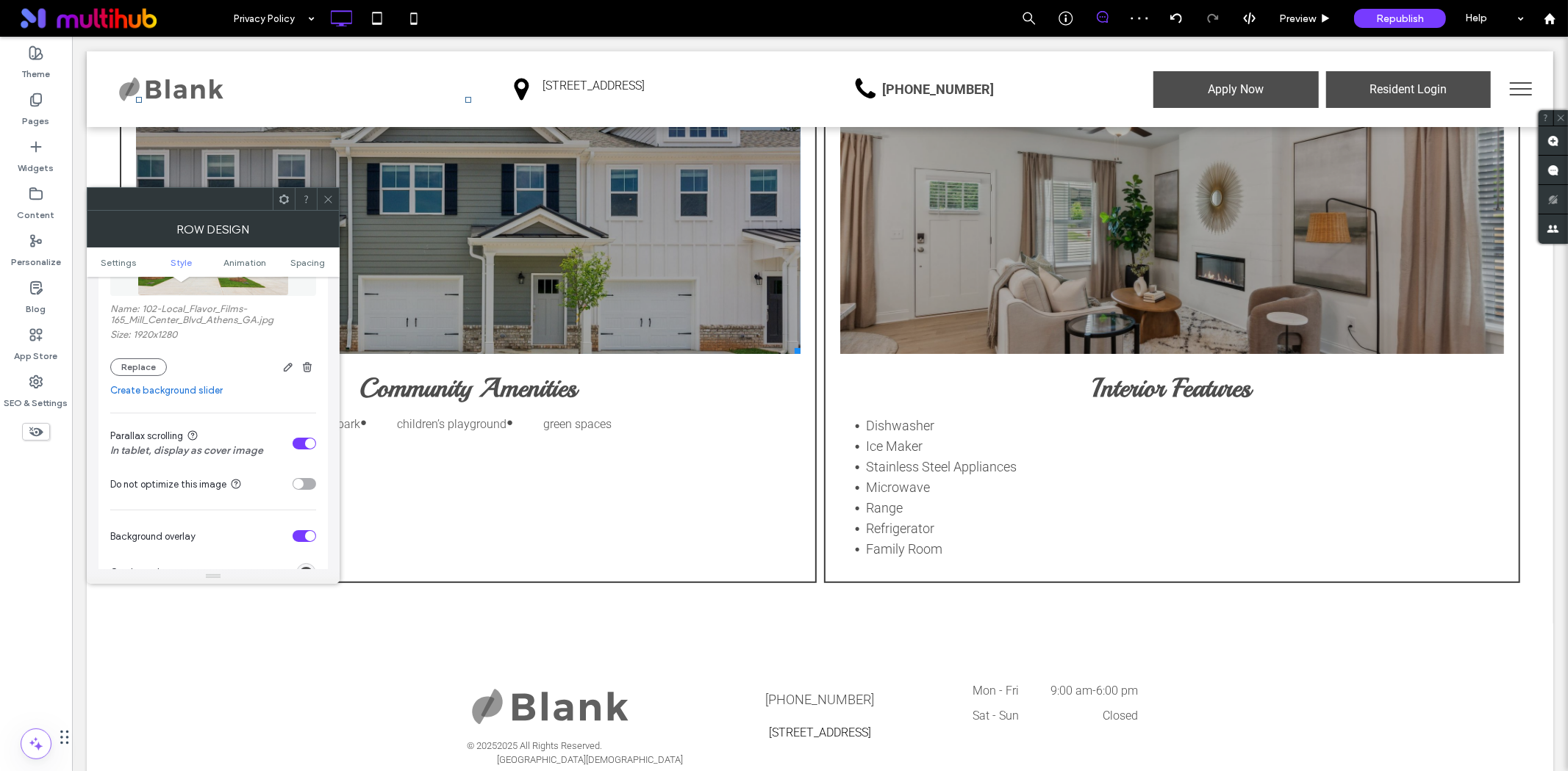
scroll to position [326, 0]
click at [288, 443] on section "Parallax scrolling In tablet, display as cover image" at bounding box center [212, 437] width 206 height 45
click at [297, 440] on div "toggle" at bounding box center [304, 438] width 24 height 12
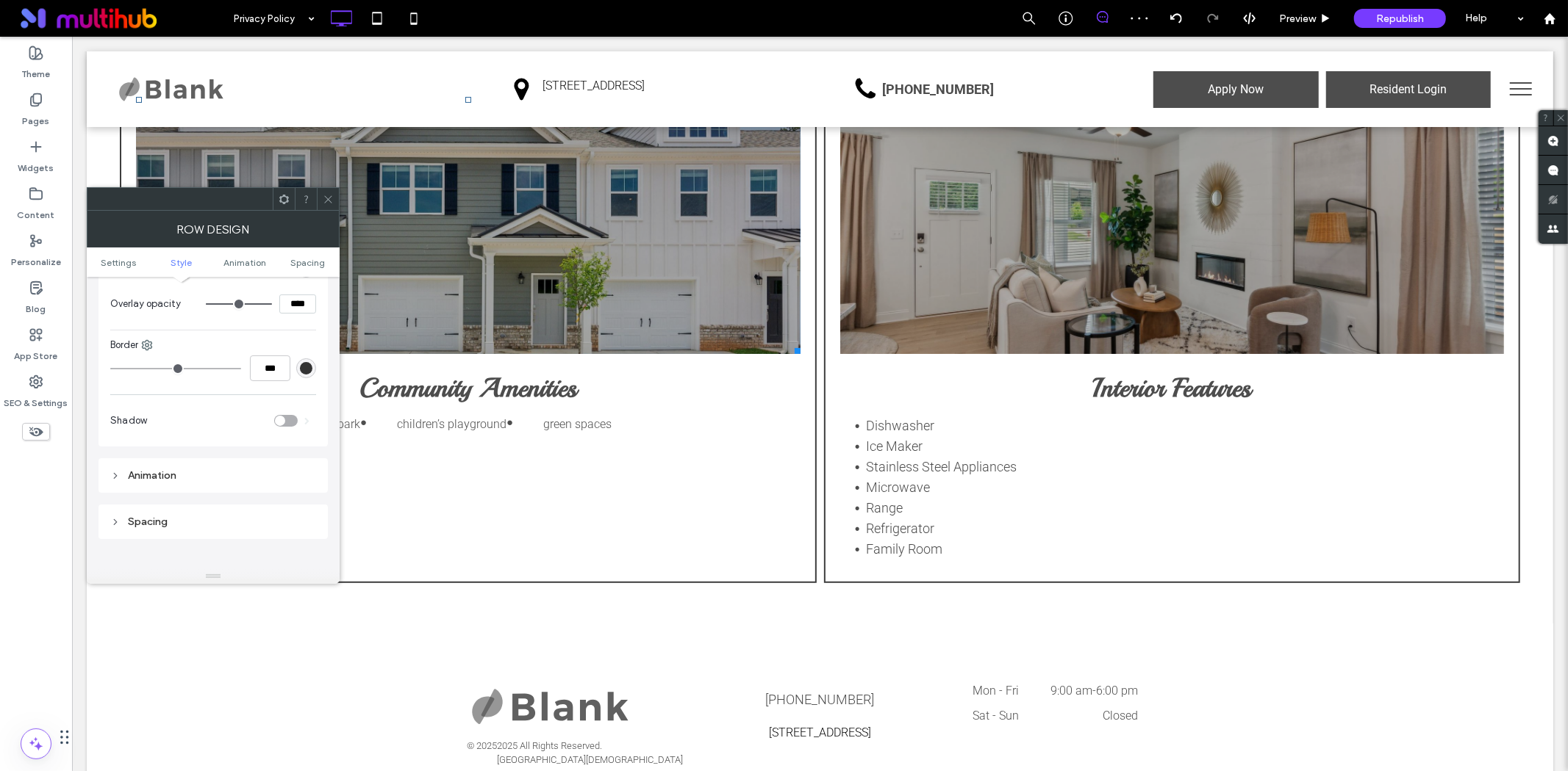
scroll to position [907, 0]
drag, startPoint x: 306, startPoint y: 564, endPoint x: 234, endPoint y: 564, distance: 72.0
click at [234, 564] on div "Settings Change affects desktop and tablet Full bleed row Style Background Colo…" at bounding box center [213, 11] width 229 height 1259
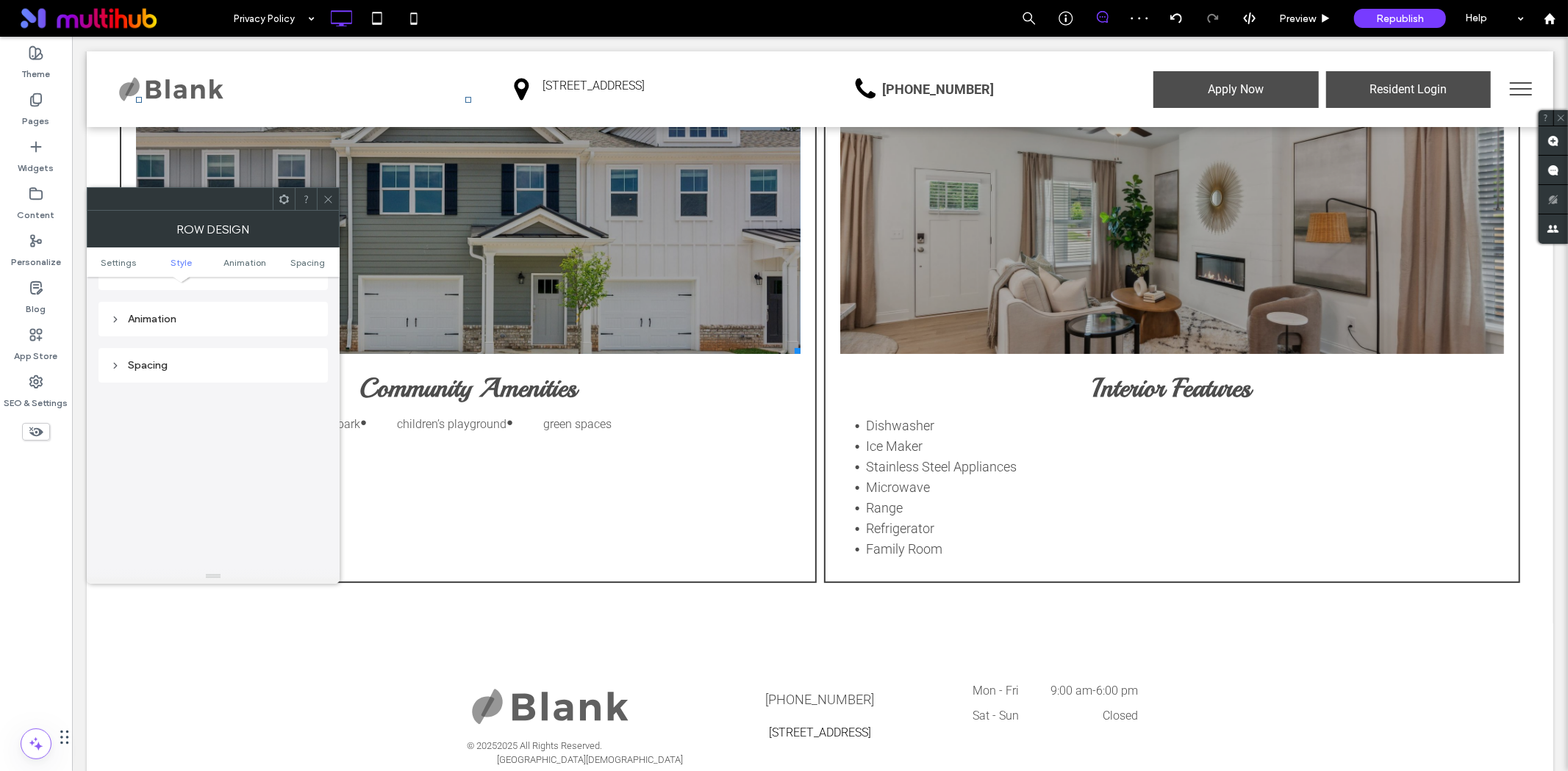
scroll to position [773, 0]
type input "***"
type input "**"
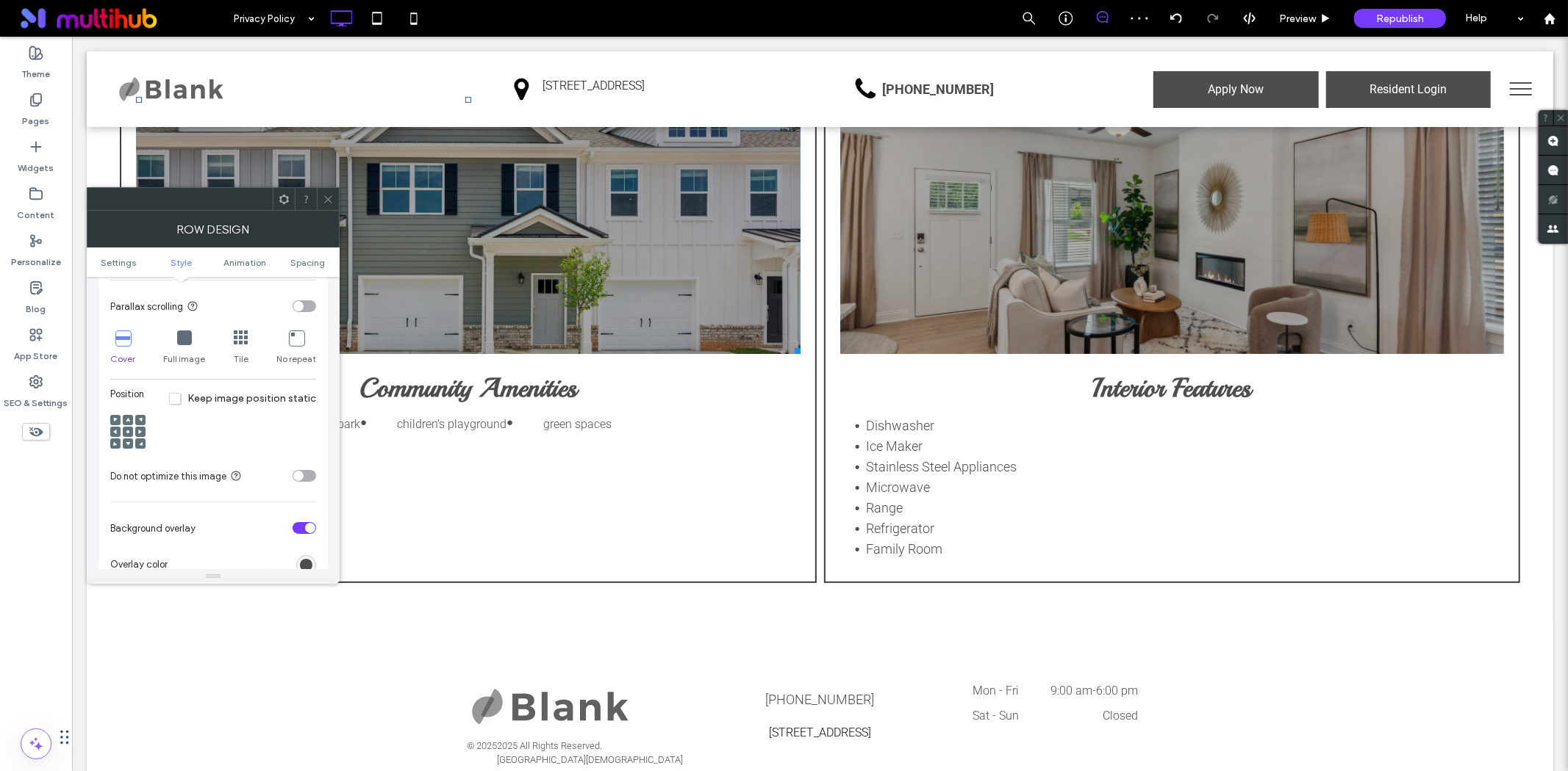
scroll to position [447, 0]
click at [130, 442] on span at bounding box center [128, 439] width 5 height 11
click at [130, 425] on icon at bounding box center [128, 427] width 5 height 5
click at [127, 448] on div at bounding box center [127, 439] width 36 height 36
click at [127, 450] on icon at bounding box center [128, 450] width 5 height 5
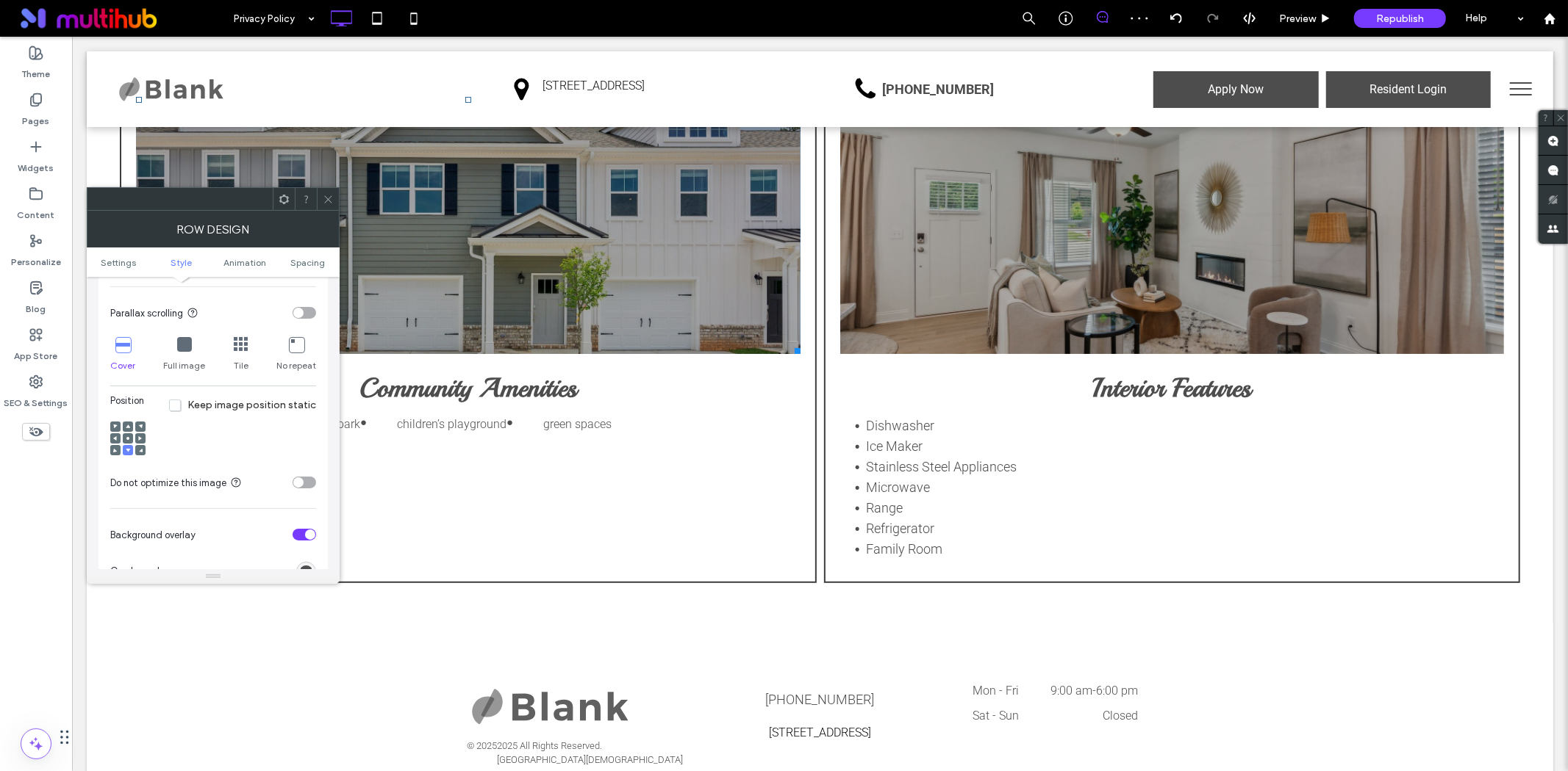
click at [129, 437] on icon at bounding box center [128, 439] width 5 height 5
click at [325, 196] on use at bounding box center [328, 199] width 8 height 8
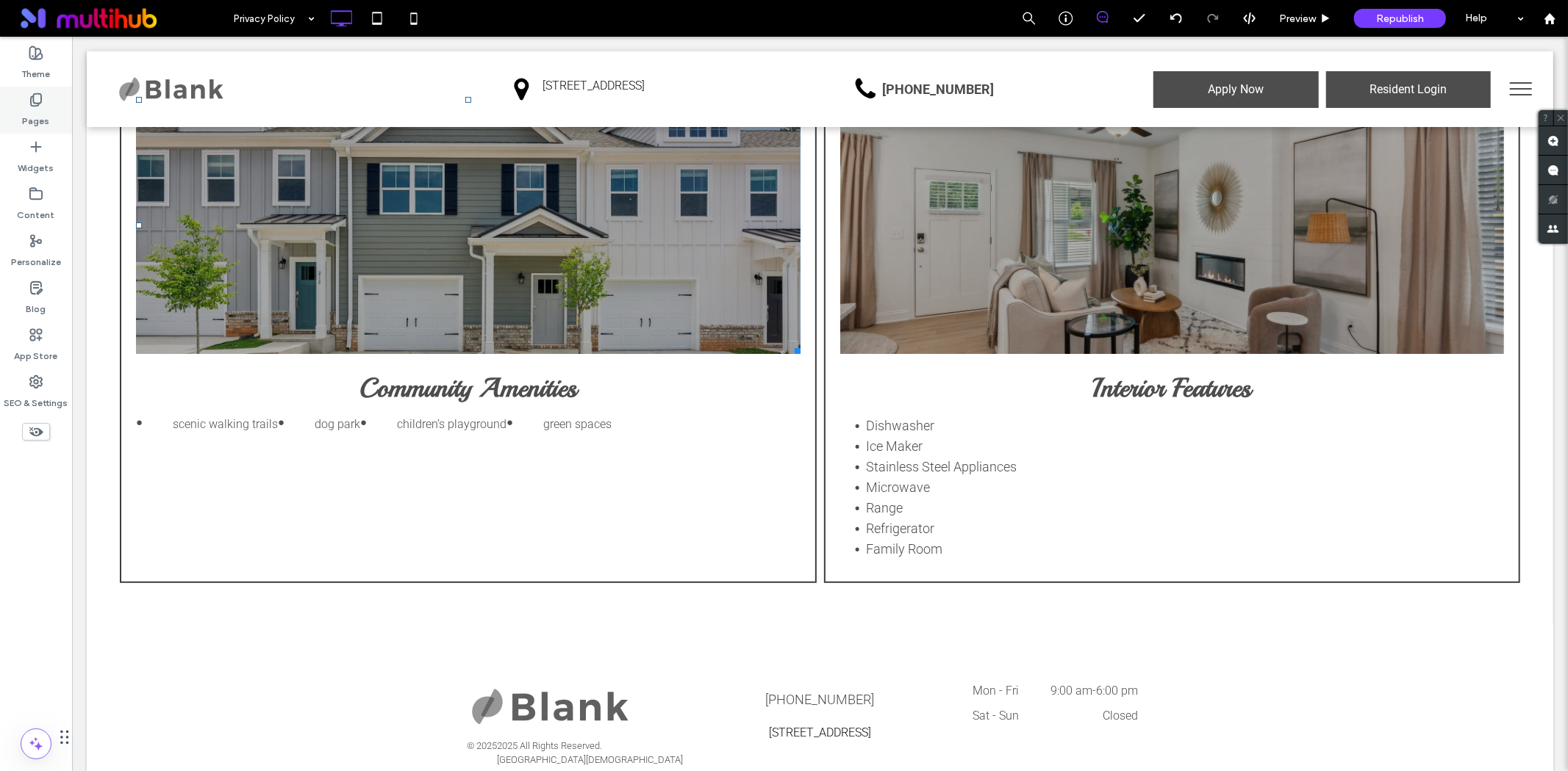
click at [30, 92] on icon at bounding box center [36, 99] width 14 height 14
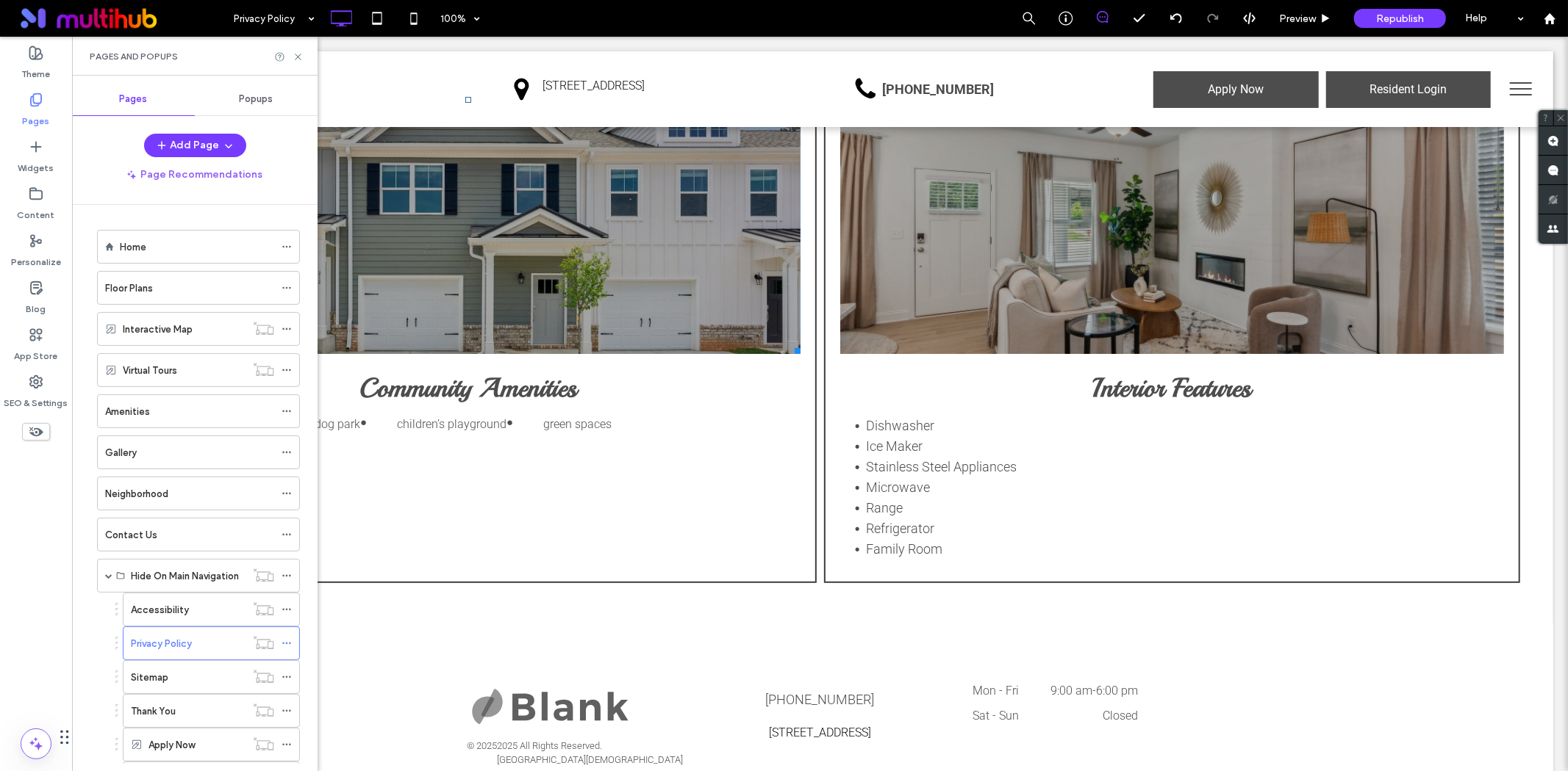
click at [185, 603] on label "Accessibility" at bounding box center [159, 610] width 58 height 26
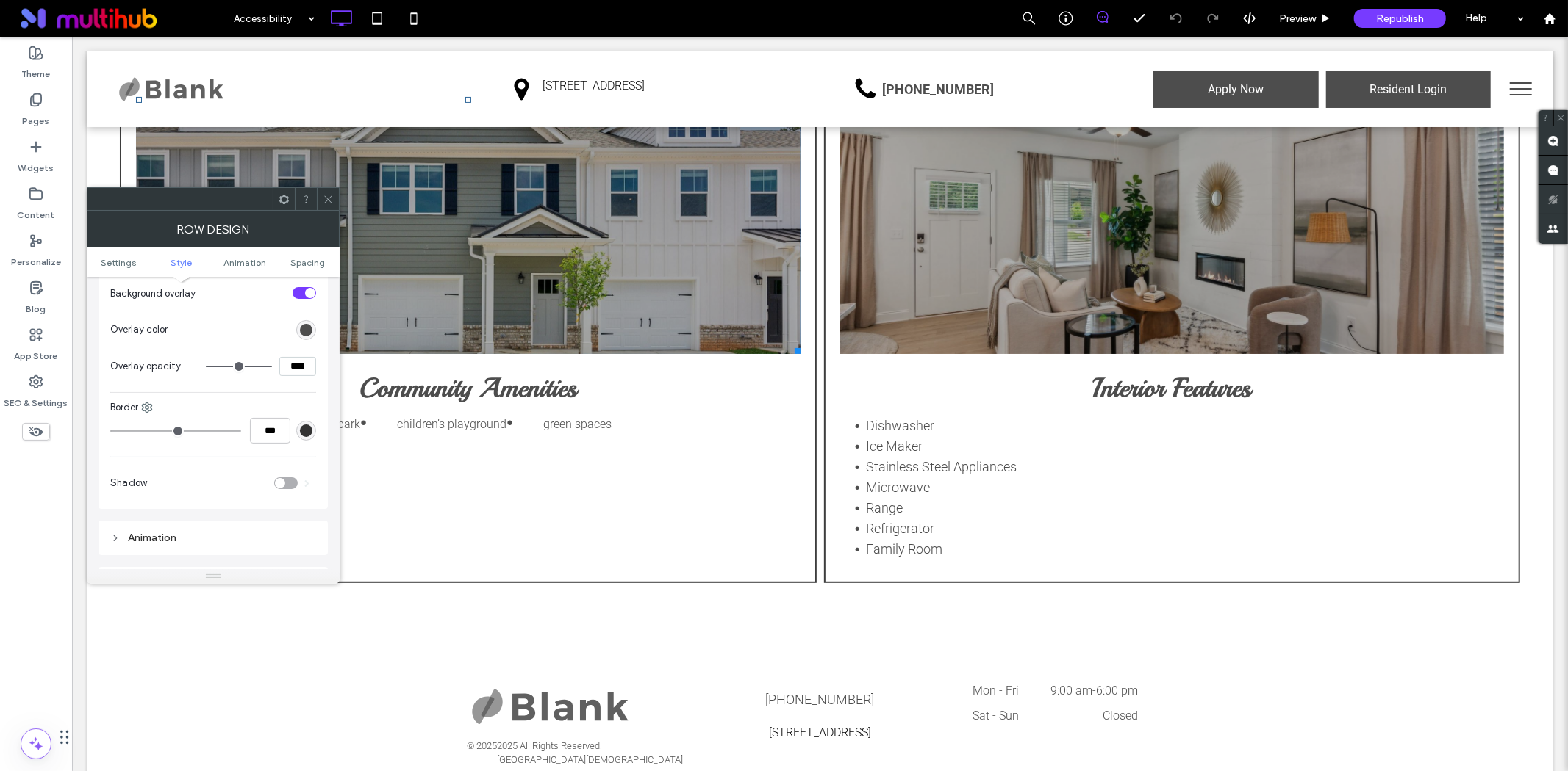
scroll to position [735, 0]
drag, startPoint x: 309, startPoint y: 323, endPoint x: 271, endPoint y: 327, distance: 38.2
click at [271, 327] on div "****" at bounding box center [260, 320] width 110 height 19
type input "***"
type input "**"
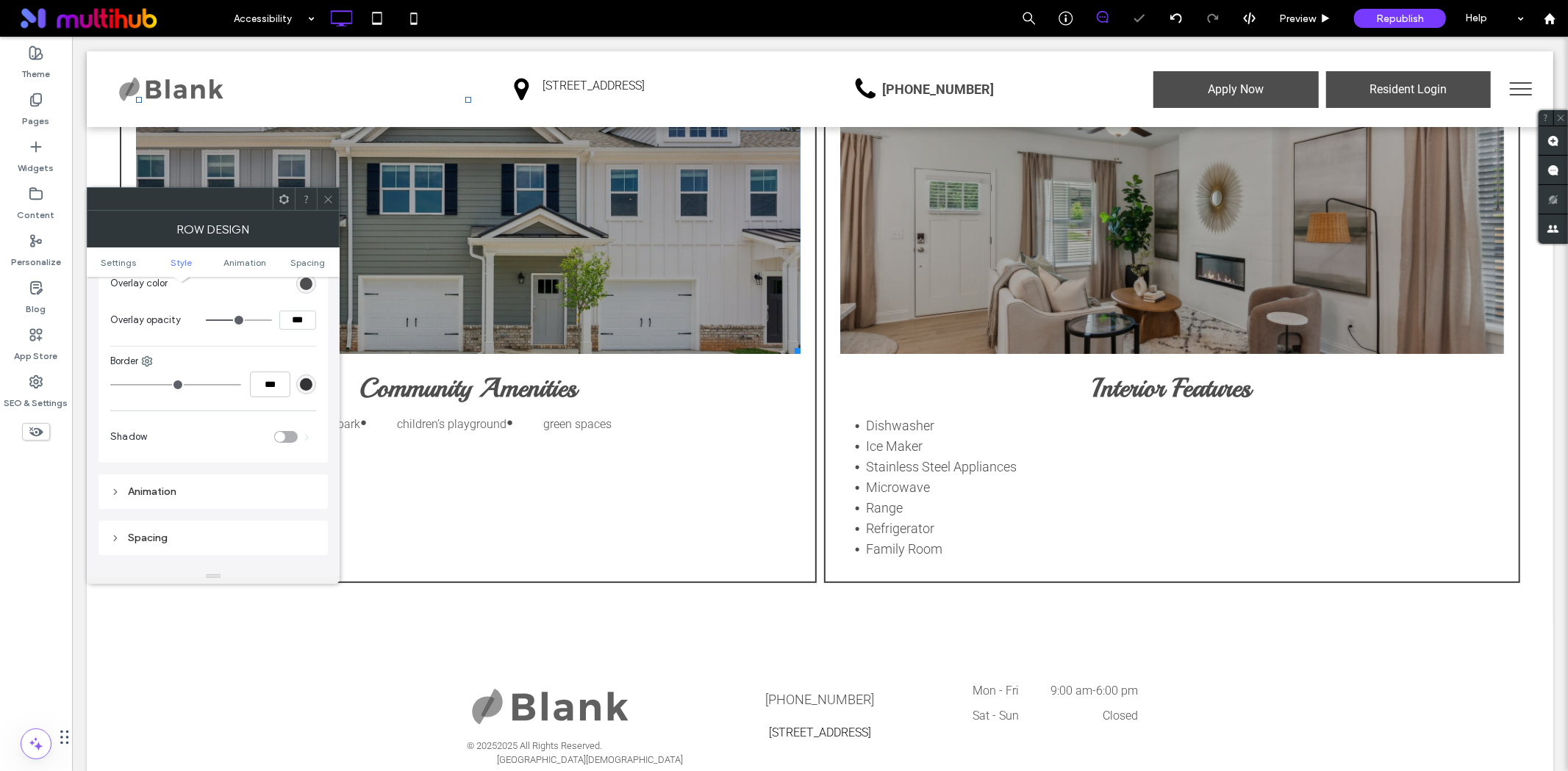
click at [332, 196] on icon at bounding box center [328, 199] width 11 height 11
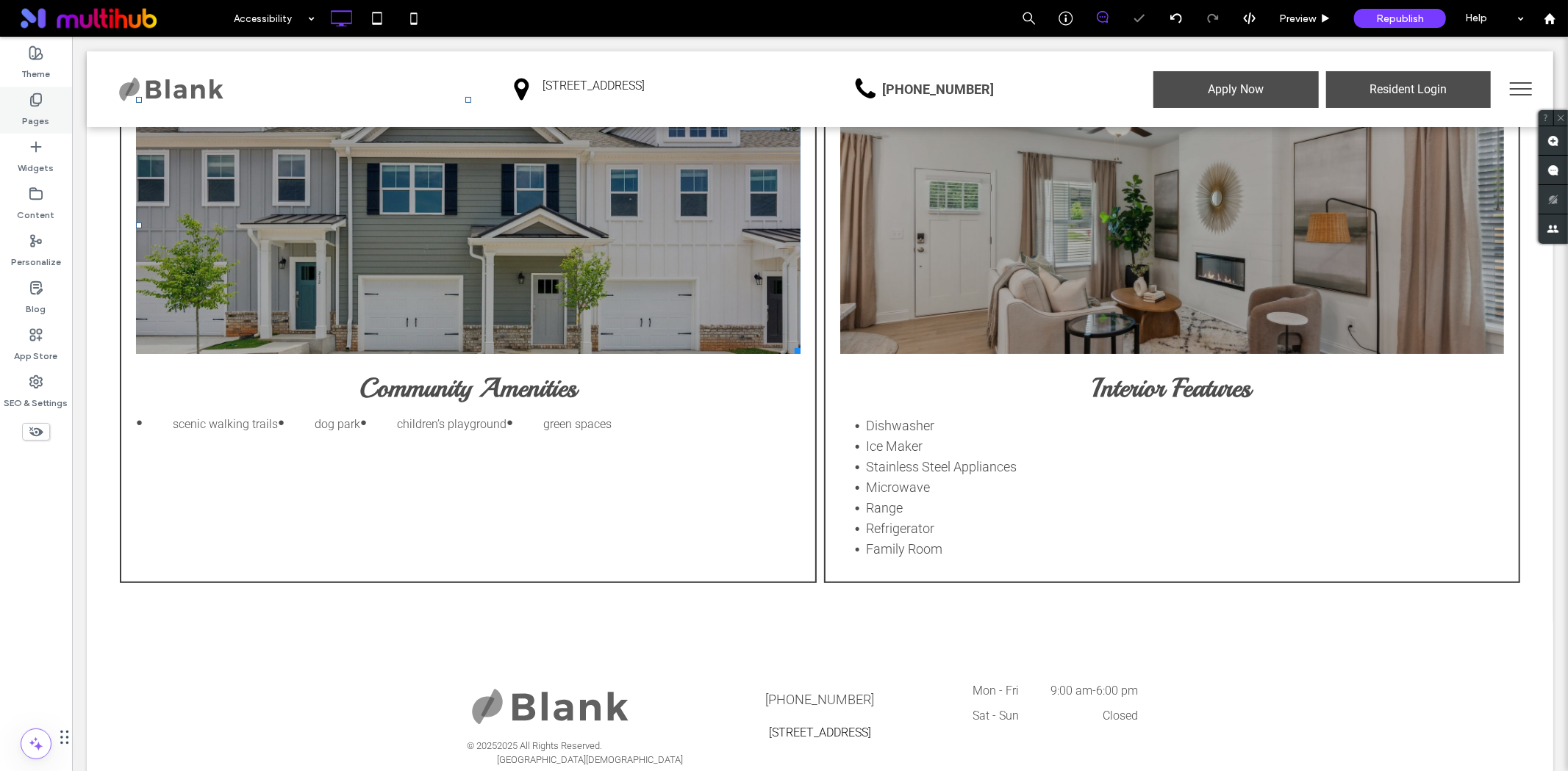
click at [35, 98] on icon at bounding box center [36, 99] width 14 height 14
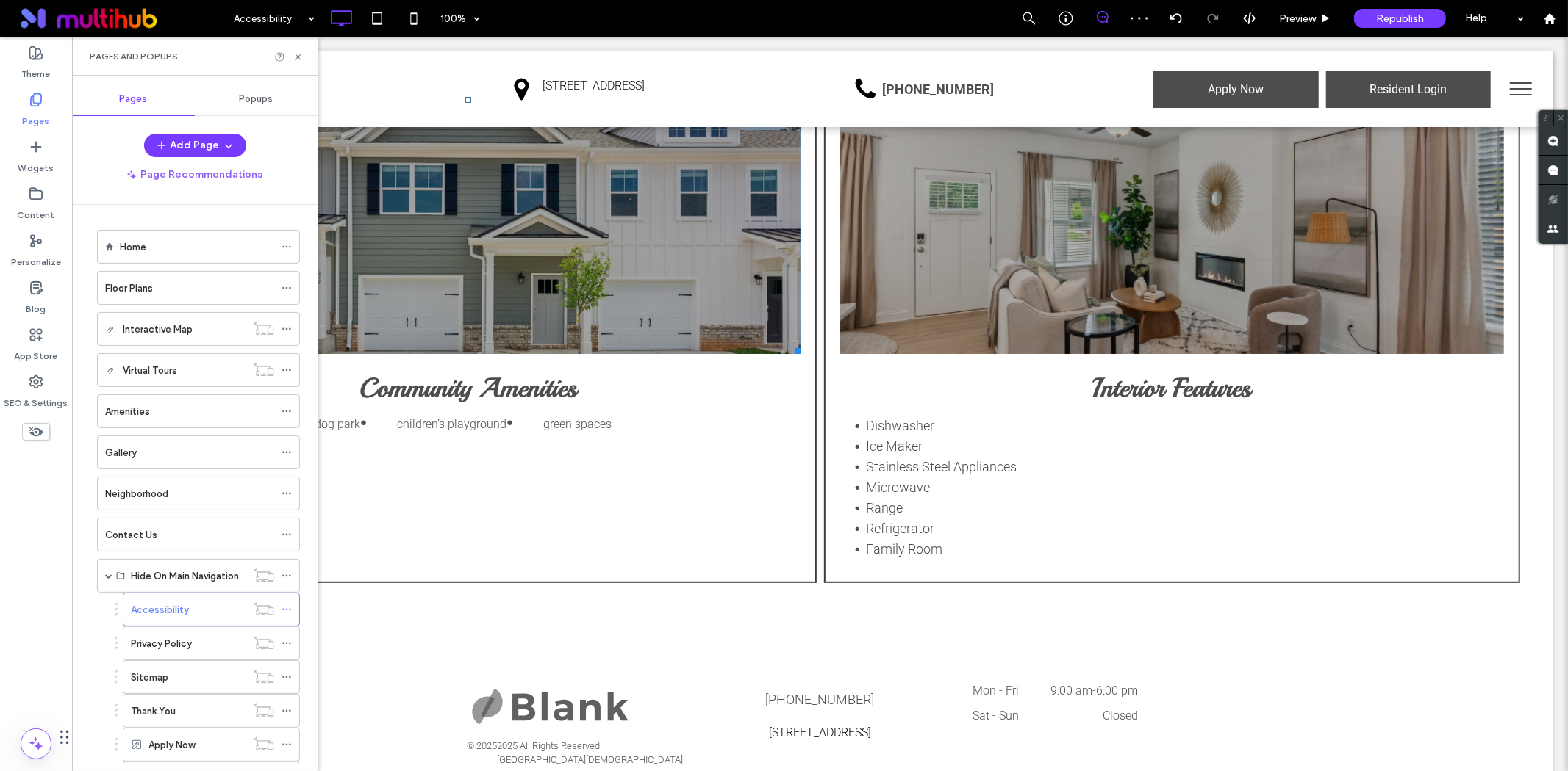
click at [193, 672] on div "Sitemap" at bounding box center [187, 678] width 115 height 15
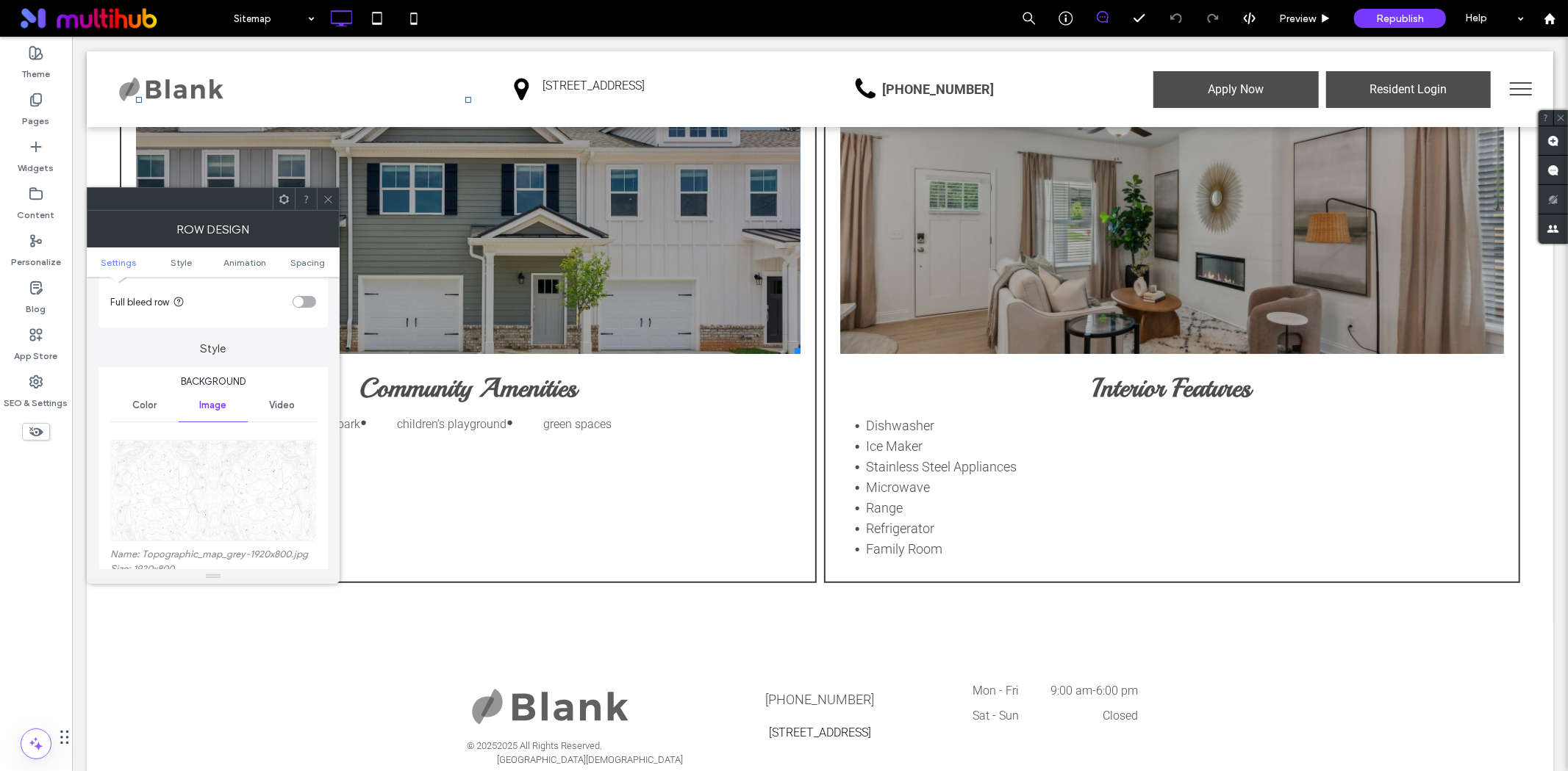
scroll to position [82, 0]
click at [215, 463] on img at bounding box center [213, 484] width 207 height 102
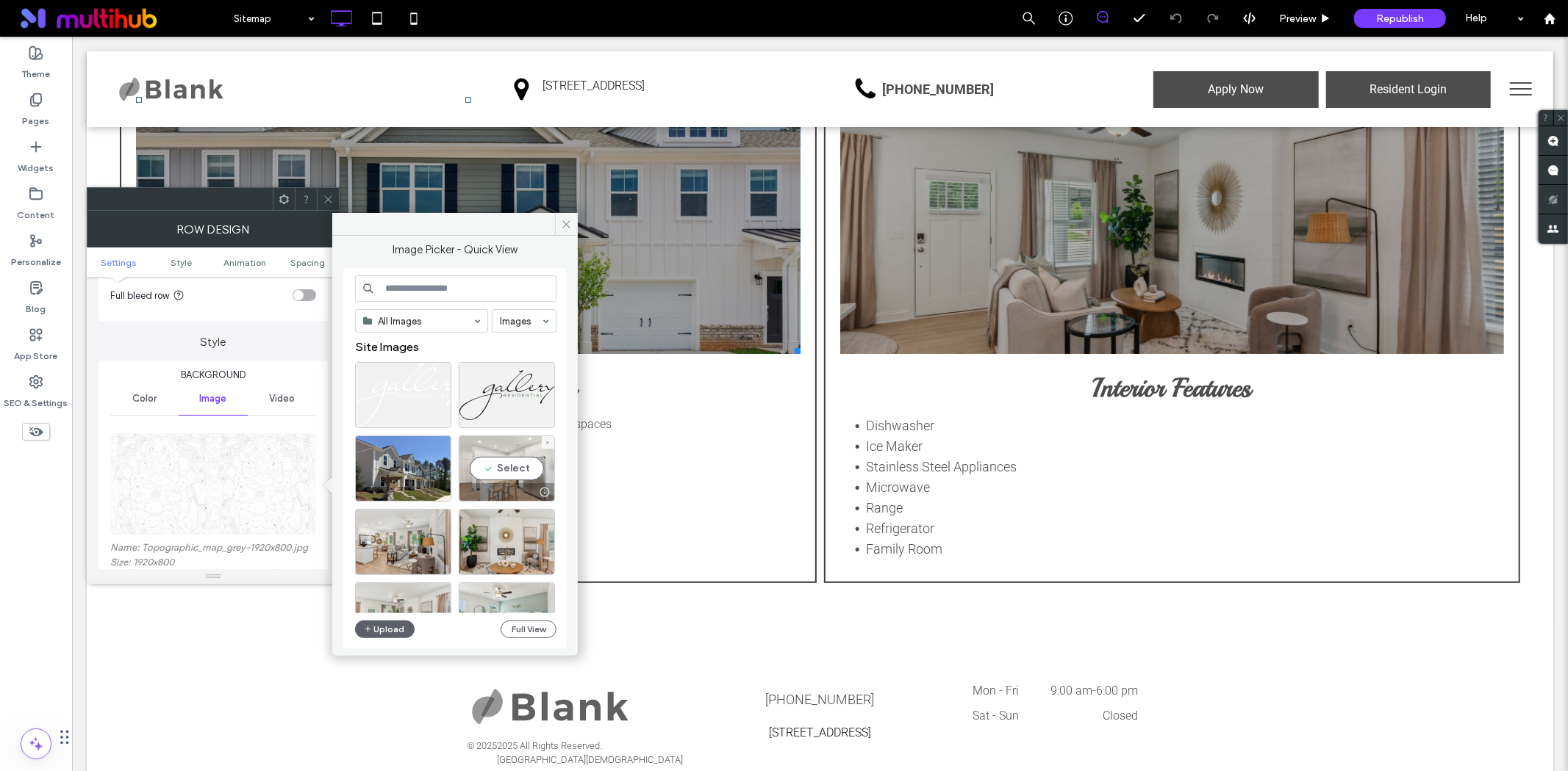
click at [501, 471] on div "Select" at bounding box center [507, 469] width 96 height 66
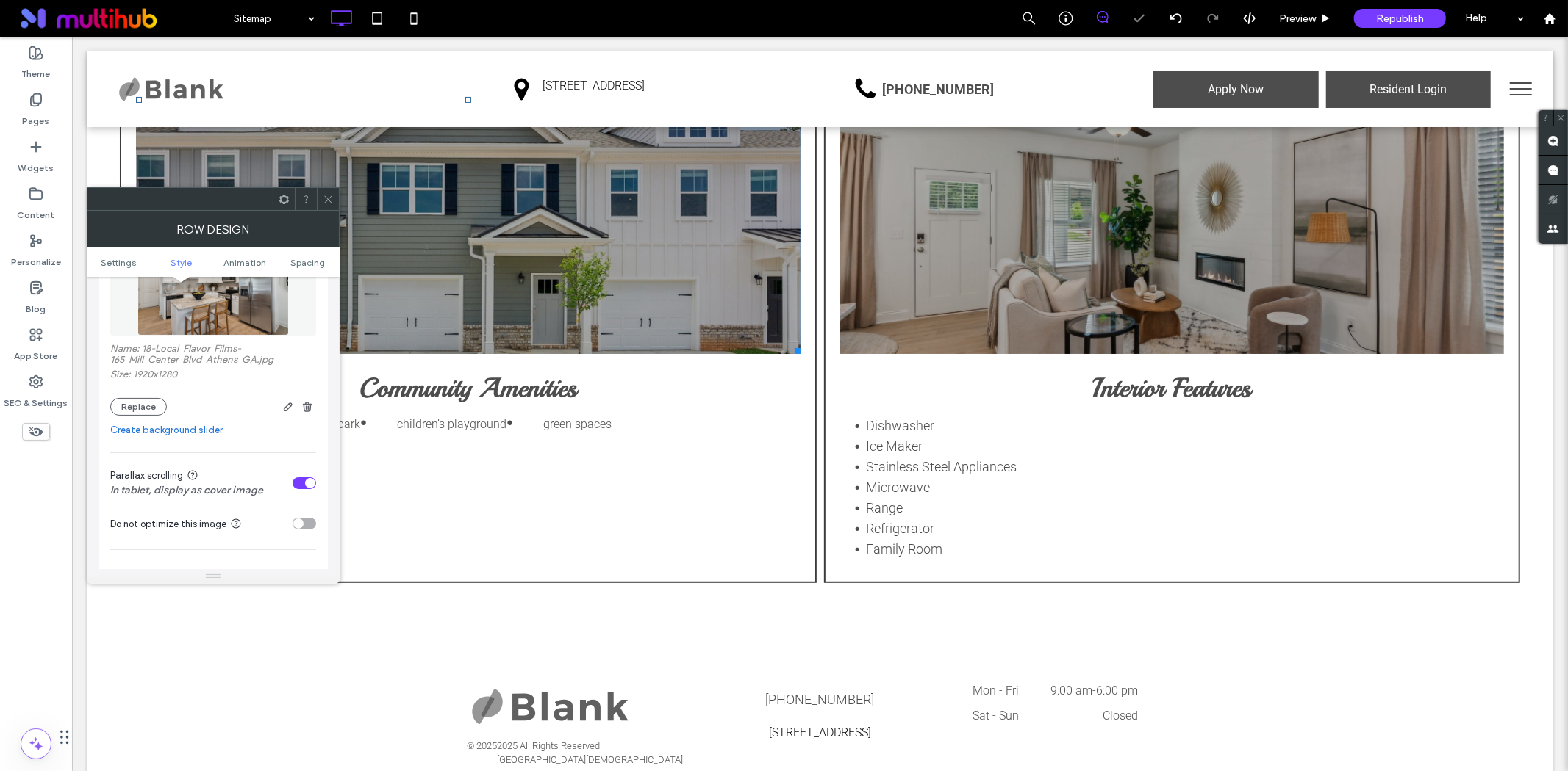
scroll to position [408, 0]
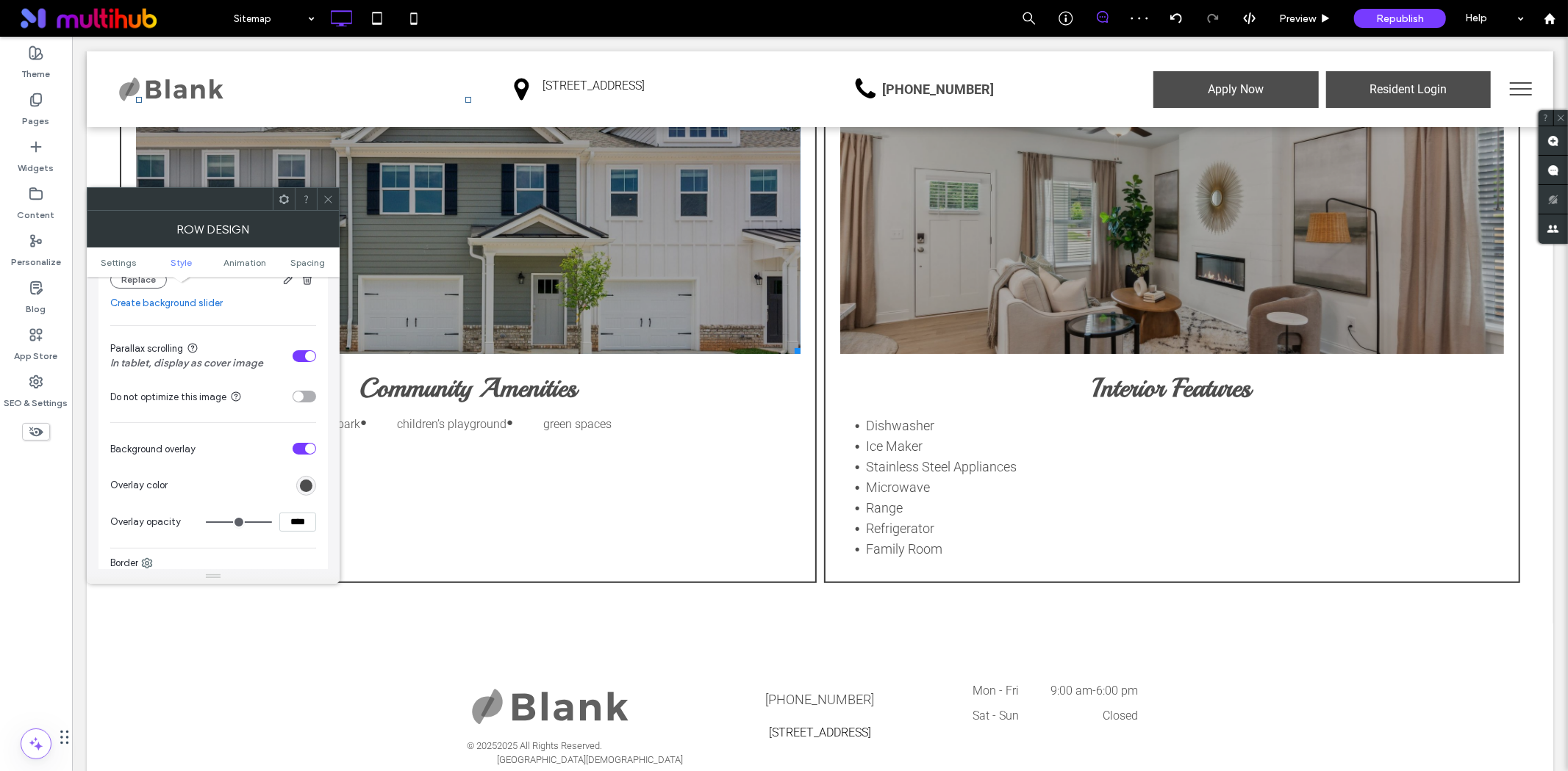
drag, startPoint x: 310, startPoint y: 520, endPoint x: 266, endPoint y: 525, distance: 44.3
click at [267, 525] on div "****" at bounding box center [260, 522] width 110 height 19
type input "***"
type input "**"
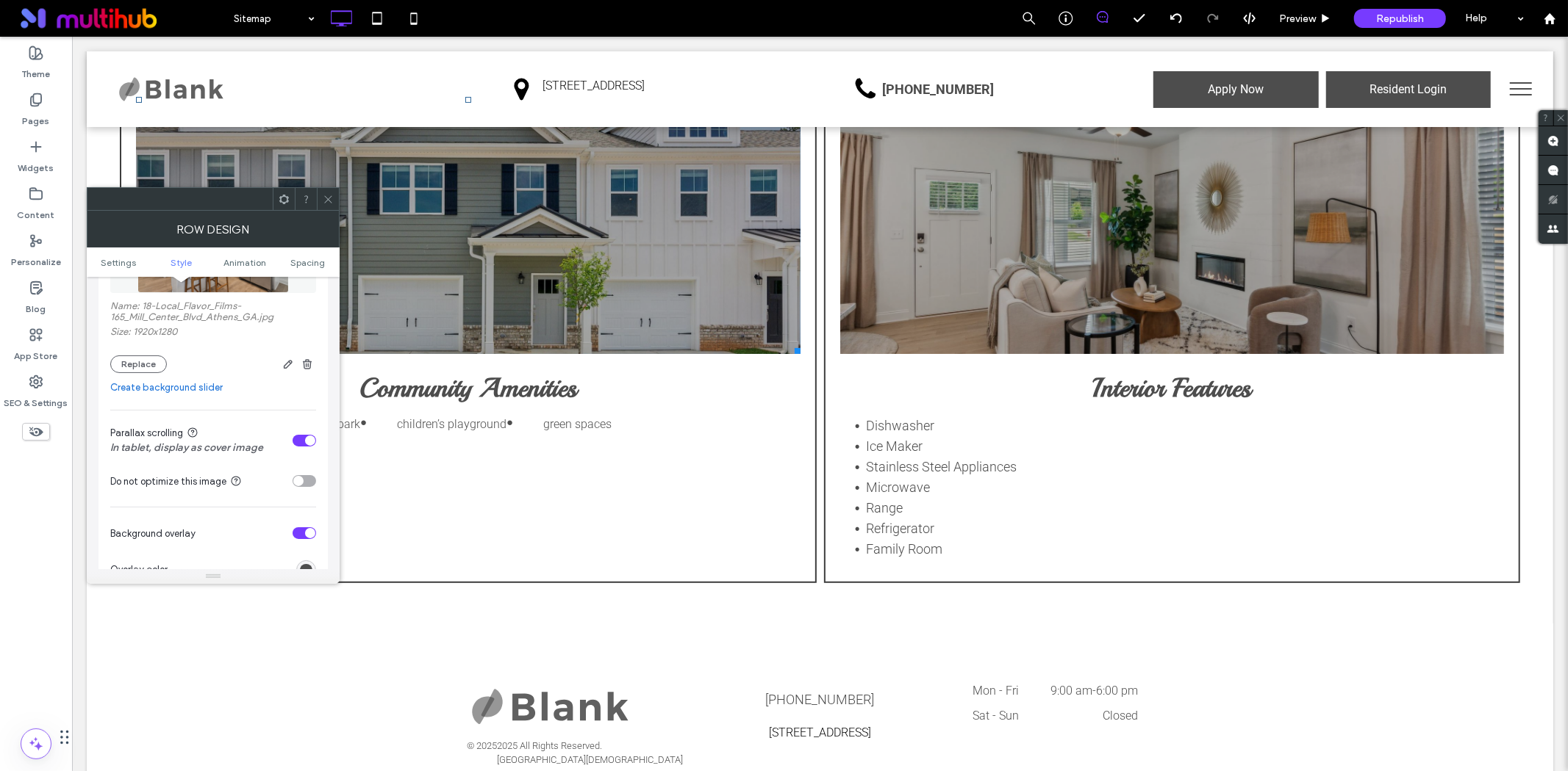
scroll to position [326, 0]
click at [303, 435] on div "toggle" at bounding box center [304, 438] width 24 height 12
click at [322, 196] on icon at bounding box center [328, 199] width 11 height 11
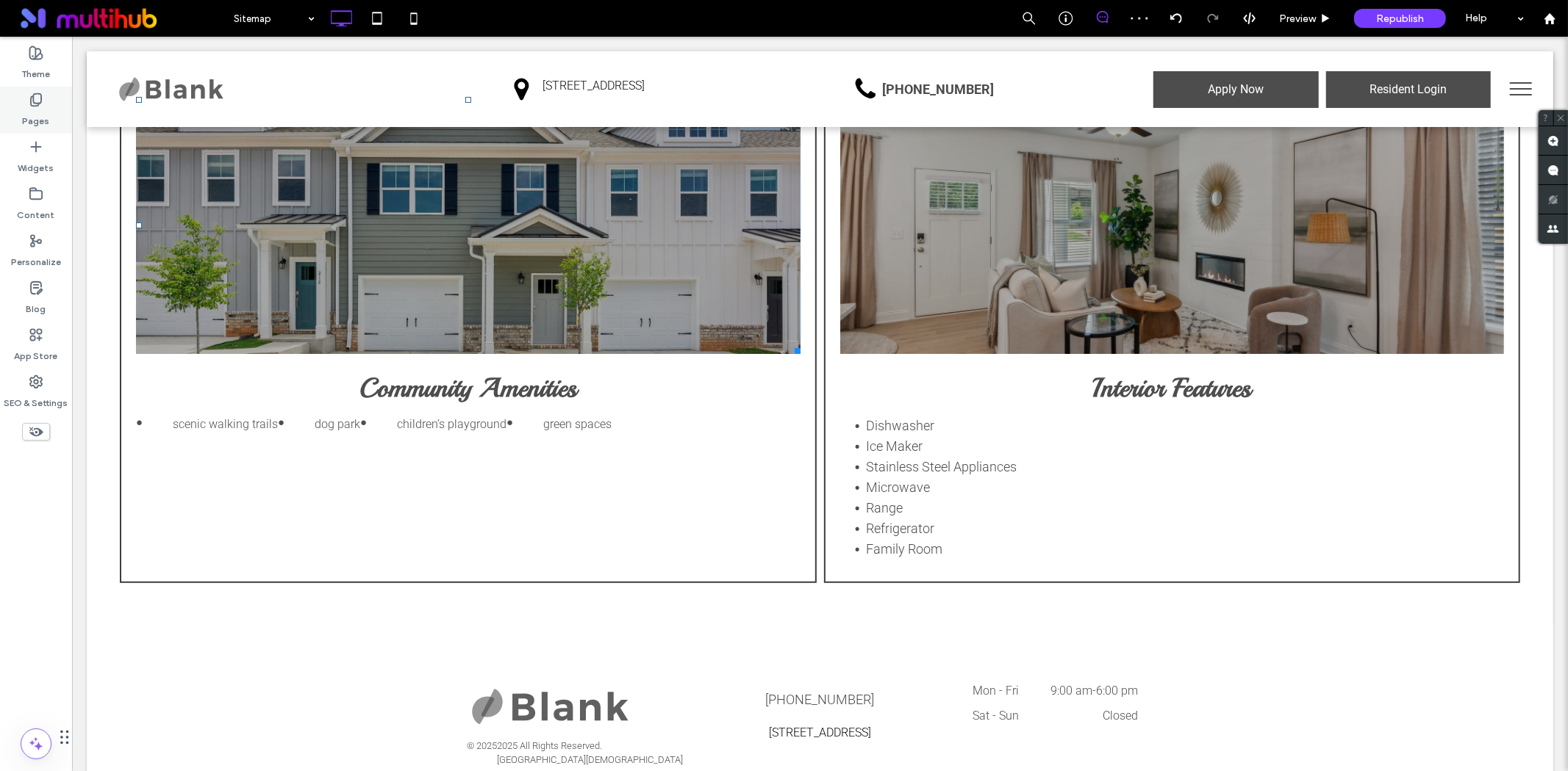
click at [39, 106] on icon at bounding box center [36, 99] width 14 height 14
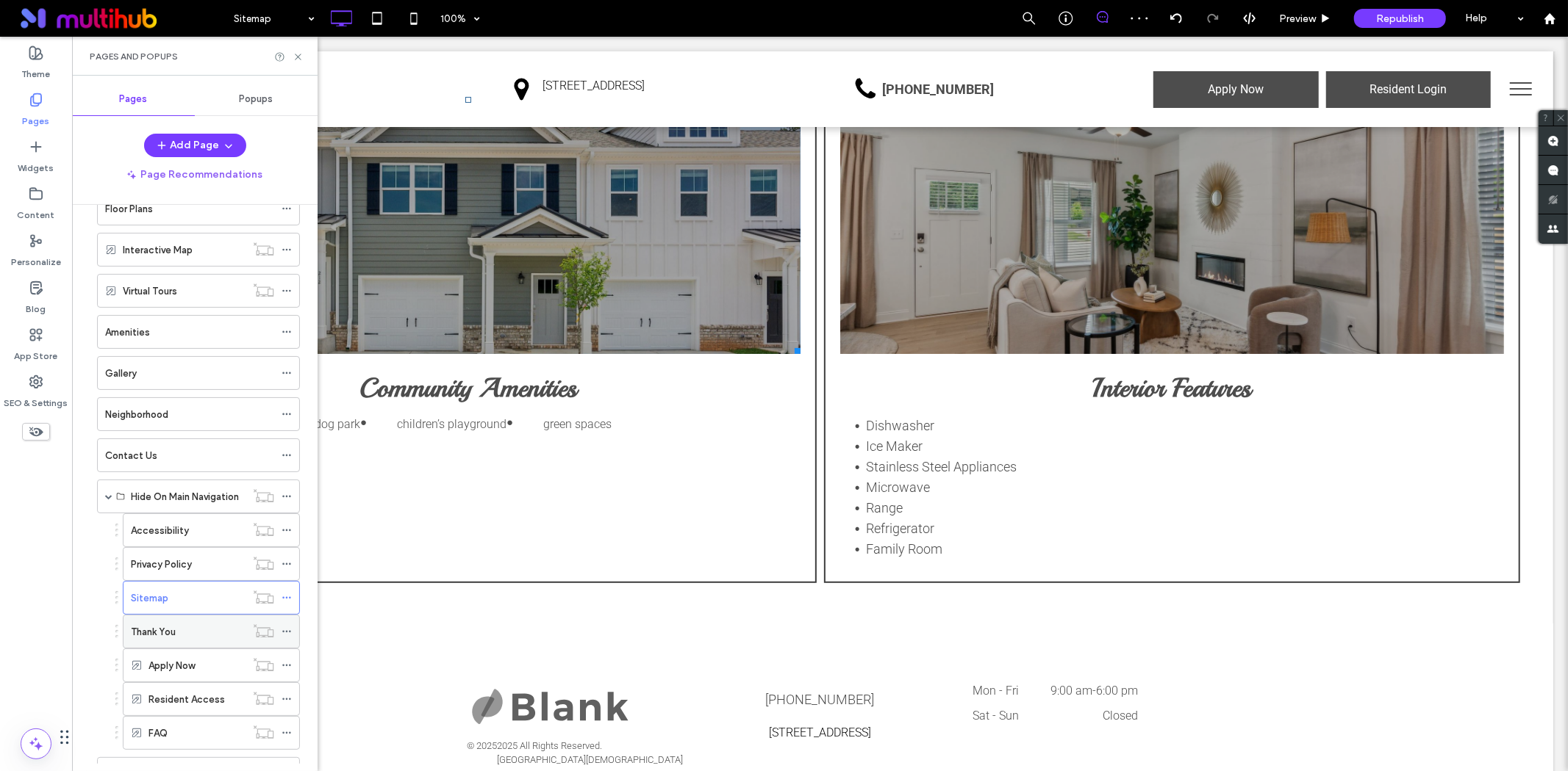
scroll to position [82, 0]
click at [202, 632] on div "Thank You" at bounding box center [187, 630] width 115 height 15
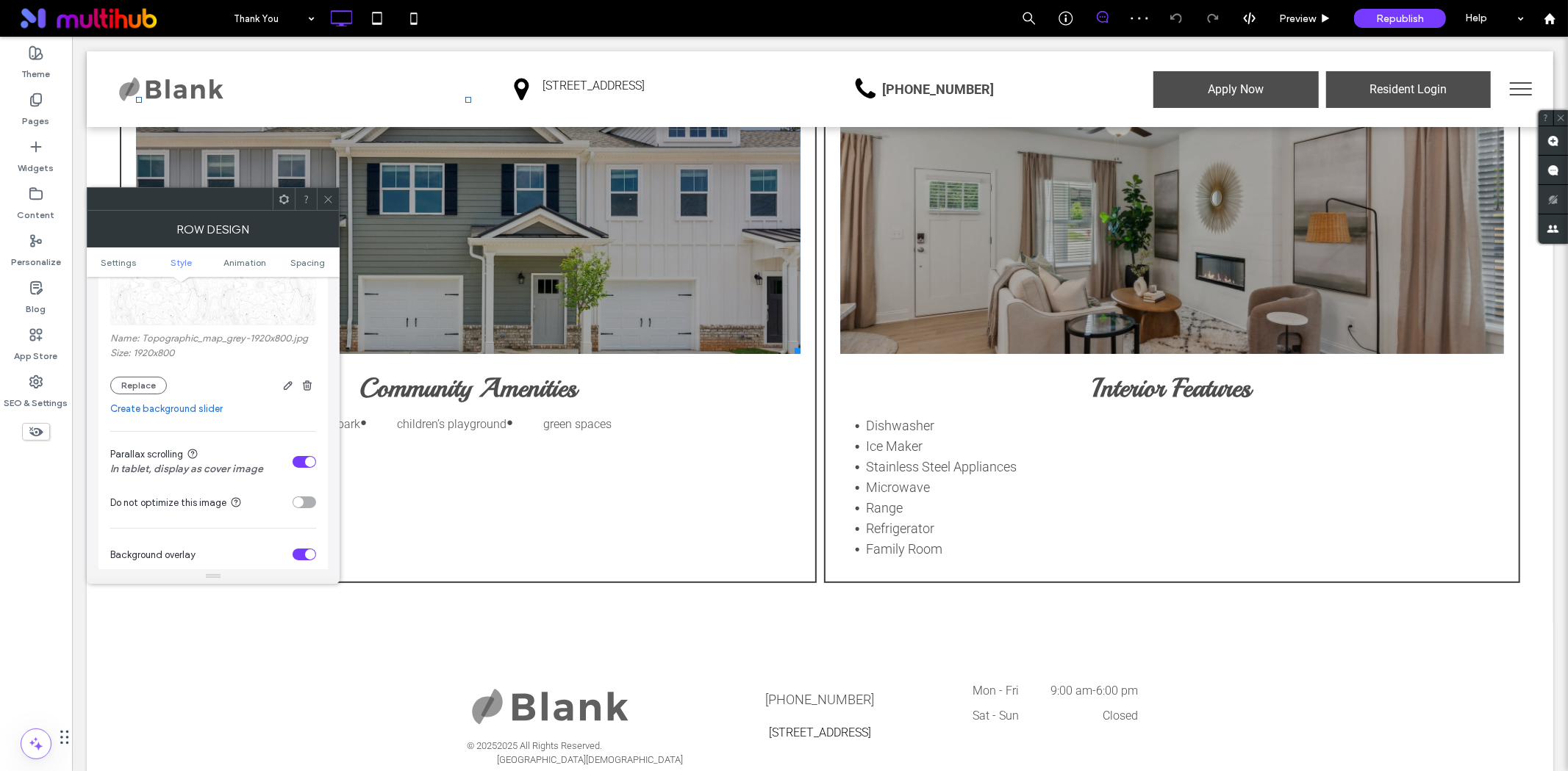
scroll to position [245, 0]
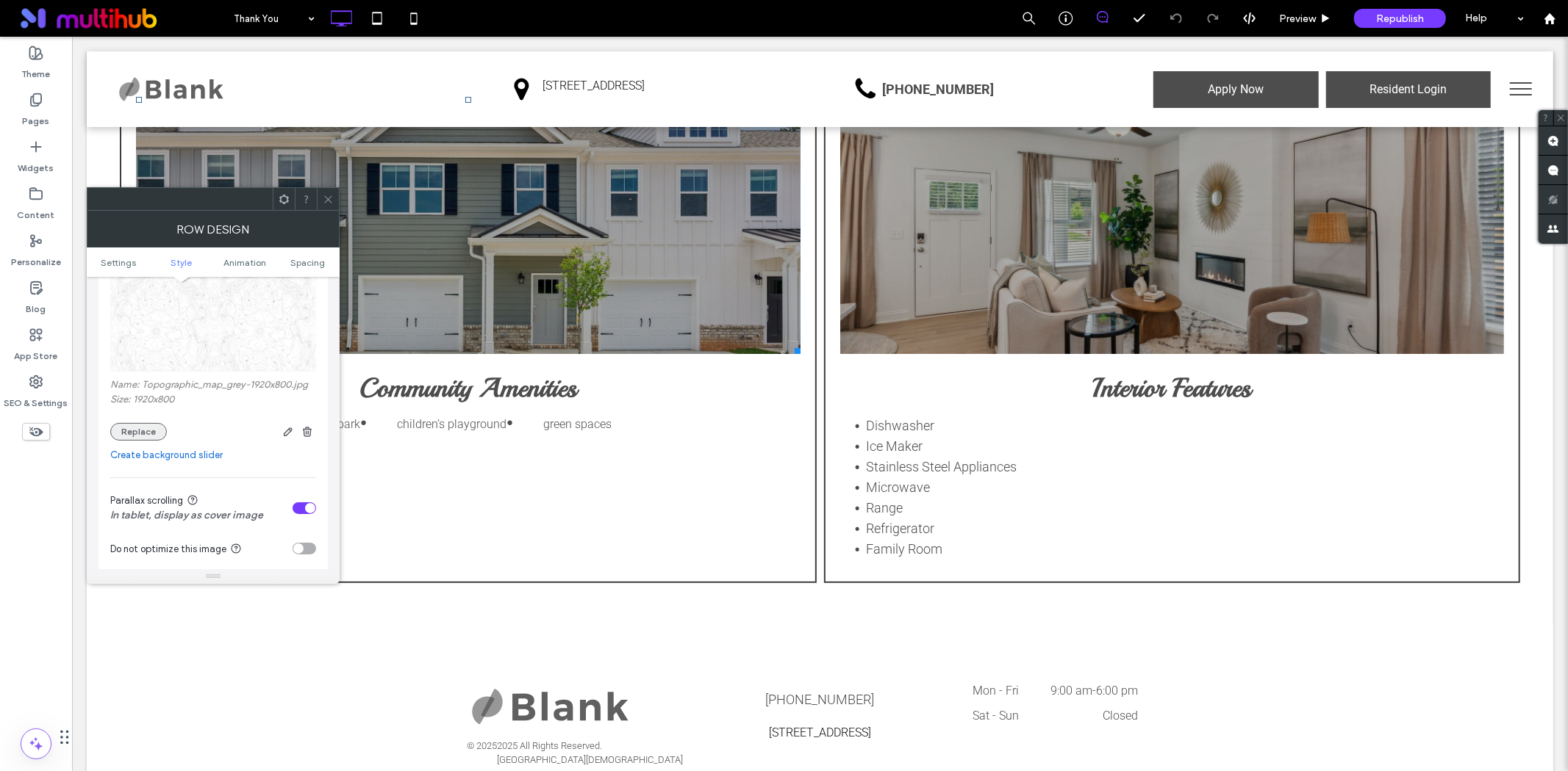
click at [149, 431] on button "Replace" at bounding box center [138, 431] width 57 height 17
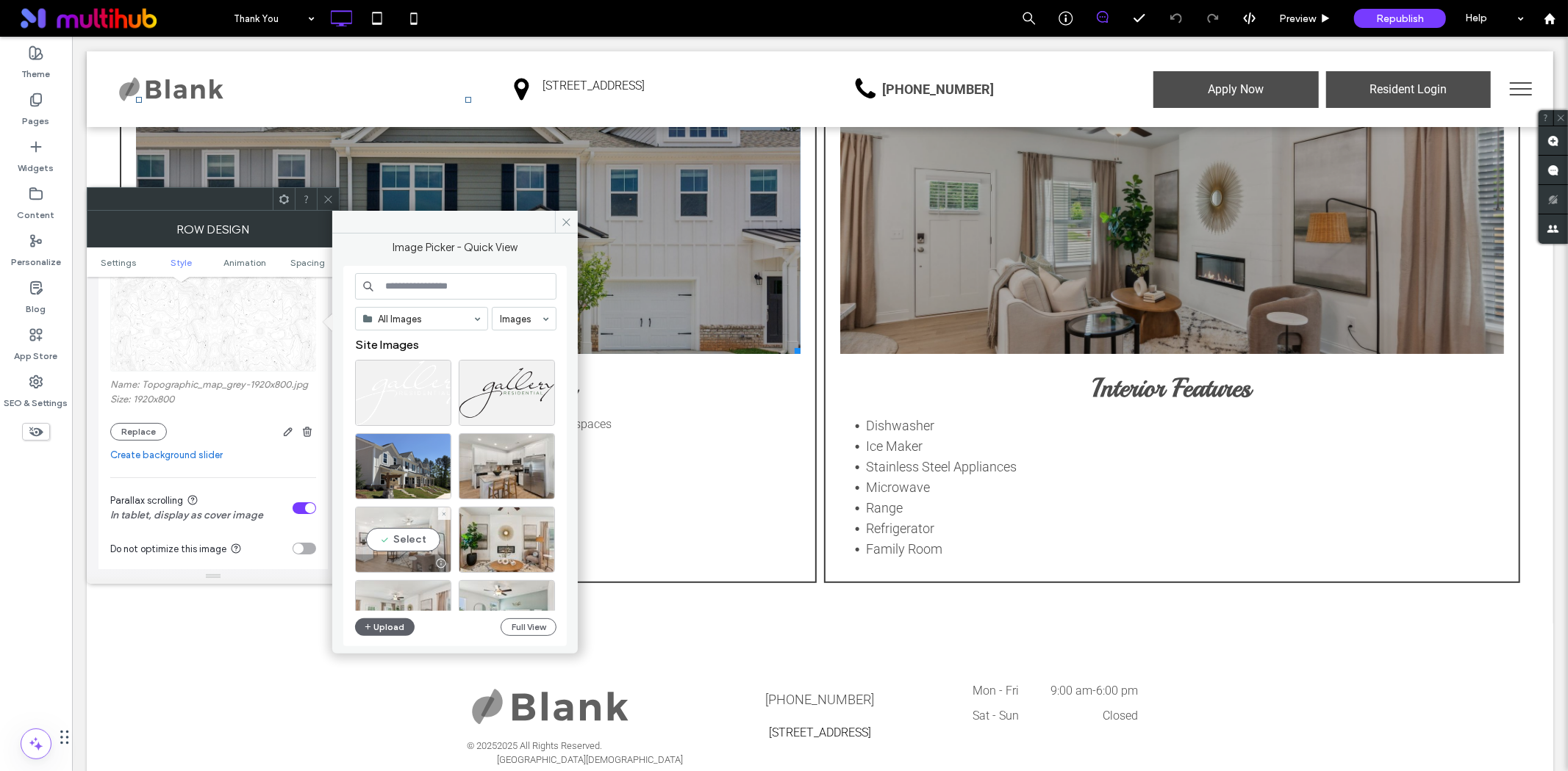
click at [416, 532] on div "Select" at bounding box center [403, 540] width 96 height 66
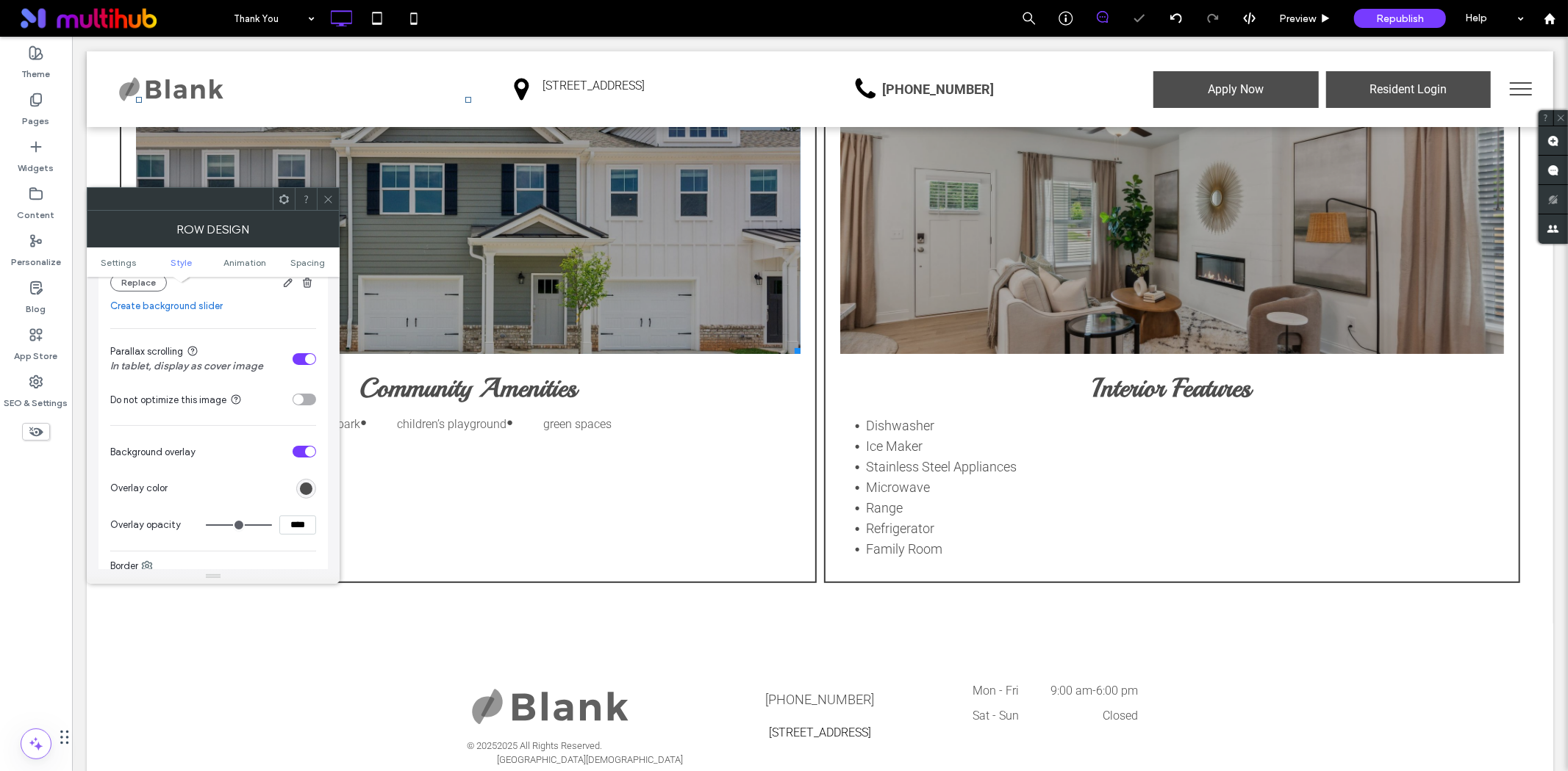
scroll to position [408, 0]
click at [298, 359] on div "toggle" at bounding box center [304, 356] width 24 height 12
drag, startPoint x: 127, startPoint y: 476, endPoint x: 140, endPoint y: 470, distance: 14.3
click at [129, 475] on span at bounding box center [128, 478] width 5 height 11
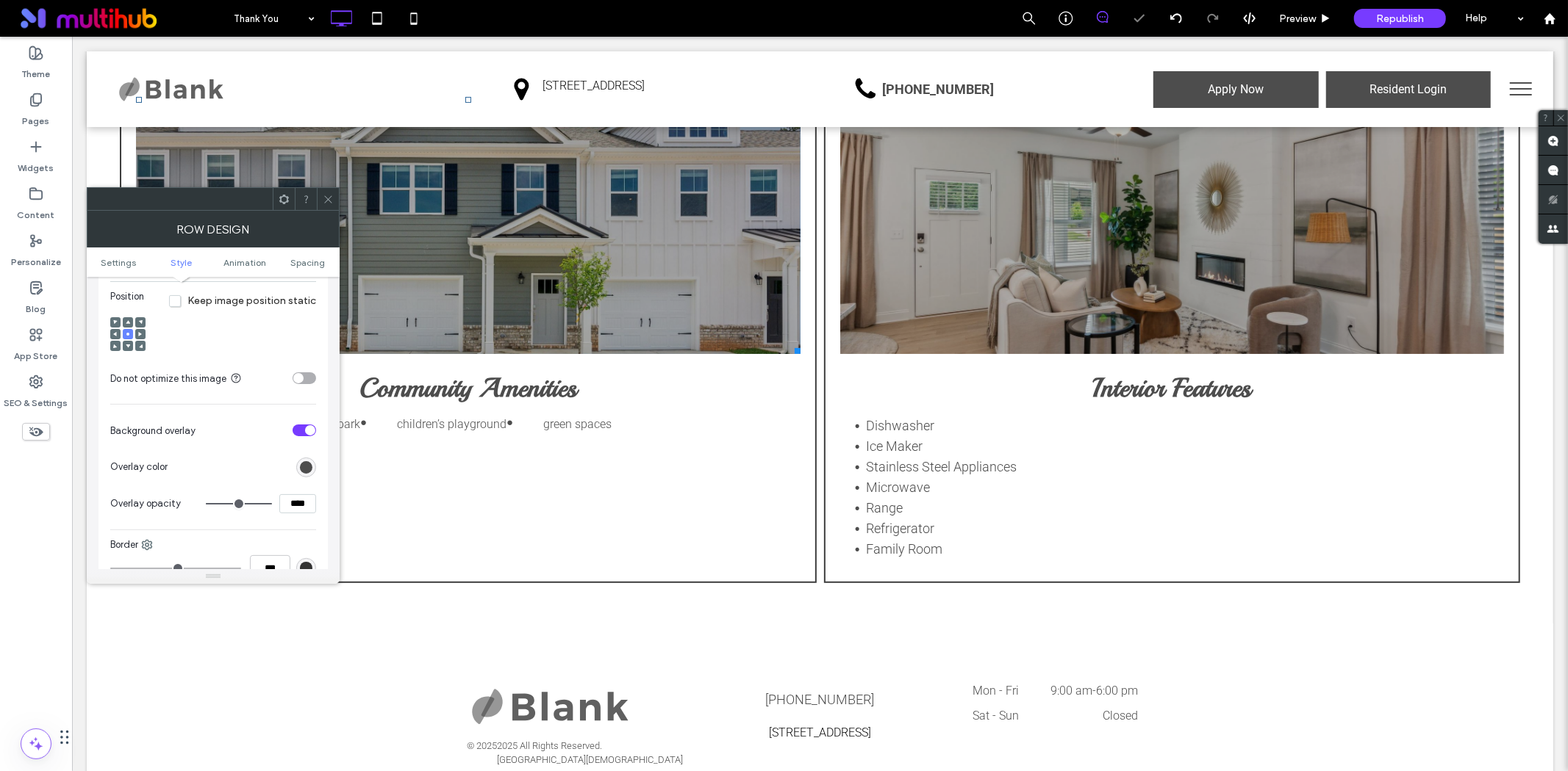
scroll to position [652, 0]
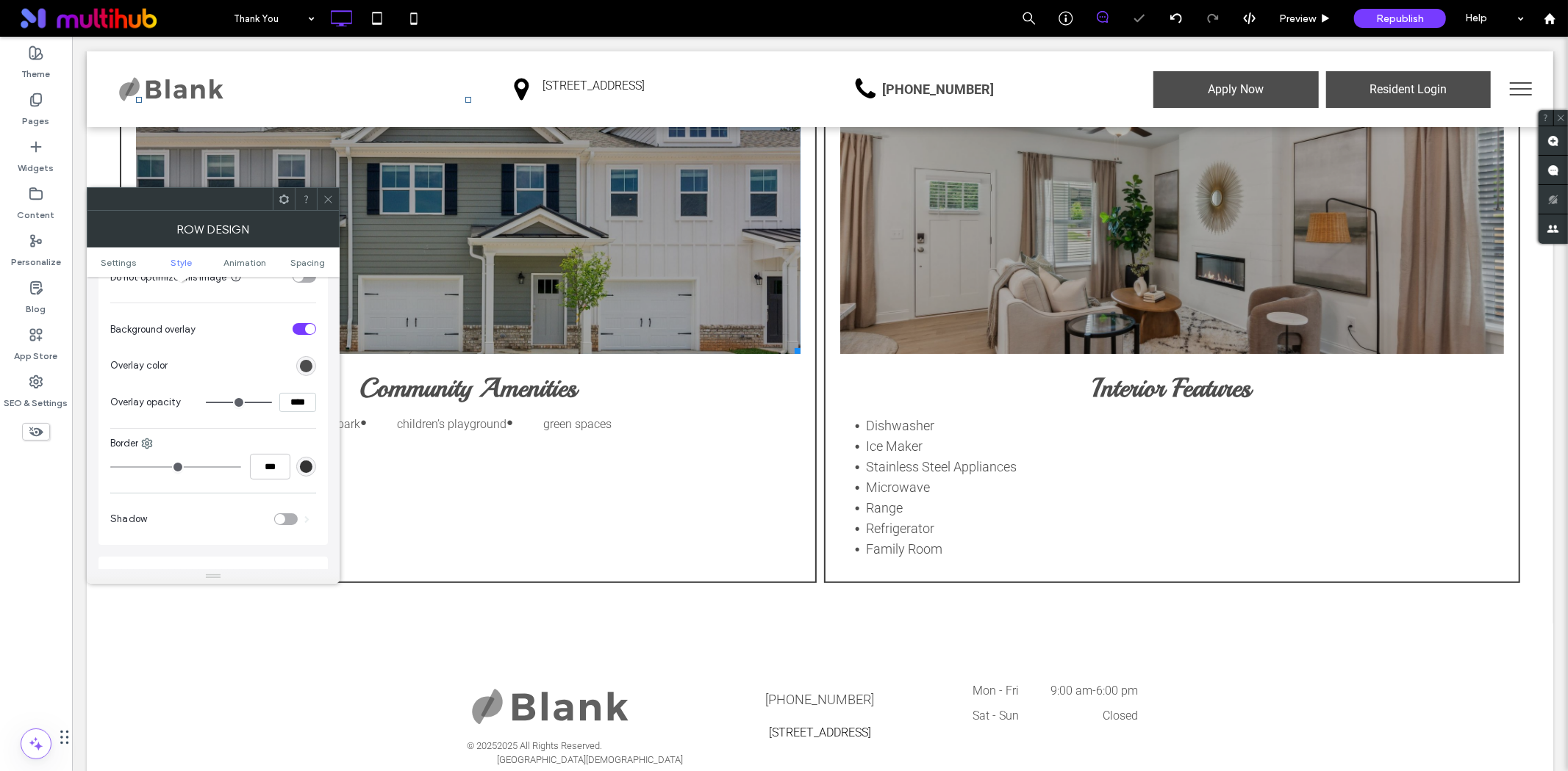
drag, startPoint x: 307, startPoint y: 406, endPoint x: 250, endPoint y: 406, distance: 57.0
click at [251, 406] on div "****" at bounding box center [260, 402] width 110 height 19
type input "***"
type input "**"
click at [325, 203] on icon at bounding box center [328, 199] width 11 height 11
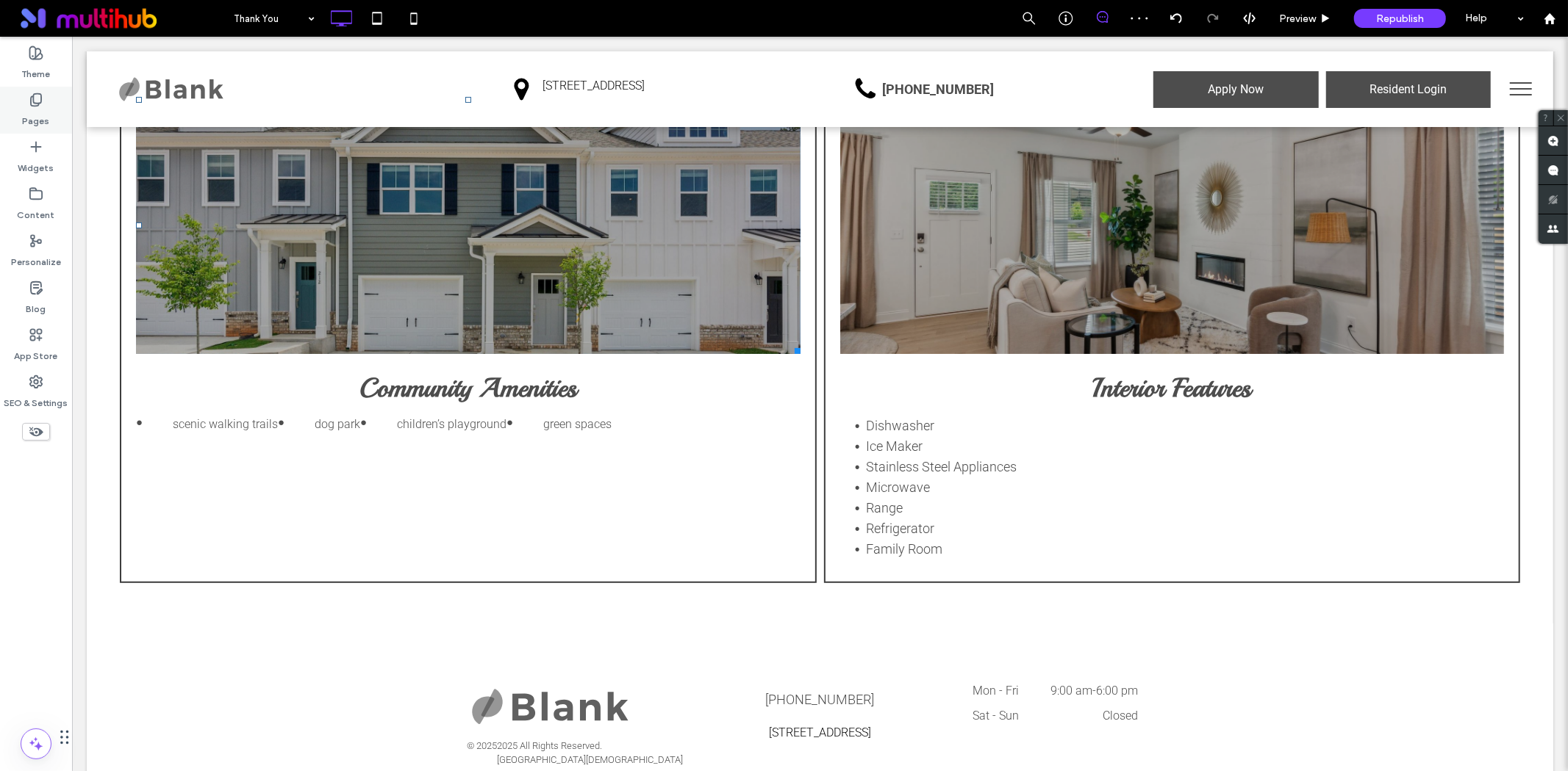
click at [22, 101] on div "Pages" at bounding box center [36, 110] width 72 height 47
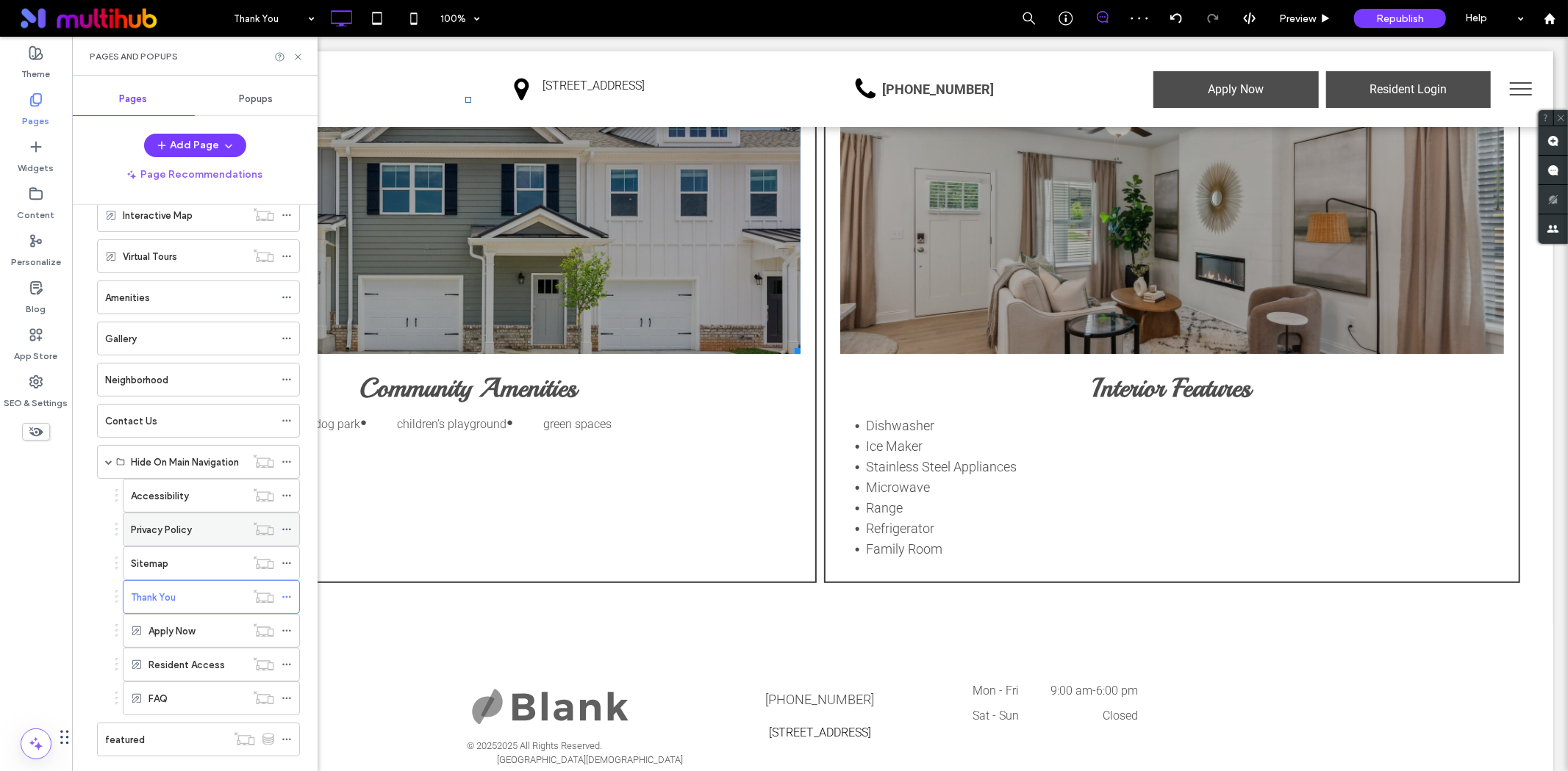
scroll to position [146, 0]
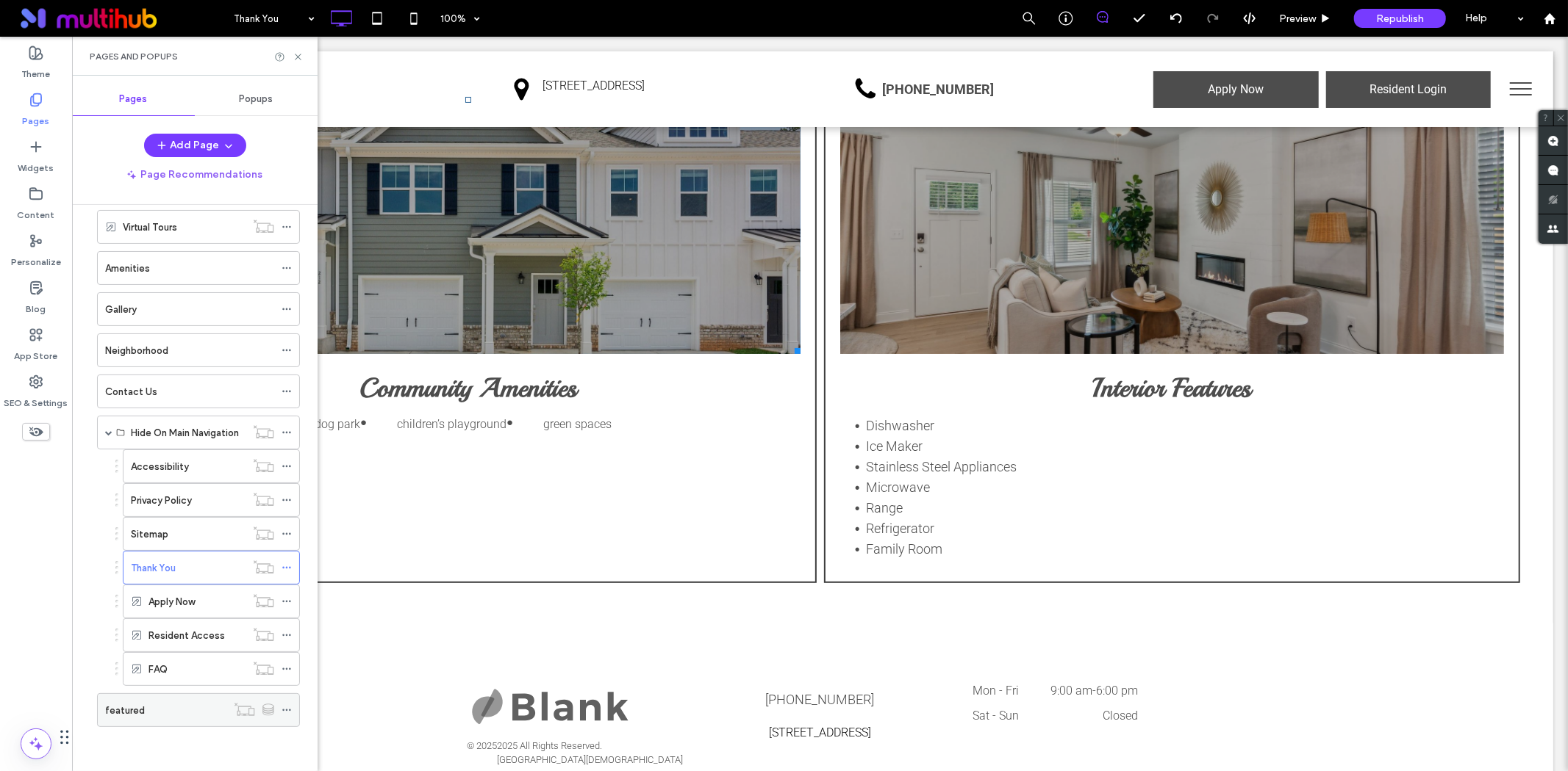
click at [188, 703] on div "featured" at bounding box center [166, 710] width 121 height 15
click at [298, 57] on use at bounding box center [298, 57] width 6 height 6
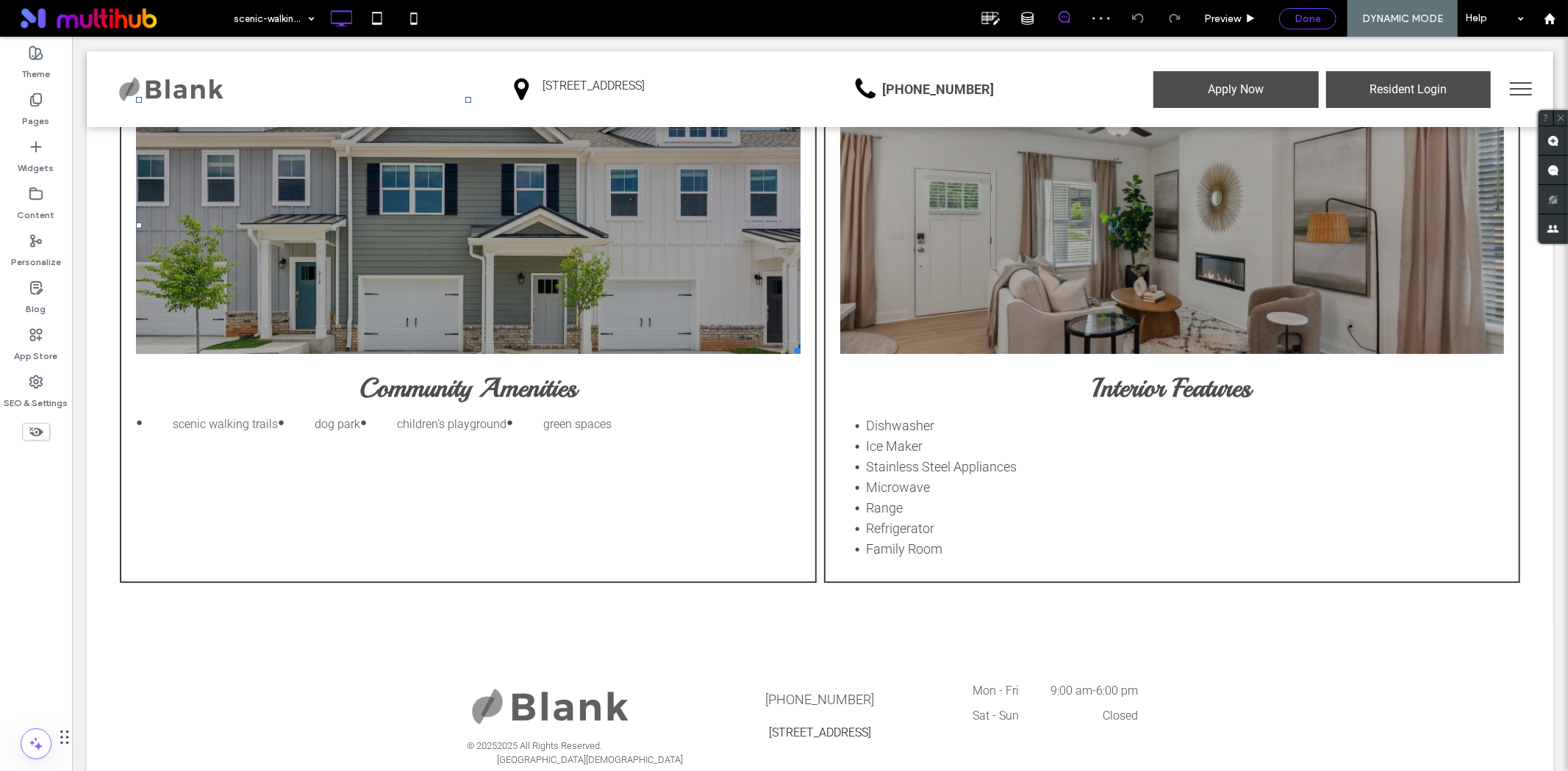
click at [1311, 17] on span "Done" at bounding box center [1307, 18] width 27 height 12
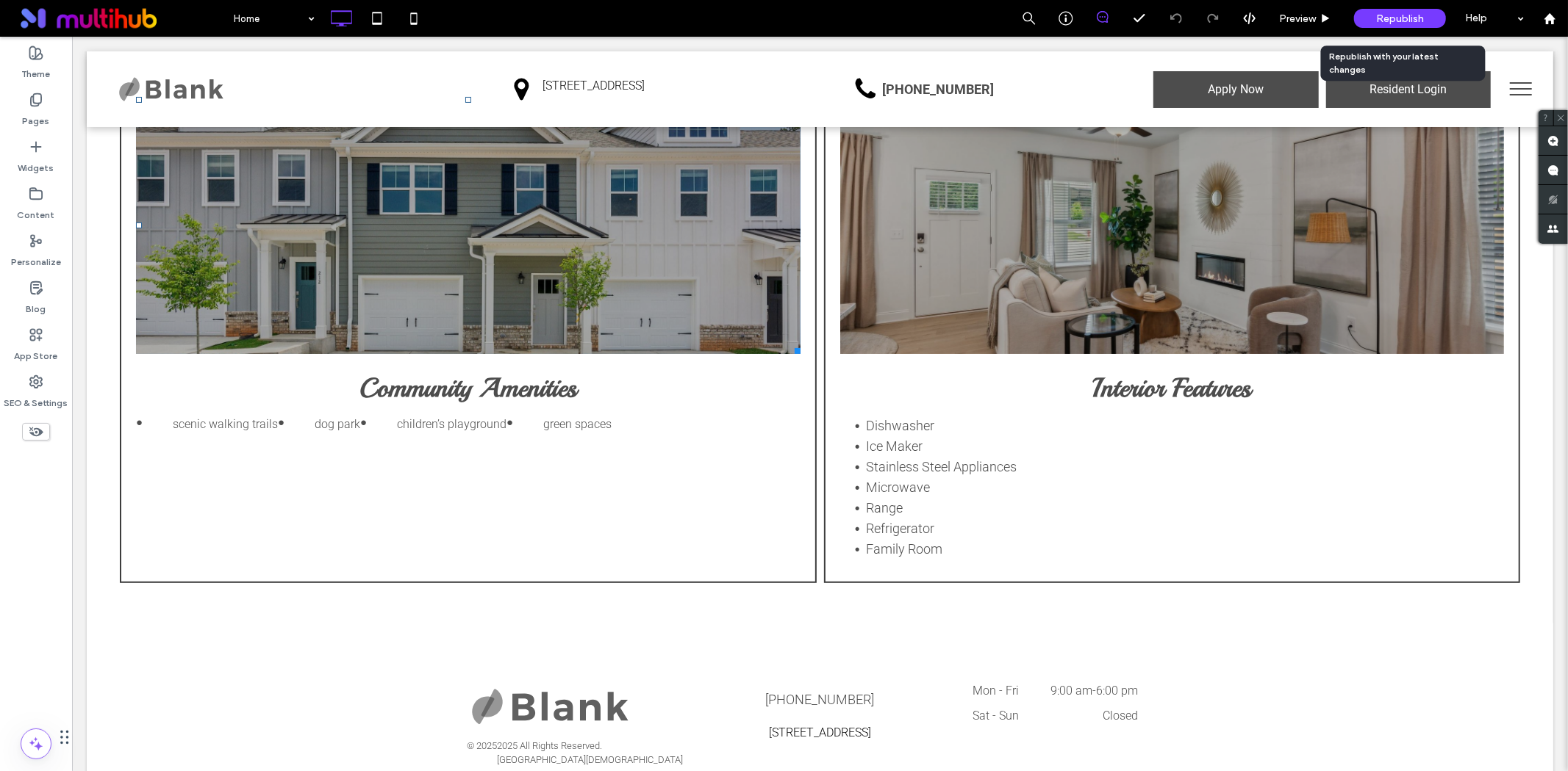
click at [1384, 19] on span "Republish" at bounding box center [1400, 18] width 48 height 12
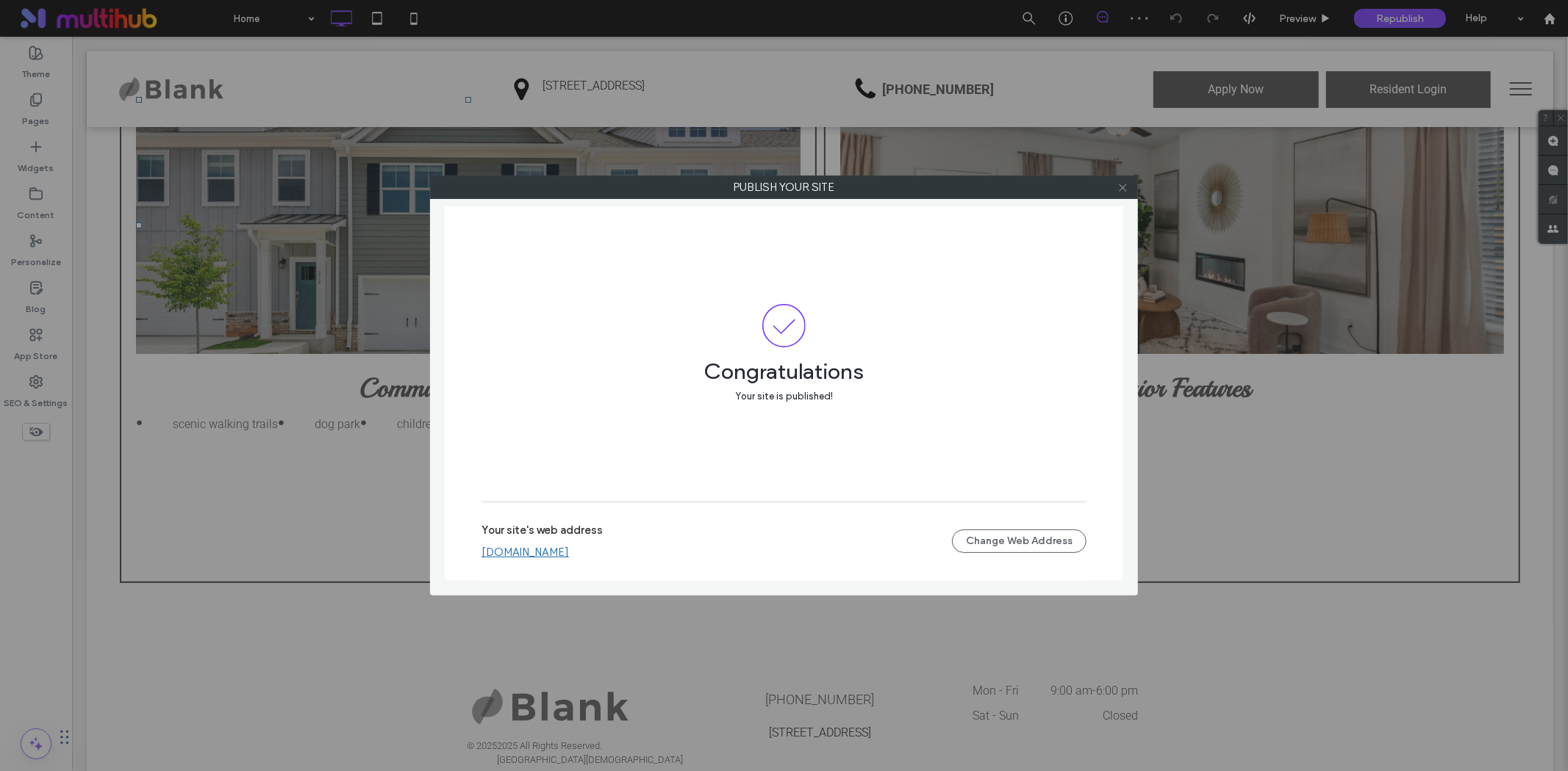
click at [1120, 187] on icon at bounding box center [1123, 187] width 11 height 11
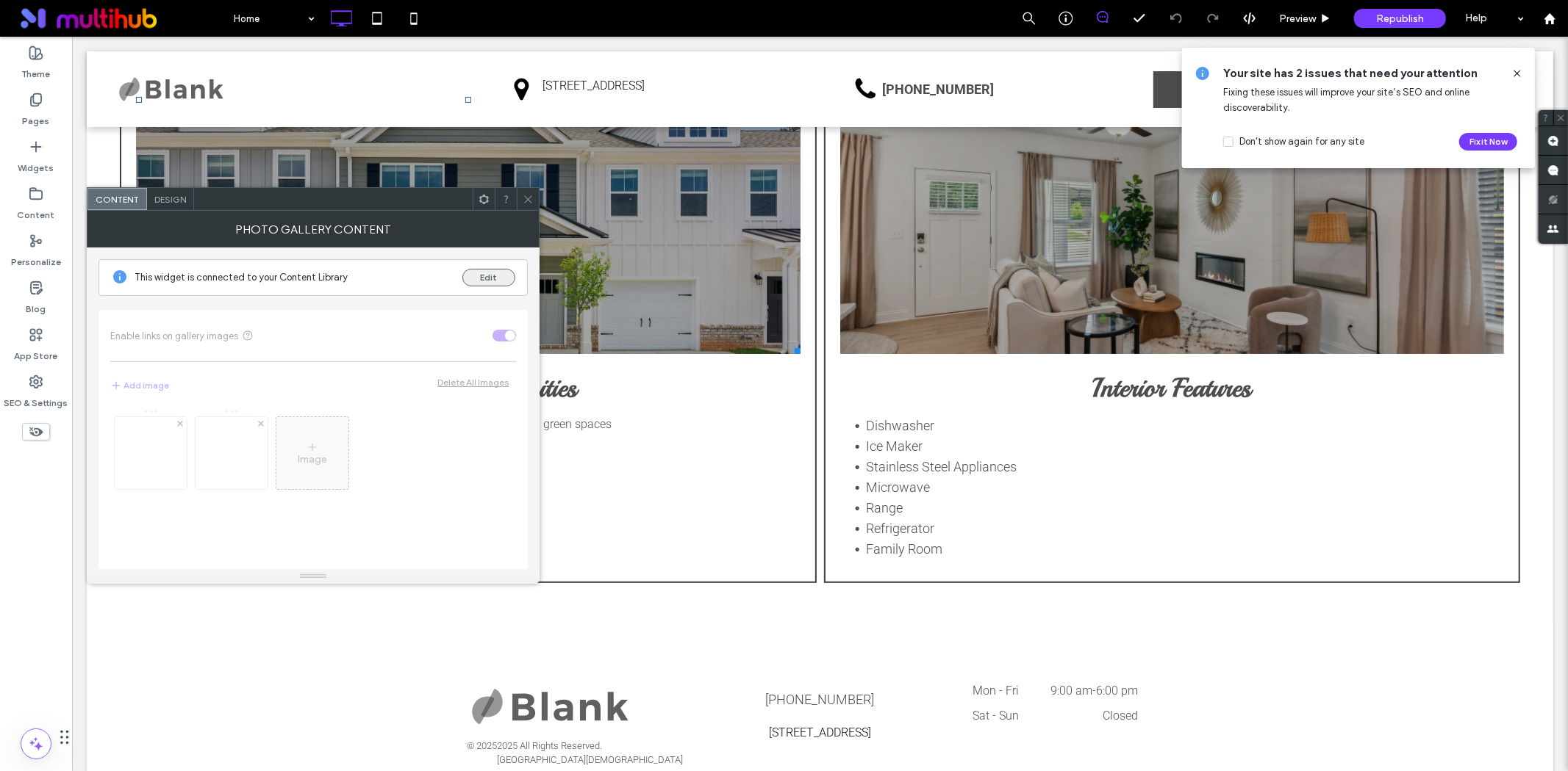
click at [479, 274] on button "Edit" at bounding box center [489, 277] width 53 height 17
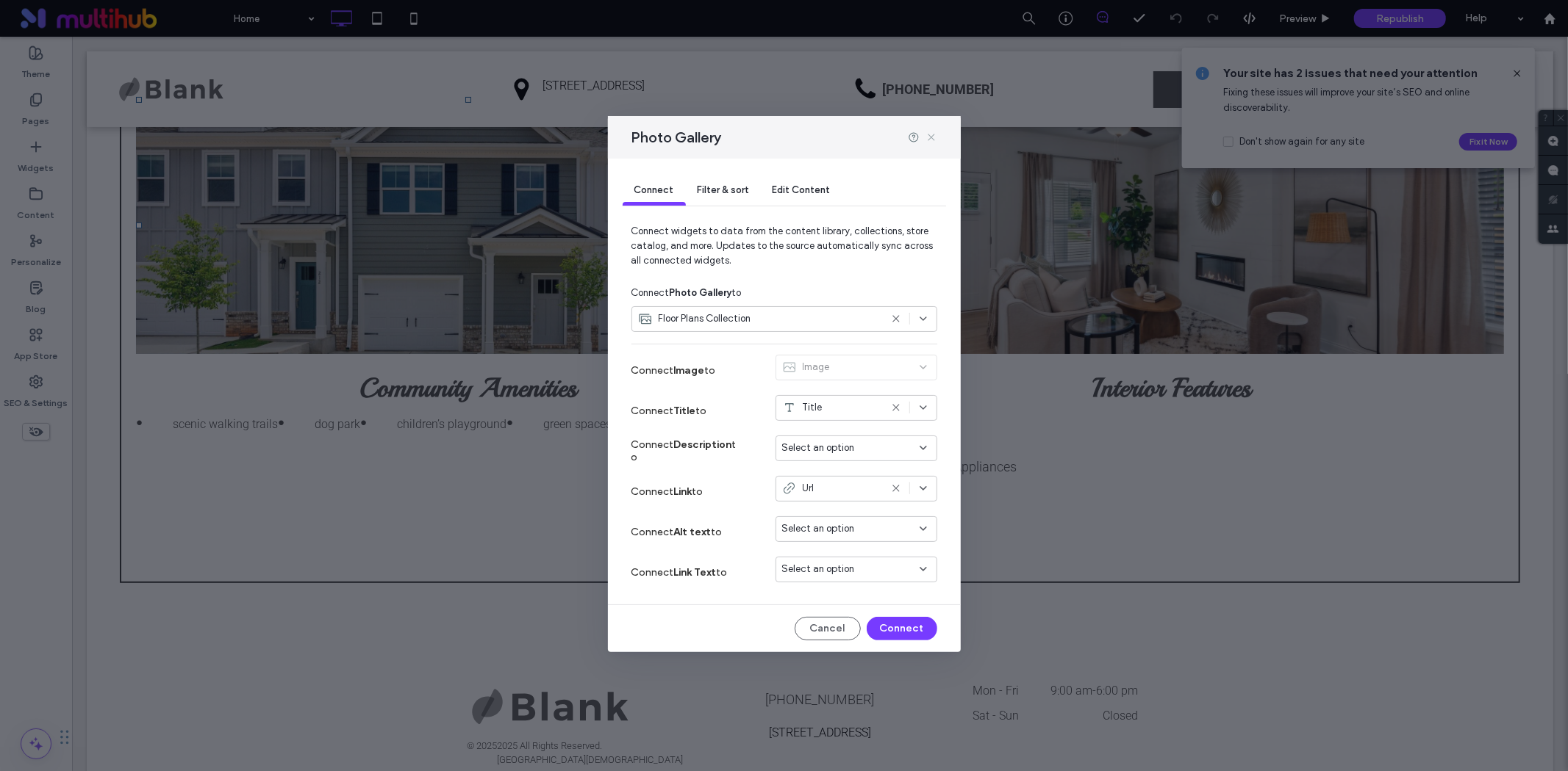
click at [932, 134] on icon at bounding box center [932, 137] width 12 height 12
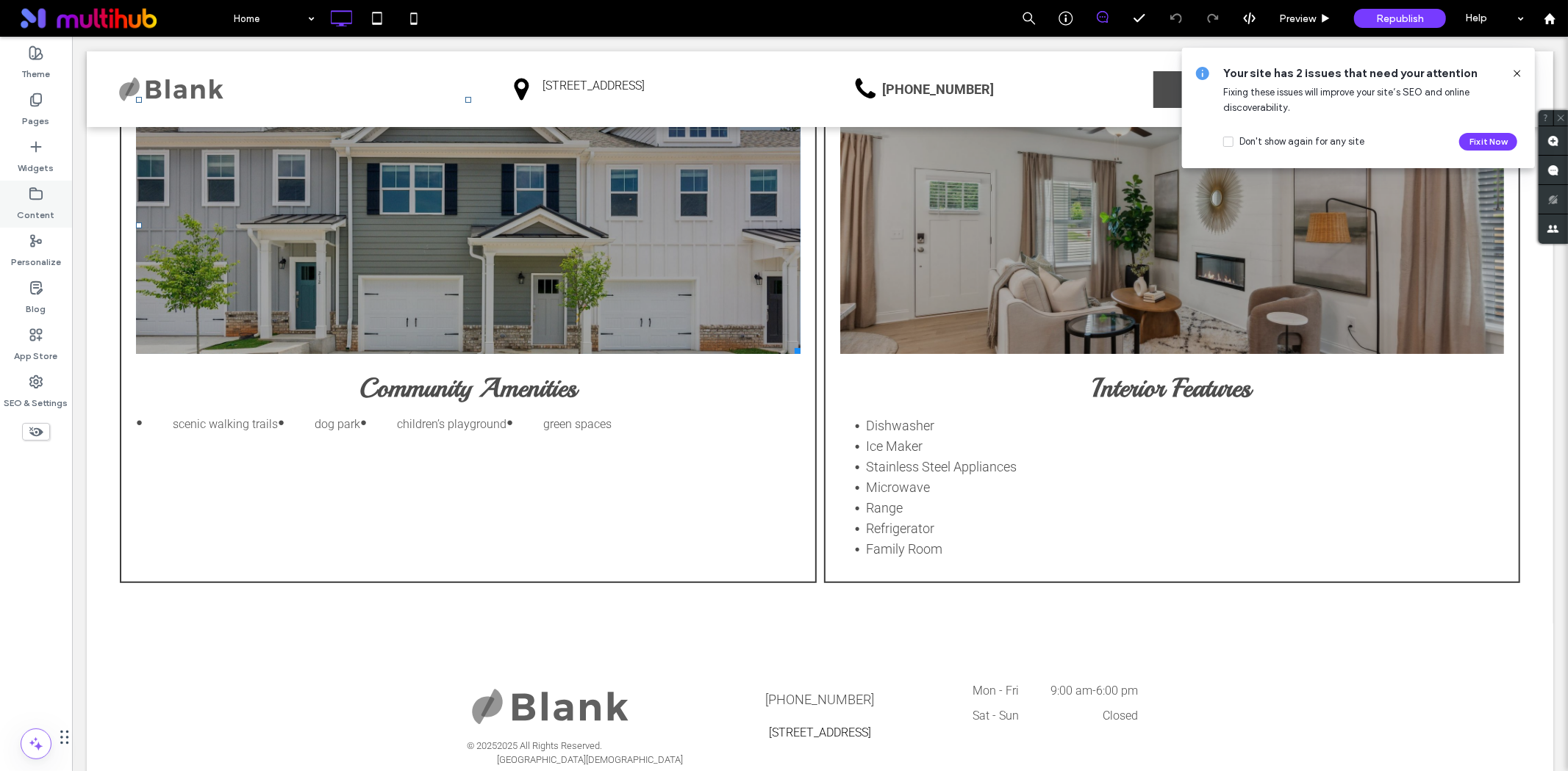
click at [37, 196] on icon at bounding box center [36, 193] width 14 height 14
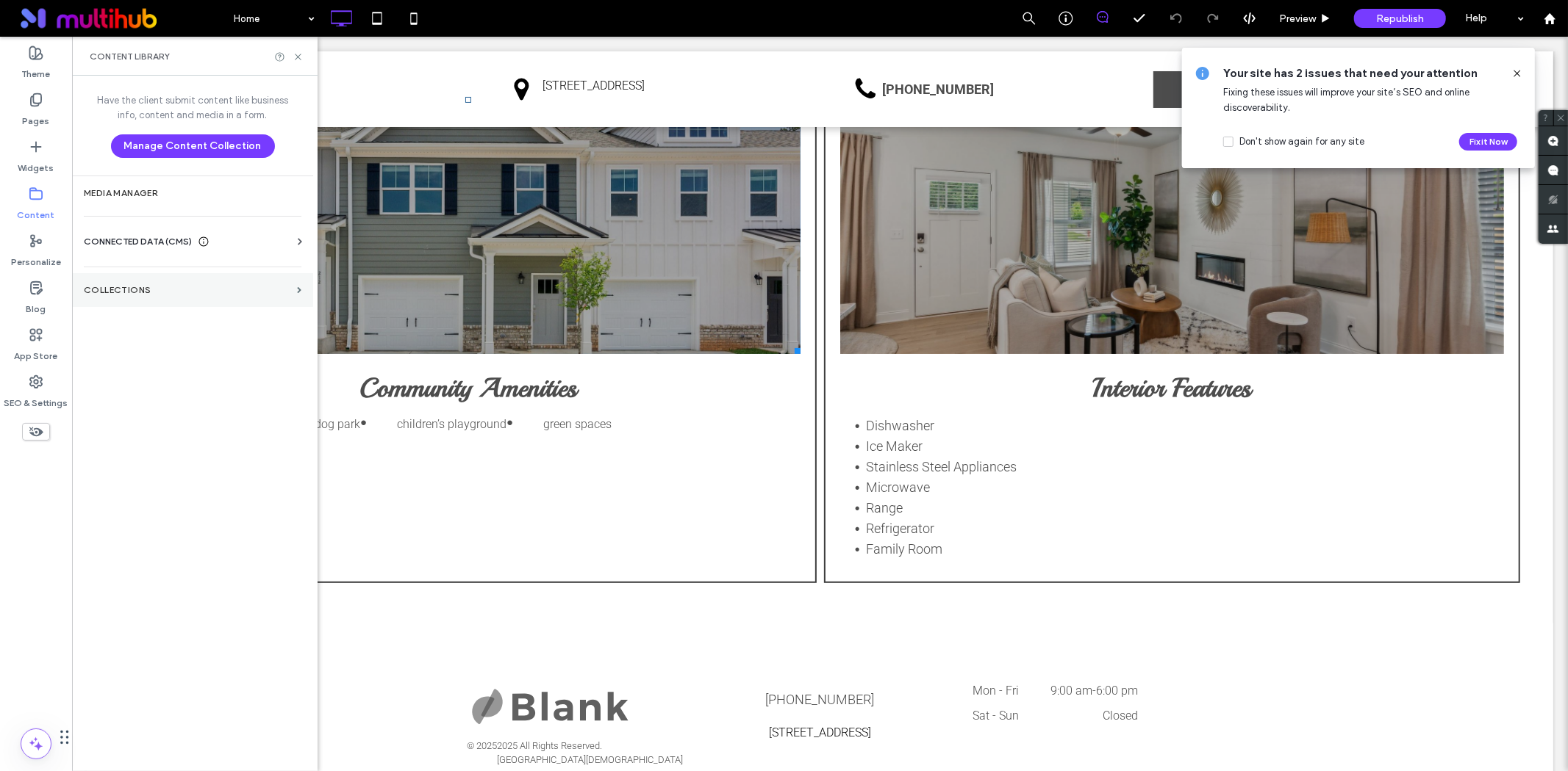
click at [151, 287] on label "Collections" at bounding box center [187, 290] width 207 height 11
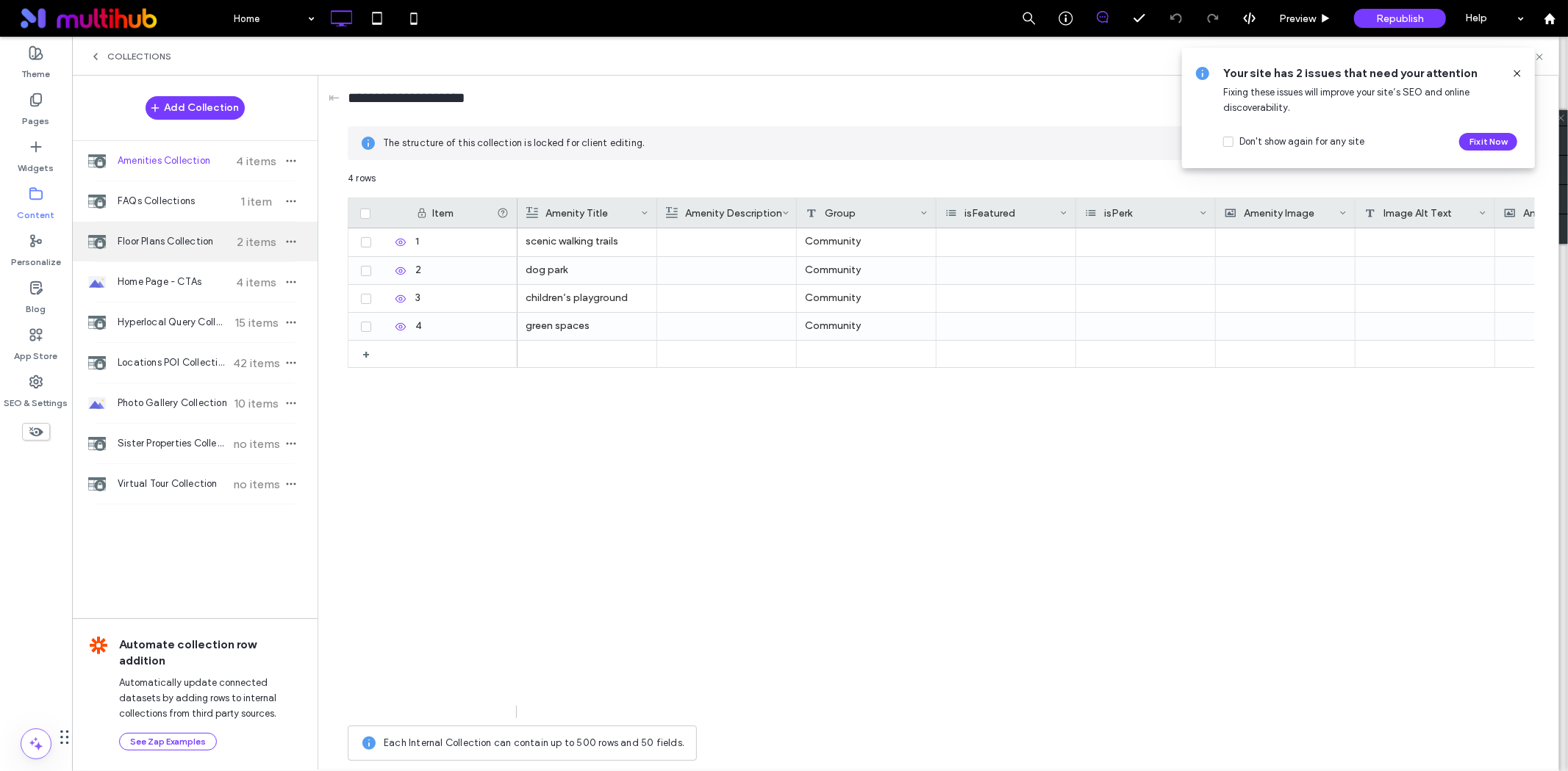
click at [163, 237] on span "Floor Plans Collection" at bounding box center [172, 241] width 109 height 14
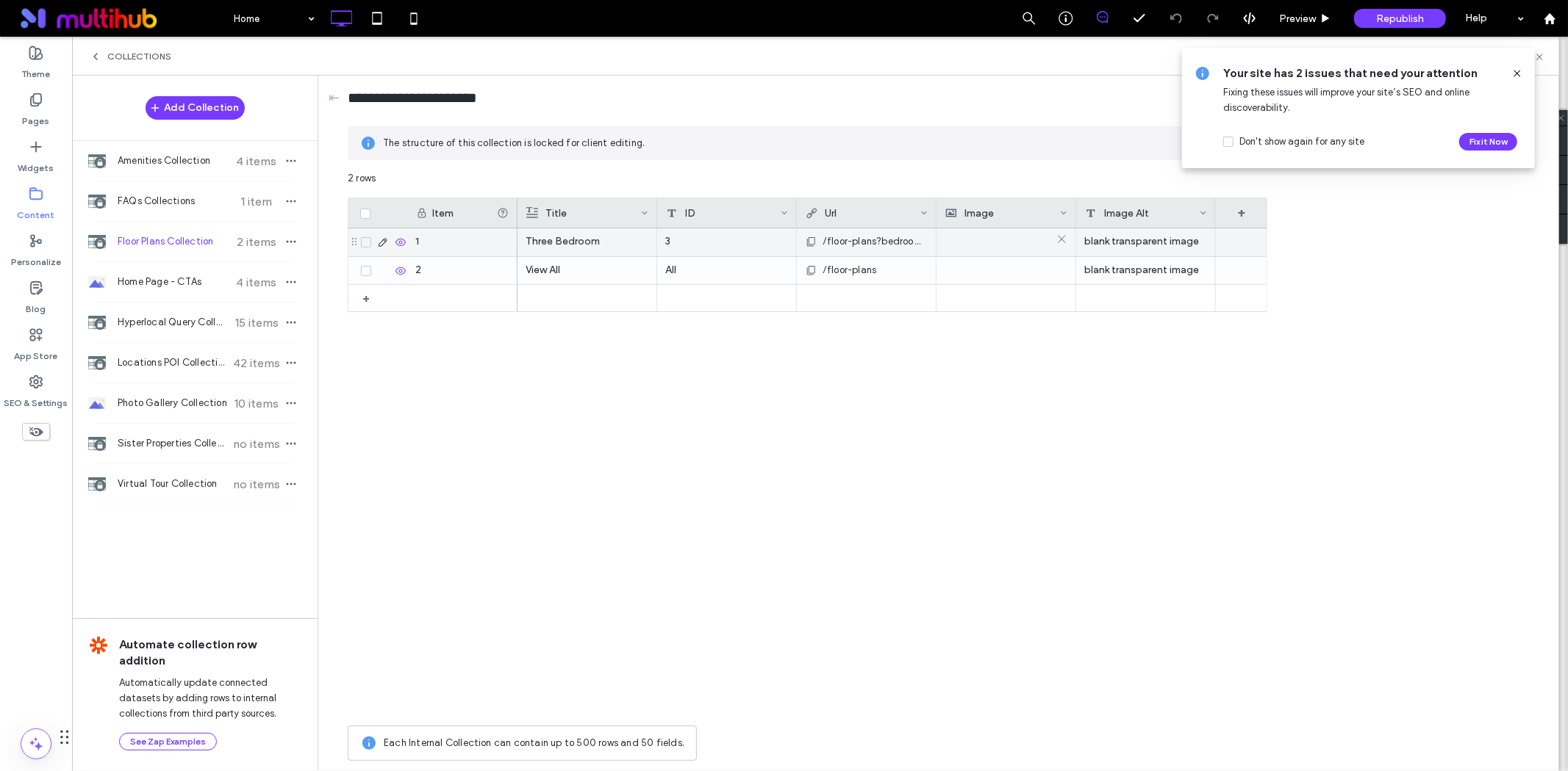
click at [966, 243] on img at bounding box center [969, 241] width 51 height 20
click at [966, 243] on img at bounding box center [970, 242] width 51 height 20
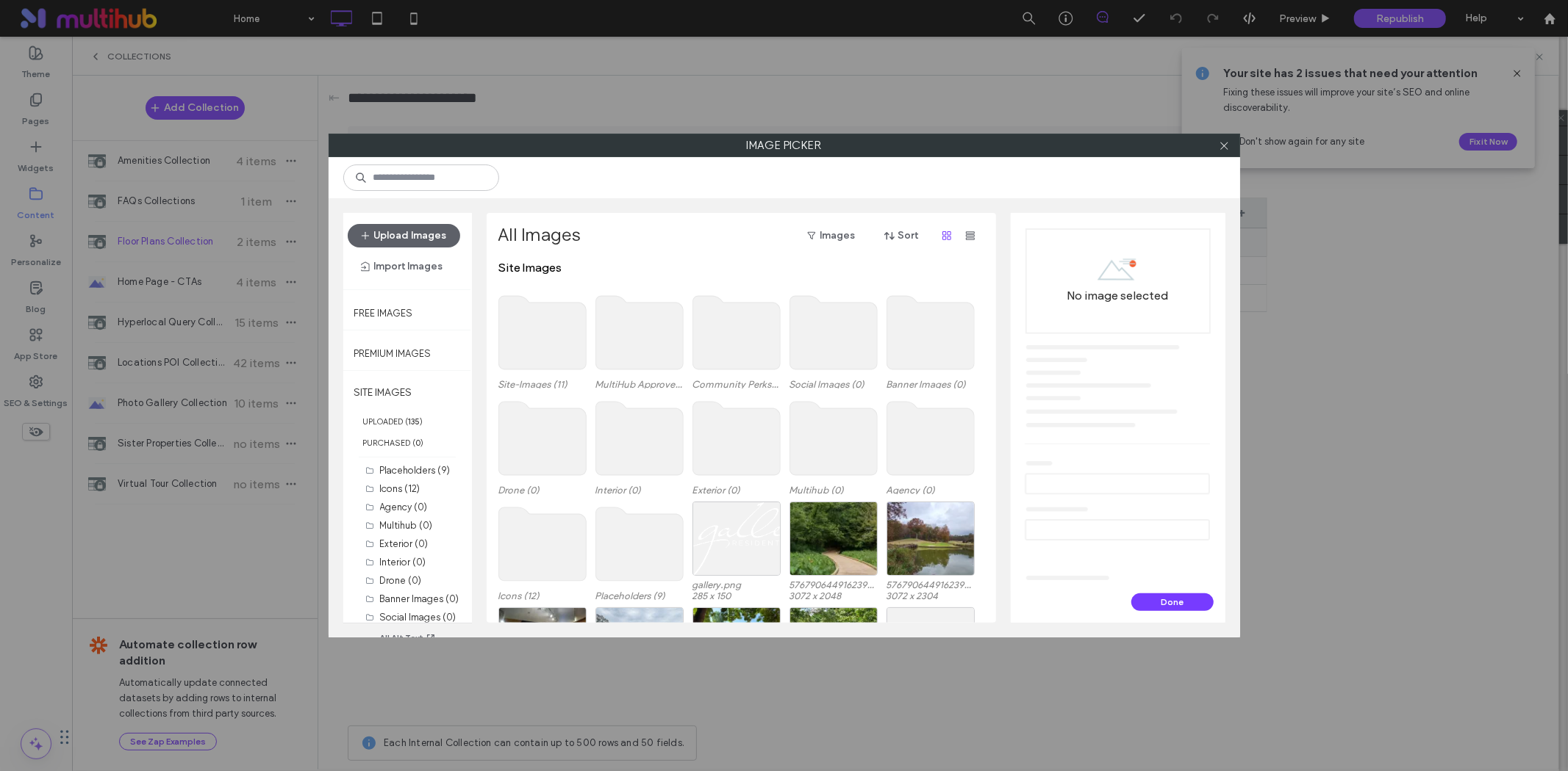
click at [552, 343] on use at bounding box center [542, 332] width 87 height 74
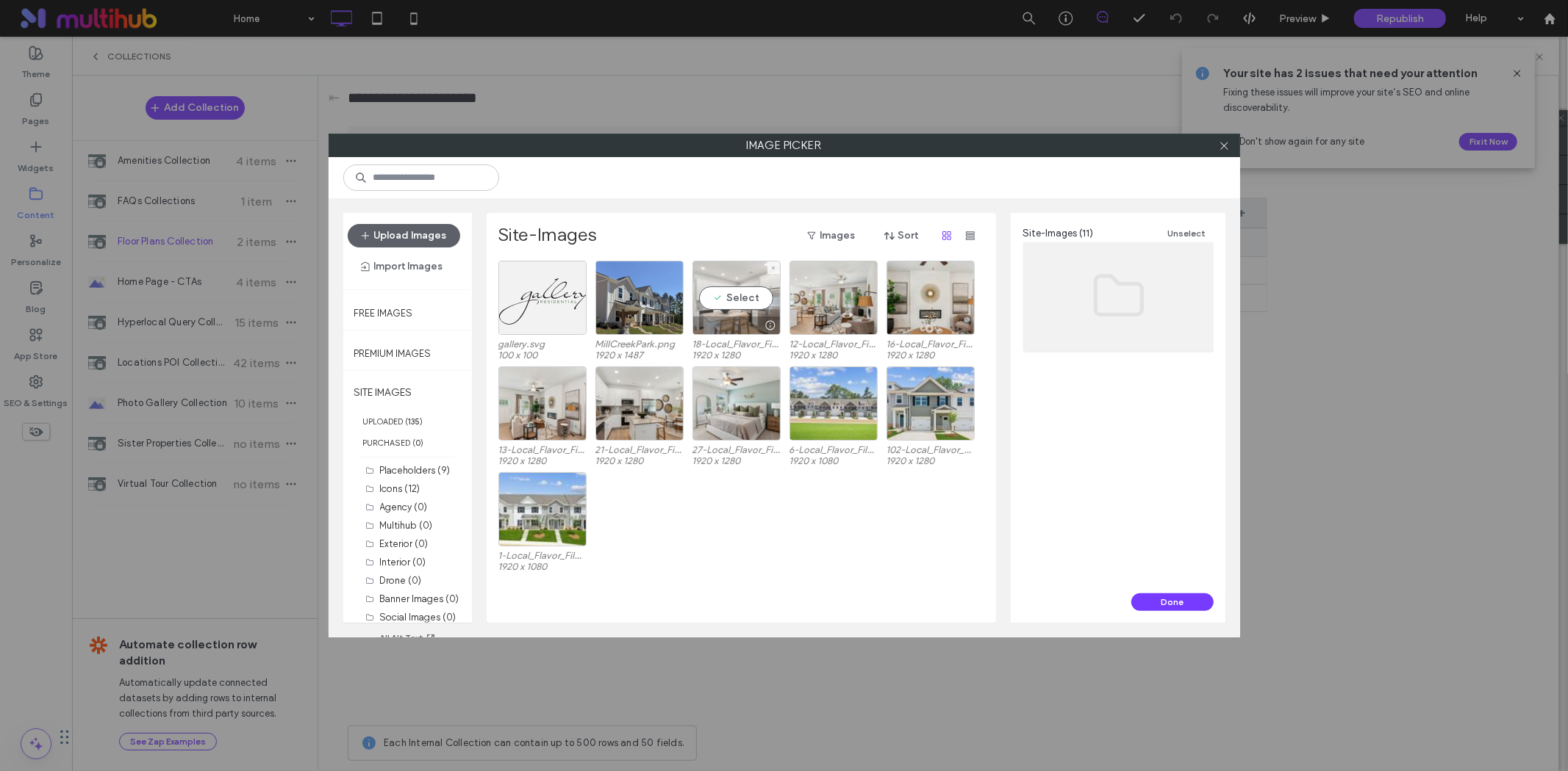
click at [760, 306] on div "Select" at bounding box center [737, 298] width 88 height 74
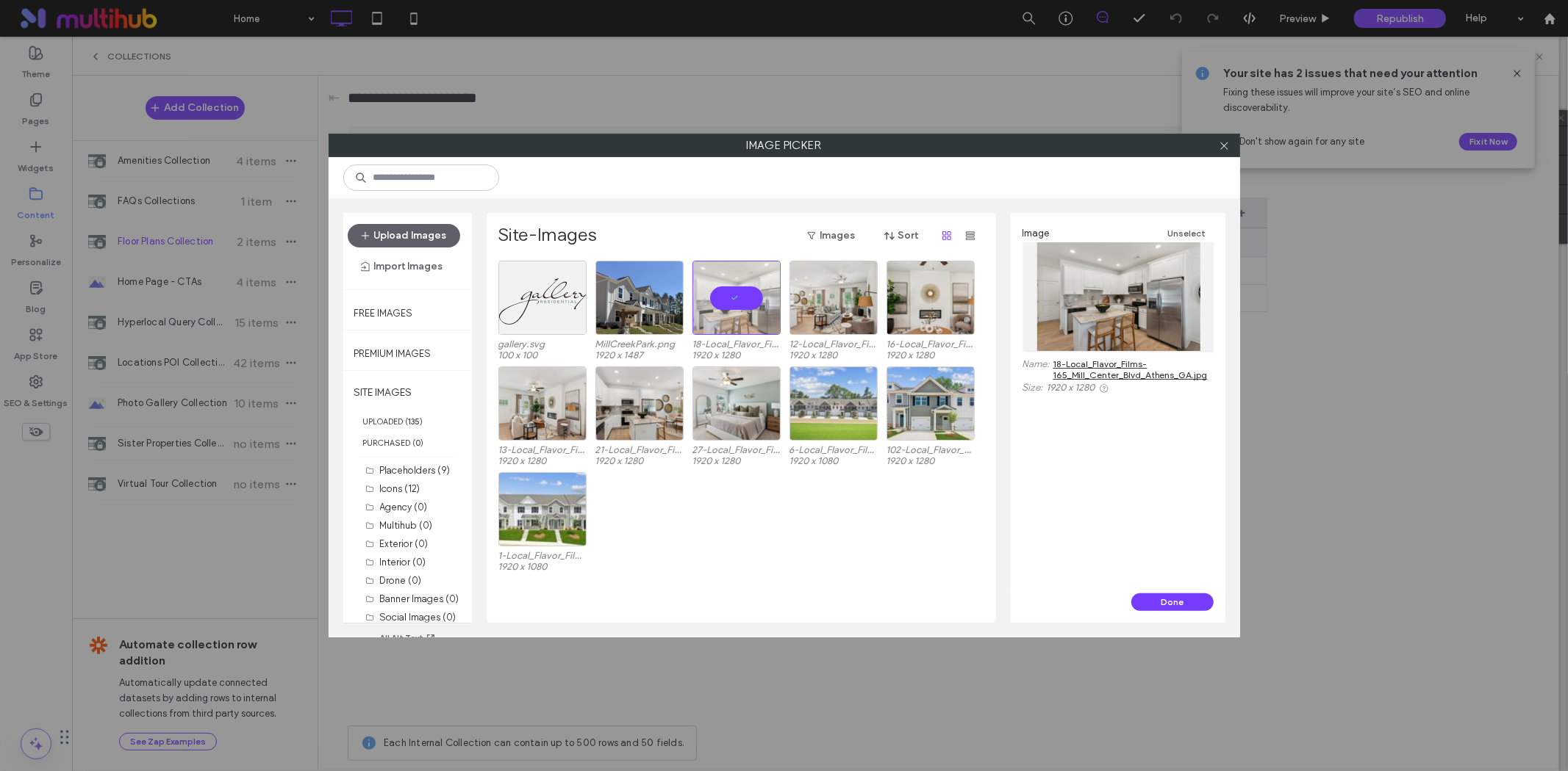
drag, startPoint x: 1160, startPoint y: 597, endPoint x: 1141, endPoint y: 549, distance: 51.6
click at [1161, 599] on button "Done" at bounding box center [1172, 602] width 83 height 17
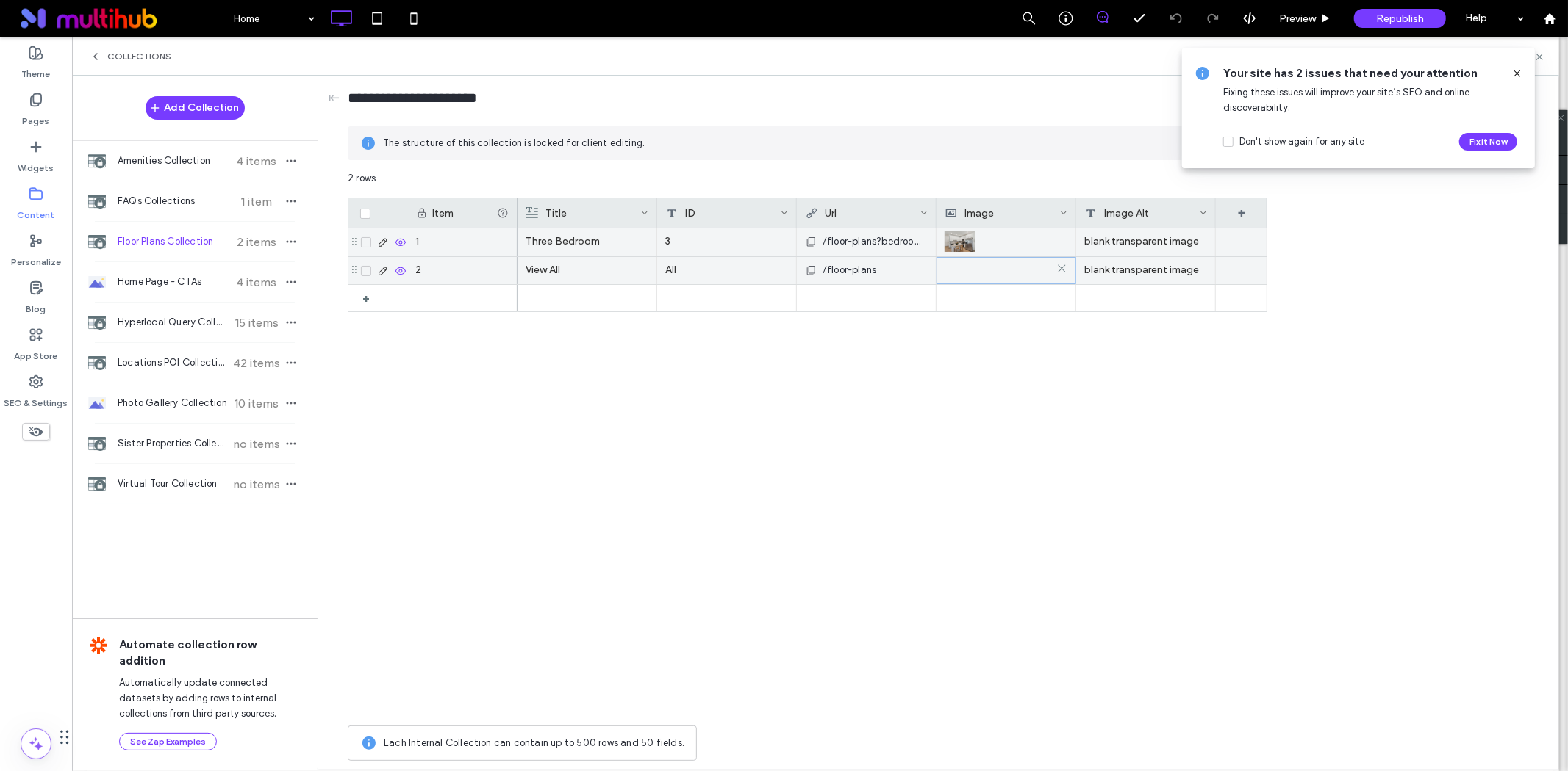
click at [963, 265] on img at bounding box center [970, 271] width 51 height 20
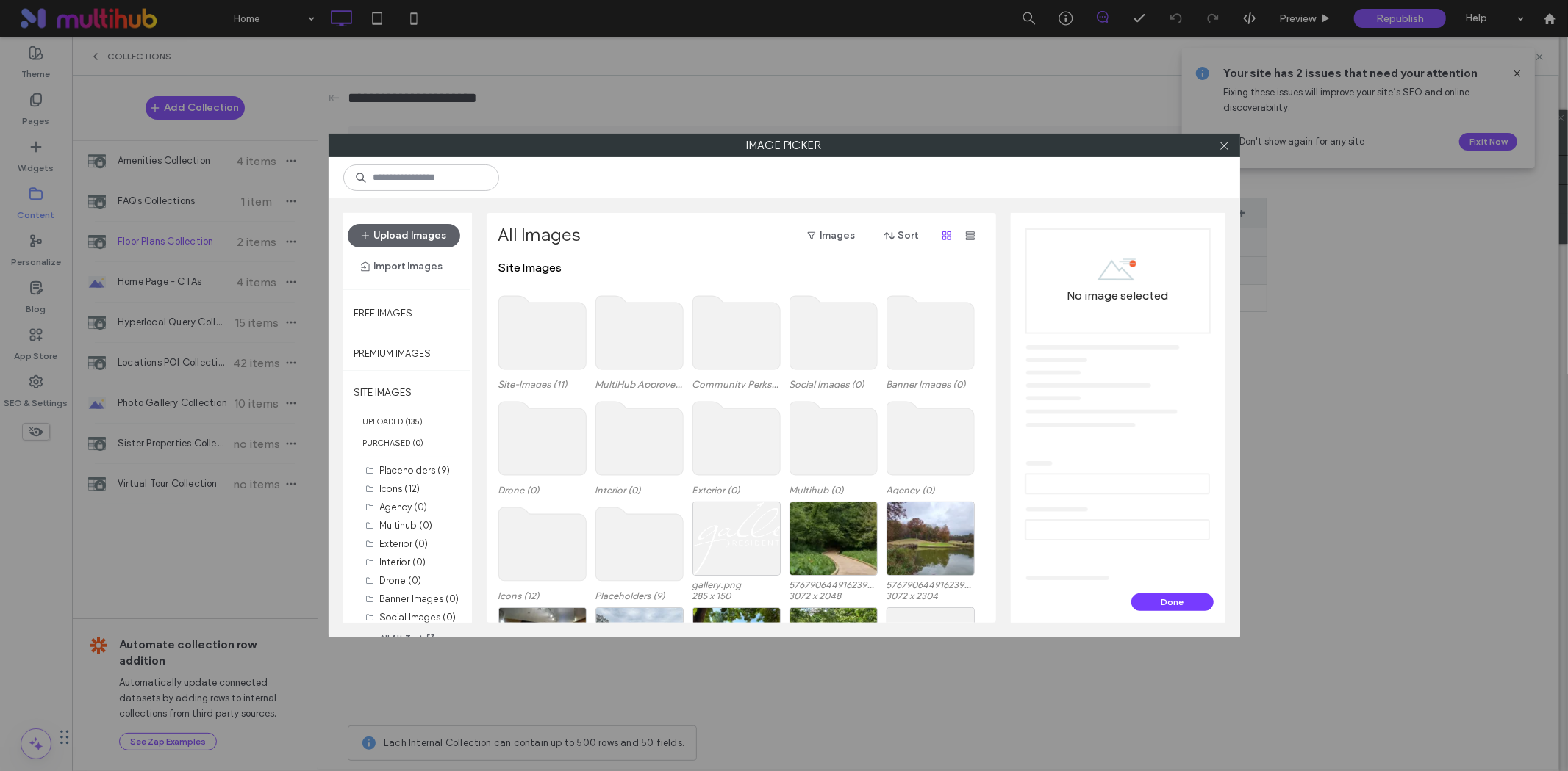
click at [529, 331] on use at bounding box center [542, 332] width 87 height 74
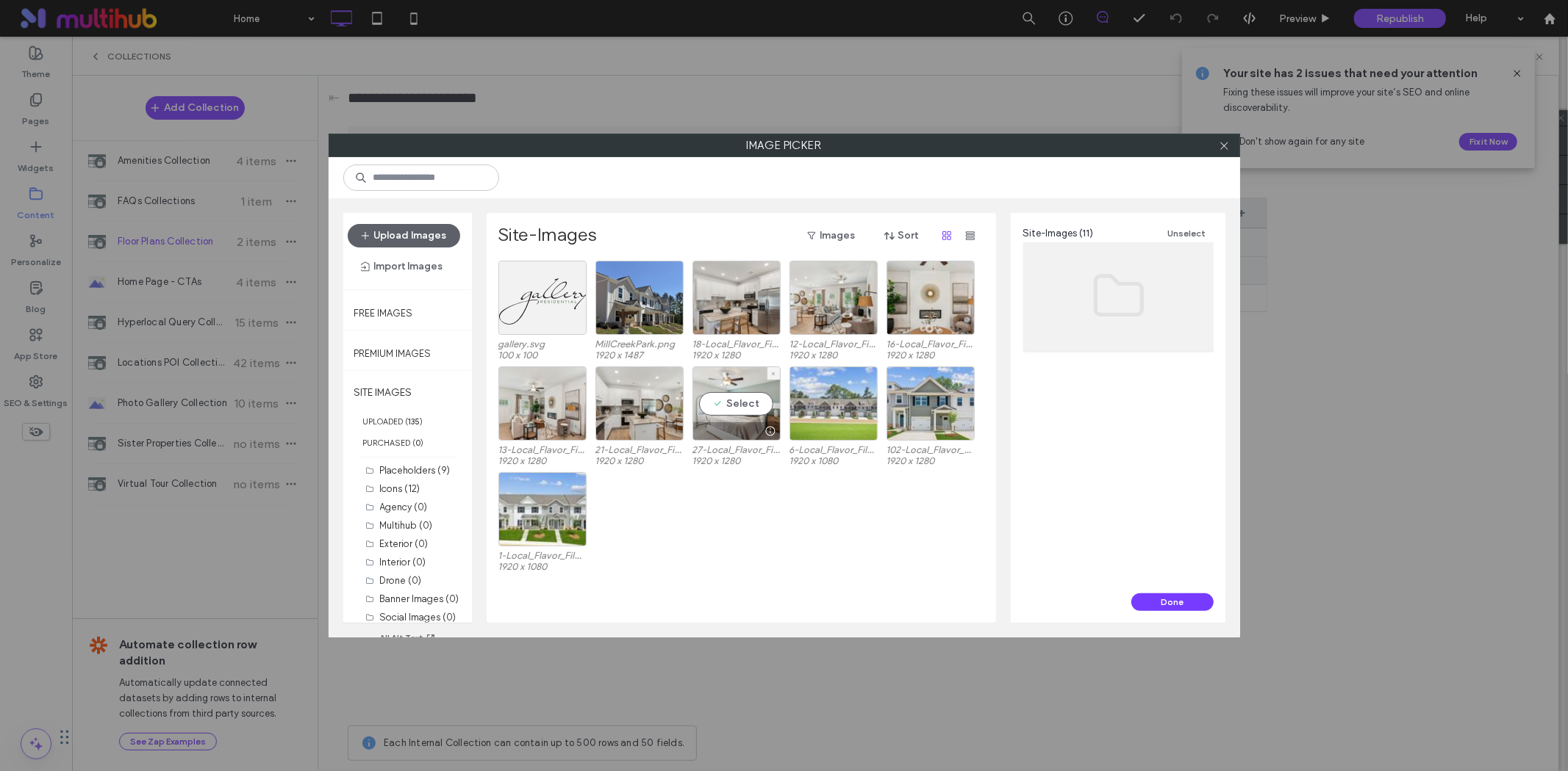
drag, startPoint x: 746, startPoint y: 401, endPoint x: 968, endPoint y: 461, distance: 230.0
click at [753, 401] on div "Select" at bounding box center [737, 403] width 88 height 74
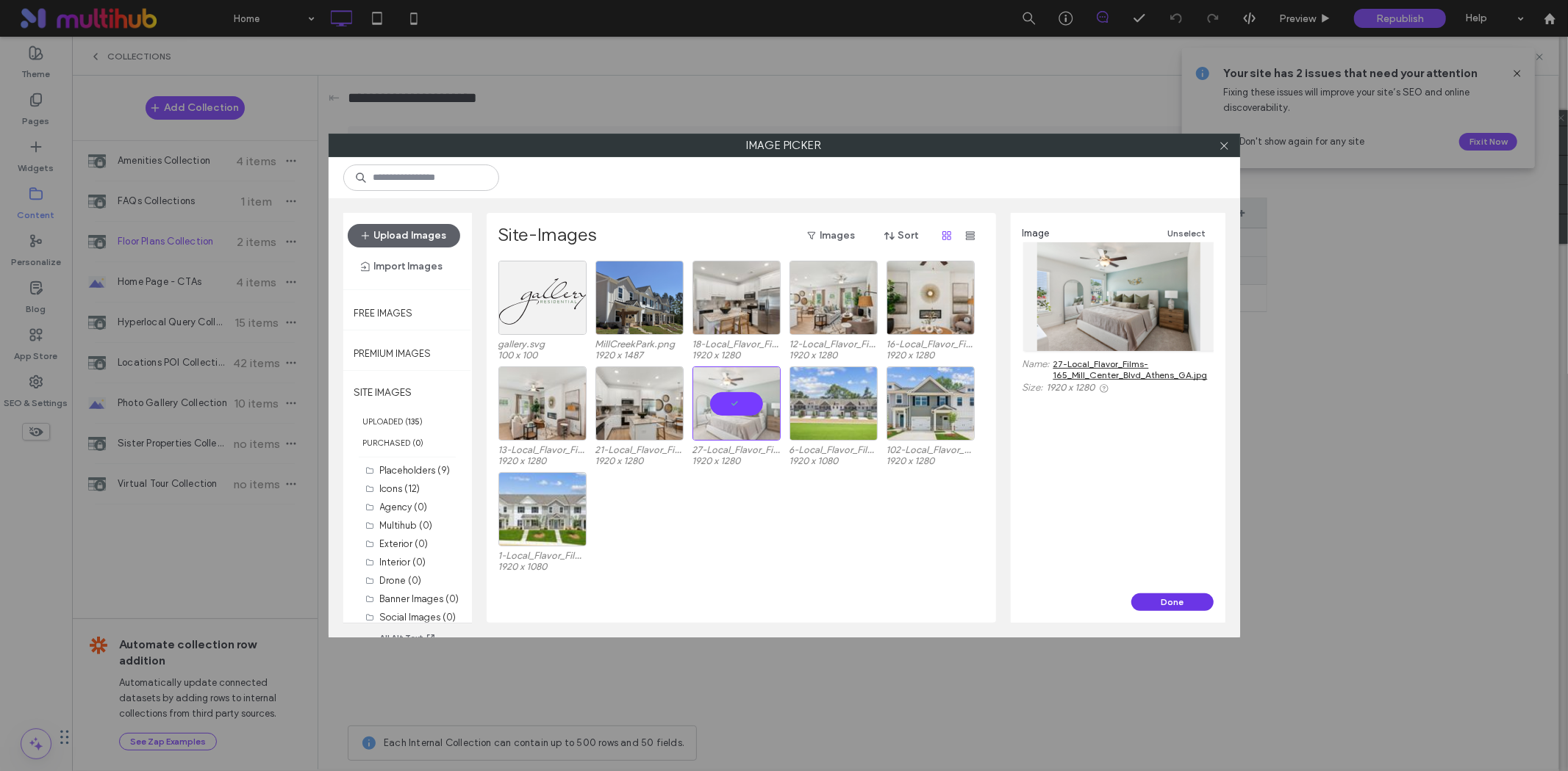
click at [1184, 603] on button "Done" at bounding box center [1172, 602] width 83 height 17
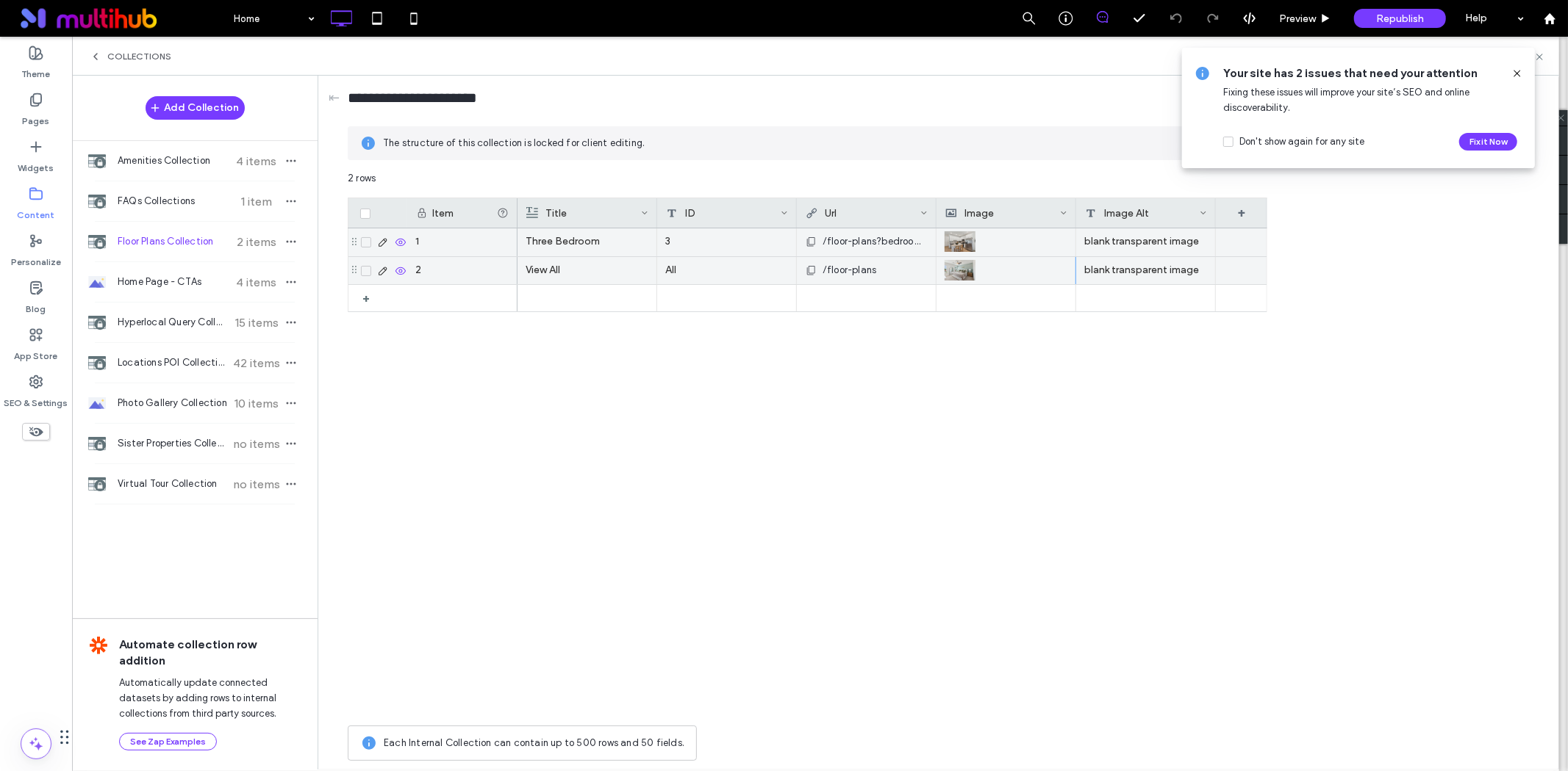
click at [1517, 74] on icon at bounding box center [1517, 74] width 12 height 12
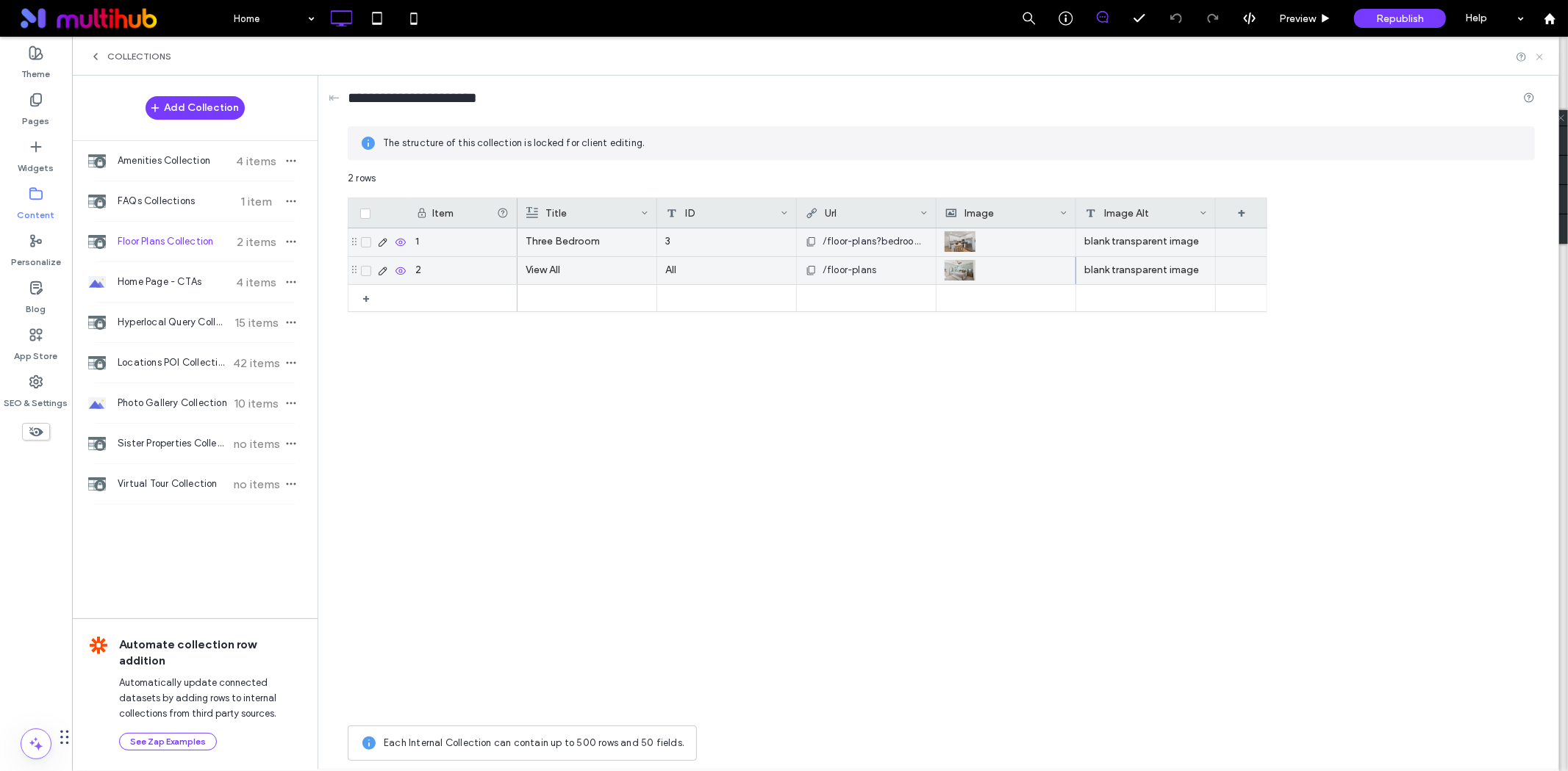
click at [1536, 54] on icon at bounding box center [1539, 57] width 11 height 11
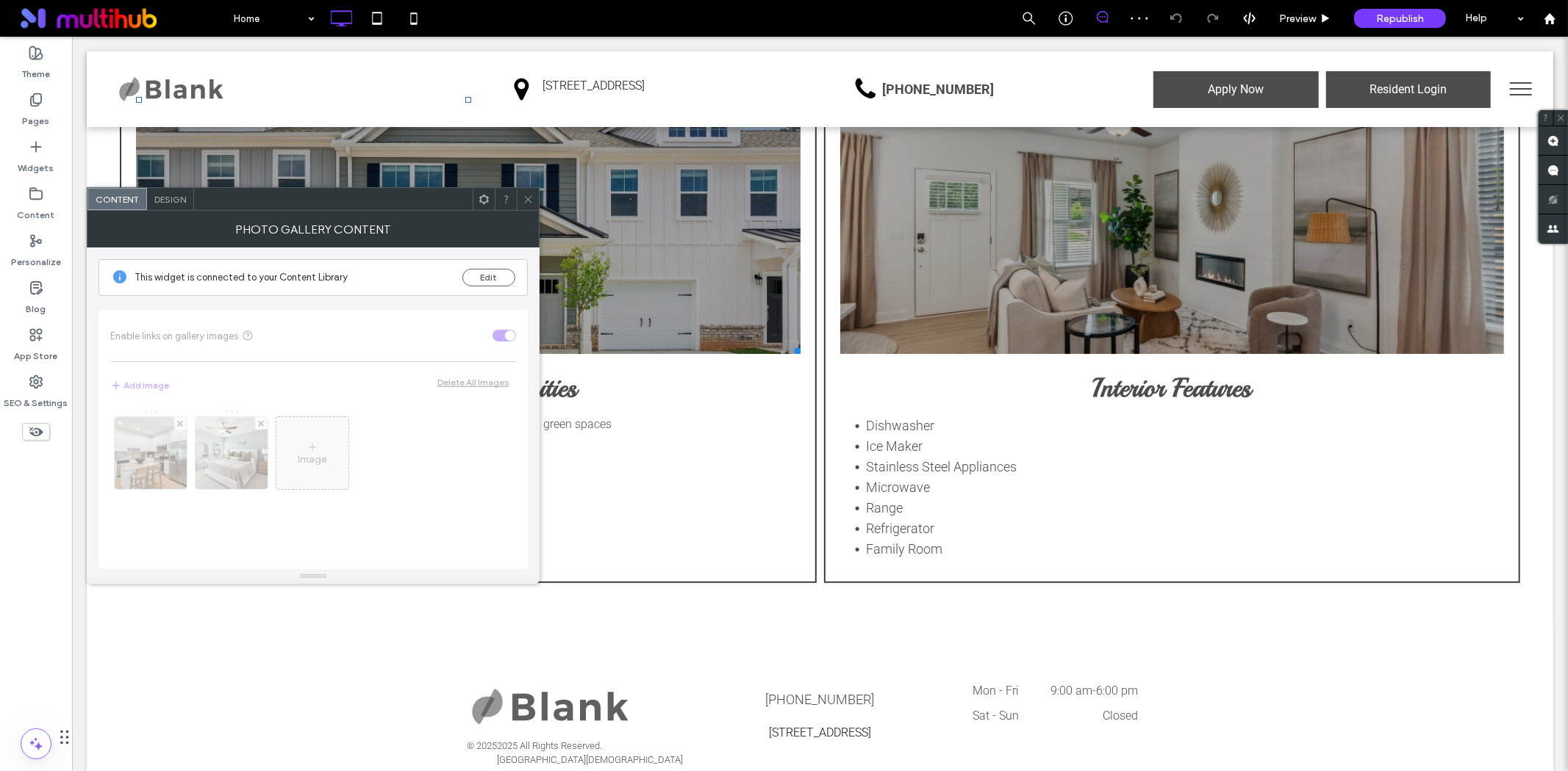
click at [167, 194] on span "Design" at bounding box center [170, 199] width 32 height 11
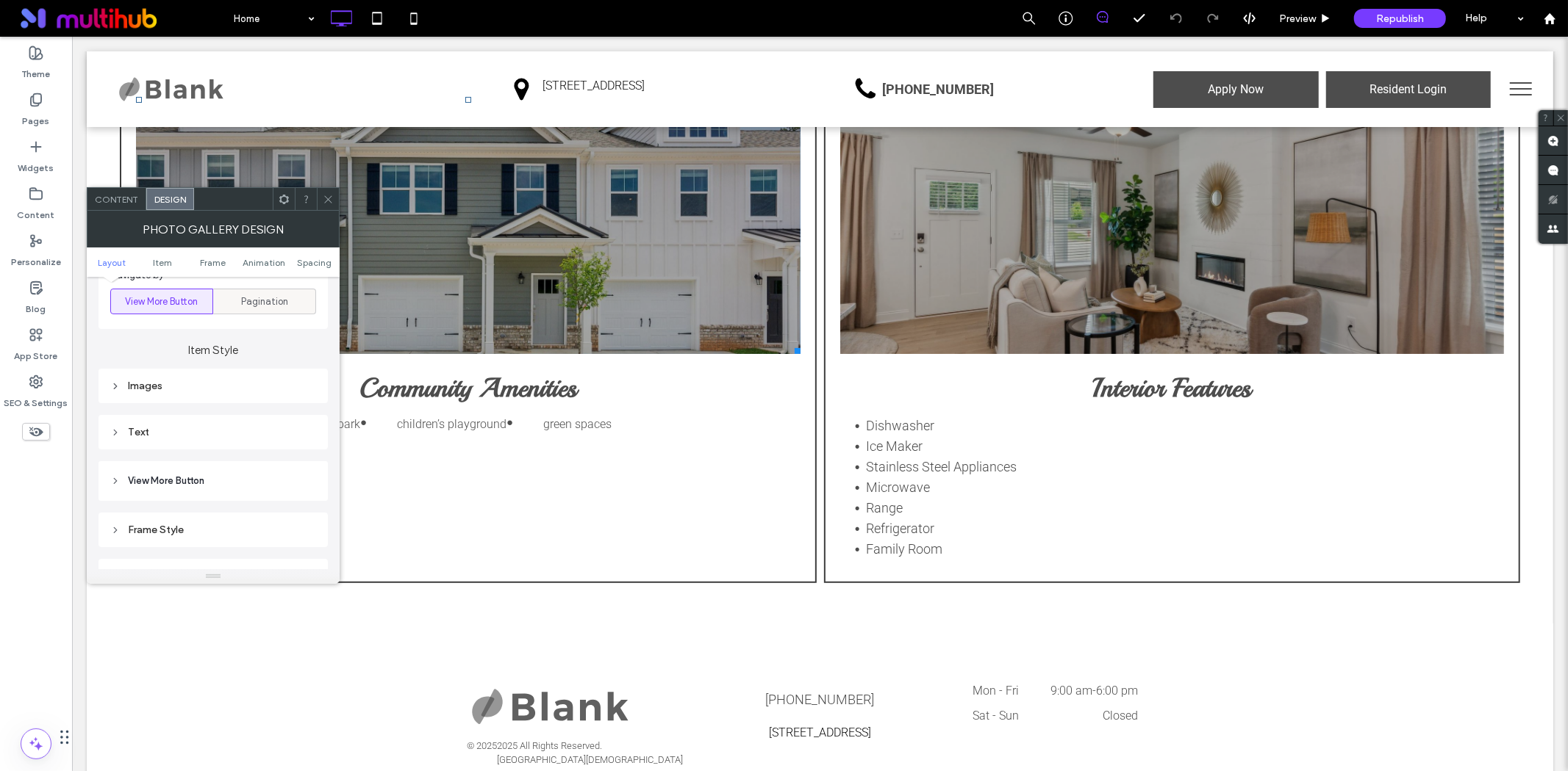
scroll to position [571, 0]
click at [162, 336] on div "Images" at bounding box center [212, 345] width 206 height 20
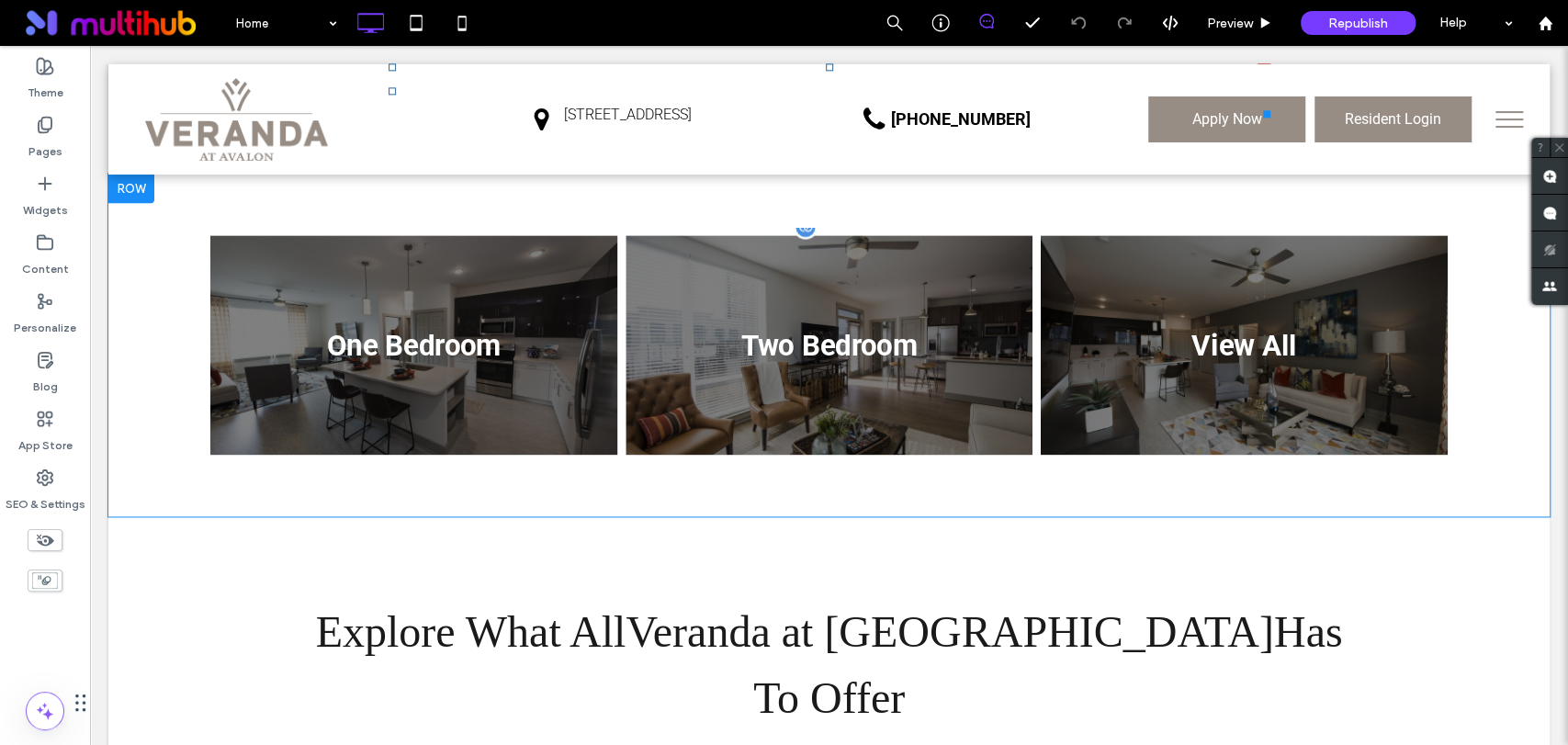
scroll to position [1632, 0]
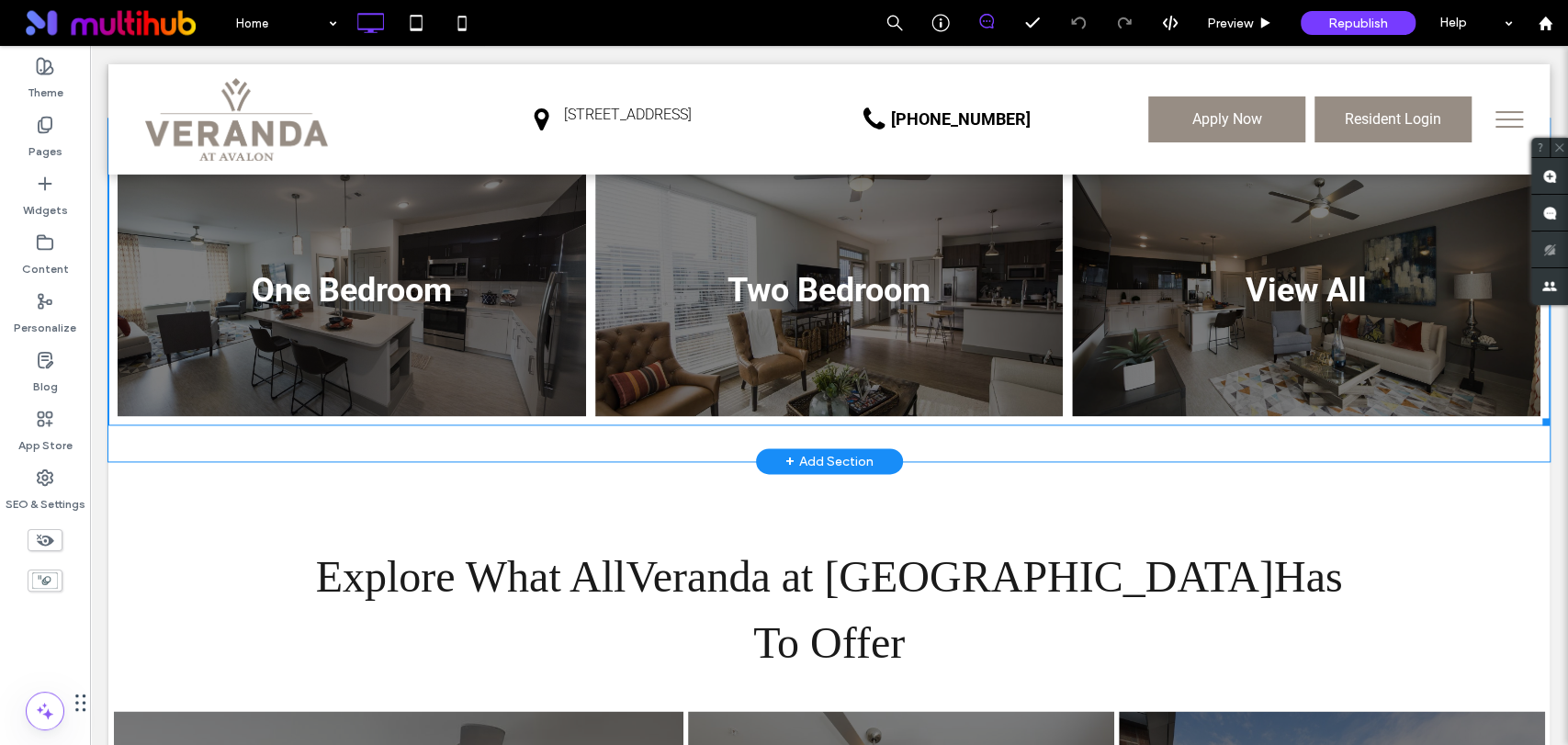
click at [655, 350] on link at bounding box center [828, 290] width 496 height 268
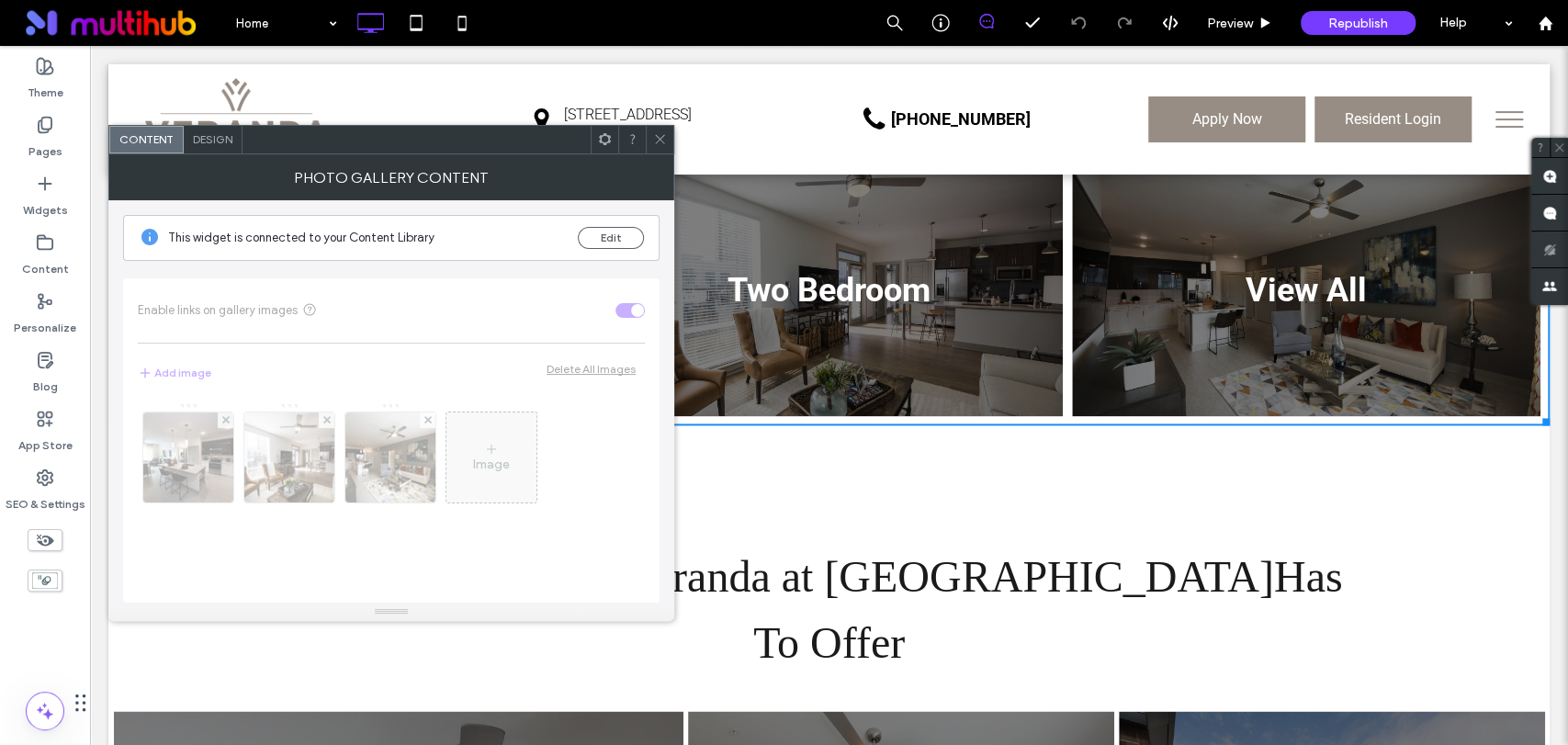
click at [217, 136] on span "Design" at bounding box center [212, 139] width 40 height 14
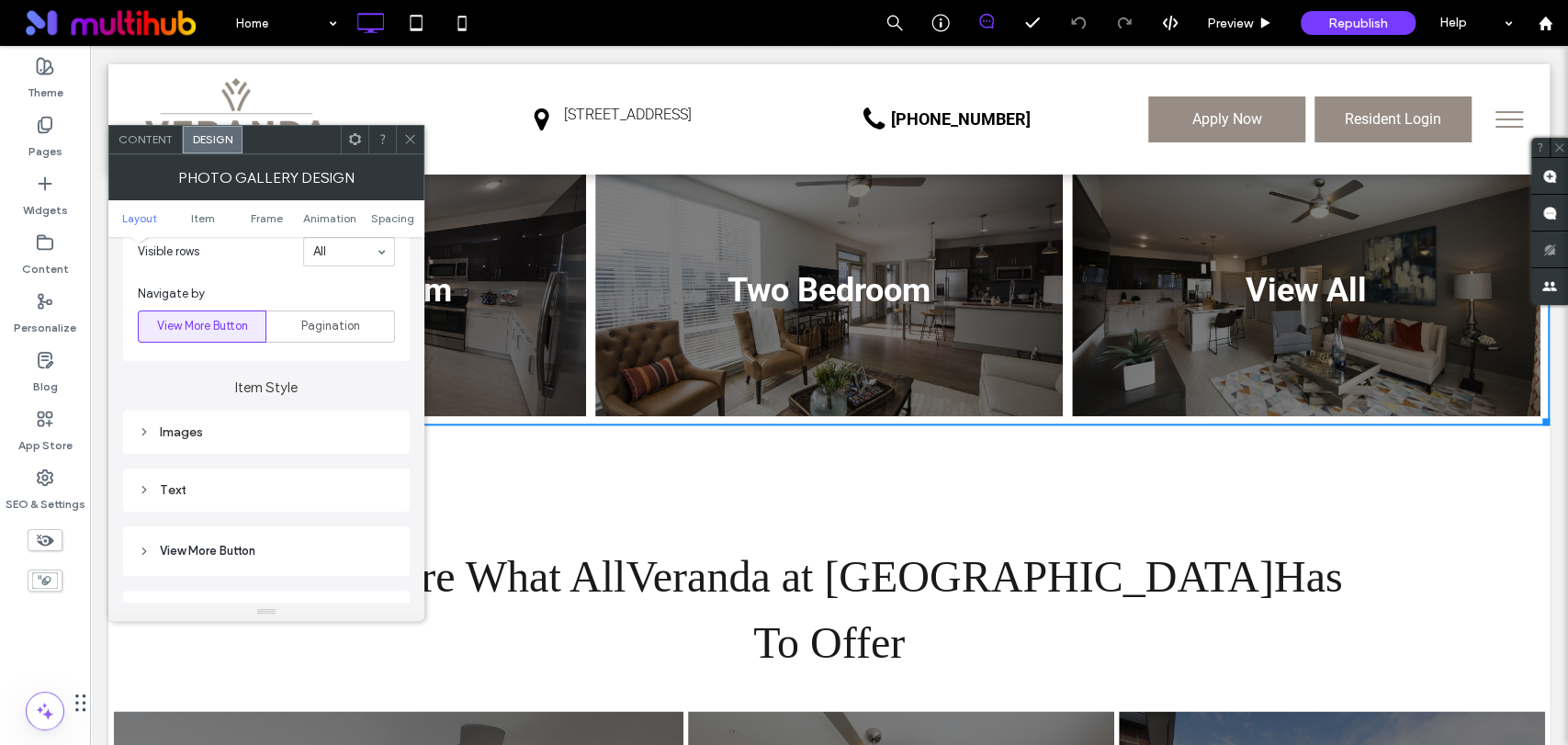
scroll to position [611, 0]
drag, startPoint x: 246, startPoint y: 417, endPoint x: 254, endPoint y: 409, distance: 11.3
click at [246, 419] on div "Images" at bounding box center [265, 424] width 257 height 15
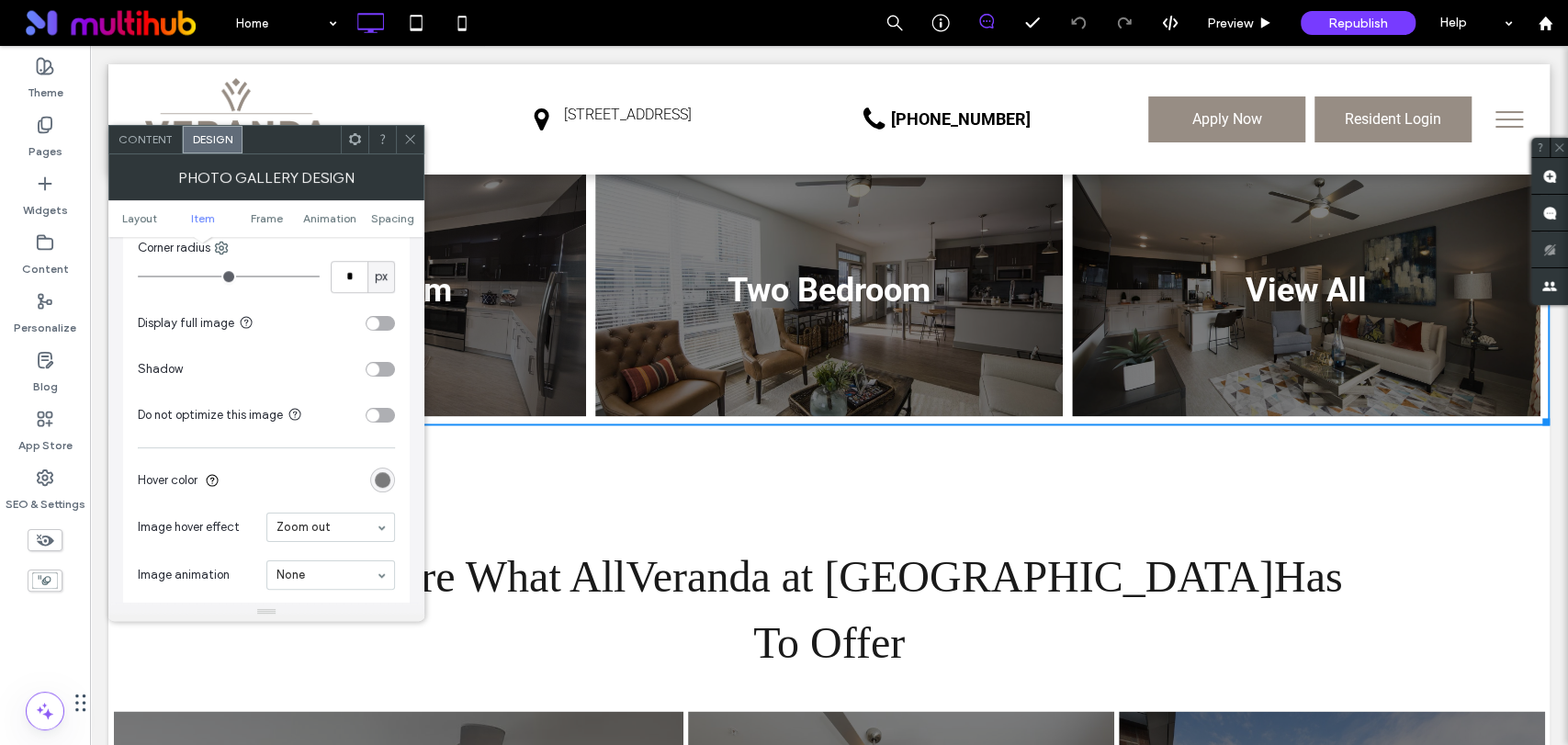
scroll to position [918, 0]
click at [380, 482] on div "rgba(0, 0, 0, 0.5)" at bounding box center [382, 479] width 15 height 15
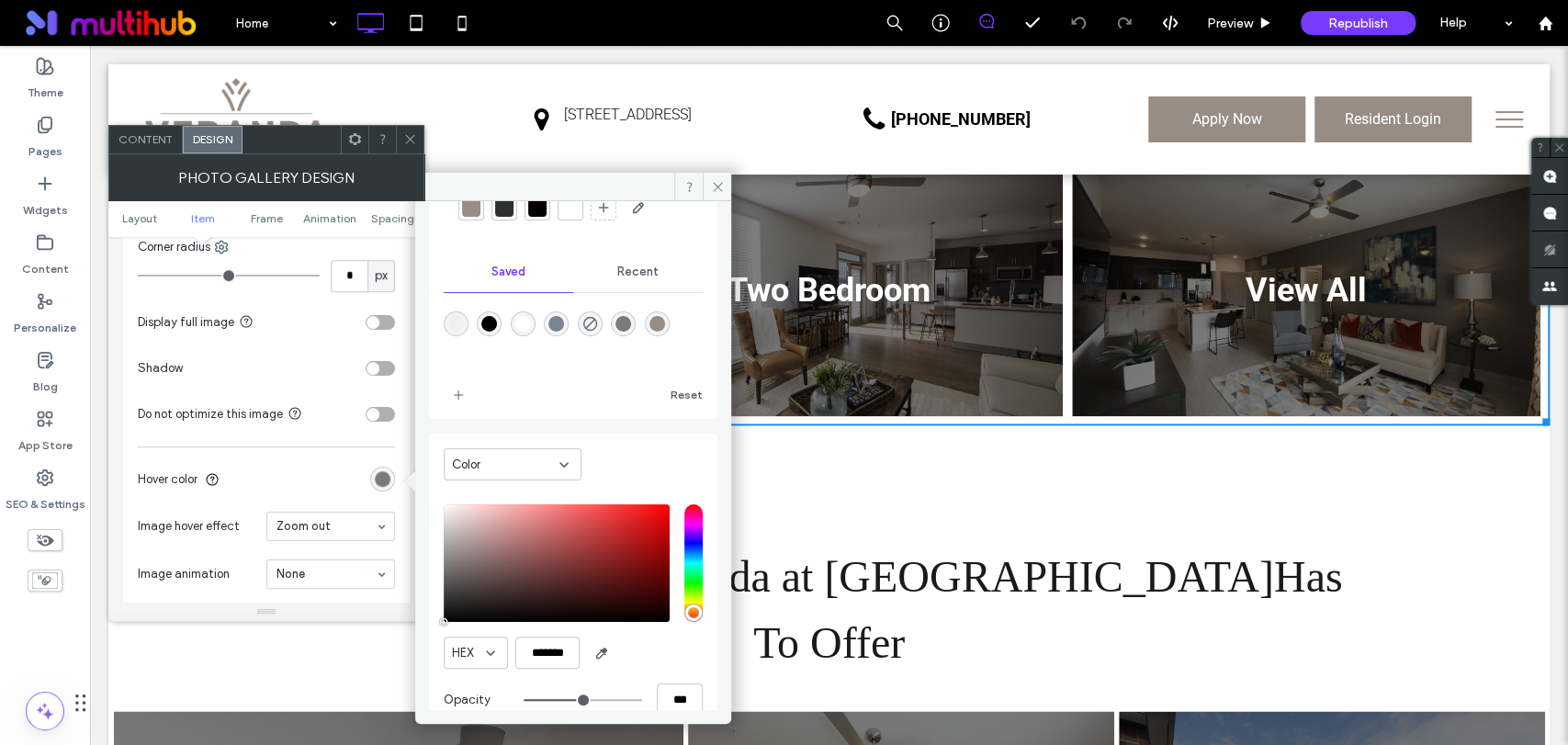
scroll to position [118, 0]
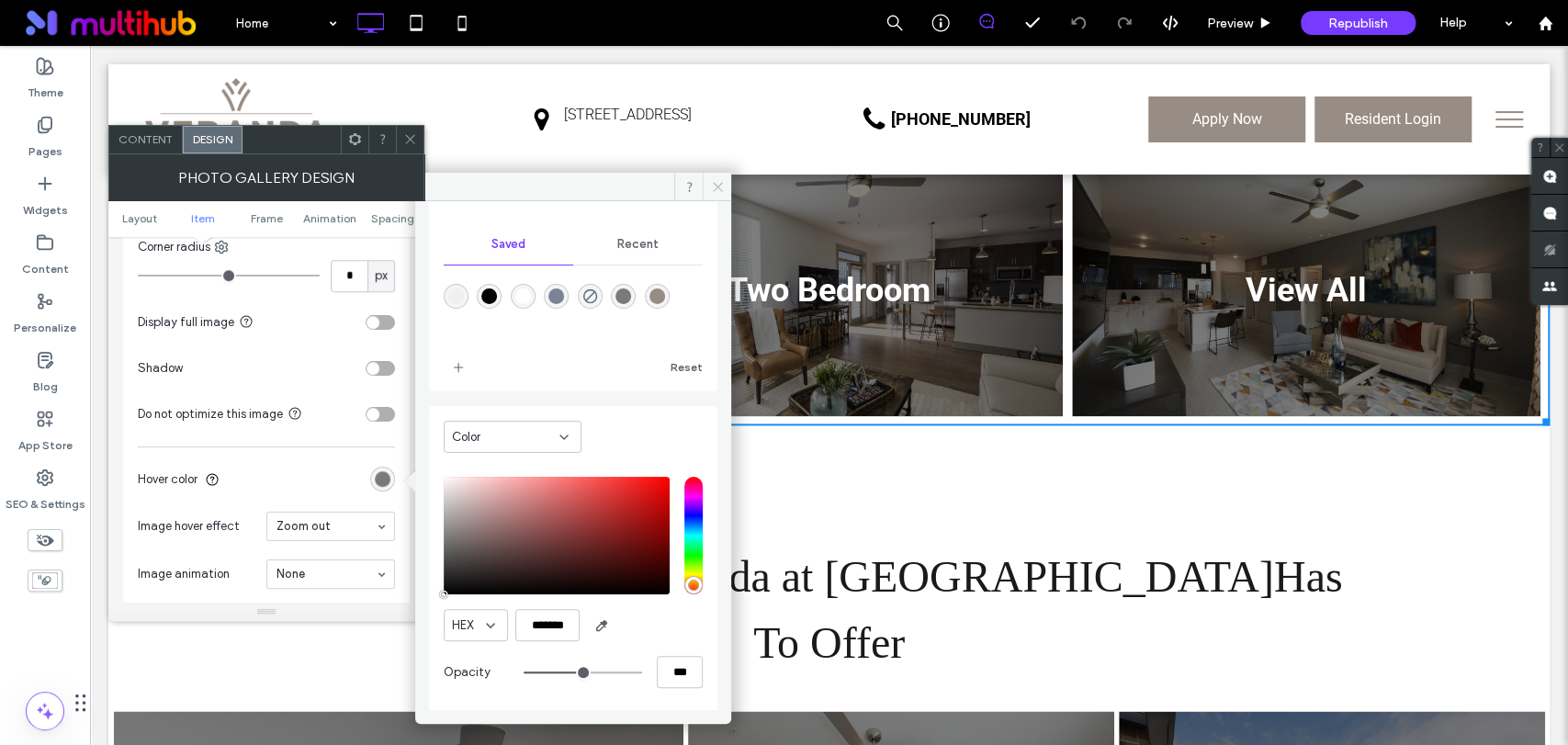
click at [715, 188] on icon at bounding box center [718, 187] width 14 height 14
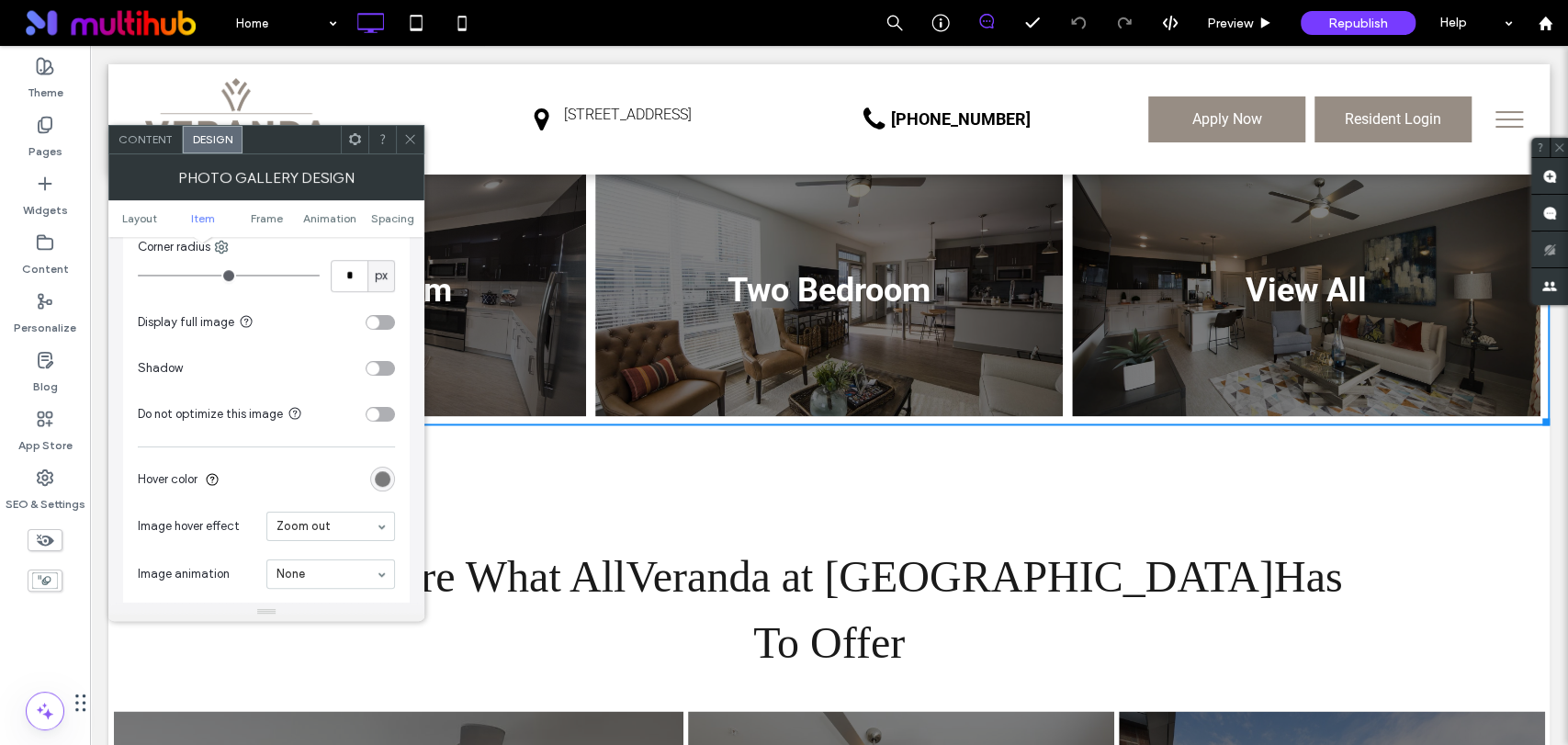
click at [410, 138] on icon at bounding box center [410, 139] width 14 height 14
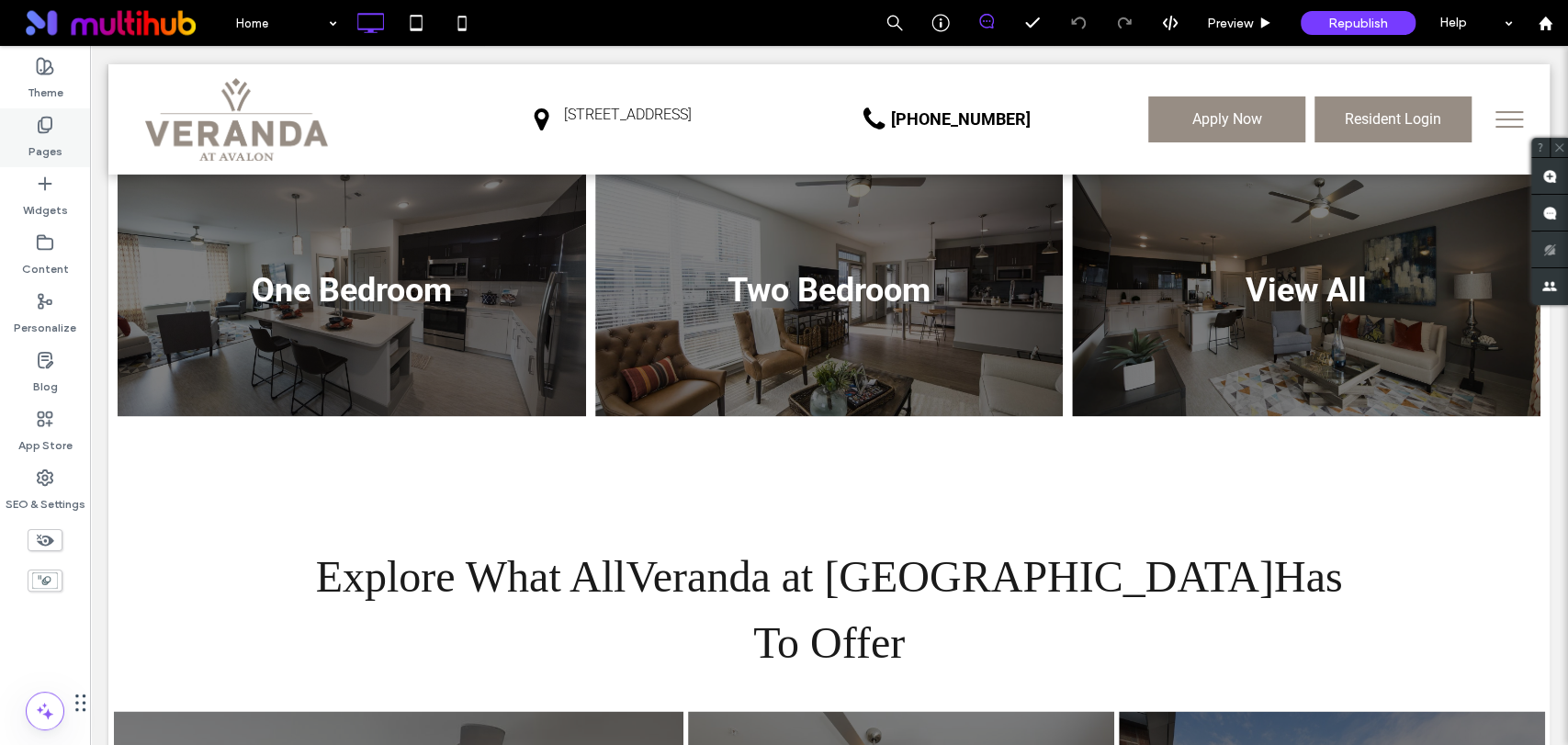
click at [63, 134] on div "Pages" at bounding box center [45, 137] width 90 height 59
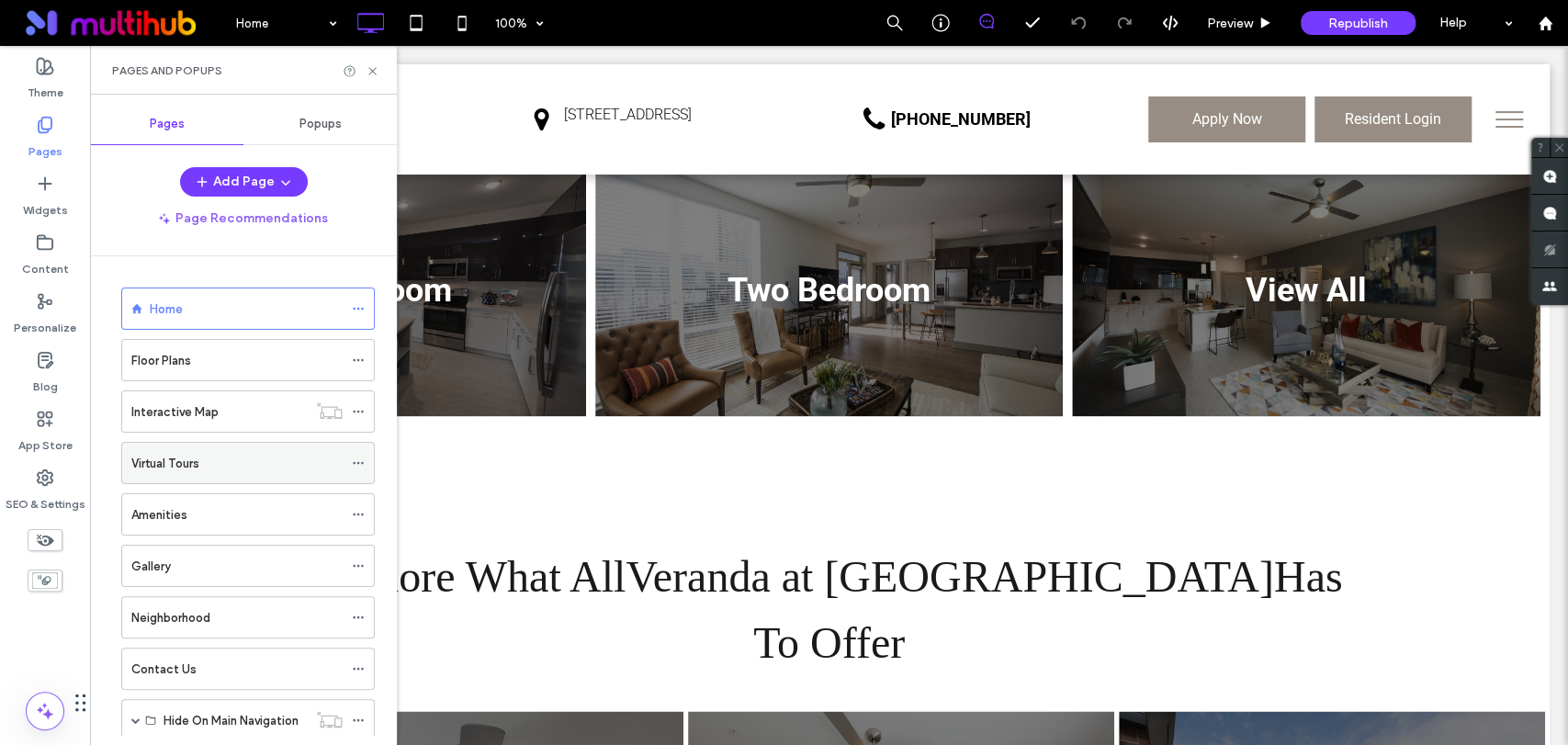
click at [360, 463] on icon at bounding box center [358, 463] width 13 height 13
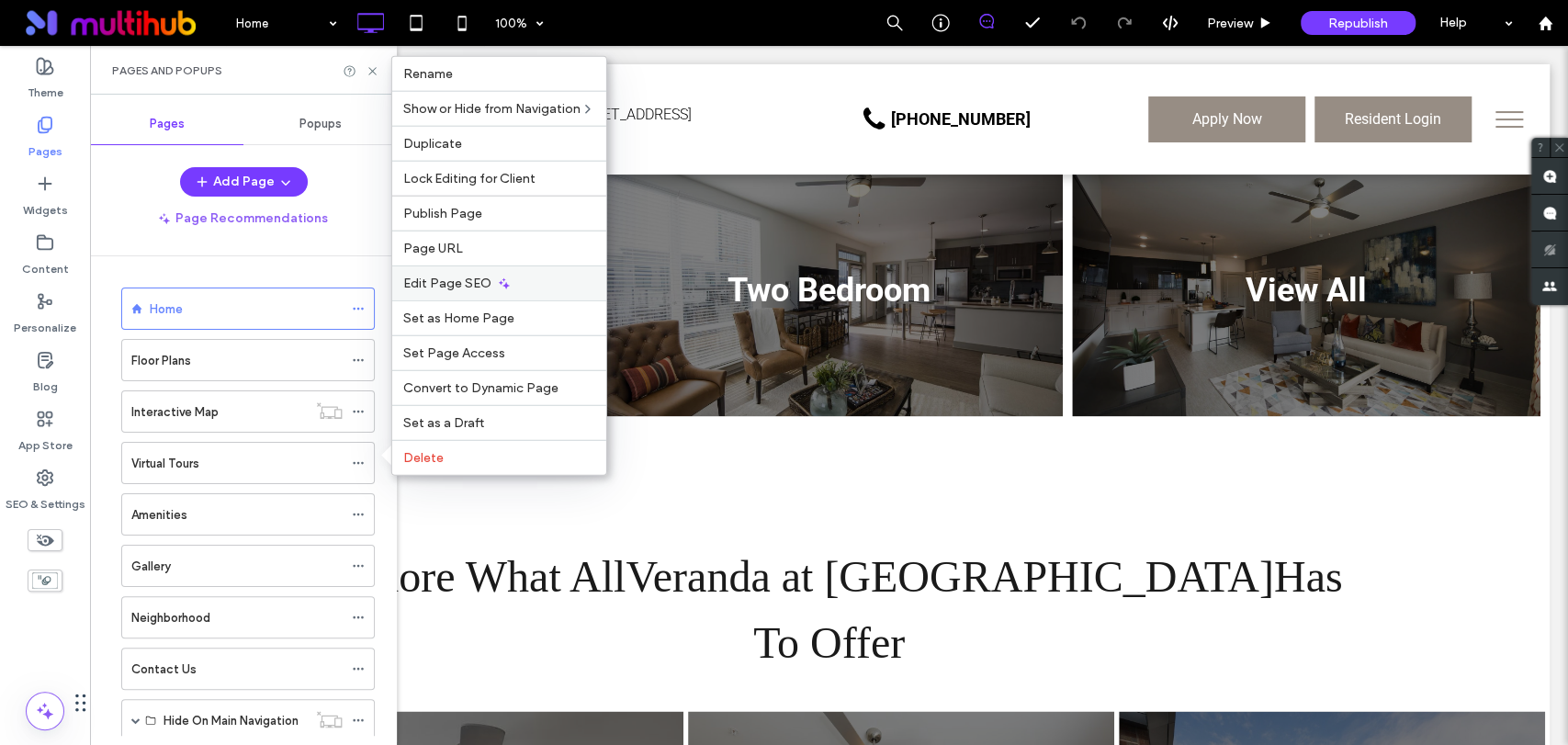
click at [503, 292] on div "Edit Page SEO" at bounding box center [500, 282] width 214 height 35
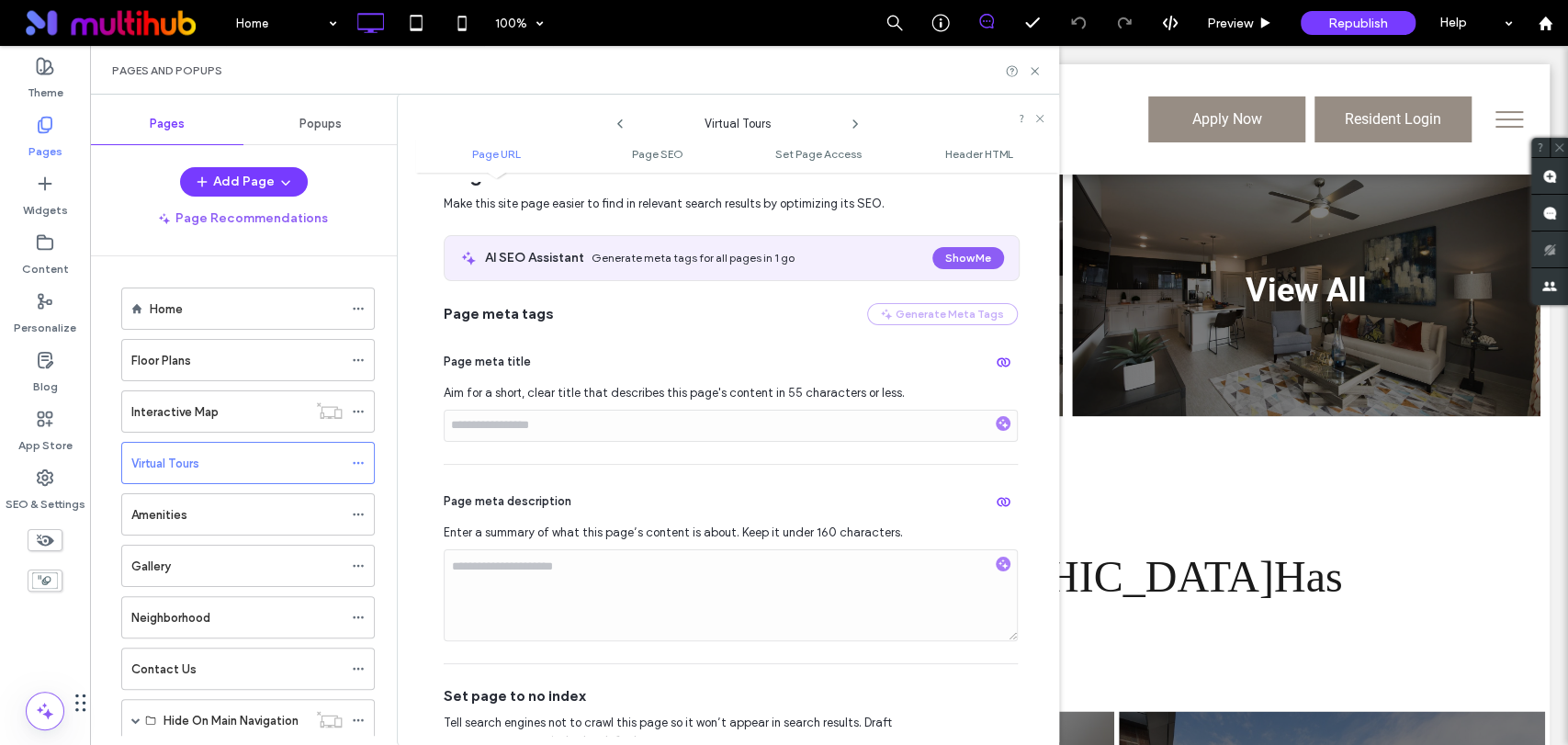
scroll to position [306, 0]
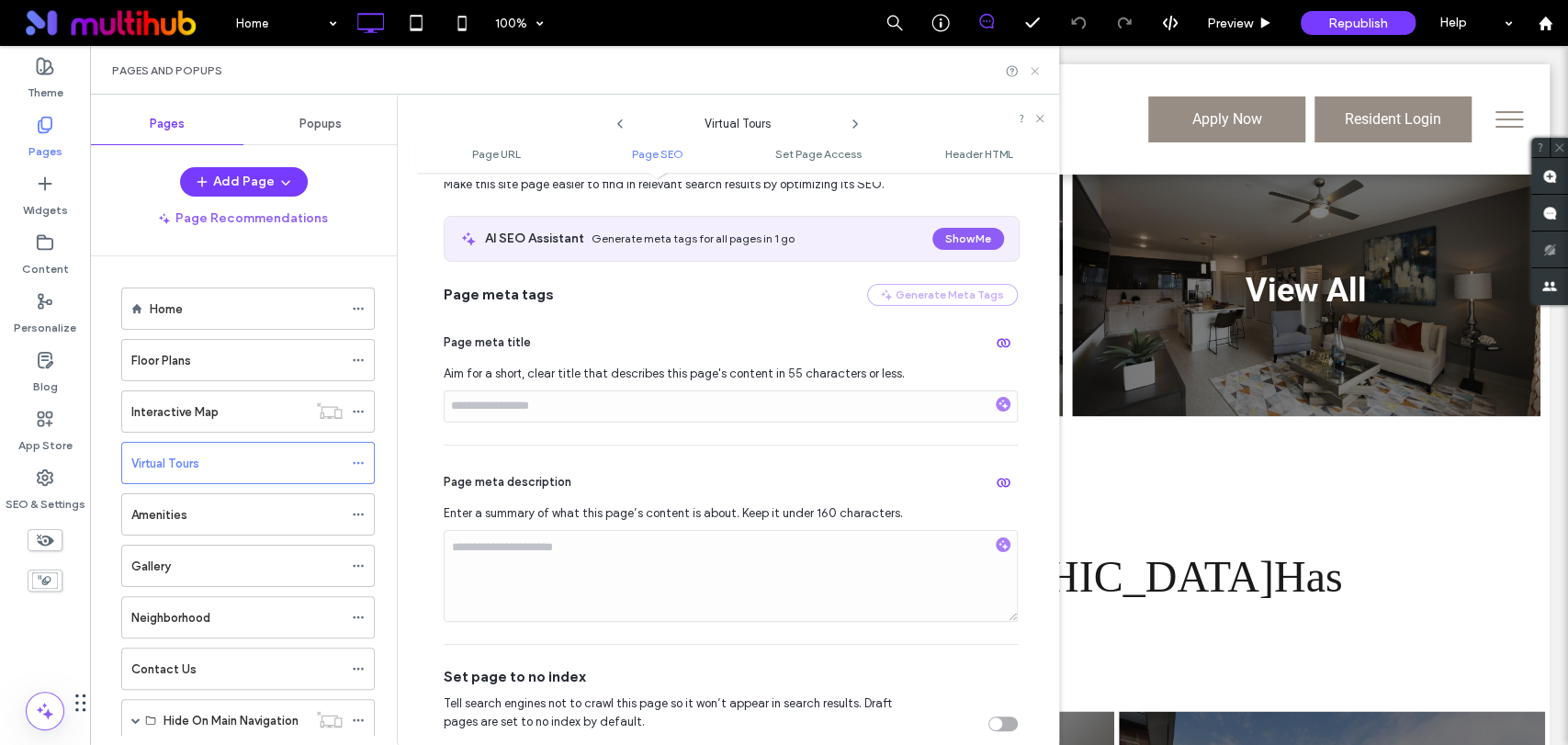
drag, startPoint x: 1036, startPoint y: 74, endPoint x: 674, endPoint y: 28, distance: 364.9
click at [1036, 74] on icon at bounding box center [1034, 71] width 14 height 14
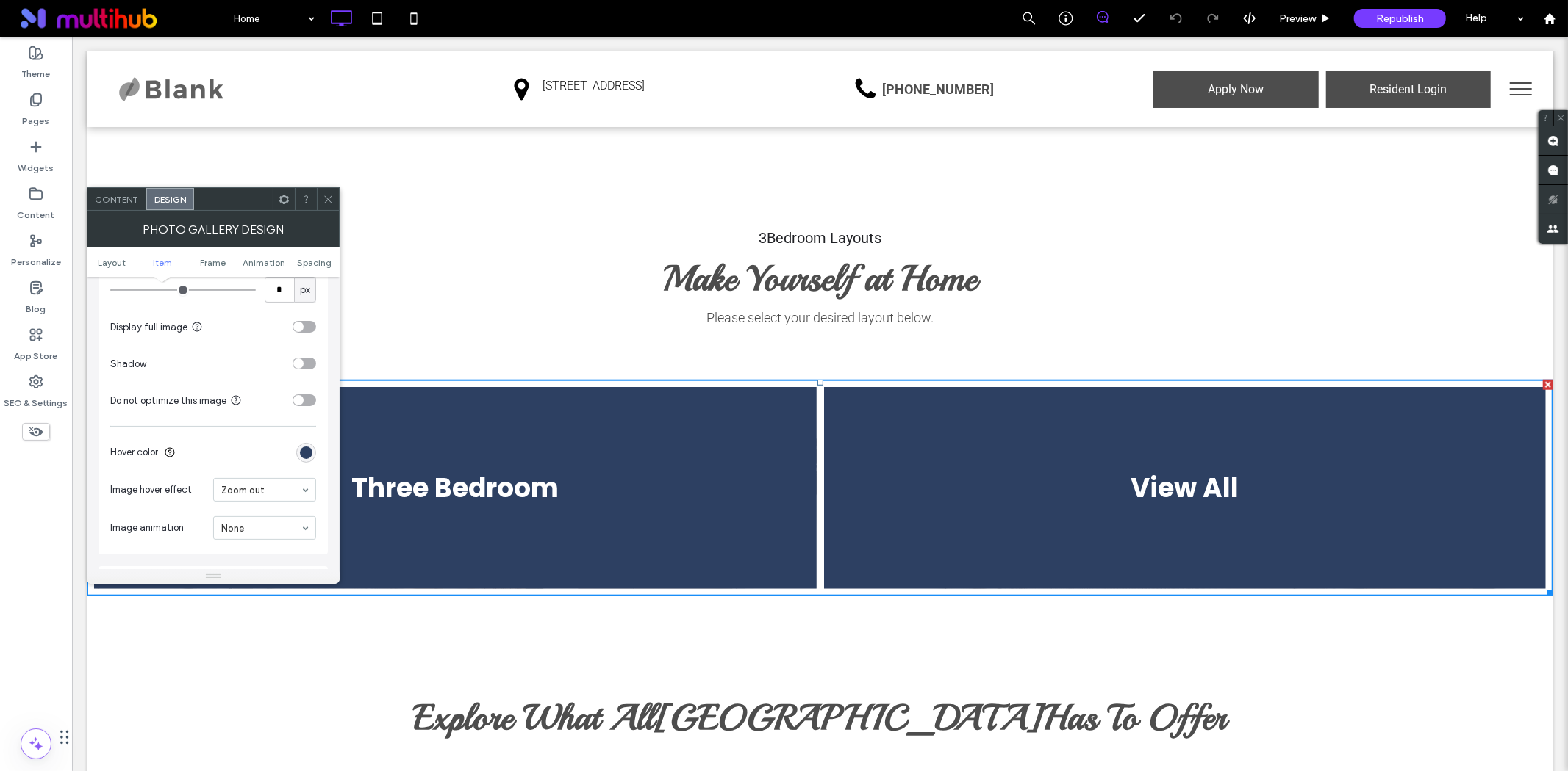
scroll to position [816, 0]
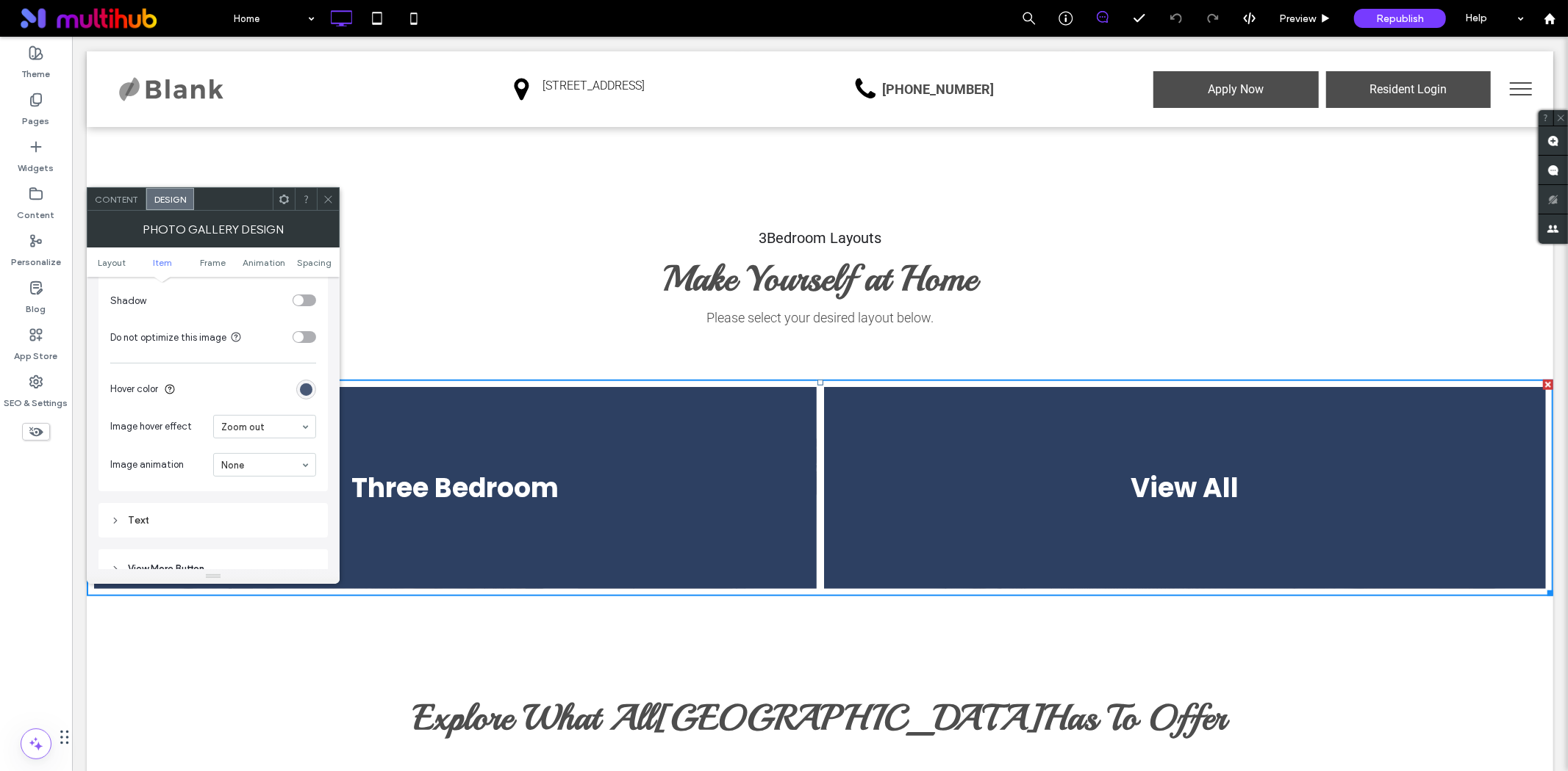
click at [303, 392] on div "rgb(45, 64, 98)" at bounding box center [306, 390] width 12 height 12
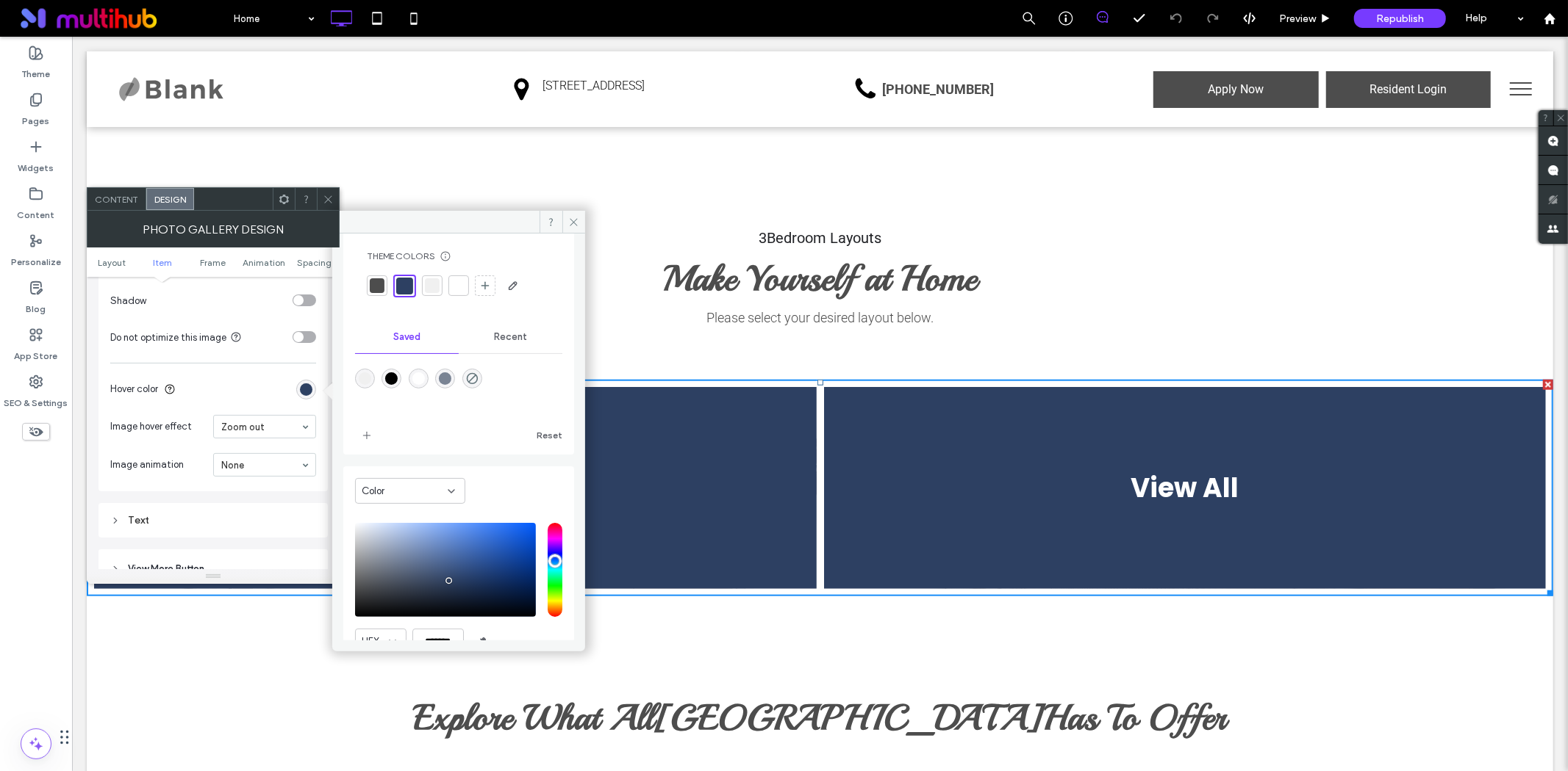
scroll to position [96, 0]
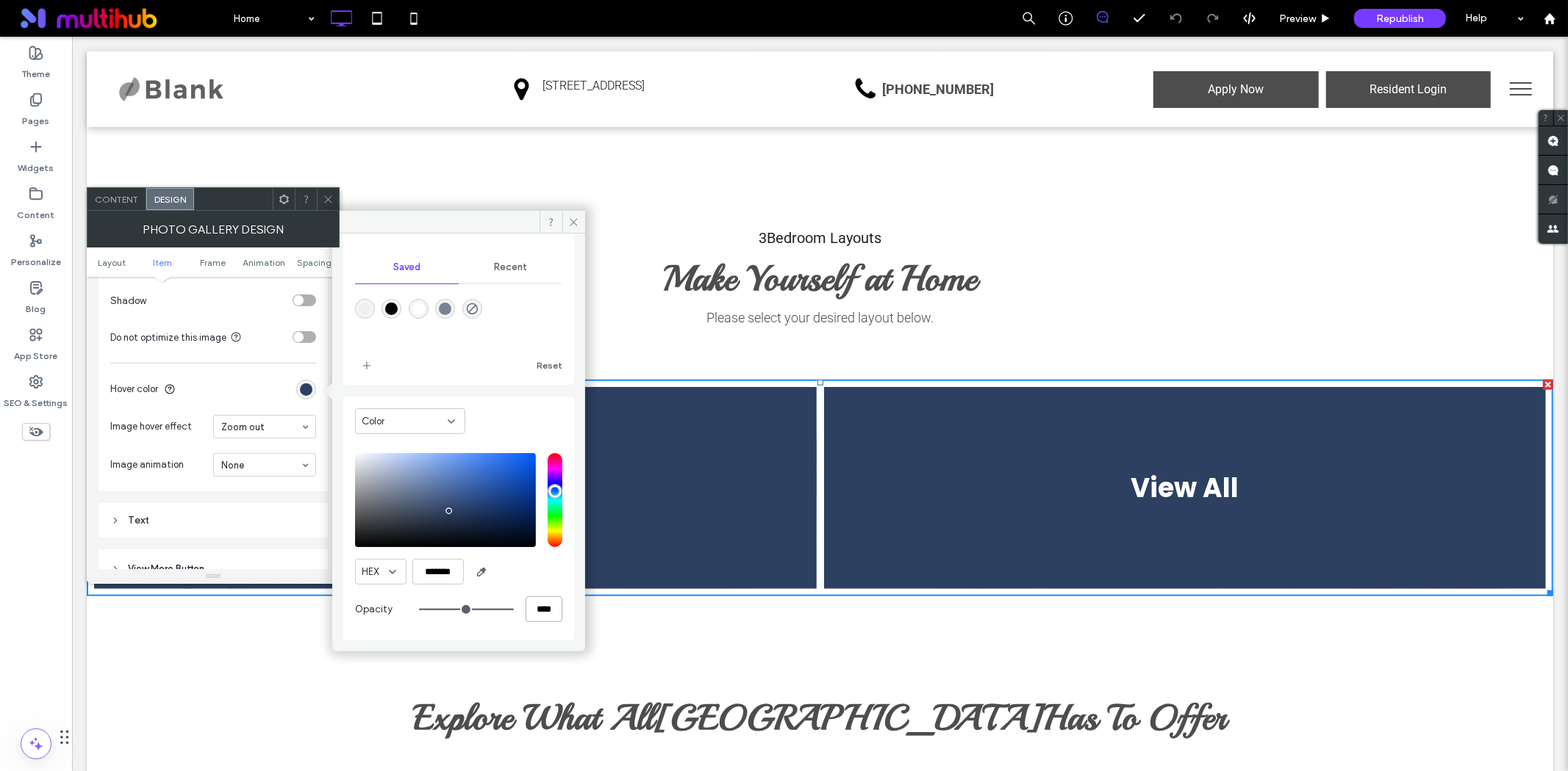
drag, startPoint x: 548, startPoint y: 610, endPoint x: 464, endPoint y: 614, distance: 84.1
click at [465, 614] on div "****" at bounding box center [490, 610] width 143 height 26
type input "*"
type input "**"
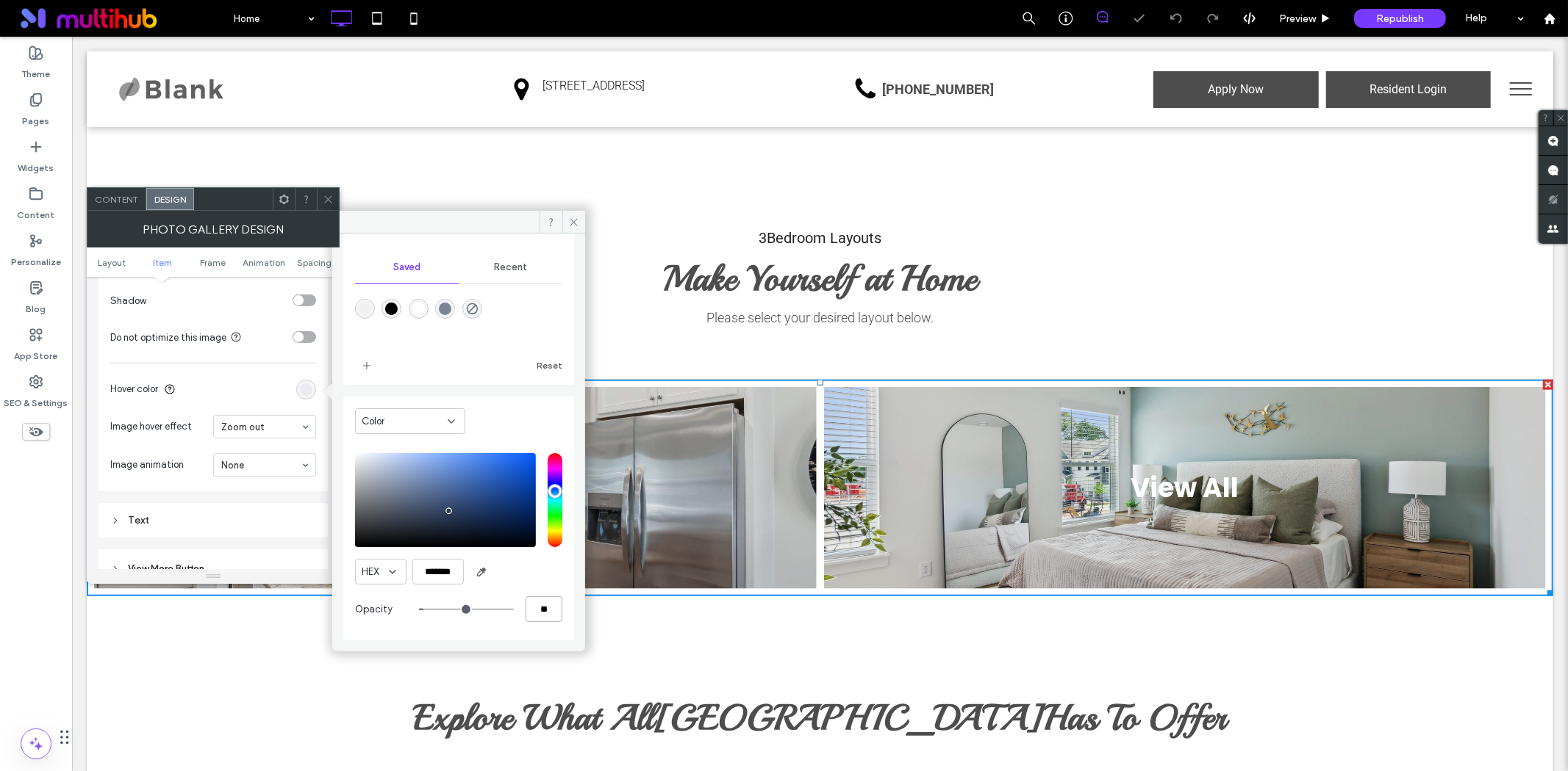
type input "**"
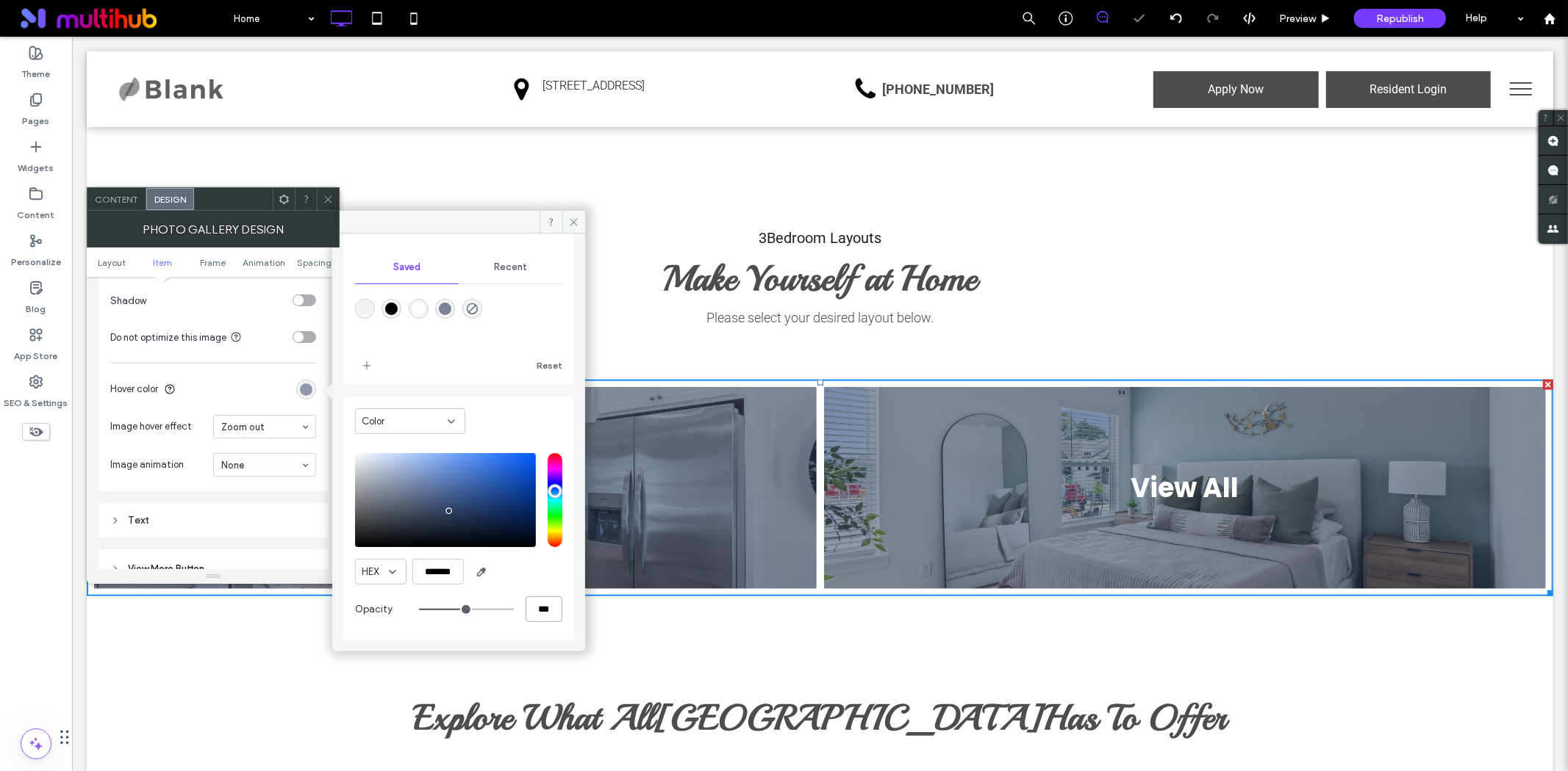
type input "***"
click at [391, 309] on div "rgba(0,0,0,1)" at bounding box center [391, 309] width 12 height 12
type input "*******"
type input "***"
type input "****"
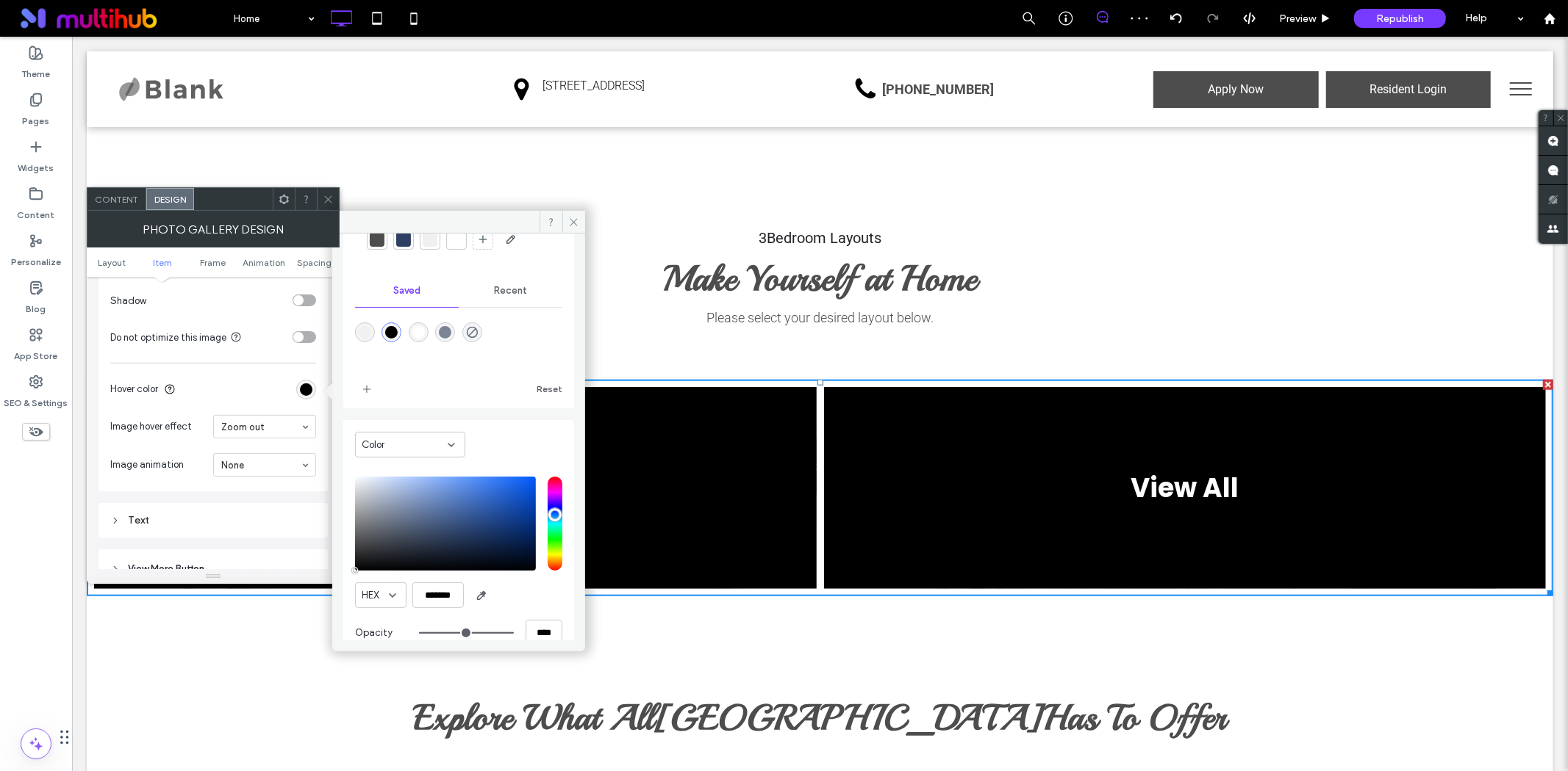
scroll to position [0, 0]
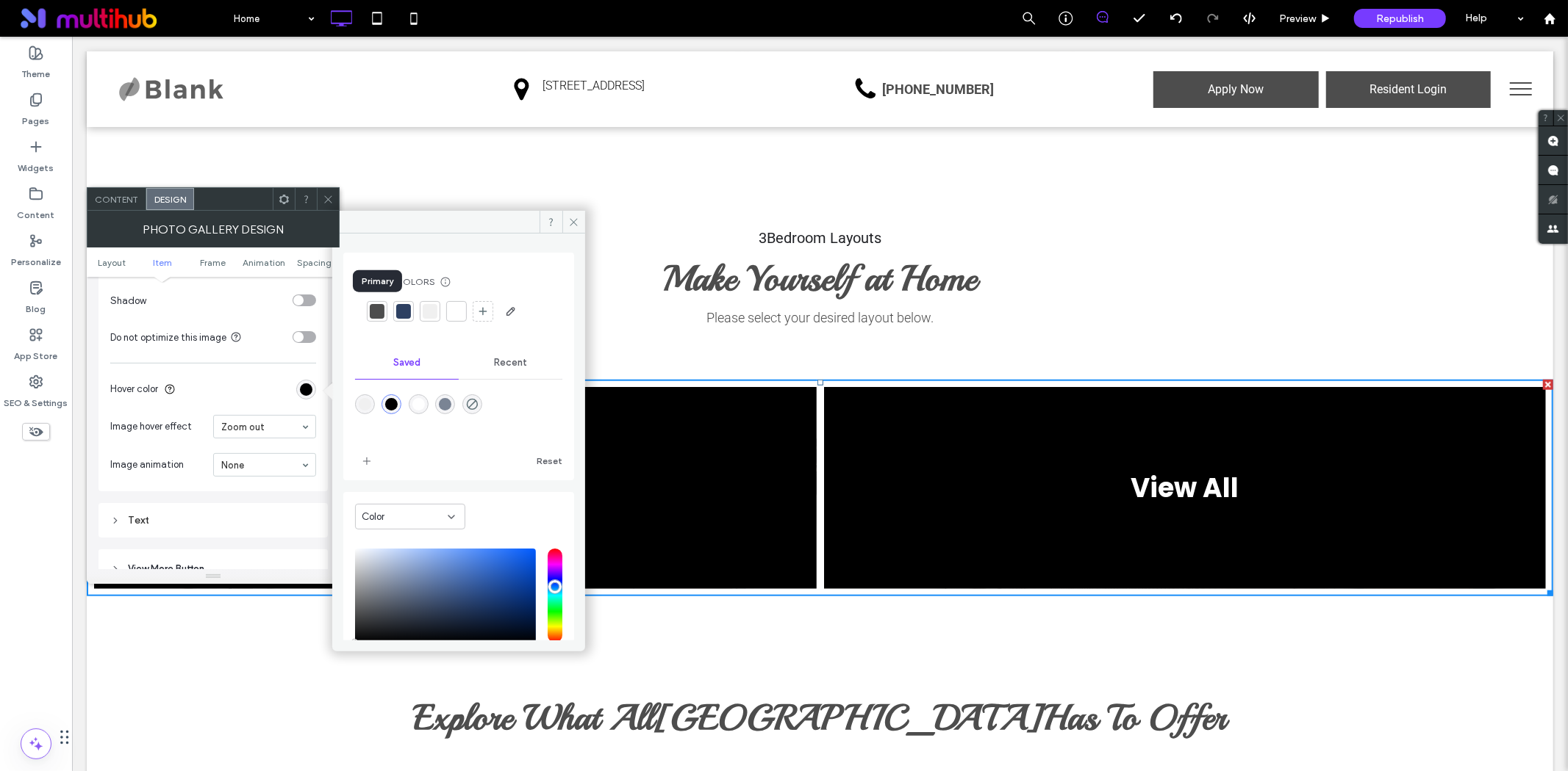
click at [375, 309] on div at bounding box center [376, 311] width 14 height 14
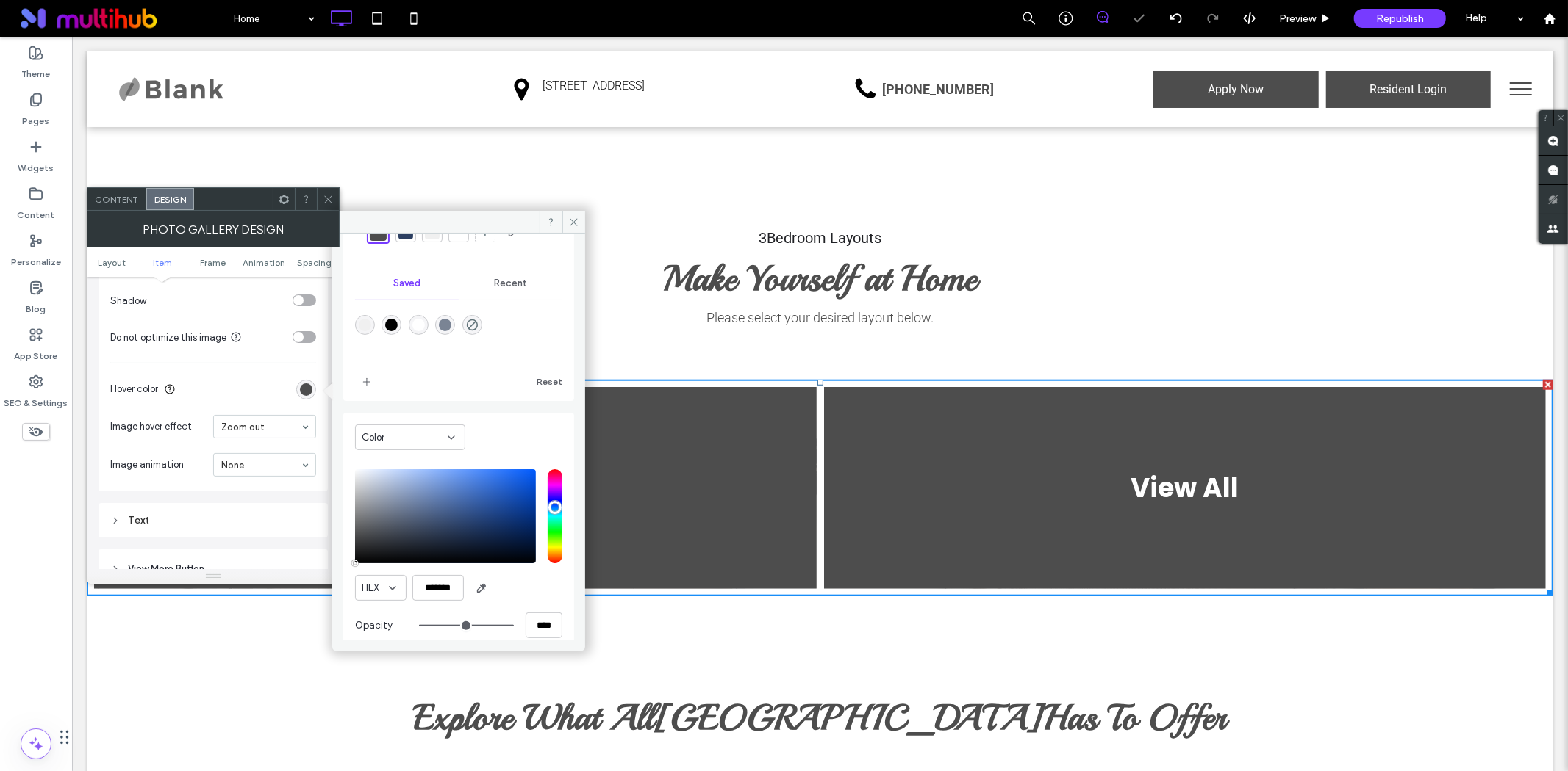
scroll to position [96, 0]
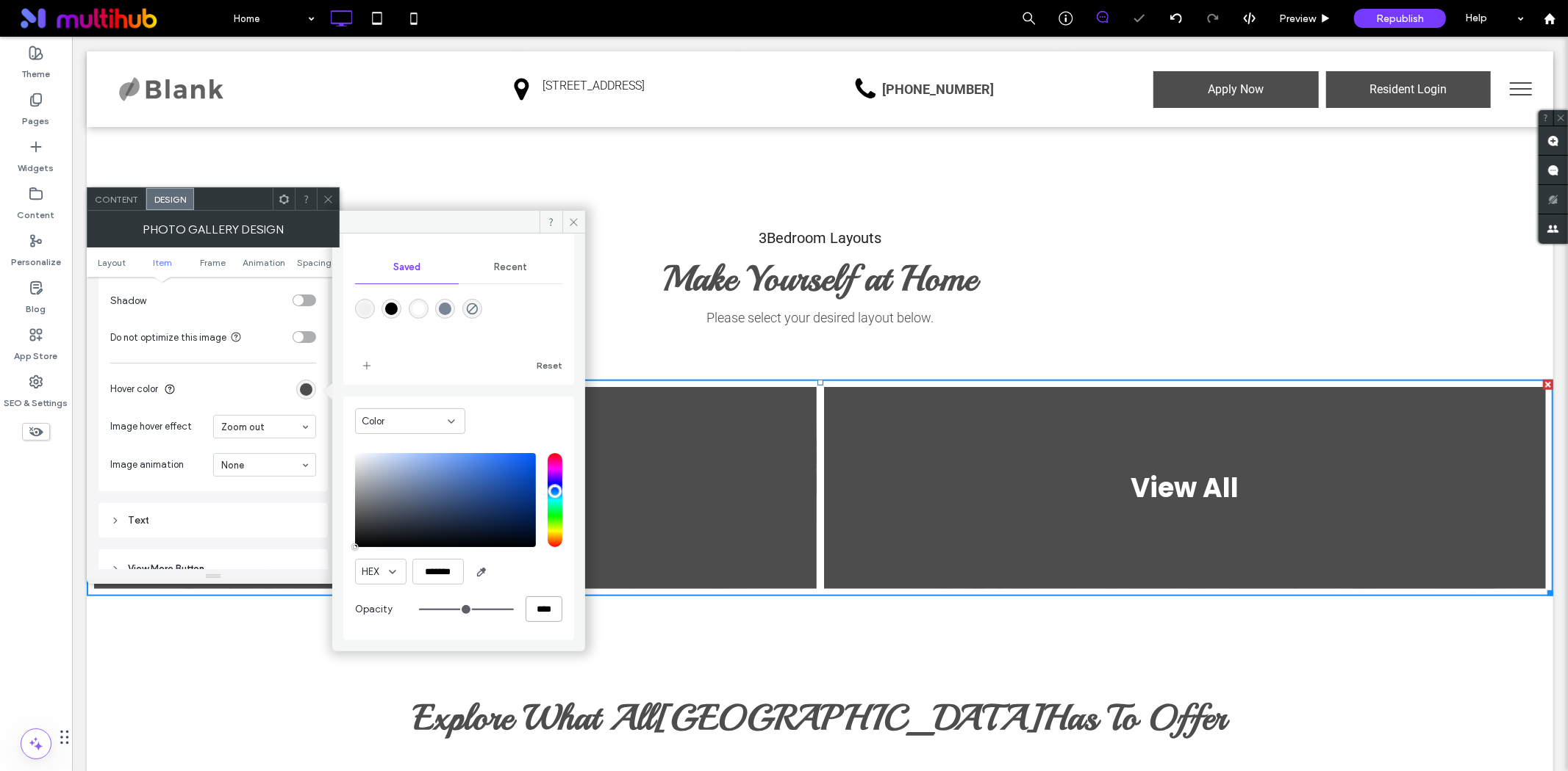
drag, startPoint x: 547, startPoint y: 607, endPoint x: 485, endPoint y: 607, distance: 62.0
click at [485, 608] on div "****" at bounding box center [490, 610] width 143 height 26
type input "*"
type input "**"
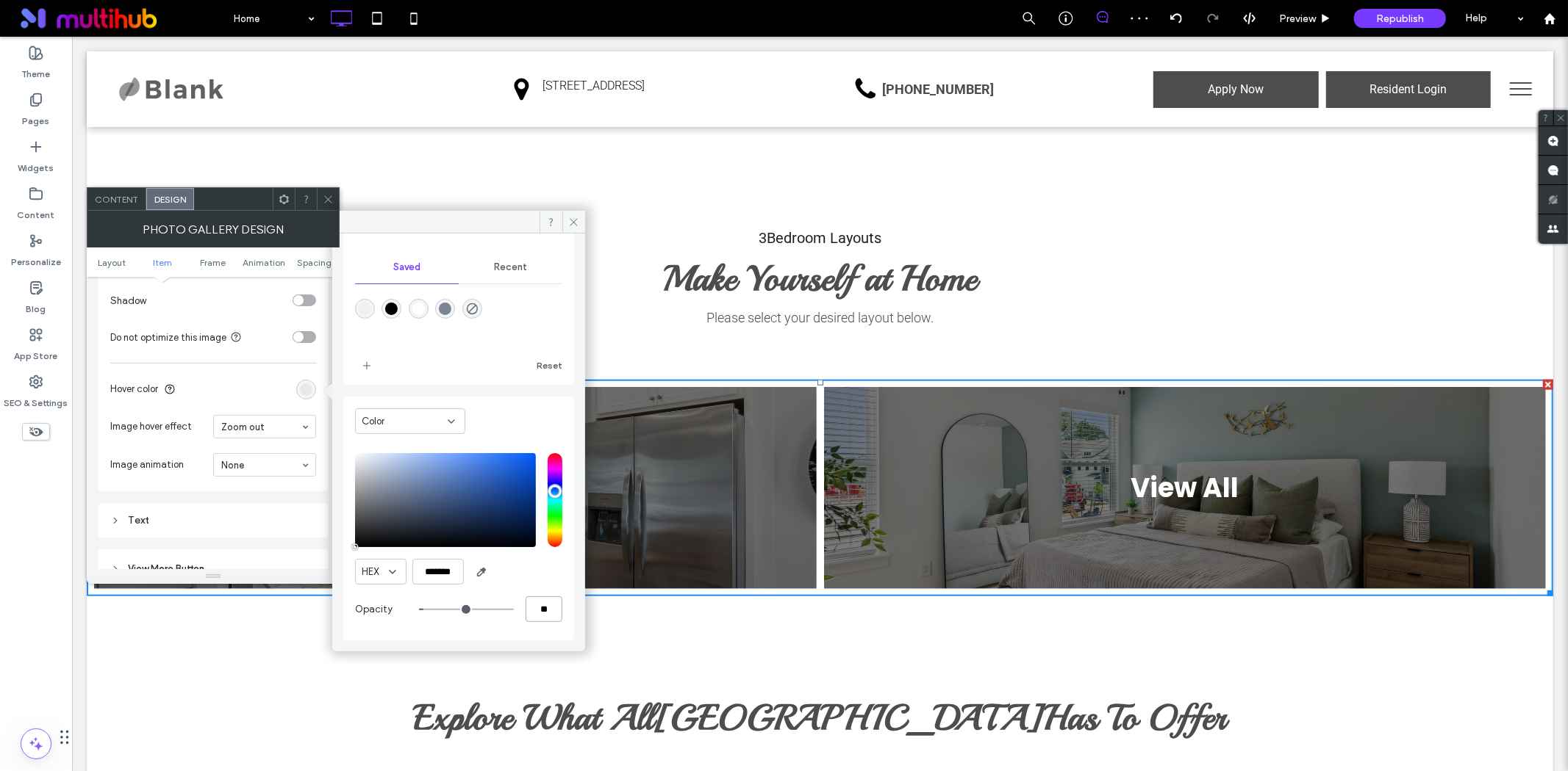
type input "**"
type input "***"
click at [569, 219] on icon at bounding box center [573, 222] width 11 height 11
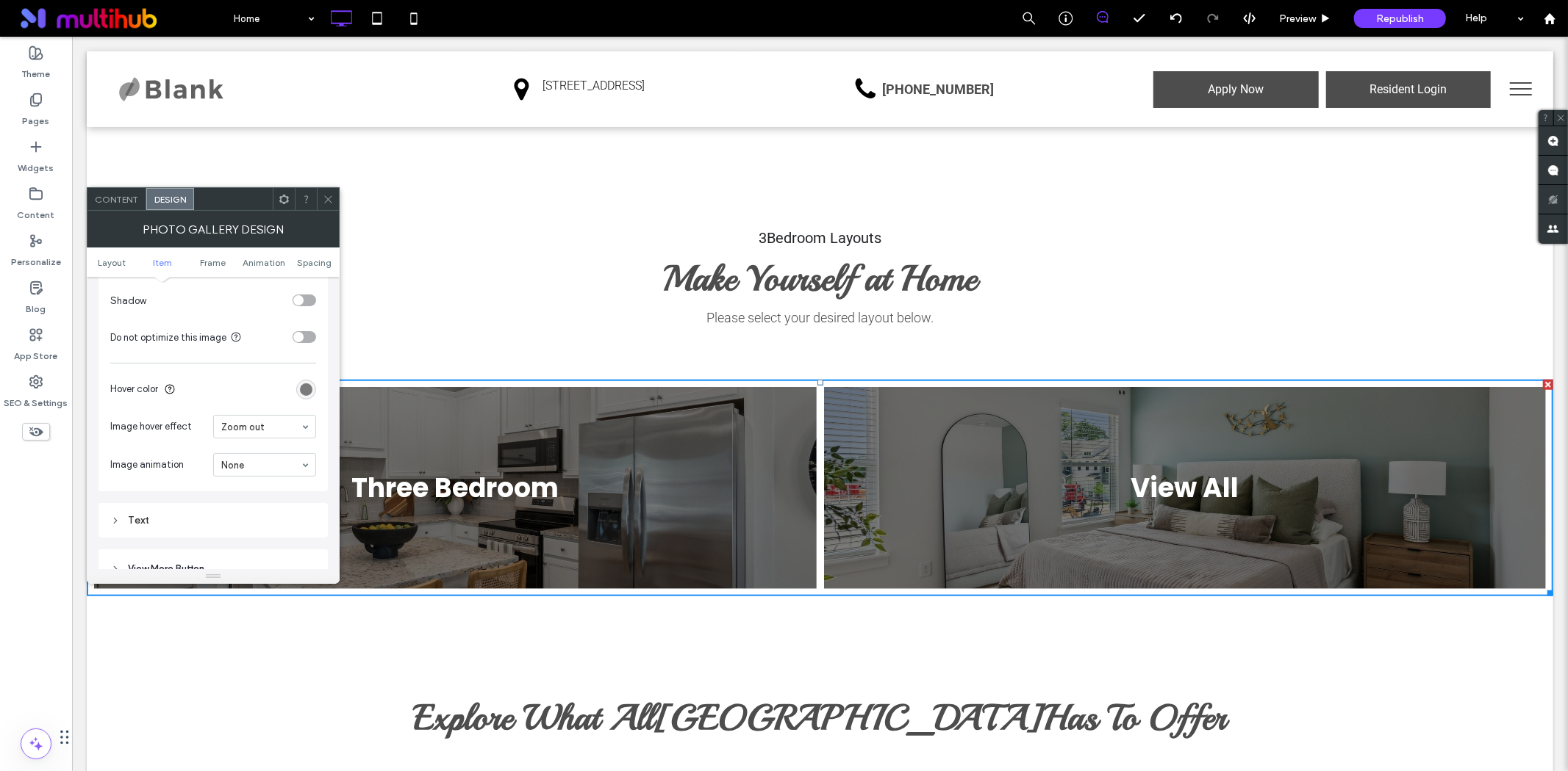
click at [325, 201] on icon at bounding box center [328, 199] width 11 height 11
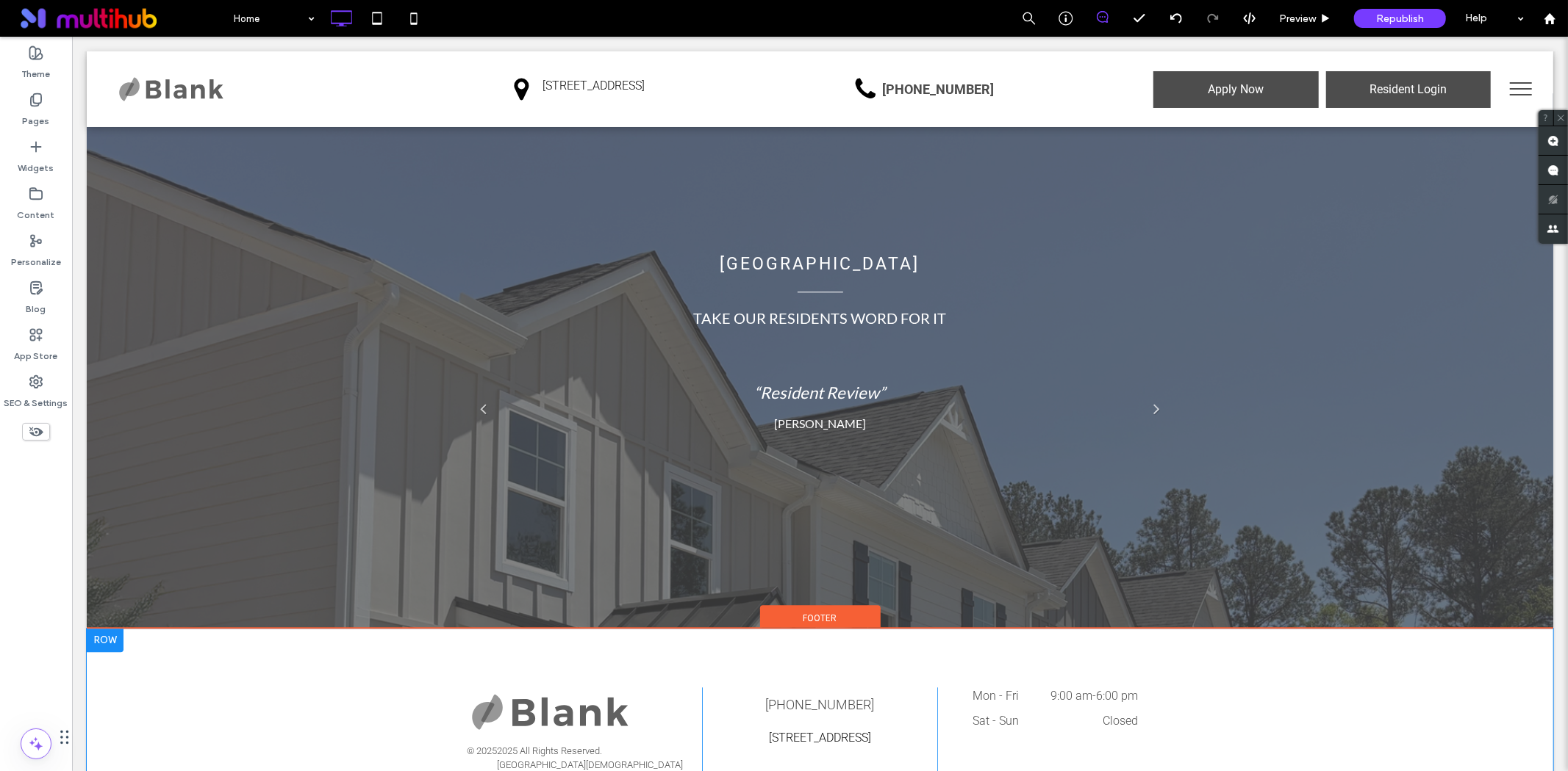
scroll to position [3042, 0]
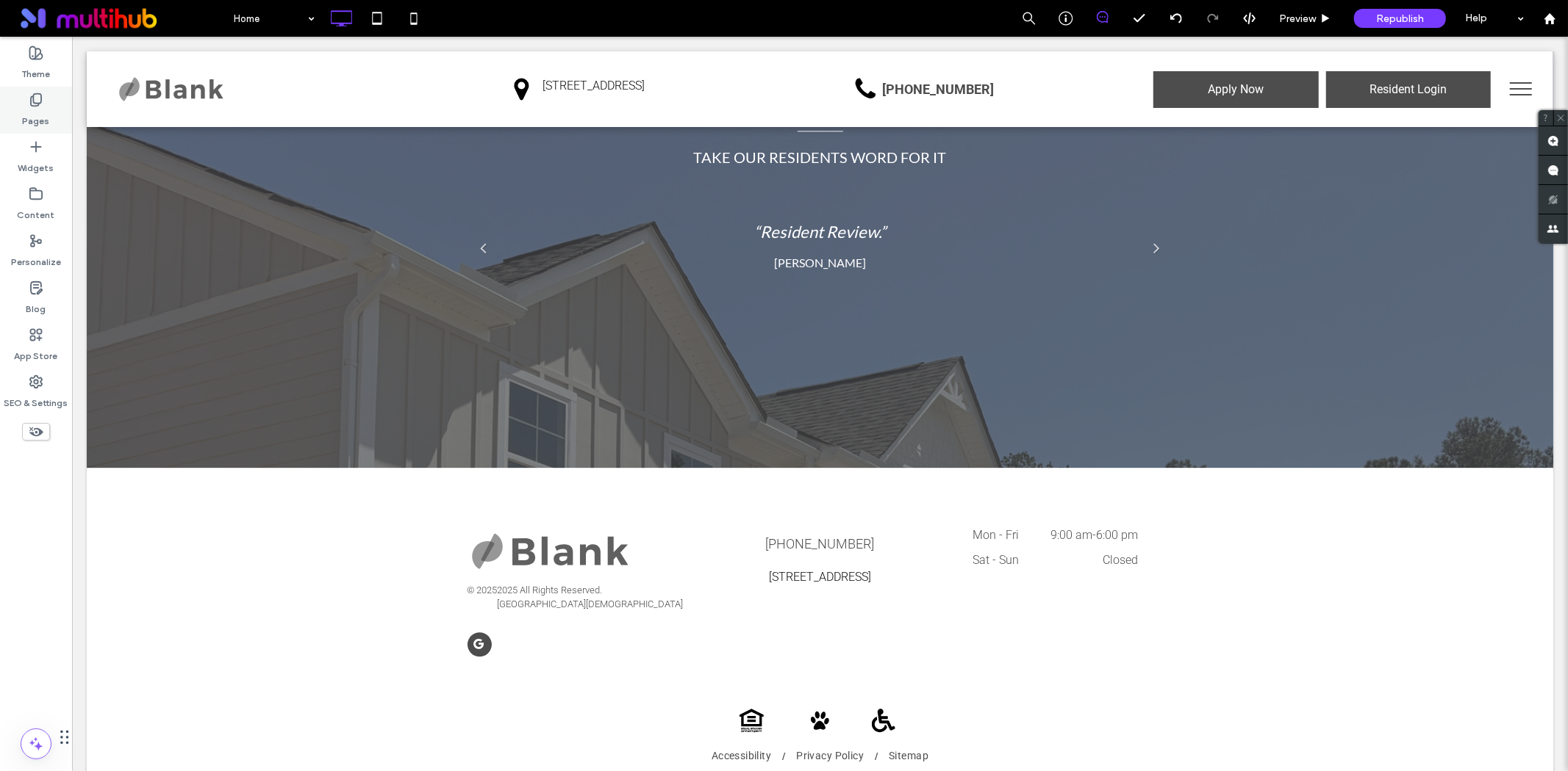
click at [49, 92] on div "Pages" at bounding box center [36, 110] width 72 height 47
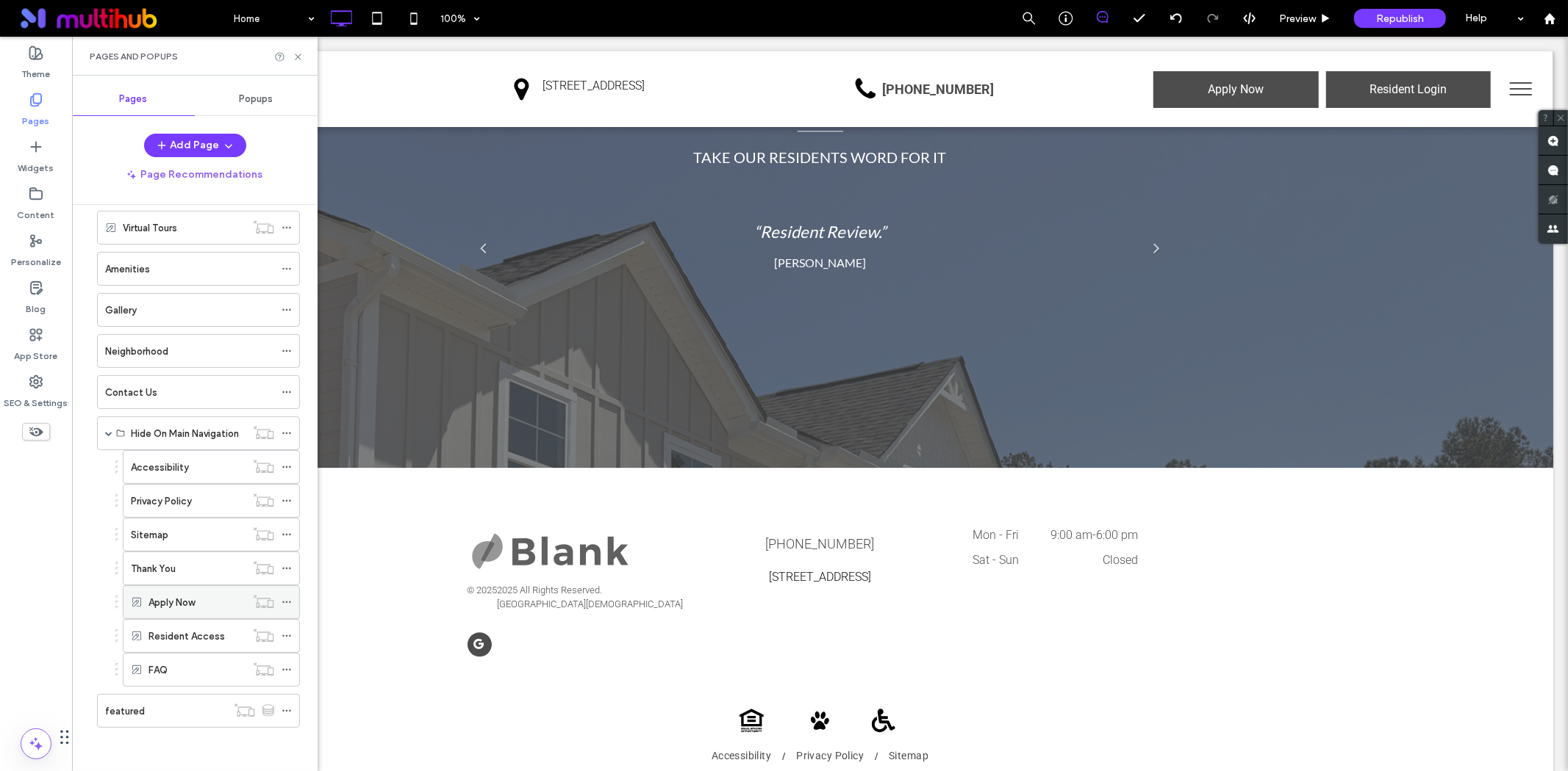
scroll to position [146, 0]
click at [55, 195] on div "Content" at bounding box center [36, 204] width 72 height 47
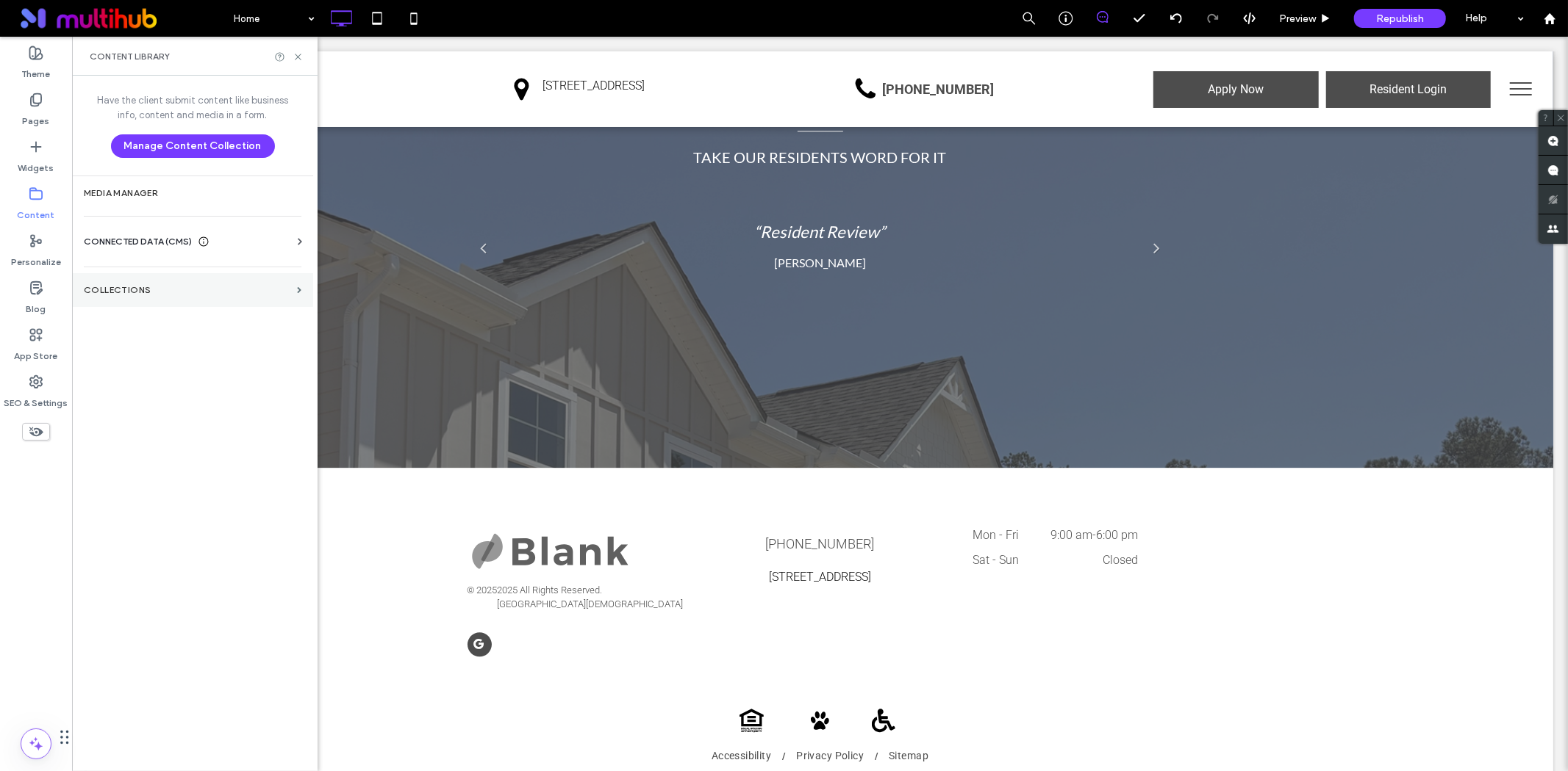
click at [184, 291] on label "Collections" at bounding box center [187, 290] width 207 height 11
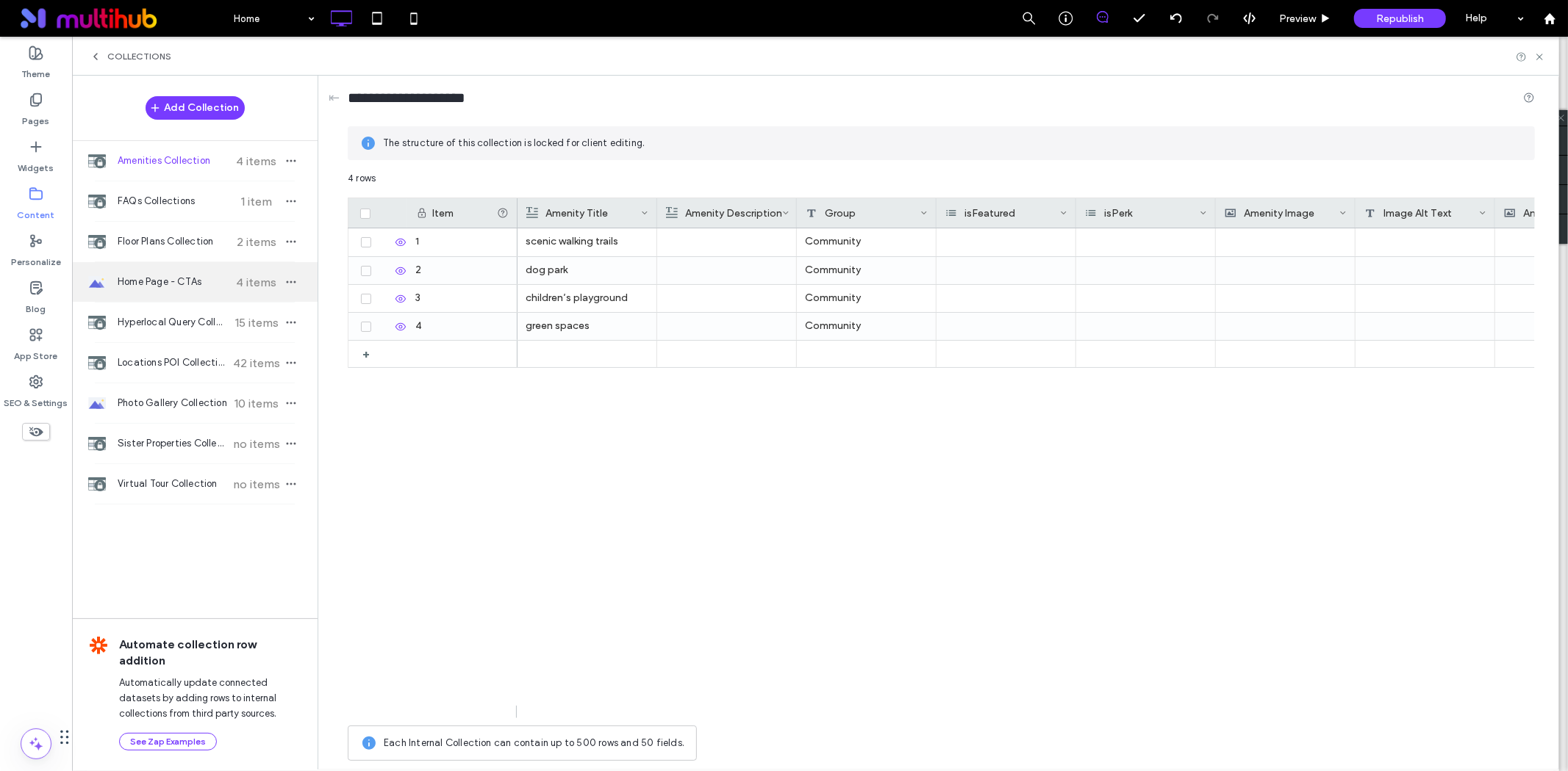
click at [168, 287] on span "Home Page - CTAs" at bounding box center [172, 281] width 109 height 14
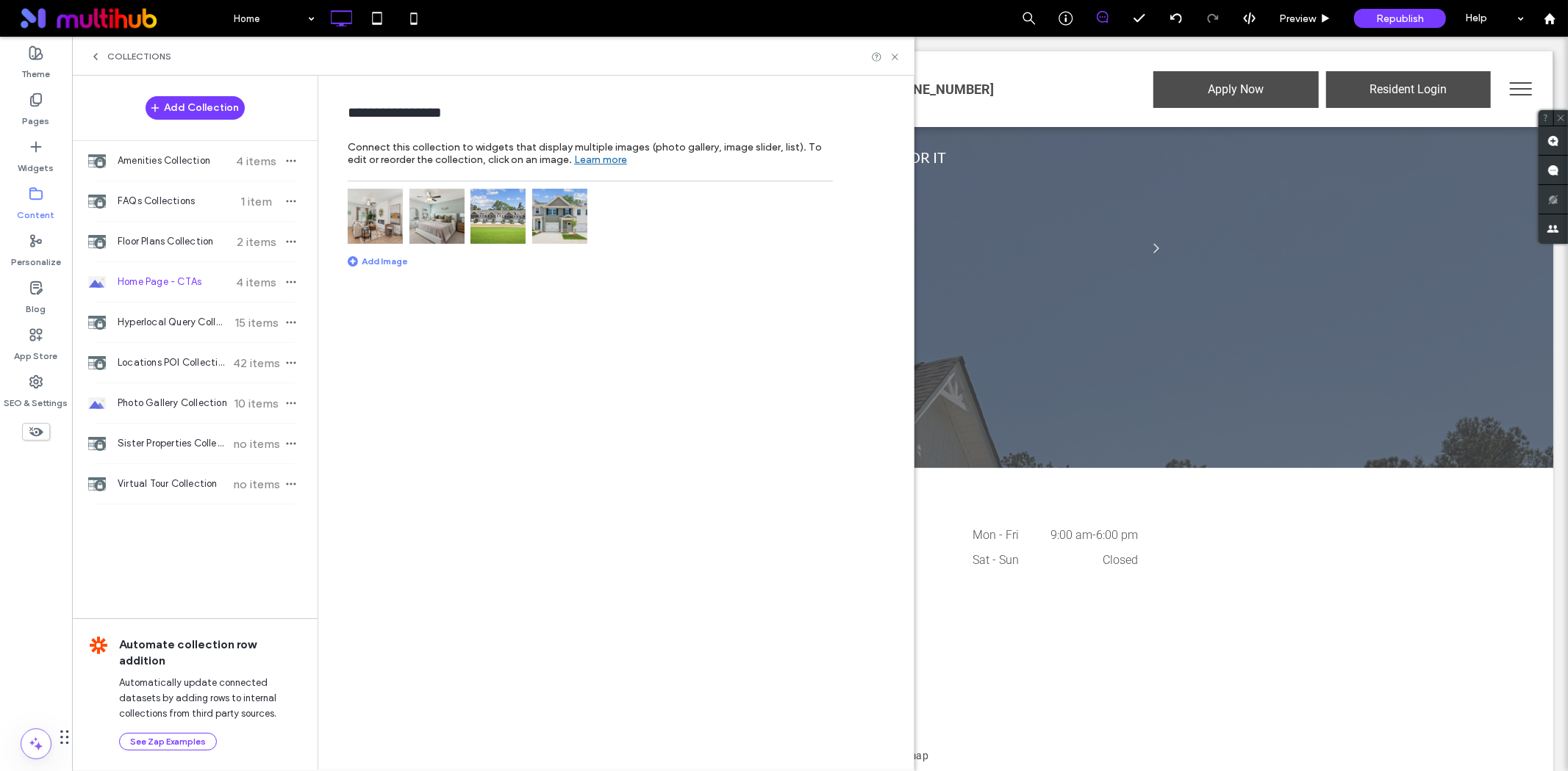
click at [383, 217] on img at bounding box center [375, 216] width 55 height 55
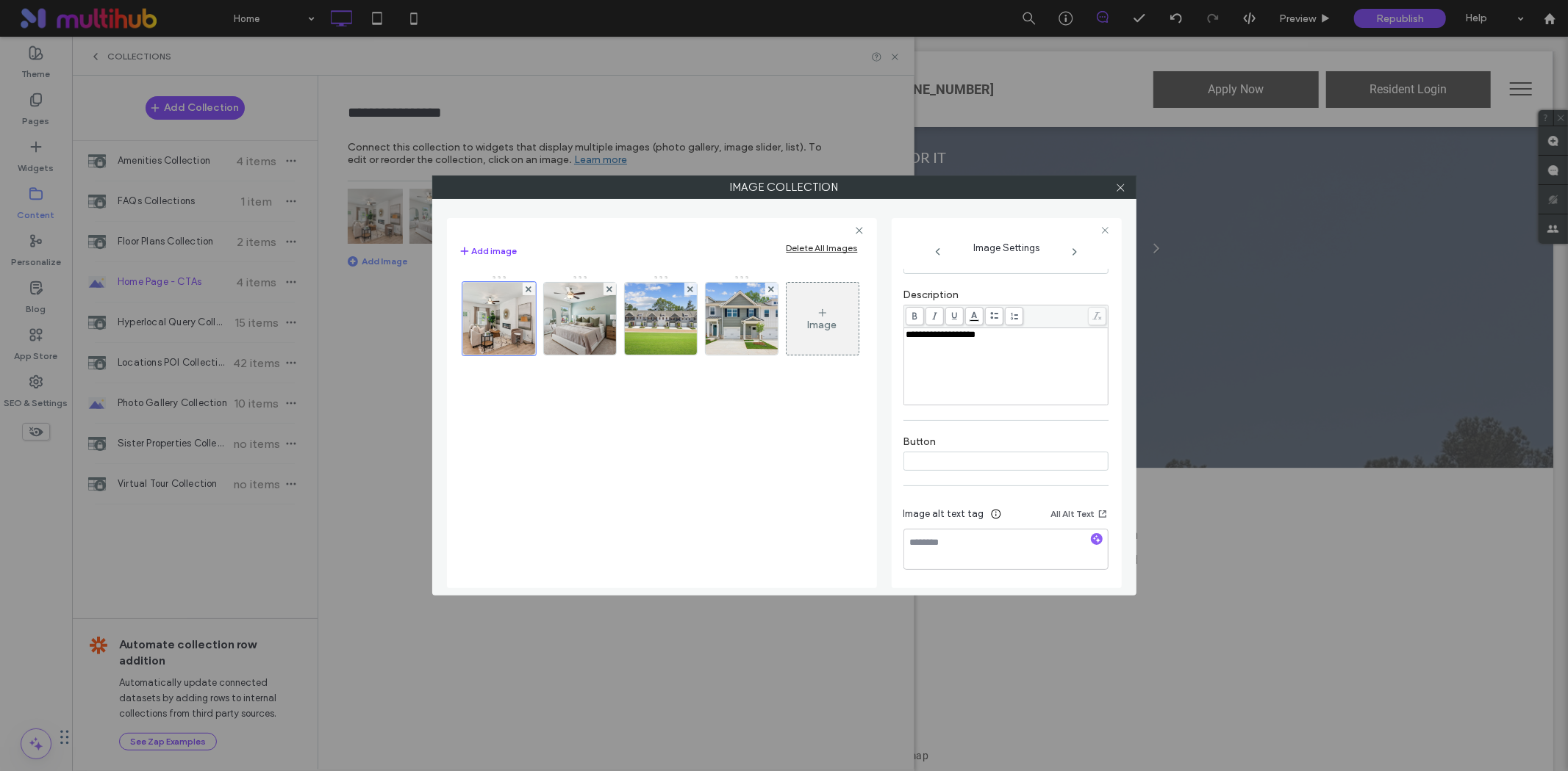
scroll to position [303, 0]
click at [1092, 534] on icon "button" at bounding box center [1097, 538] width 11 height 11
type textarea "**********"
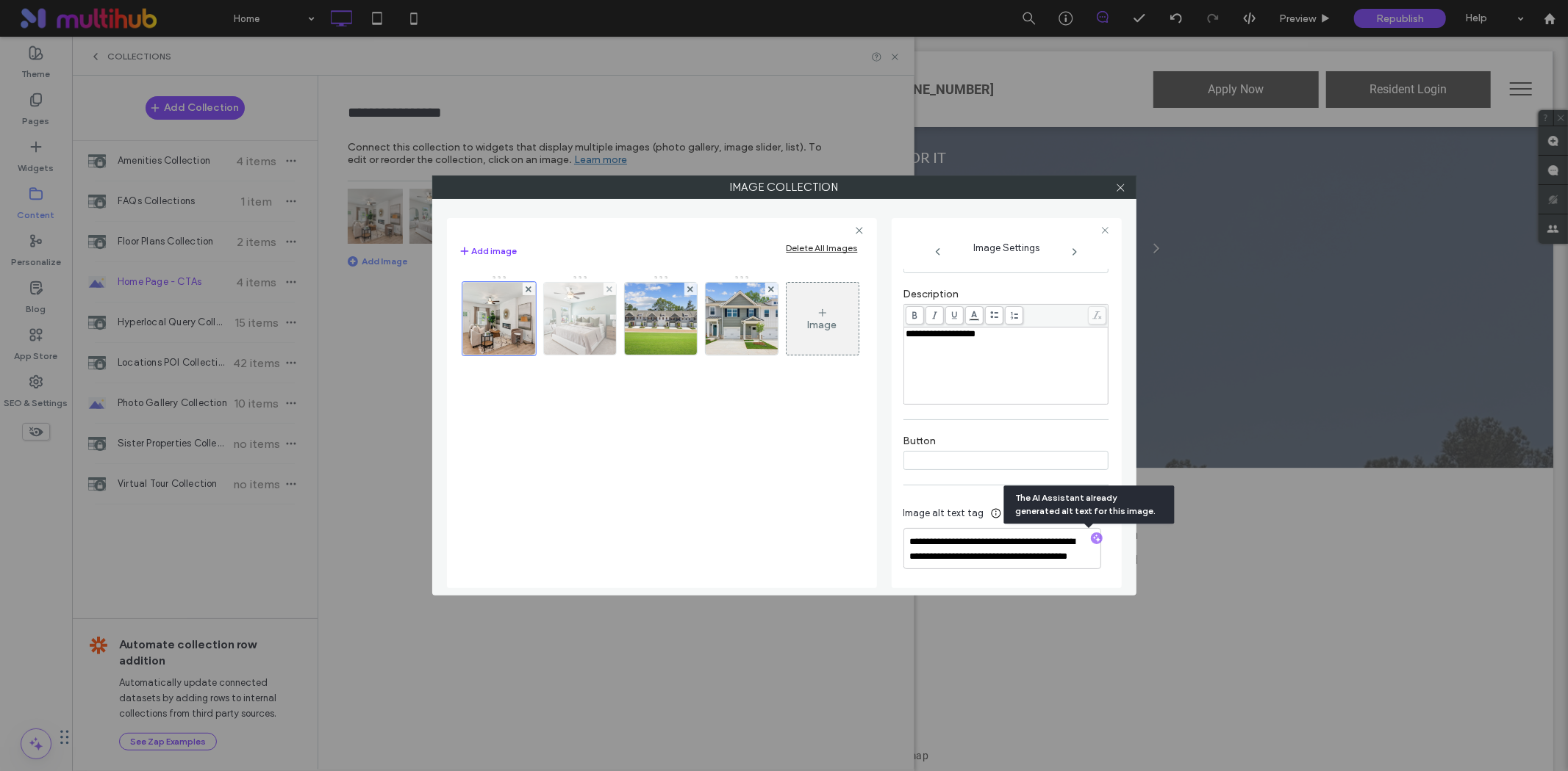
click at [559, 323] on img at bounding box center [580, 318] width 108 height 72
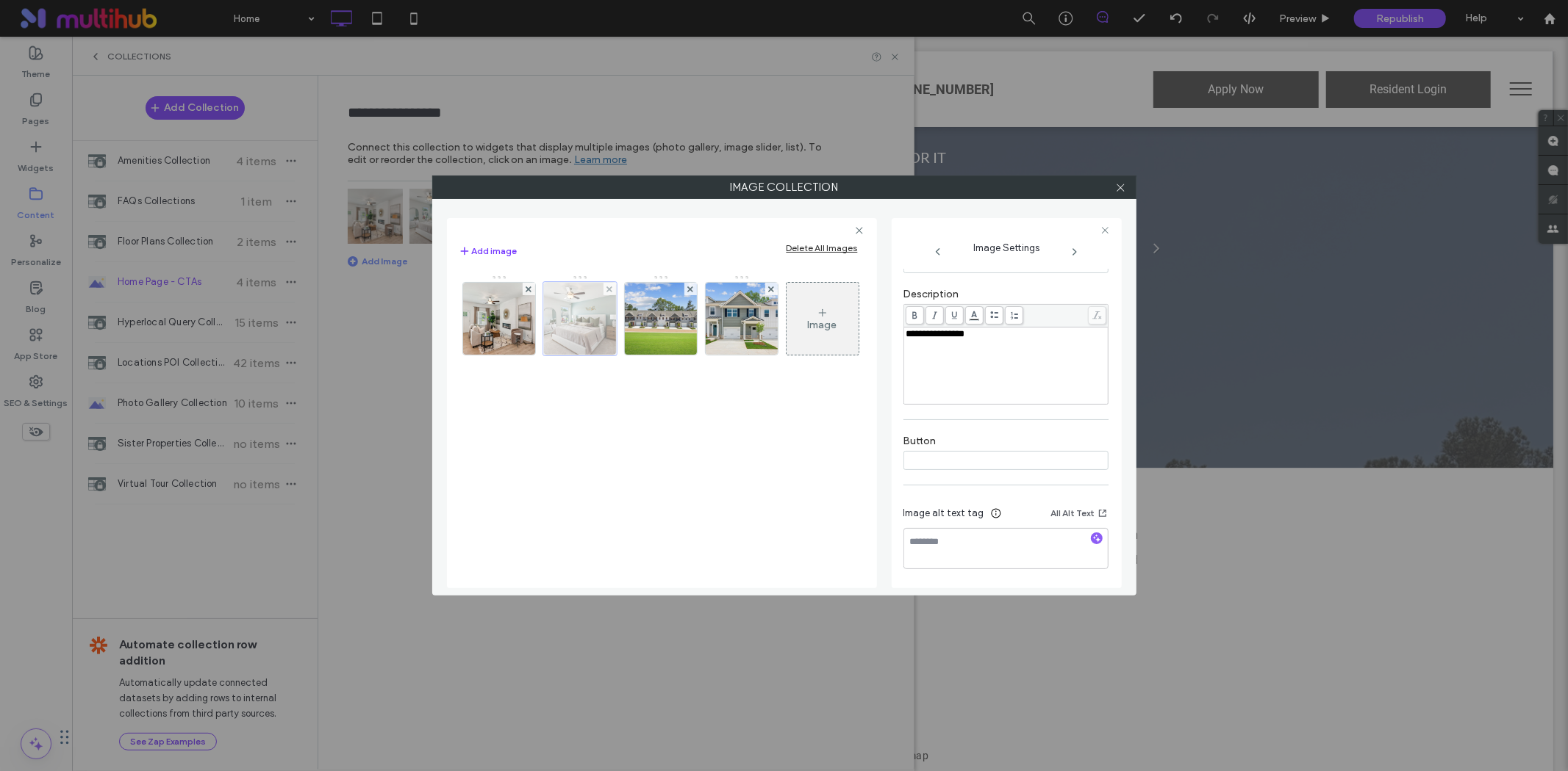
scroll to position [287, 0]
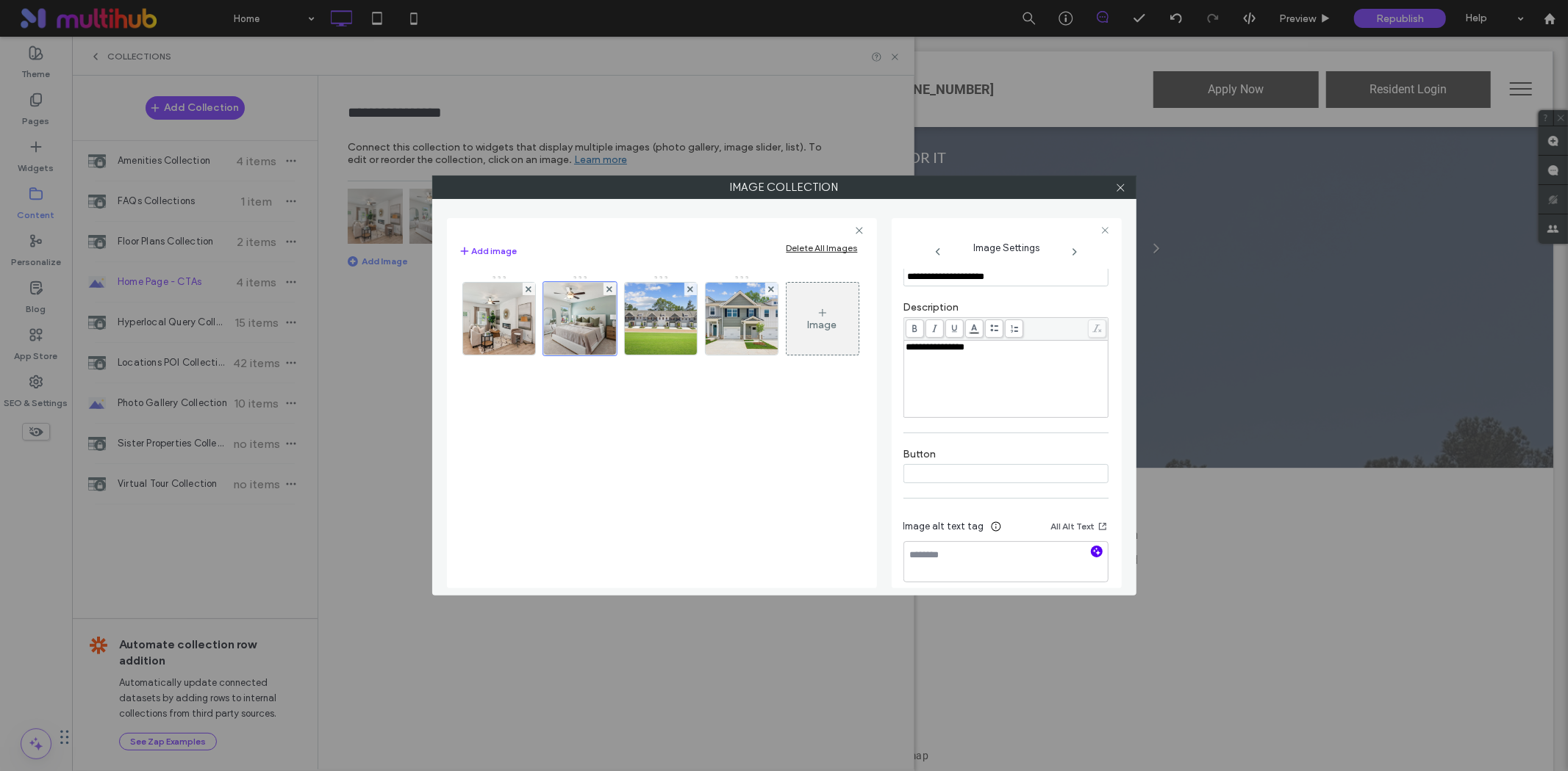
click at [1092, 552] on icon "button" at bounding box center [1097, 552] width 11 height 11
type textarea "**********"
click at [656, 331] on img at bounding box center [660, 318] width 128 height 72
click at [1092, 552] on icon "button" at bounding box center [1097, 552] width 11 height 11
type textarea "**********"
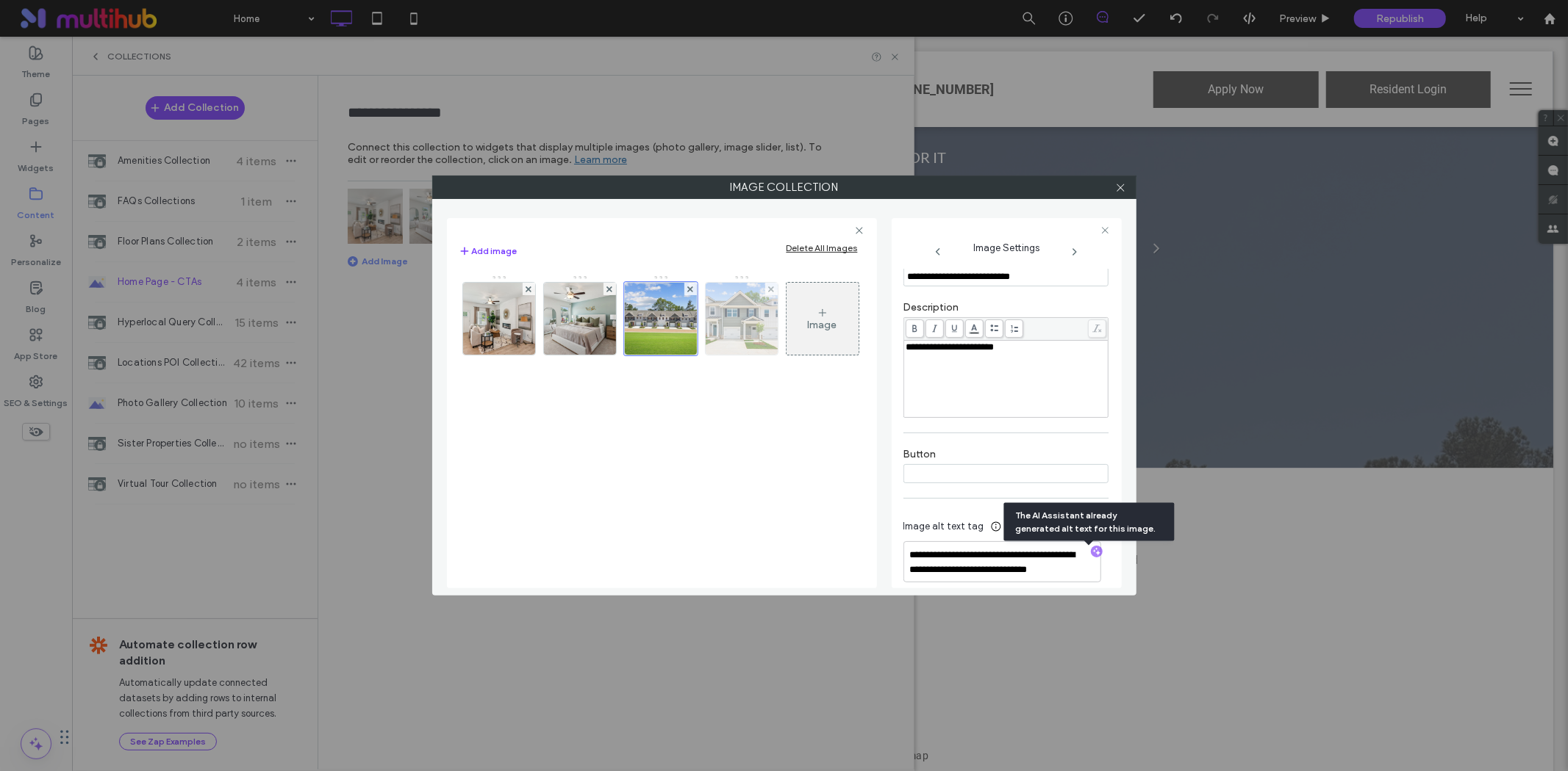
click at [736, 325] on img at bounding box center [741, 318] width 108 height 72
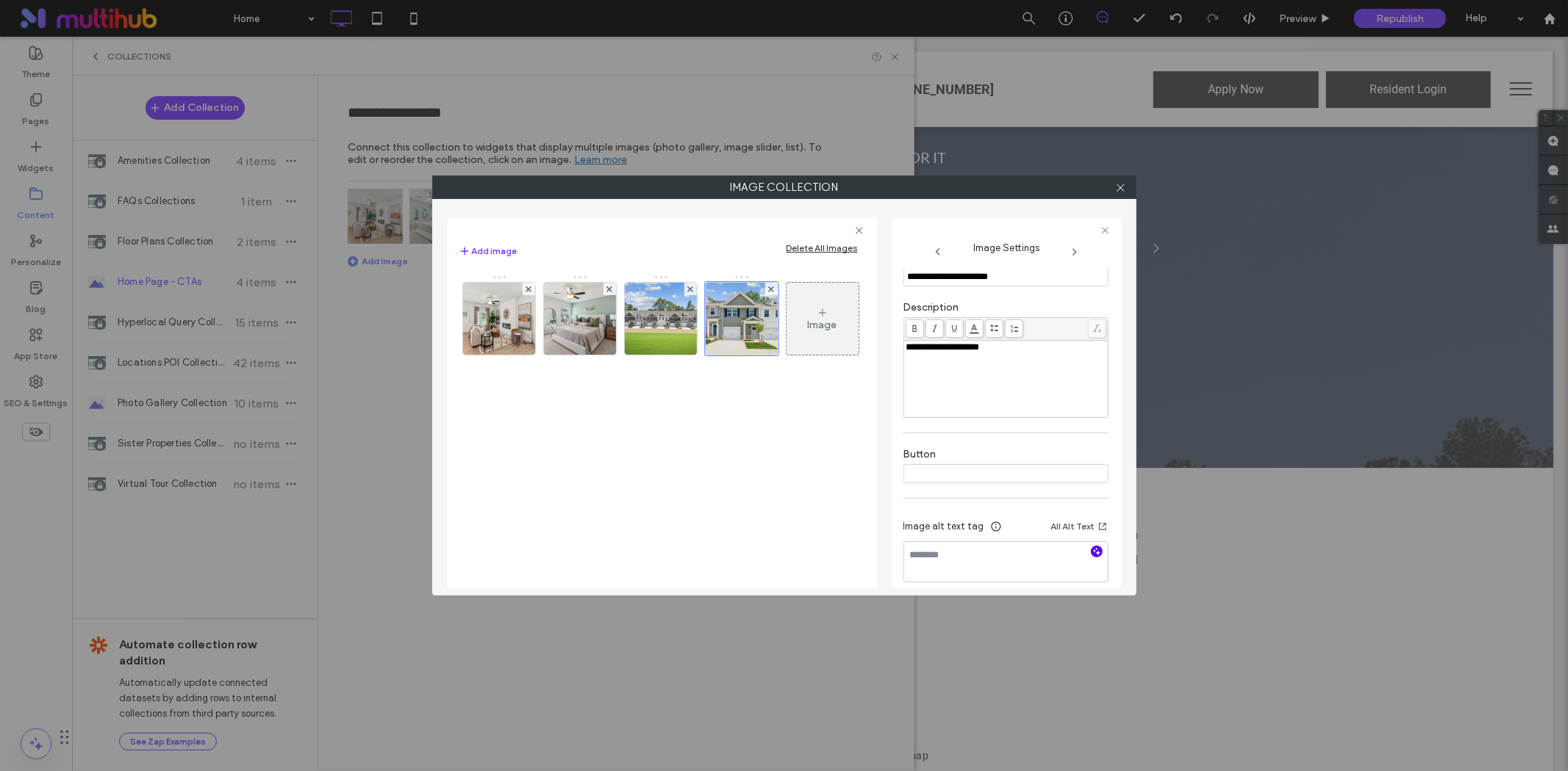
click at [1092, 553] on icon "button" at bounding box center [1097, 552] width 11 height 11
type textarea "**********"
click at [1123, 190] on icon at bounding box center [1120, 187] width 11 height 11
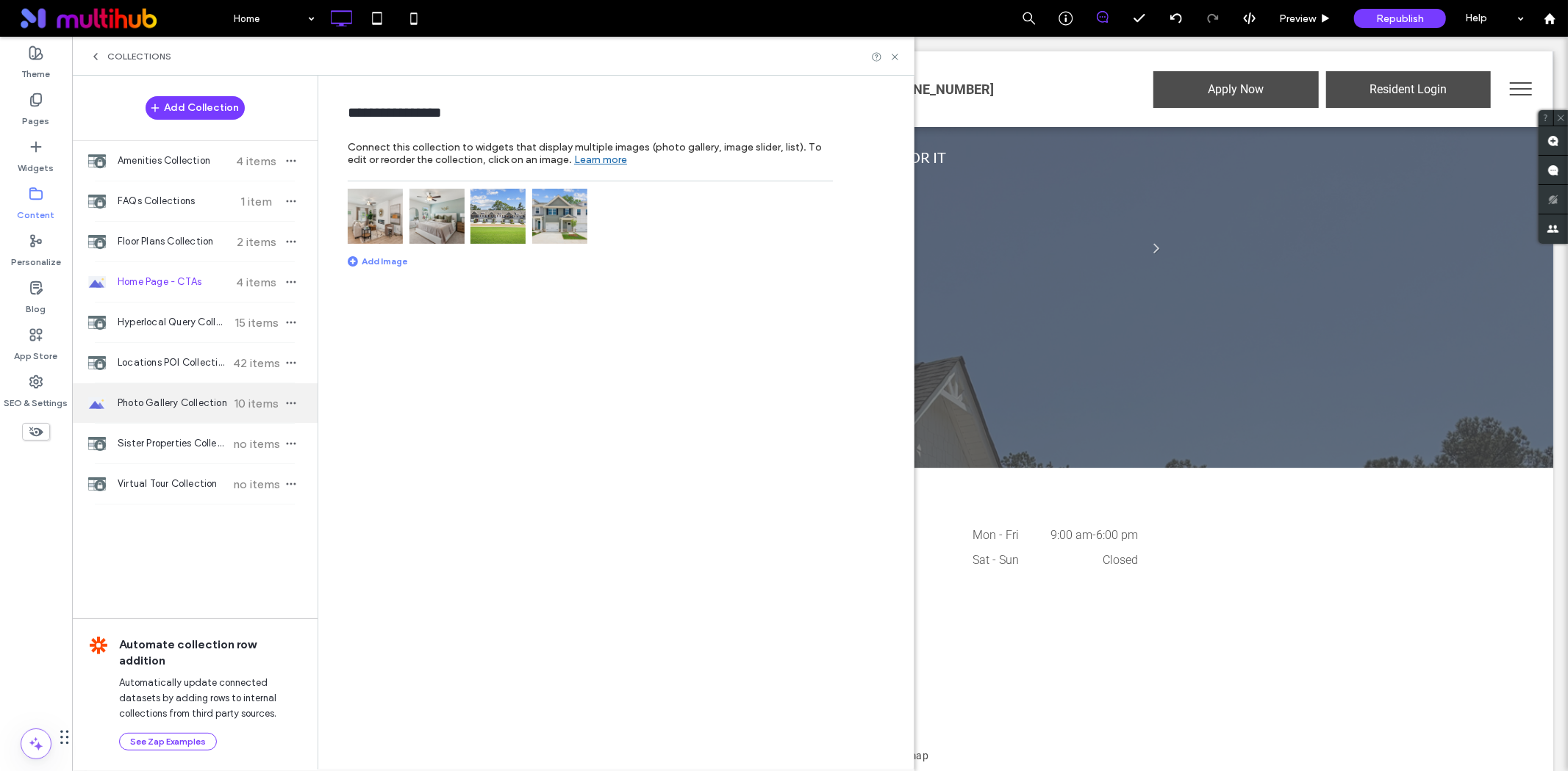
click at [155, 414] on div "Photo Gallery Collection 10 items" at bounding box center [195, 403] width 246 height 39
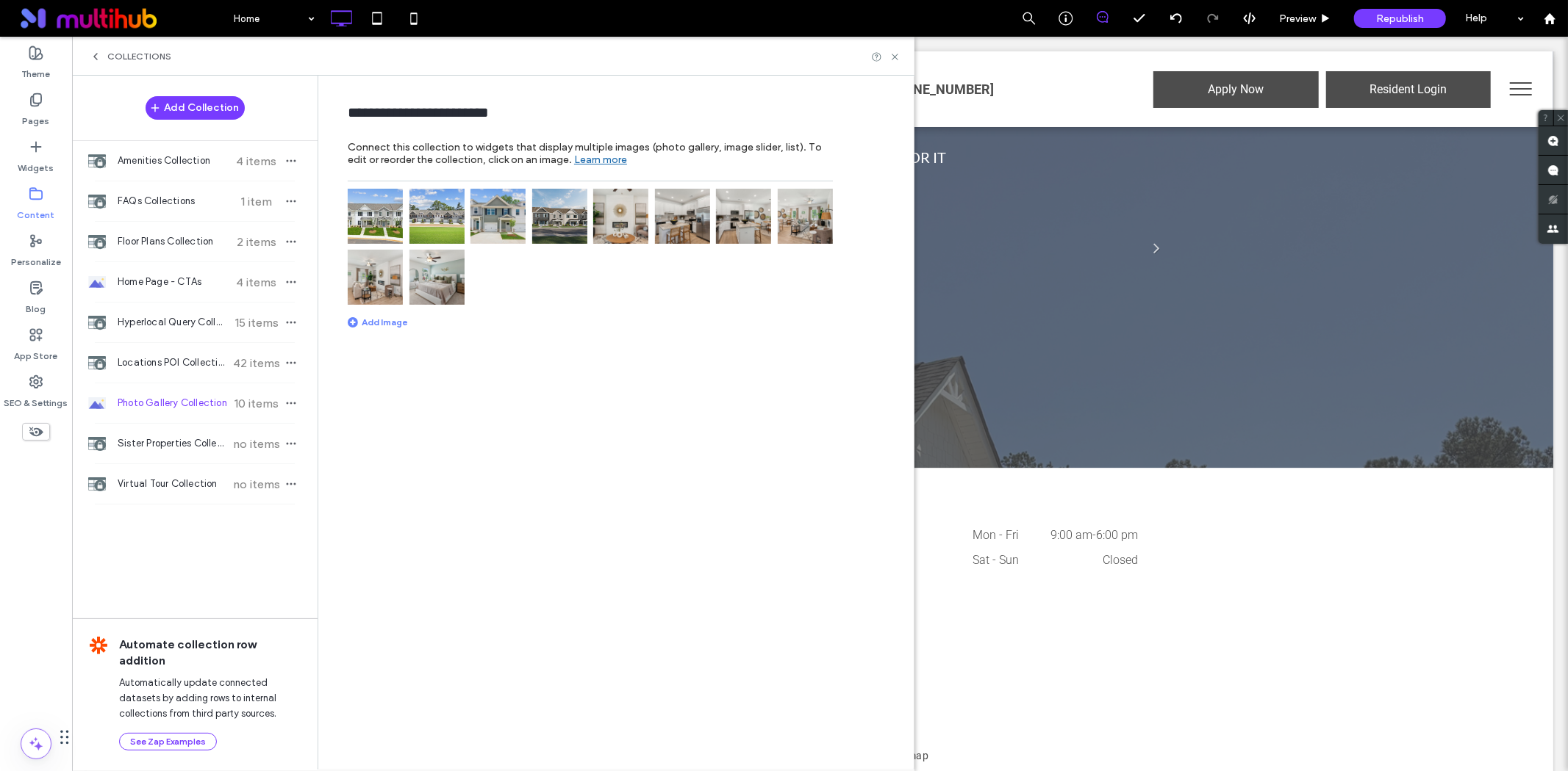
click at [379, 211] on img at bounding box center [375, 216] width 55 height 55
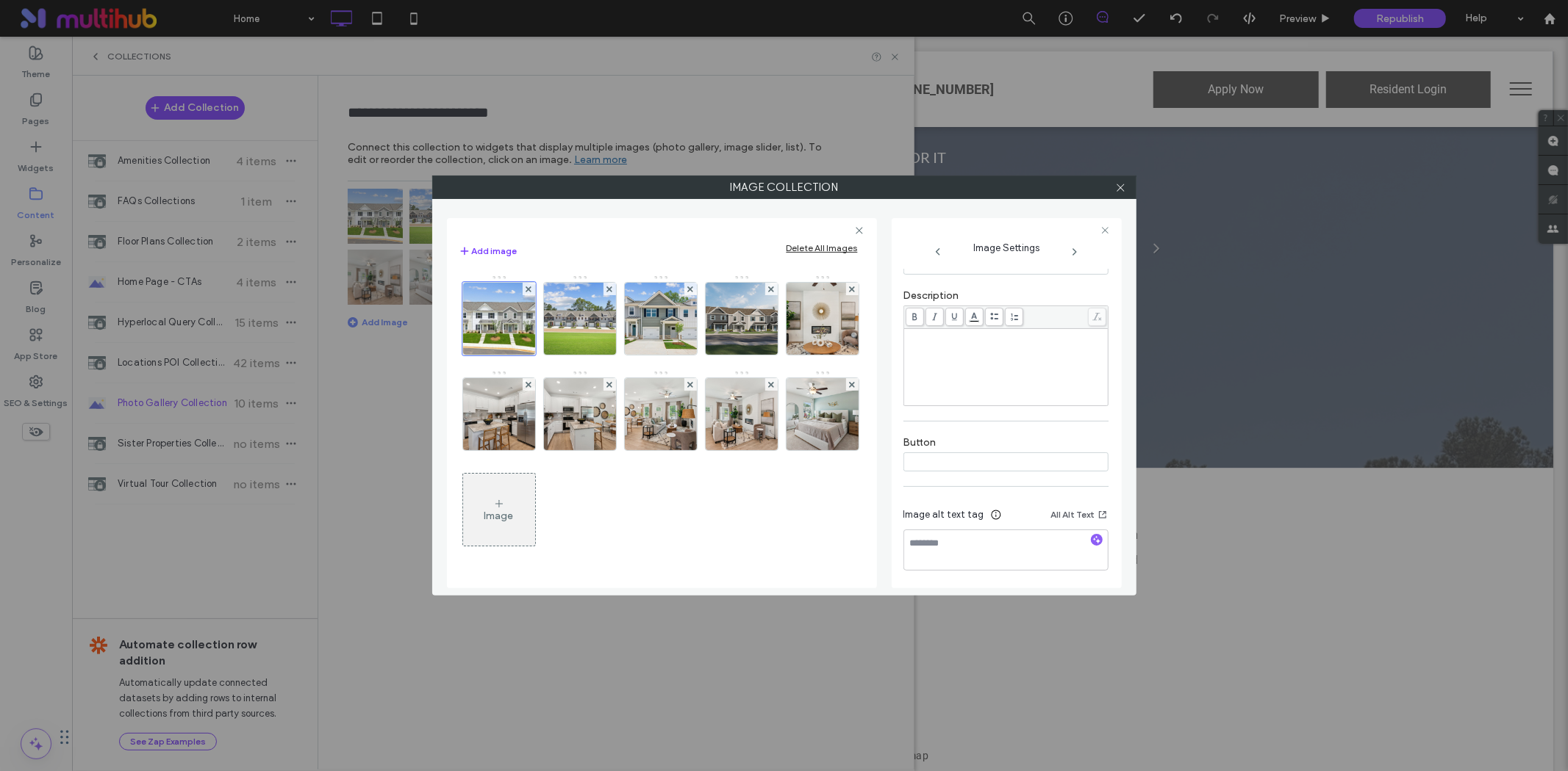
scroll to position [303, 0]
click at [1092, 539] on icon "button" at bounding box center [1097, 538] width 11 height 11
type textarea "**********"
click at [566, 329] on img at bounding box center [579, 318] width 128 height 72
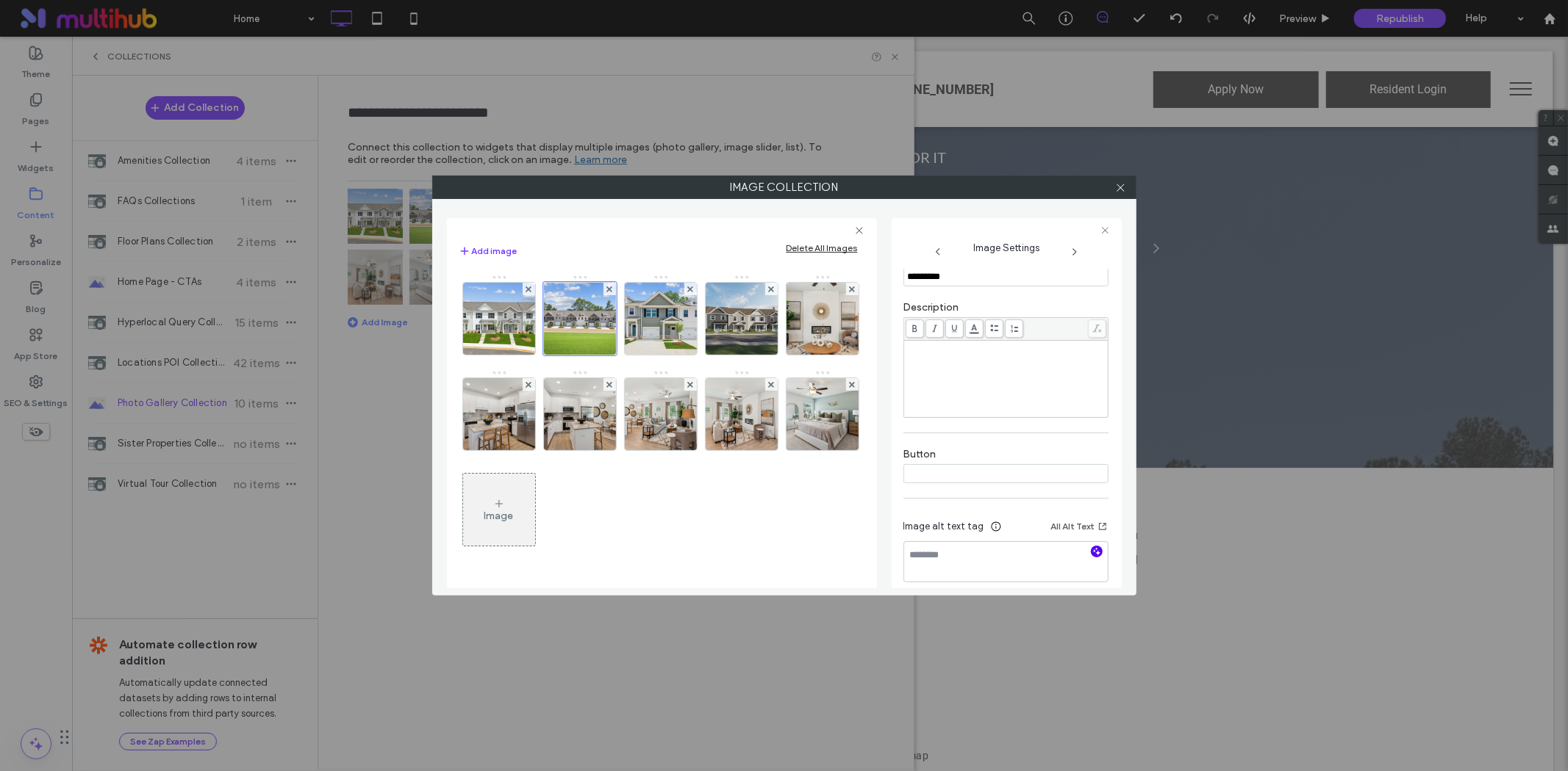
click at [1092, 554] on icon "button" at bounding box center [1097, 552] width 11 height 11
type textarea "**********"
click at [673, 337] on img at bounding box center [660, 318] width 108 height 72
click at [1092, 556] on use "button" at bounding box center [1096, 552] width 8 height 8
type textarea "**********"
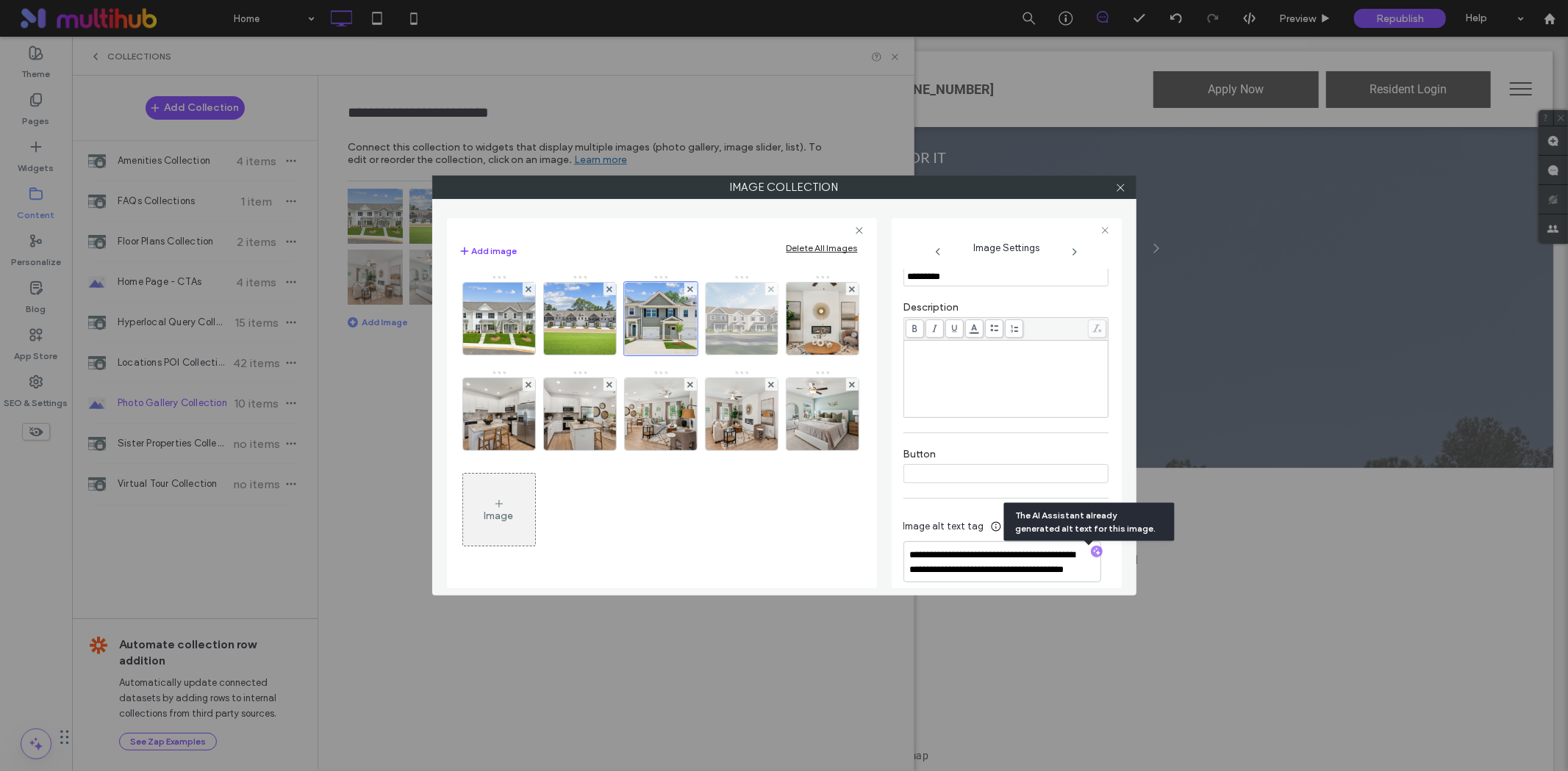
click at [746, 321] on img at bounding box center [740, 318] width 128 height 72
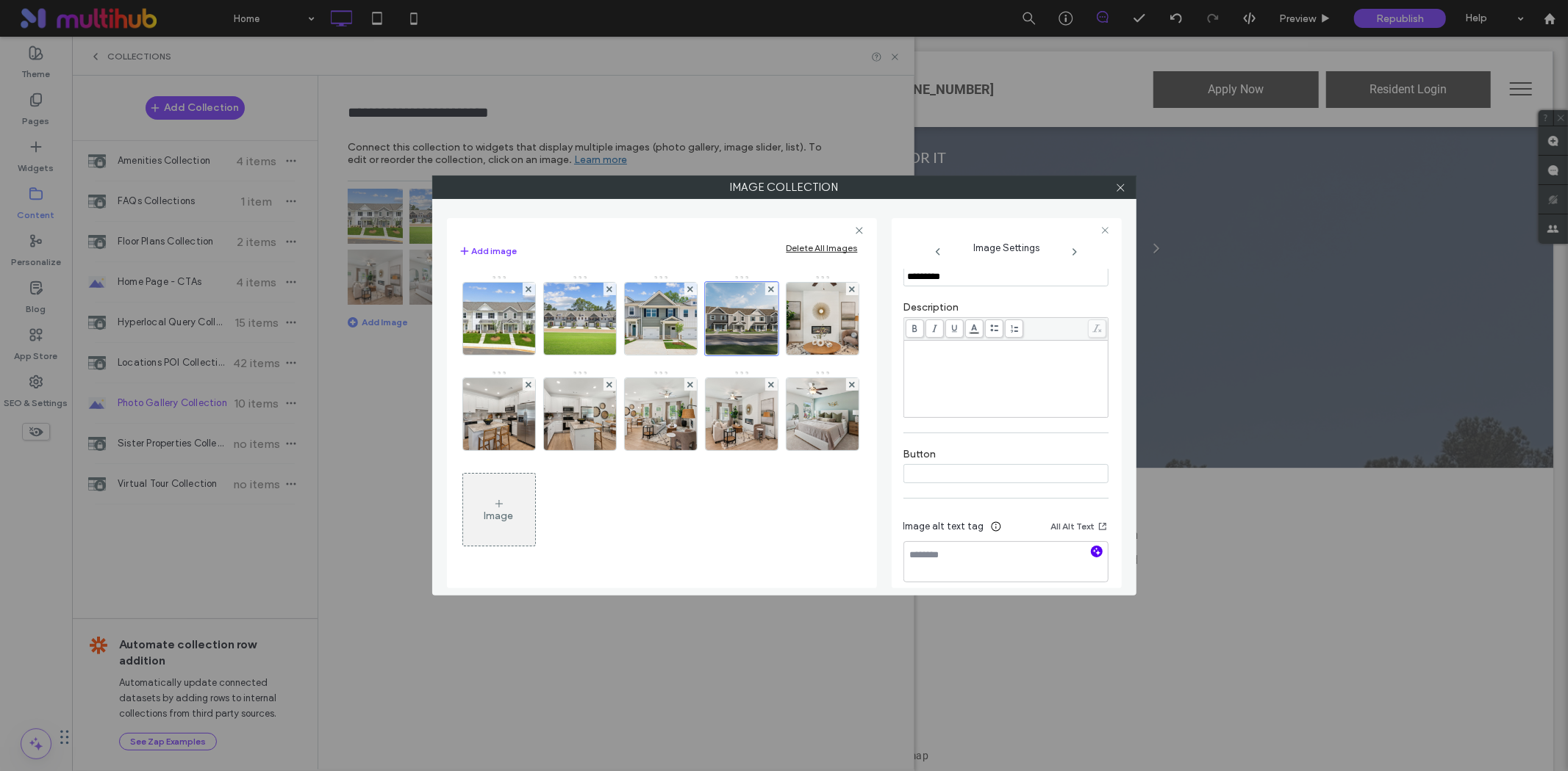
click at [1092, 554] on icon "button" at bounding box center [1097, 552] width 11 height 11
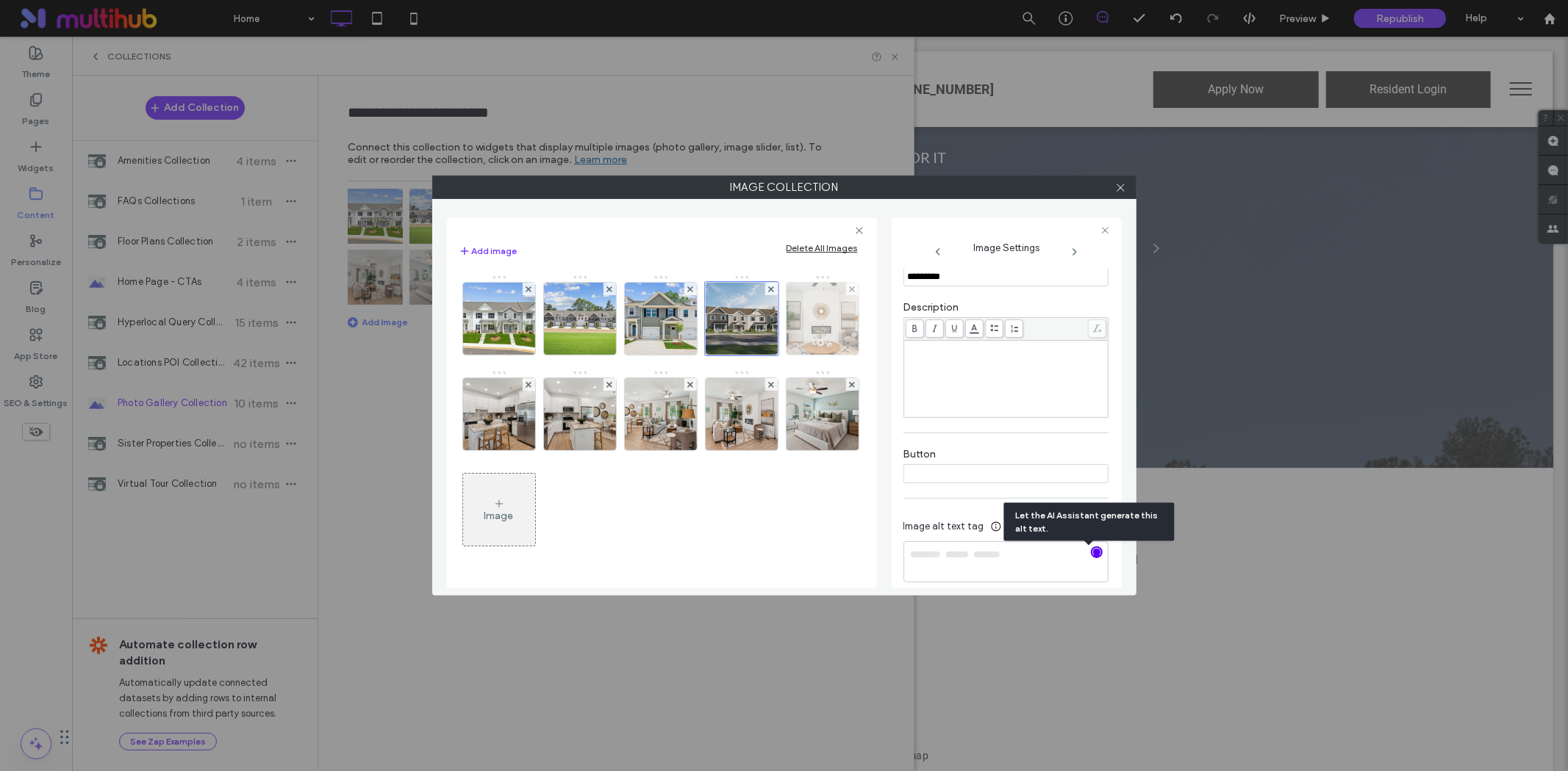
type textarea "**********"
click at [768, 355] on img at bounding box center [822, 318] width 108 height 72
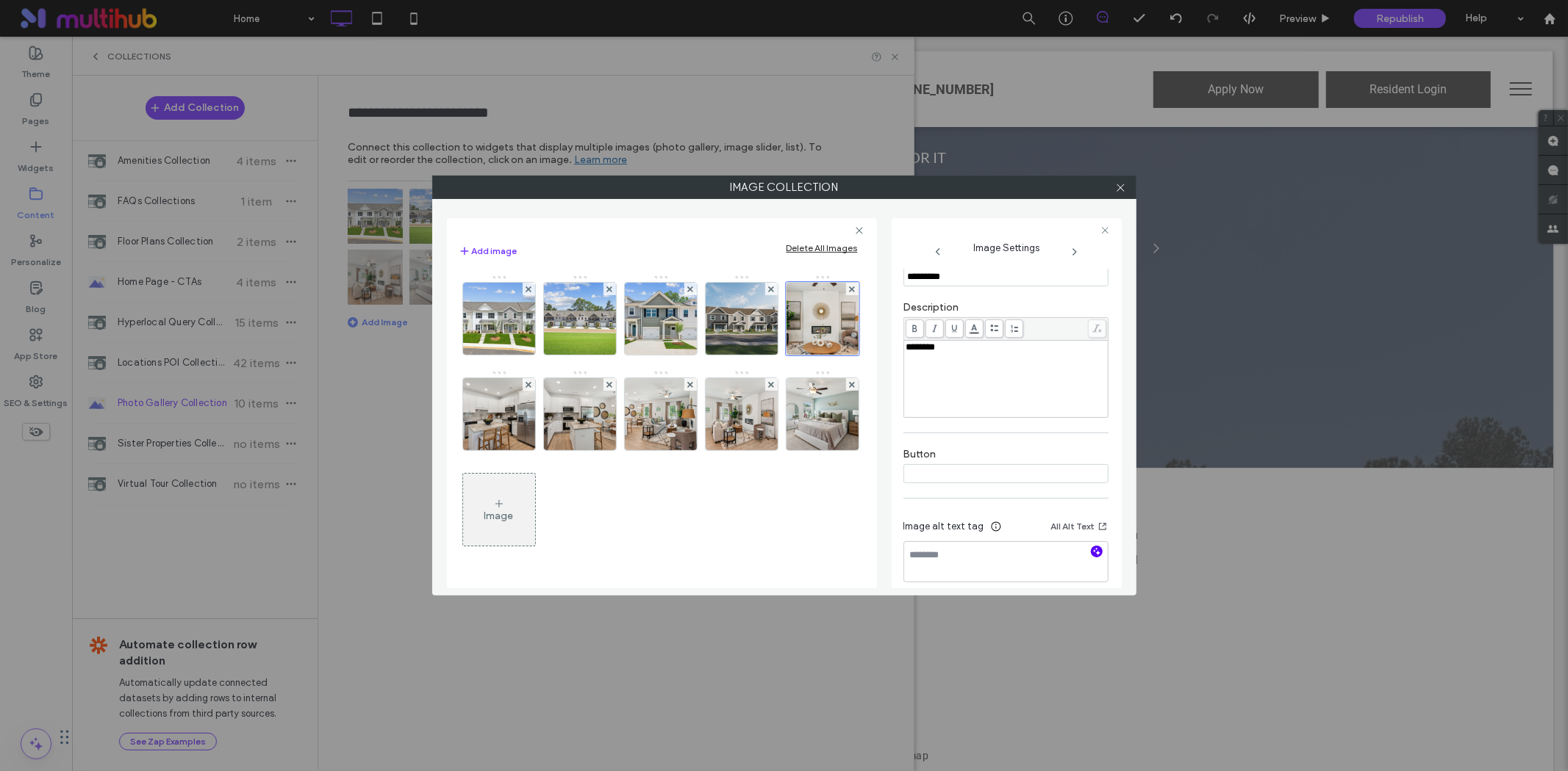
click at [1092, 555] on icon "button" at bounding box center [1097, 552] width 11 height 11
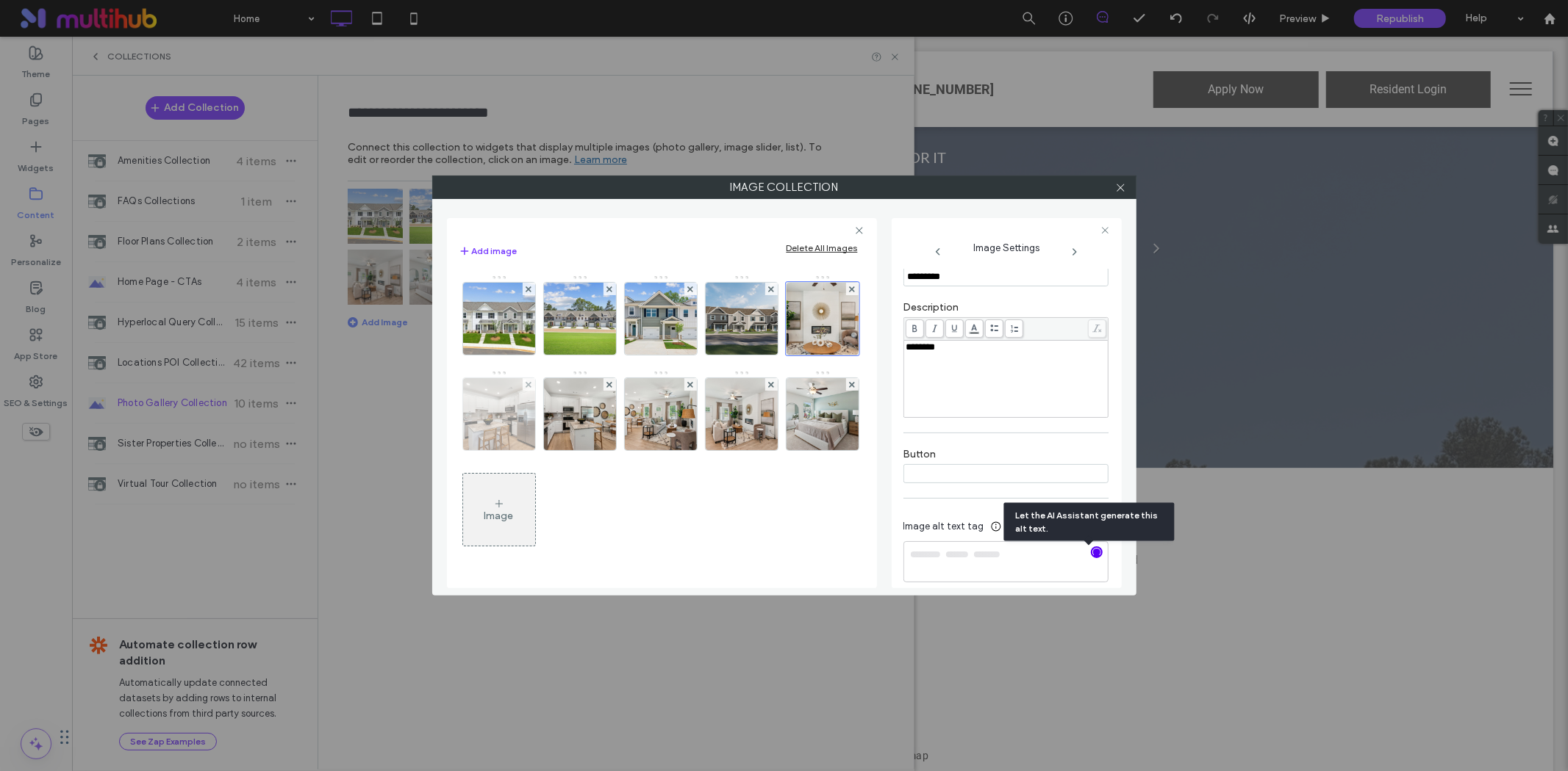
type textarea "**********"
click at [553, 414] on img at bounding box center [498, 414] width 108 height 72
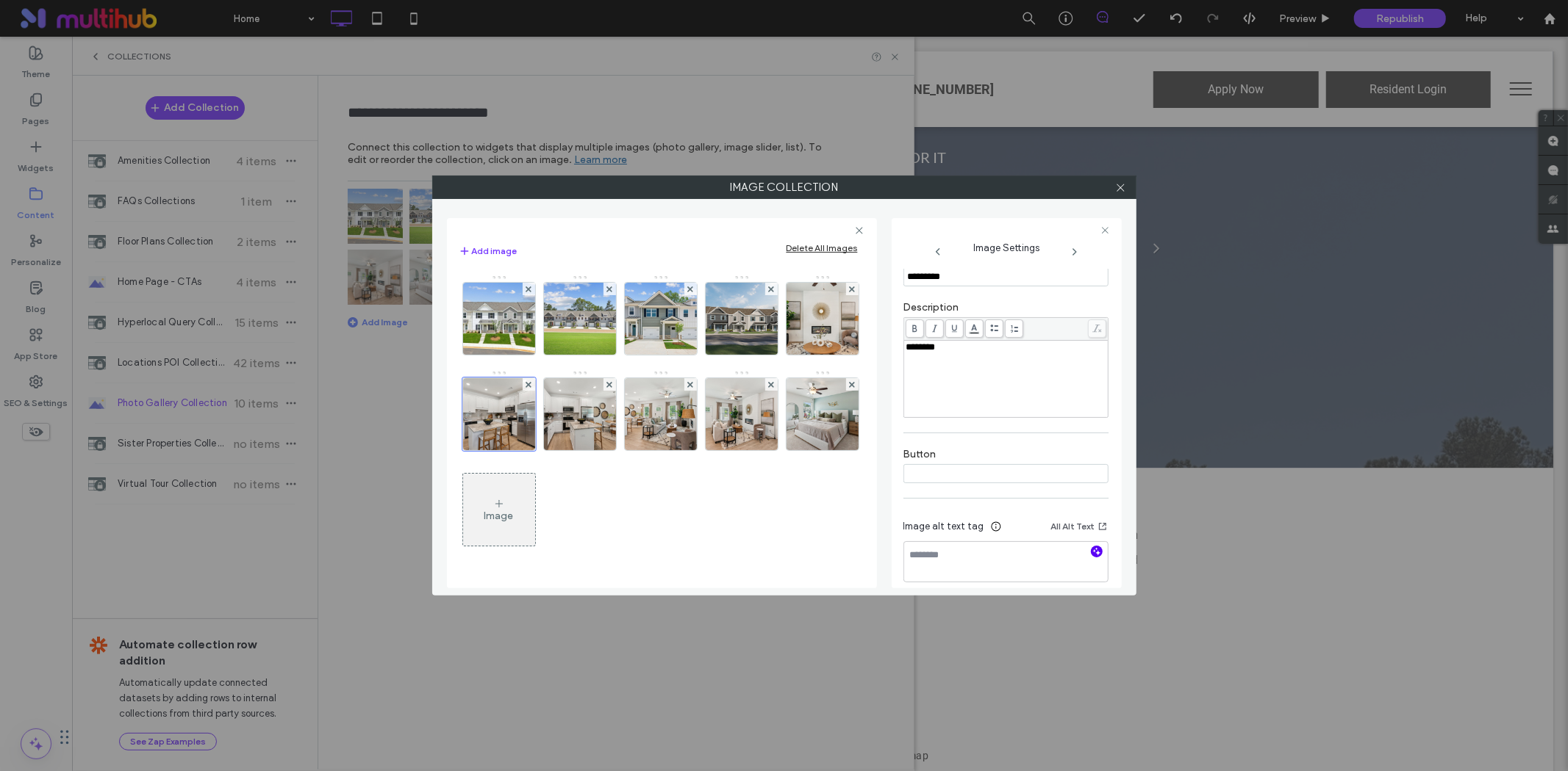
click at [1092, 556] on use "button" at bounding box center [1096, 552] width 8 height 8
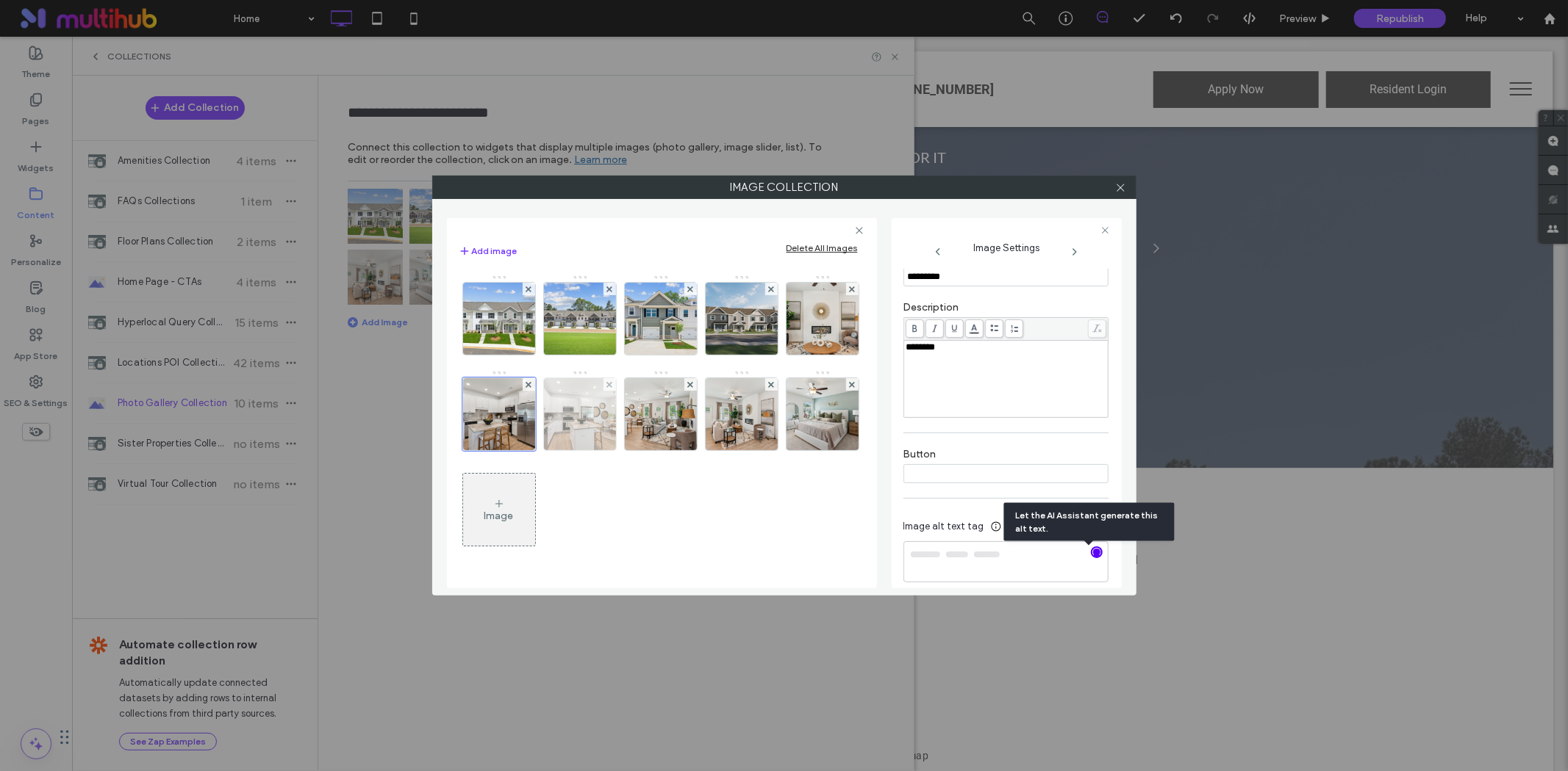
type textarea "**********"
click at [633, 431] on img at bounding box center [580, 414] width 108 height 72
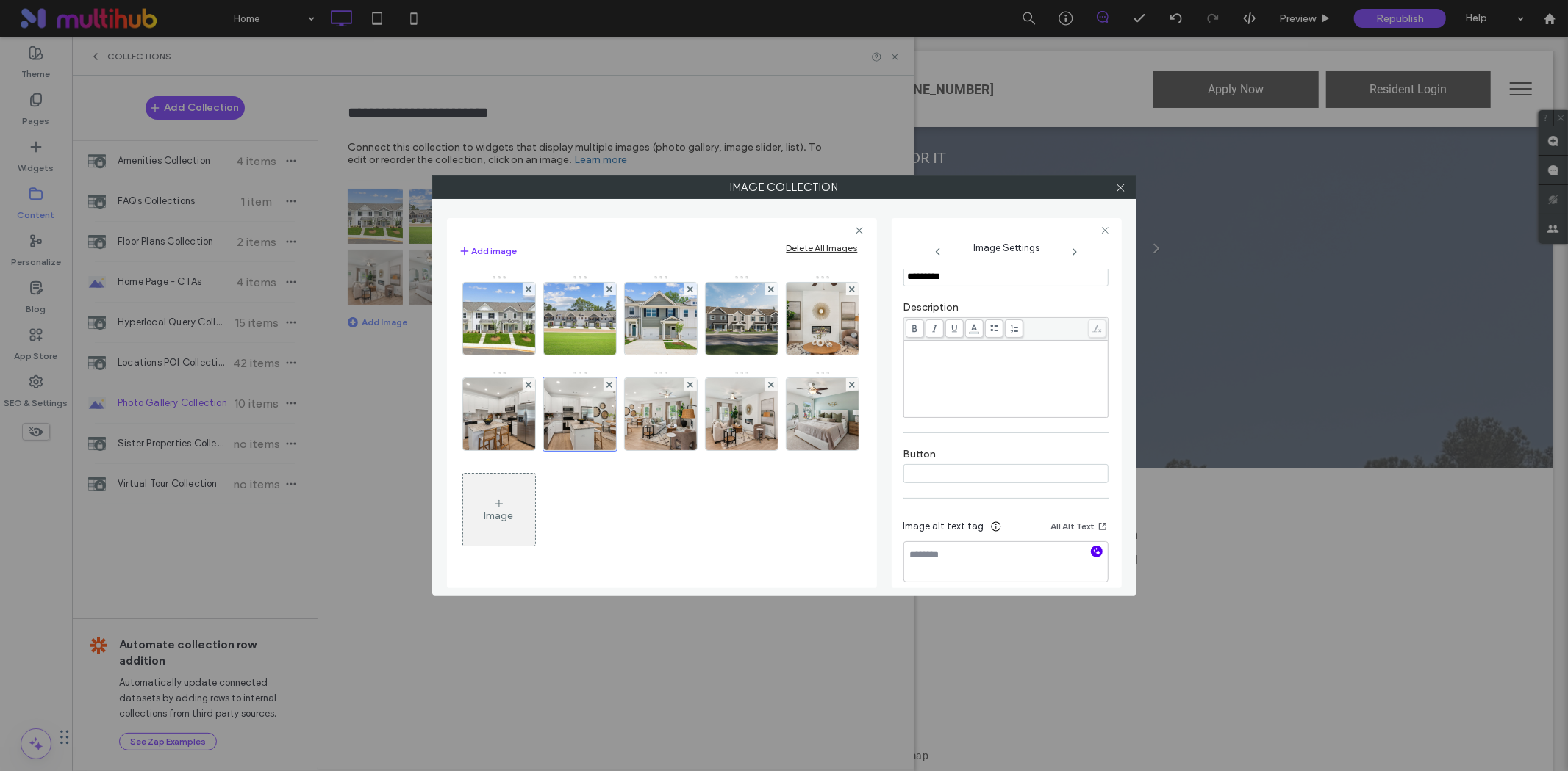
click at [1092, 555] on icon "button" at bounding box center [1097, 552] width 11 height 11
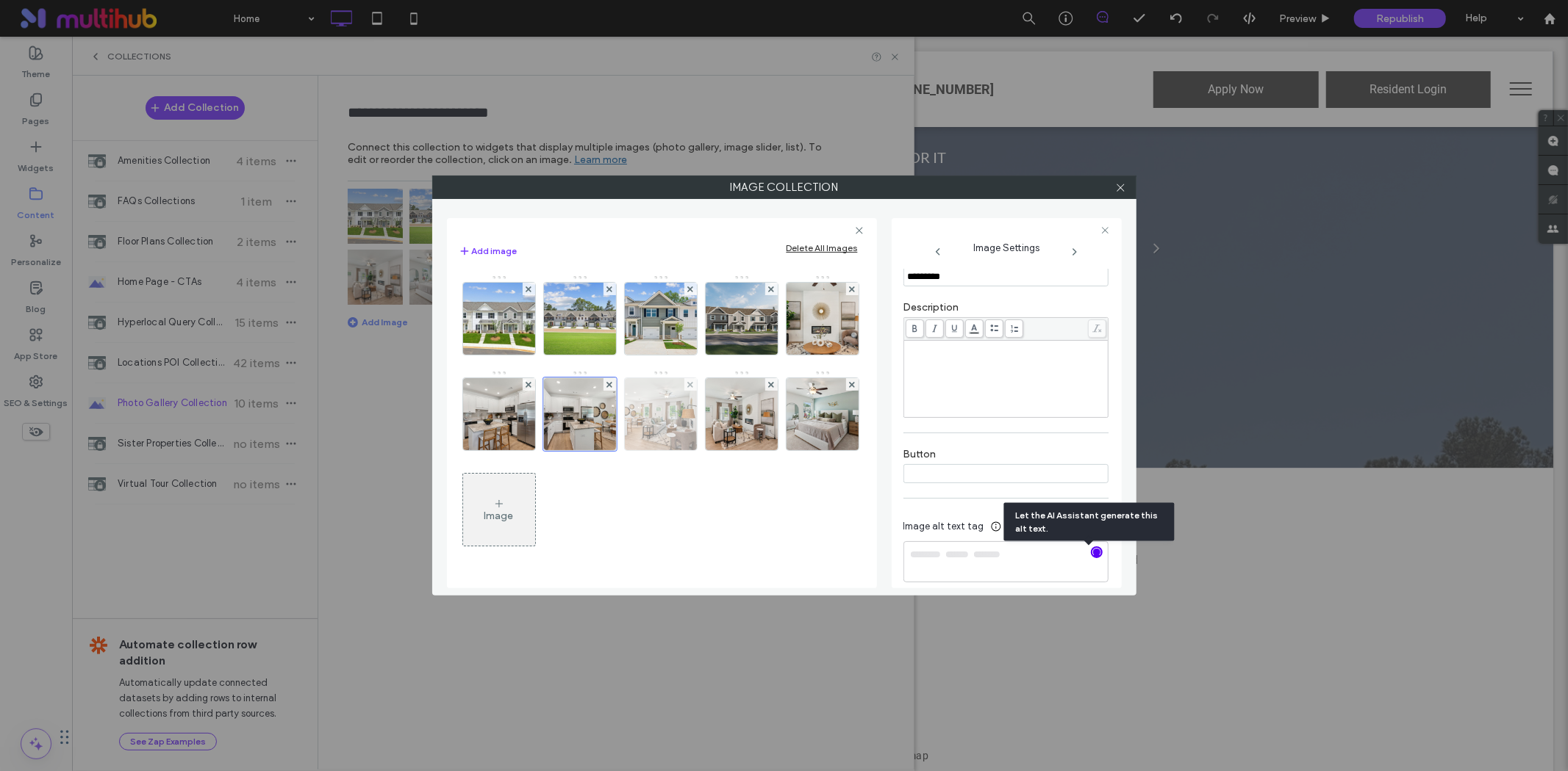
type textarea "**********"
click at [715, 428] on img at bounding box center [660, 414] width 108 height 72
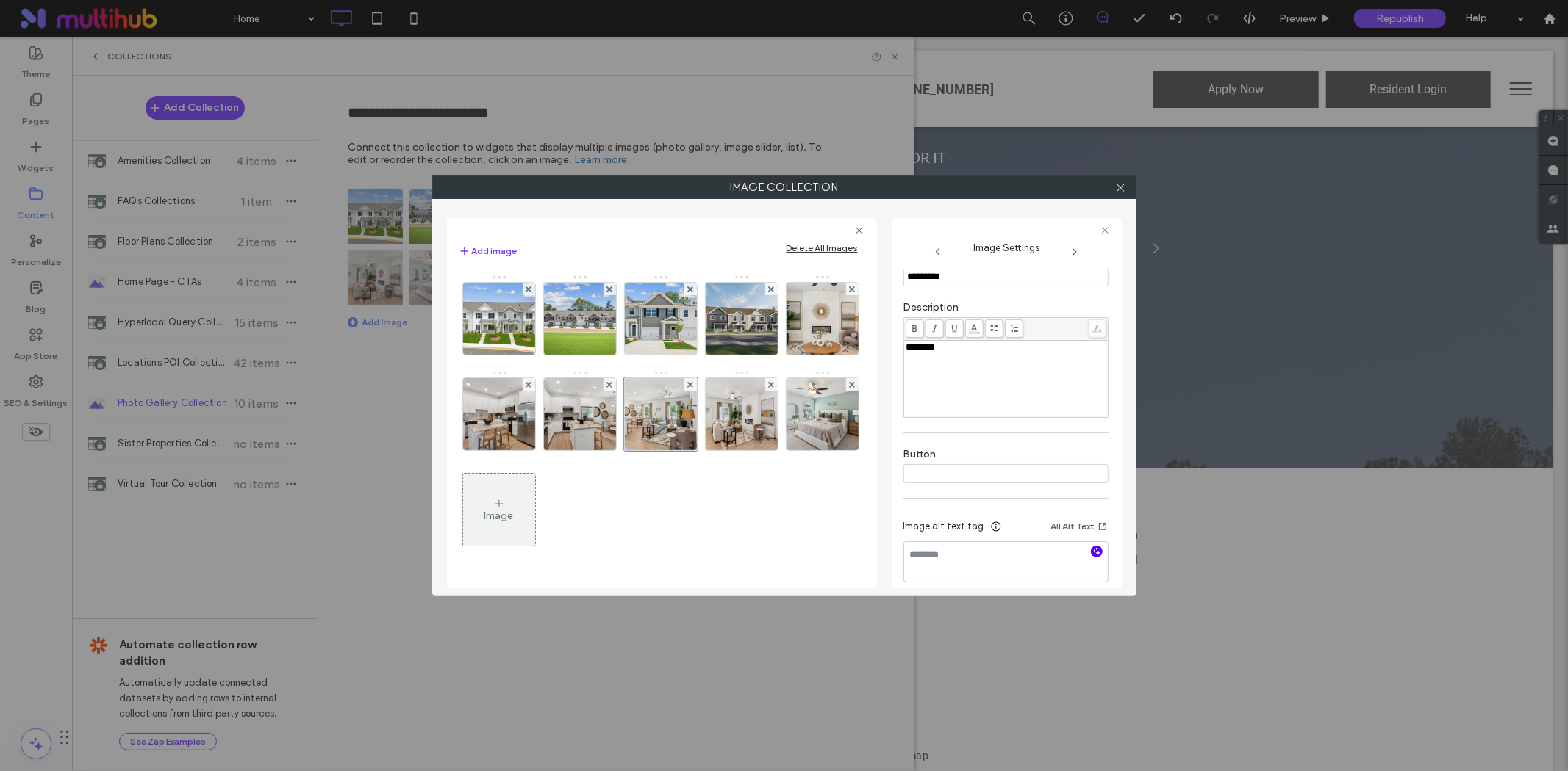
click at [1092, 556] on icon "button" at bounding box center [1097, 552] width 11 height 11
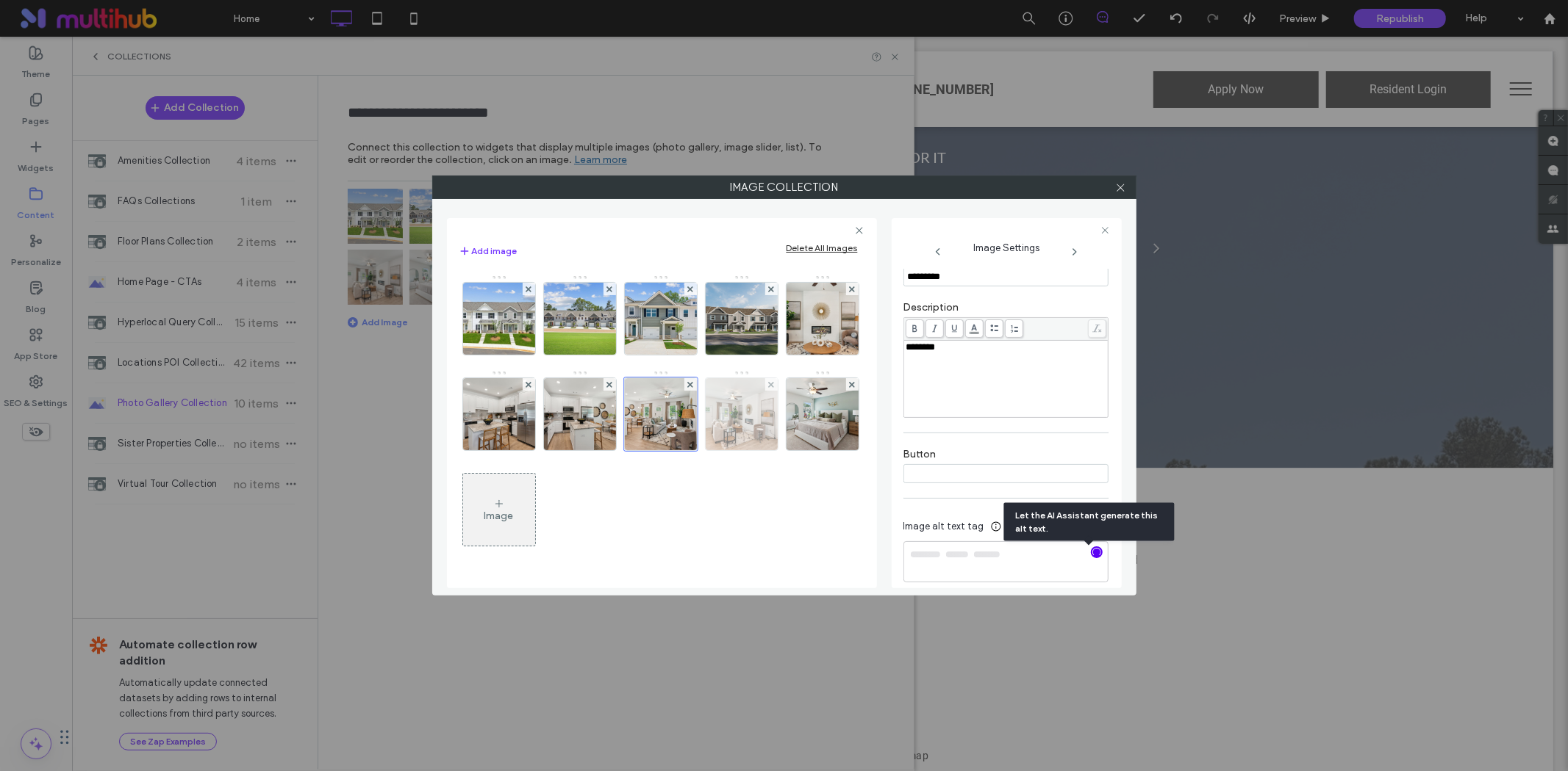
type textarea "**********"
click at [687, 450] on img at bounding box center [741, 414] width 108 height 72
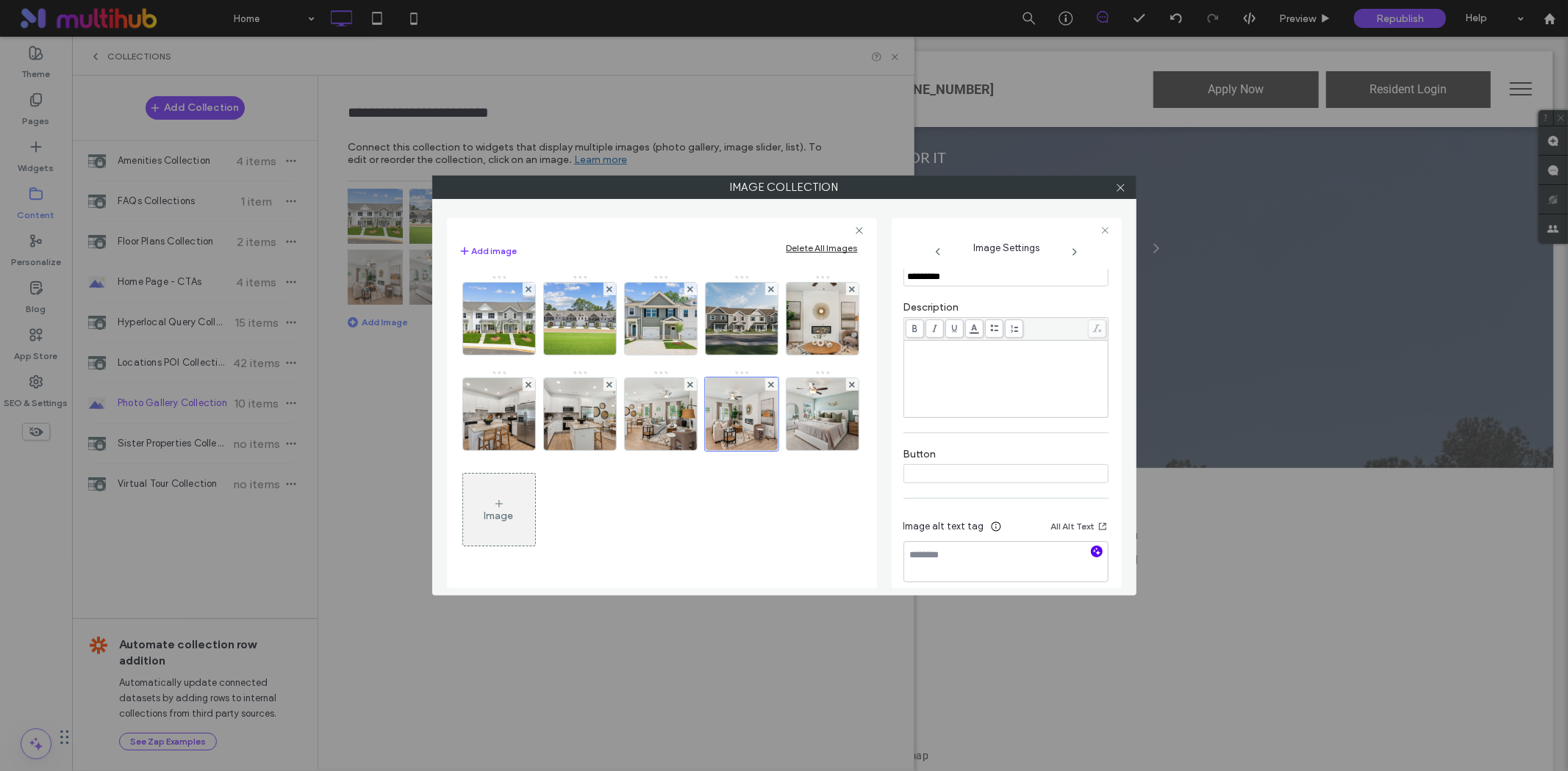
click at [1092, 556] on use "button" at bounding box center [1096, 552] width 8 height 8
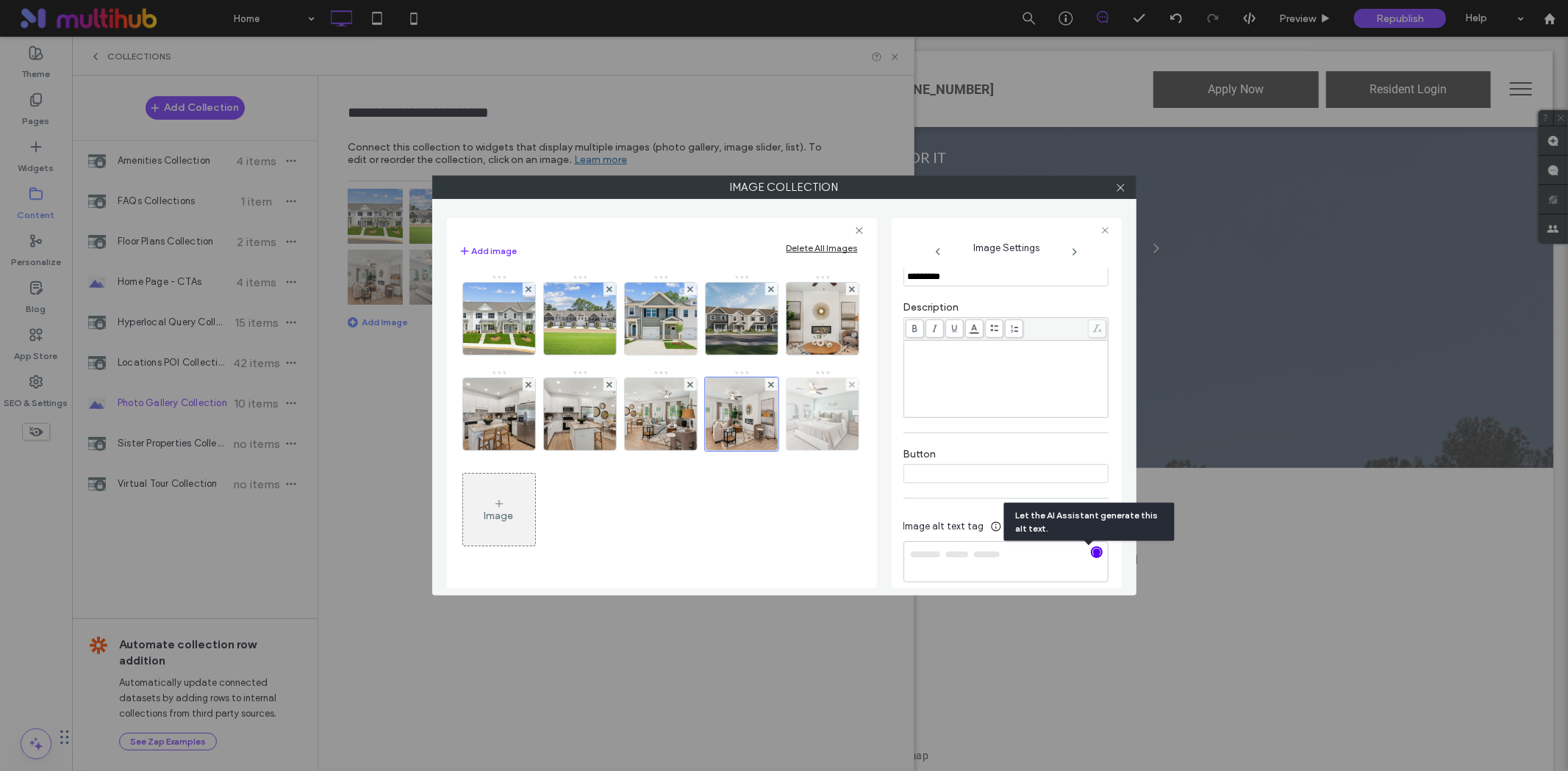
type textarea "**********"
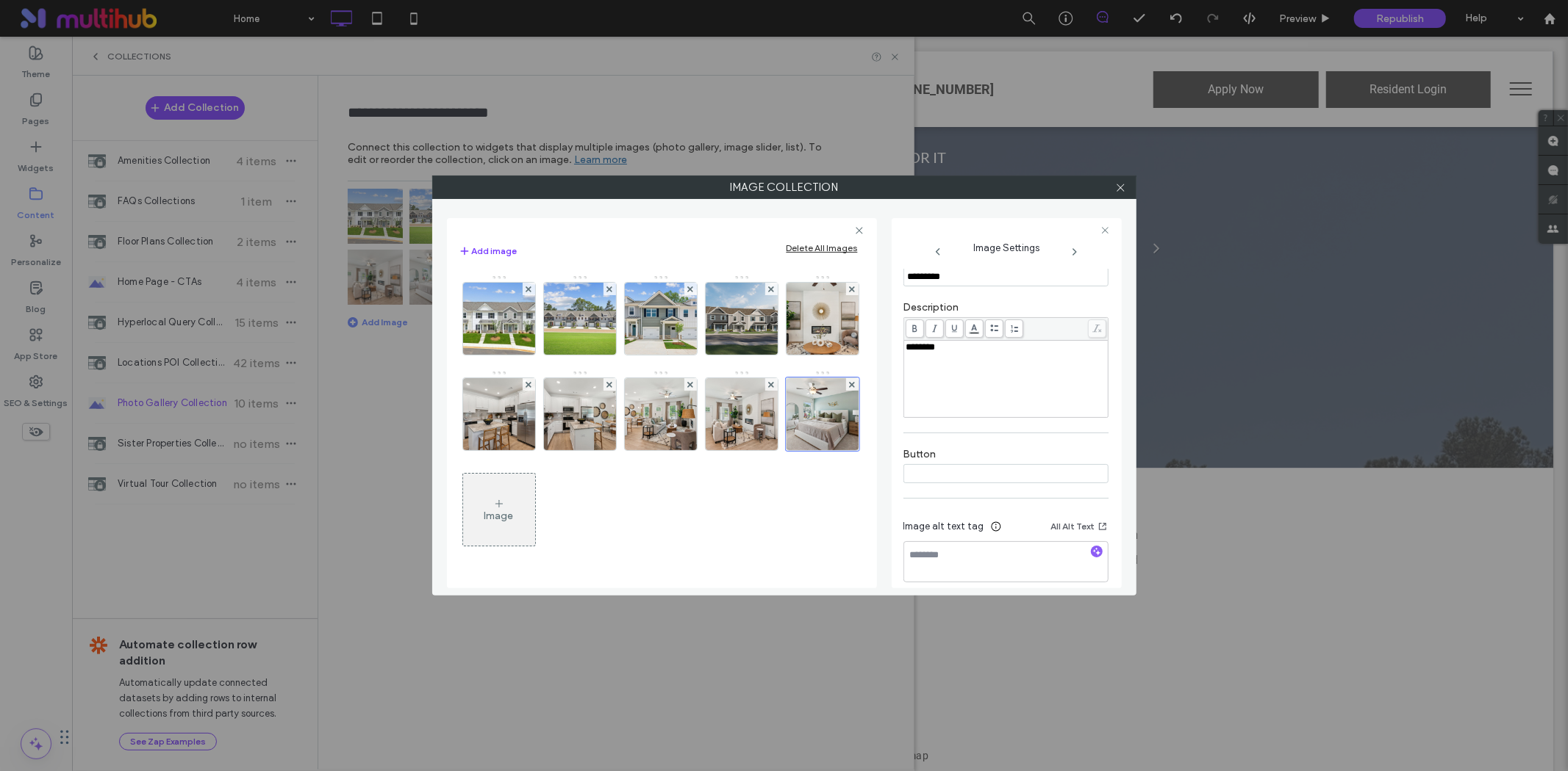
click at [1092, 551] on span "button" at bounding box center [1097, 552] width 12 height 12
type textarea "**********"
click at [1116, 188] on icon at bounding box center [1120, 187] width 11 height 11
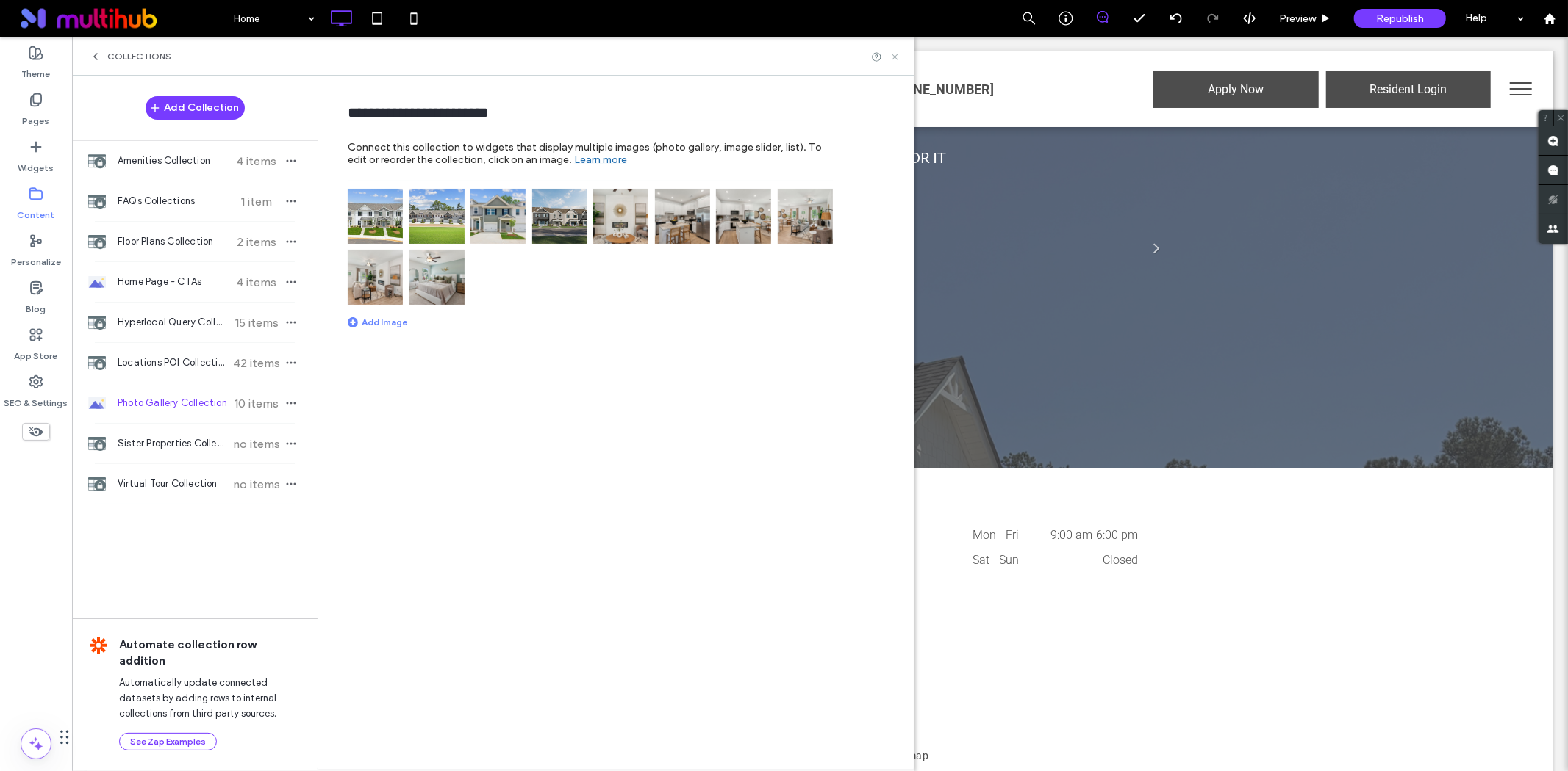
click at [892, 60] on icon at bounding box center [894, 57] width 11 height 11
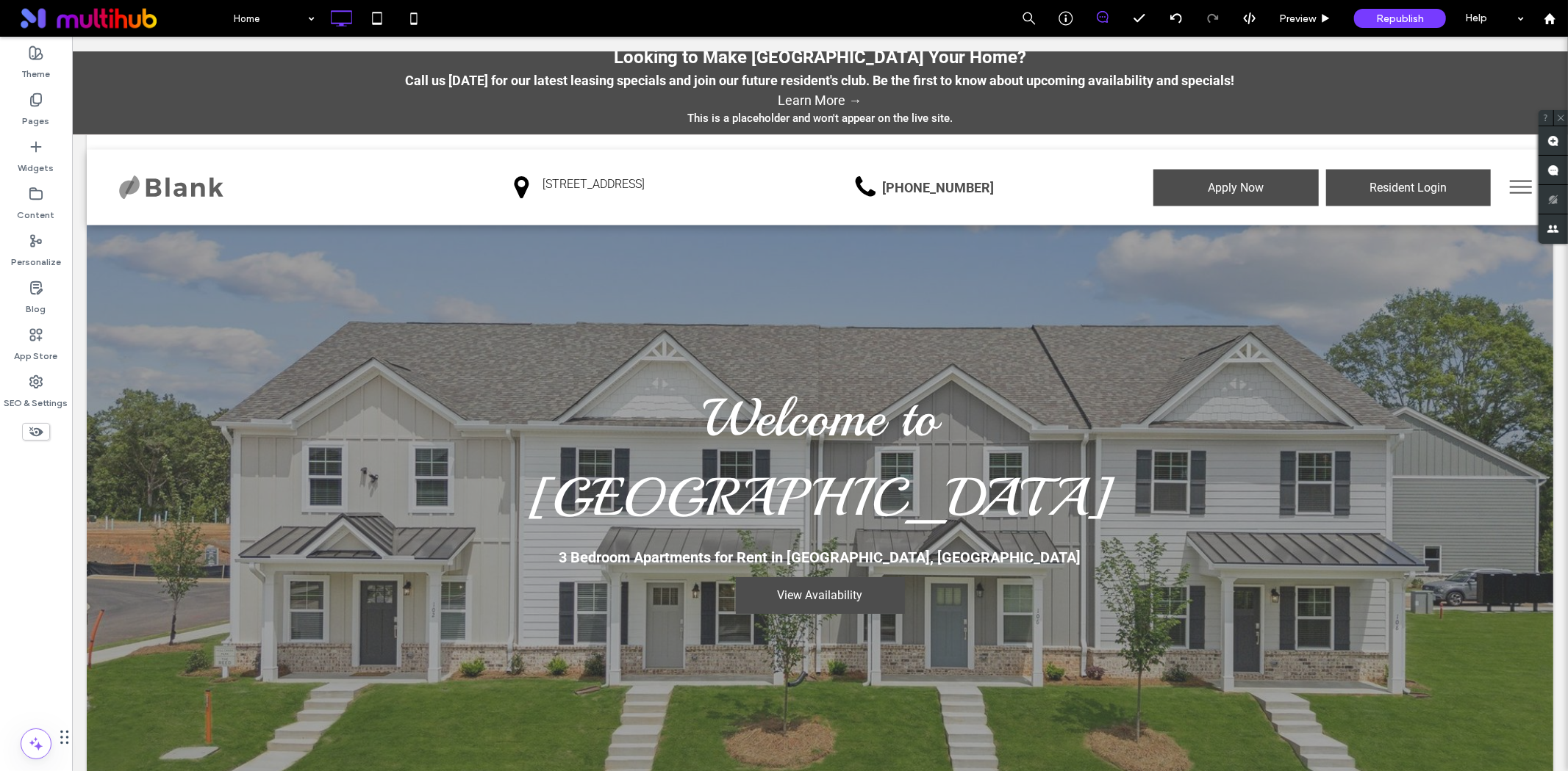
click at [369, 422] on div "Welcome to [GEOGRAPHIC_DATA][DEMOGRAPHIC_DATA] 3 Bedroom Apartments for Rent in…" at bounding box center [819, 514] width 1466 height 580
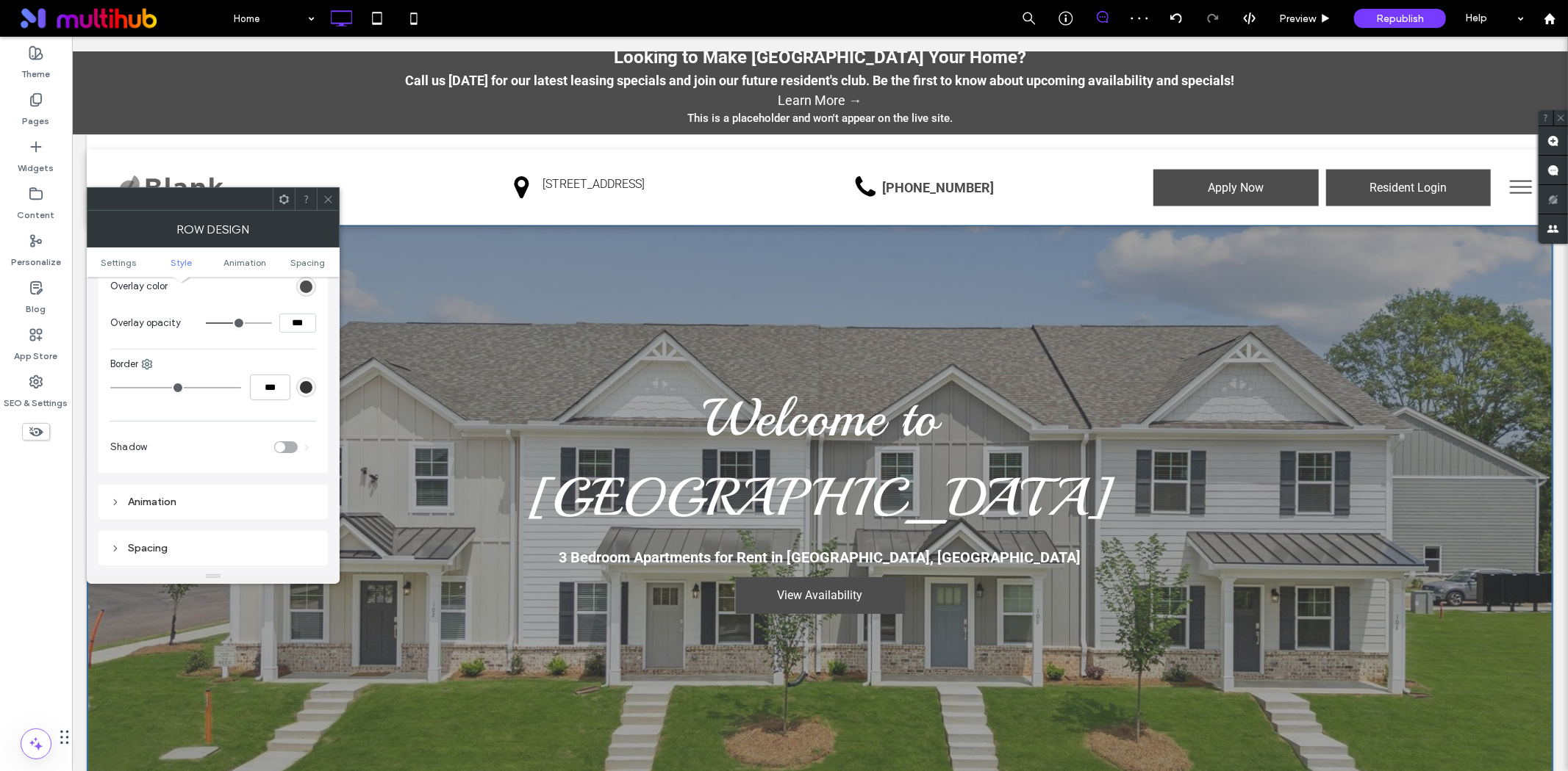
scroll to position [816, 0]
click at [331, 199] on icon at bounding box center [328, 199] width 11 height 11
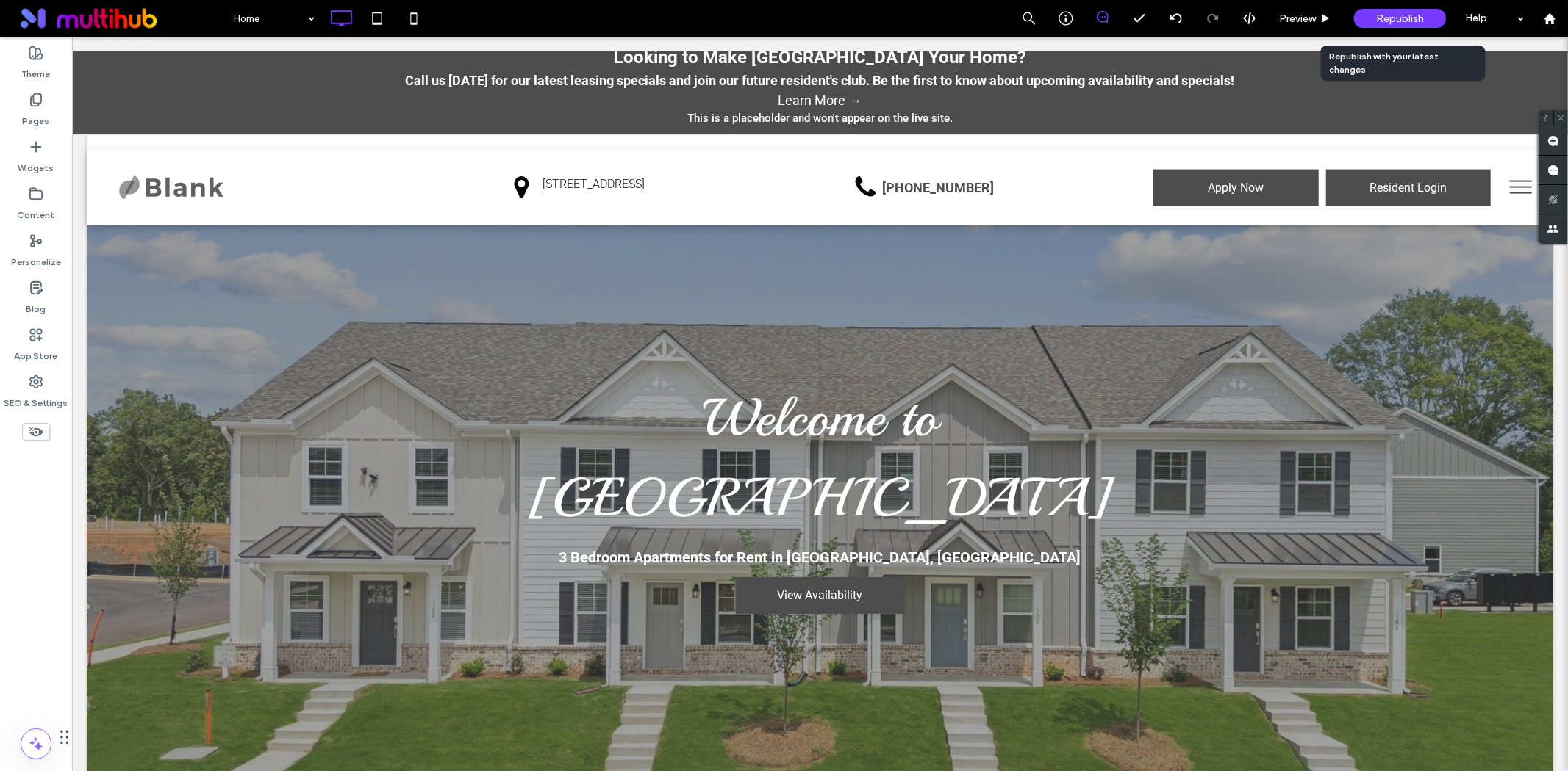
click at [1406, 17] on span "Republish" at bounding box center [1400, 18] width 48 height 12
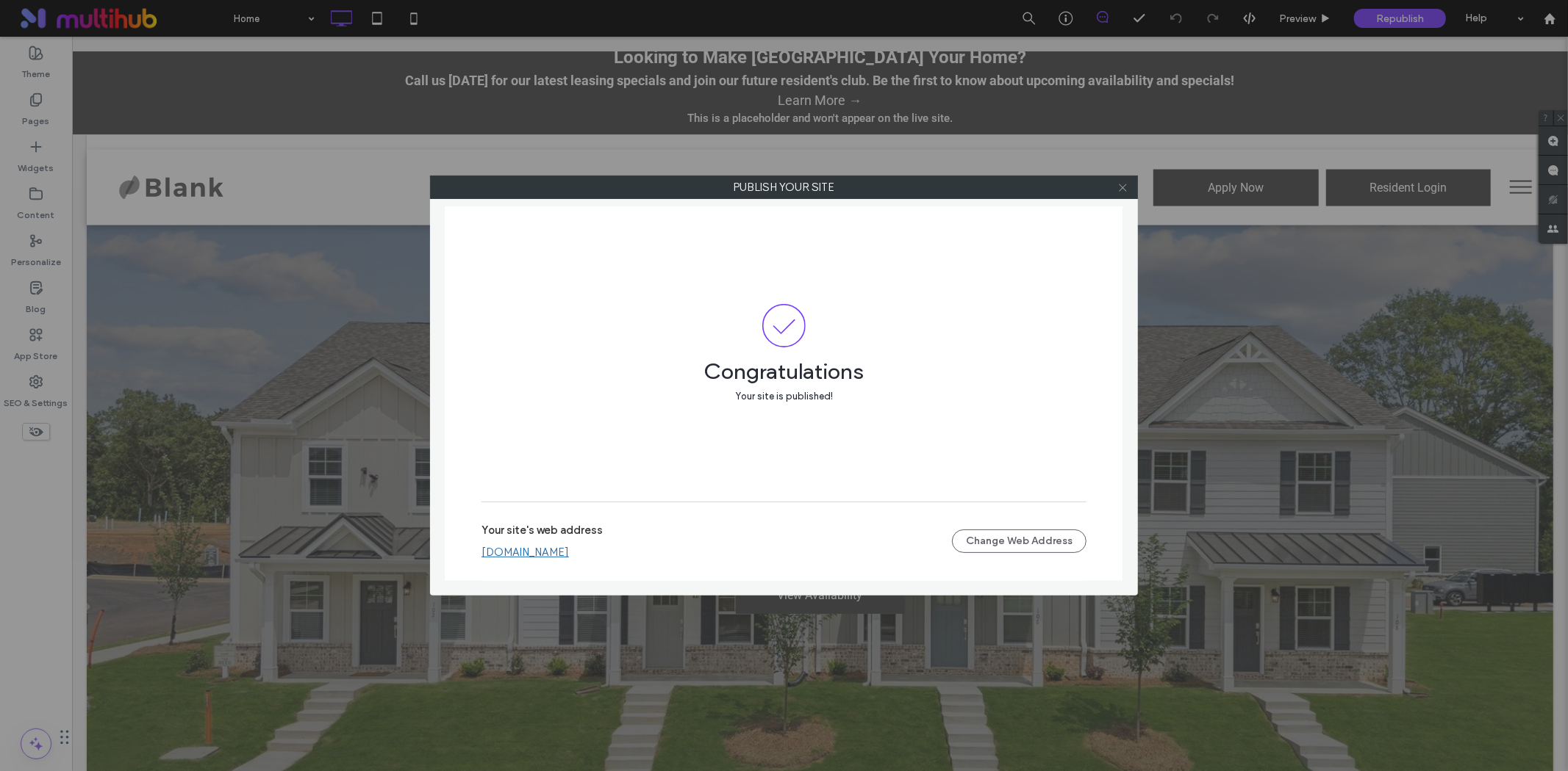
click at [1120, 183] on icon at bounding box center [1123, 187] width 11 height 11
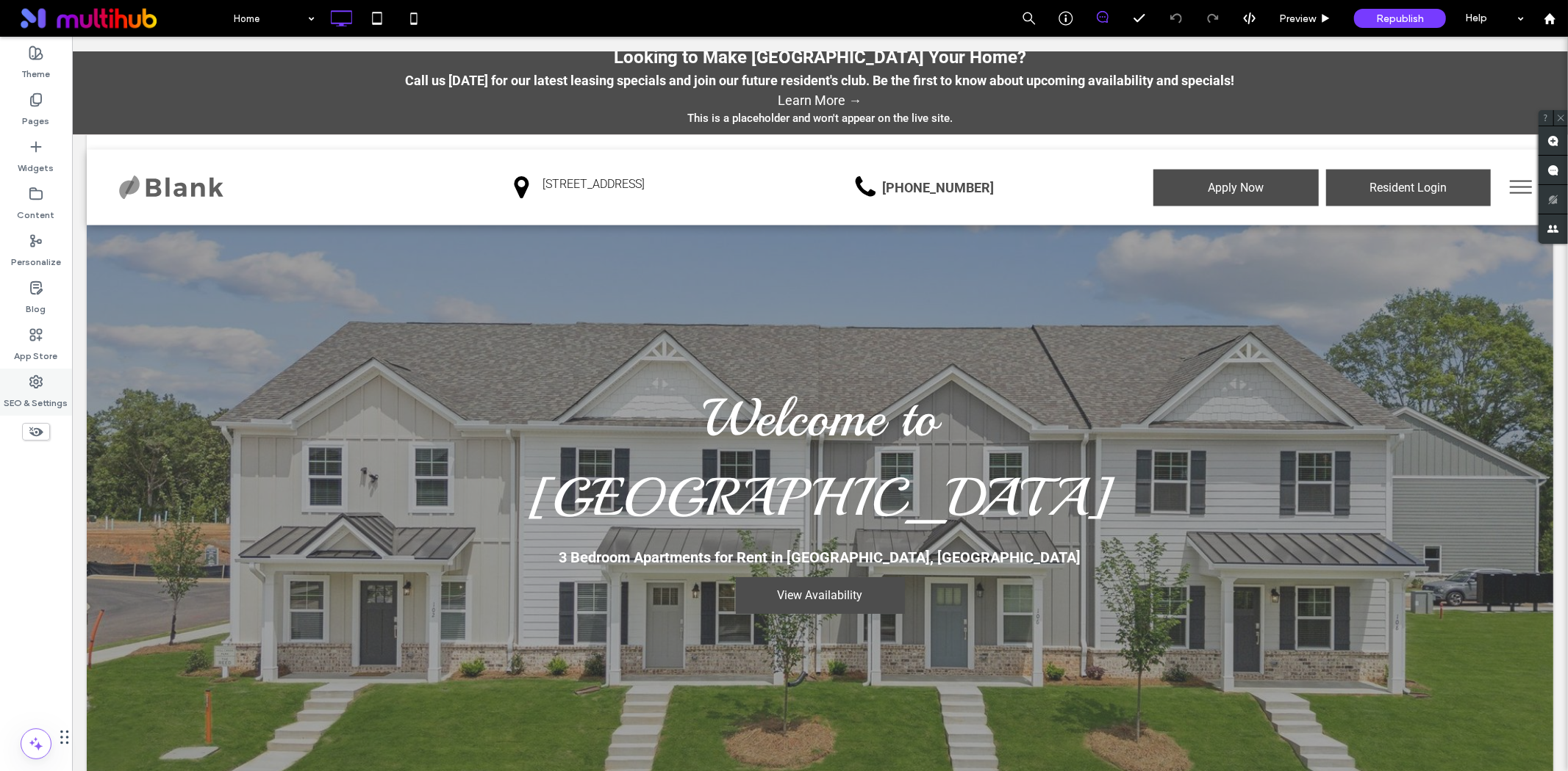
click at [24, 401] on label "SEO & Settings" at bounding box center [36, 400] width 64 height 20
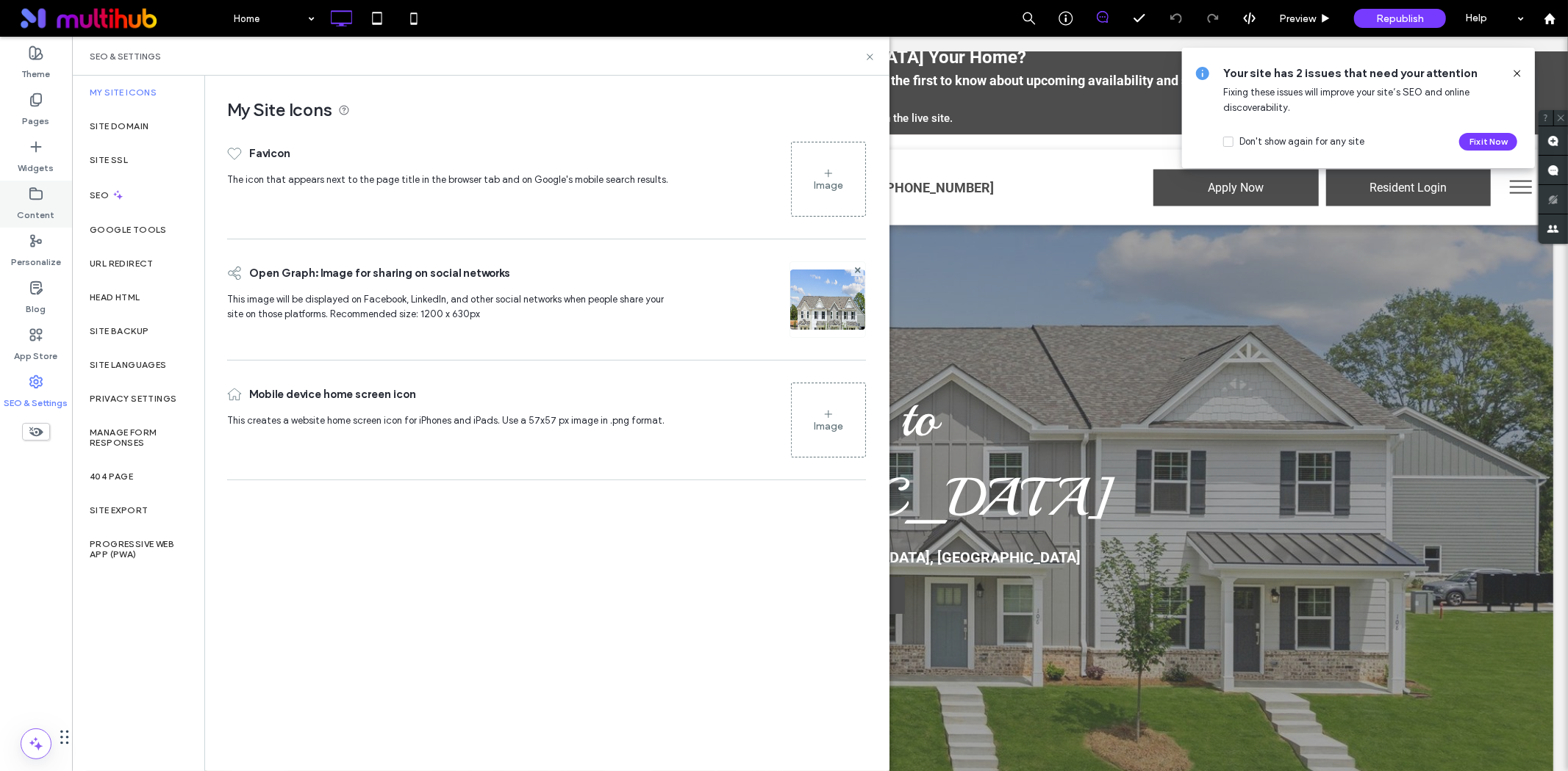
click at [30, 196] on use at bounding box center [36, 193] width 12 height 11
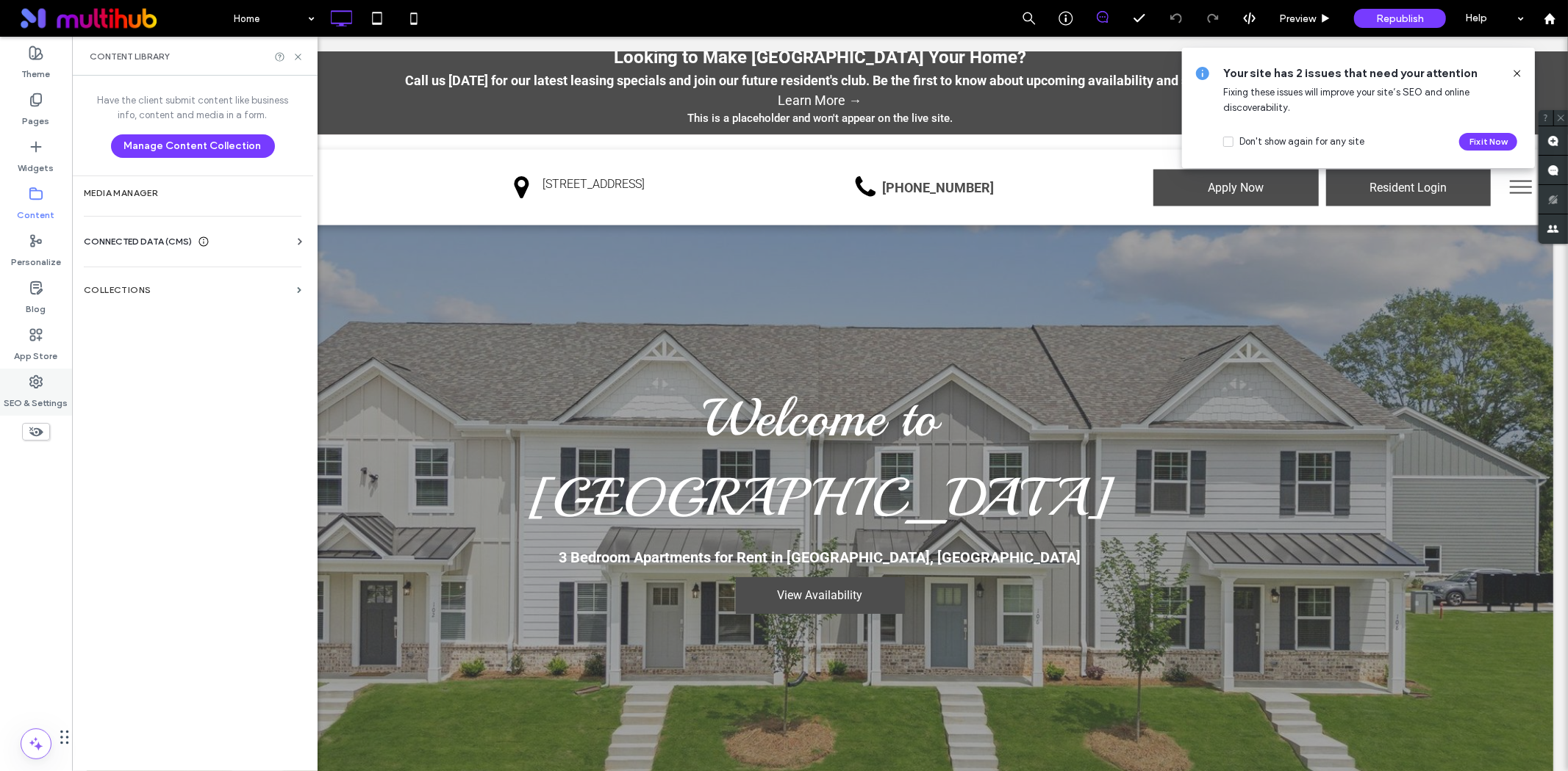
click at [28, 402] on label "SEO & Settings" at bounding box center [36, 400] width 64 height 20
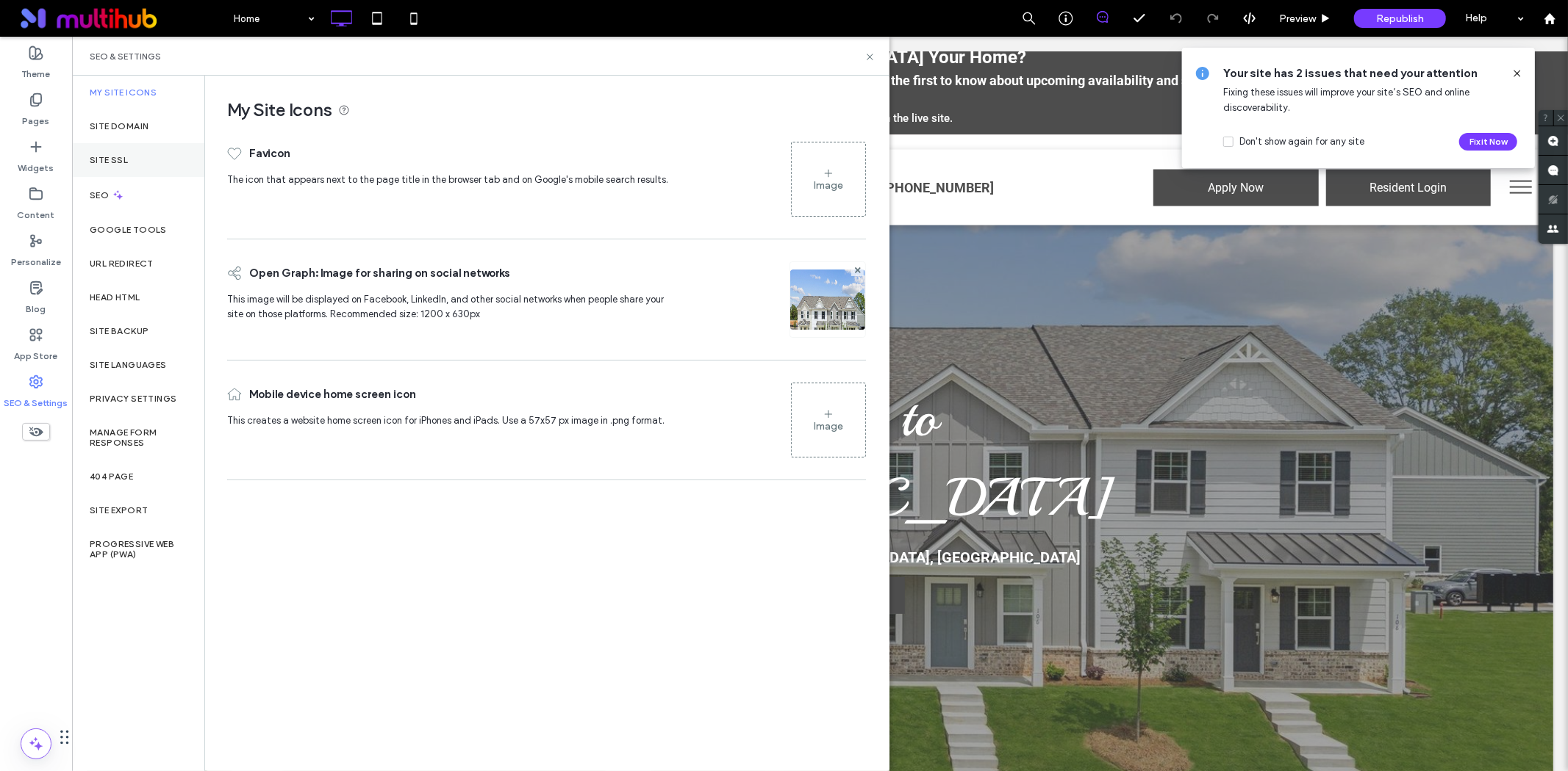
click at [124, 162] on label "Site SSL" at bounding box center [108, 160] width 38 height 11
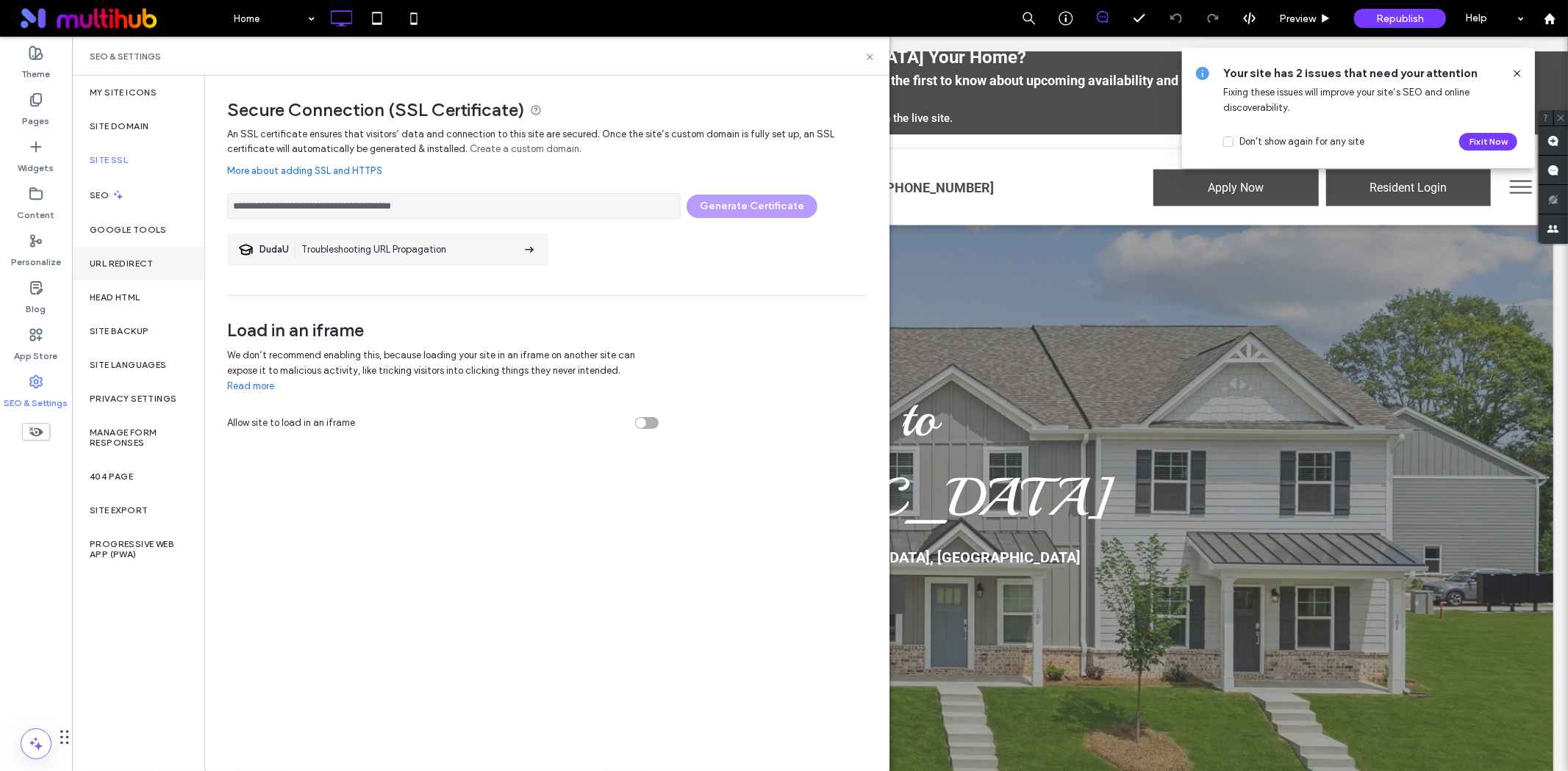
click at [130, 267] on label "URL Redirect" at bounding box center [121, 264] width 64 height 11
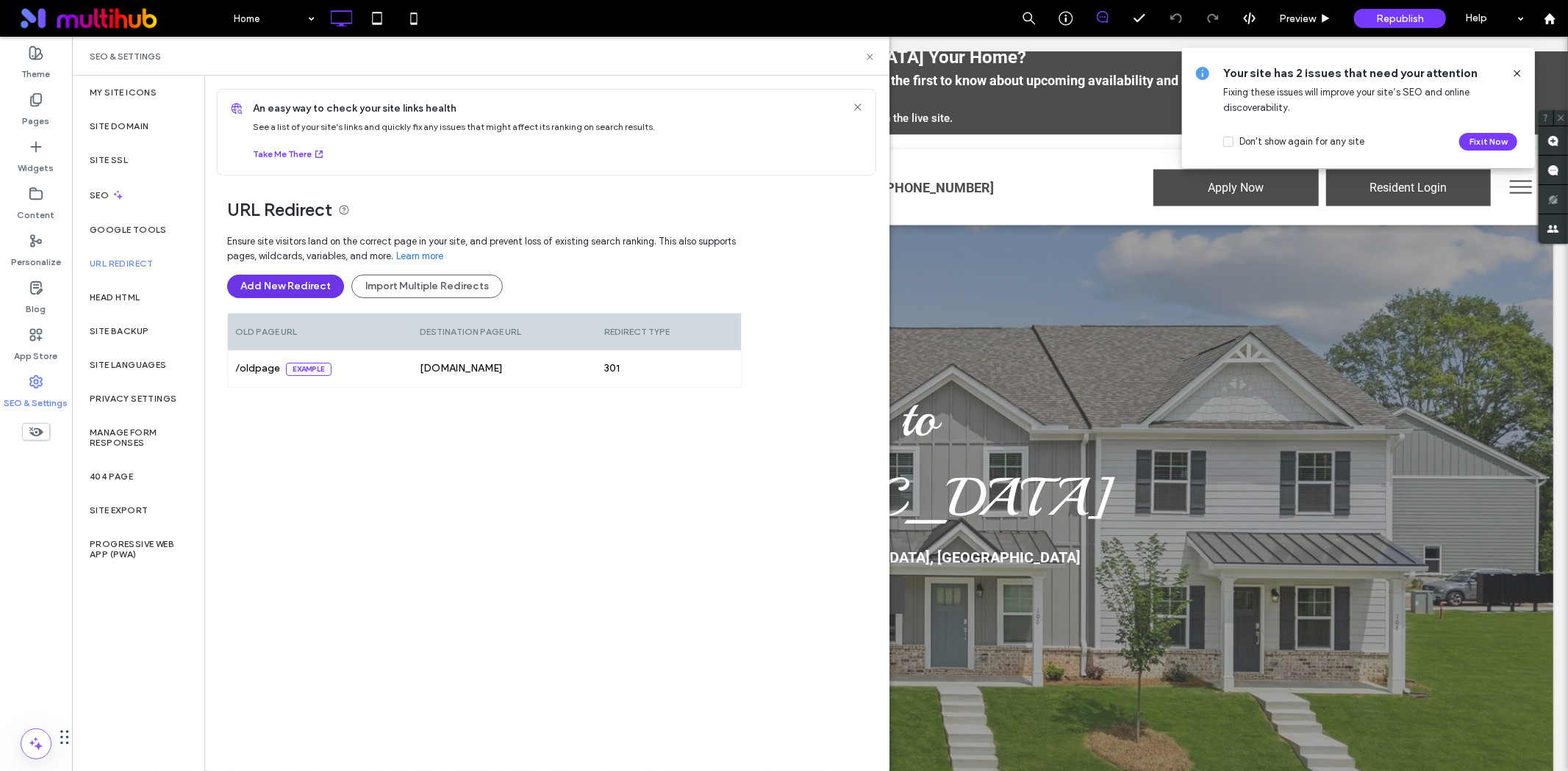
click at [284, 281] on button "Add New Redirect" at bounding box center [285, 286] width 117 height 24
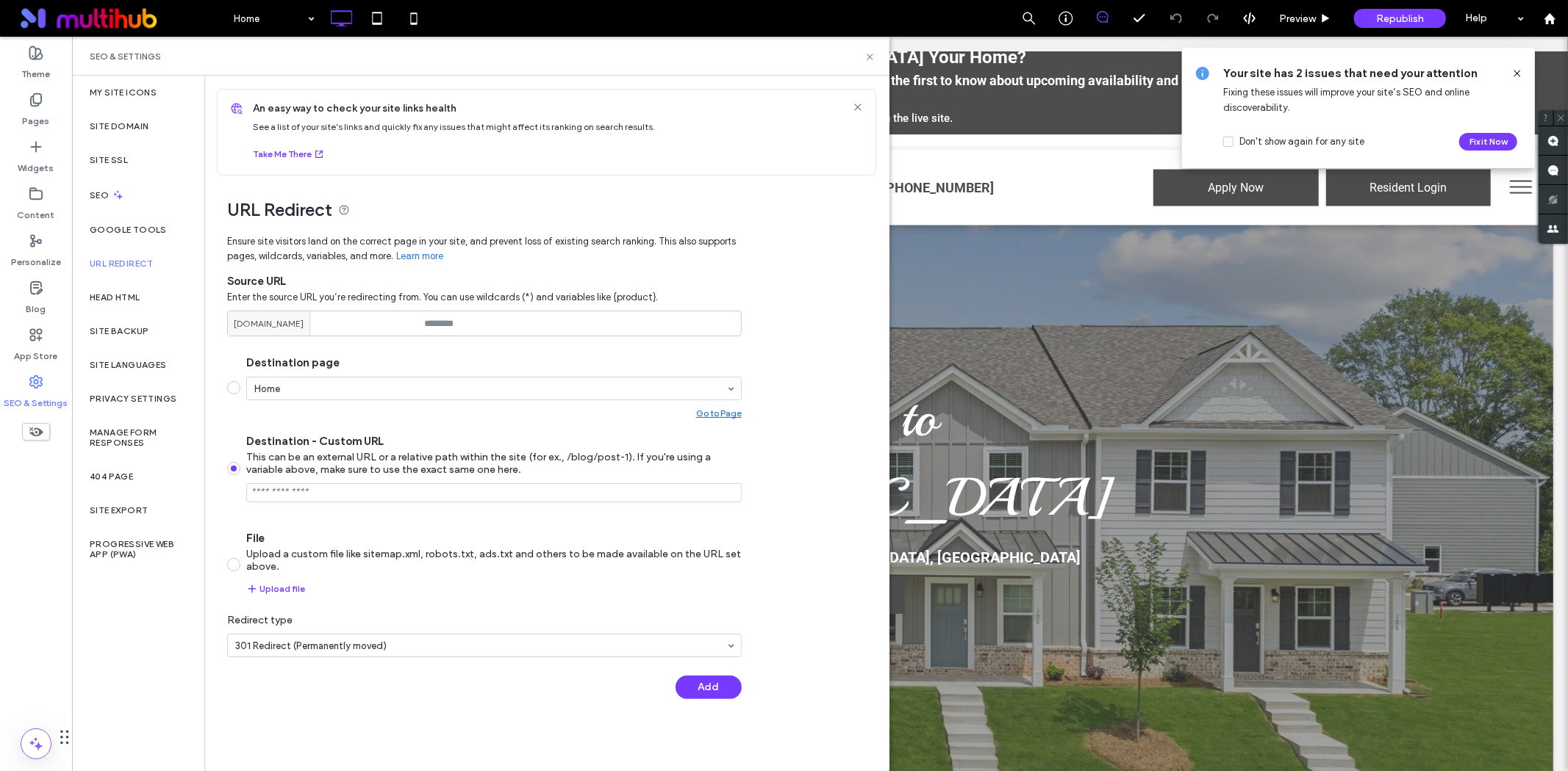
click at [357, 494] on input "Destination - Custom URL This can be an external URL or a relative path within …" at bounding box center [494, 493] width 495 height 19
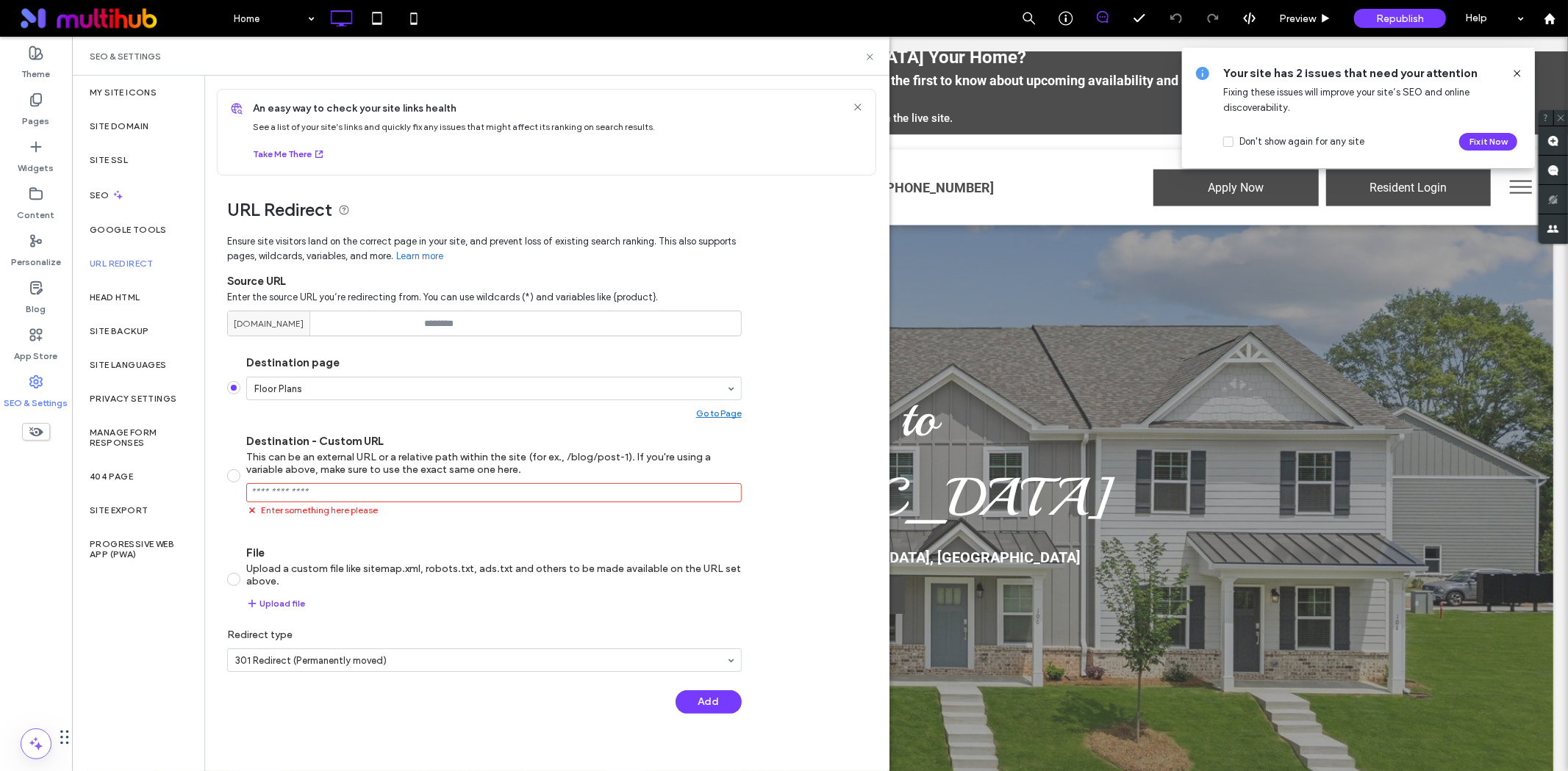
click at [231, 386] on span at bounding box center [233, 387] width 13 height 13
click at [869, 56] on use at bounding box center [869, 57] width 6 height 6
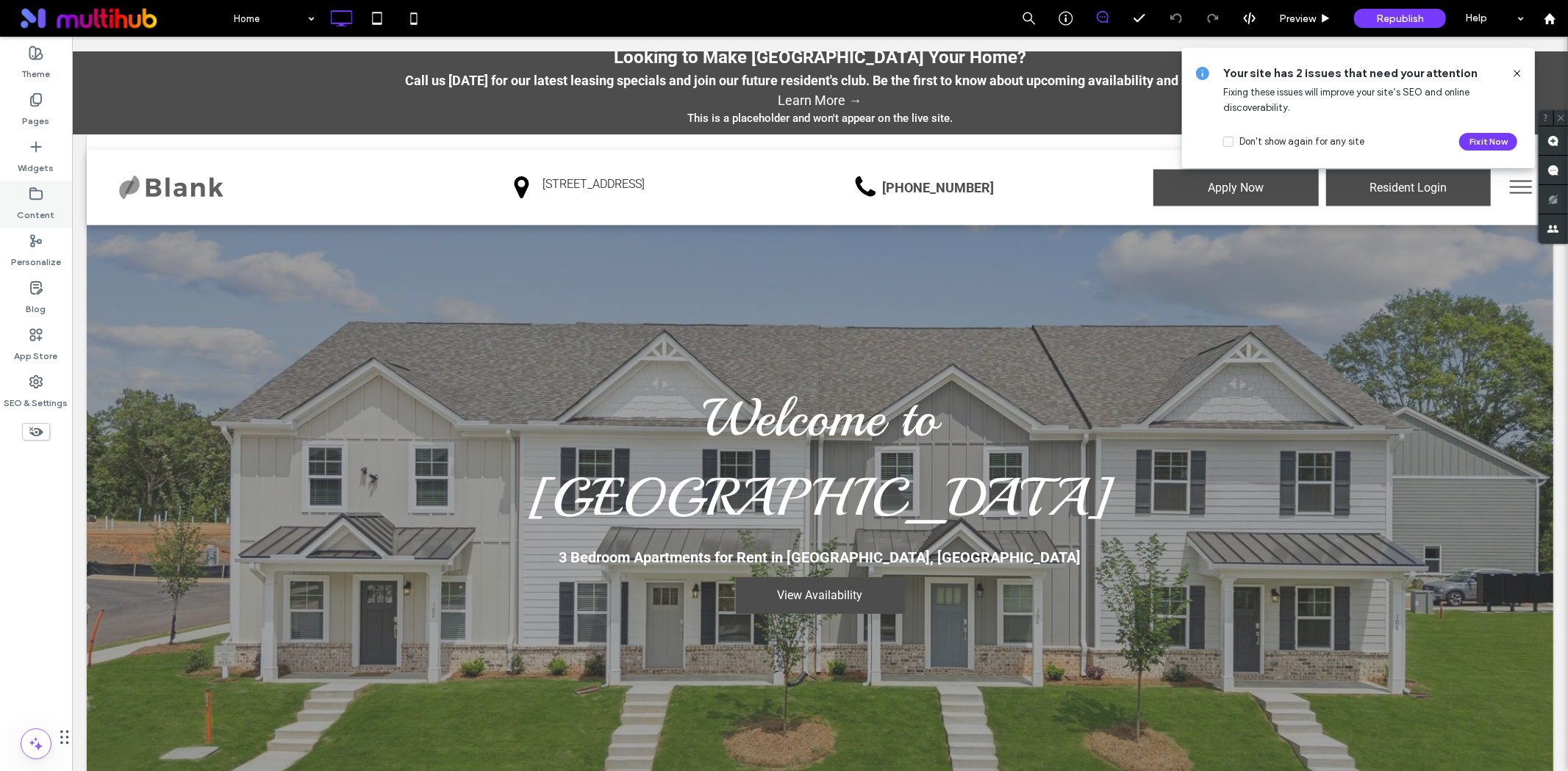
drag, startPoint x: 40, startPoint y: 107, endPoint x: 17, endPoint y: 196, distance: 91.9
click at [40, 107] on label "Pages" at bounding box center [36, 117] width 27 height 20
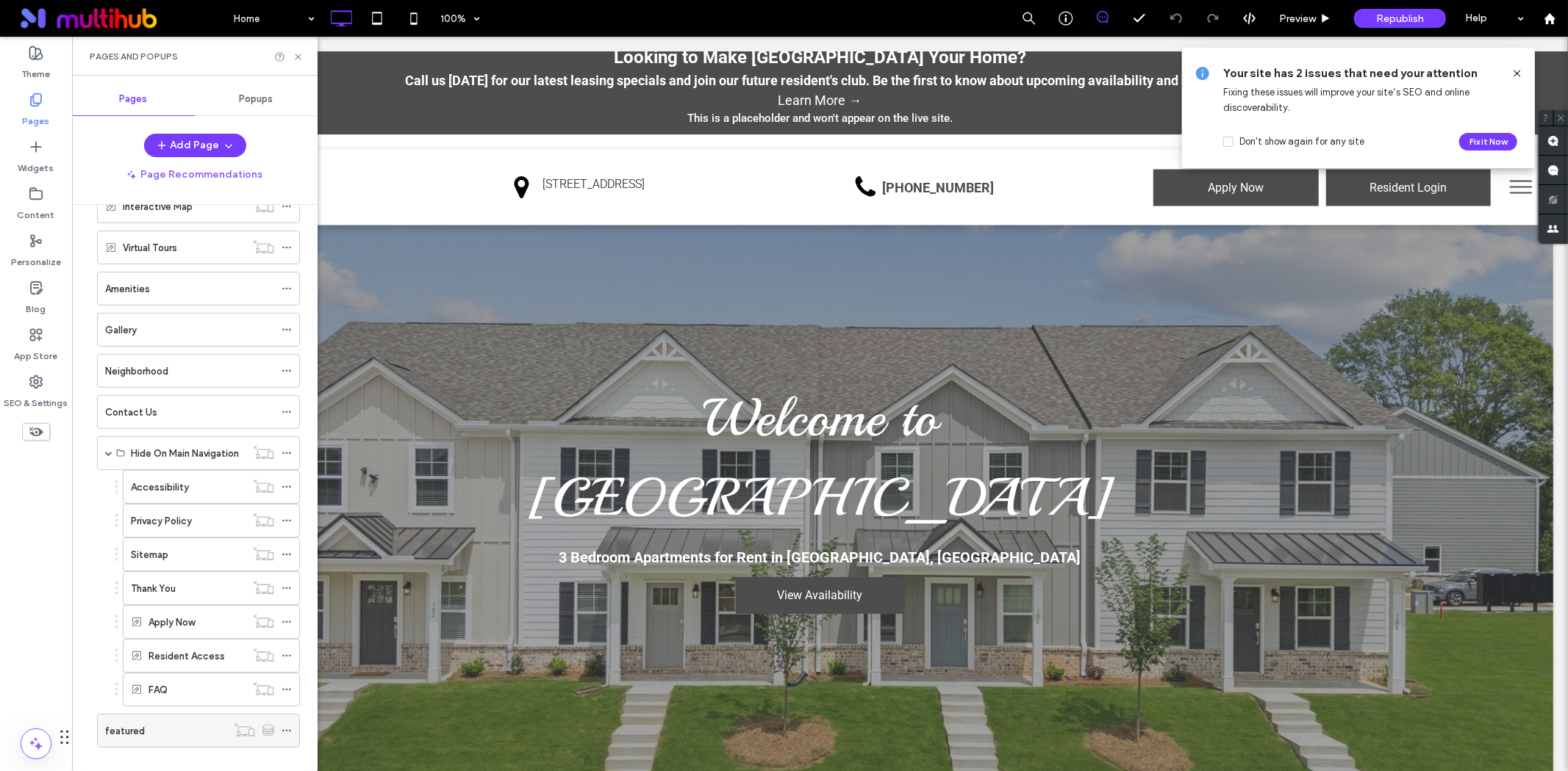
scroll to position [146, 0]
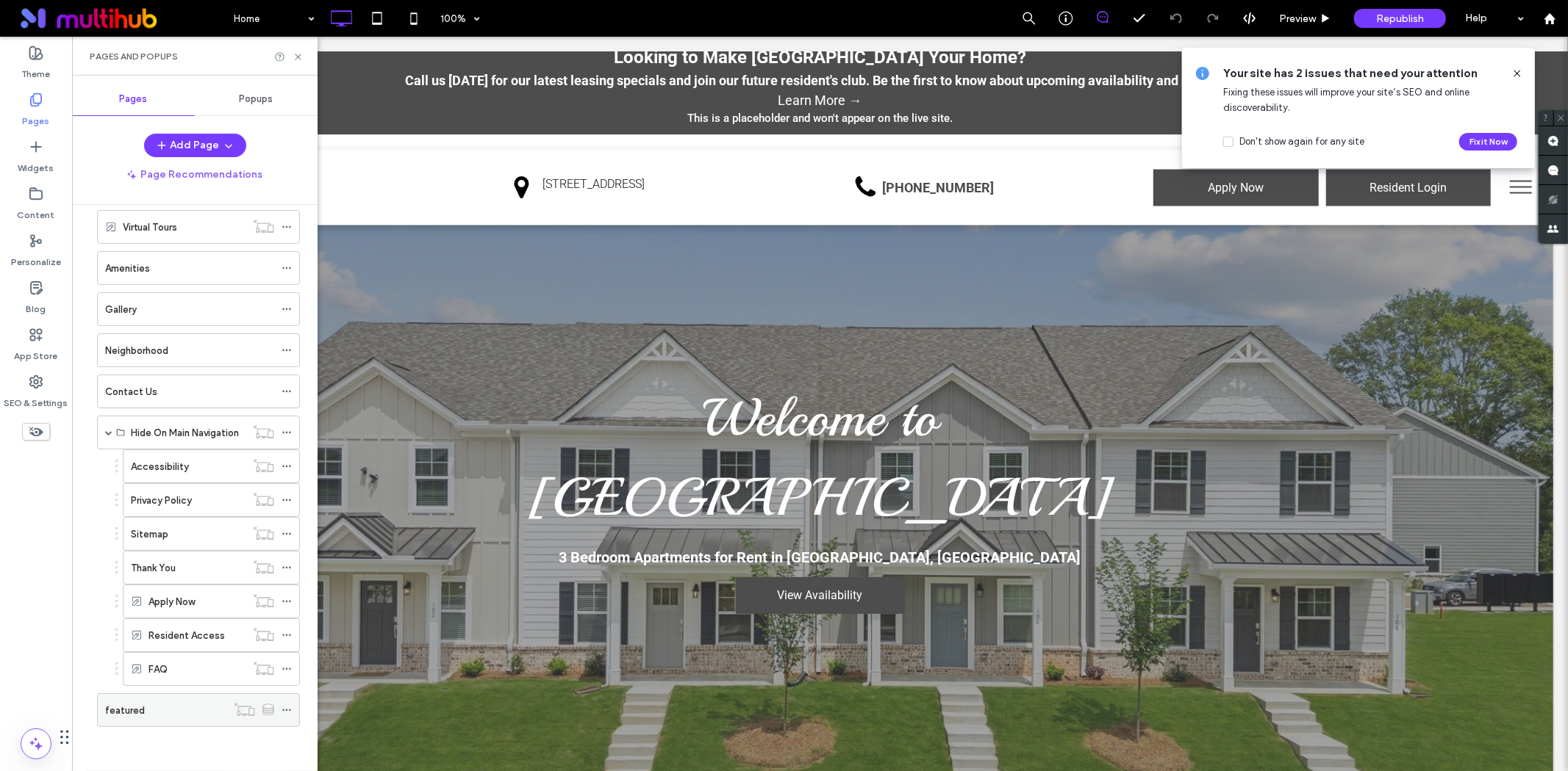
click at [145, 709] on div "featured" at bounding box center [166, 710] width 121 height 15
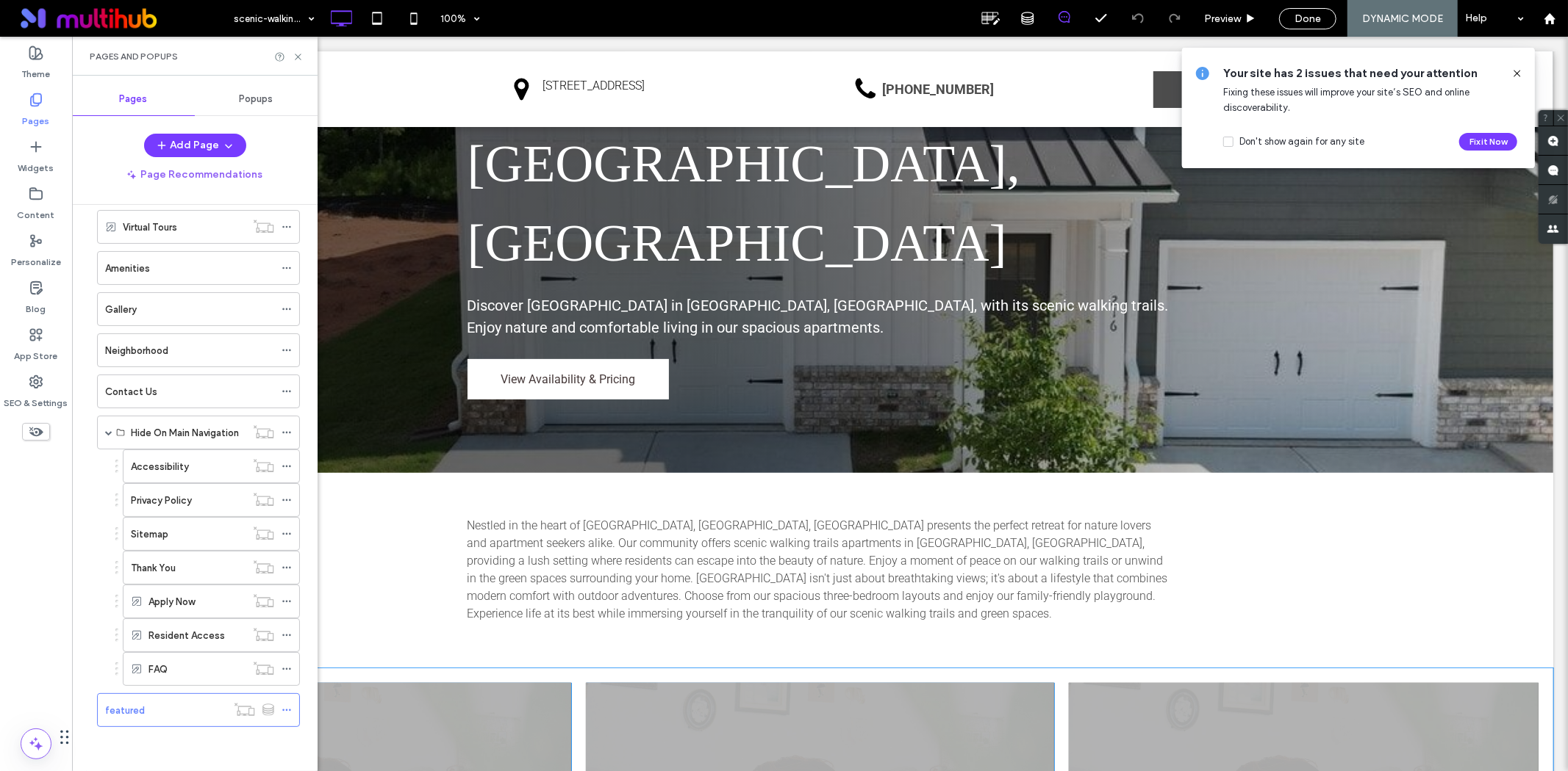
scroll to position [326, 0]
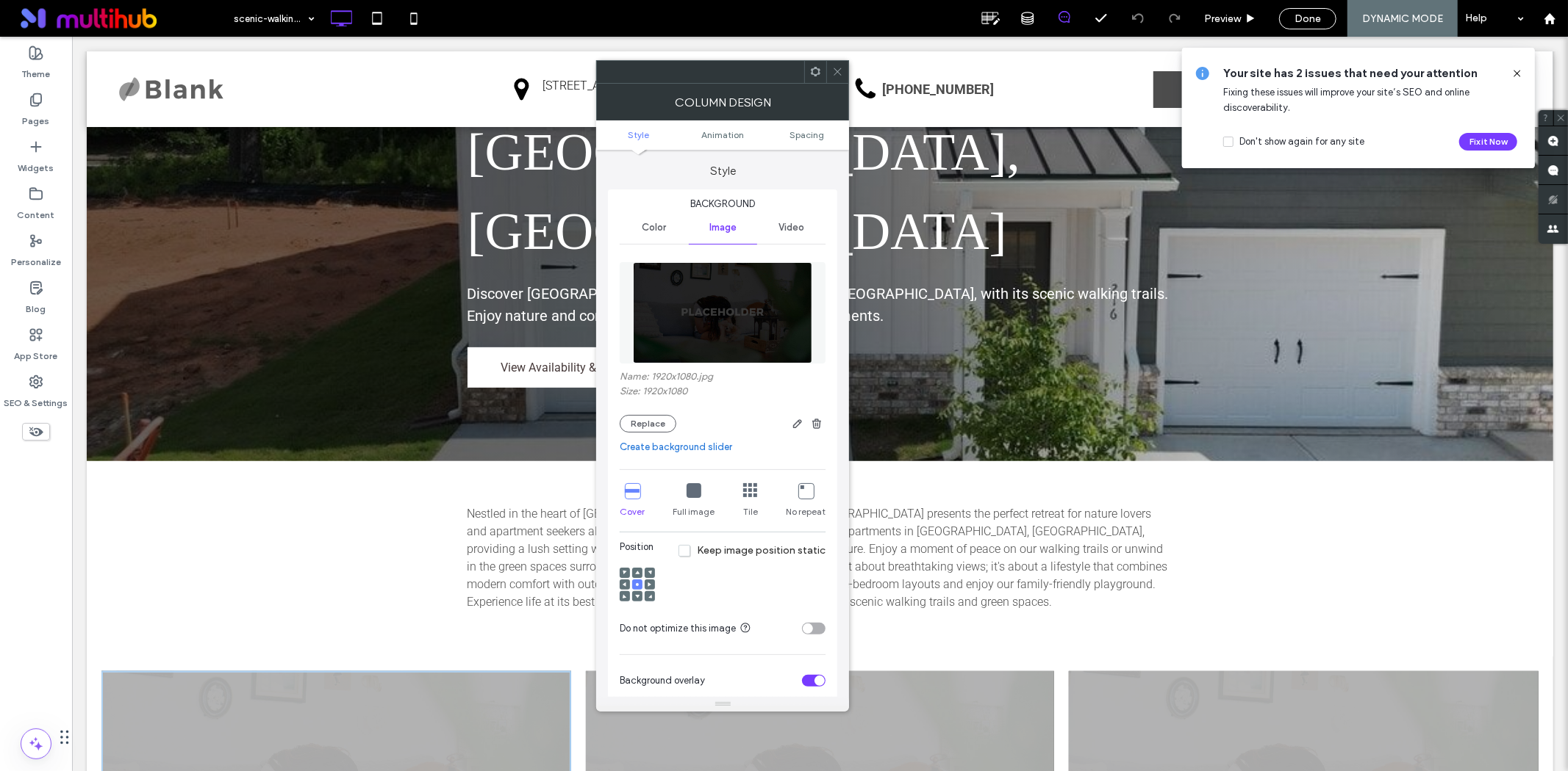
click at [745, 310] on img at bounding box center [722, 313] width 179 height 102
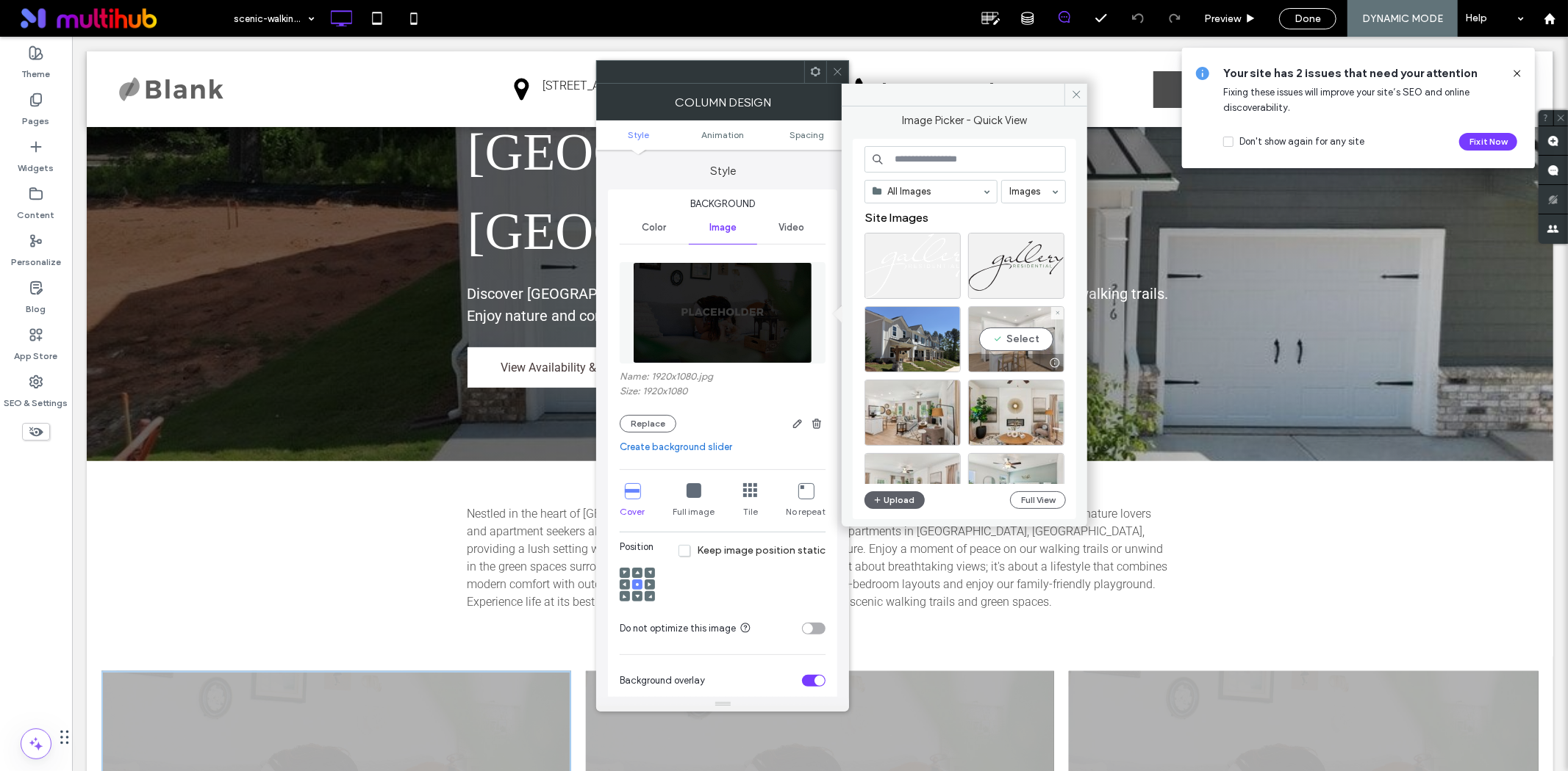
click at [1022, 329] on div "Select" at bounding box center [1016, 339] width 96 height 66
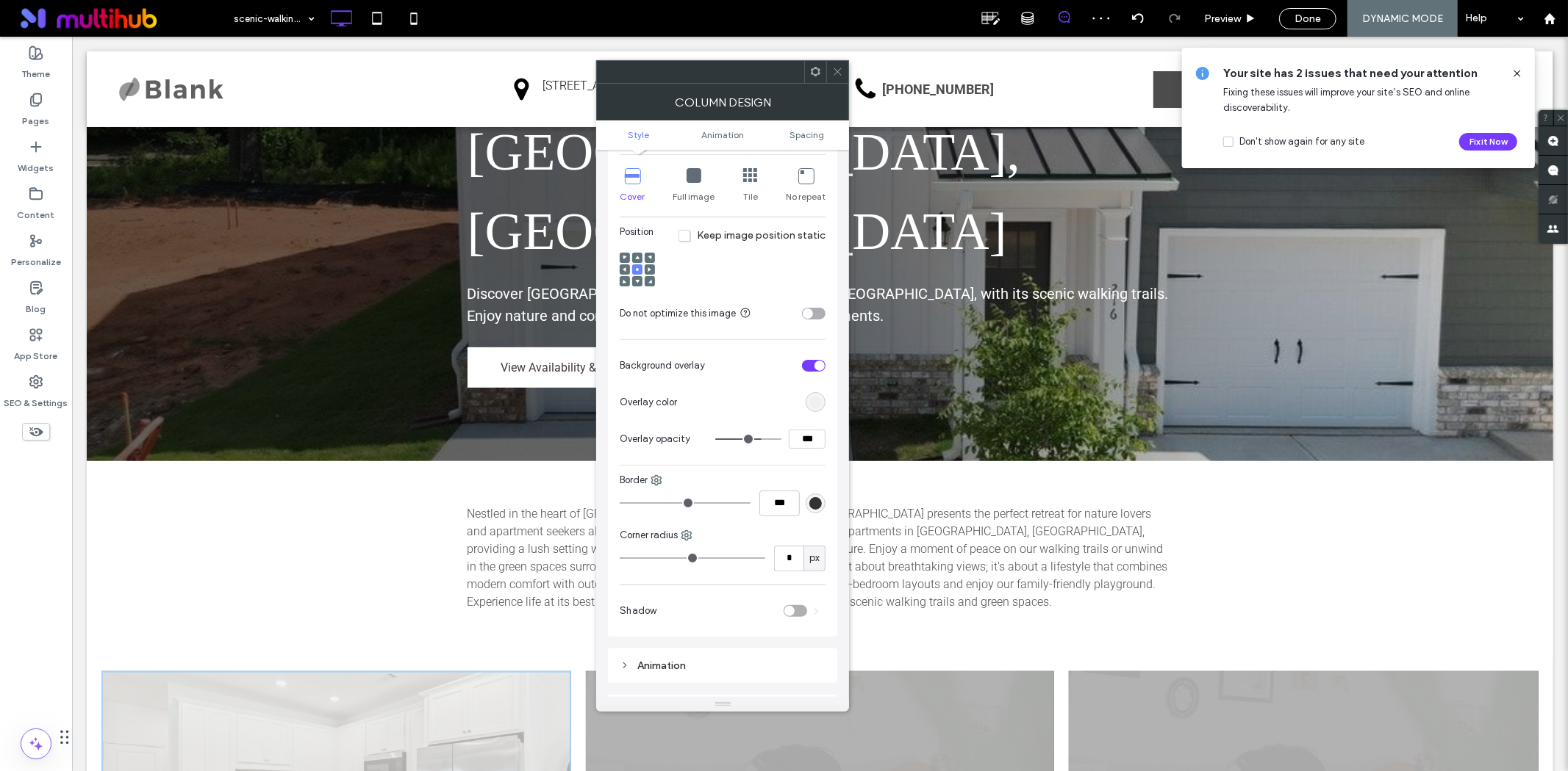
click at [817, 396] on div "rgb(240, 240, 240)" at bounding box center [815, 402] width 20 height 20
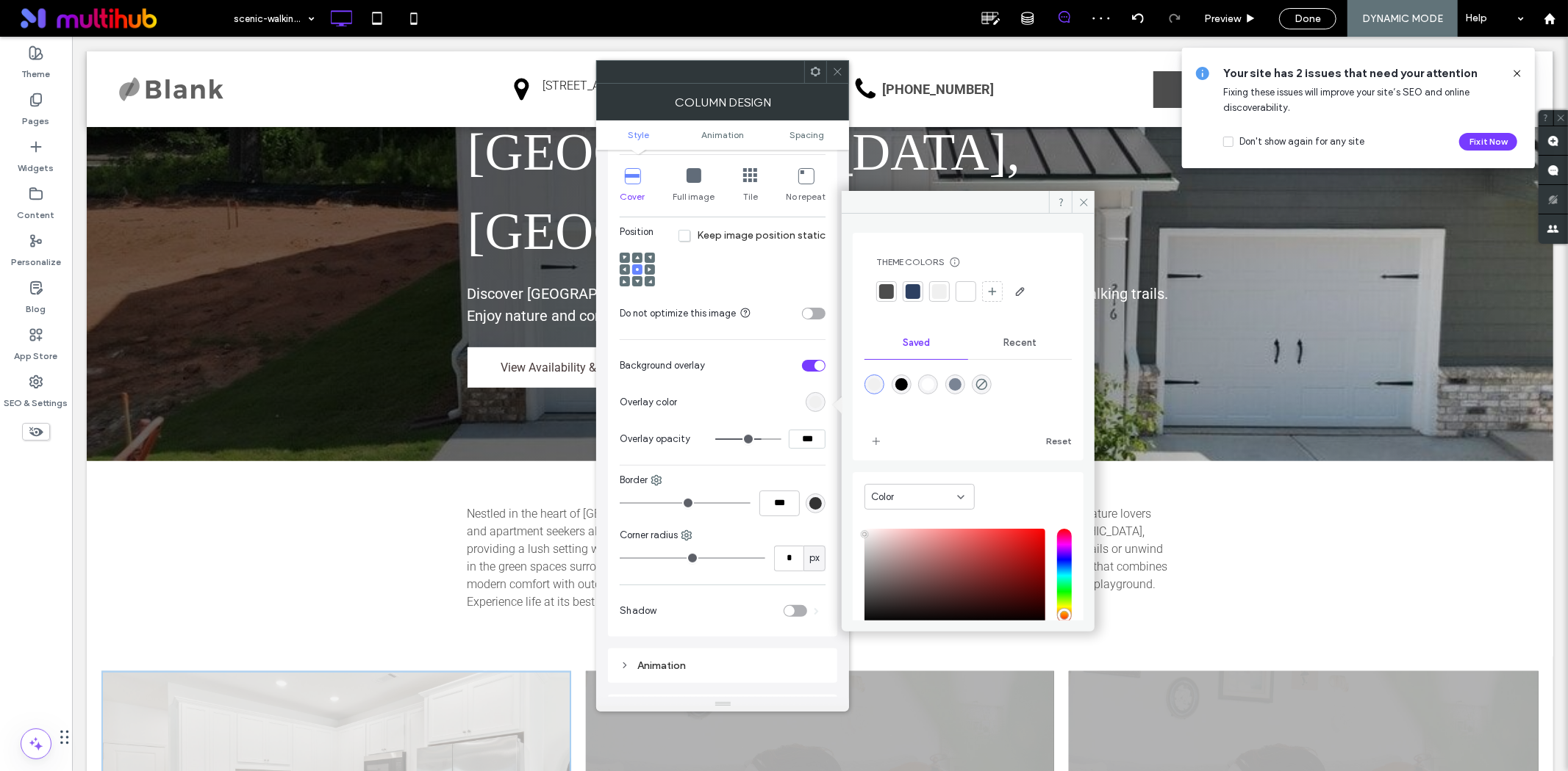
click at [886, 293] on div at bounding box center [886, 291] width 14 height 14
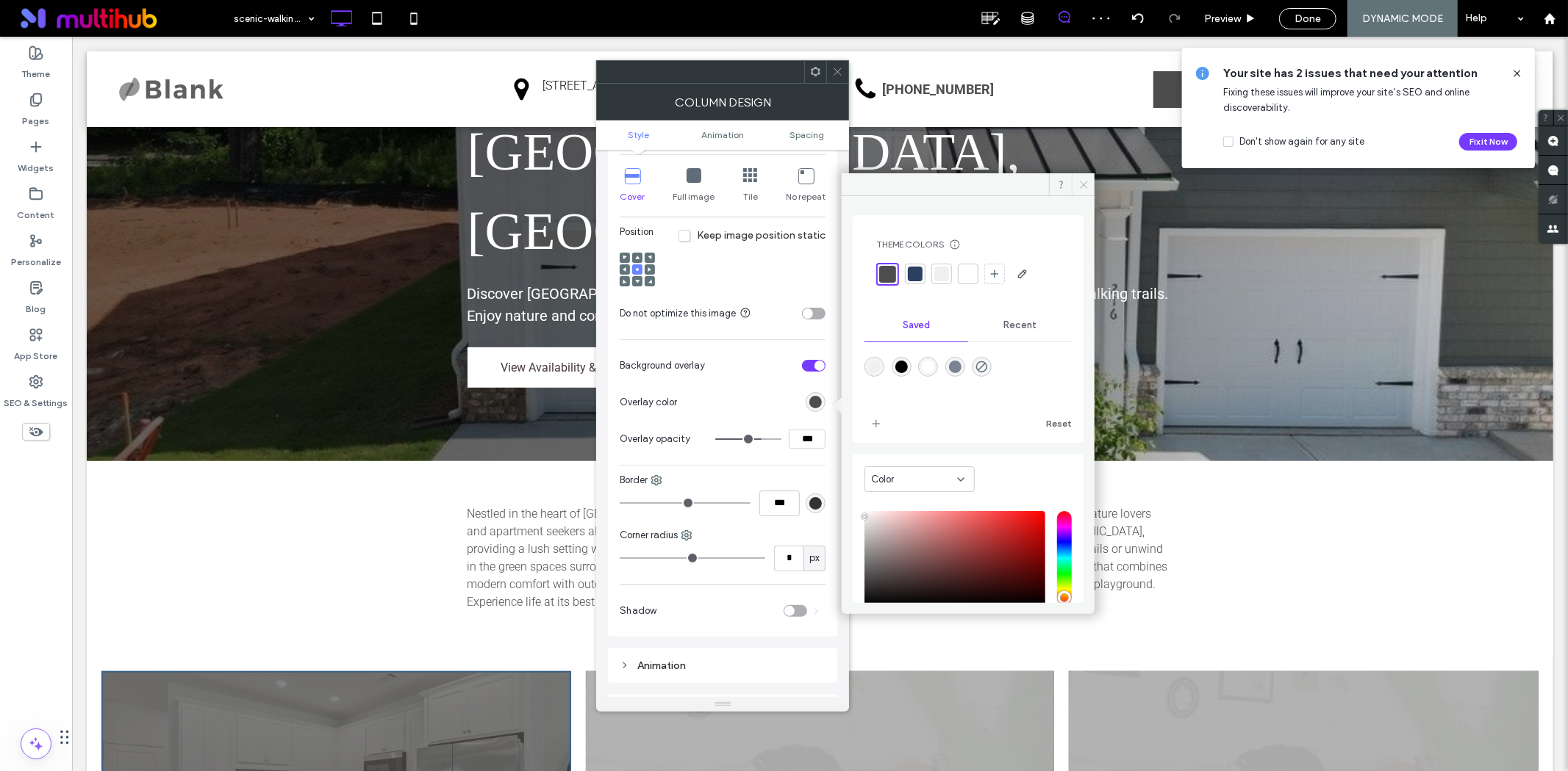
drag, startPoint x: 1076, startPoint y: 182, endPoint x: 849, endPoint y: 42, distance: 266.7
click at [1076, 182] on span at bounding box center [1083, 184] width 23 height 22
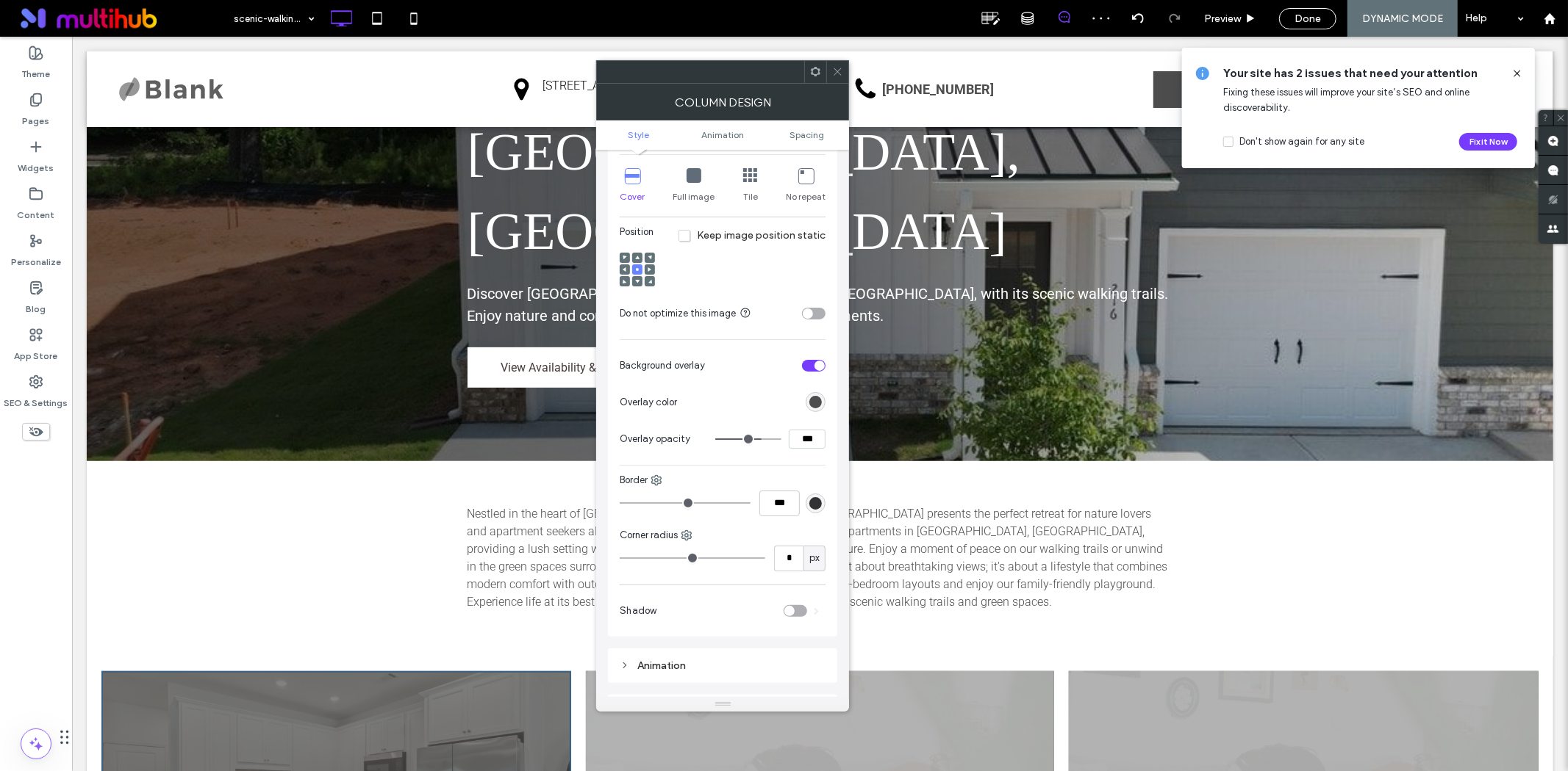
click at [838, 70] on icon at bounding box center [837, 71] width 11 height 11
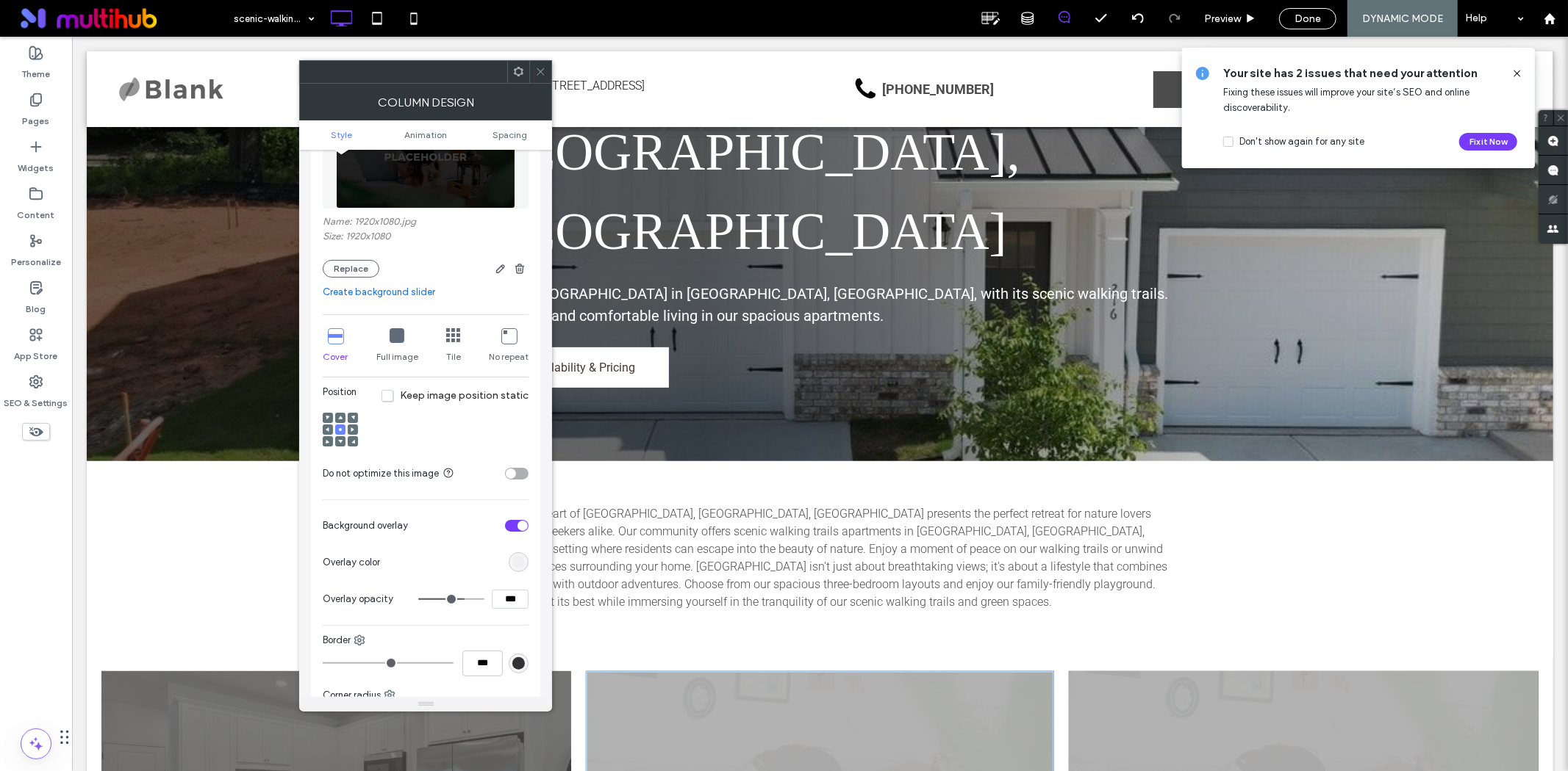
scroll to position [163, 0]
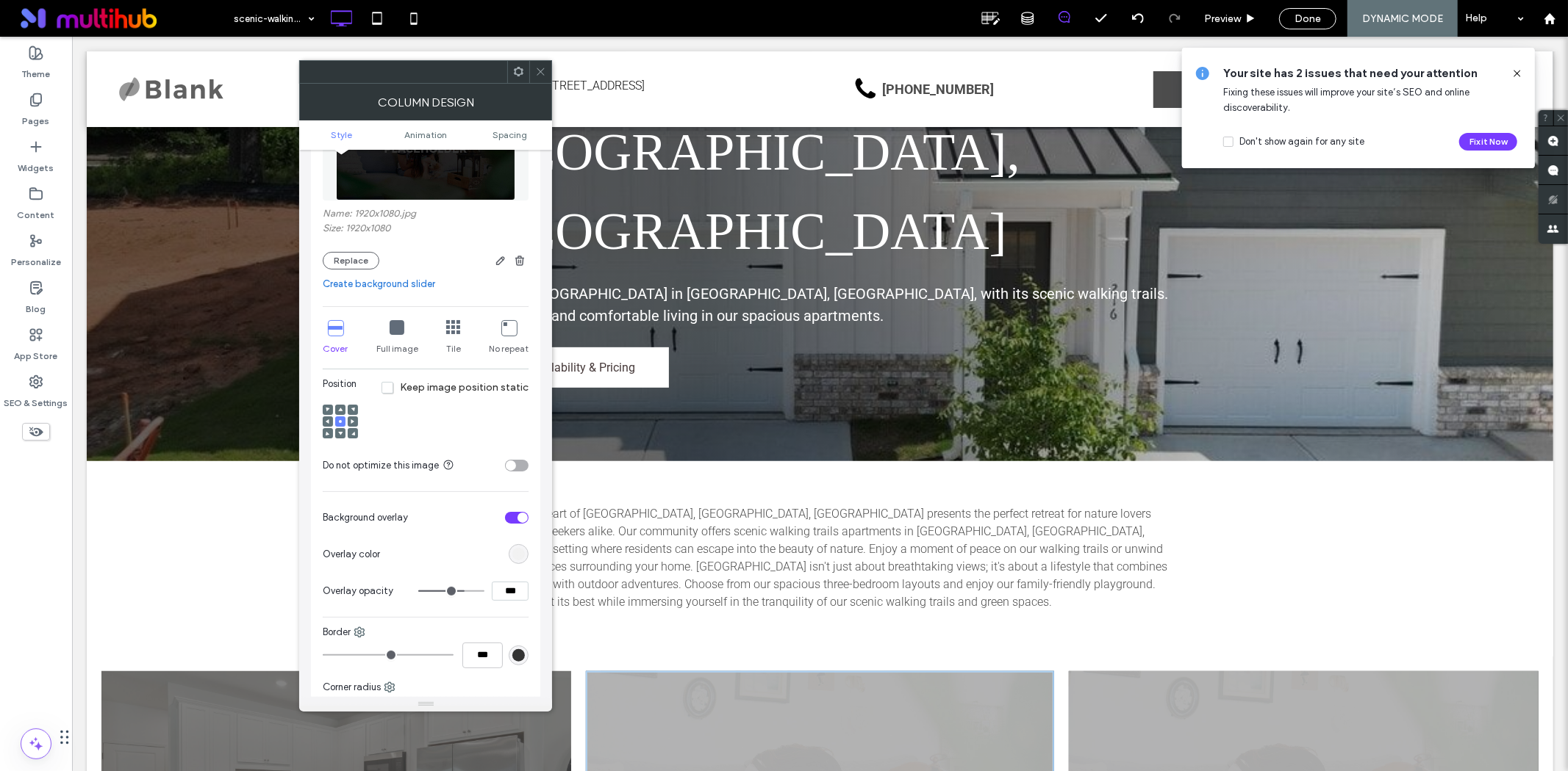
click at [517, 553] on div "rgb(240, 240, 240)" at bounding box center [518, 554] width 12 height 12
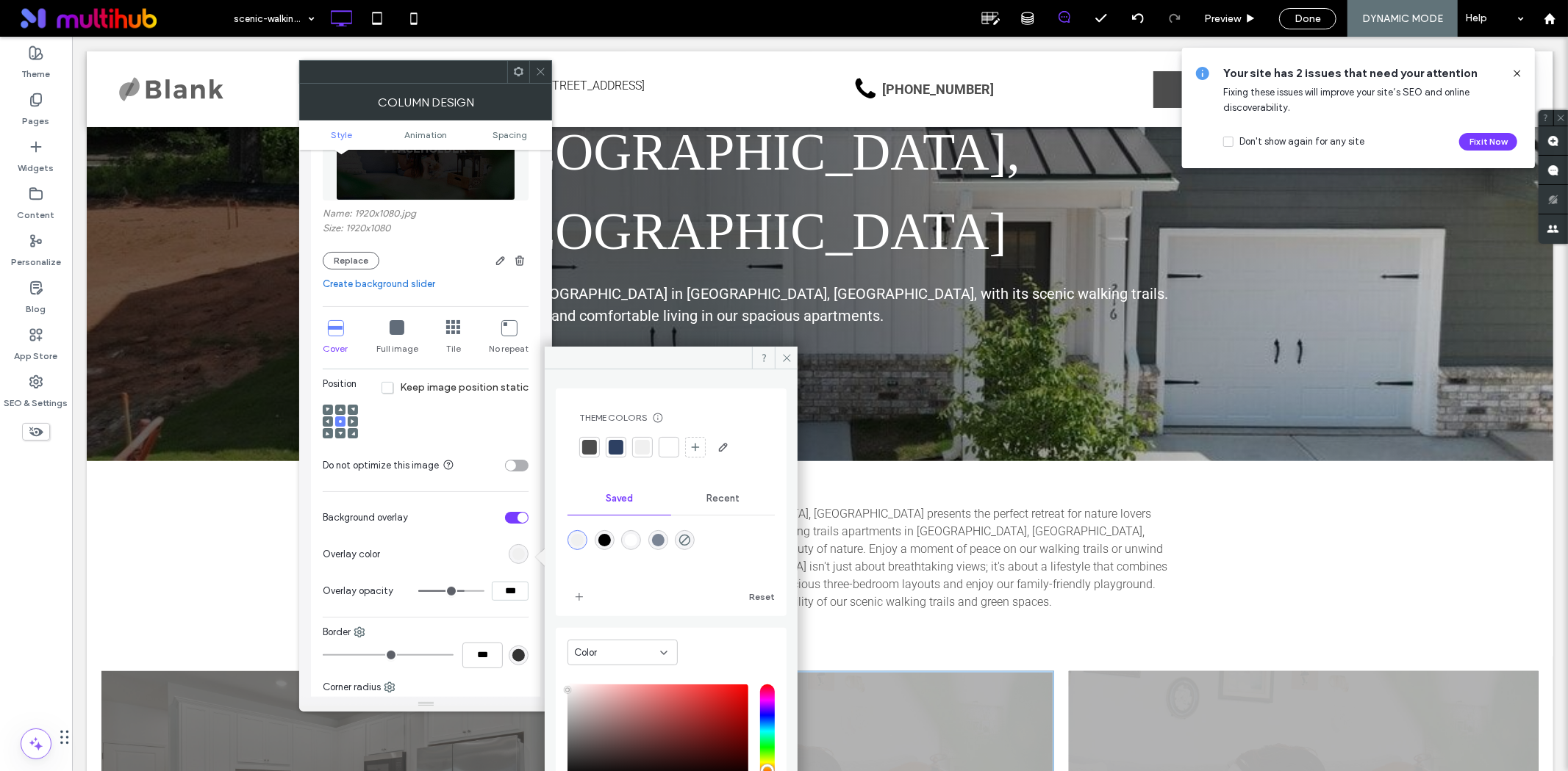
drag, startPoint x: 586, startPoint y: 451, endPoint x: 596, endPoint y: 449, distance: 10.2
click at [588, 452] on div at bounding box center [589, 447] width 14 height 14
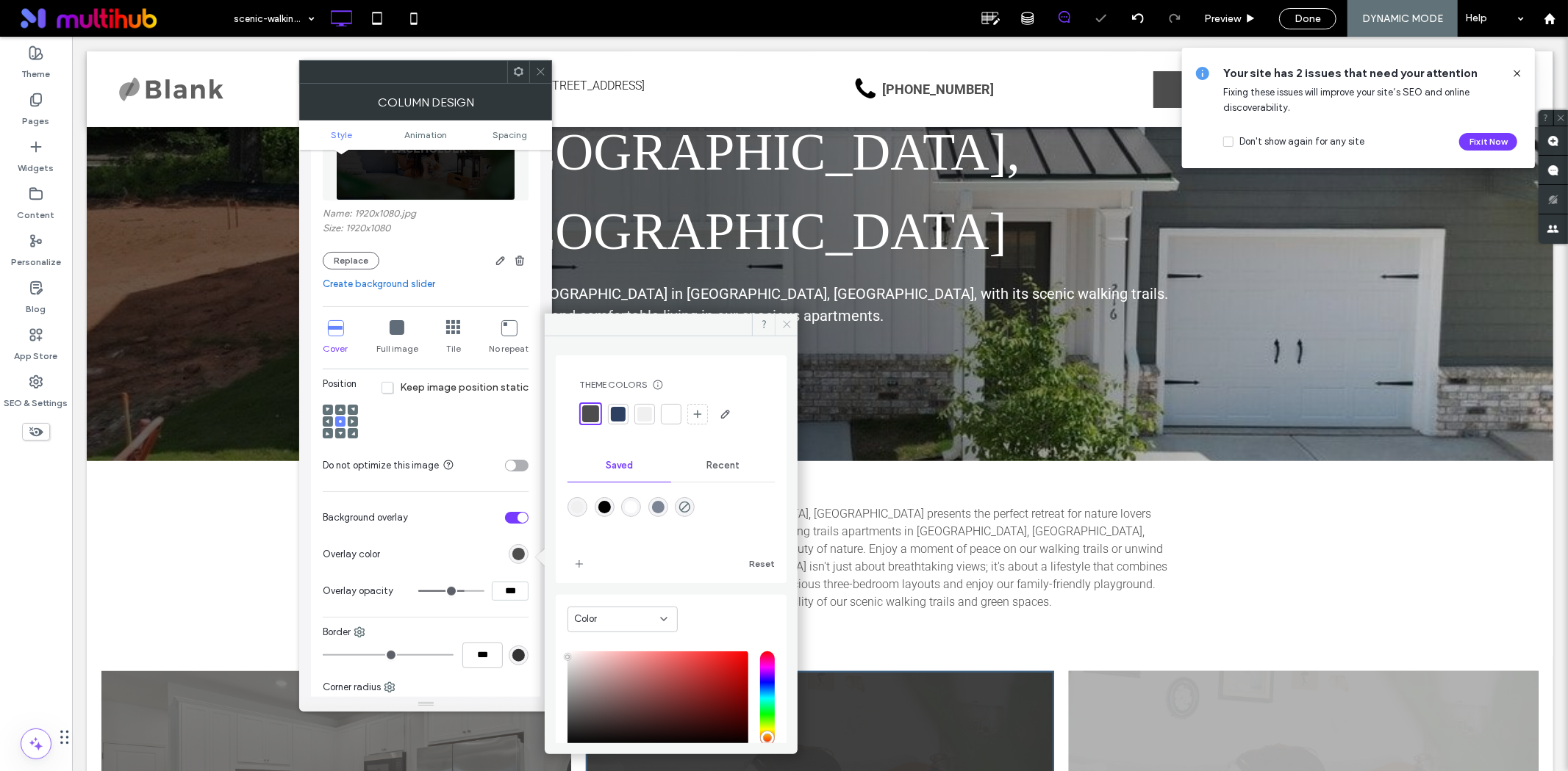
drag, startPoint x: 782, startPoint y: 319, endPoint x: 495, endPoint y: 291, distance: 288.4
click at [782, 319] on span at bounding box center [786, 324] width 23 height 22
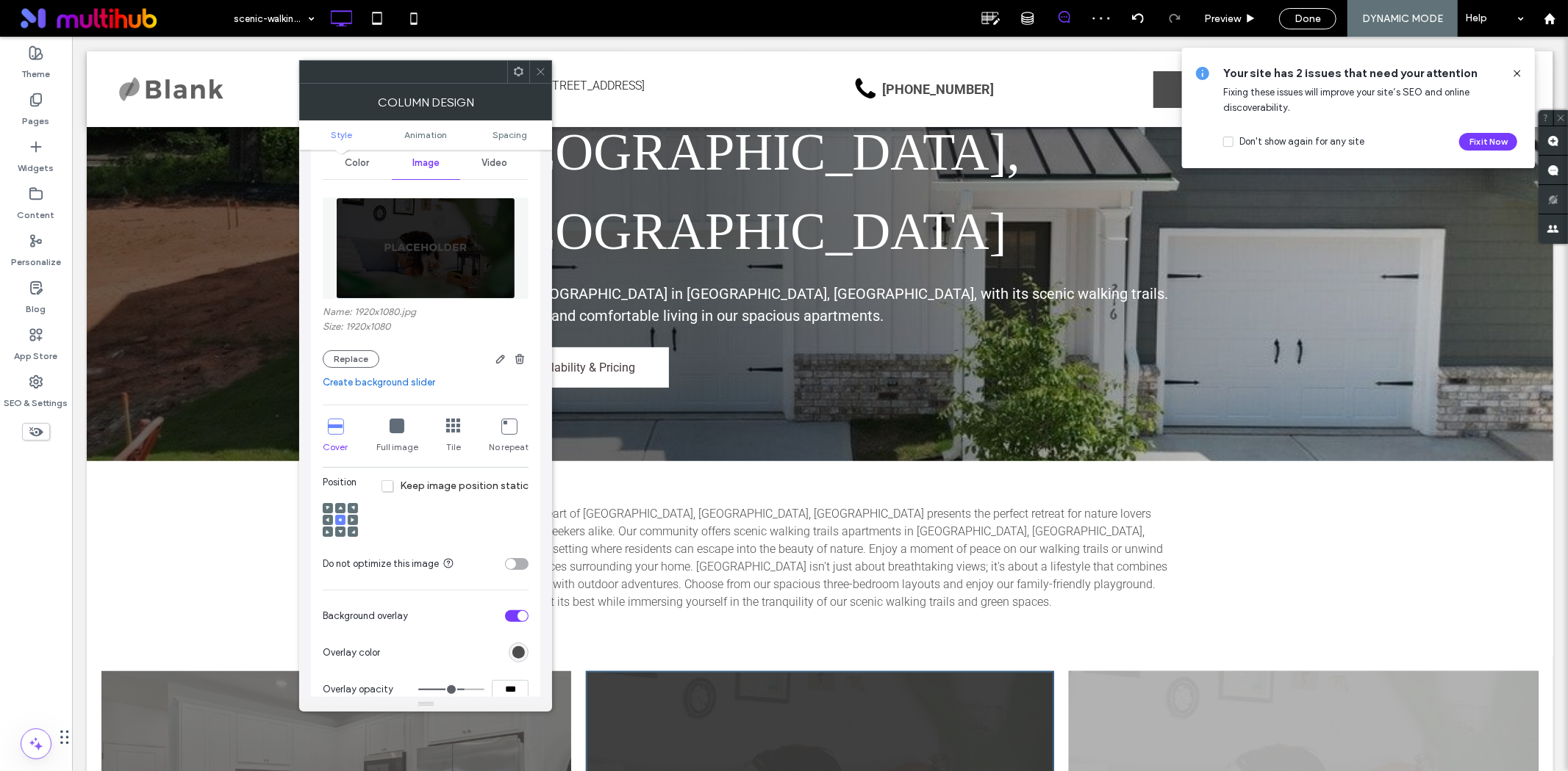
scroll to position [0, 0]
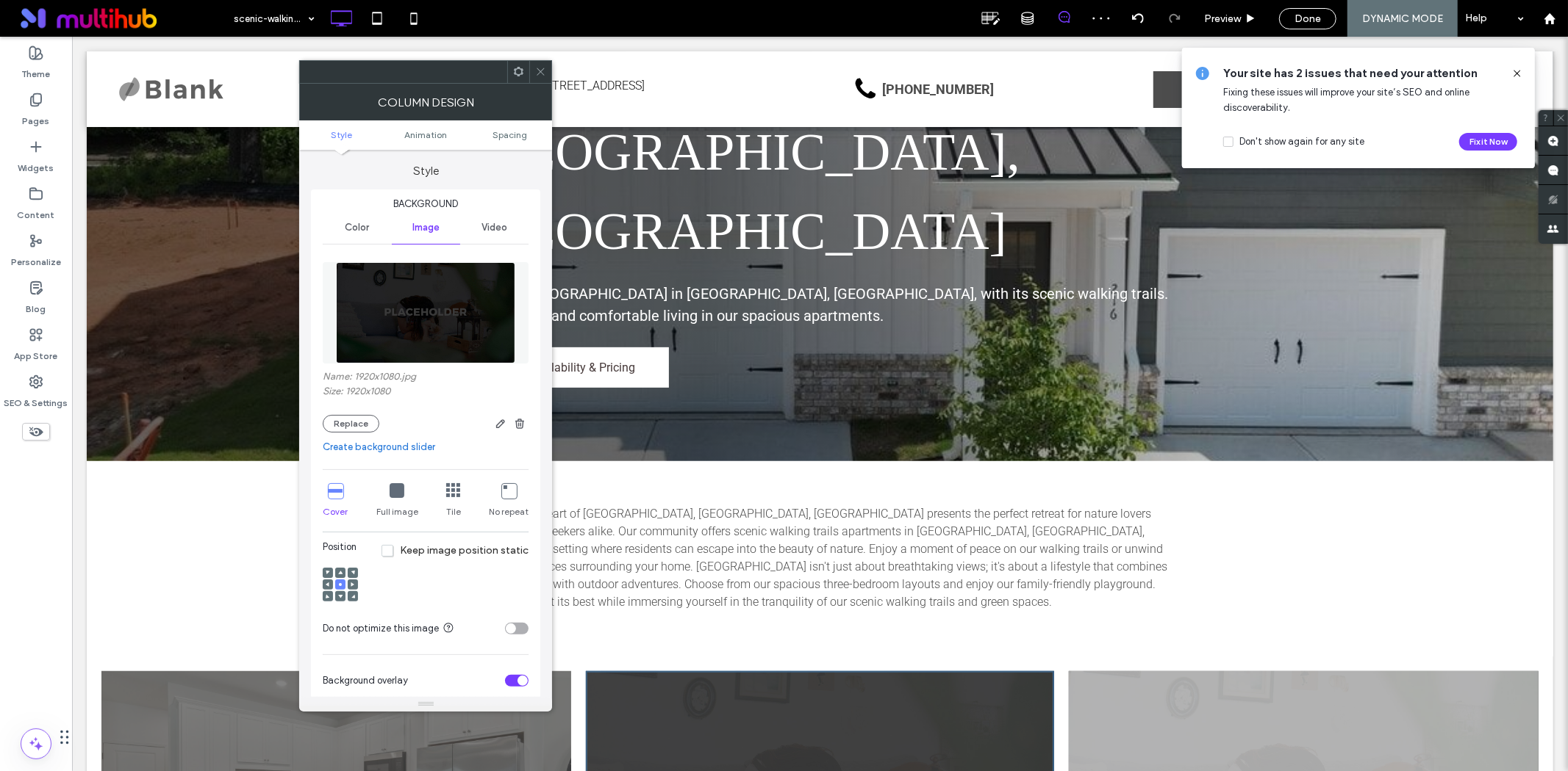
click at [438, 292] on img at bounding box center [426, 313] width 179 height 102
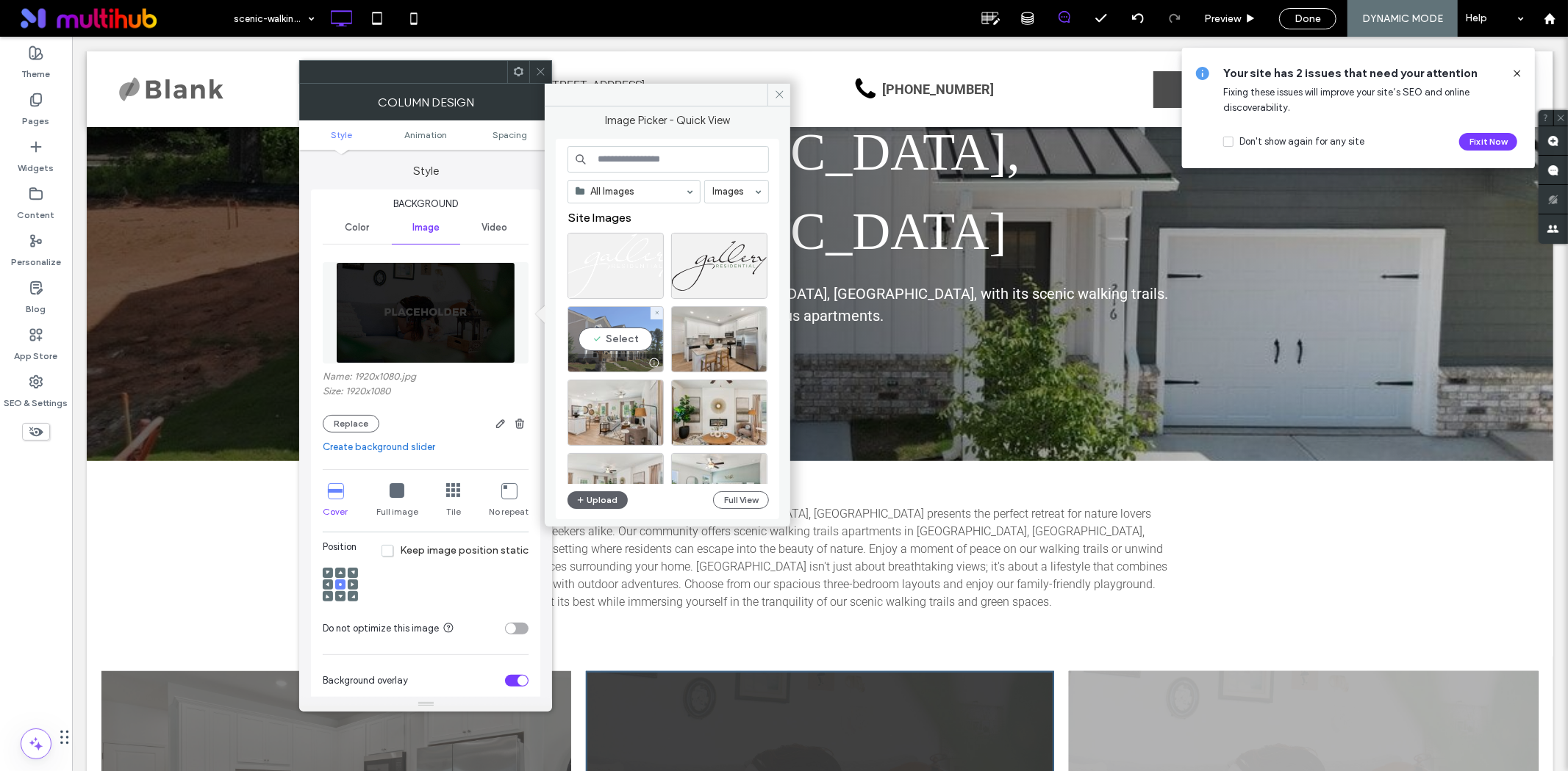
drag, startPoint x: 627, startPoint y: 328, endPoint x: 555, endPoint y: 290, distance: 81.4
click at [626, 328] on div "Select" at bounding box center [615, 339] width 96 height 66
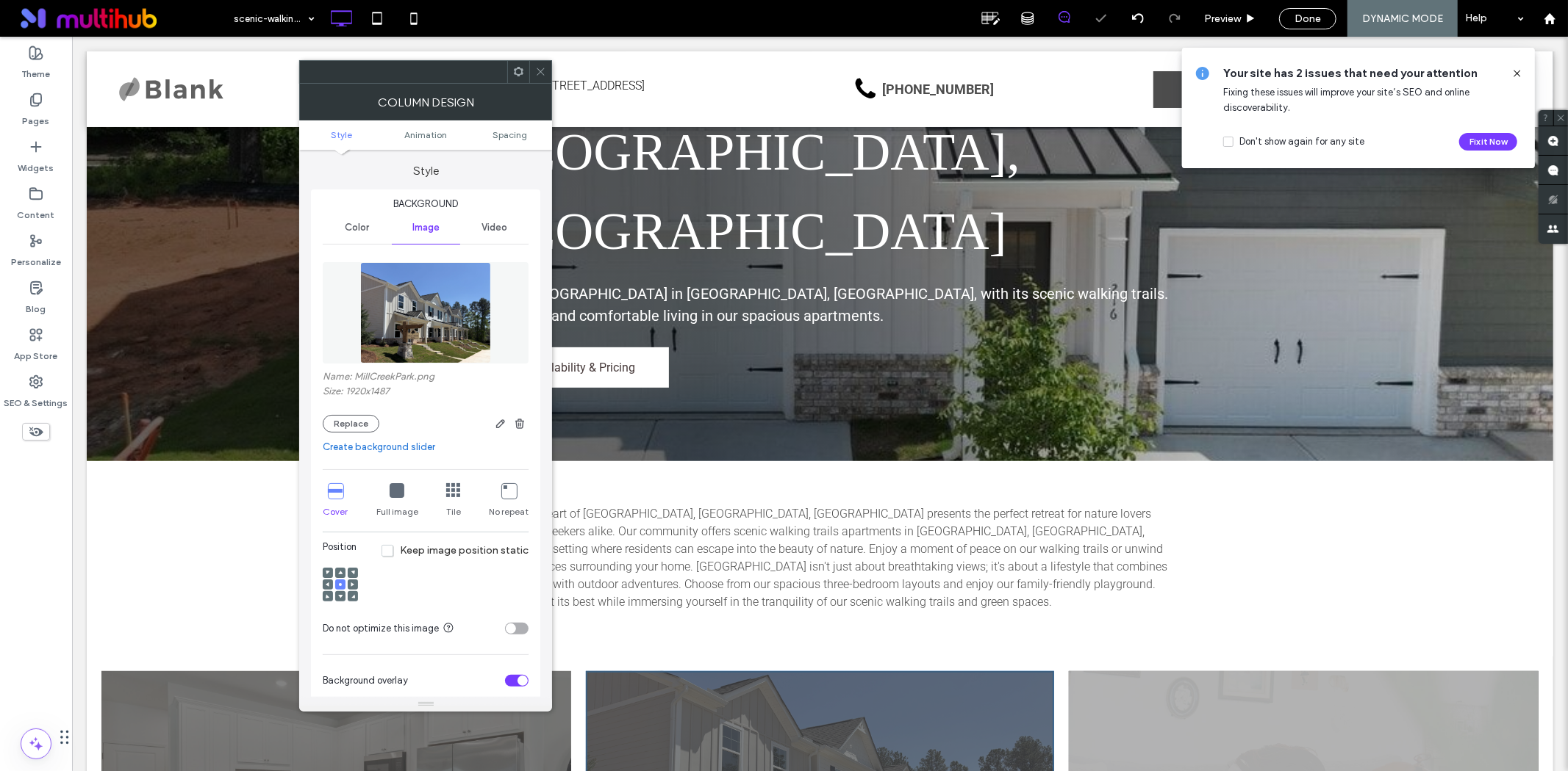
click at [536, 72] on icon at bounding box center [540, 71] width 11 height 11
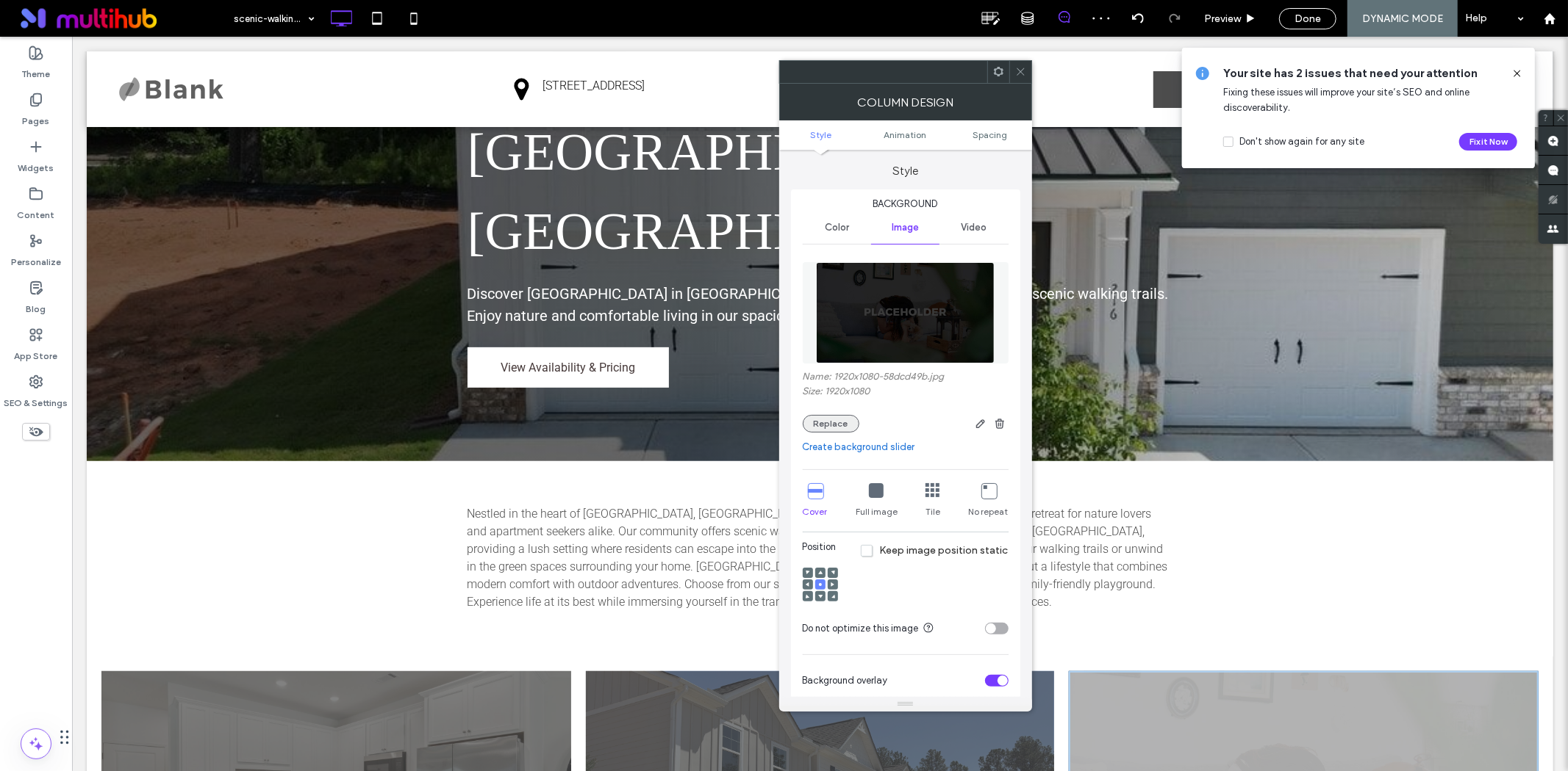
click at [828, 424] on button "Replace" at bounding box center [831, 423] width 57 height 17
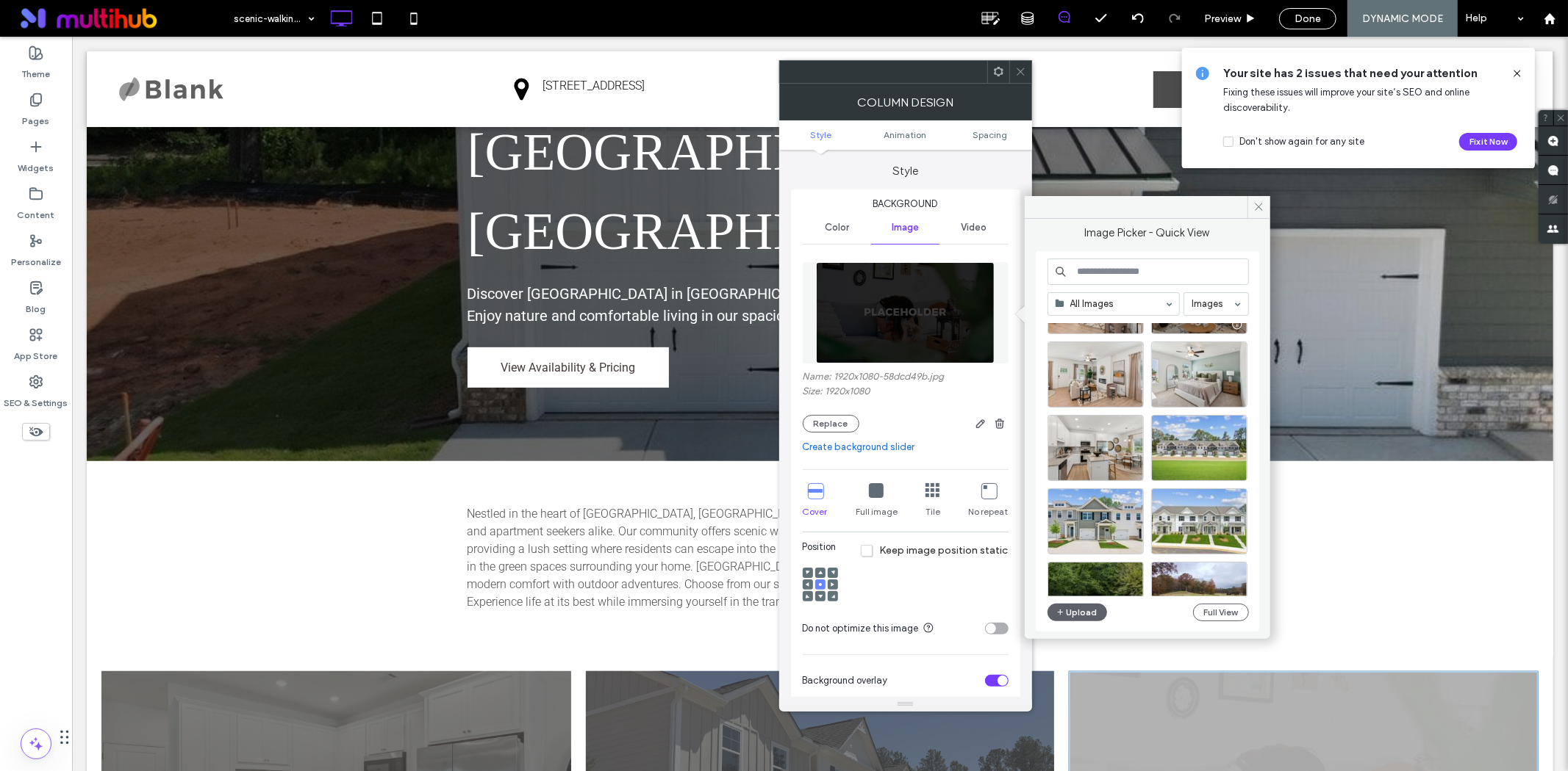
scroll to position [245, 0]
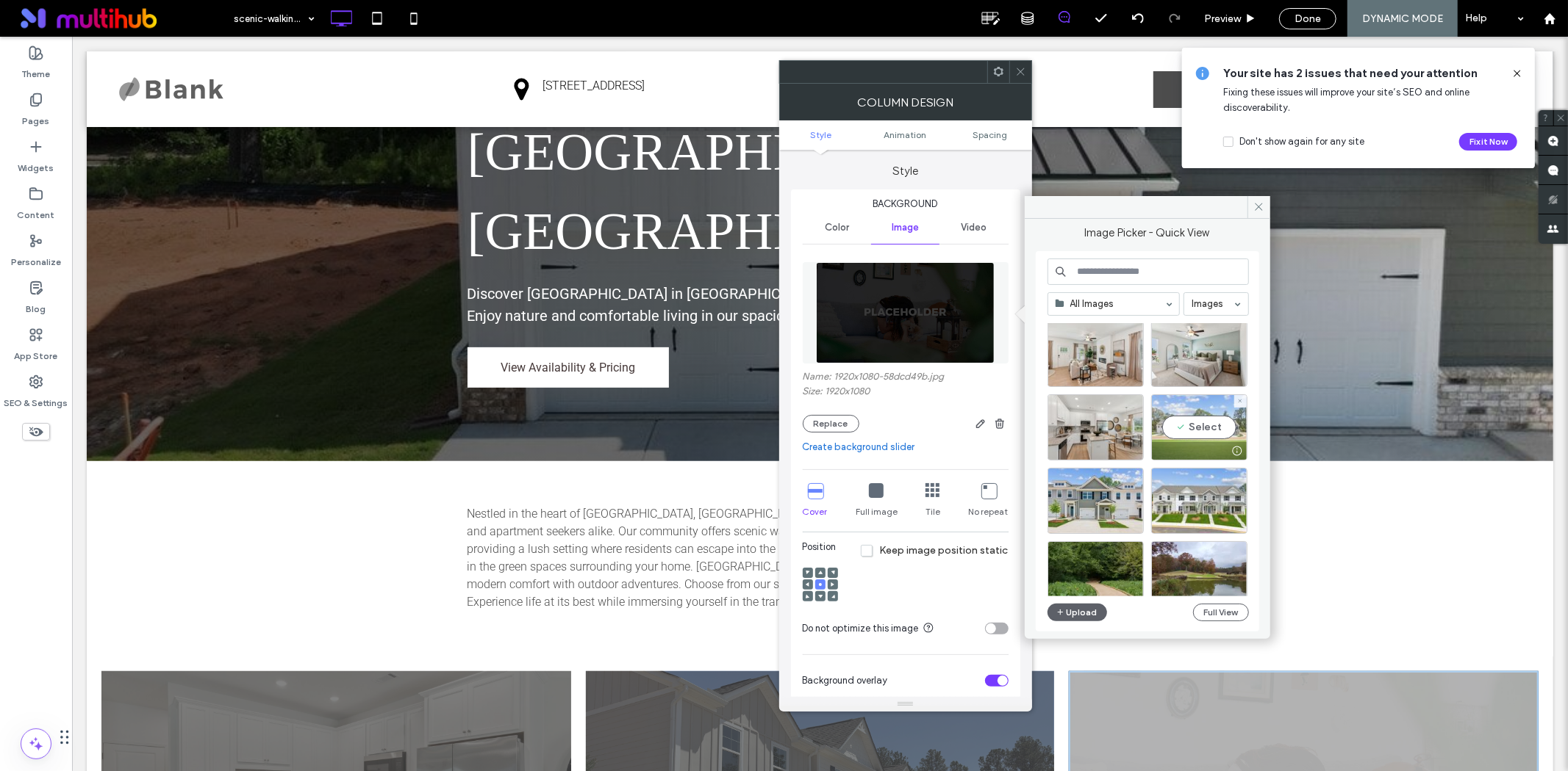
click at [1184, 438] on div "Select" at bounding box center [1199, 427] width 96 height 66
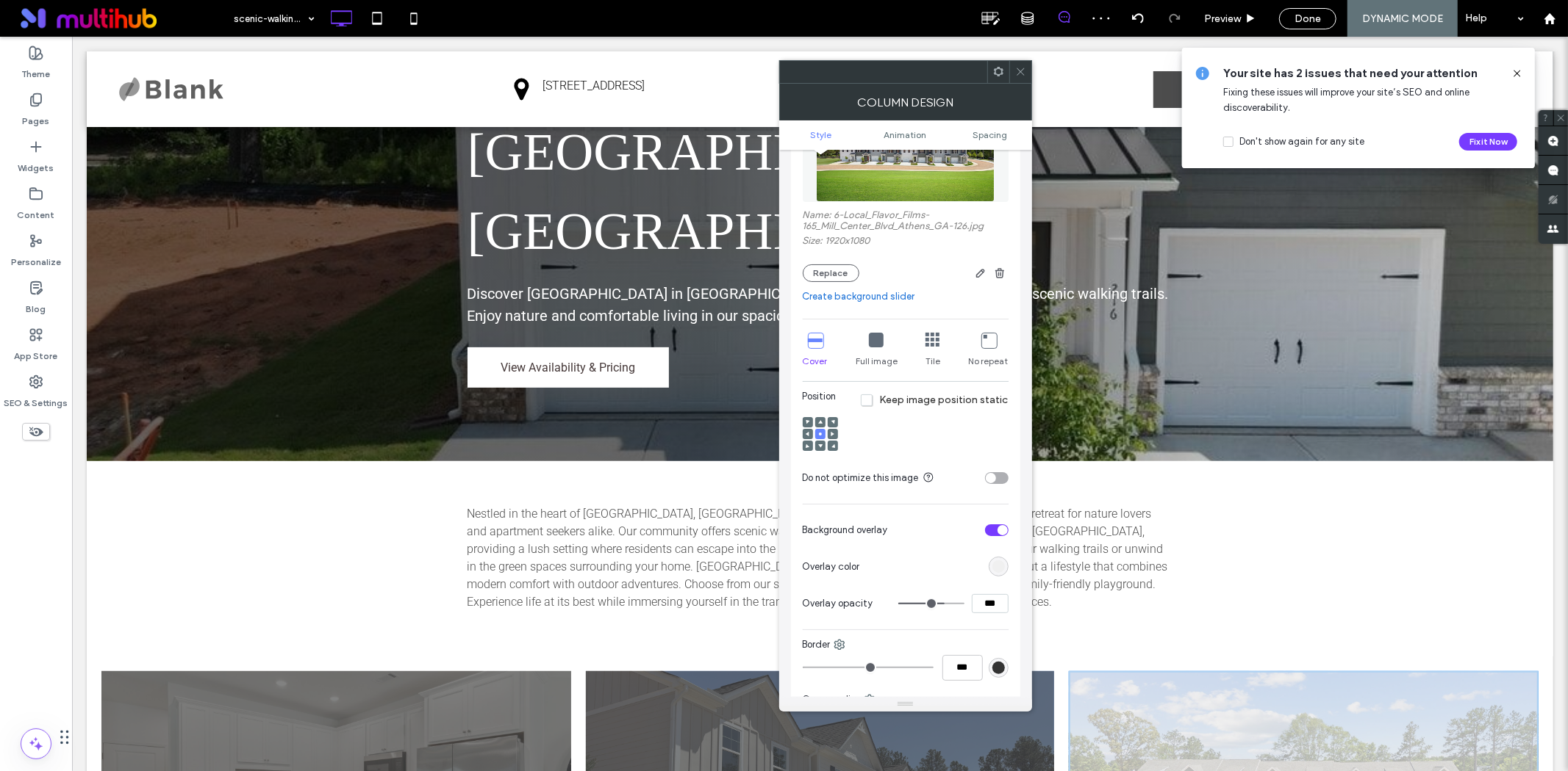
scroll to position [163, 0]
click at [994, 572] on div "rgb(240, 240, 240)" at bounding box center [998, 565] width 12 height 12
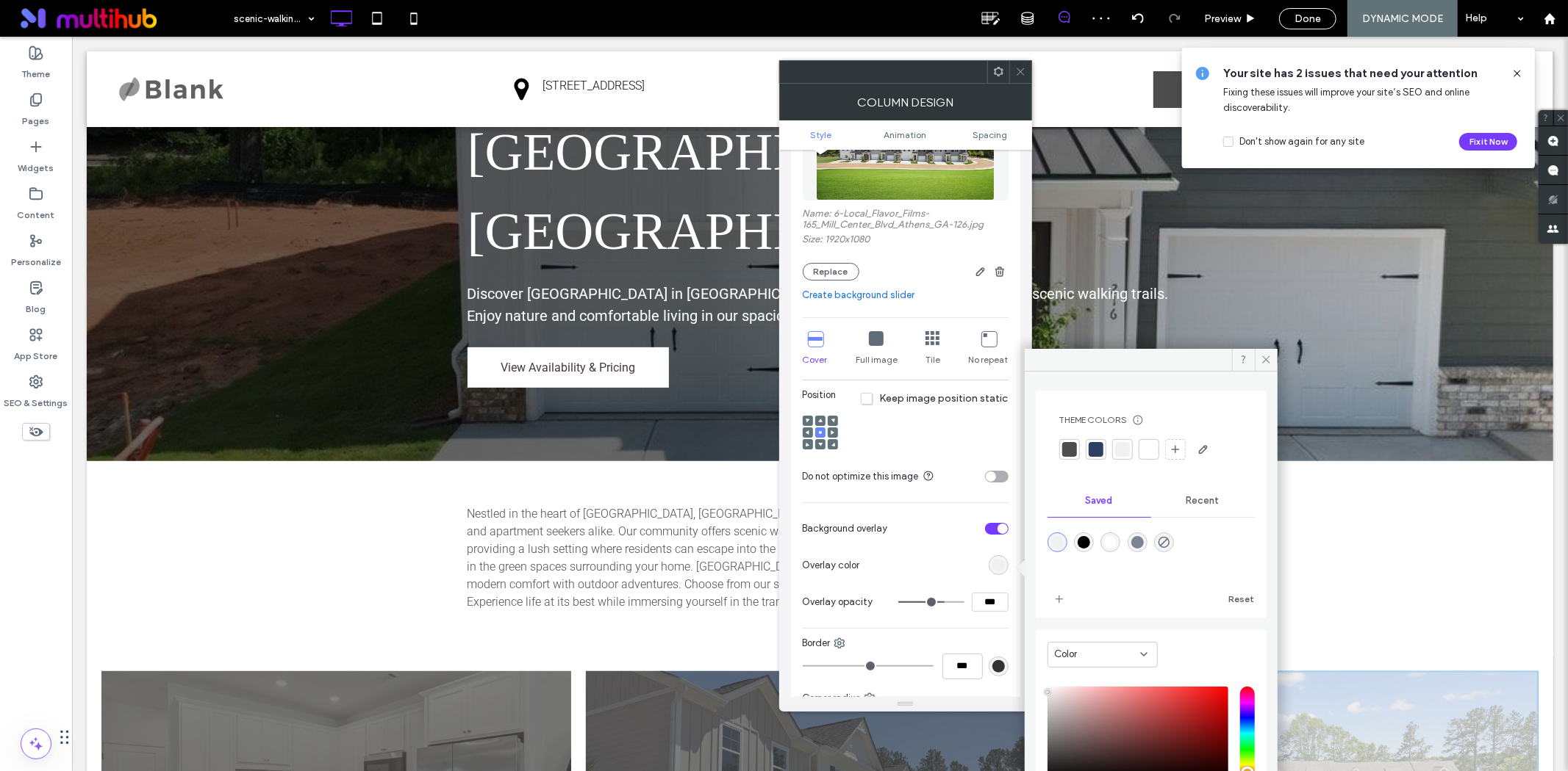
click at [1066, 453] on div at bounding box center [1069, 449] width 14 height 14
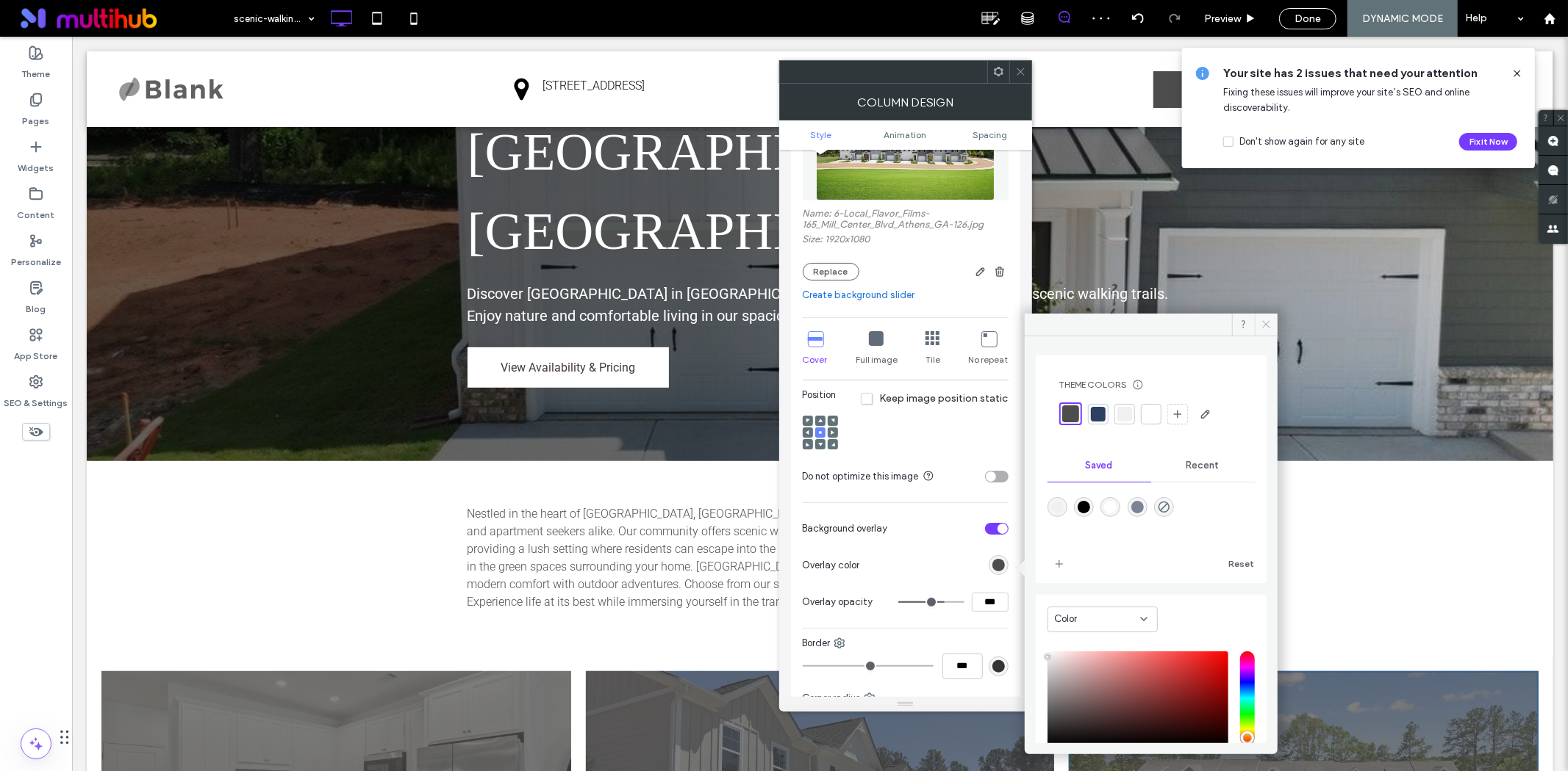
click at [1262, 326] on icon at bounding box center [1266, 324] width 11 height 11
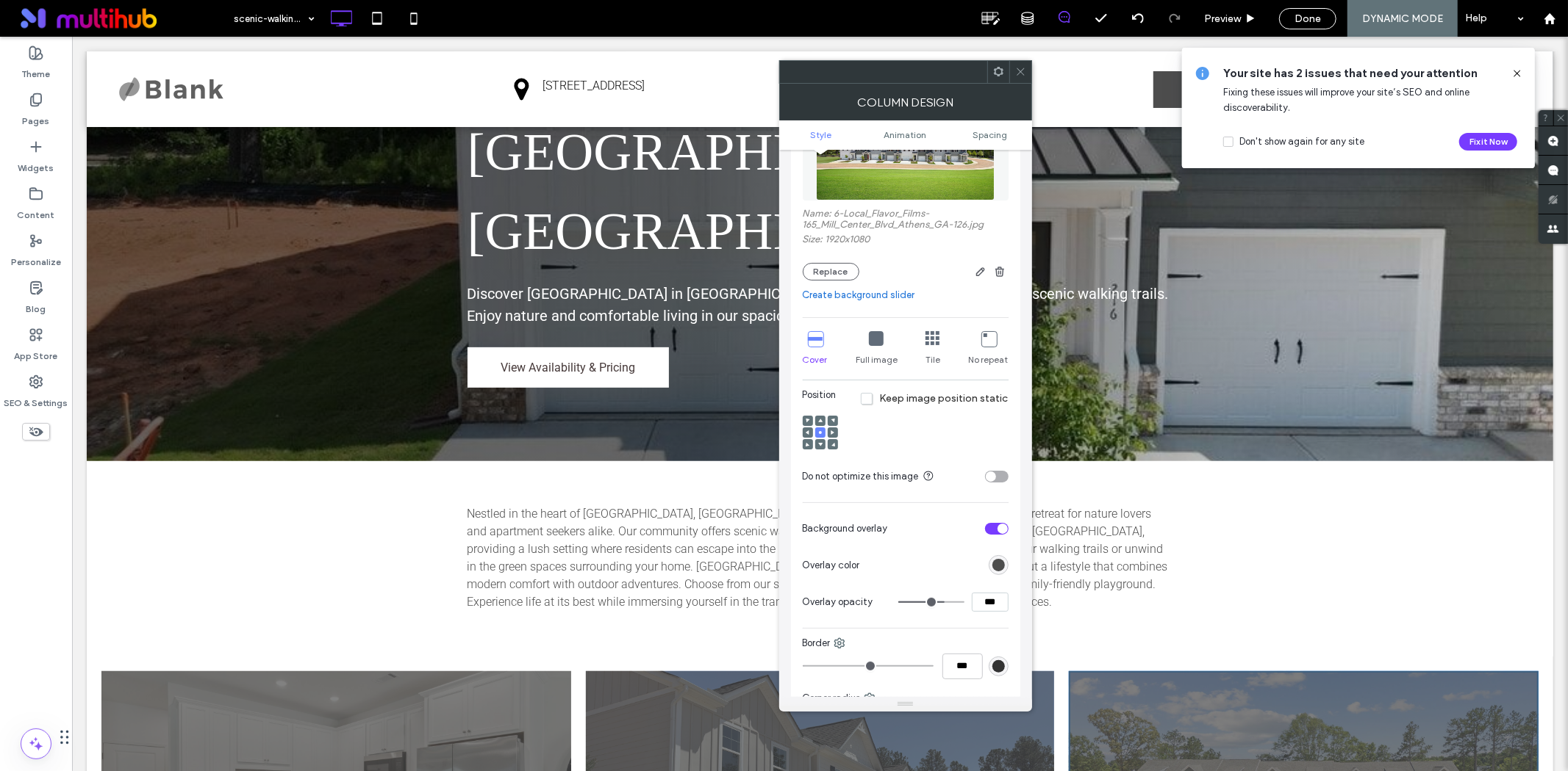
click at [1020, 75] on icon at bounding box center [1020, 71] width 11 height 11
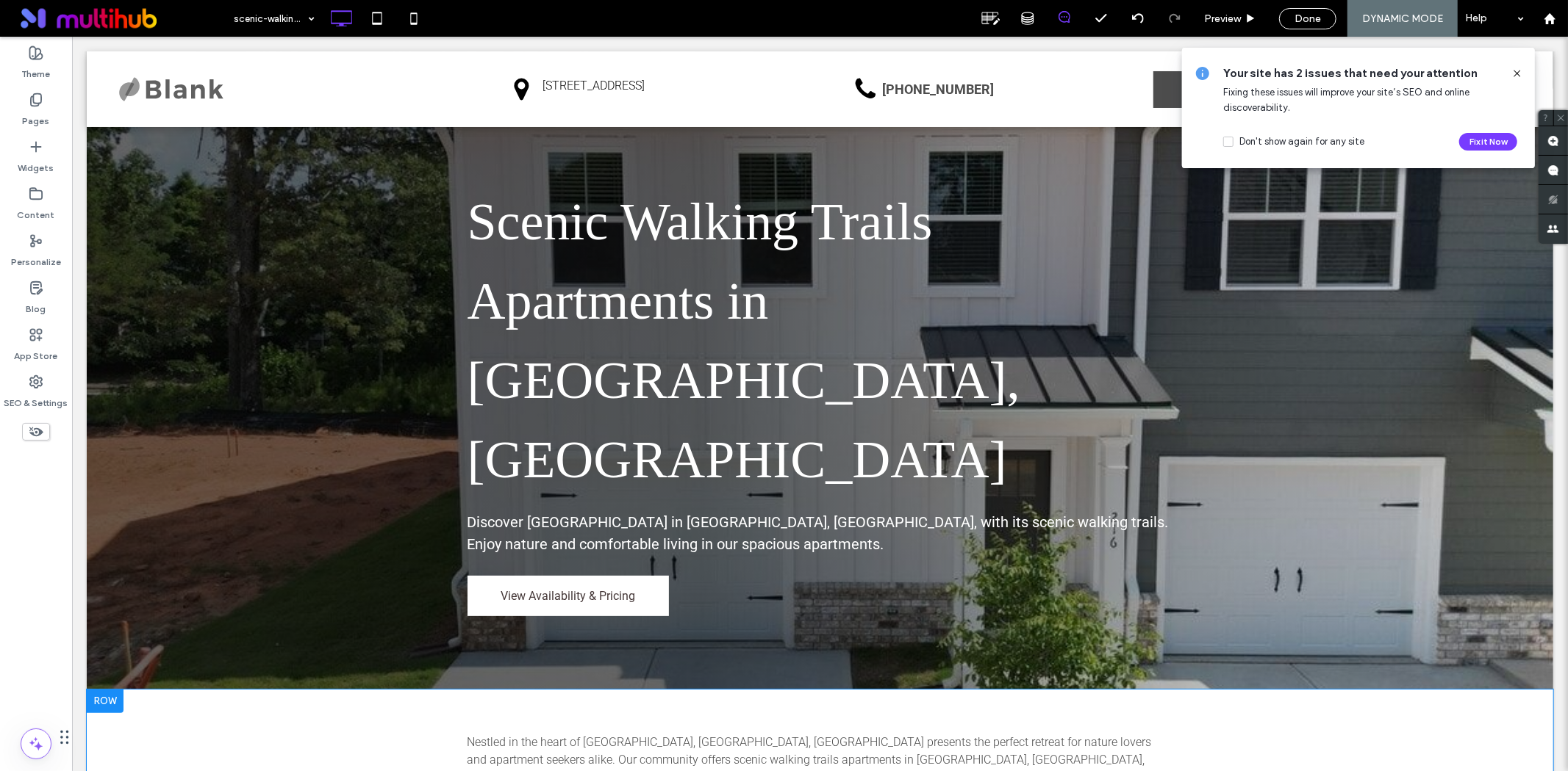
scroll to position [82, 0]
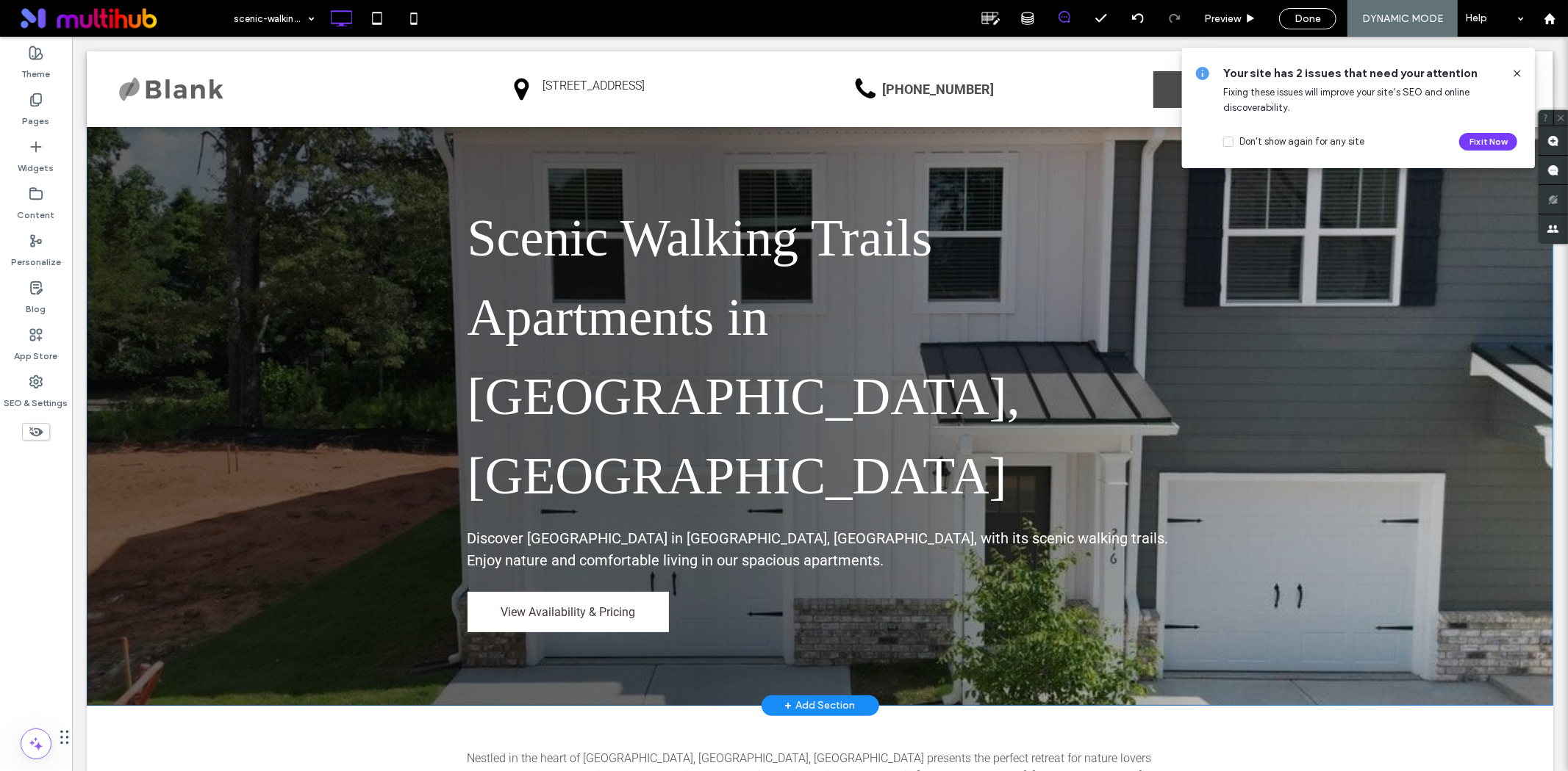
click at [216, 465] on div "Scenic Walking Trails Apartments in [GEOGRAPHIC_DATA], [GEOGRAPHIC_DATA] Discov…" at bounding box center [819, 375] width 1466 height 660
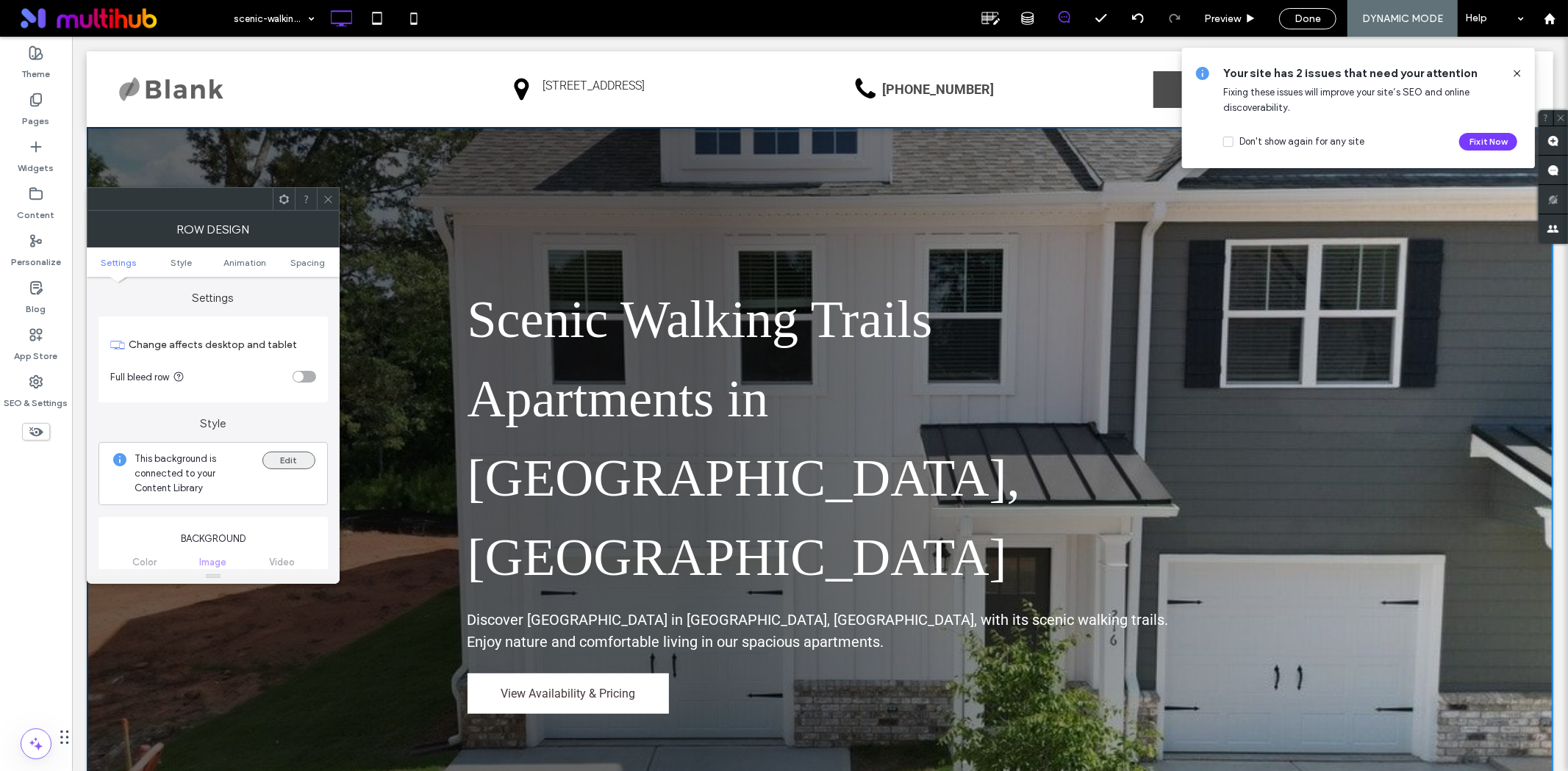
click at [293, 459] on button "Edit" at bounding box center [289, 460] width 53 height 17
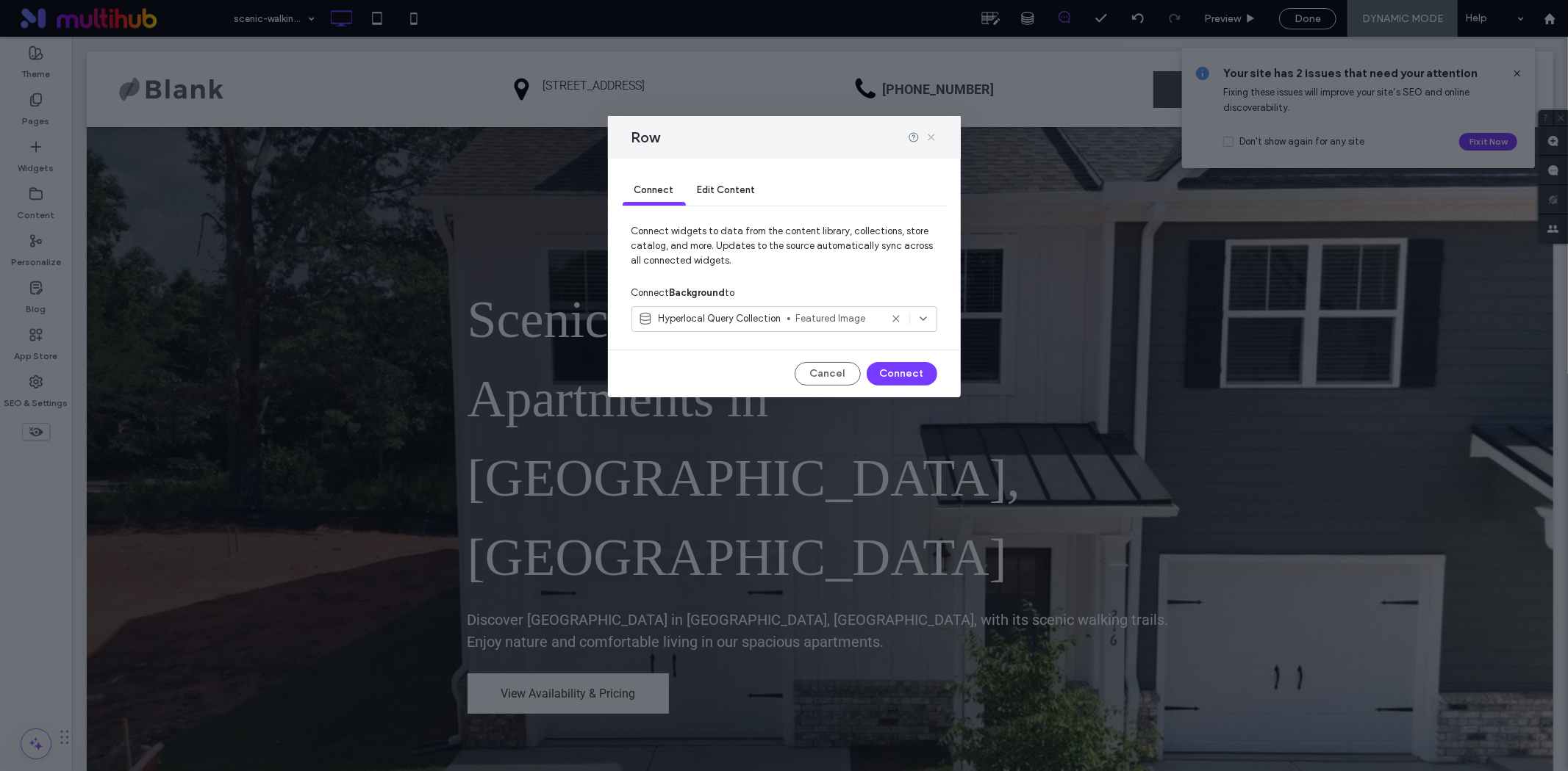
click at [931, 132] on icon at bounding box center [932, 137] width 12 height 12
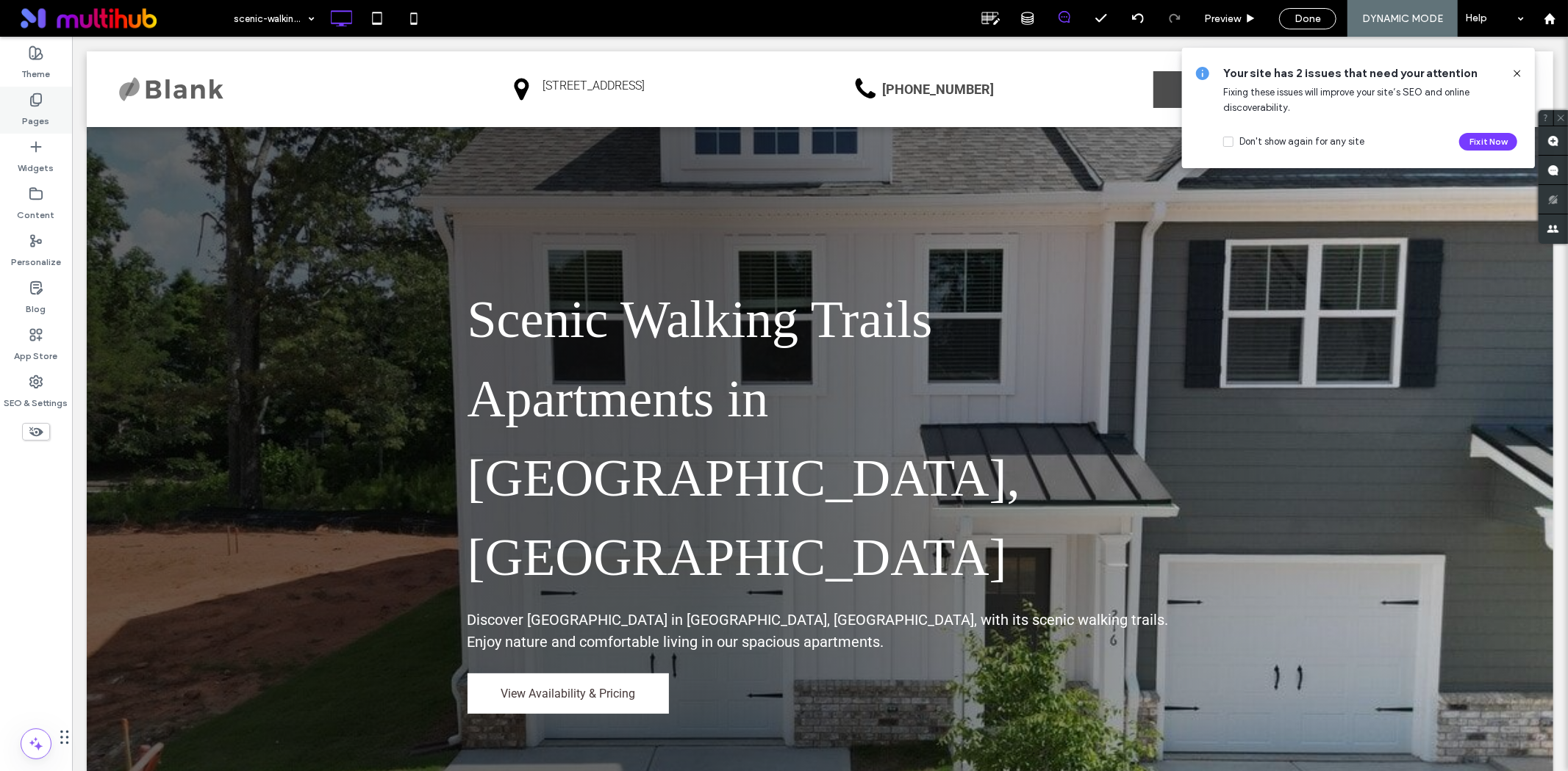
click at [24, 121] on label "Pages" at bounding box center [36, 117] width 27 height 20
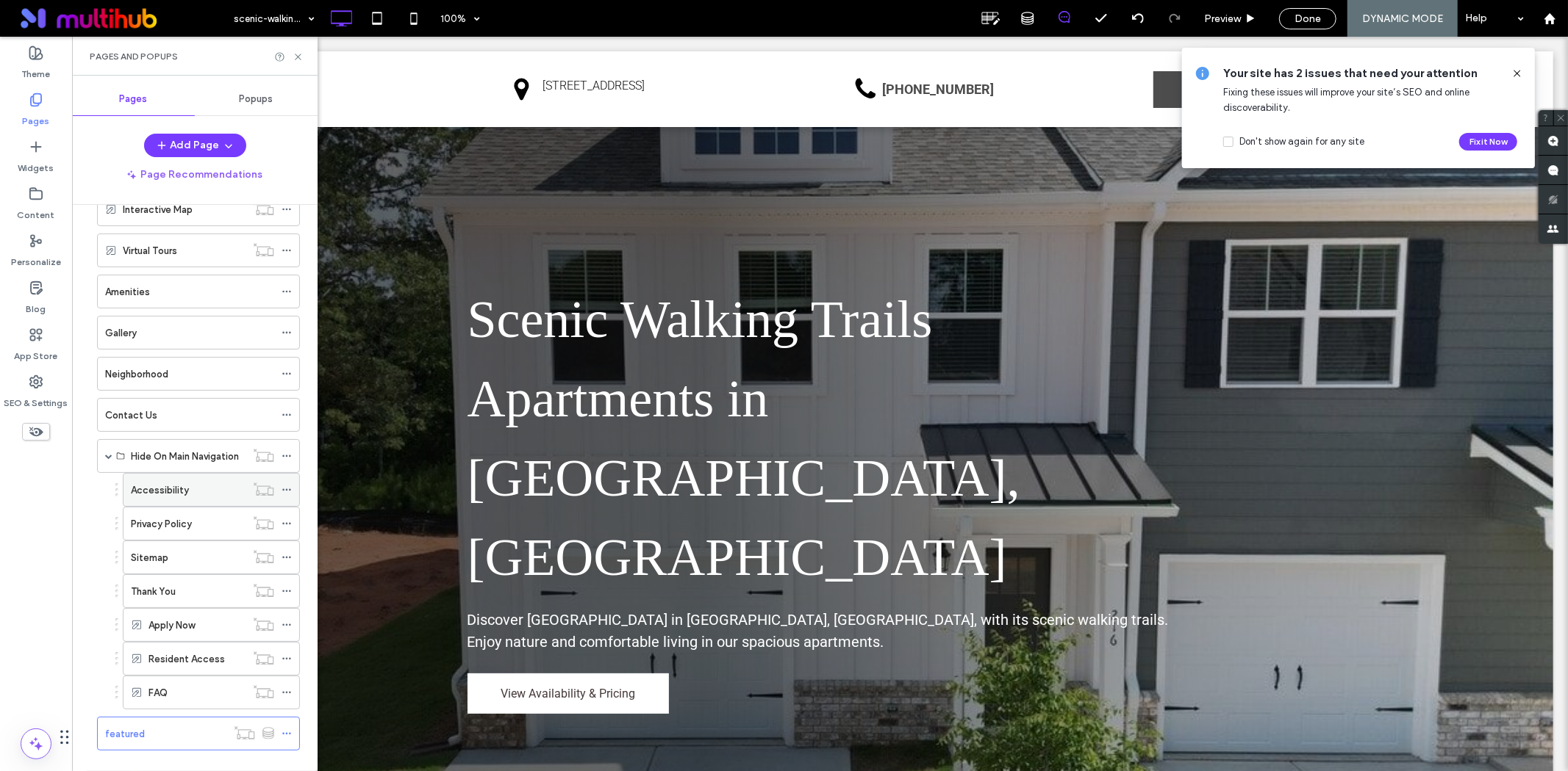
scroll to position [146, 0]
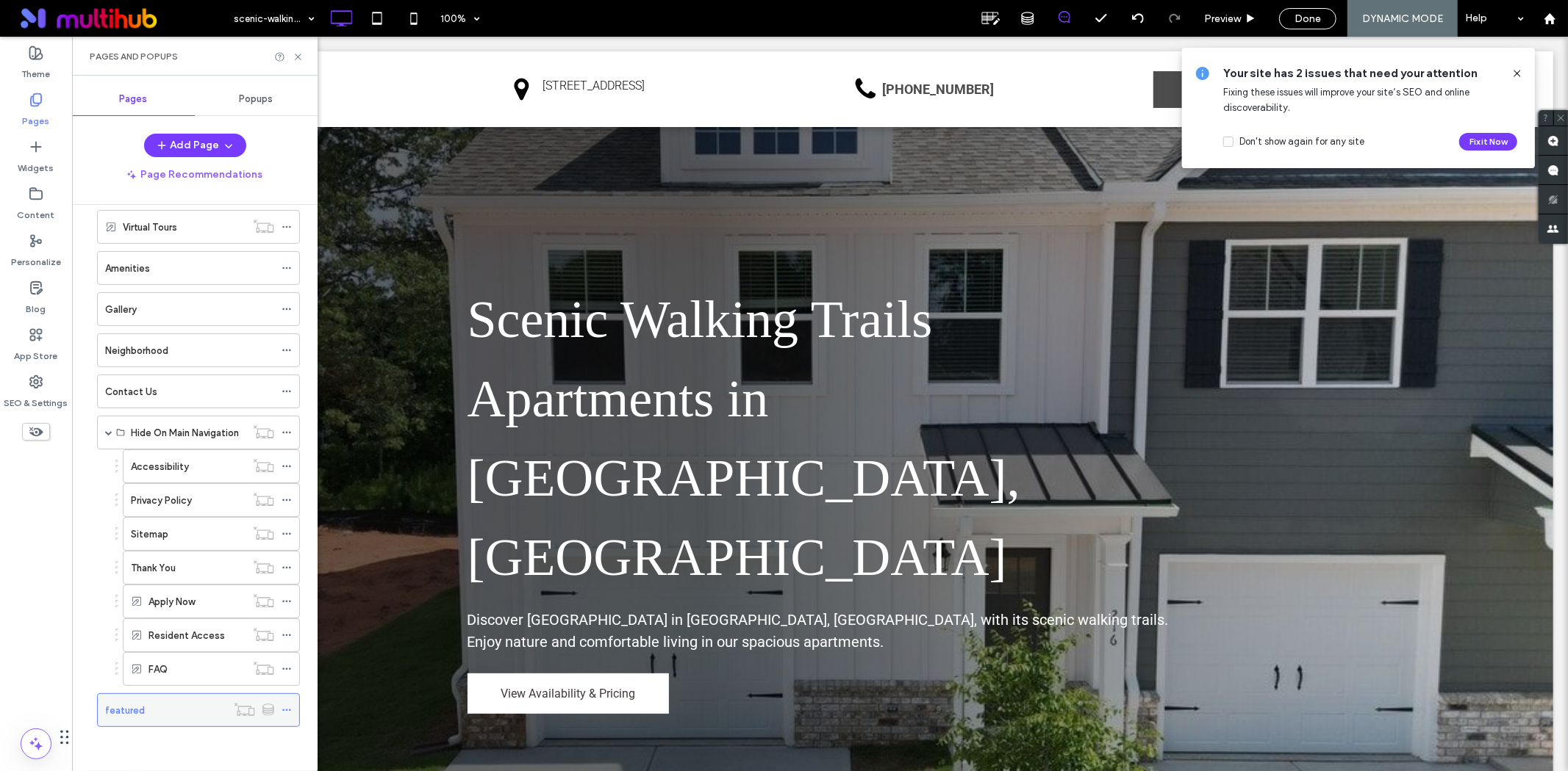
click at [289, 706] on icon at bounding box center [287, 710] width 11 height 11
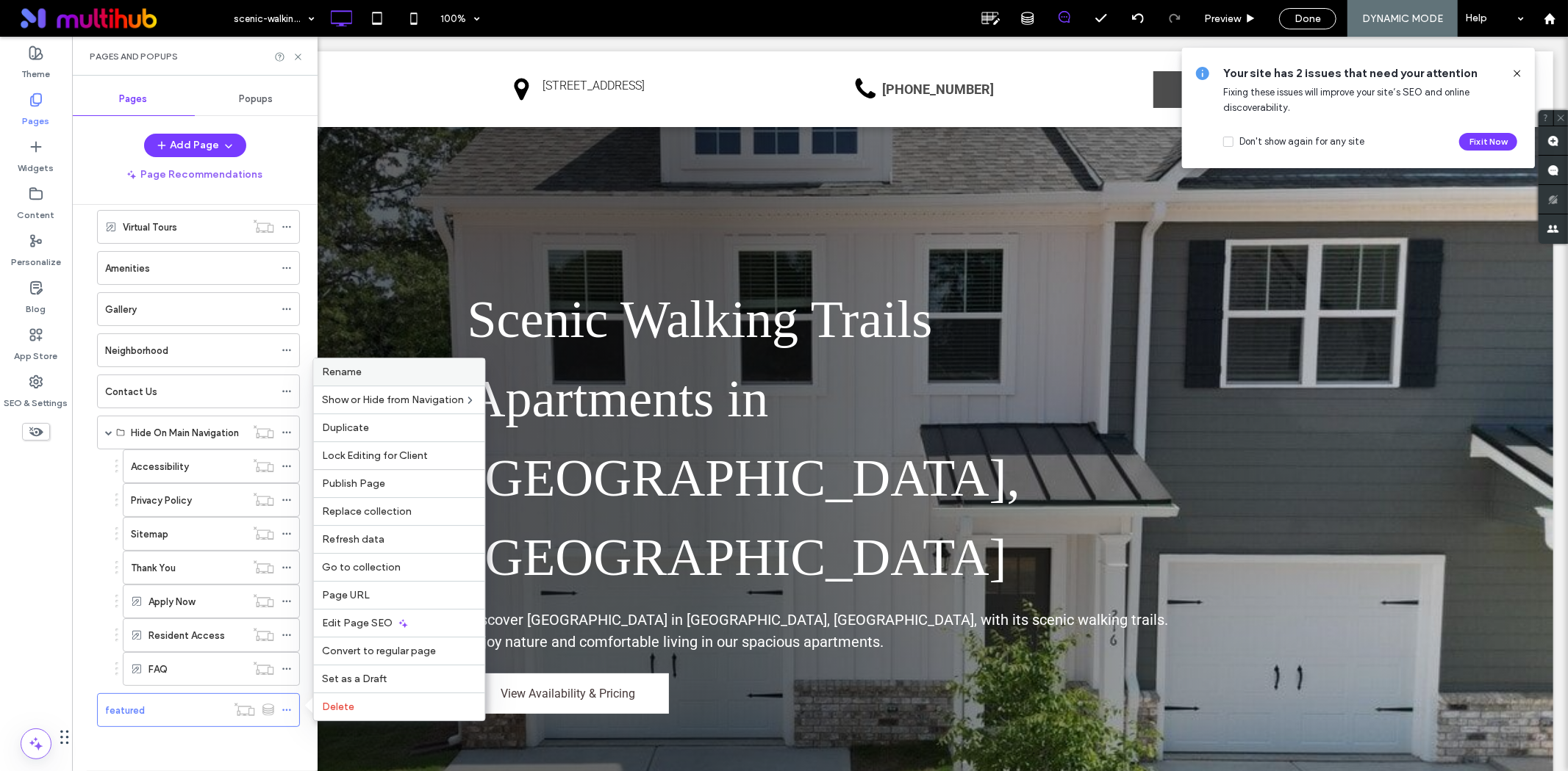
click at [408, 368] on label "Rename" at bounding box center [399, 372] width 154 height 12
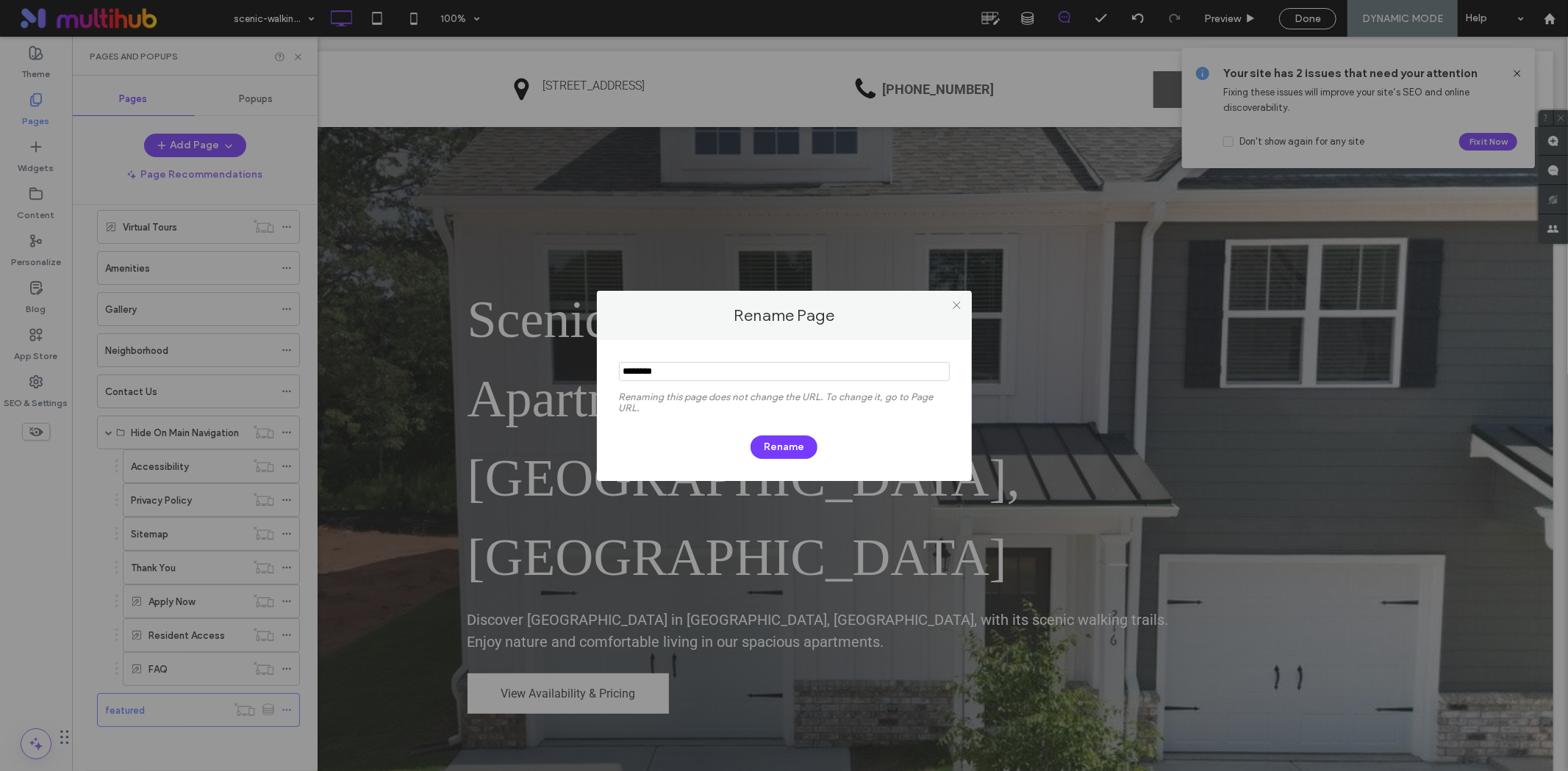
paste input "*********"
type input "*********"
click at [766, 439] on button "Rename" at bounding box center [784, 447] width 67 height 24
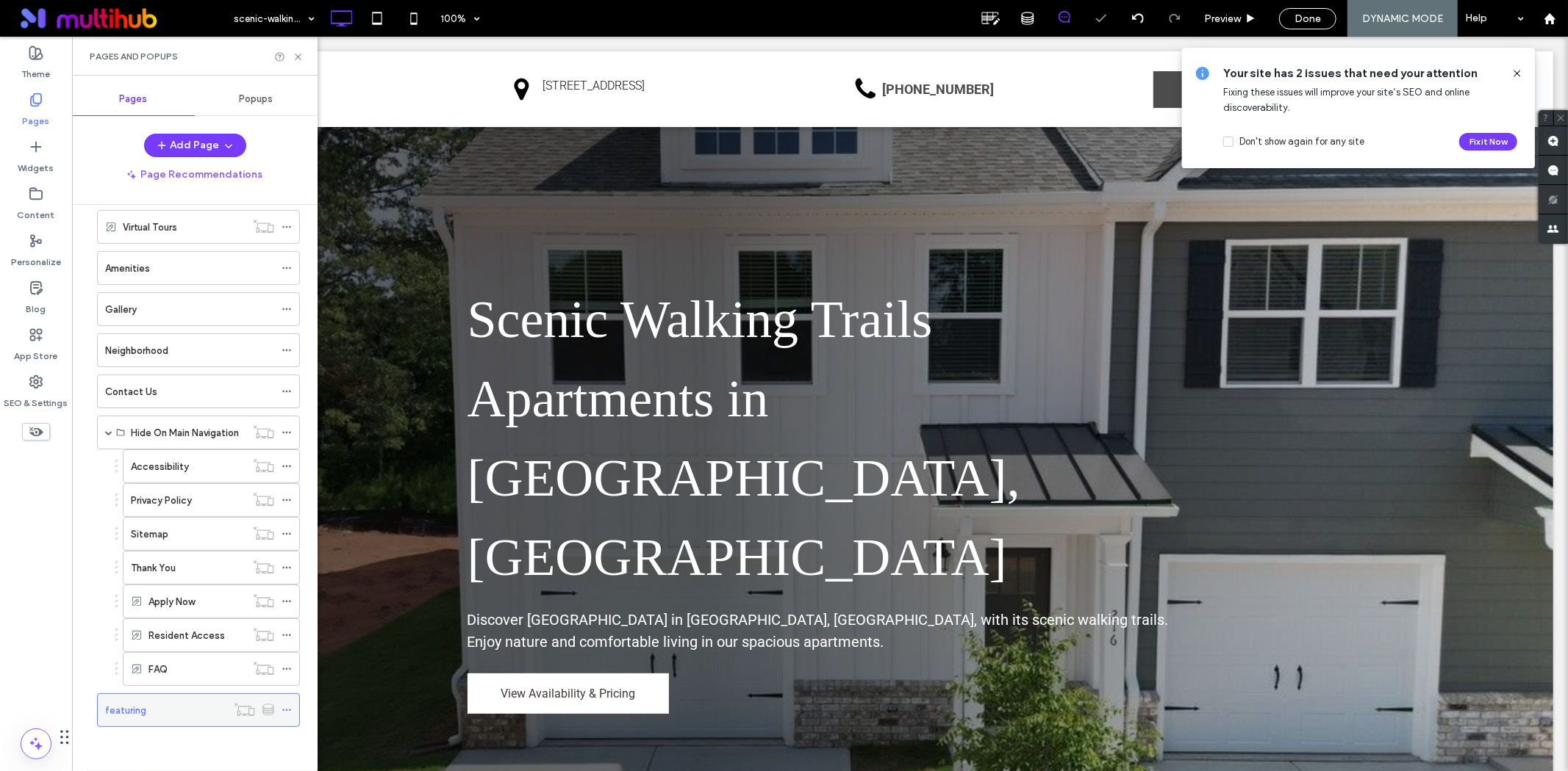
click at [283, 707] on icon at bounding box center [287, 710] width 11 height 11
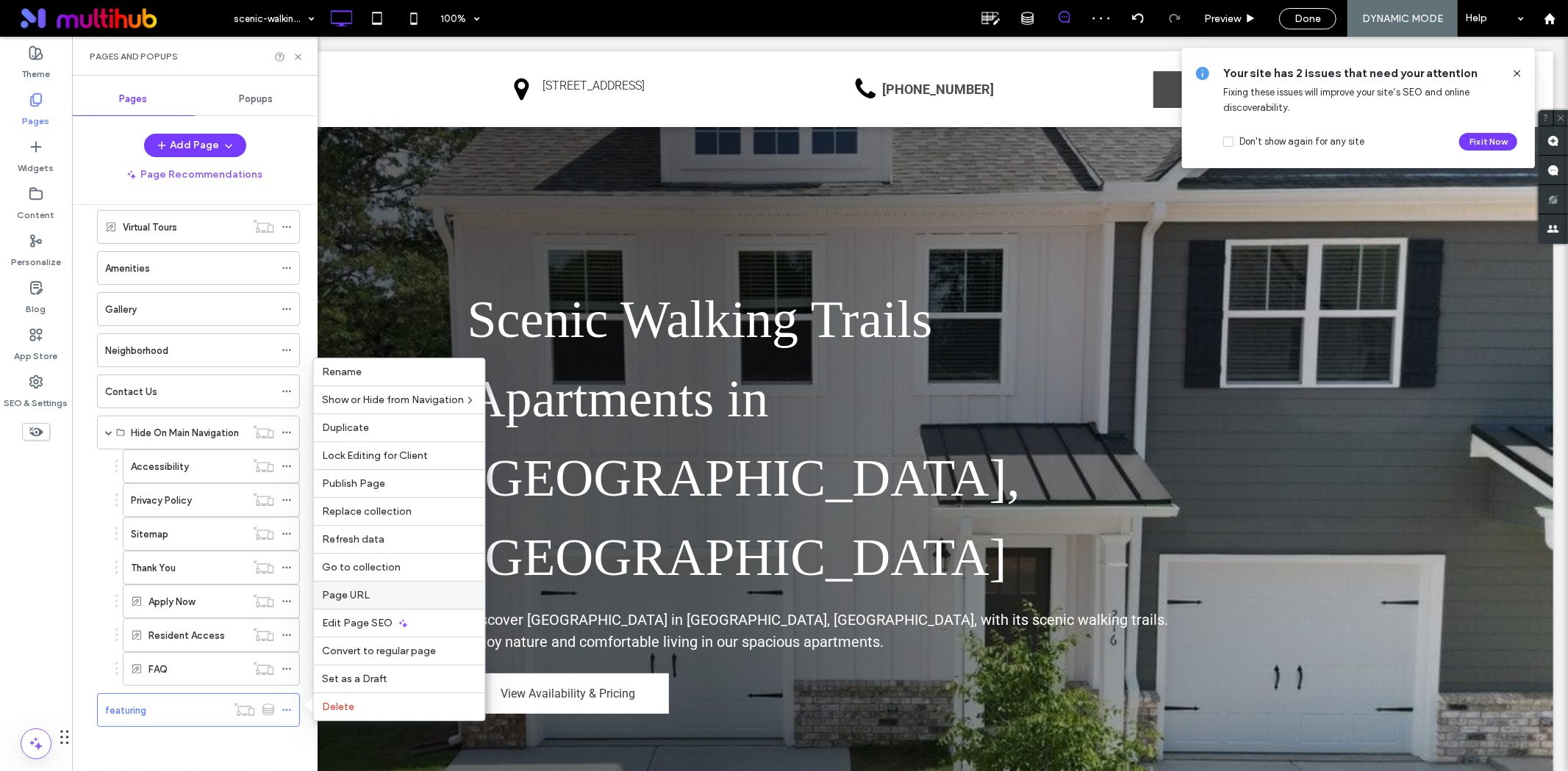
click at [395, 599] on label "Page URL" at bounding box center [399, 595] width 154 height 12
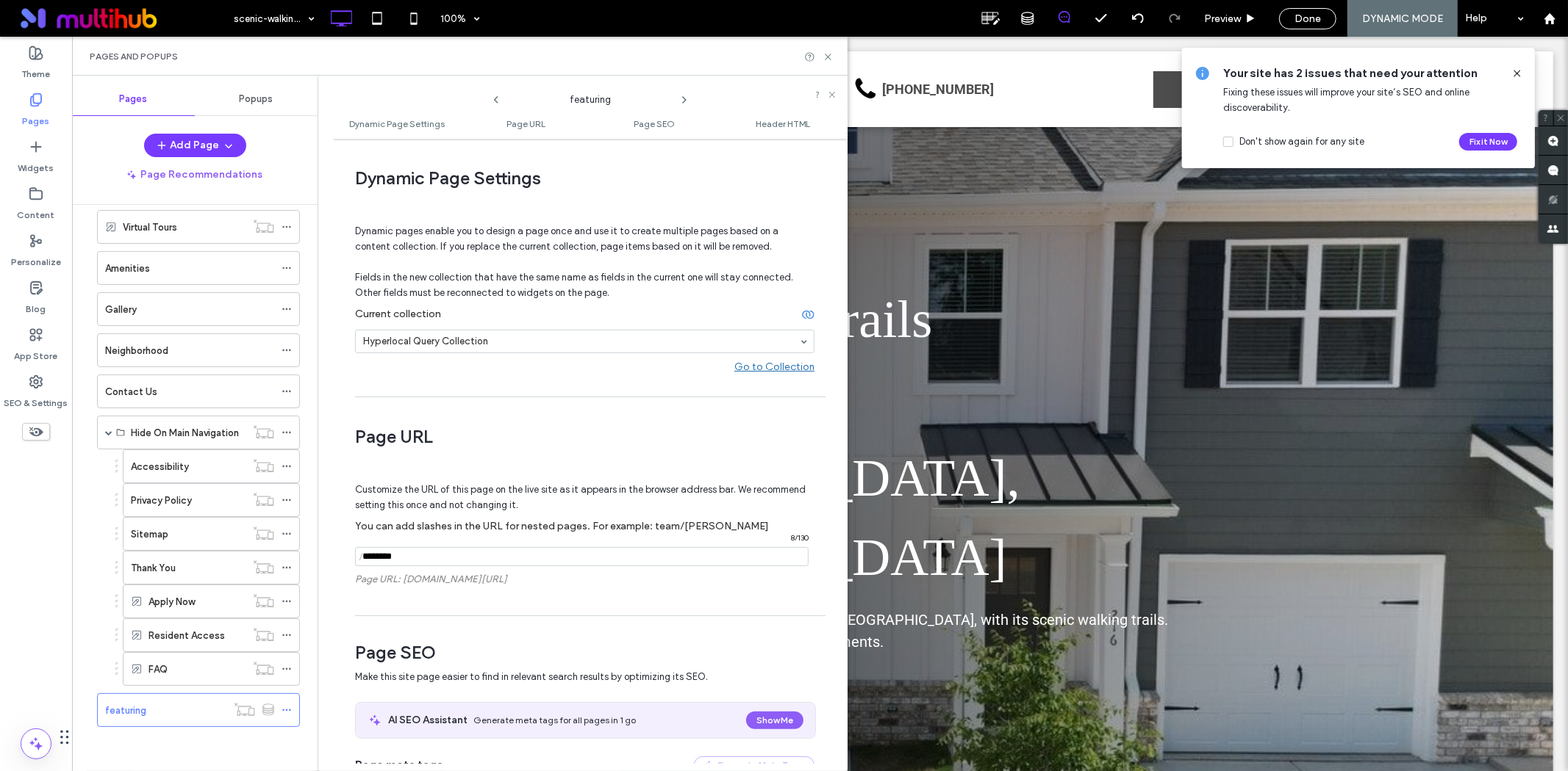
click at [452, 560] on input "notEmpty" at bounding box center [582, 556] width 454 height 19
paste input "*********"
type input "*********"
click at [495, 524] on span "You can add slashes in the URL for nested pages. For example: team/[PERSON_NAME]" at bounding box center [562, 526] width 414 height 12
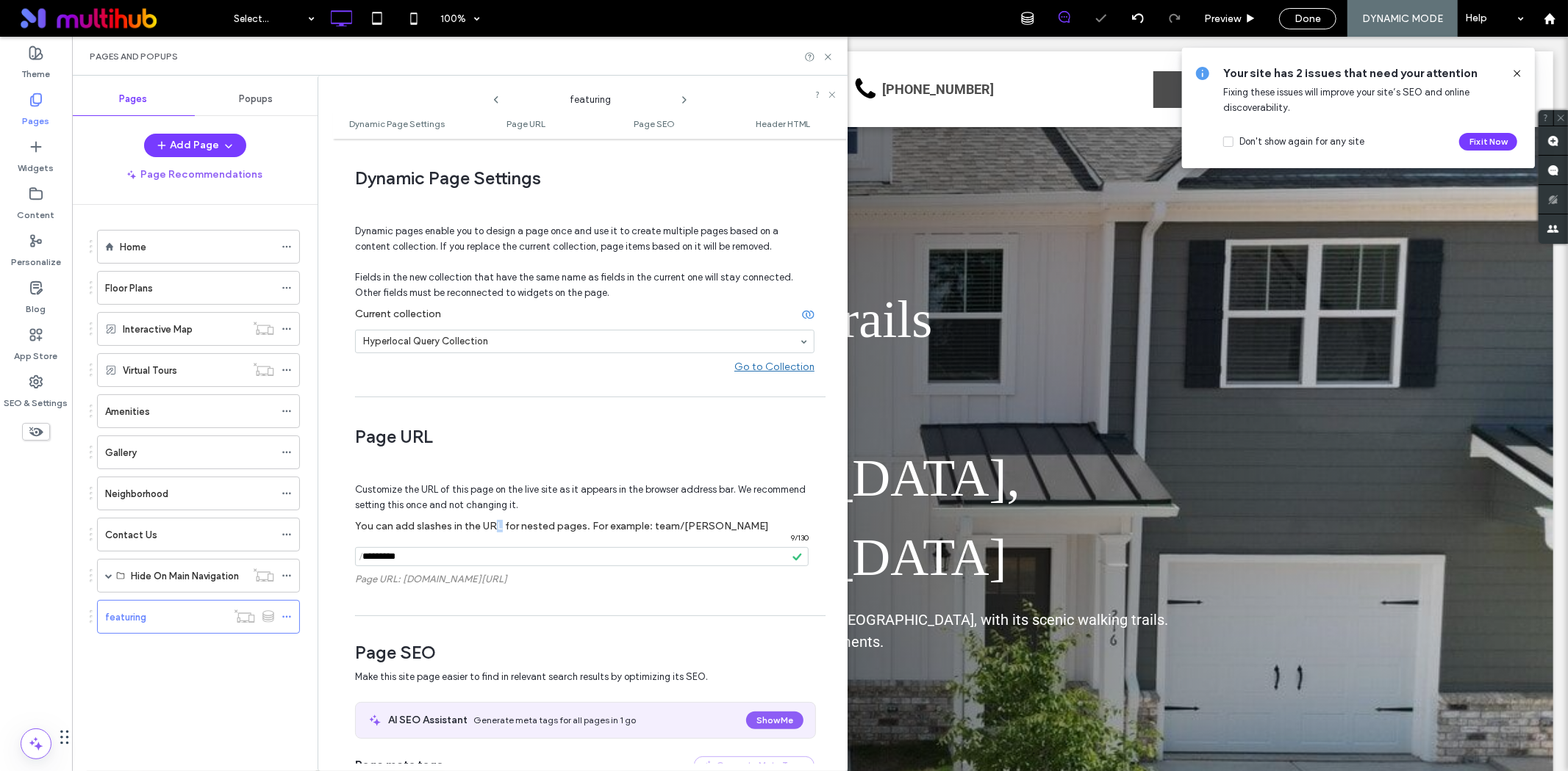
scroll to position [0, 0]
click at [828, 59] on div at bounding box center [784, 385] width 1568 height 771
click at [824, 57] on icon at bounding box center [828, 57] width 11 height 11
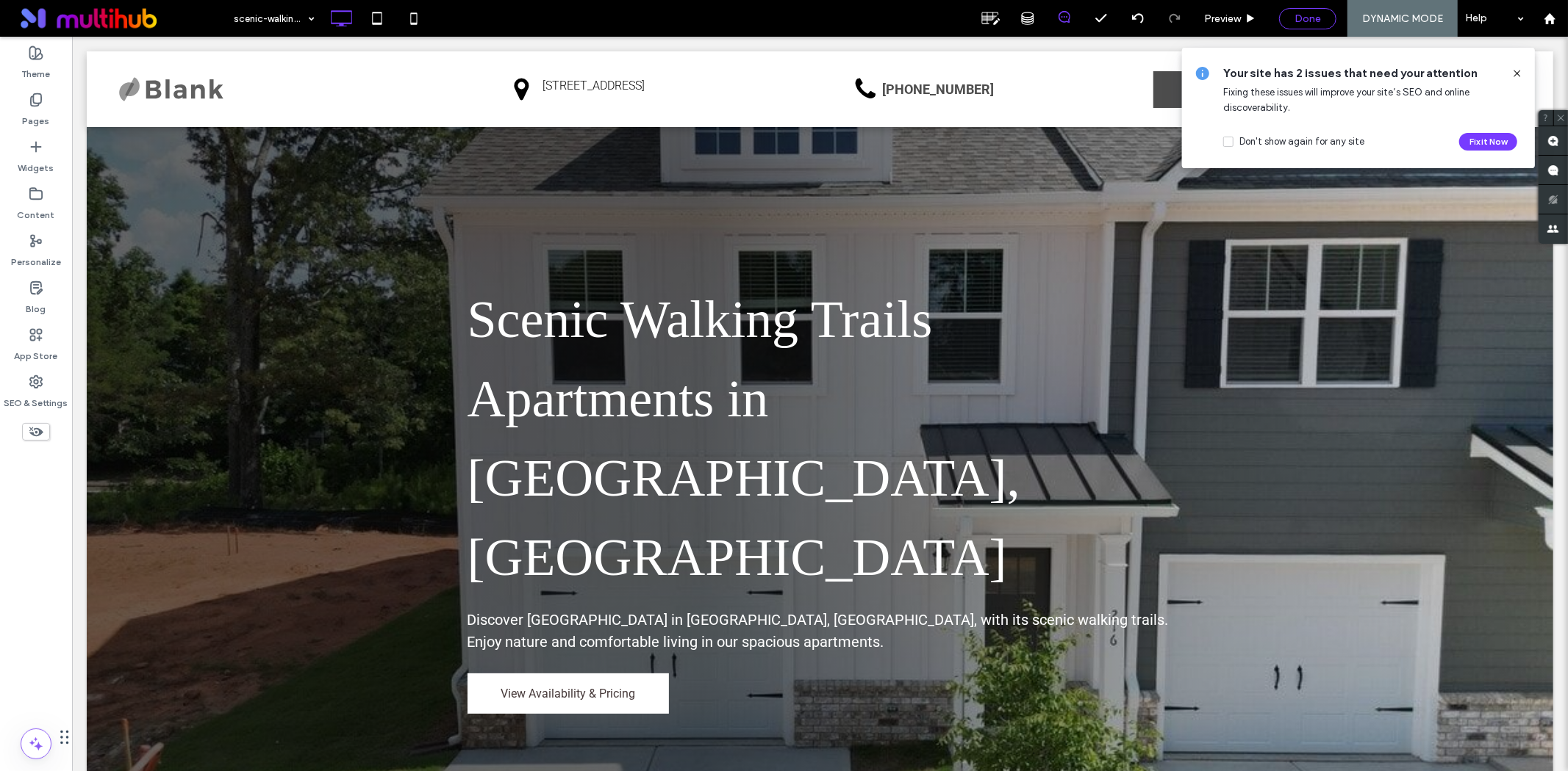
click at [1298, 11] on div "Done" at bounding box center [1308, 19] width 58 height 21
click at [1301, 20] on span "Done" at bounding box center [1307, 18] width 27 height 12
click at [1516, 71] on body ".wqwq-1{fill:#231f20;} .cls-1q, .cls-2q { fill-rule: evenodd; } .cls-2q { fill:…" at bounding box center [784, 385] width 1568 height 771
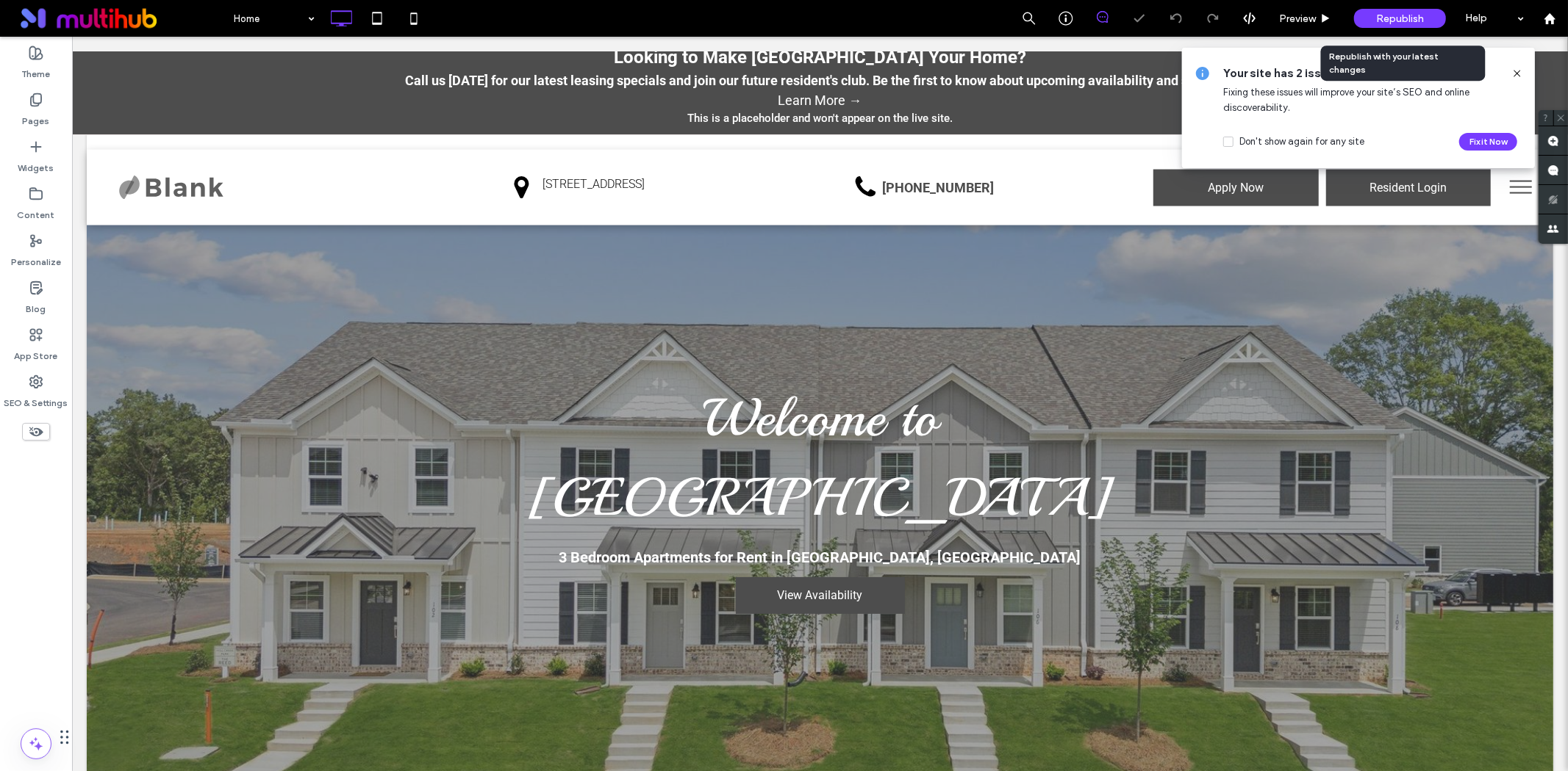
drag, startPoint x: 1394, startPoint y: 17, endPoint x: 1375, endPoint y: 23, distance: 19.9
click at [1393, 17] on span "Republish" at bounding box center [1400, 18] width 48 height 12
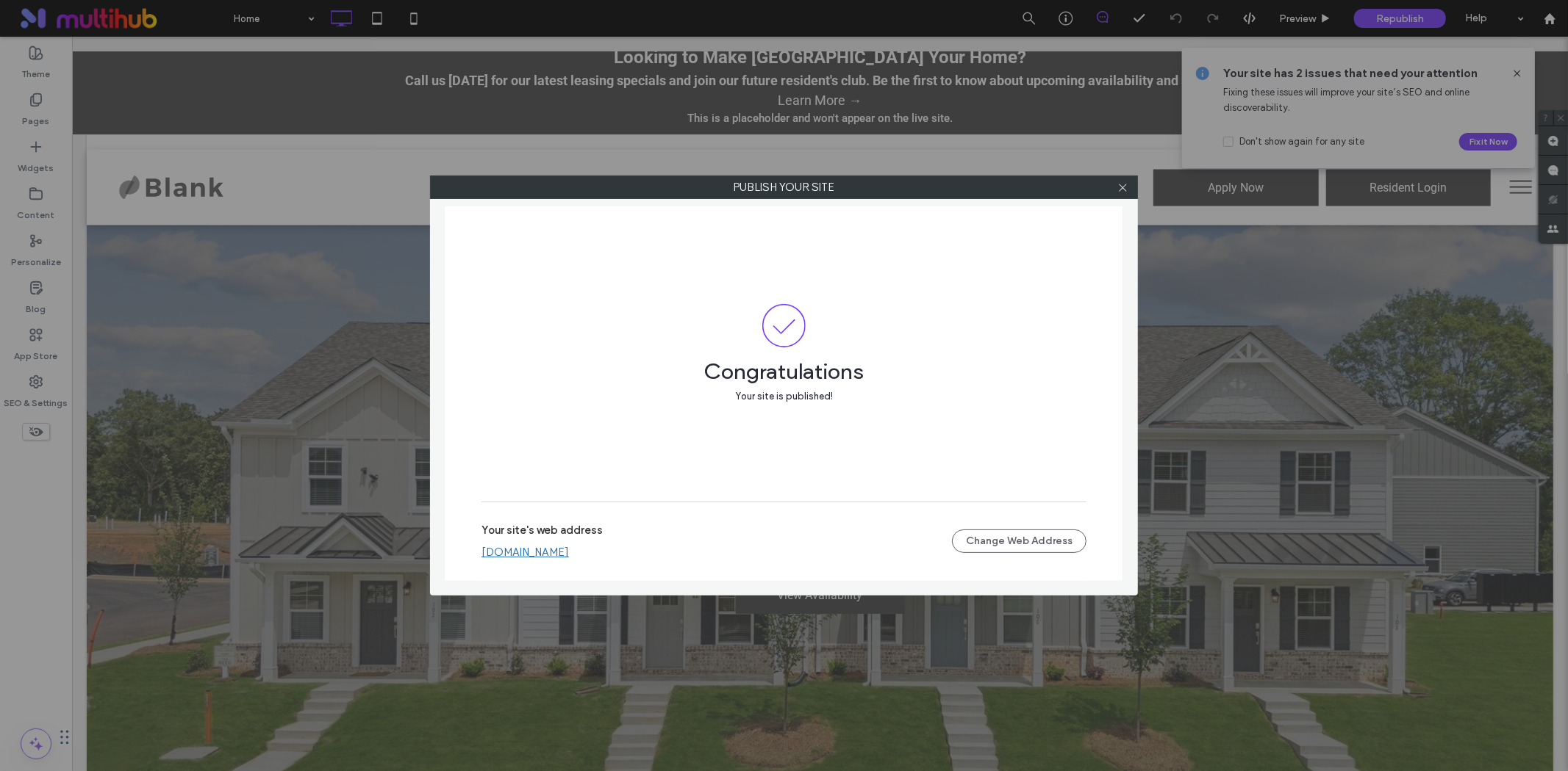
click at [569, 554] on link "[DOMAIN_NAME]" at bounding box center [525, 552] width 87 height 13
click at [1120, 182] on icon at bounding box center [1123, 187] width 11 height 11
